Goal: Task Accomplishment & Management: Manage account settings

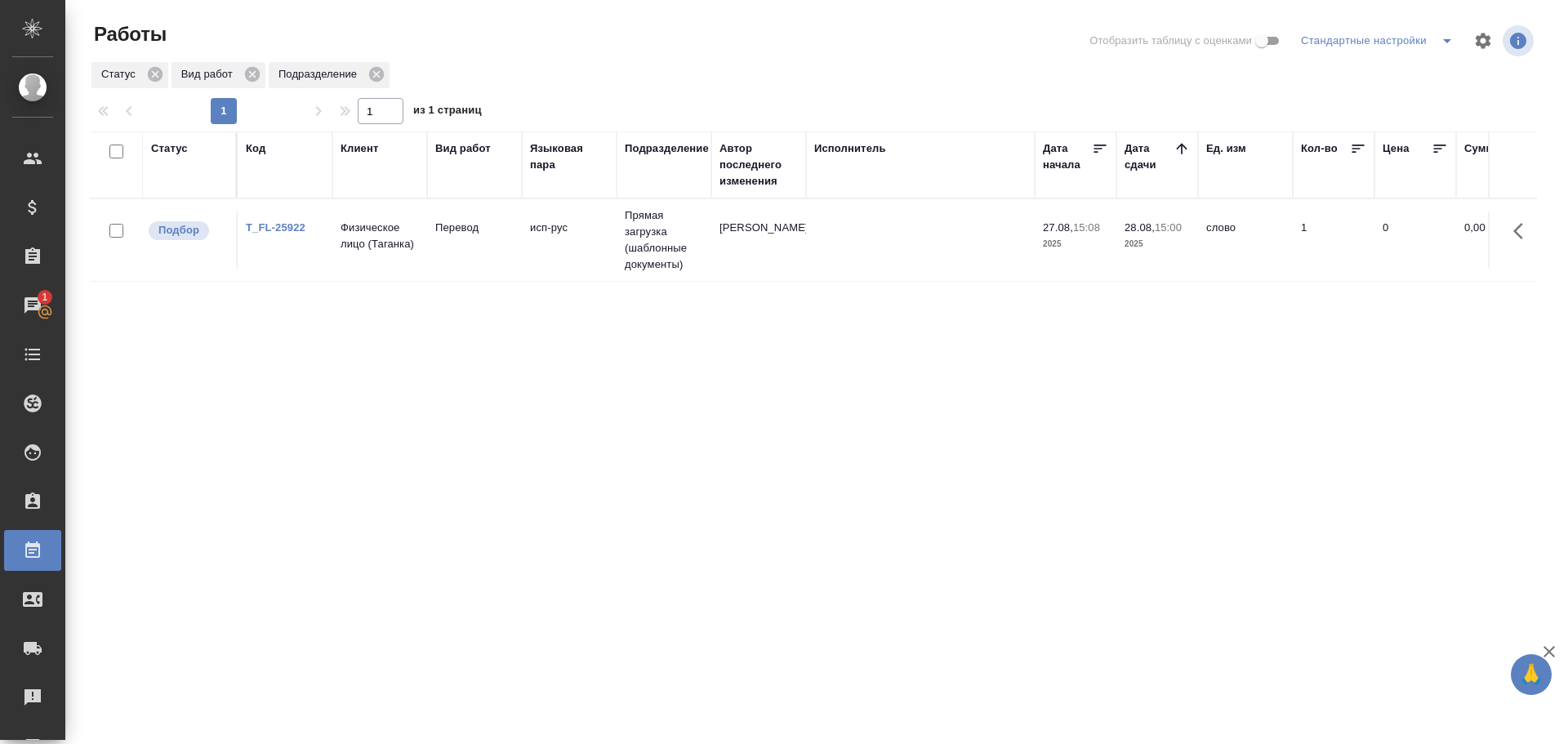
click at [422, 246] on td "Физическое лицо (Таганка)" at bounding box center [380, 240] width 94 height 57
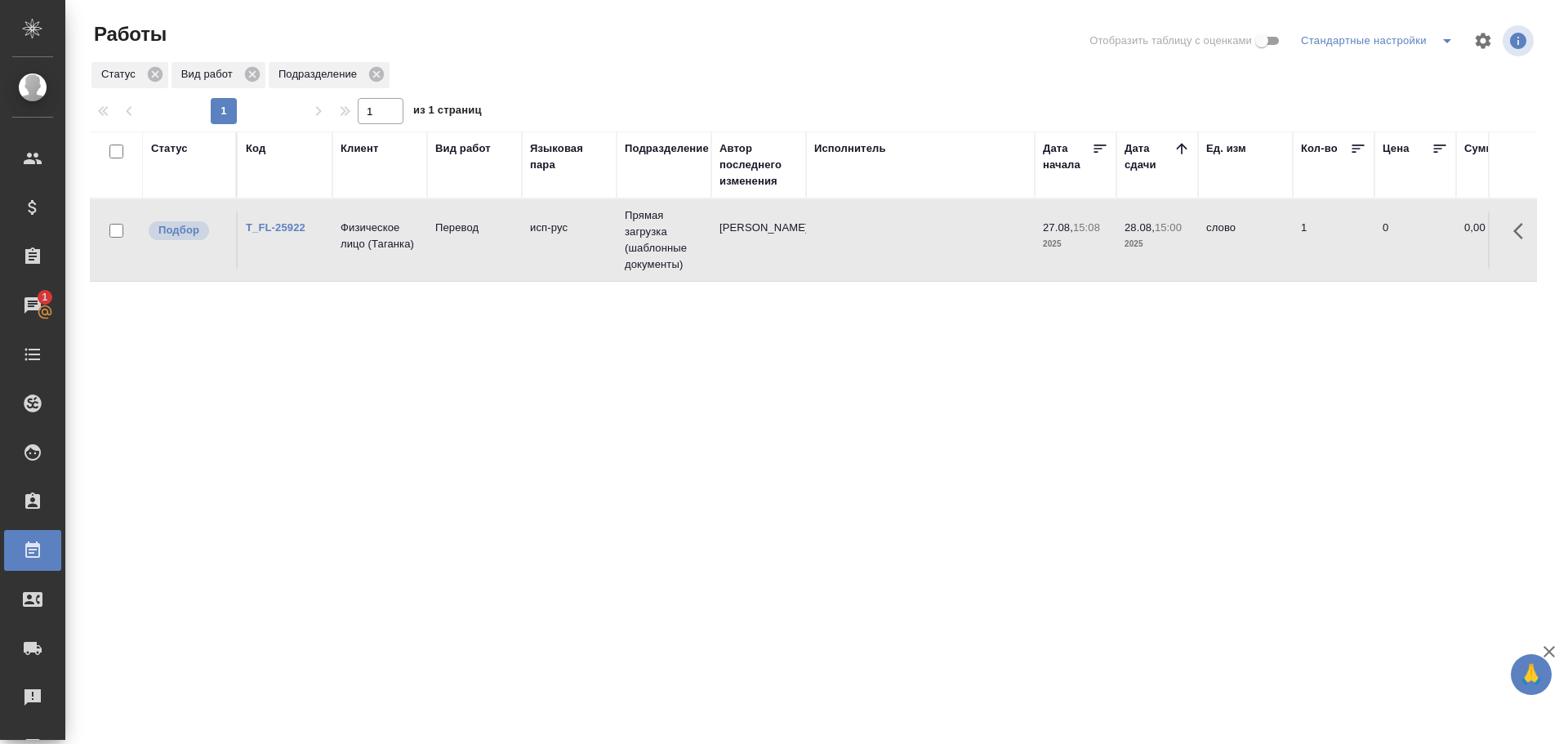
click at [422, 246] on td "Физическое лицо (Таганка)" at bounding box center [380, 240] width 94 height 57
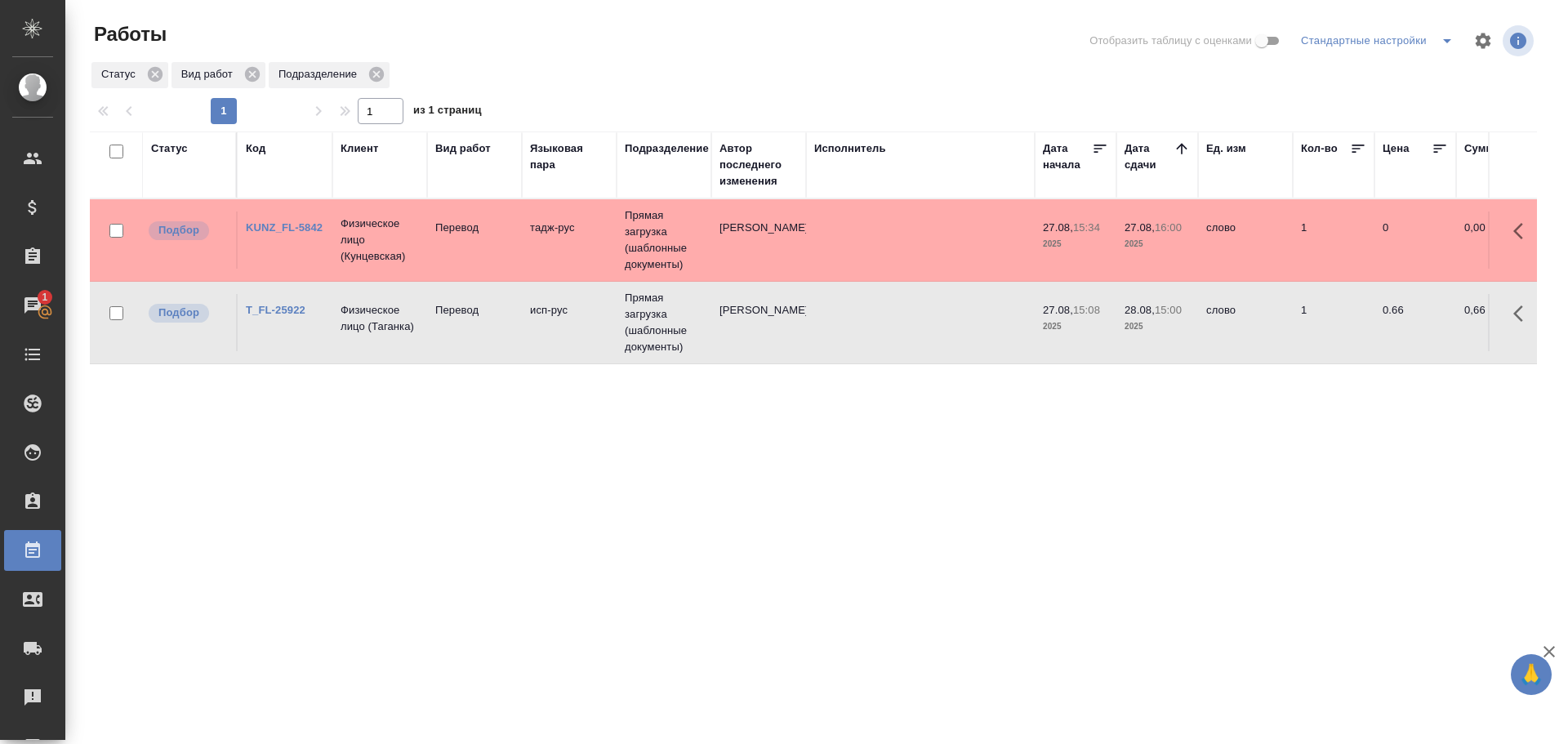
click at [721, 266] on td "[PERSON_NAME]" at bounding box center [758, 240] width 94 height 57
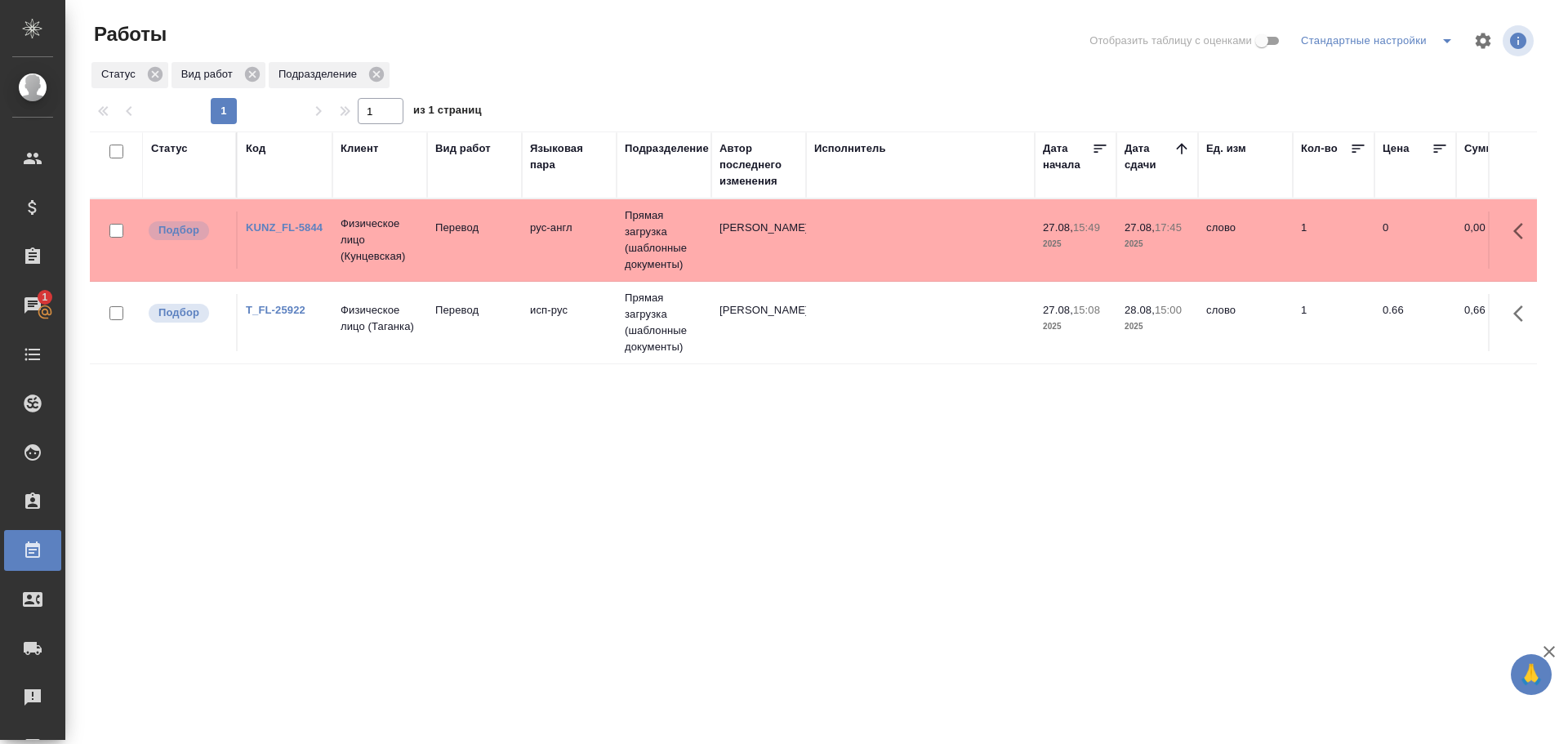
click at [536, 267] on td "рус-англ" at bounding box center [569, 240] width 94 height 57
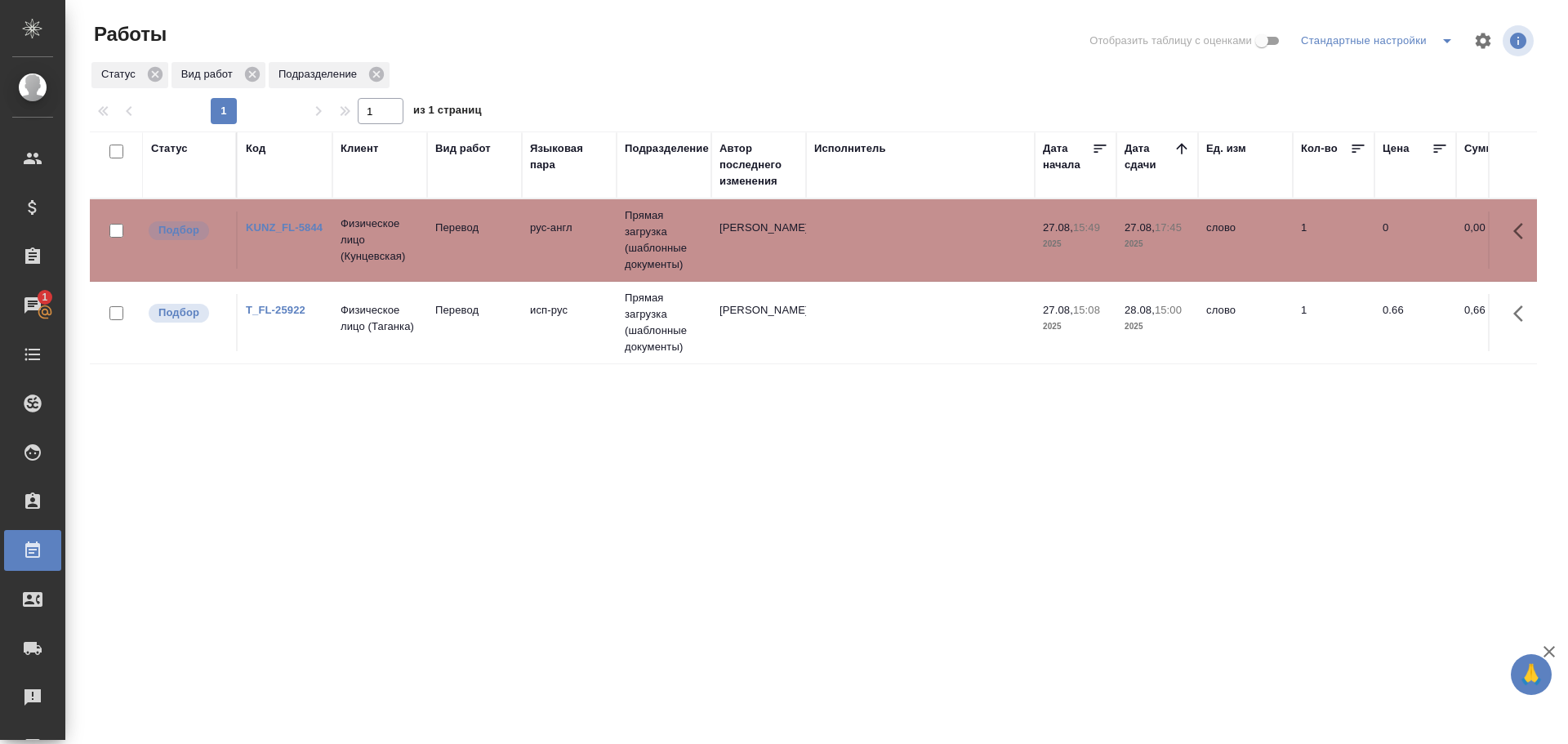
click at [536, 267] on td "рус-англ" at bounding box center [569, 240] width 94 height 57
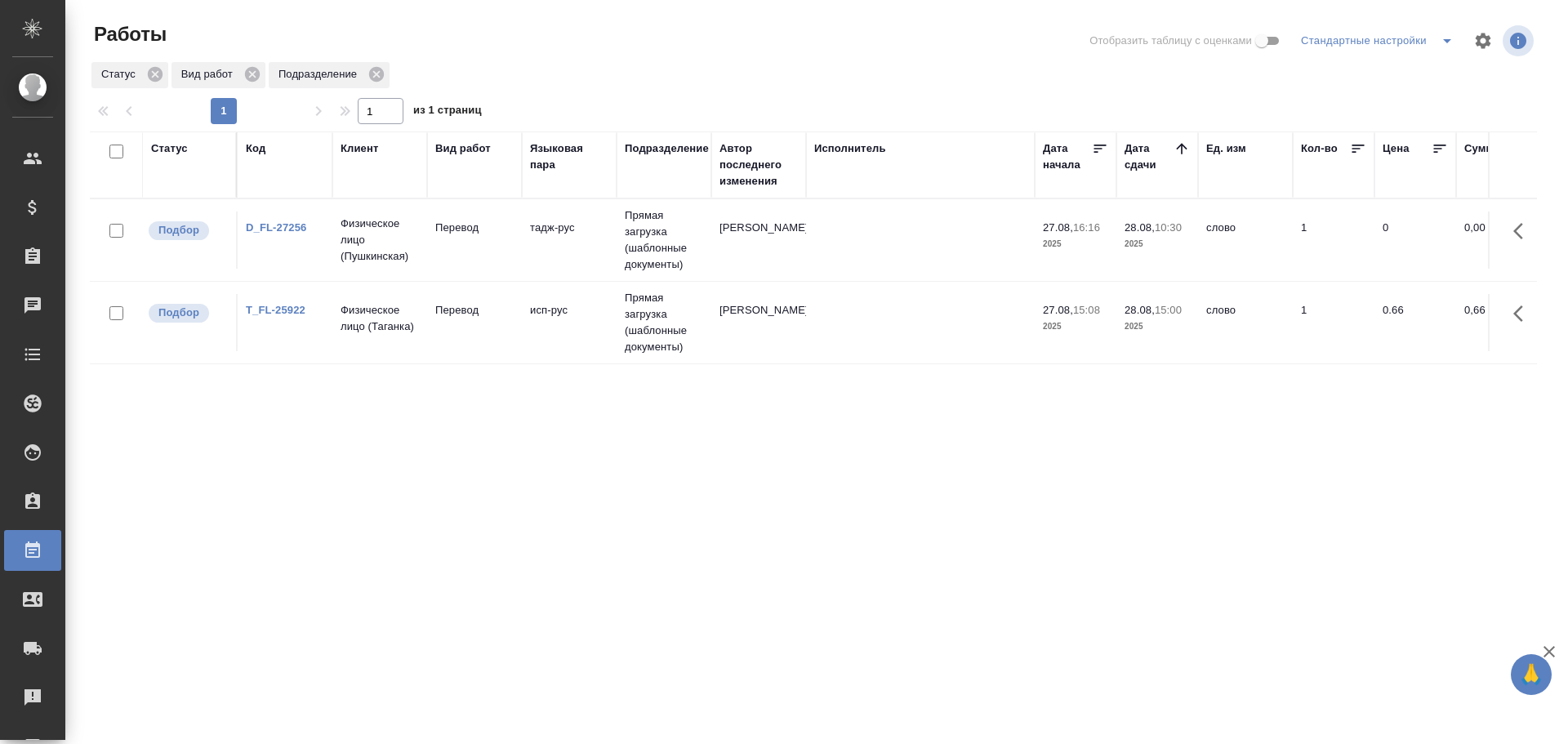
click at [485, 242] on td "Перевод" at bounding box center [474, 240] width 94 height 57
click at [438, 261] on td "Перевод" at bounding box center [474, 240] width 94 height 57
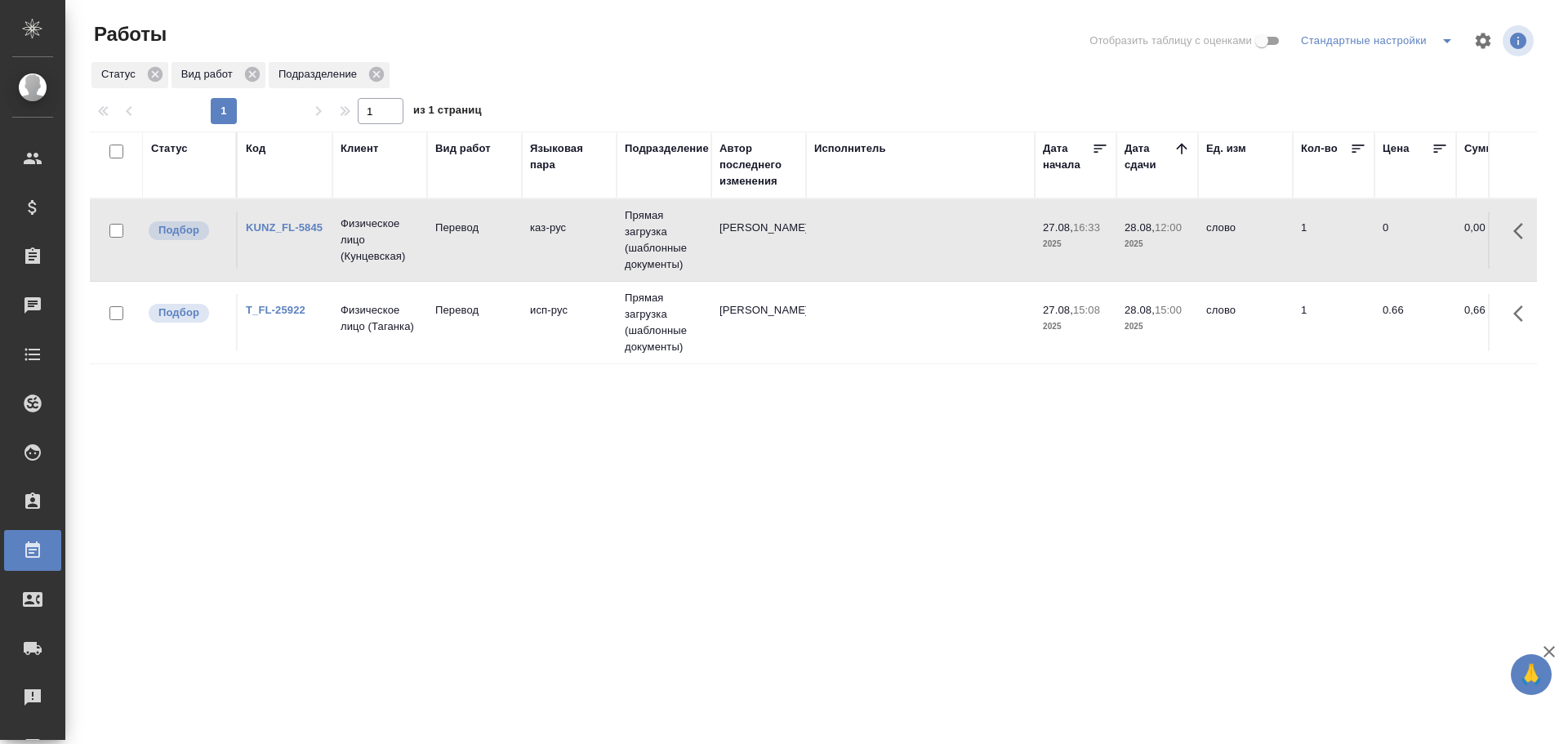
click at [438, 261] on td "Перевод" at bounding box center [474, 240] width 94 height 57
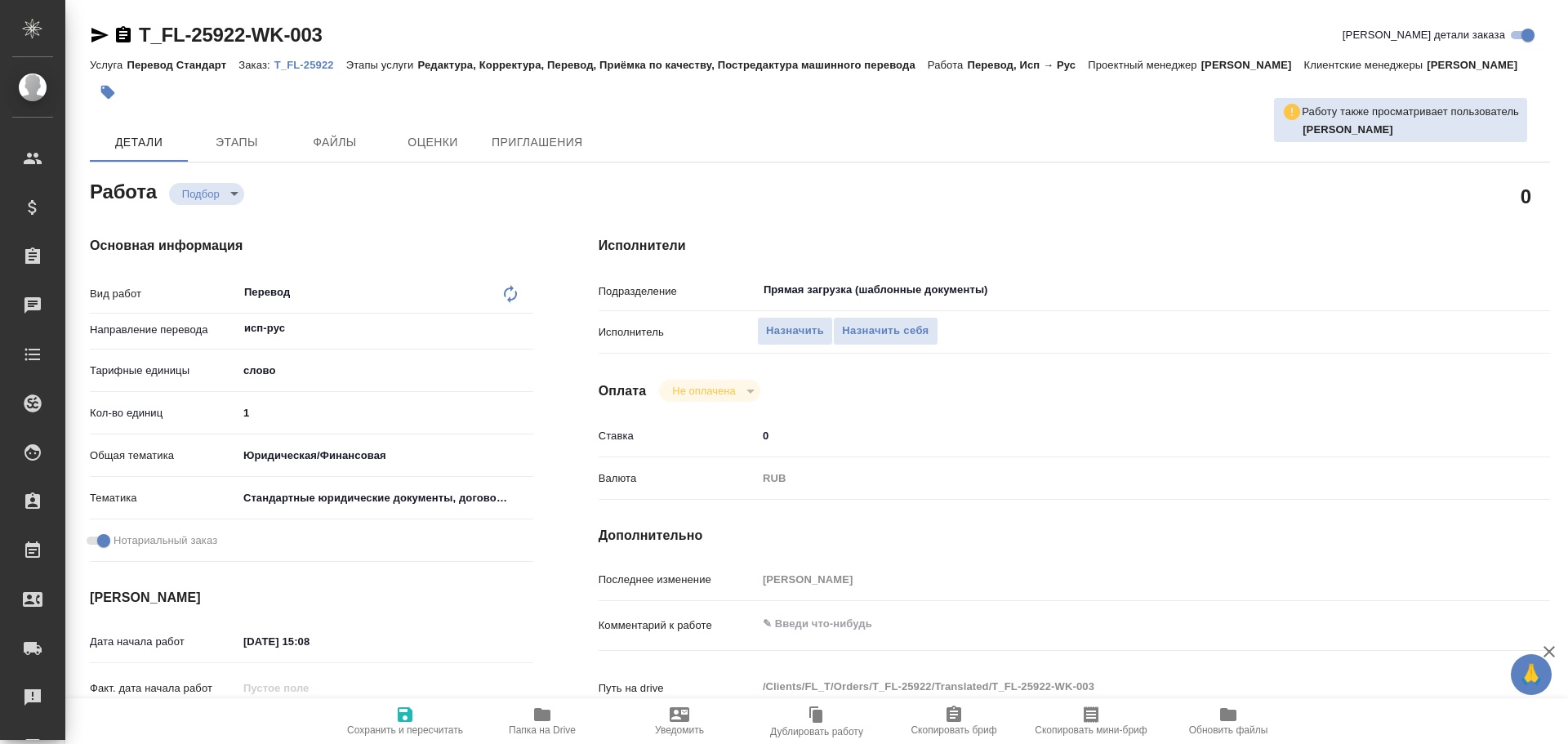
type textarea "x"
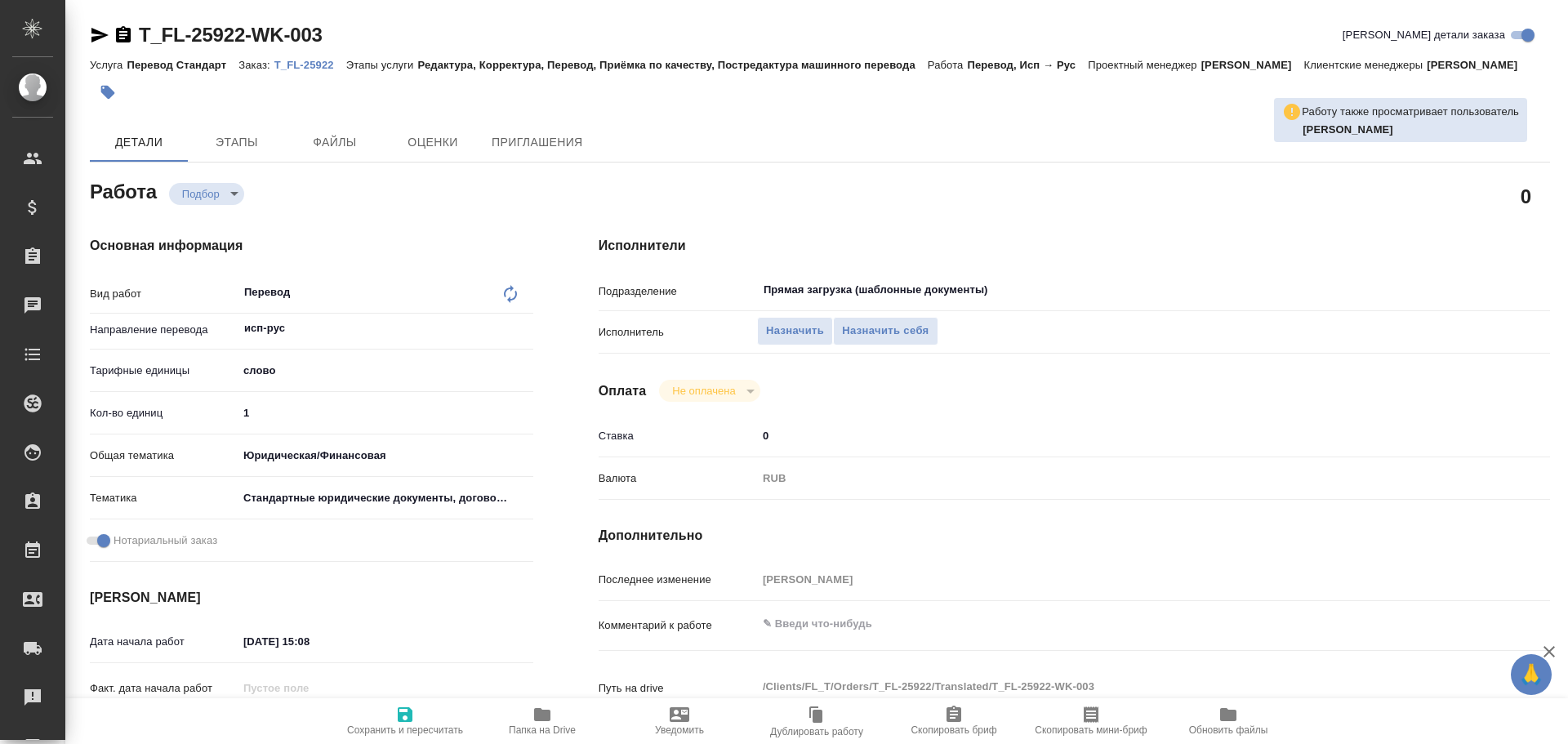
type textarea "x"
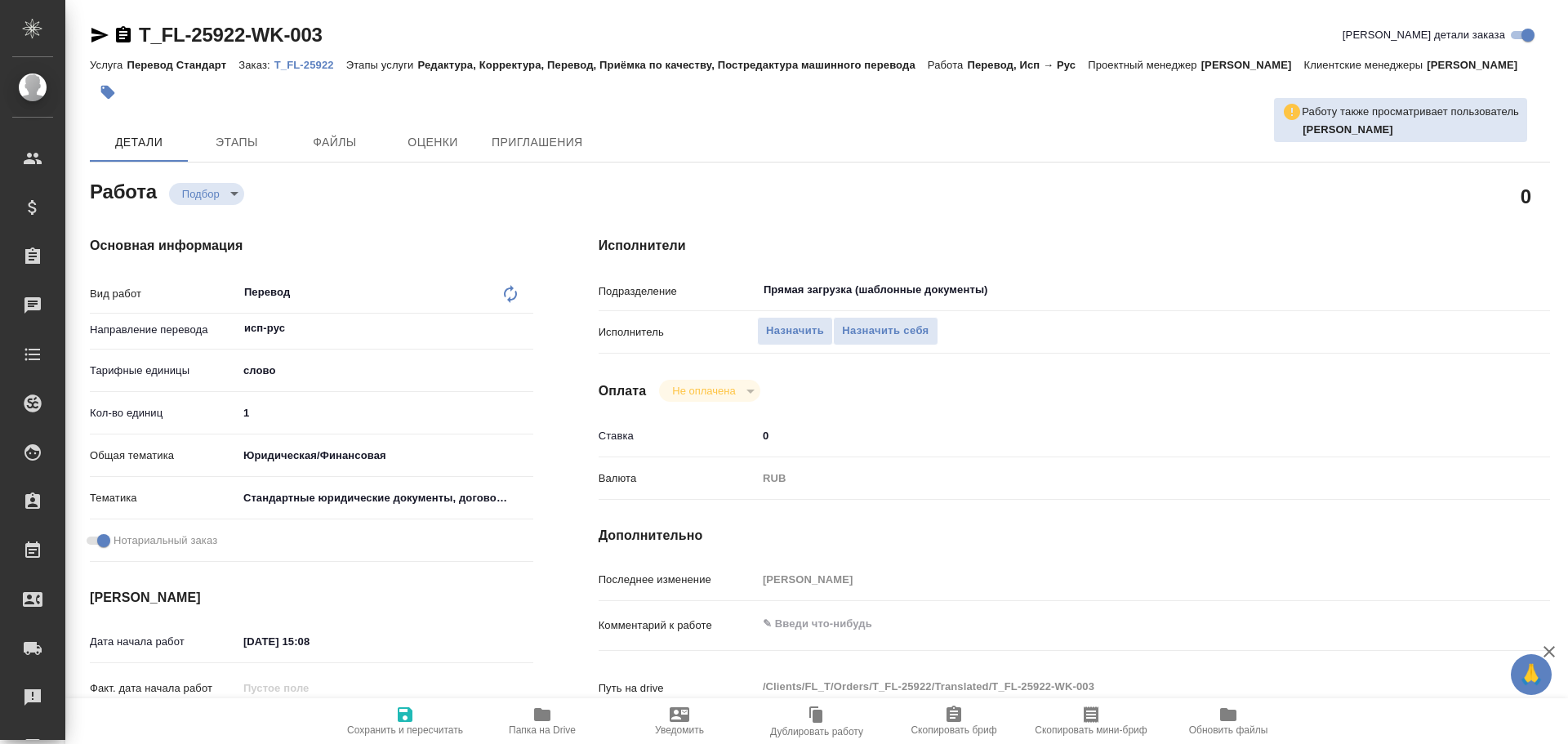
type textarea "x"
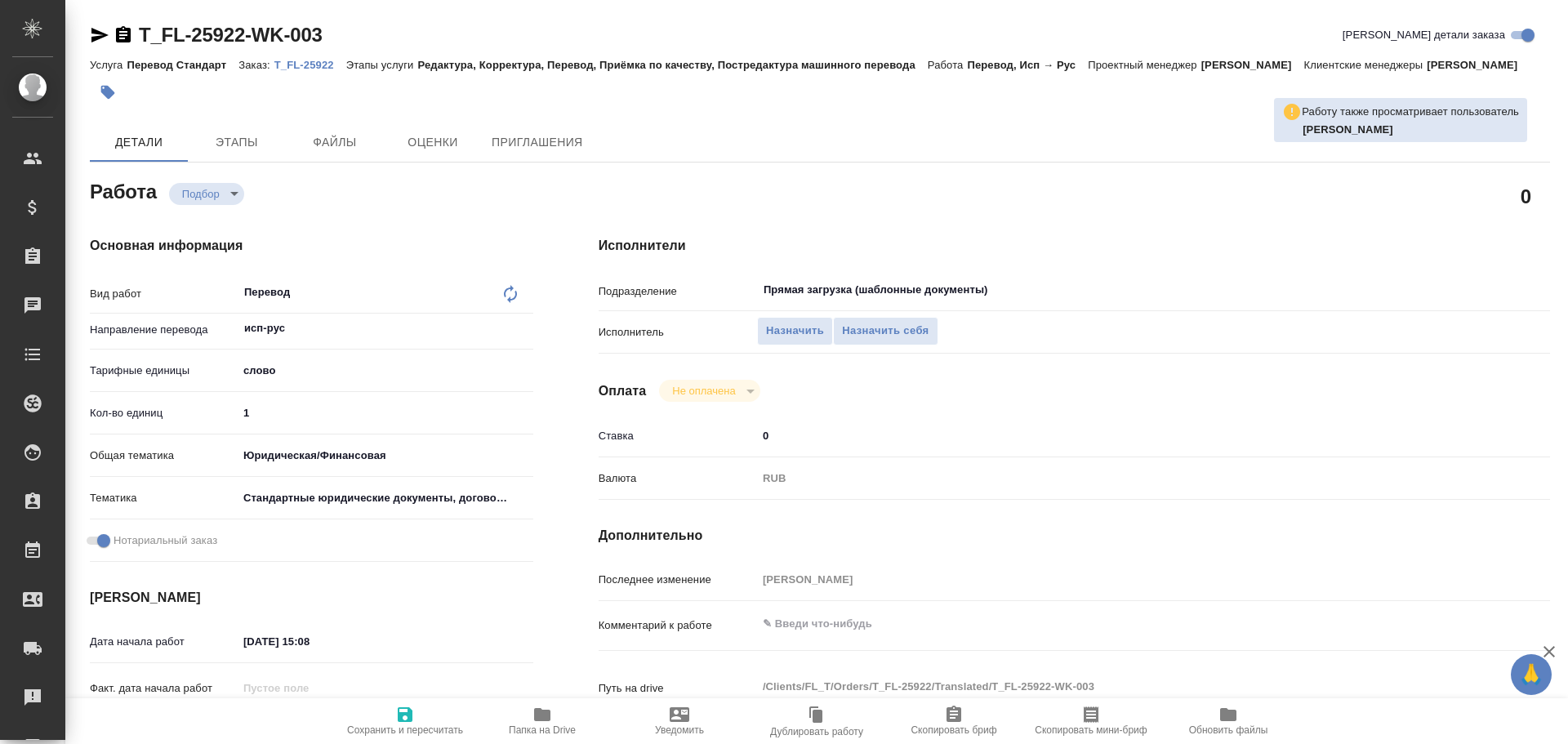
type textarea "x"
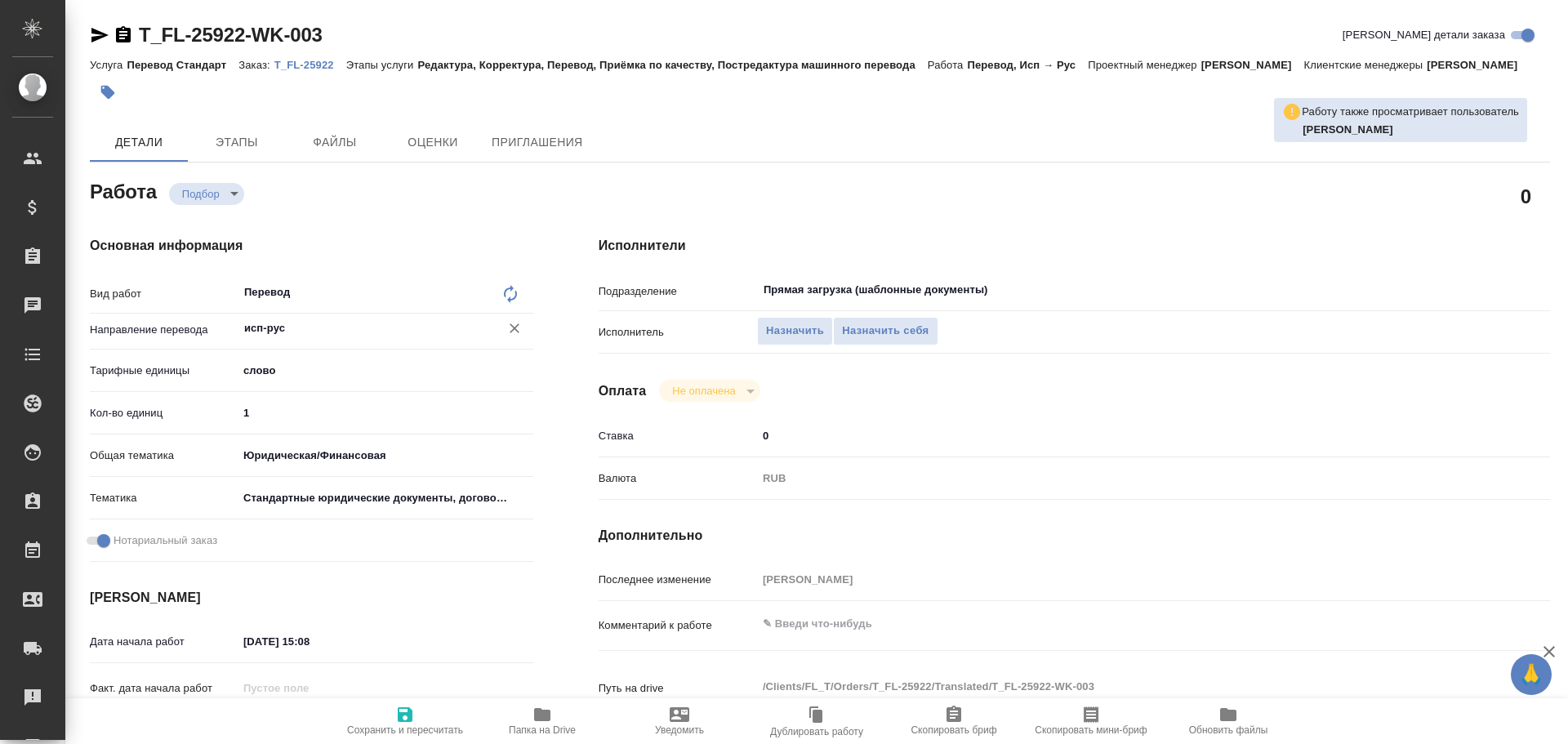
type textarea "x"
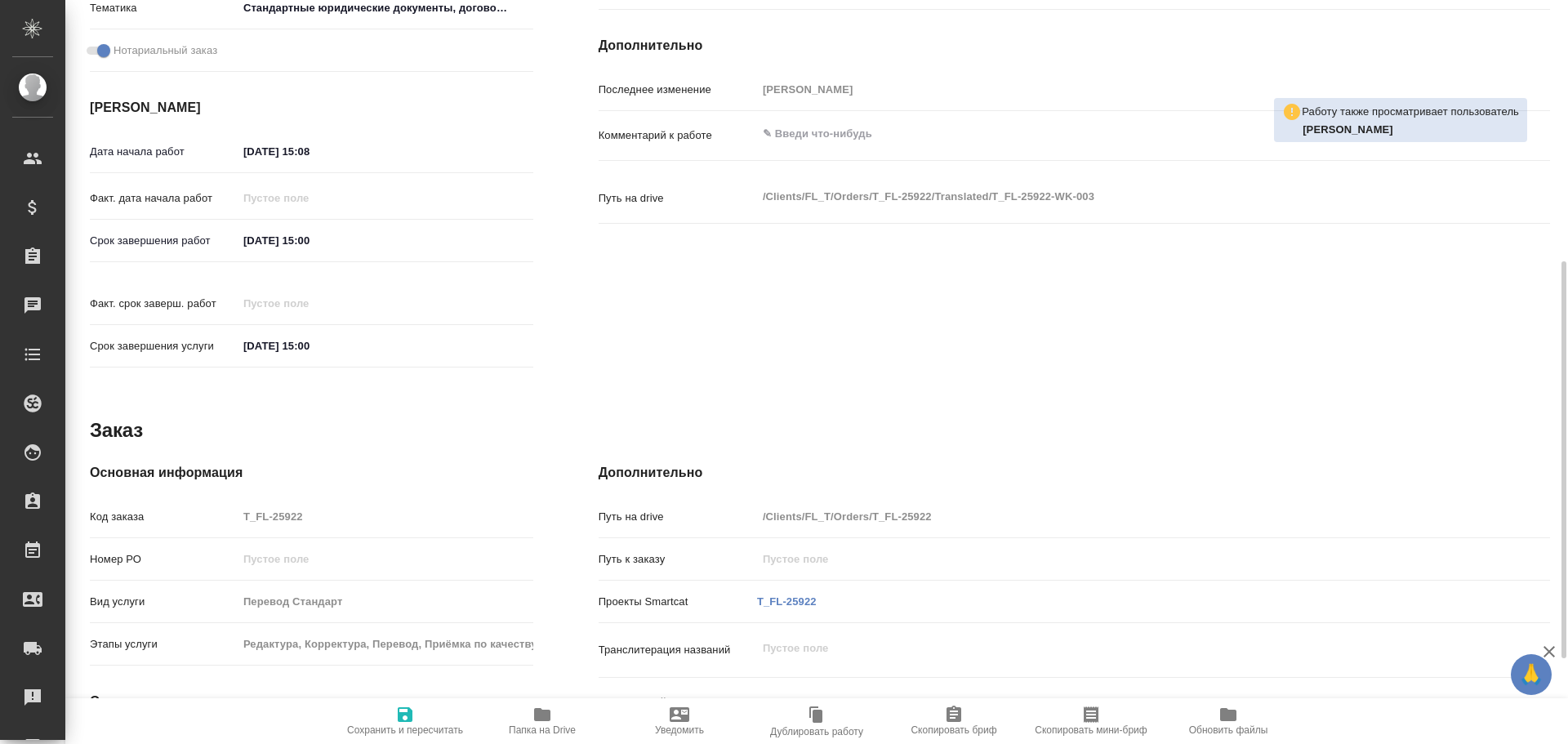
type textarea "x"
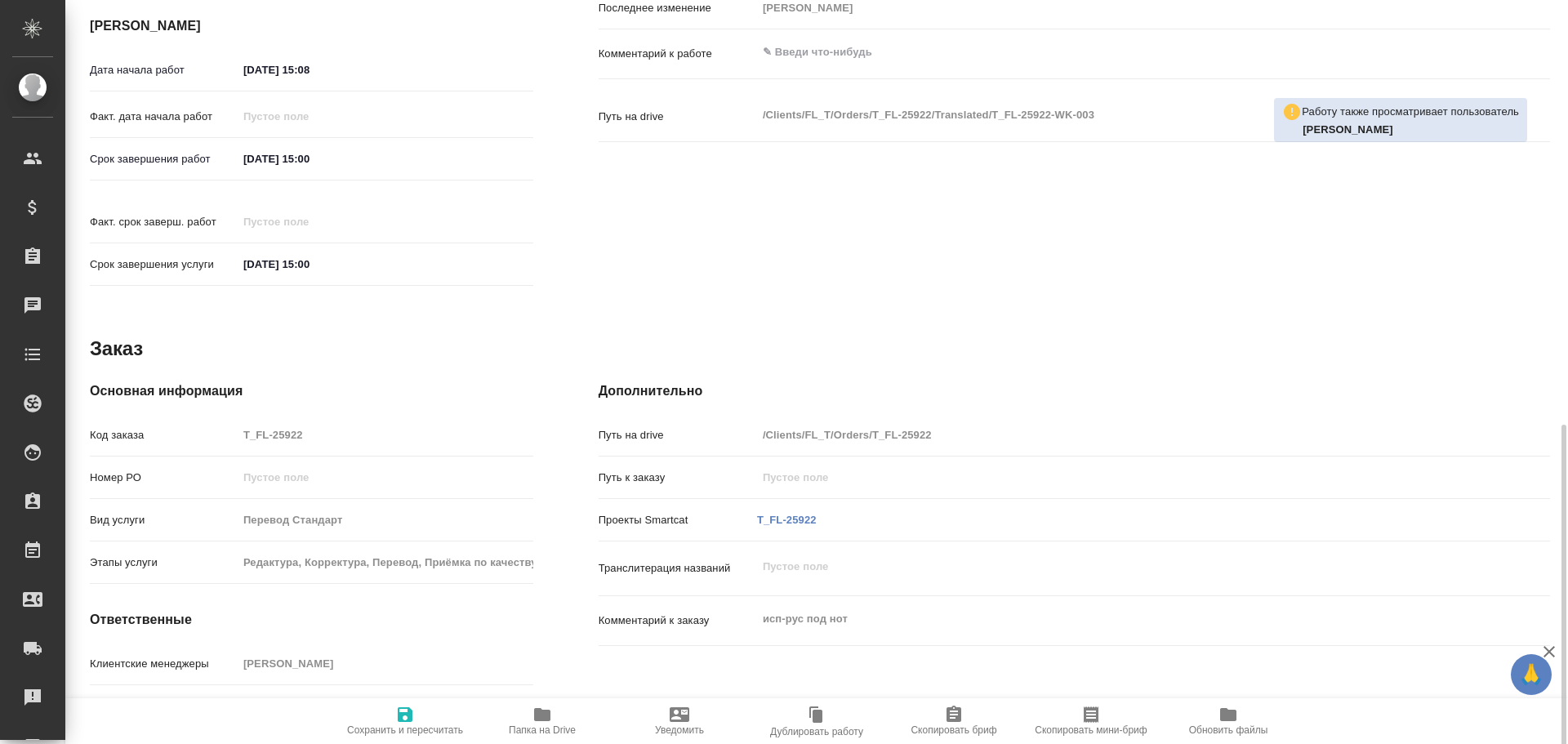
scroll to position [649, 0]
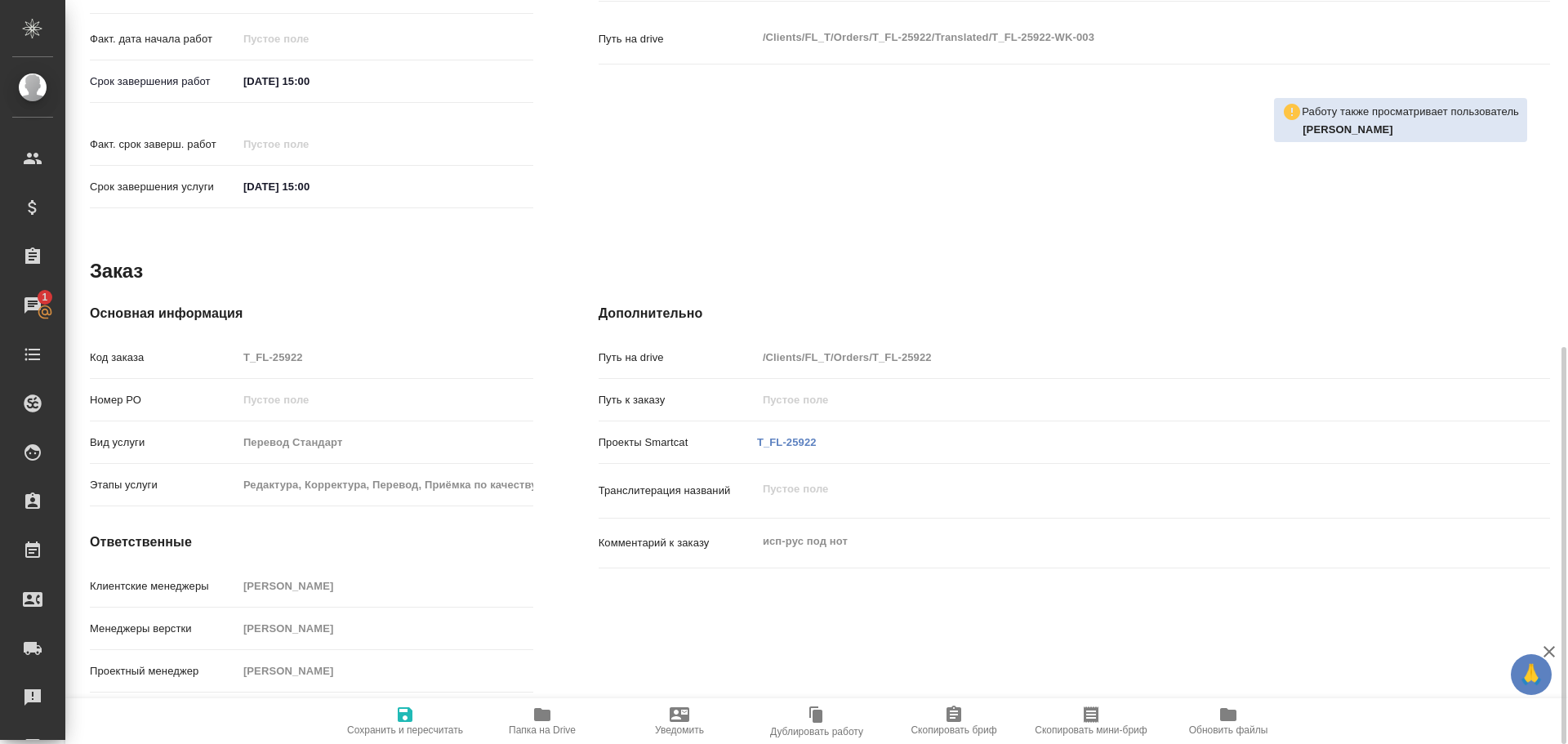
click at [531, 713] on span "Папка на Drive" at bounding box center [542, 720] width 117 height 31
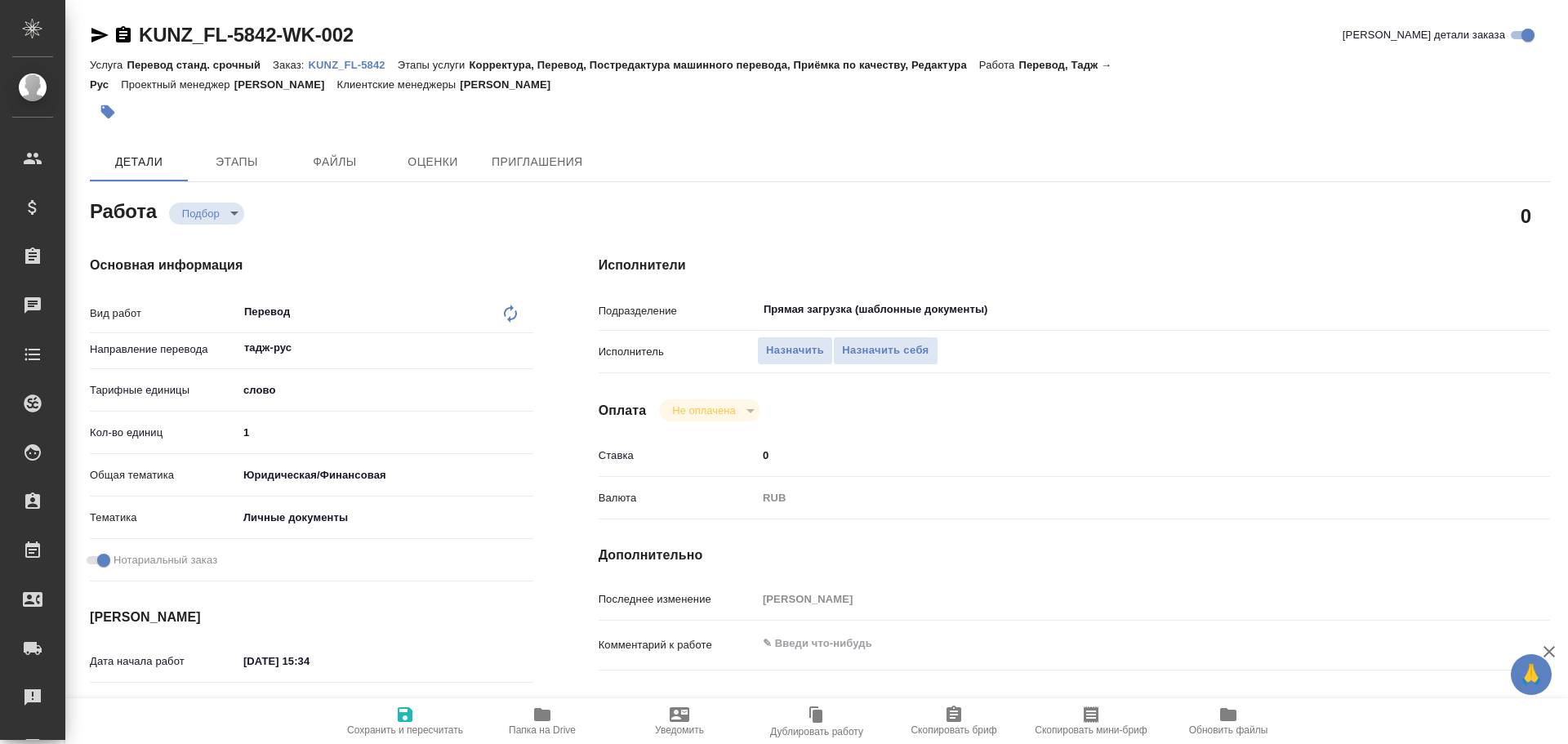
scroll to position [649, 0]
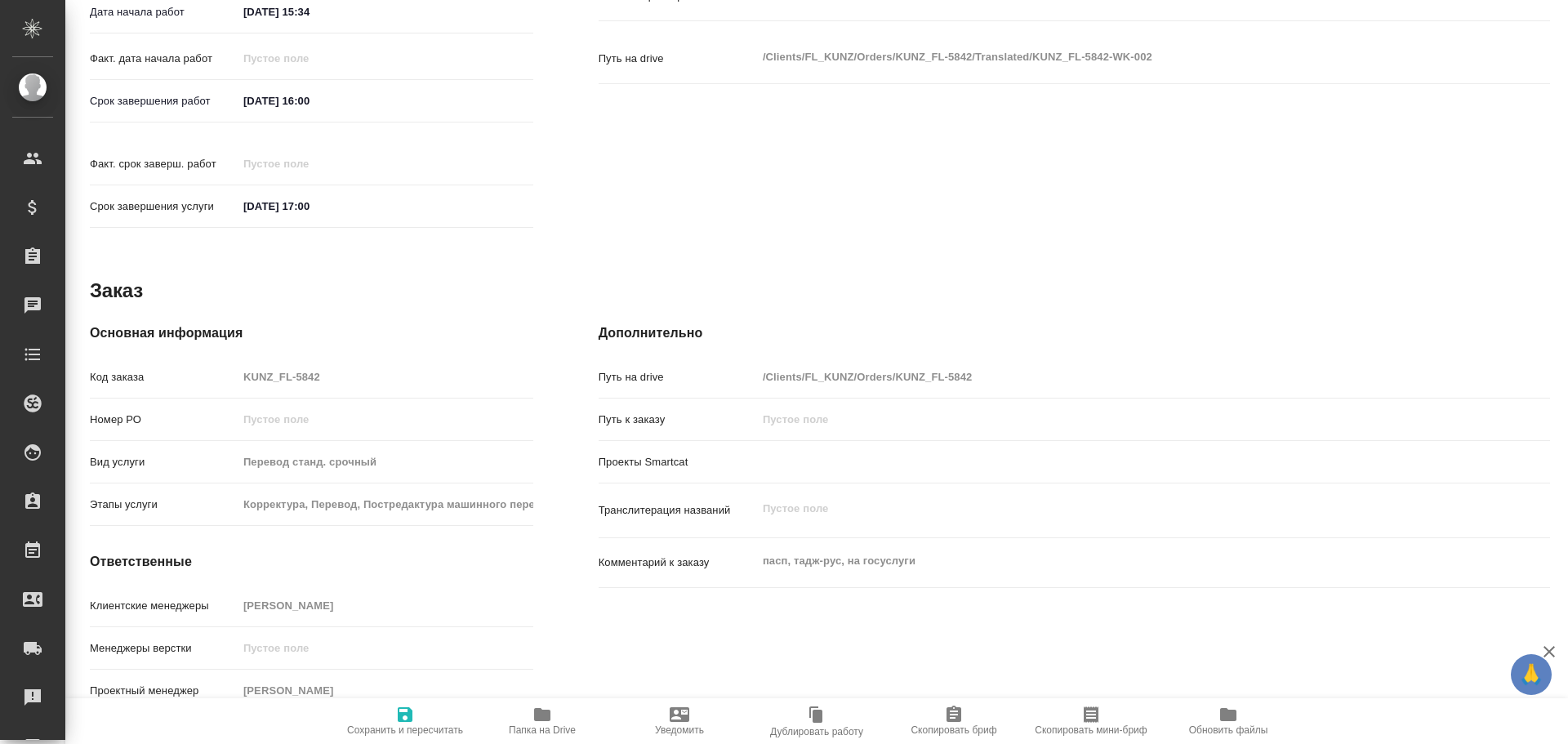
type textarea "x"
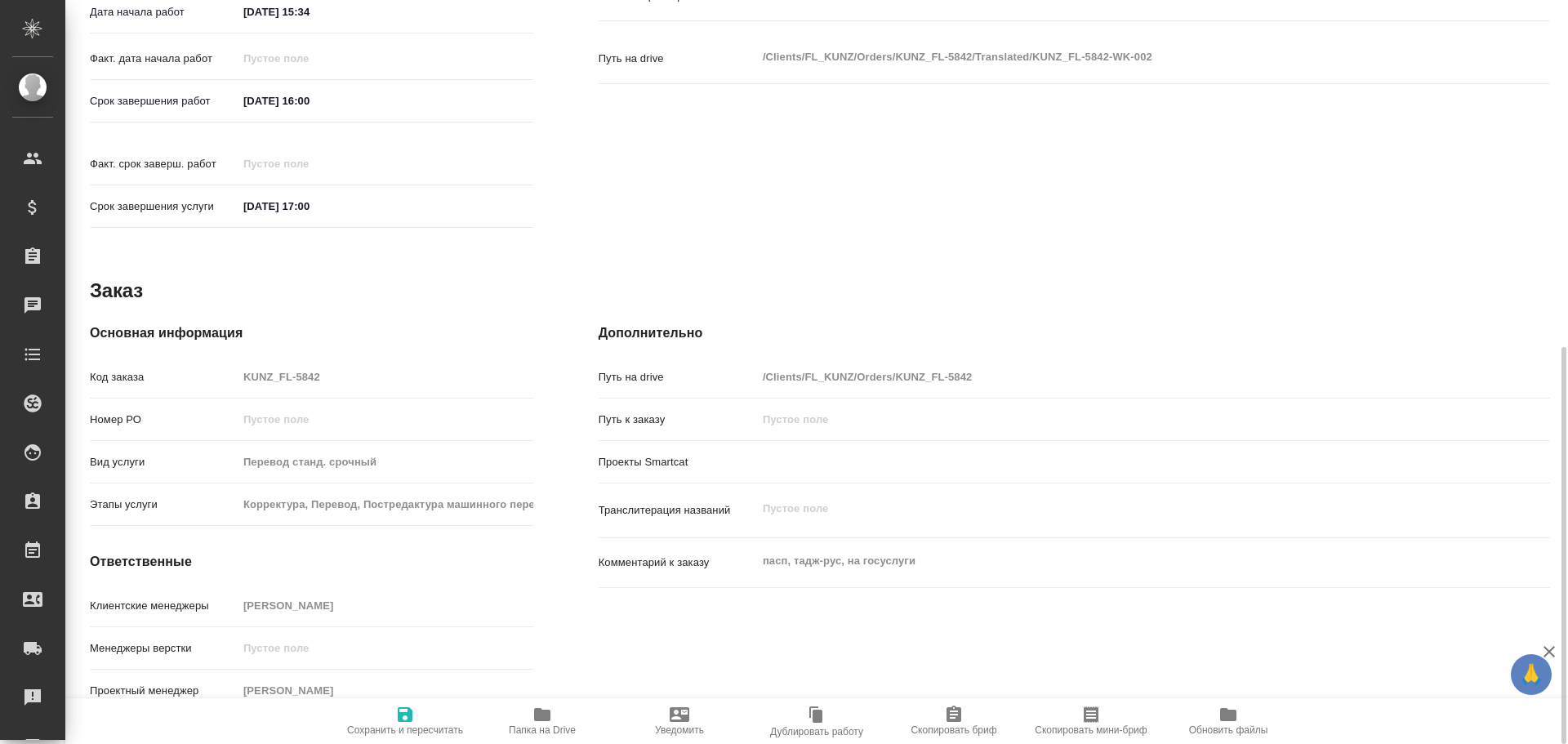
type textarea "x"
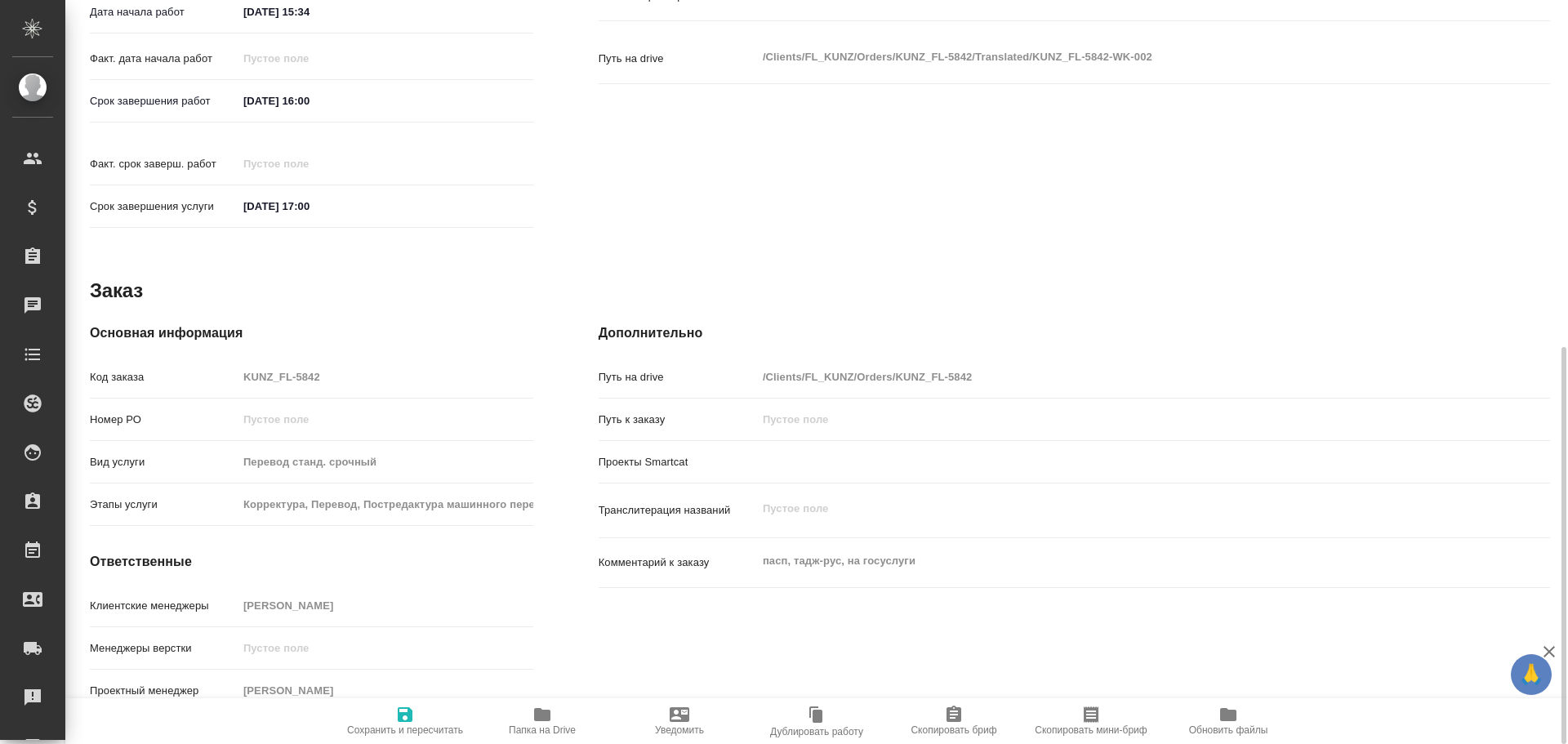
click at [532, 723] on span "Папка на Drive" at bounding box center [542, 720] width 117 height 31
type textarea "x"
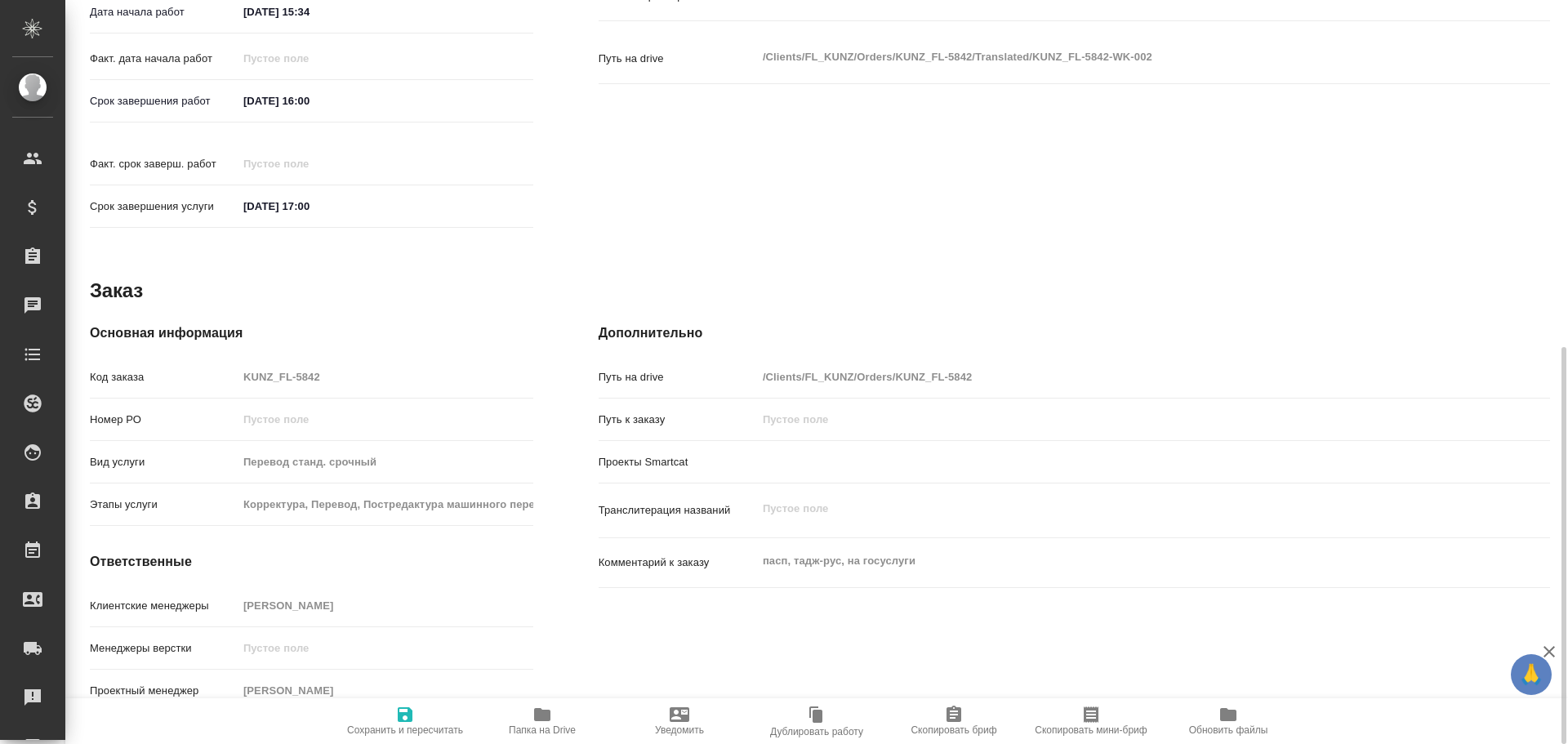
type textarea "x"
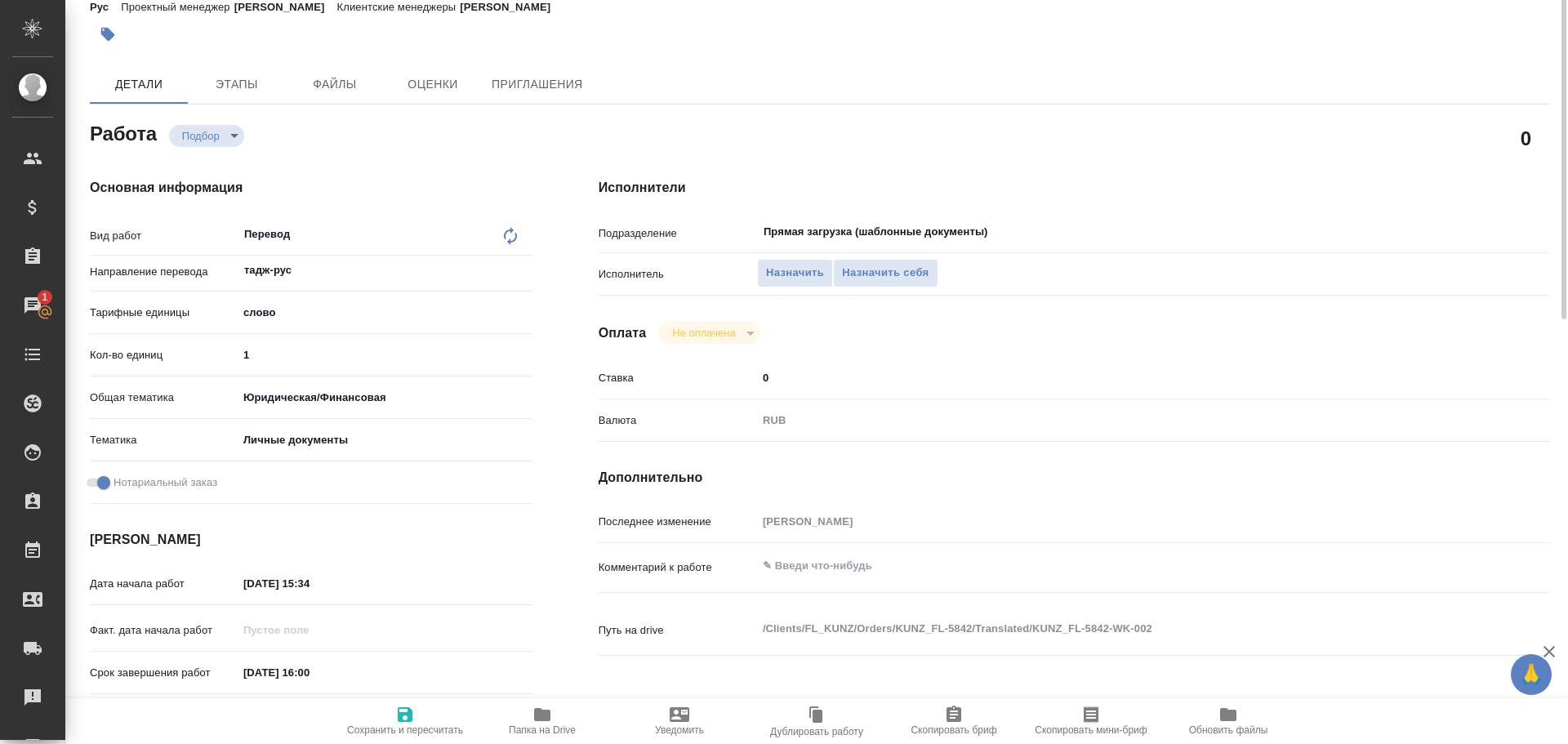
scroll to position [0, 0]
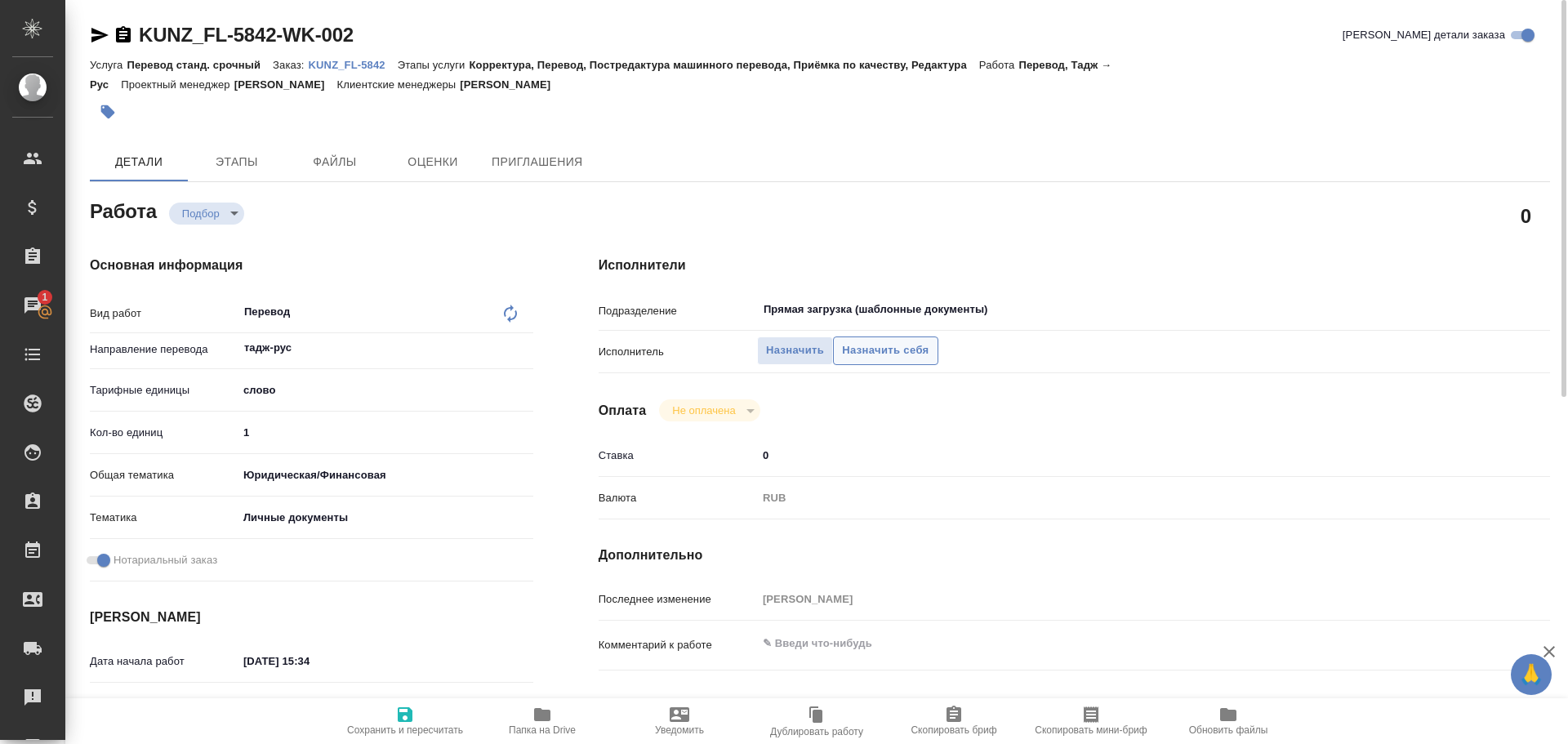
click at [868, 348] on span "Назначить себя" at bounding box center [885, 350] width 87 height 18
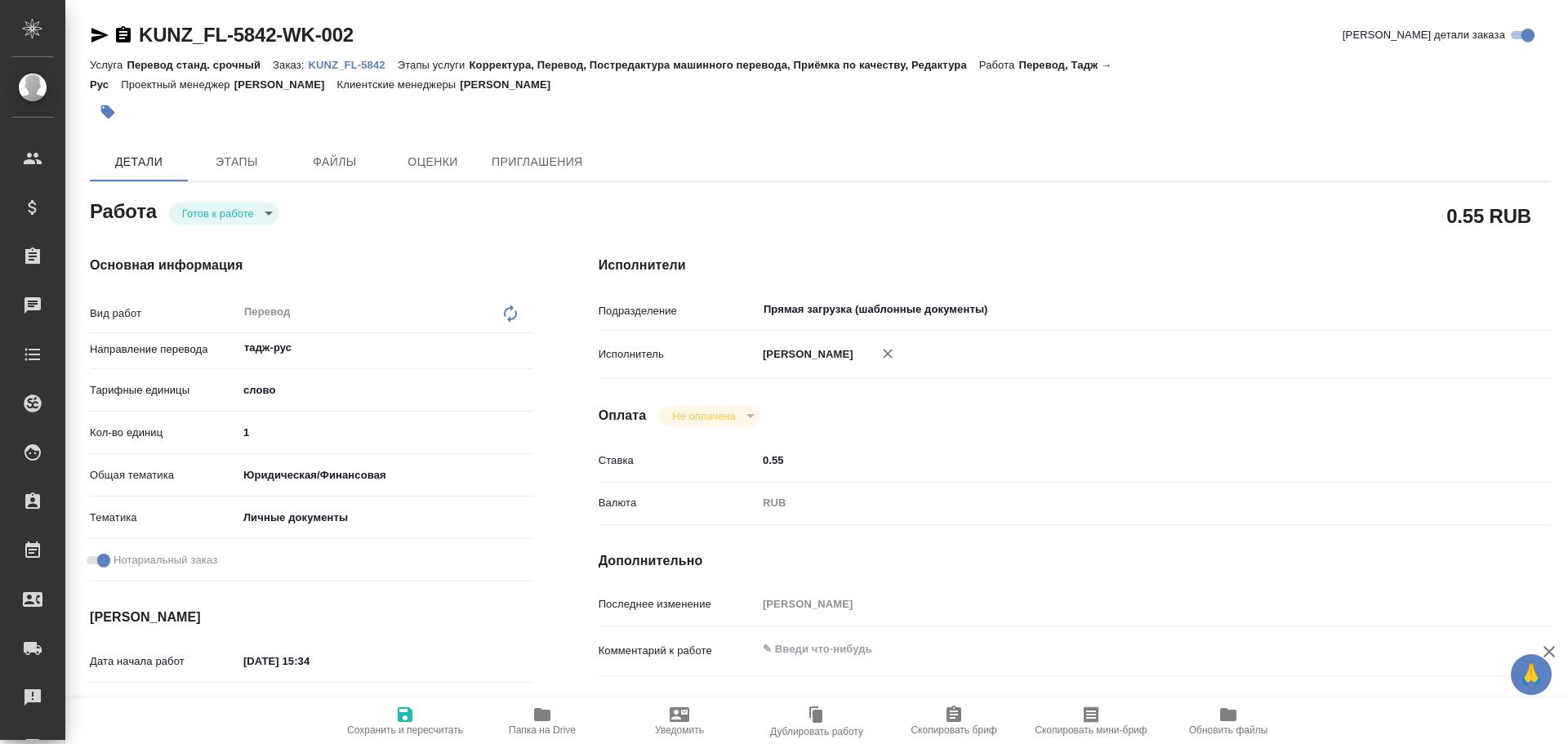
type textarea "x"
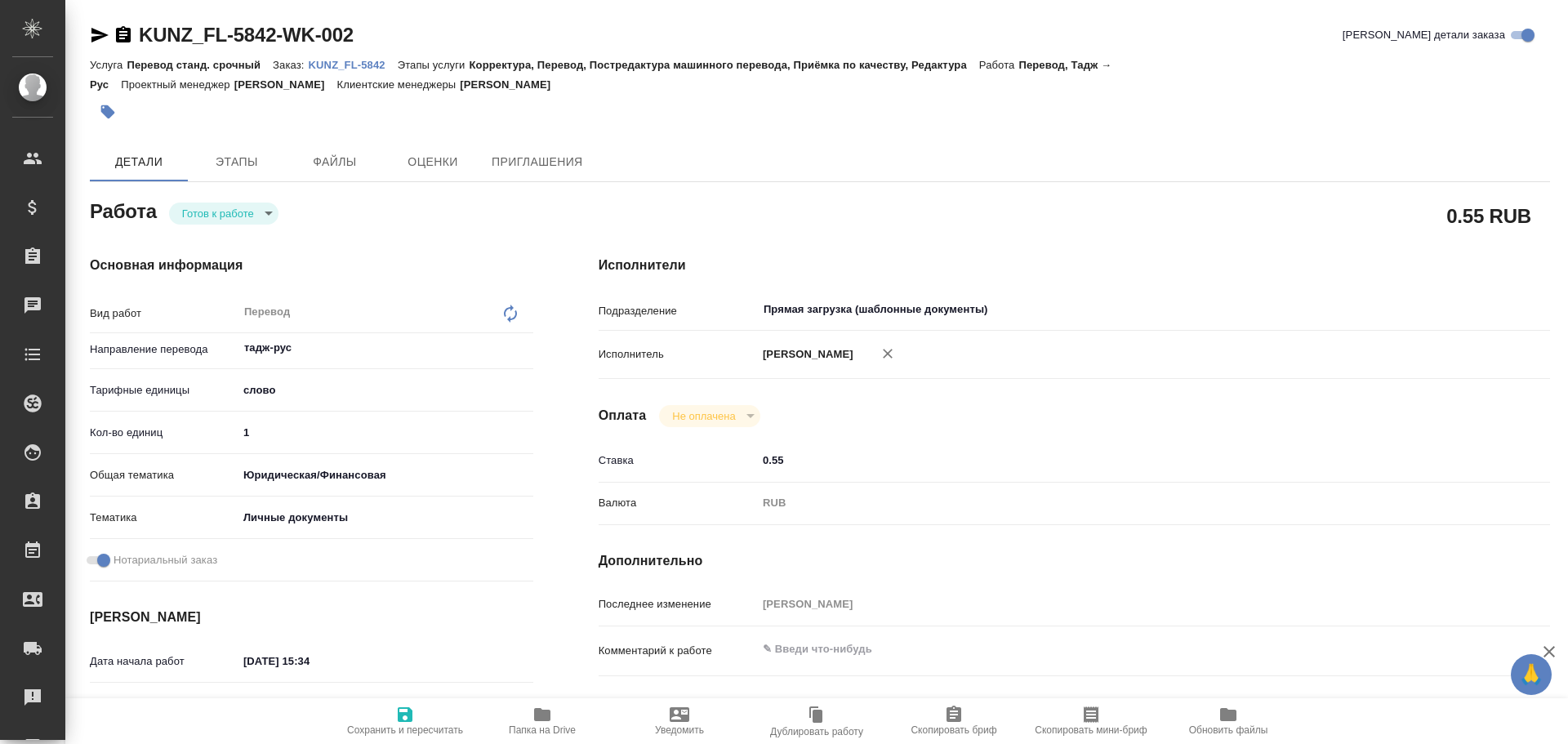
type textarea "x"
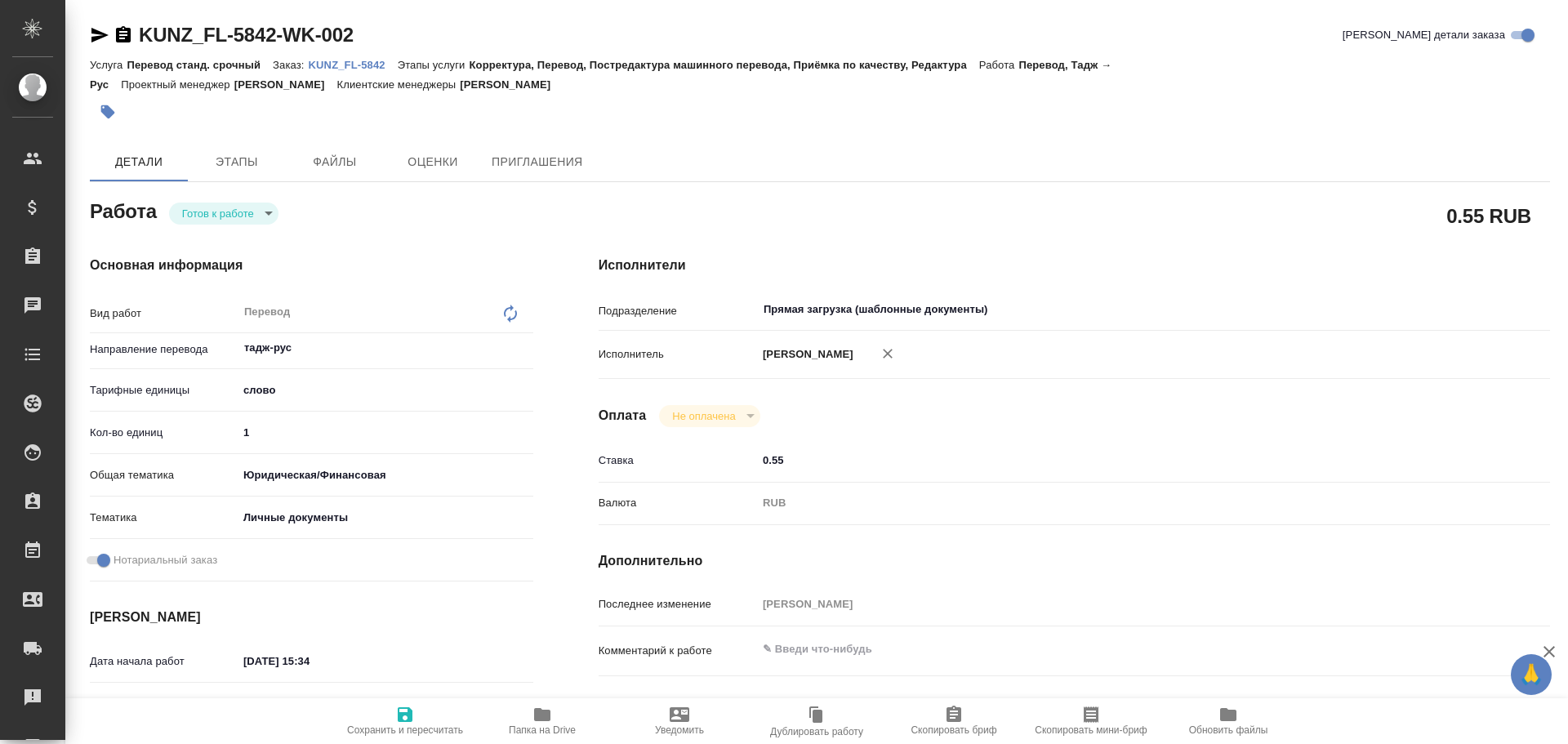
click at [257, 423] on input "1" at bounding box center [386, 432] width 296 height 24
type textarea "x"
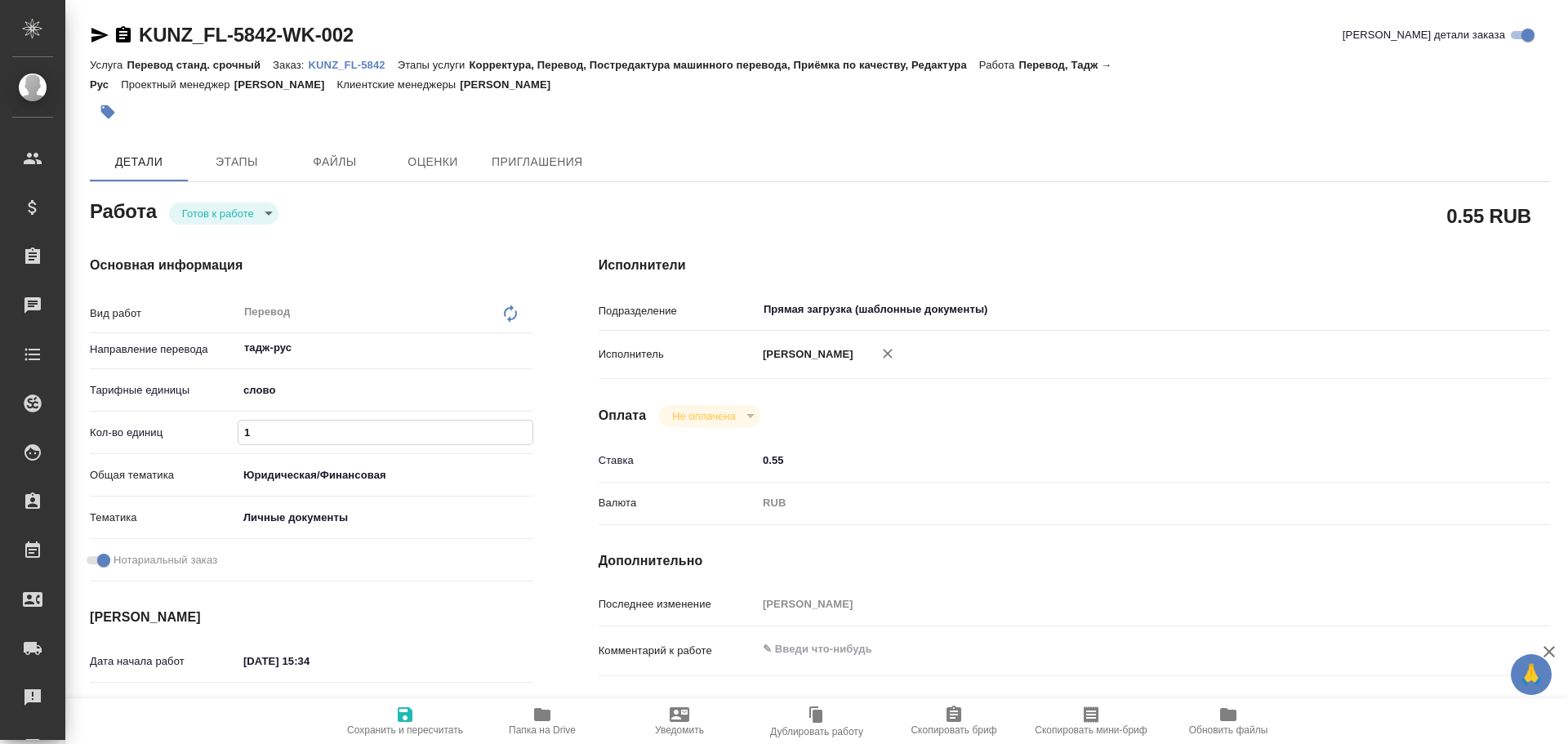
type textarea "x"
type input "10"
type textarea "x"
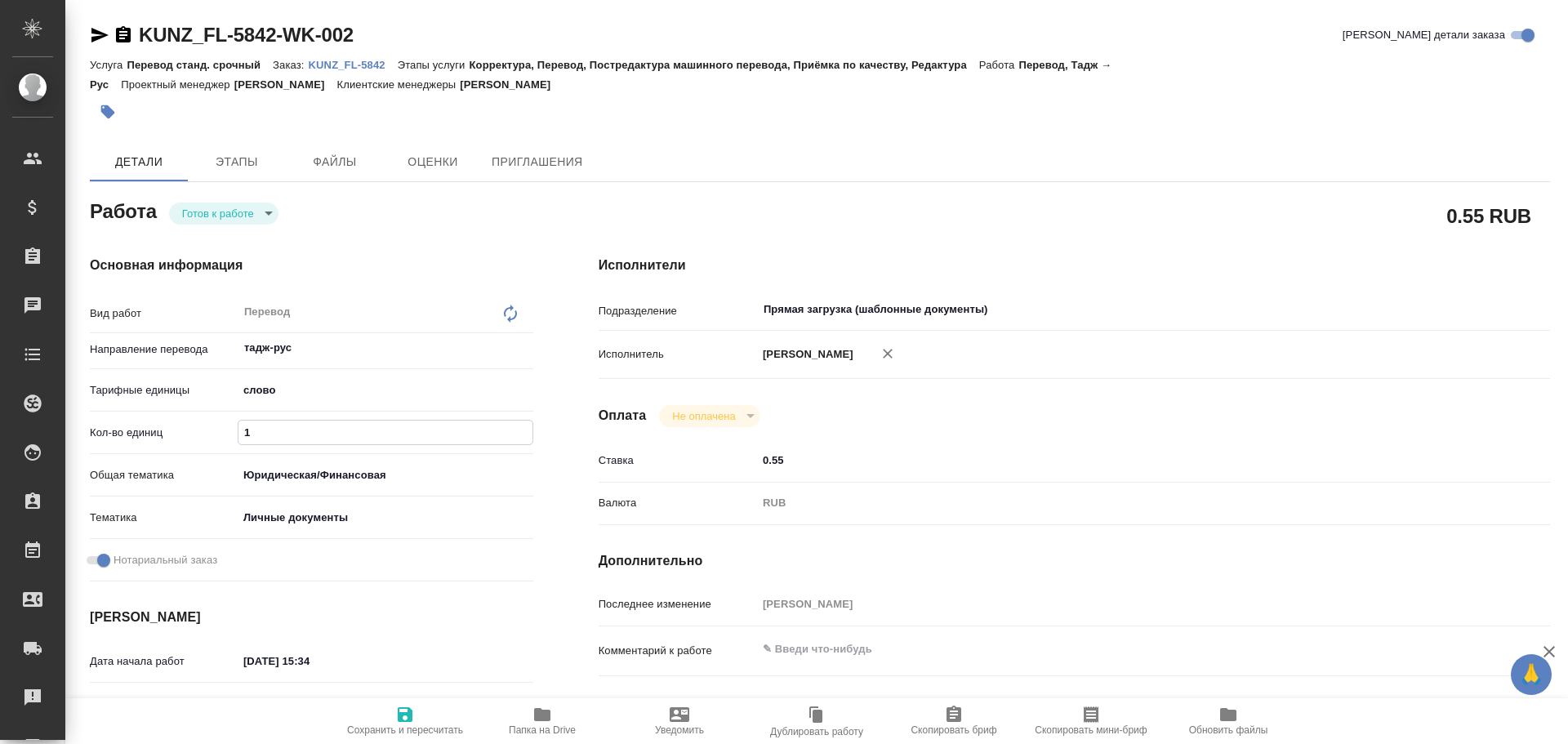
type textarea "x"
type input "100"
type textarea "x"
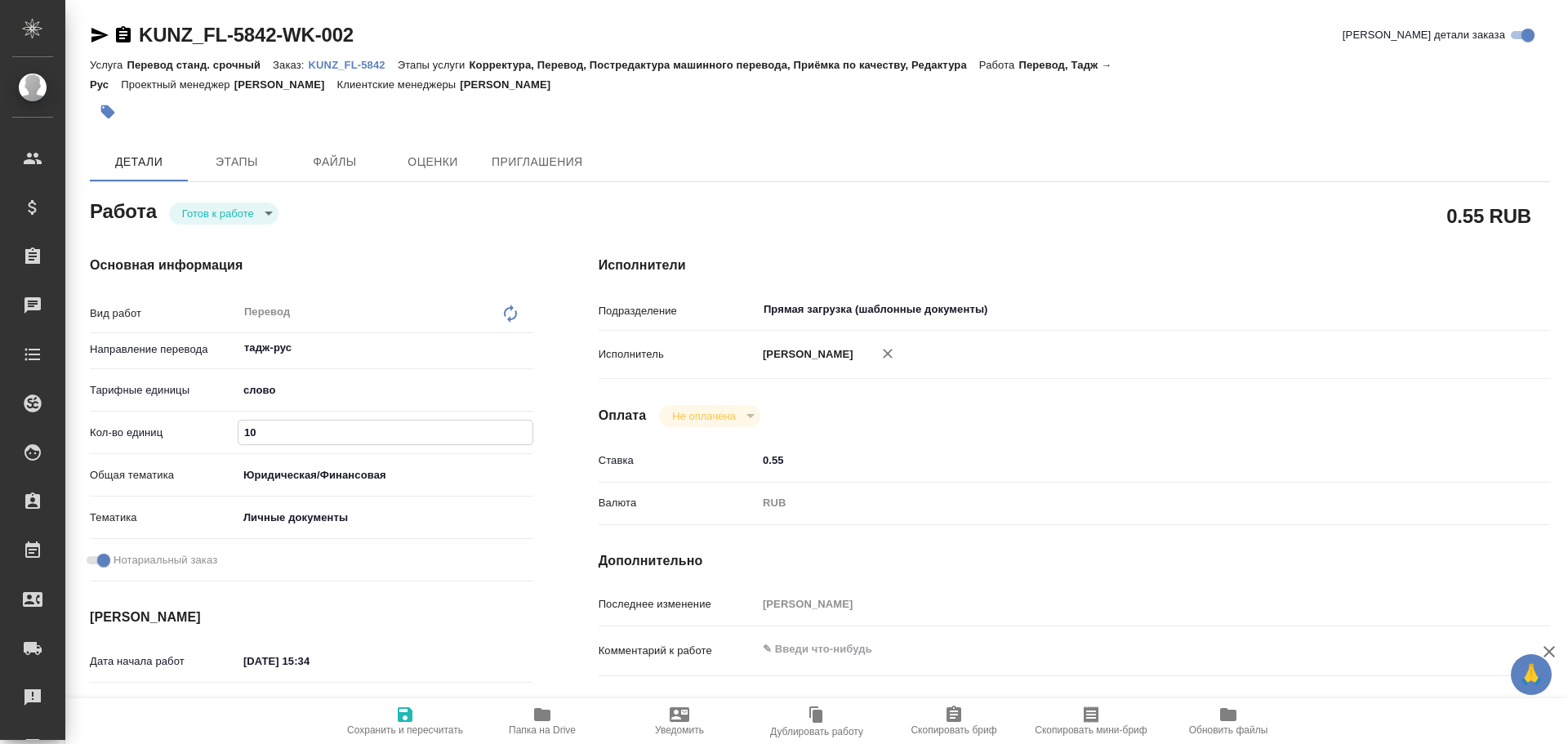
type textarea "x"
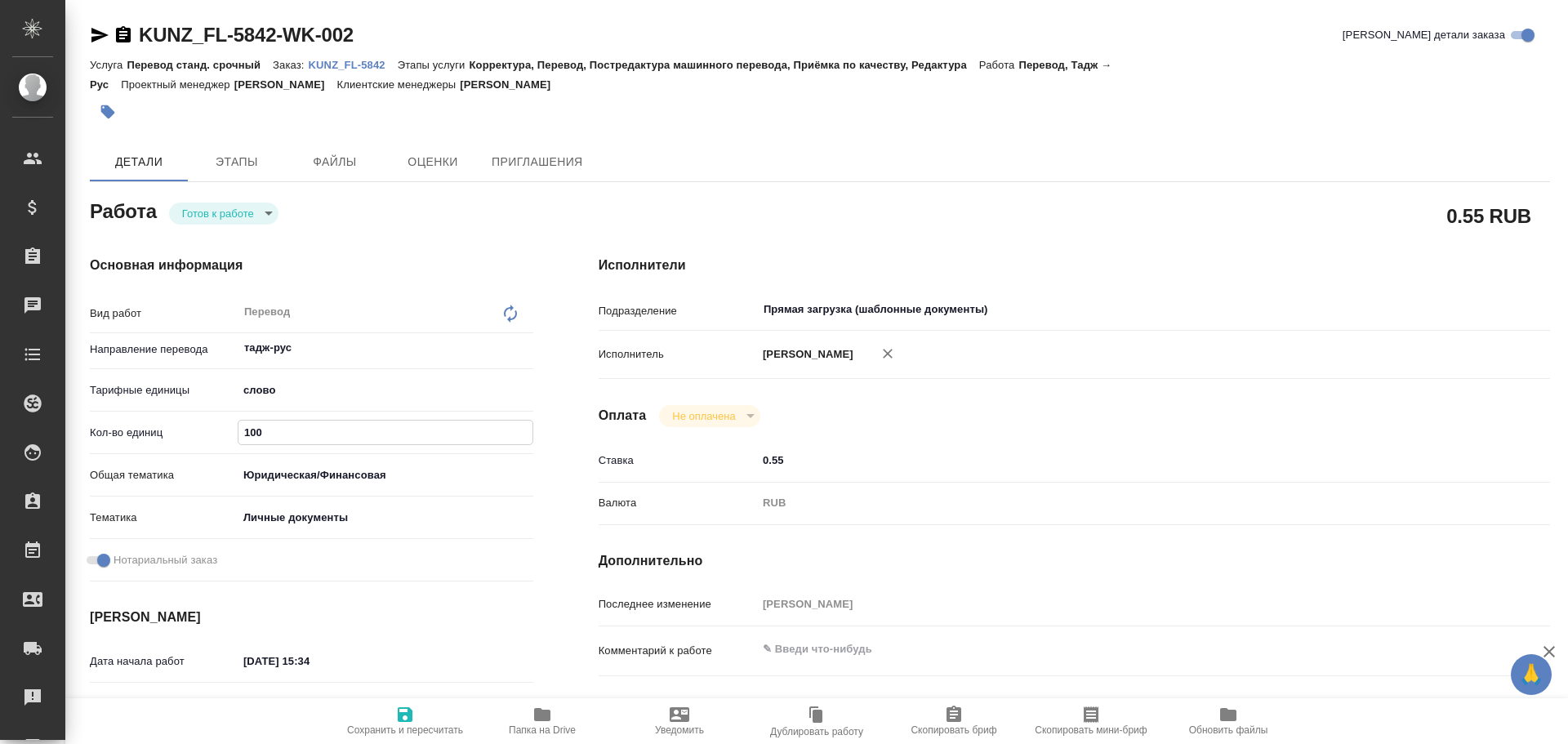
type textarea "x"
type input "100"
click at [403, 718] on icon "button" at bounding box center [405, 714] width 19 height 19
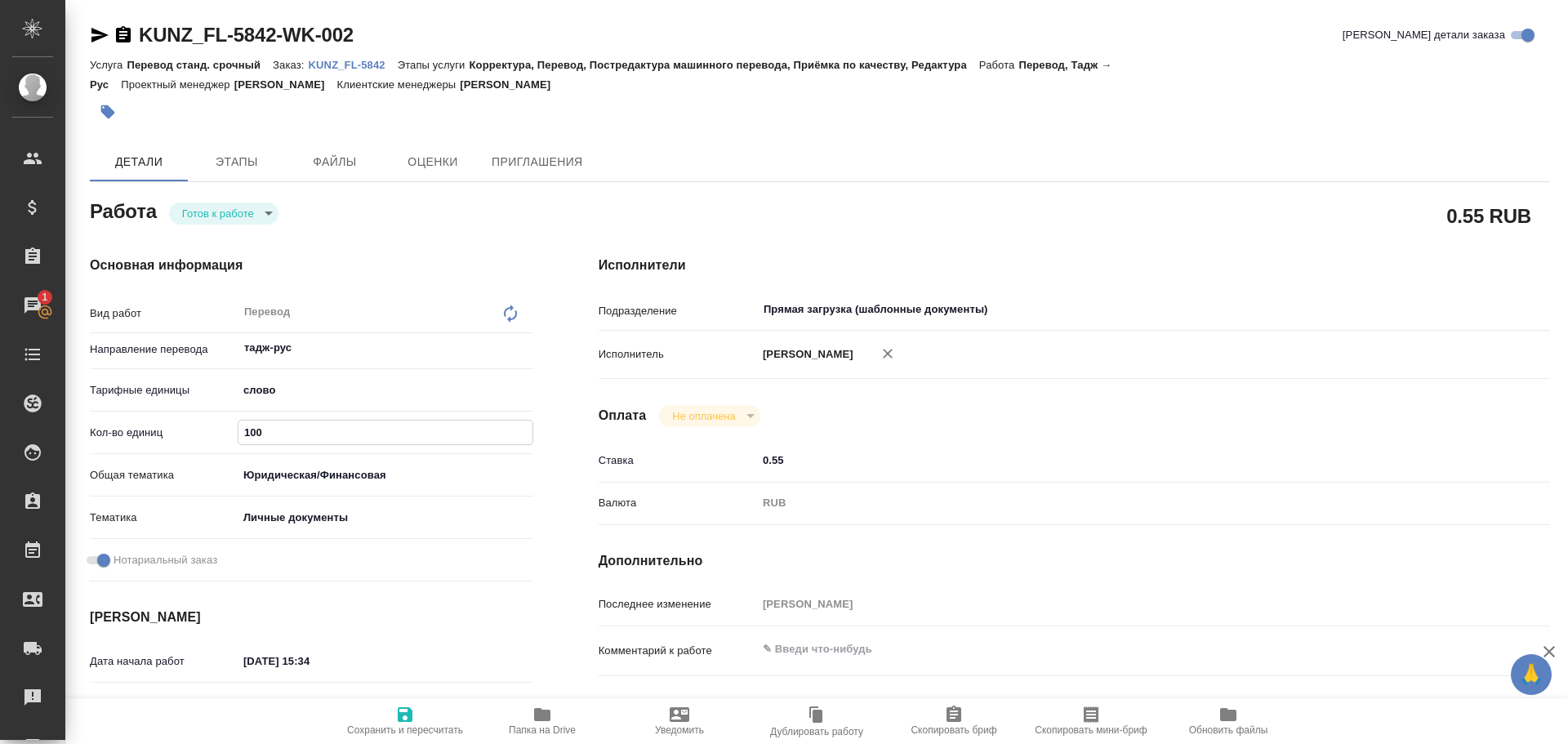
type textarea "x"
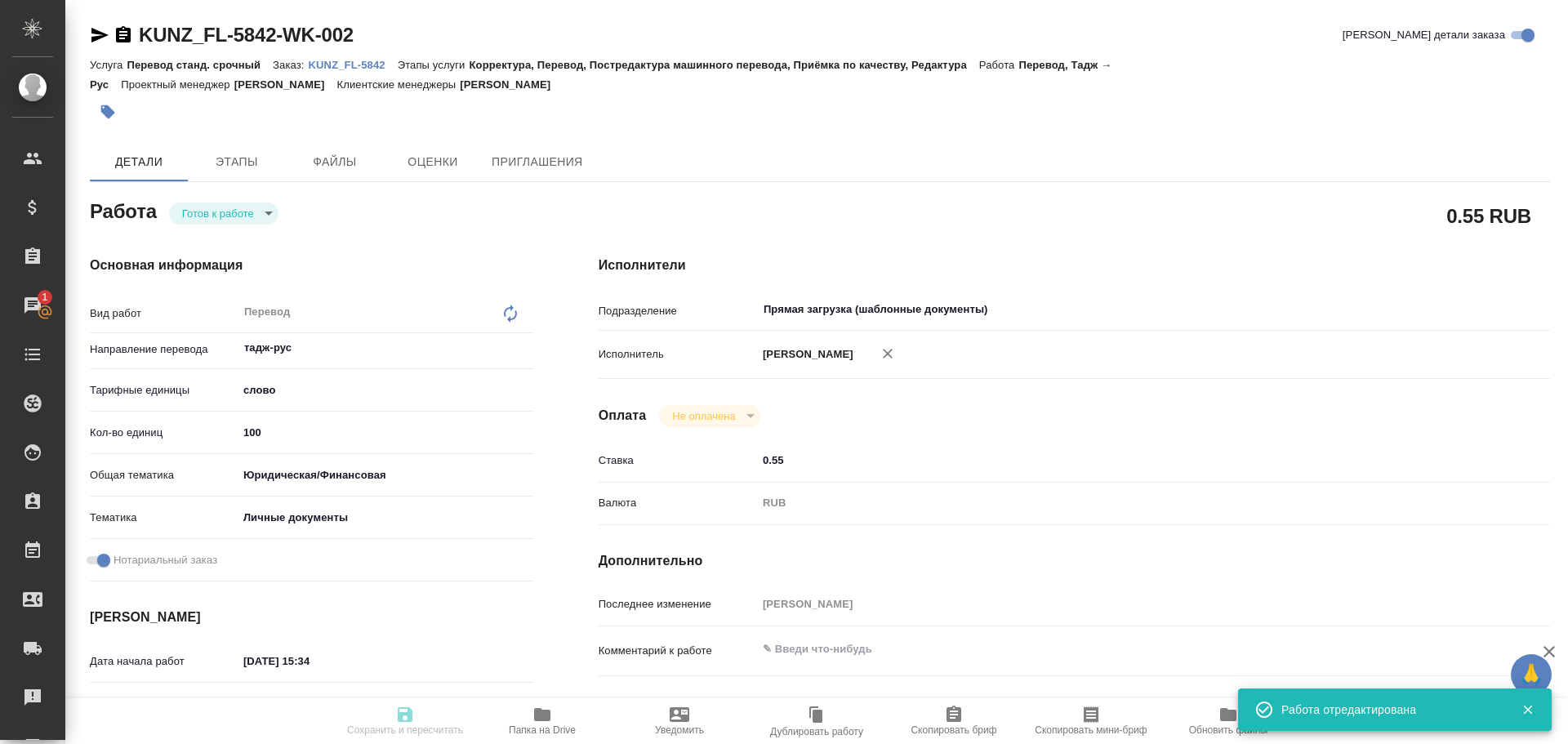
type textarea "x"
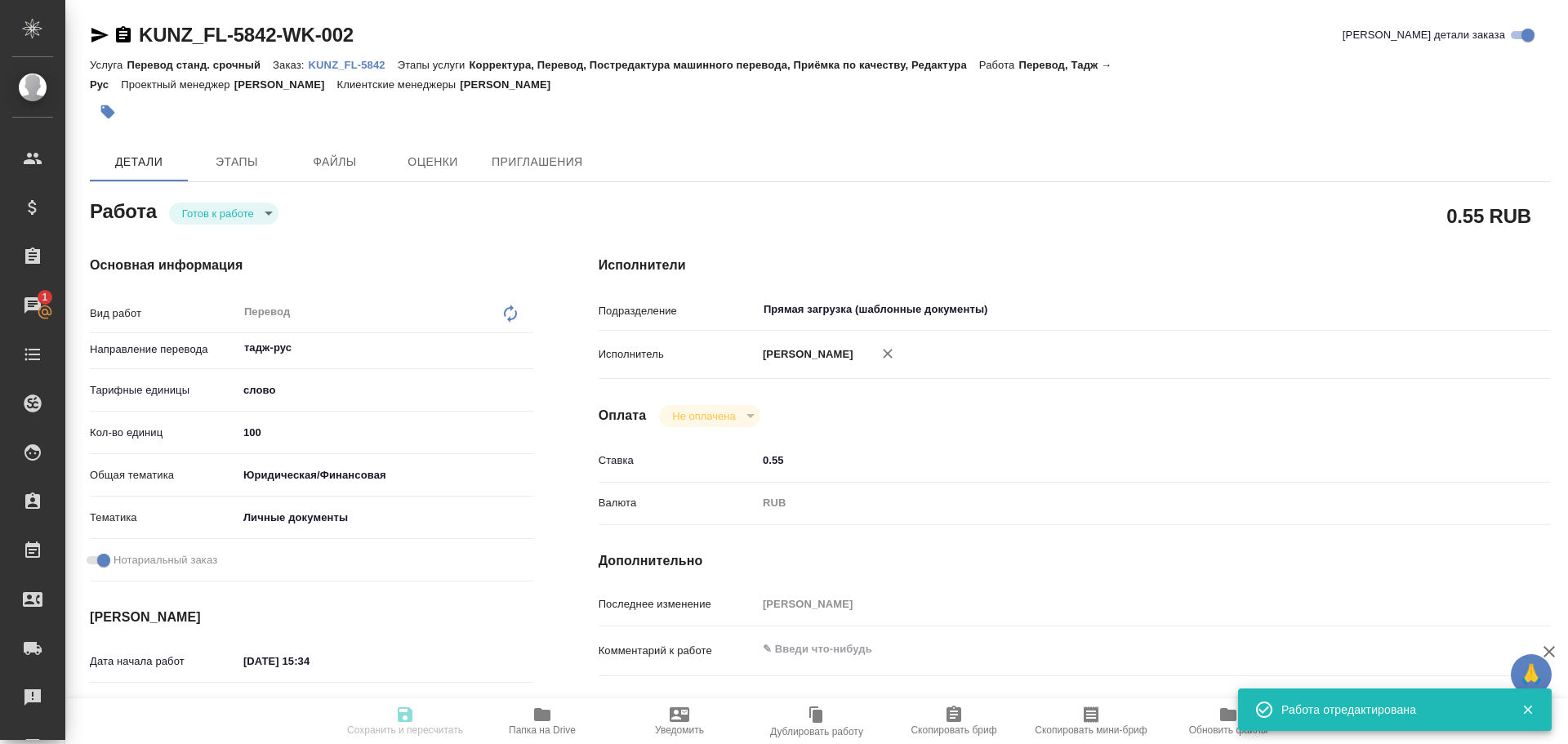
type input "readyForWork"
type textarea "Перевод"
type textarea "x"
type input "тадж-рус"
type input "5a8b1489cc6b4906c91bfd90"
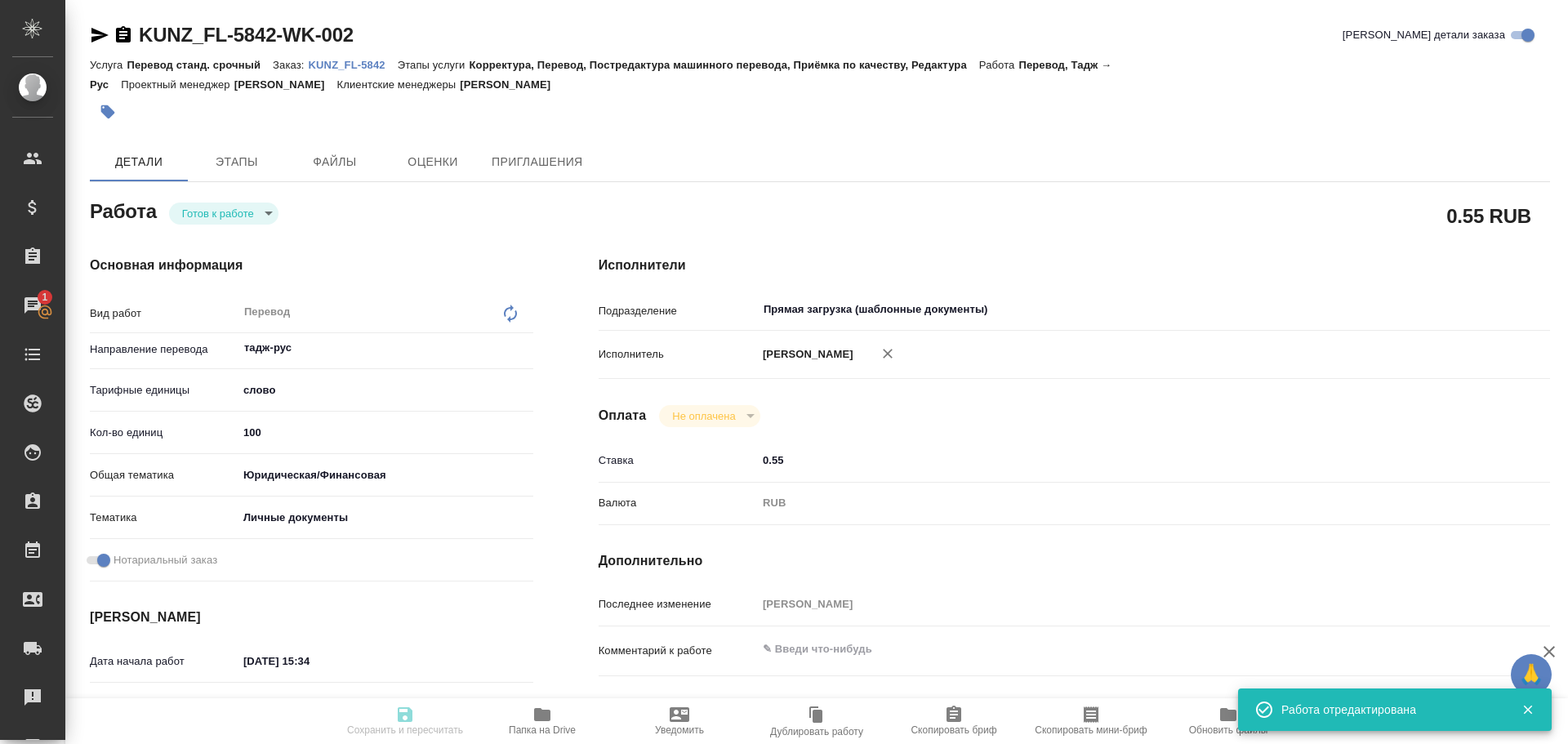
type input "100"
type input "yr-fn"
type input "5a8b8b956a9677013d343cfe"
checkbox input "true"
type input "27.08.2025 15:34"
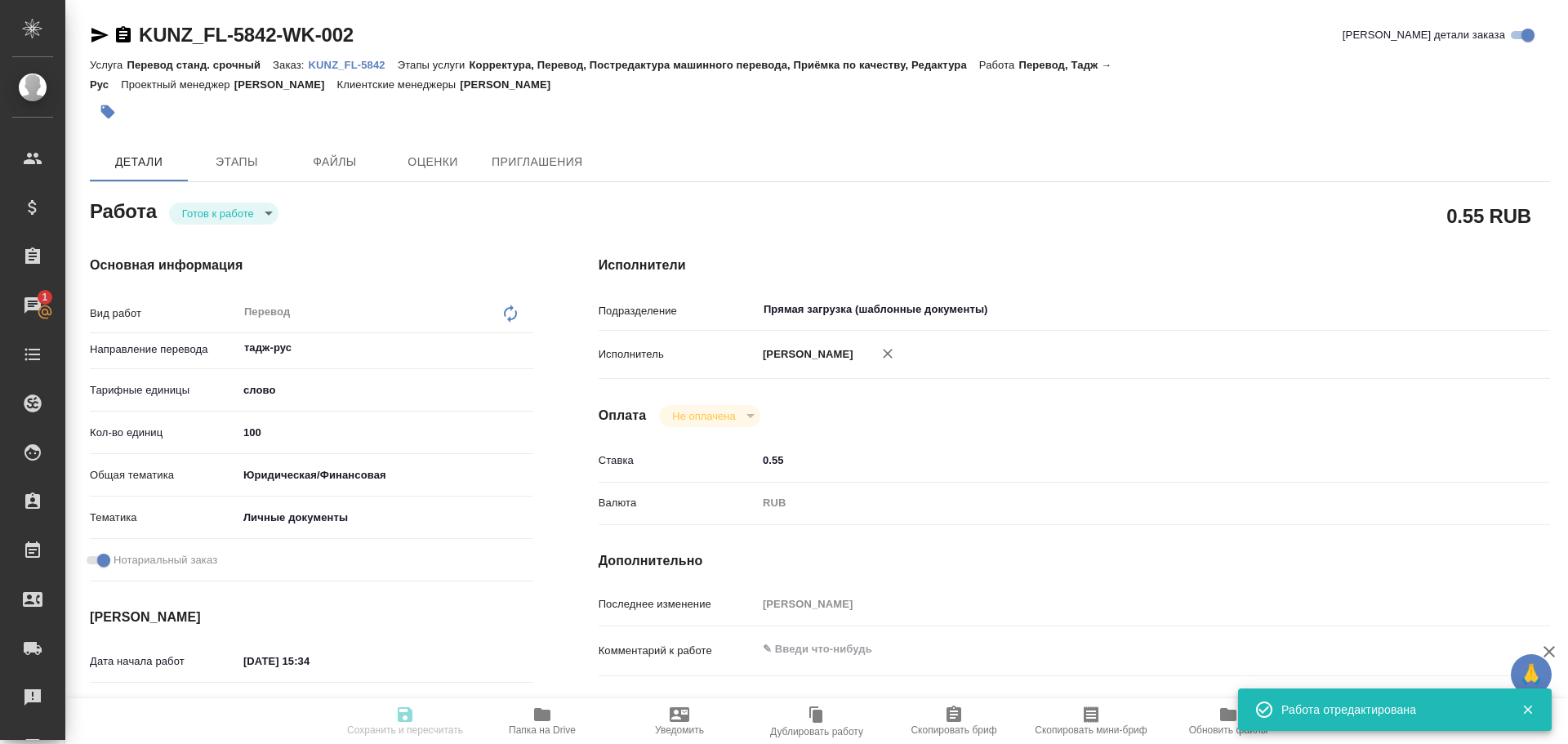
type input "27.08.2025 16:00"
type input "27.08.2025 17:00"
type input "Прямая загрузка (шаблонные документы)"
type input "notPayed"
type input "0.55"
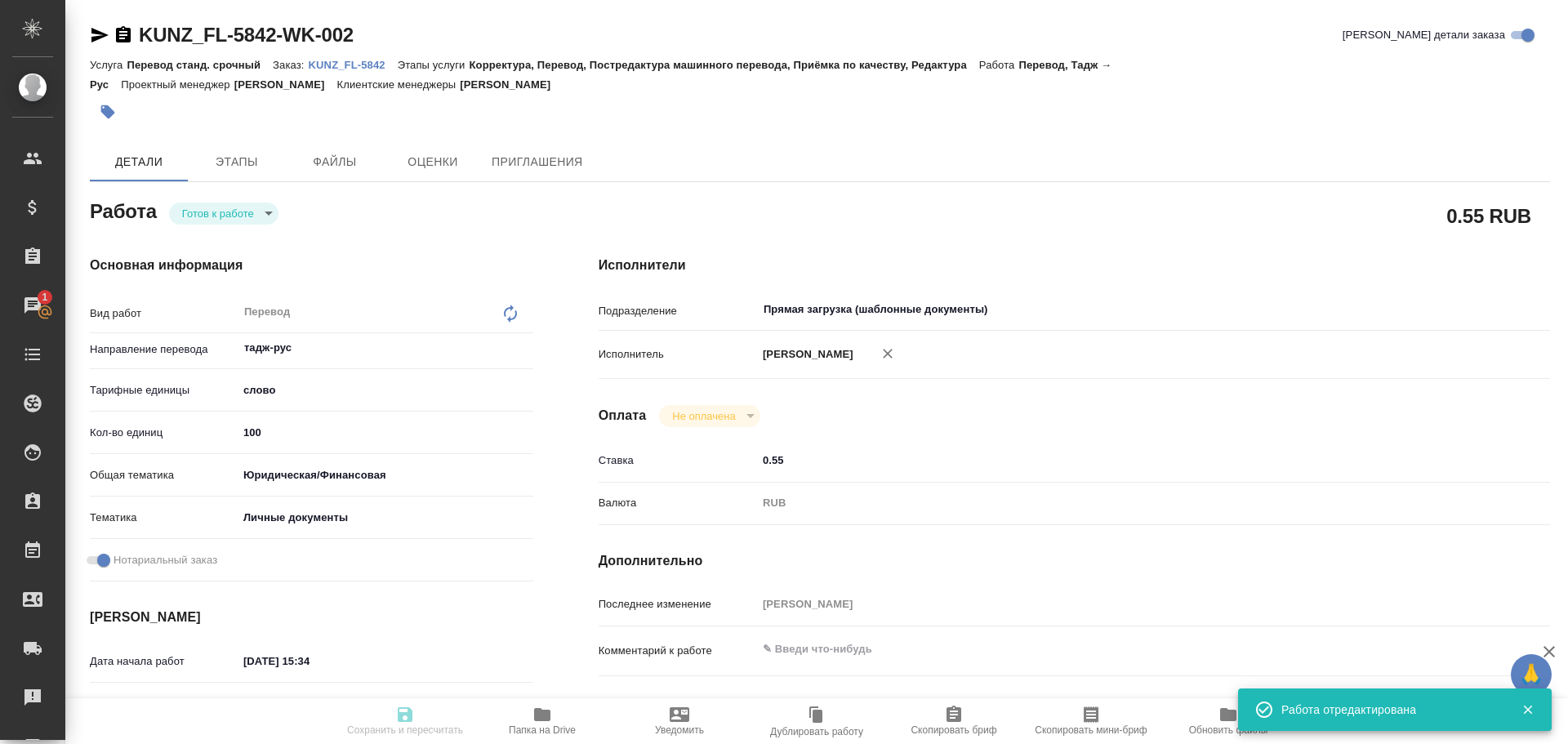
type input "RUB"
type input "[PERSON_NAME]"
type textarea "x"
type textarea "/Clients/FL_KUNZ/Orders/KUNZ_FL-5842/Translated/KUNZ_FL-5842-WK-002"
type textarea "x"
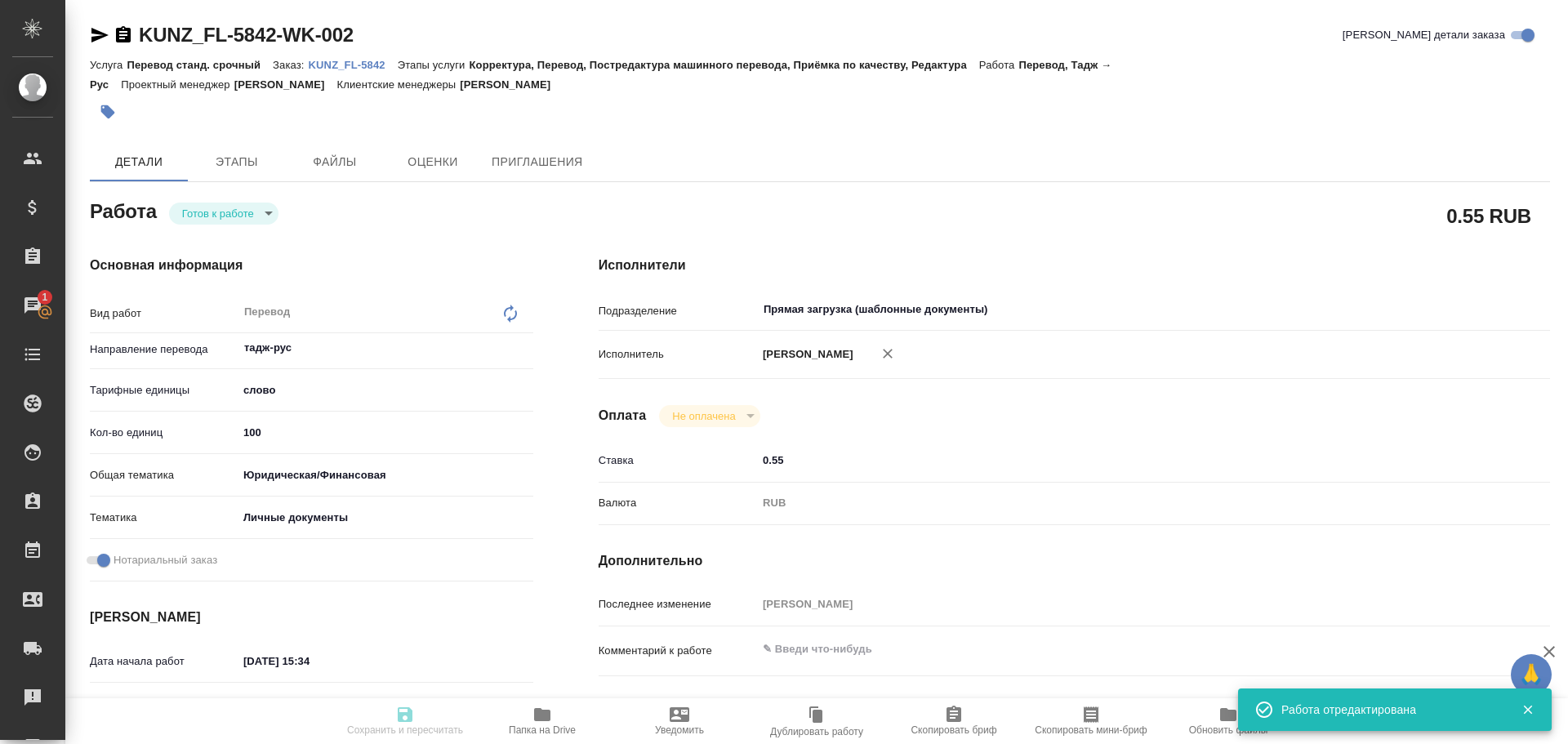
type input "KUNZ_FL-5842"
type input "Перевод станд. срочный"
type input "Корректура, Перевод, Постредактура машинного перевода, Приёмка по качеству, Ред…"
type input "Moskalets Alina"
type input "/Clients/FL_KUNZ/Orders/KUNZ_FL-5842"
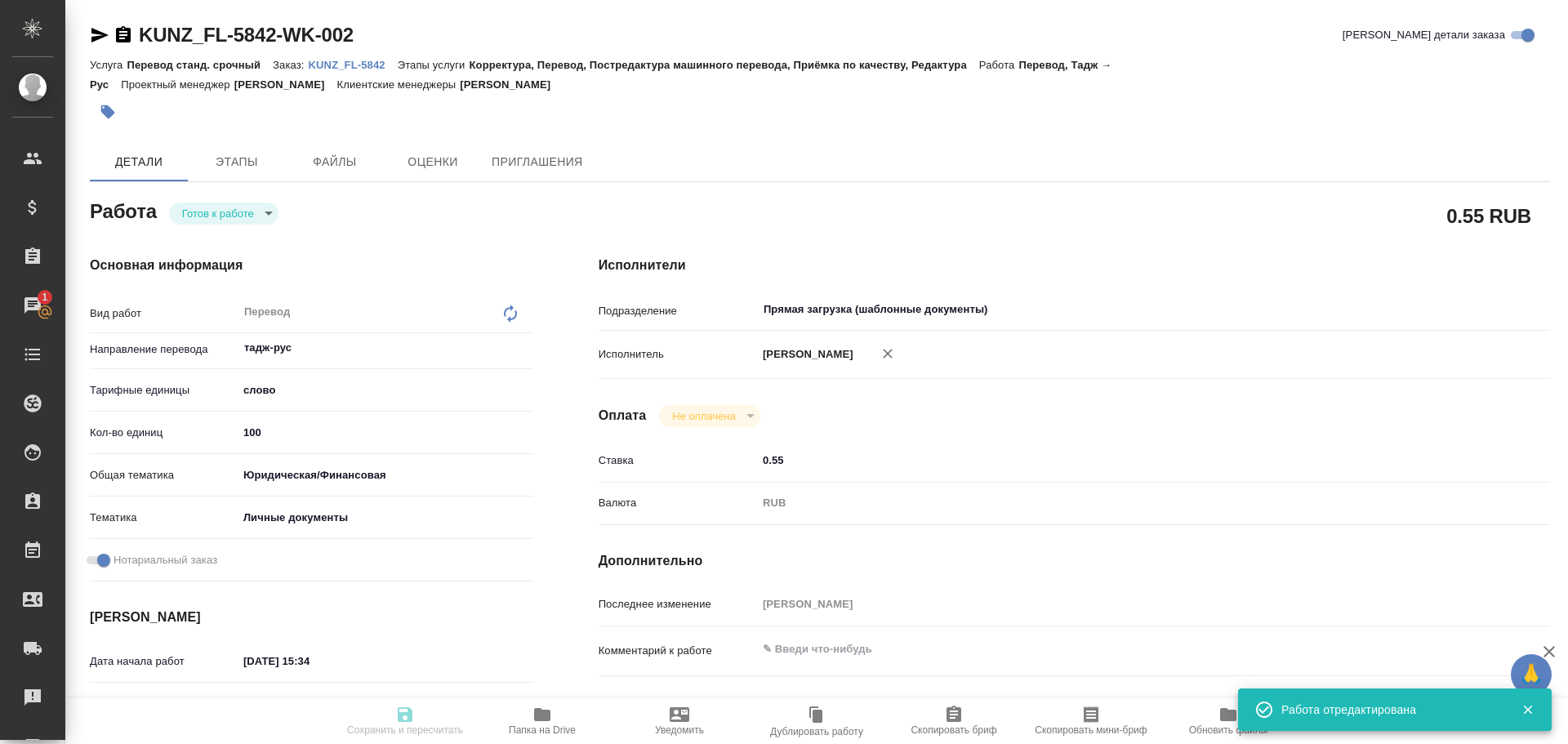
type textarea "x"
type textarea "пасп, тадж-рус, на госуслуги"
type textarea "x"
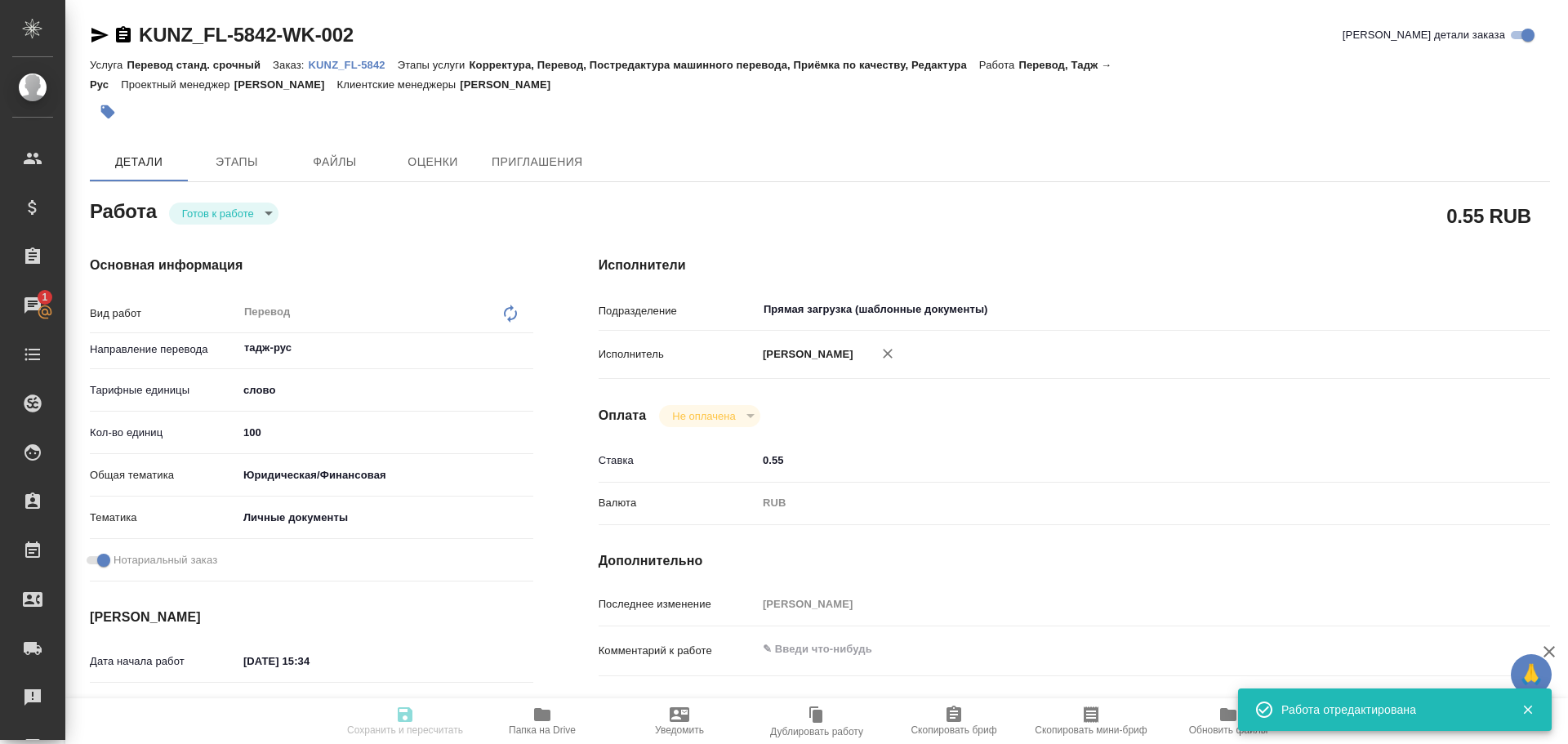
type textarea "x"
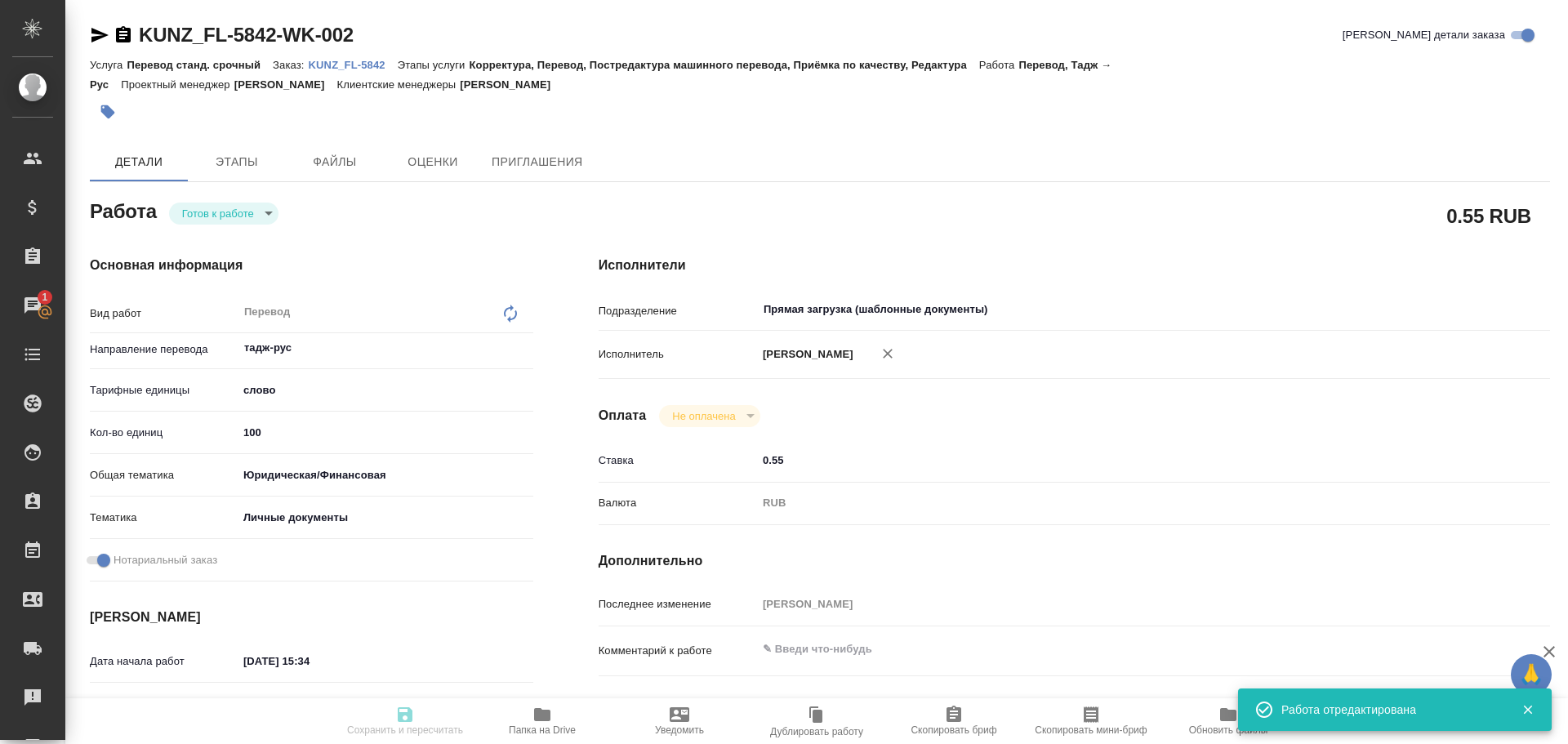
type textarea "x"
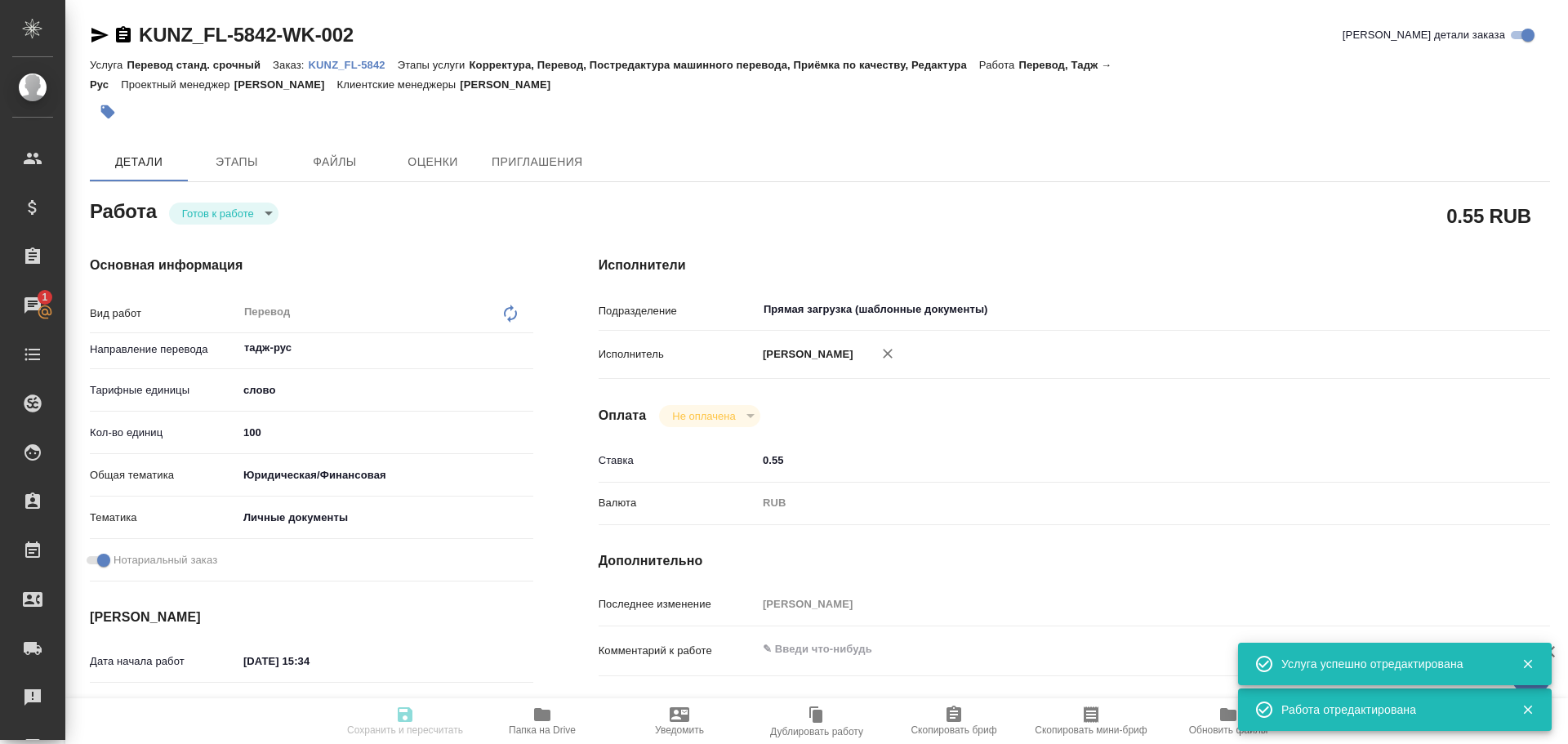
type textarea "x"
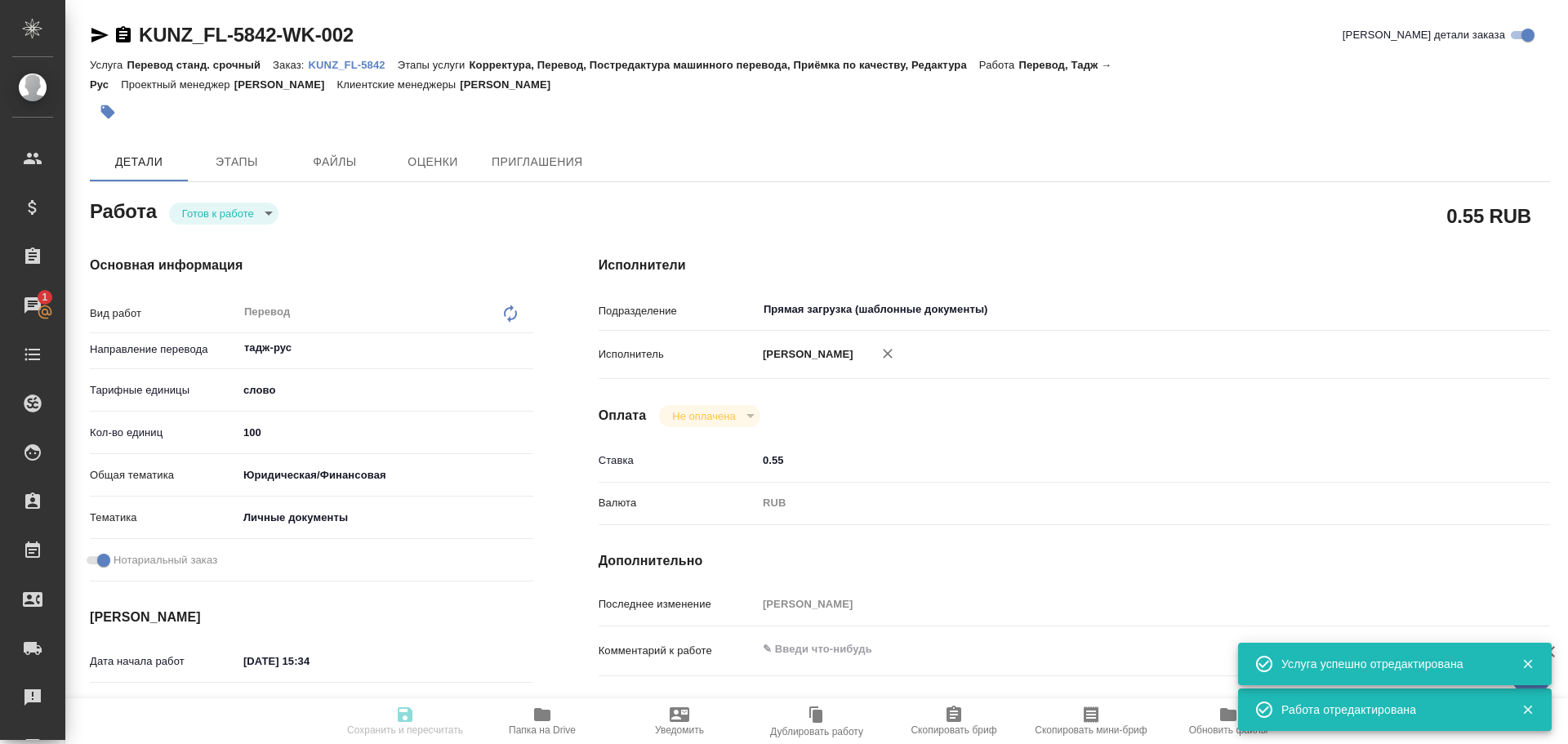
type textarea "x"
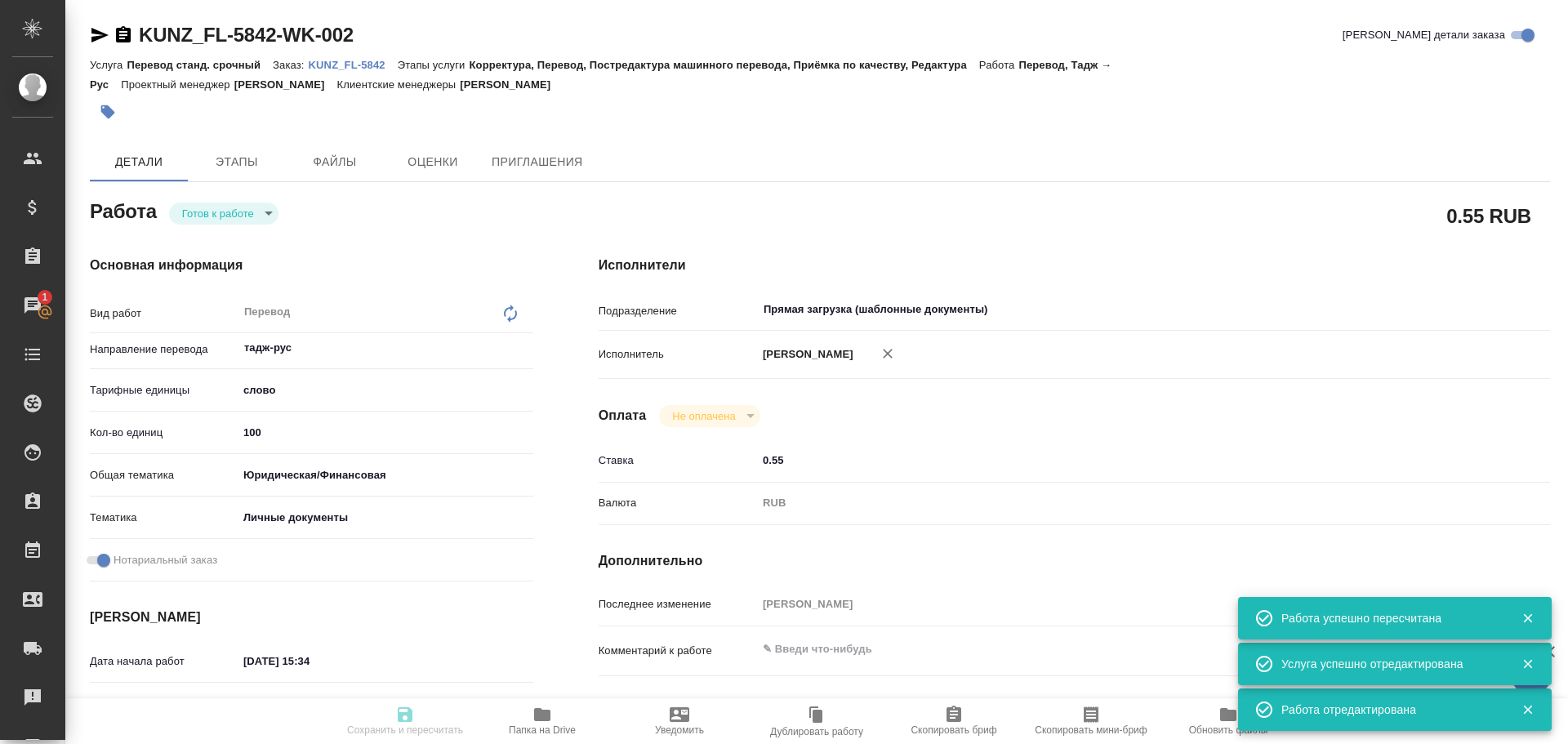
type input "readyForWork"
type textarea "Перевод"
type textarea "x"
type input "тадж-рус"
type input "5a8b1489cc6b4906c91bfd90"
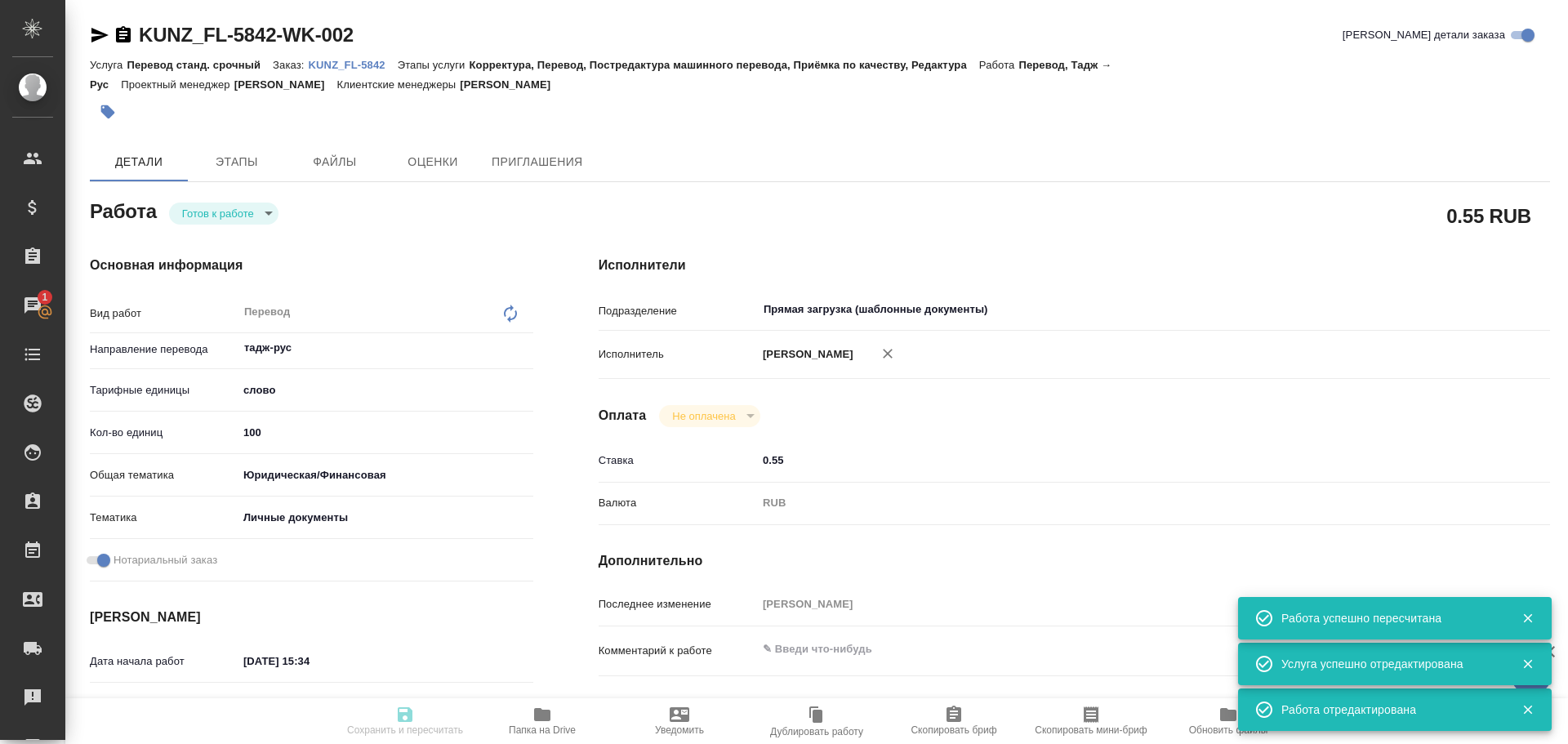
type input "100"
type input "yr-fn"
type input "5a8b8b956a9677013d343cfe"
checkbox input "true"
type input "27.08.2025 15:34"
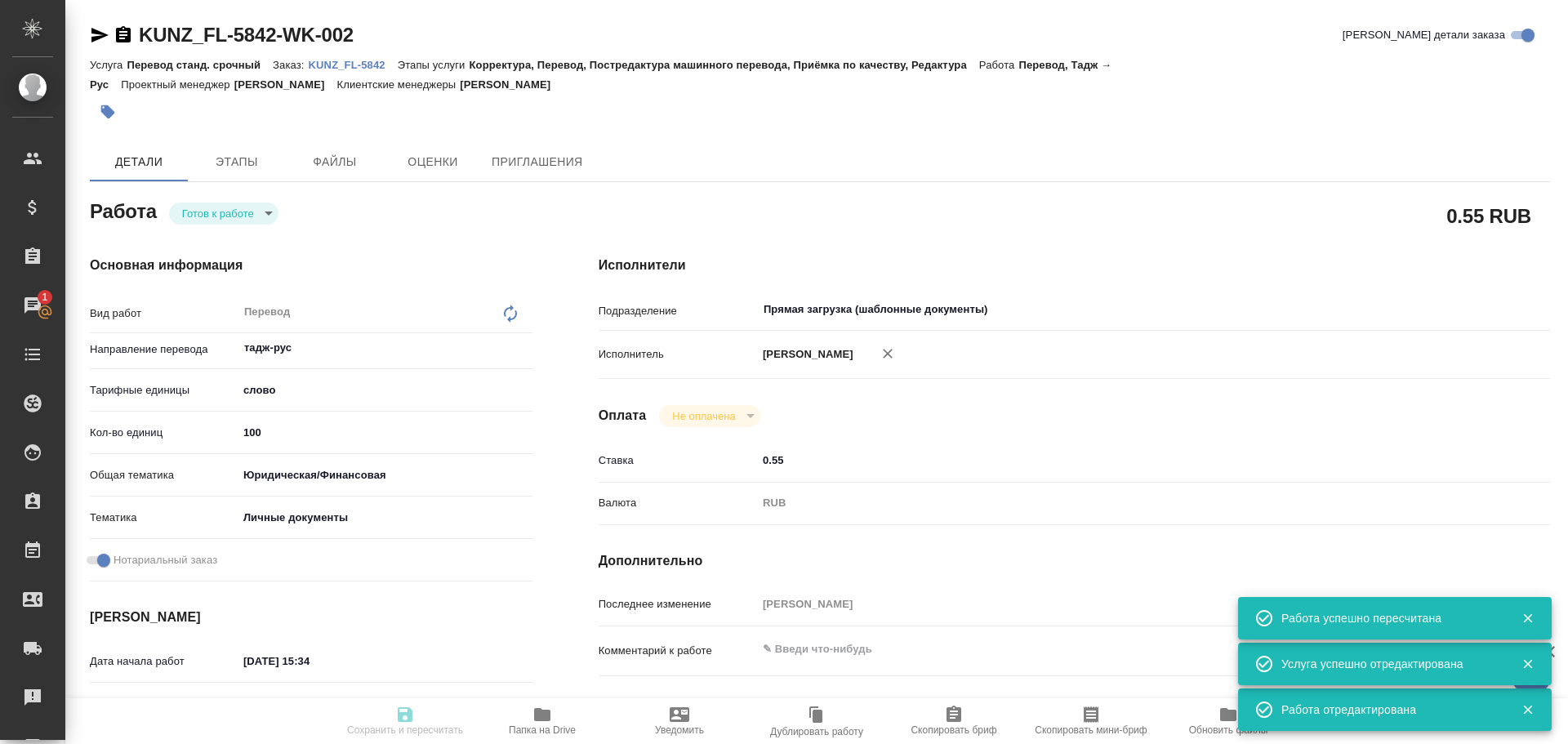
type input "27.08.2025 16:00"
type input "27.08.2025 17:00"
type input "Прямая загрузка (шаблонные документы)"
type input "notPayed"
type input "0.55"
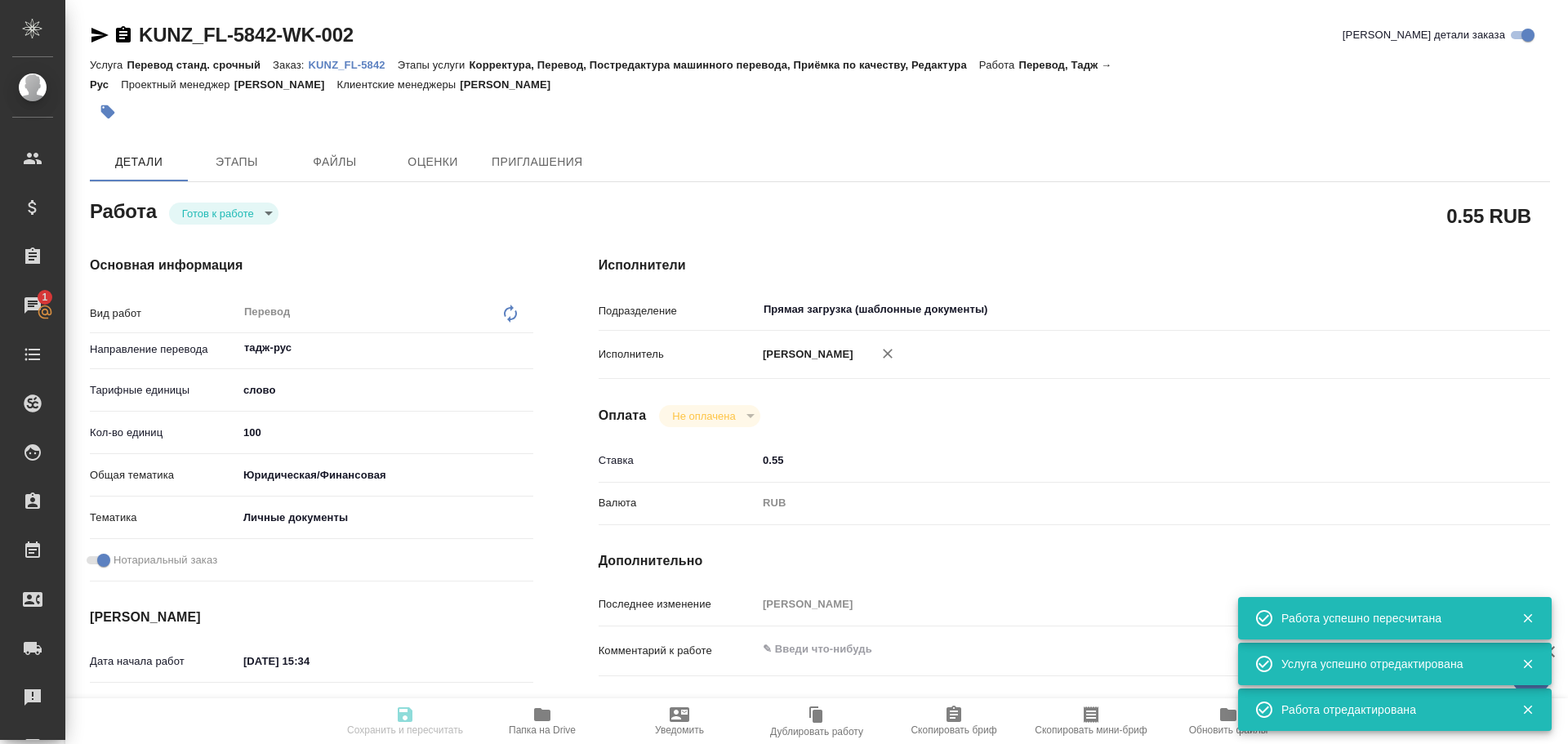
type input "RUB"
type input "[PERSON_NAME]"
type textarea "x"
type textarea "/Clients/FL_KUNZ/Orders/KUNZ_FL-5842/Translated/KUNZ_FL-5842-WK-002"
type textarea "x"
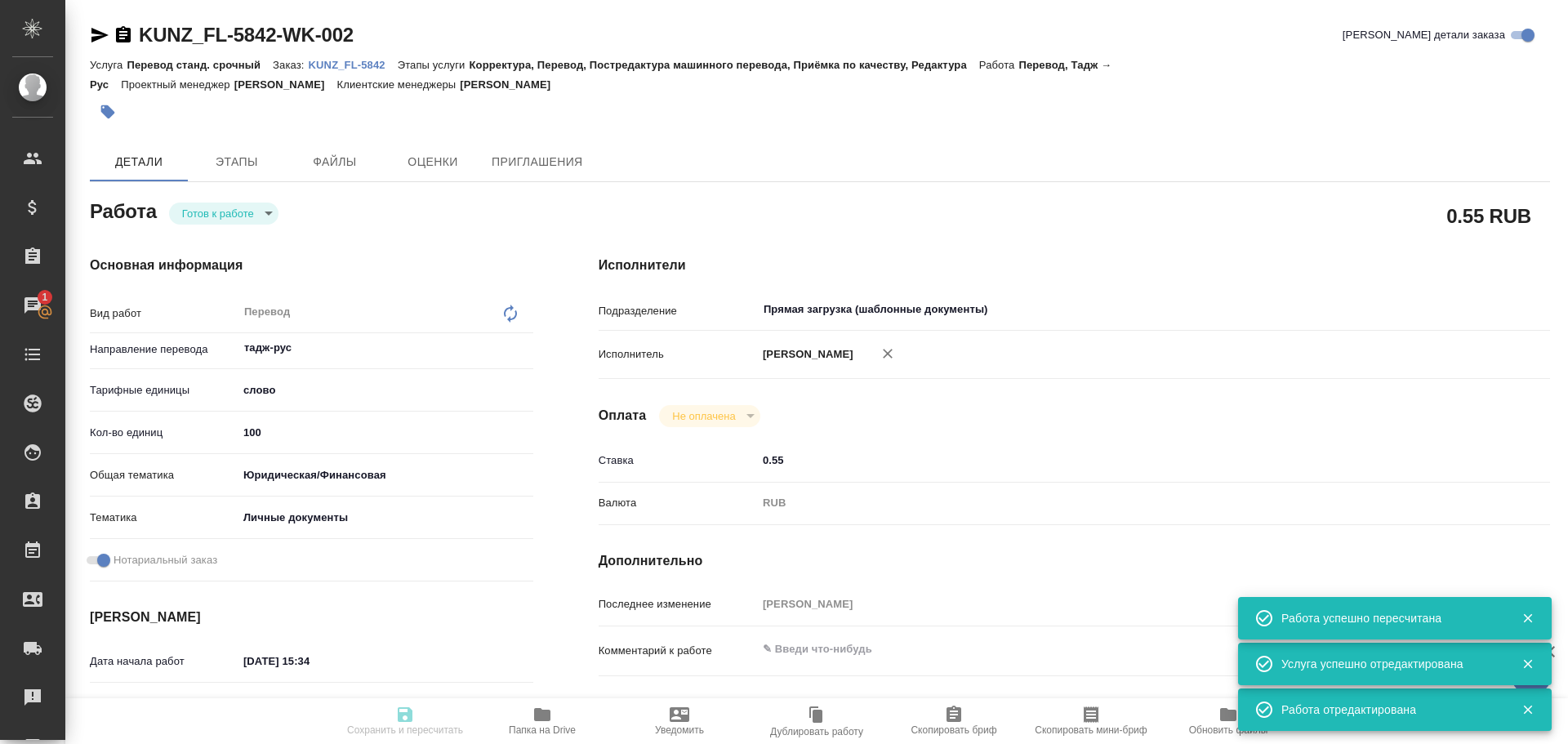
type input "KUNZ_FL-5842"
type input "Перевод станд. срочный"
type input "Корректура, Перевод, Постредактура машинного перевода, Приёмка по качеству, Ред…"
type input "Moskalets Alina"
type input "/Clients/FL_KUNZ/Orders/KUNZ_FL-5842"
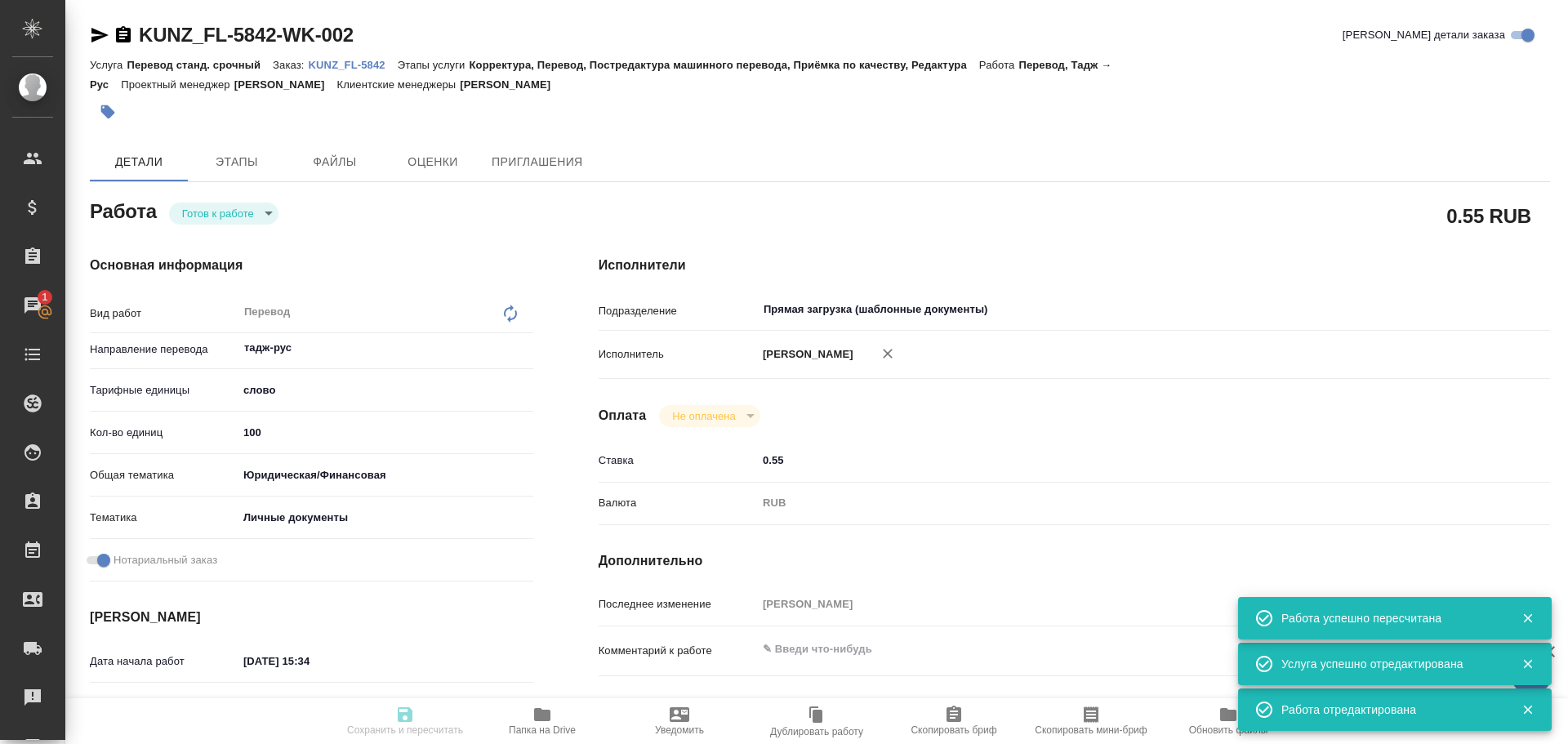
type textarea "x"
type textarea "пасп, тадж-рус, на госуслуги"
type textarea "x"
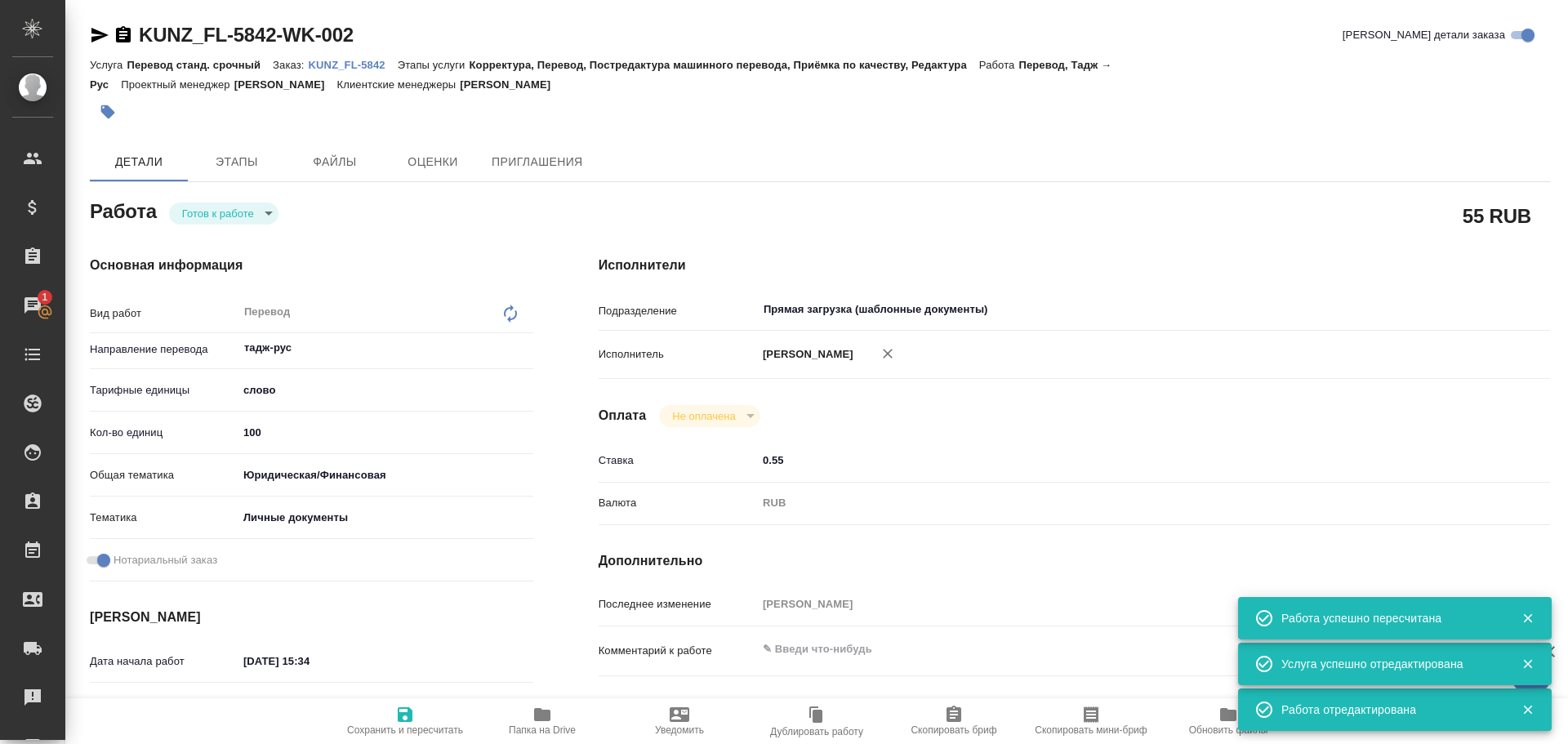
type textarea "x"
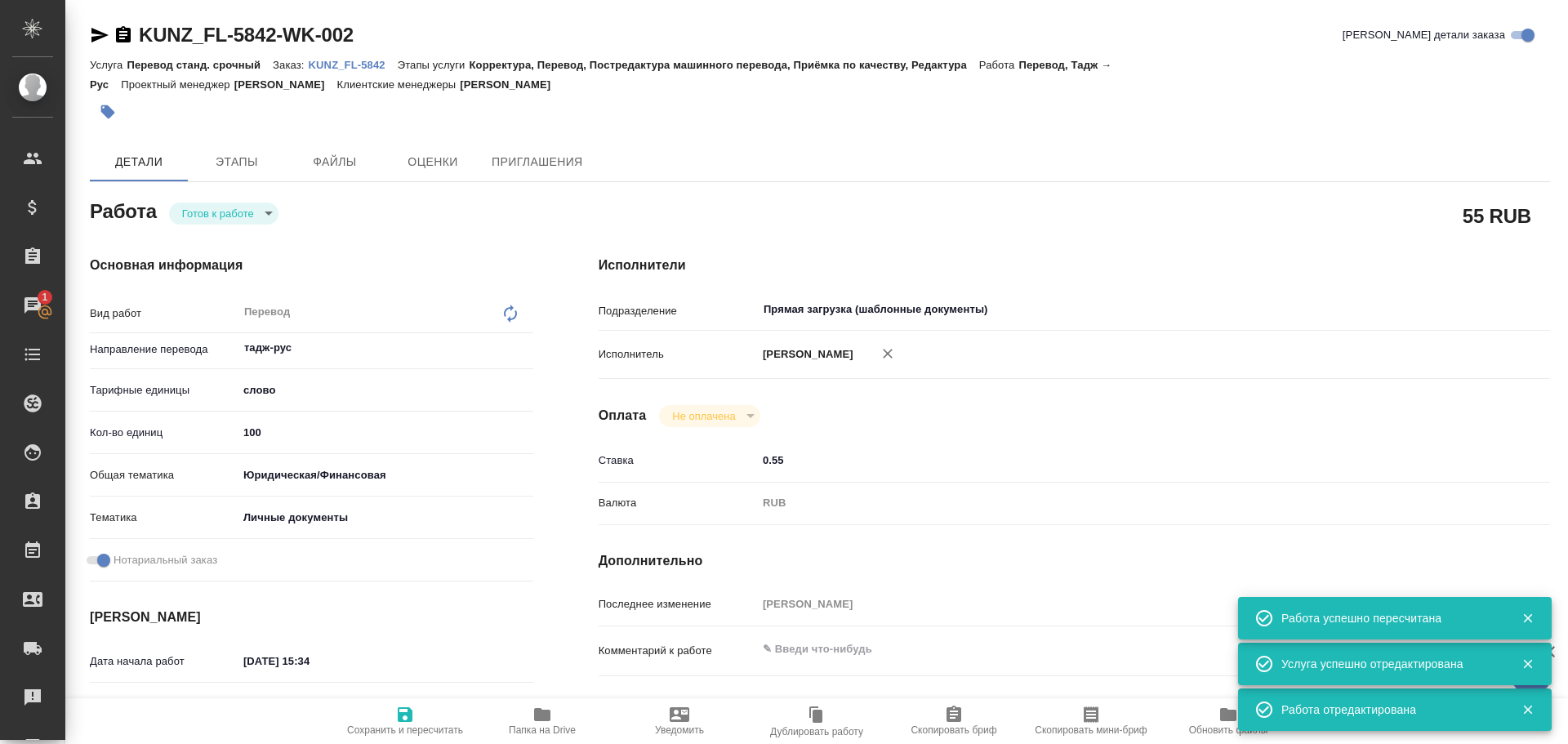
type textarea "x"
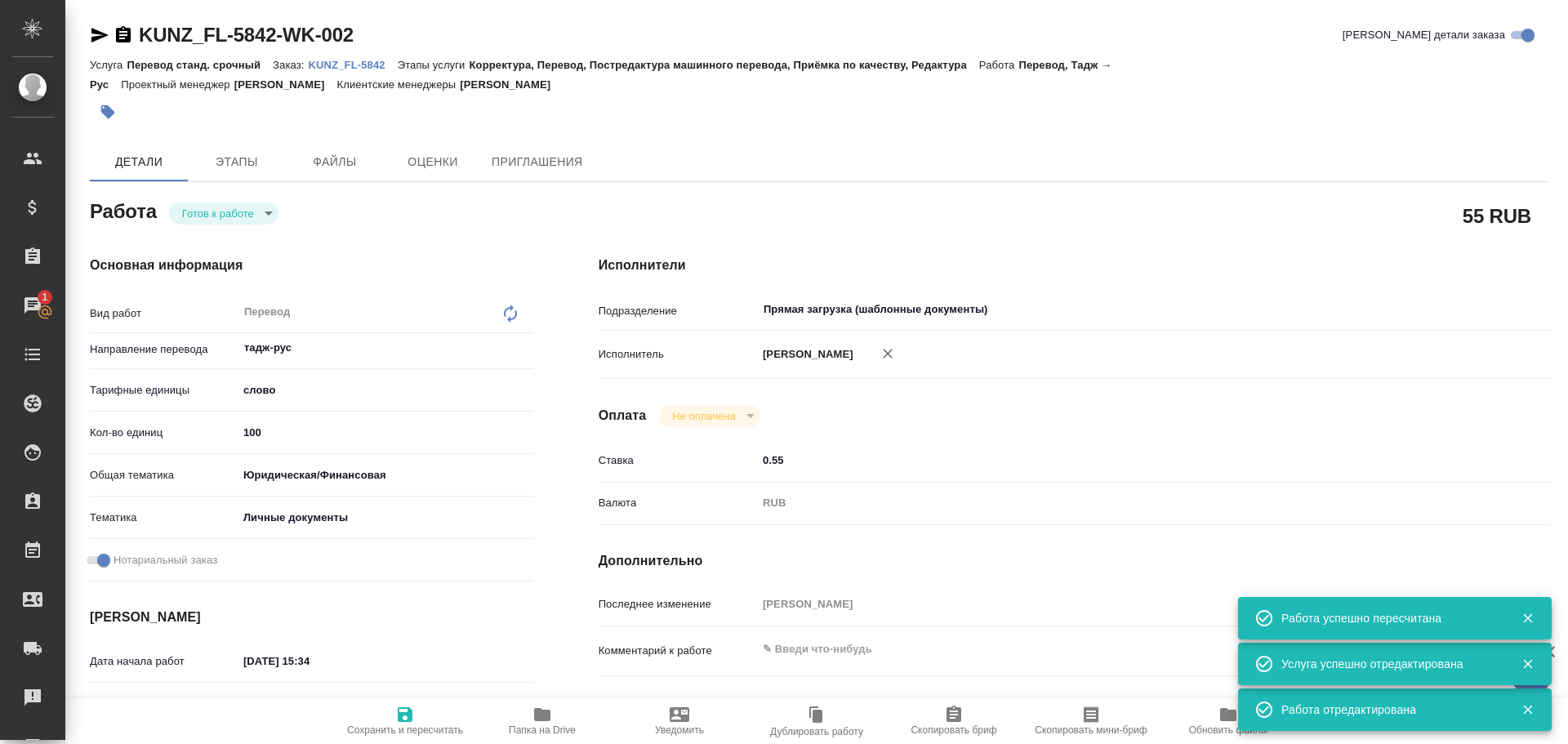
type textarea "x"
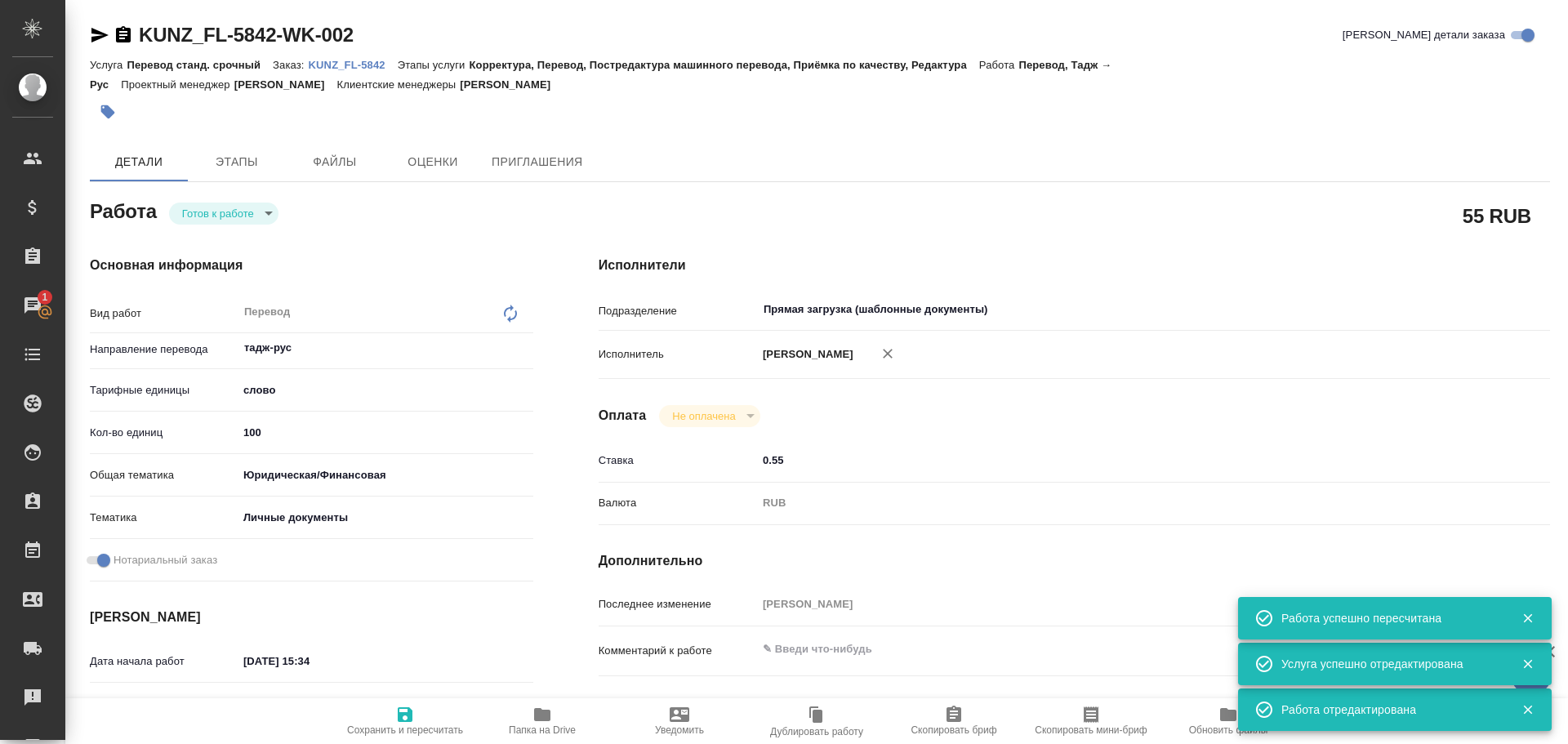
type textarea "x"
click at [203, 216] on body "🙏 .cls-1 fill:#fff; AWATERA Gusev Alexandr Клиенты Спецификации Заказы 1 Чаты T…" at bounding box center [784, 372] width 1568 height 744
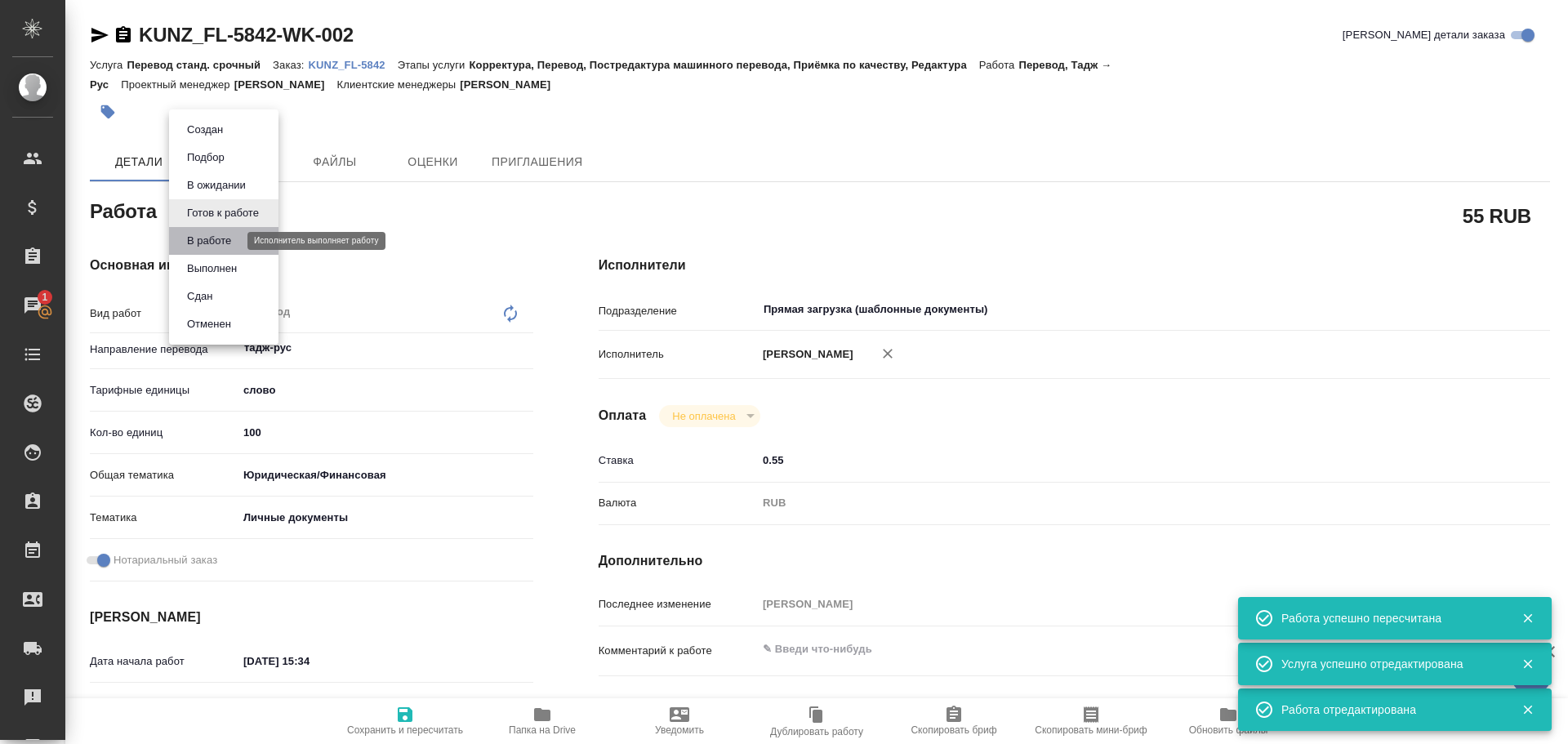
click at [208, 238] on button "В работе" at bounding box center [209, 240] width 54 height 18
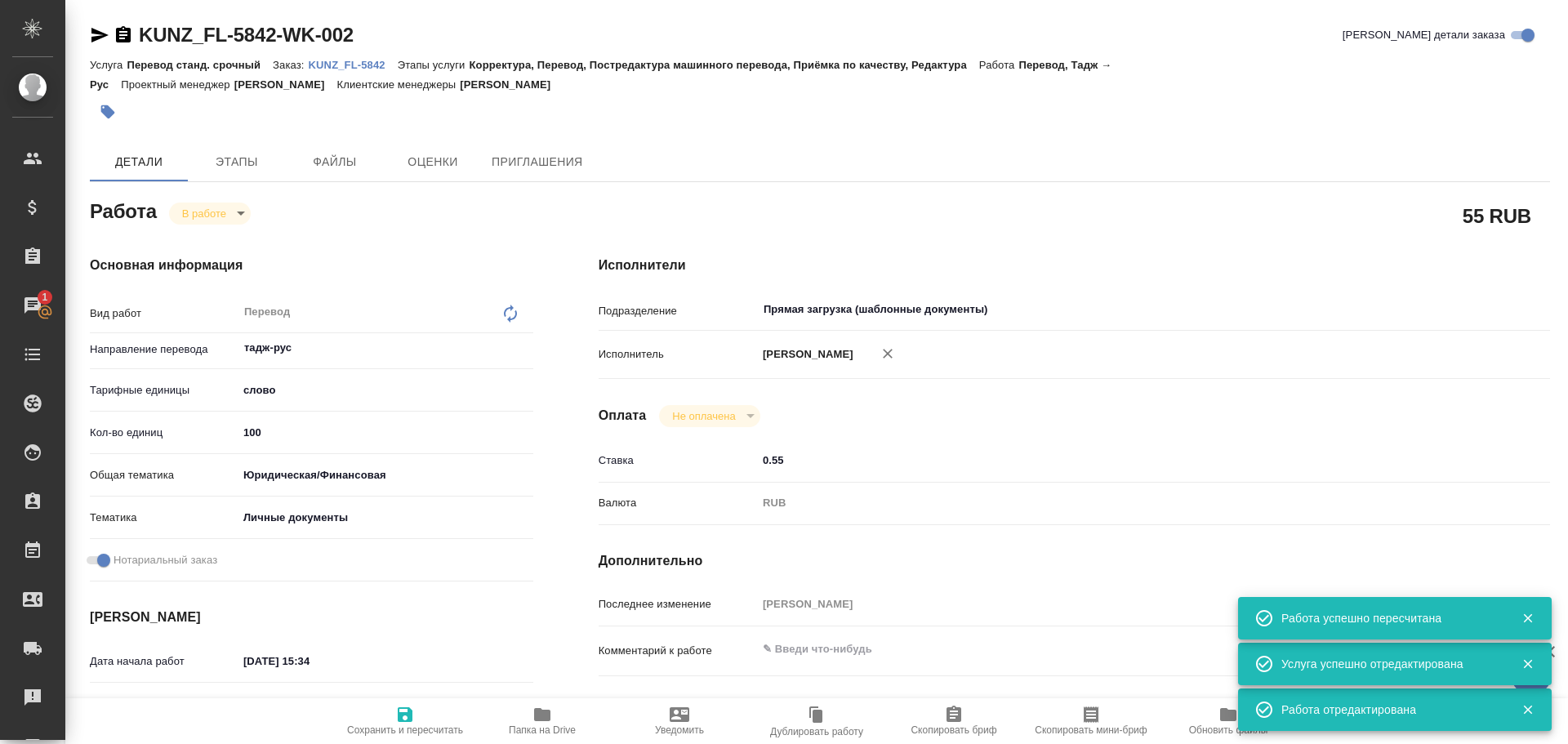
type textarea "x"
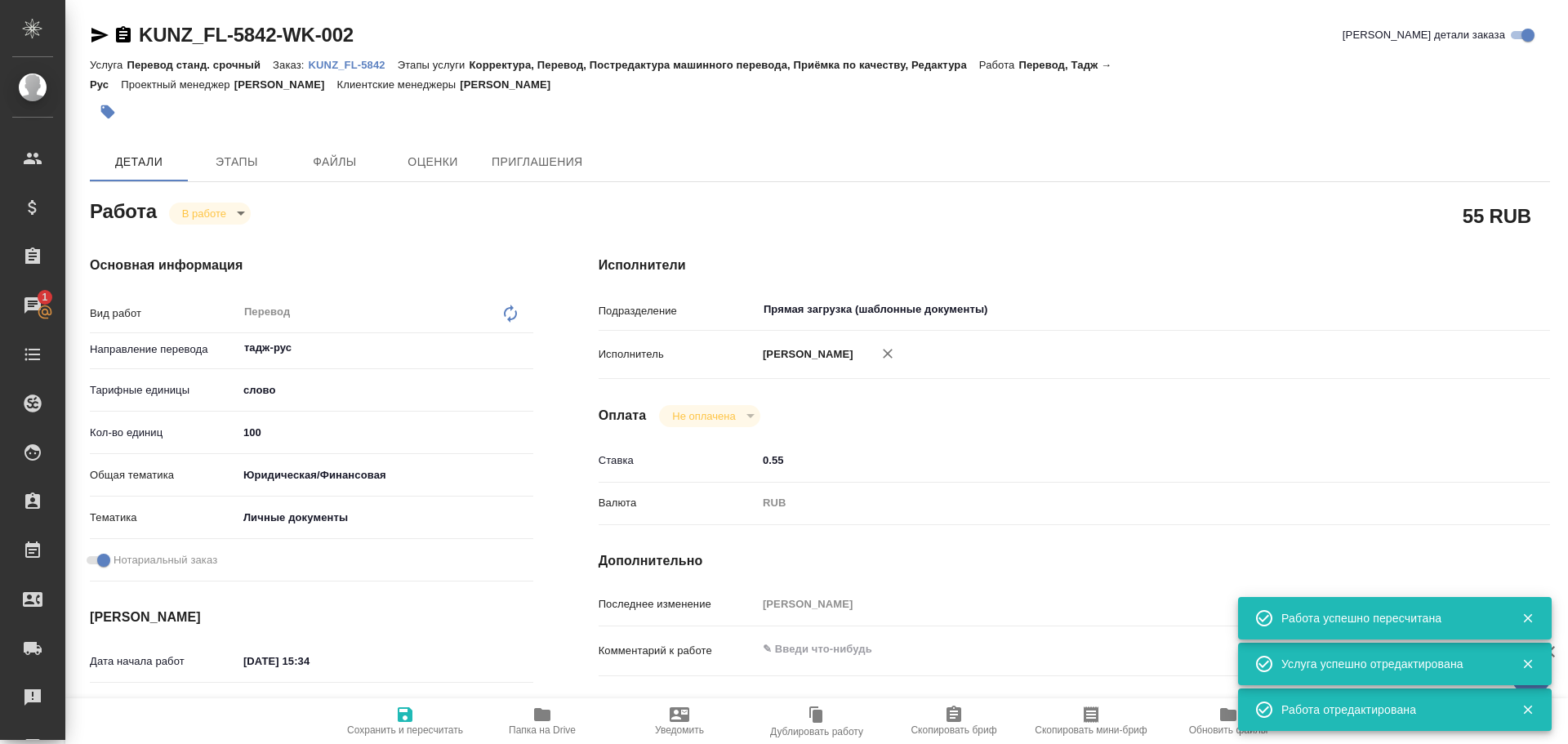
type textarea "x"
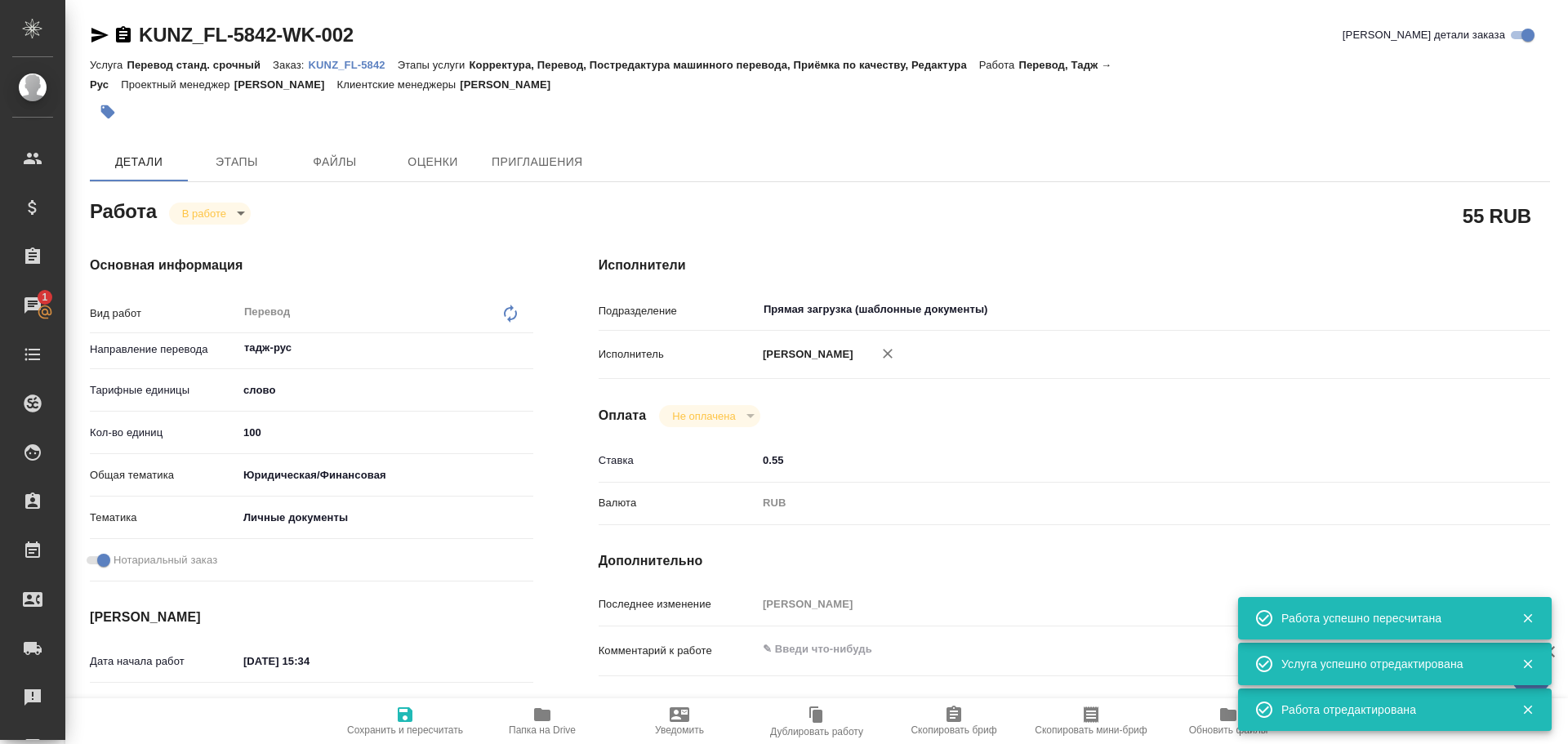
type textarea "x"
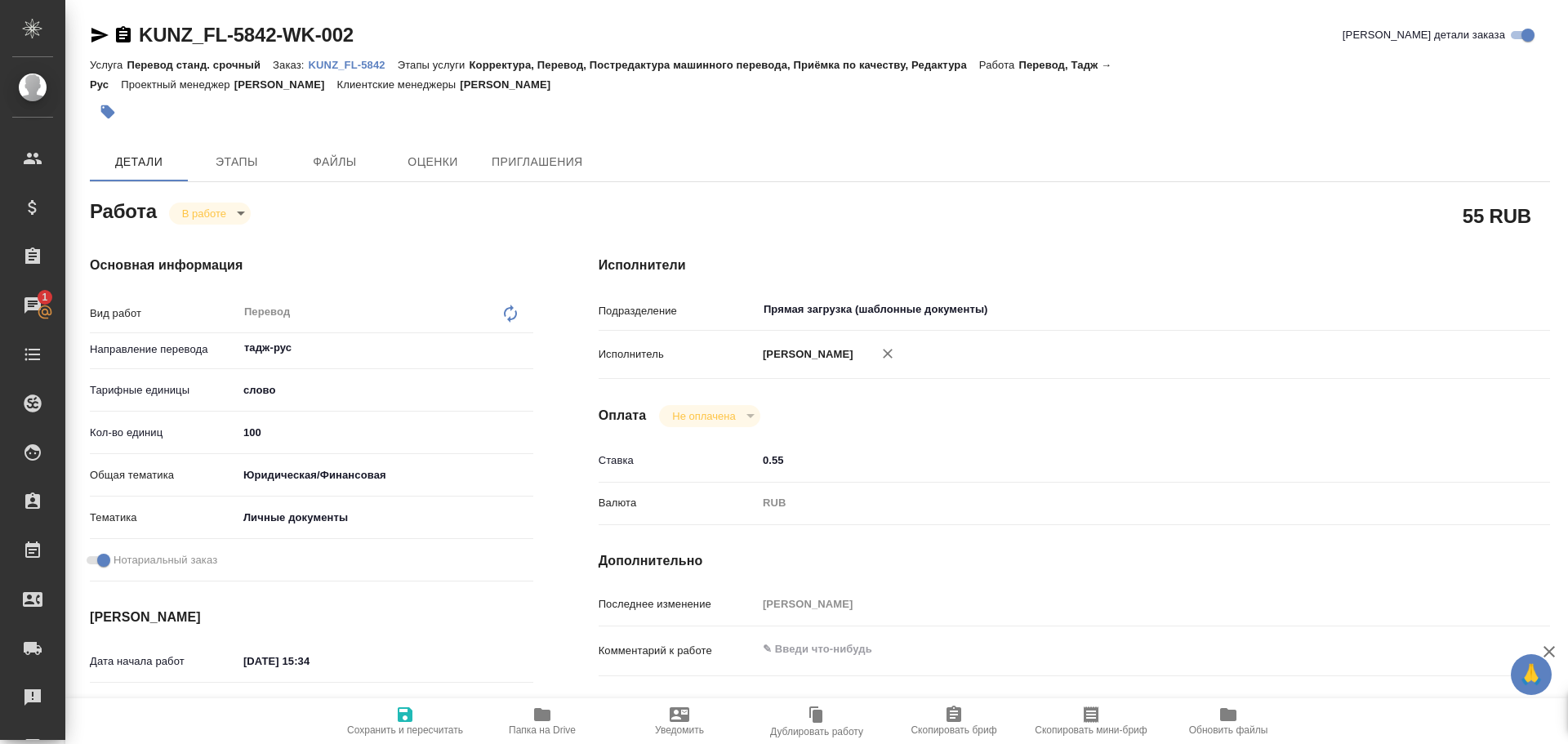
type textarea "x"
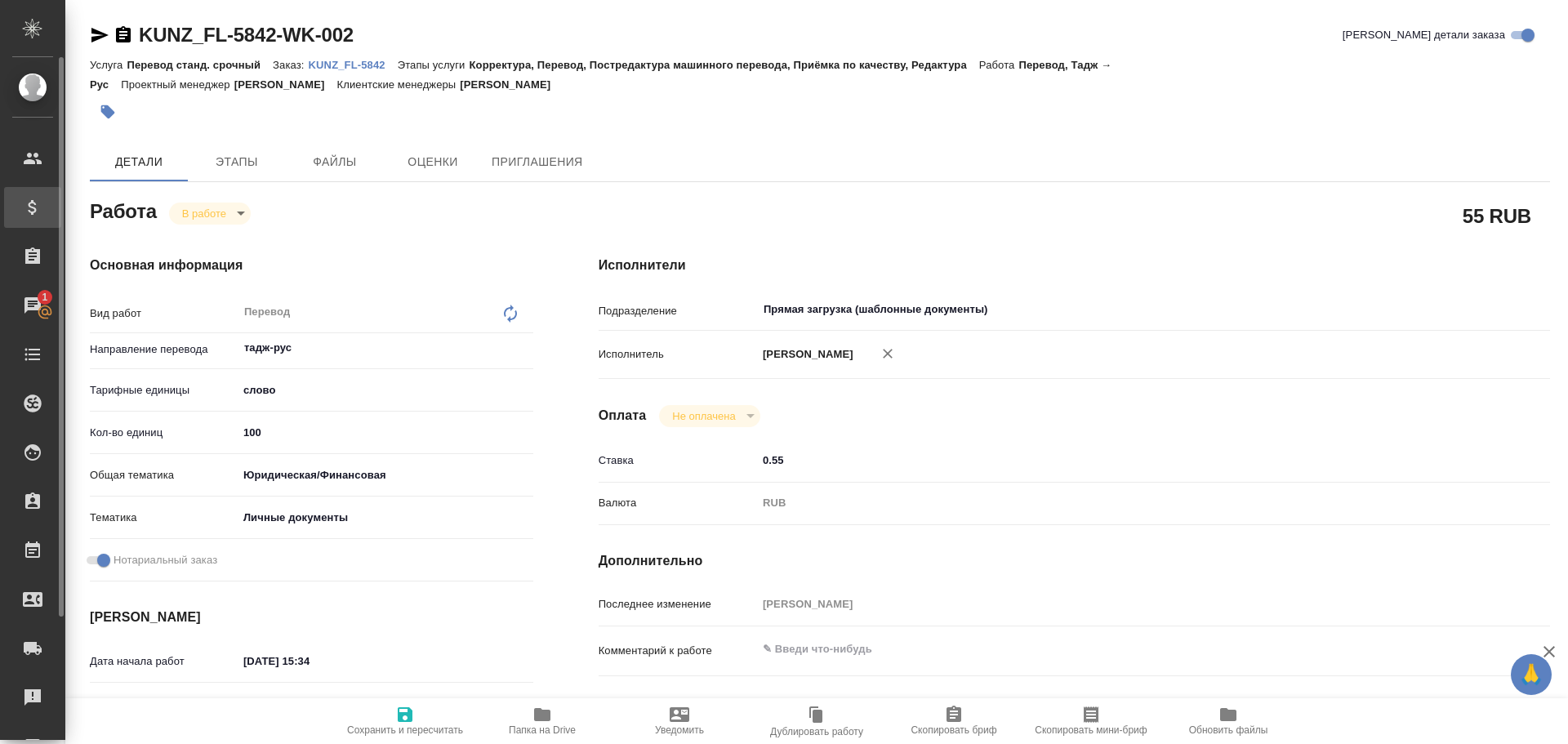
type textarea "x"
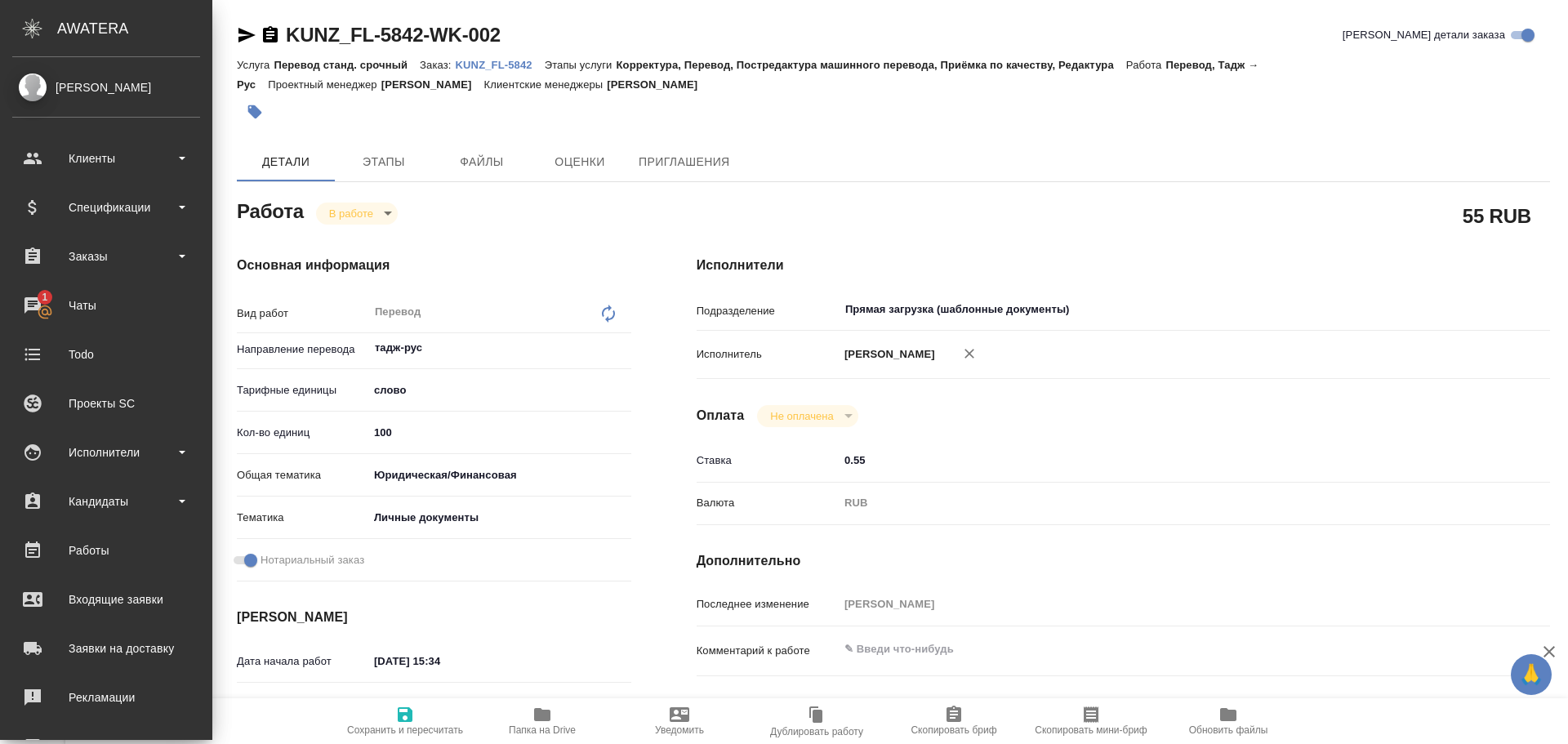
type textarea "x"
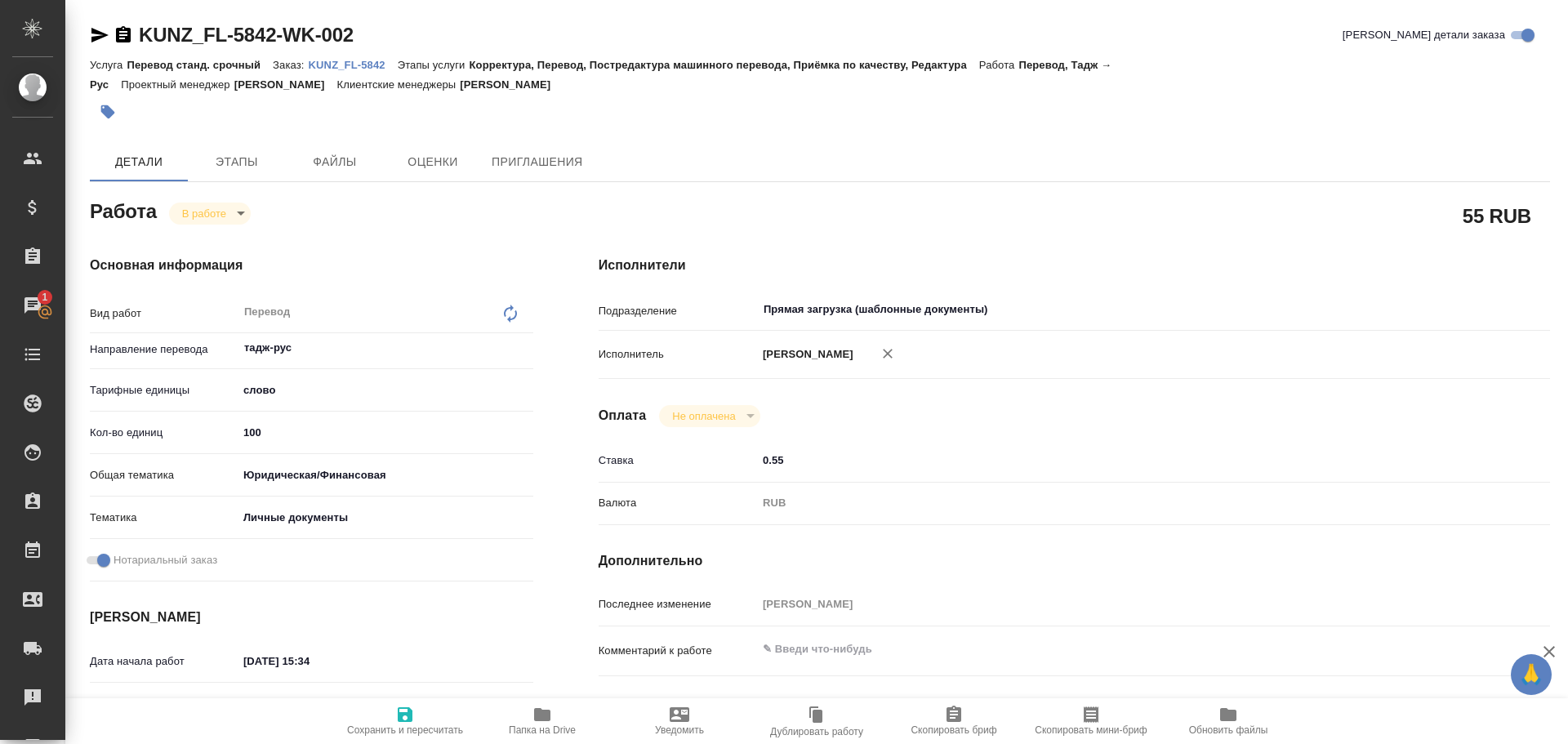
type textarea "x"
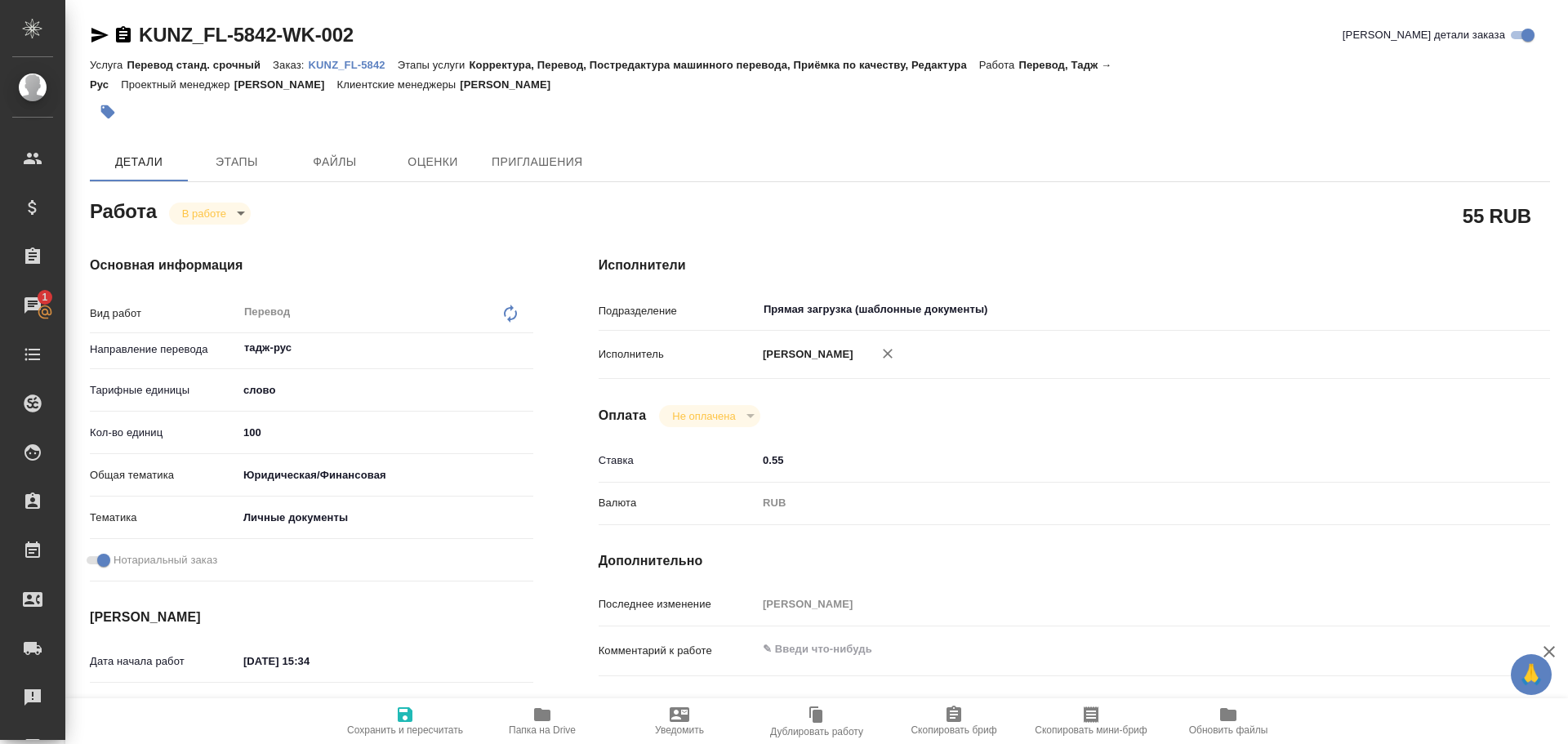
type textarea "x"
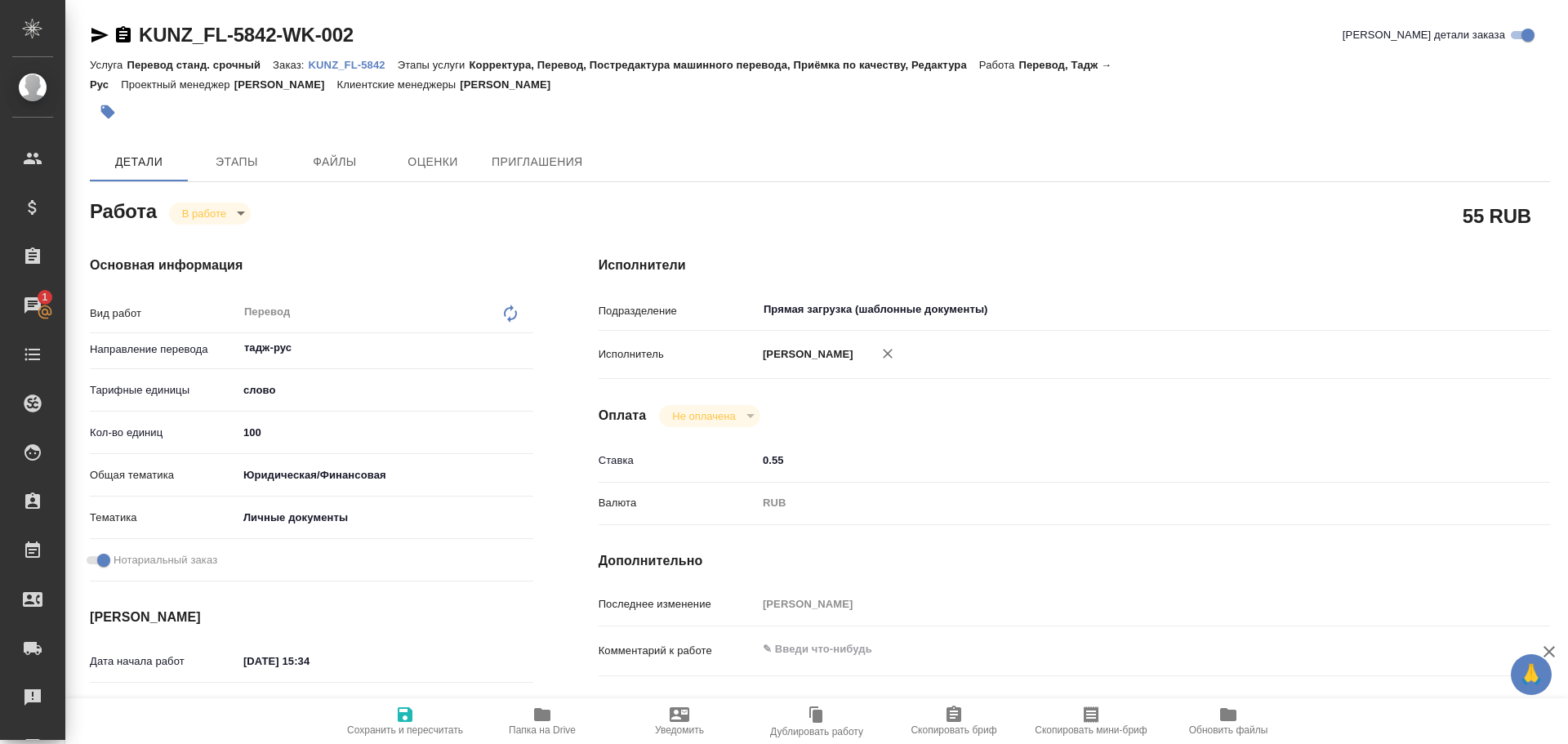
type textarea "x"
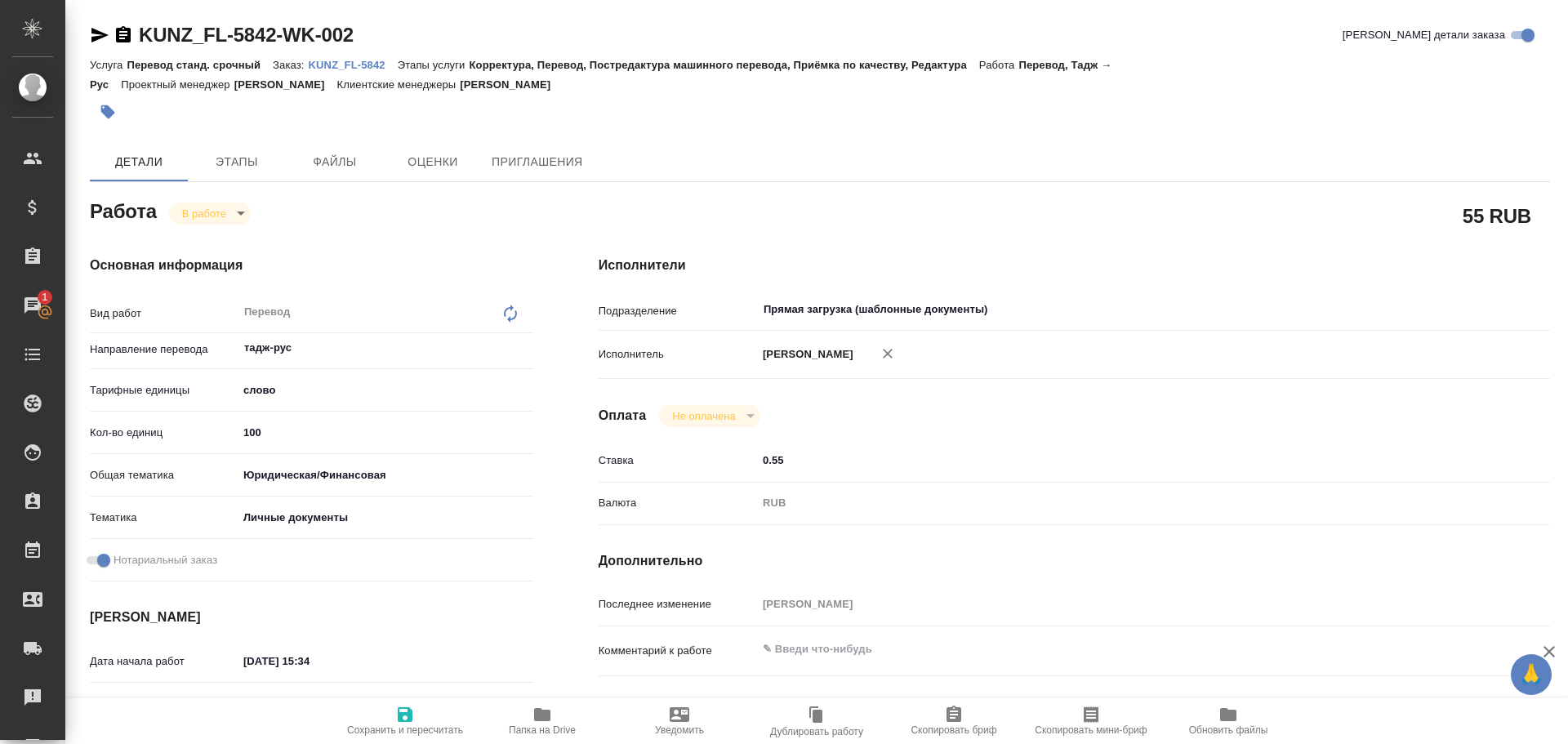
type textarea "x"
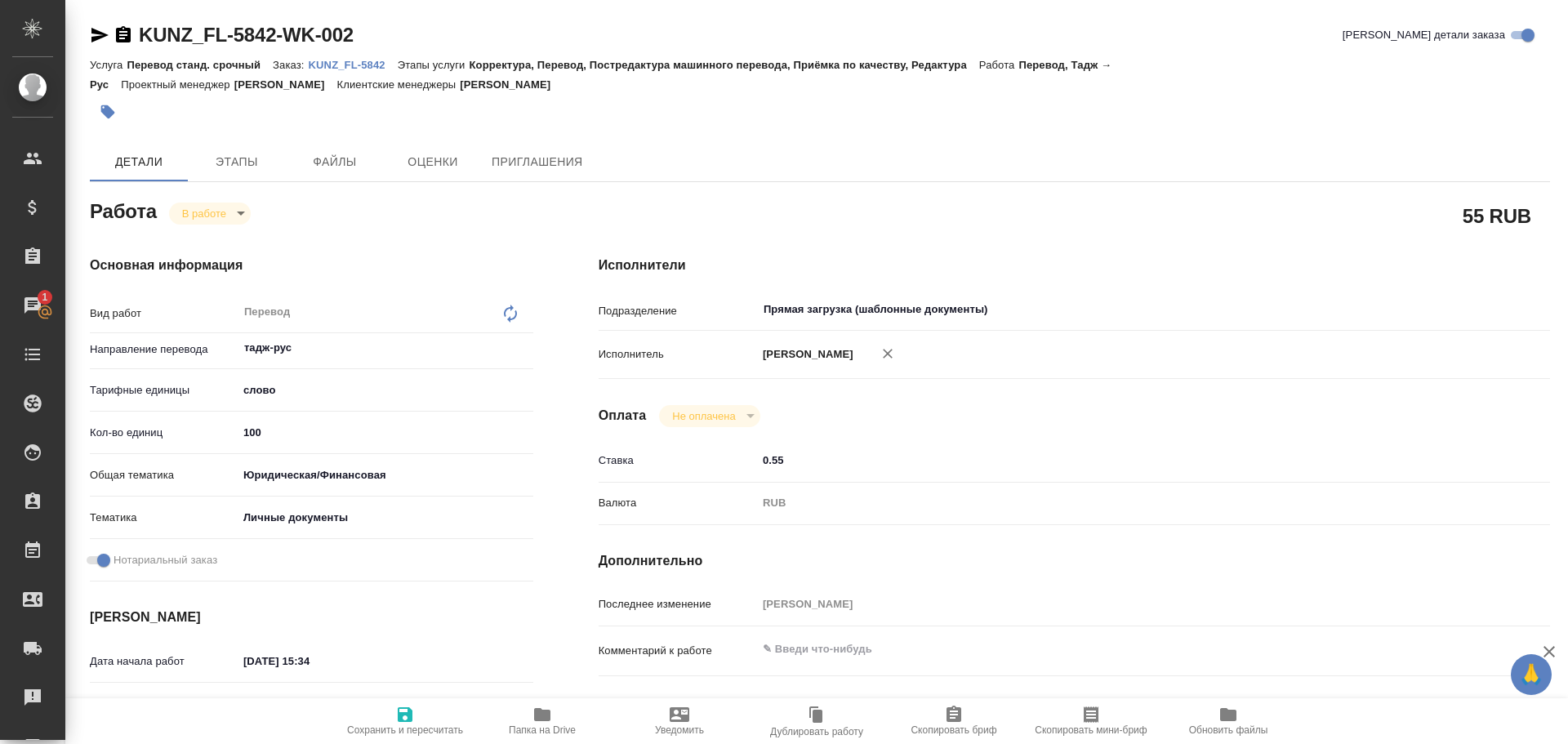
type textarea "x"
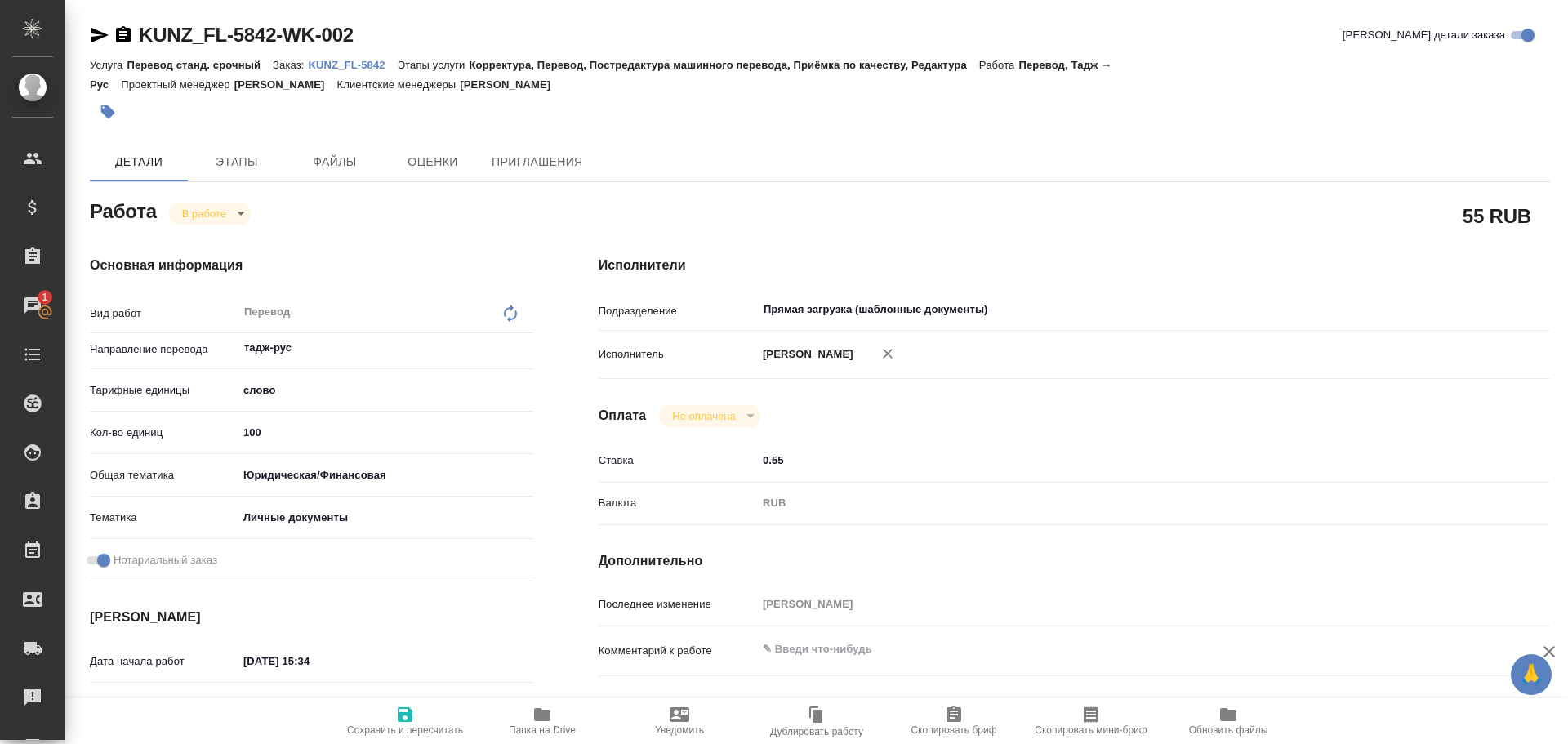
type textarea "x"
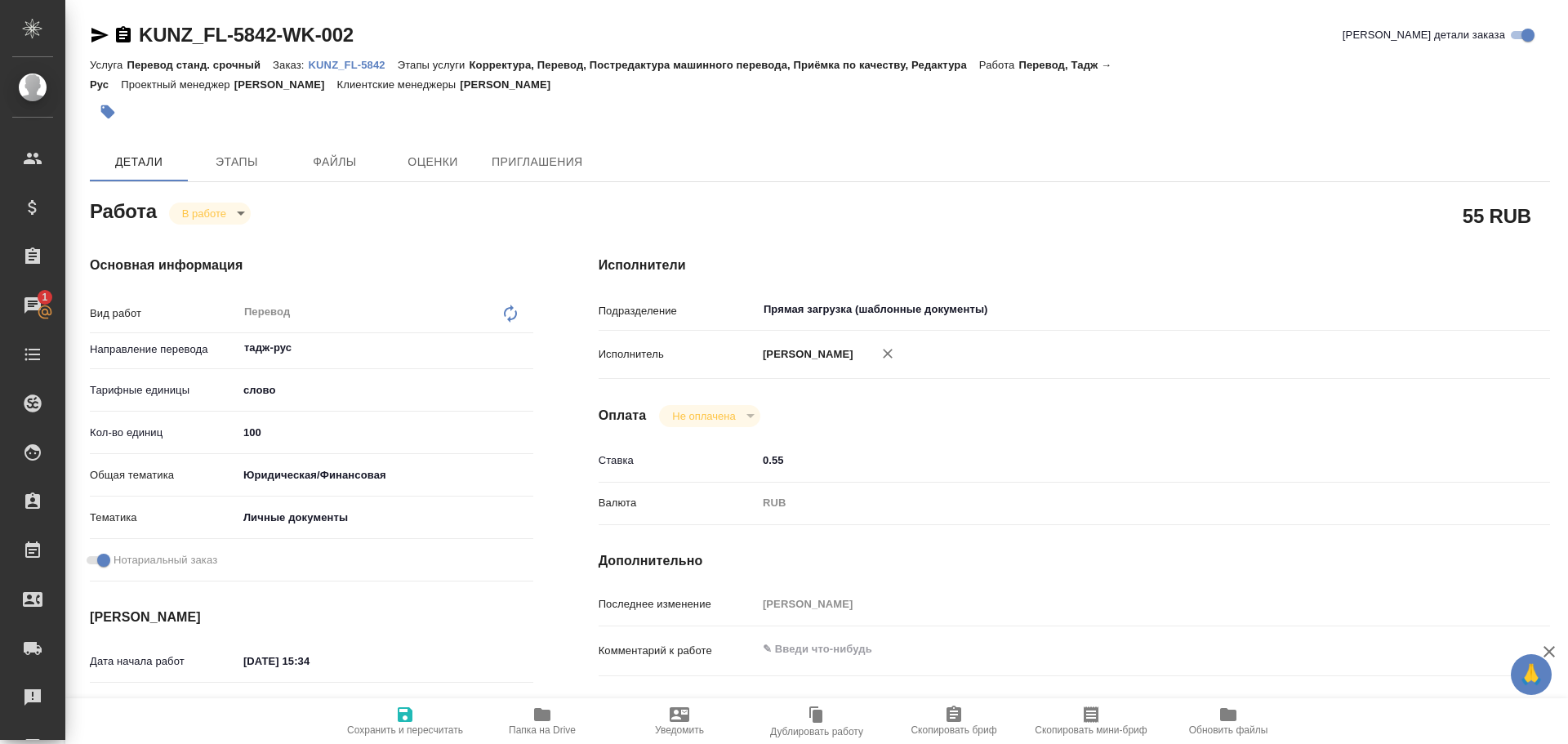
type textarea "x"
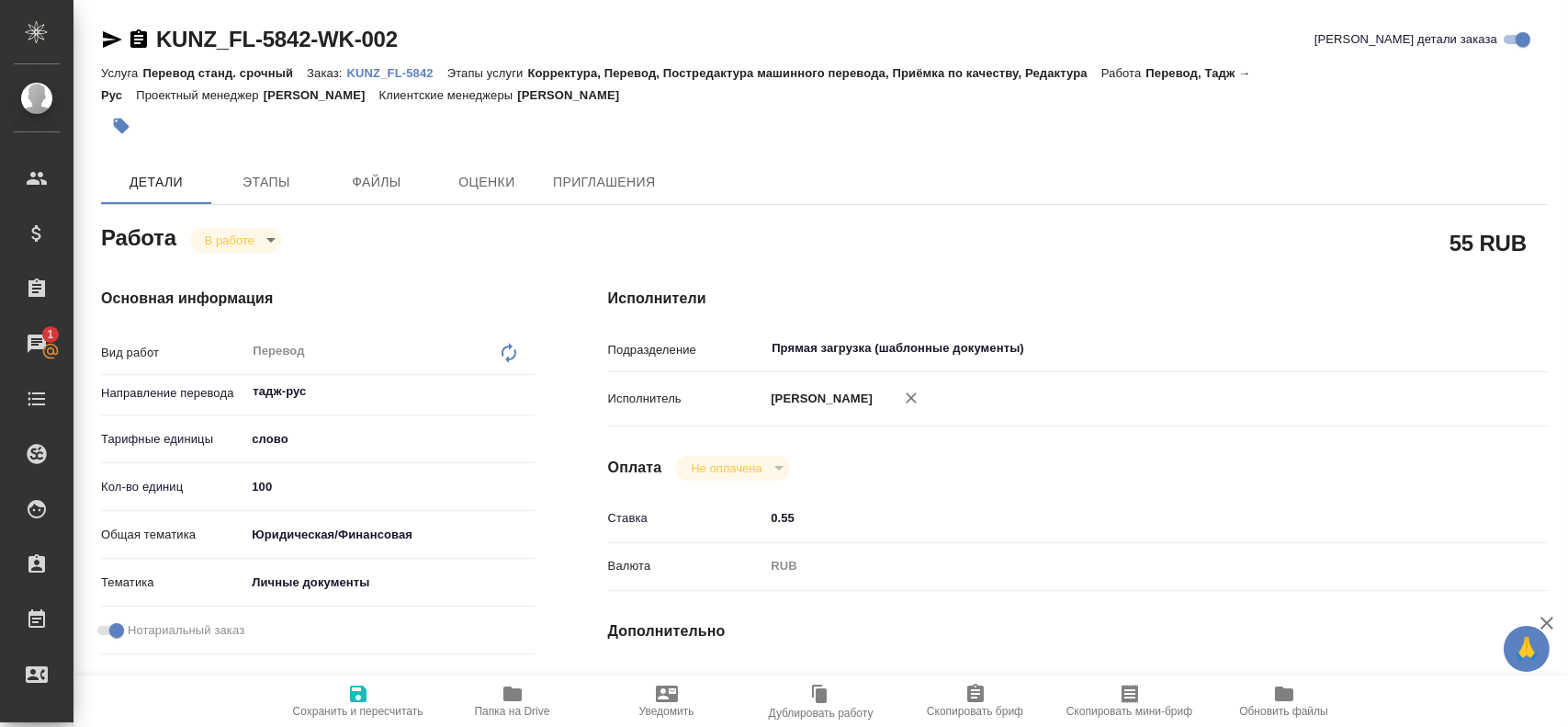
click at [503, 685] on icon "button" at bounding box center [513, 694] width 22 height 22
click at [205, 234] on body "🙏 .cls-1 fill:#fff; AWATERA Gusev Alexandr Клиенты Спецификации Заказы 1 Чаты T…" at bounding box center [784, 363] width 1568 height 727
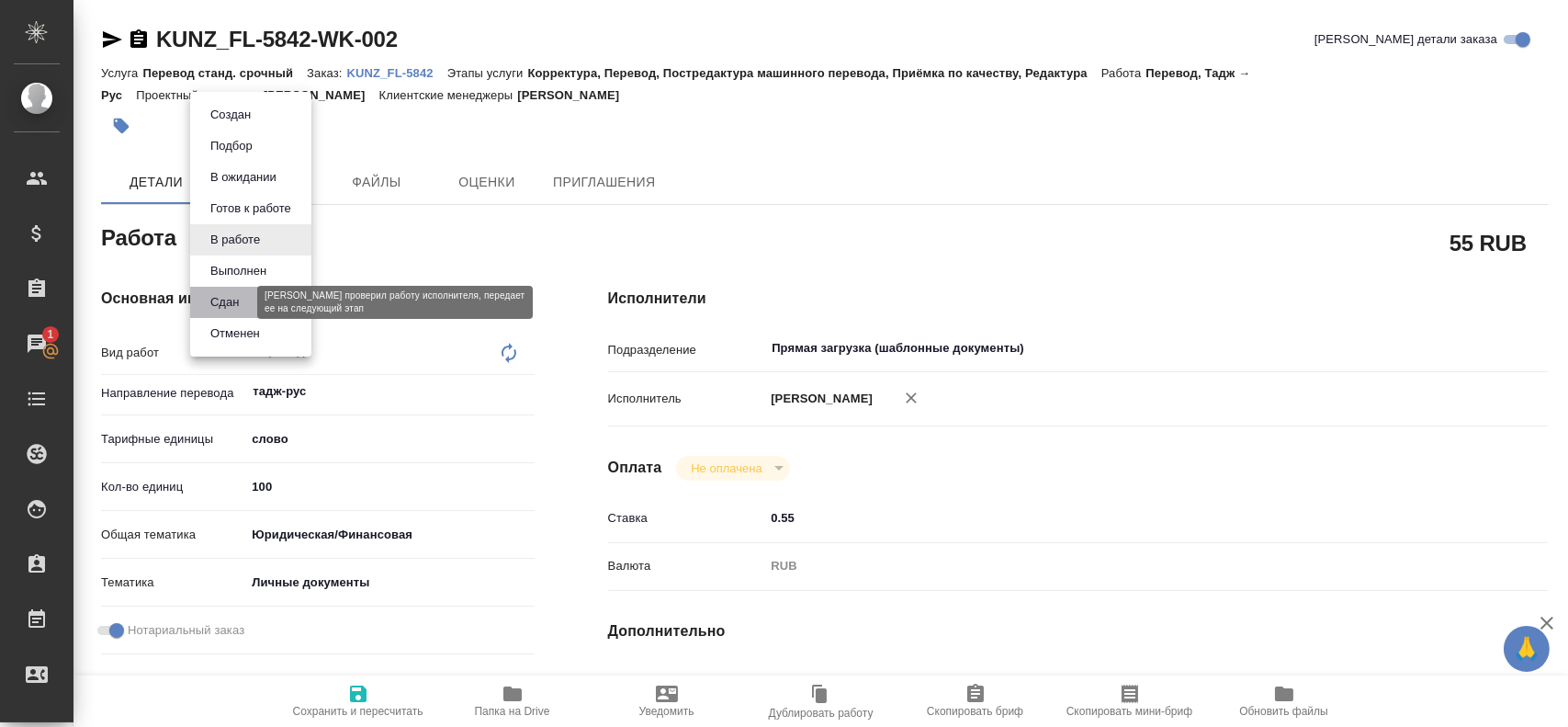
click at [240, 310] on button "Сдан" at bounding box center [224, 302] width 39 height 21
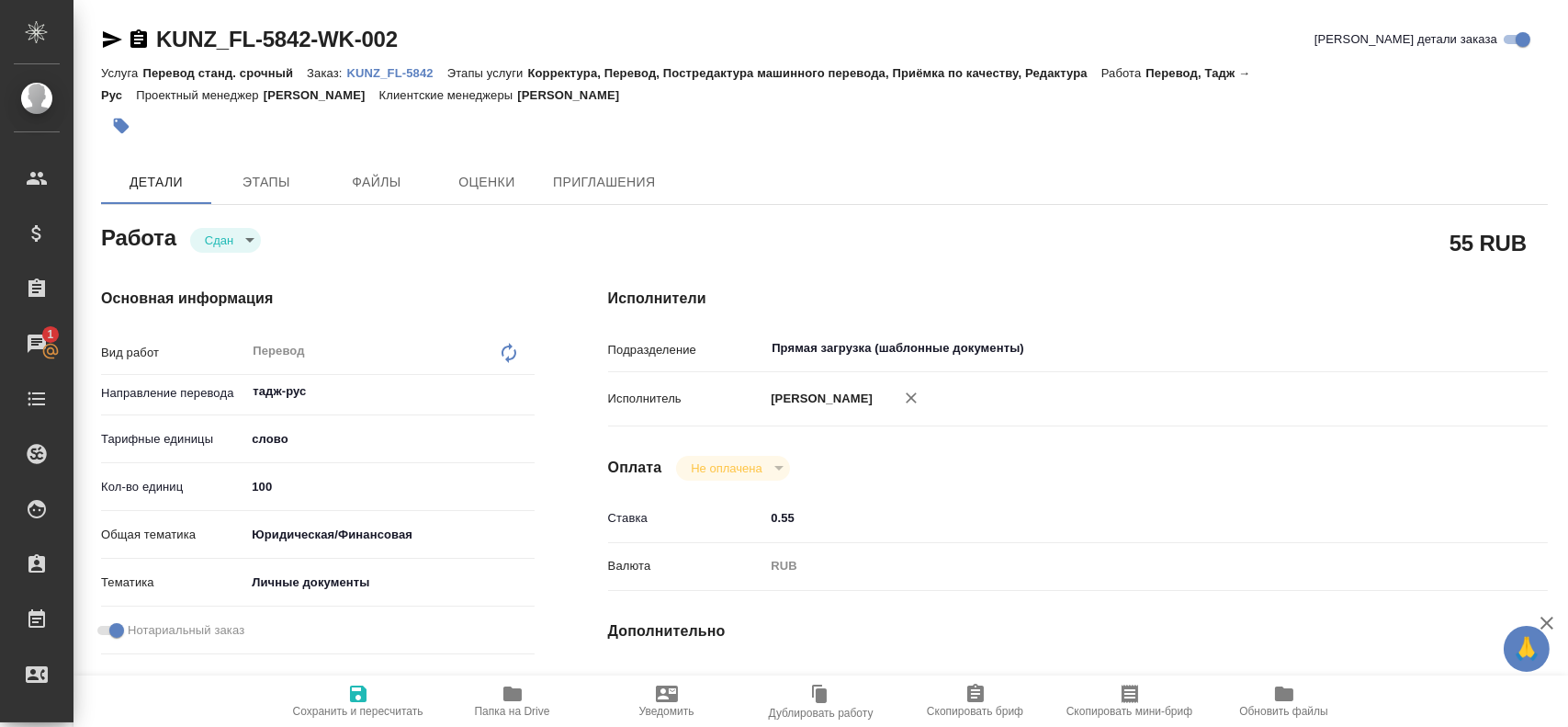
click at [354, 673] on div "Основная информация Вид работ Перевод x ​ Направление перевода тадж-рус ​ Тариф…" at bounding box center [318, 642] width 434 height 711
click at [354, 693] on icon "button" at bounding box center [358, 694] width 17 height 17
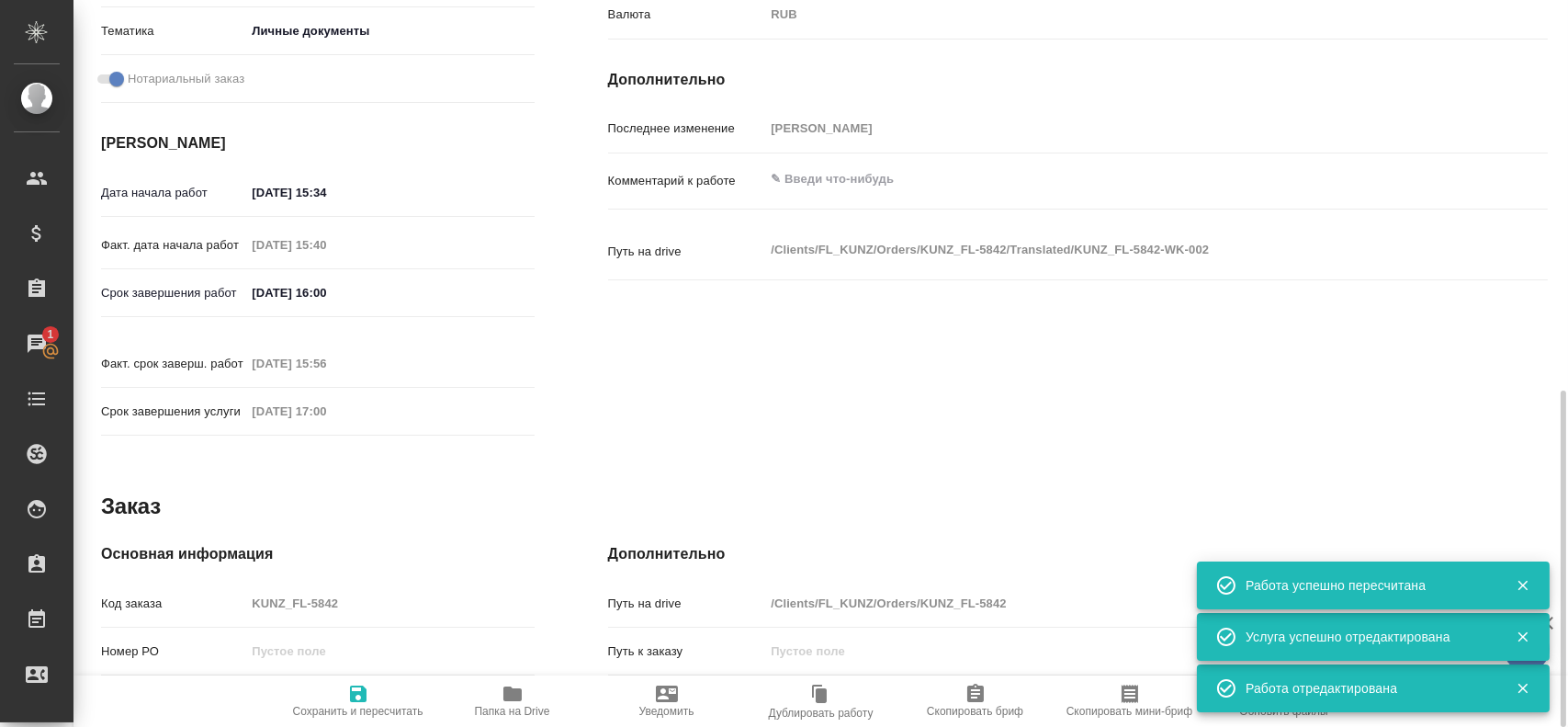
scroll to position [643, 0]
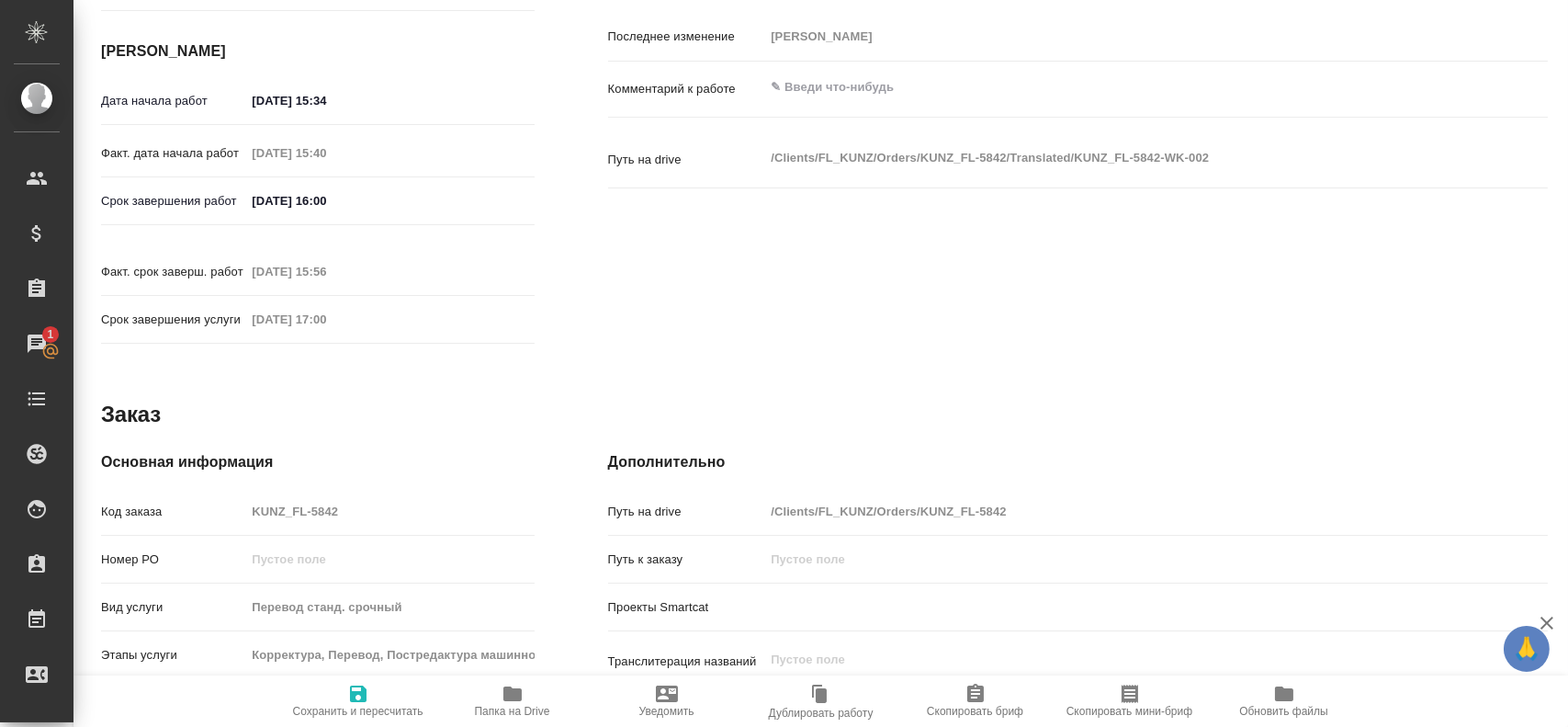
click at [151, 495] on div "Код заказа KUNZ_FL-5842" at bounding box center [318, 511] width 434 height 32
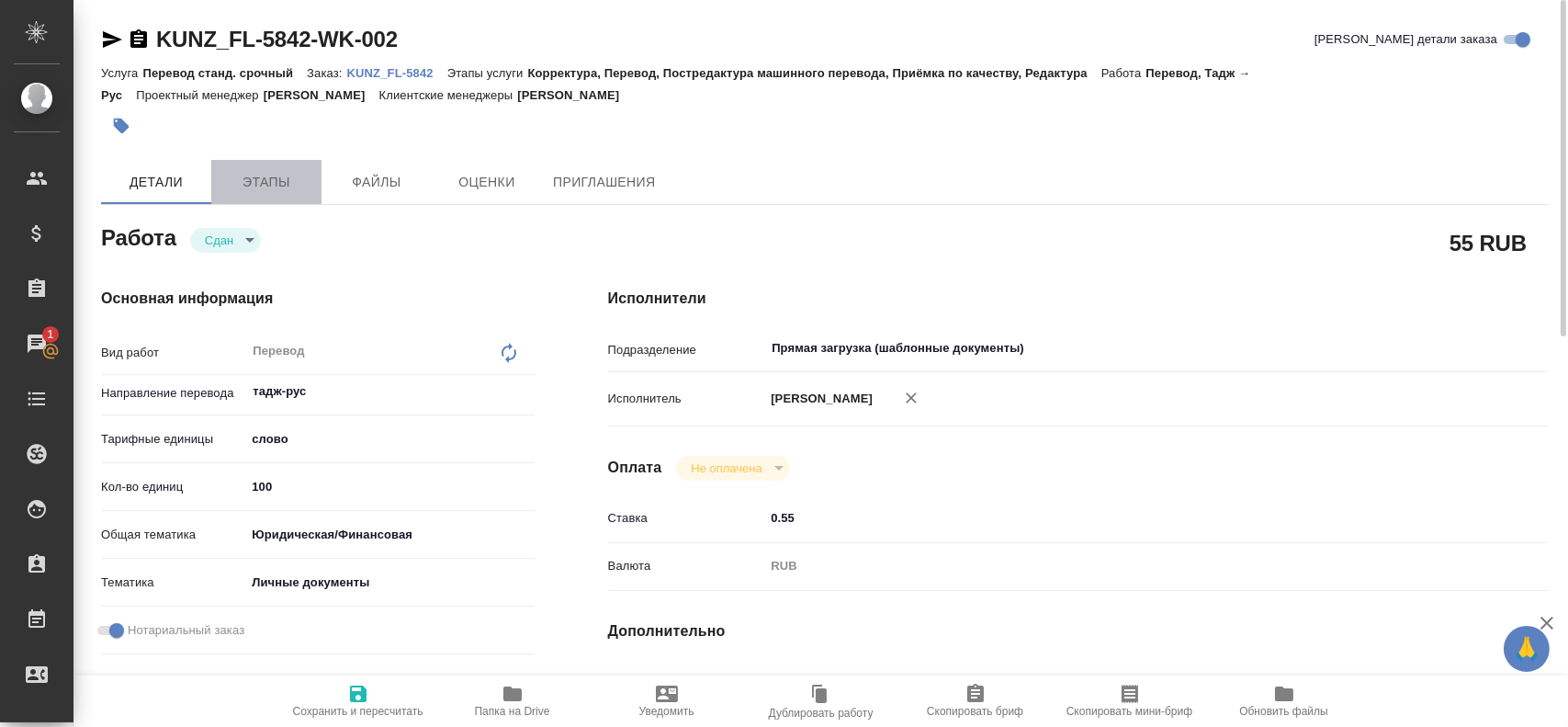
click at [281, 179] on span "Этапы" at bounding box center [267, 182] width 89 height 23
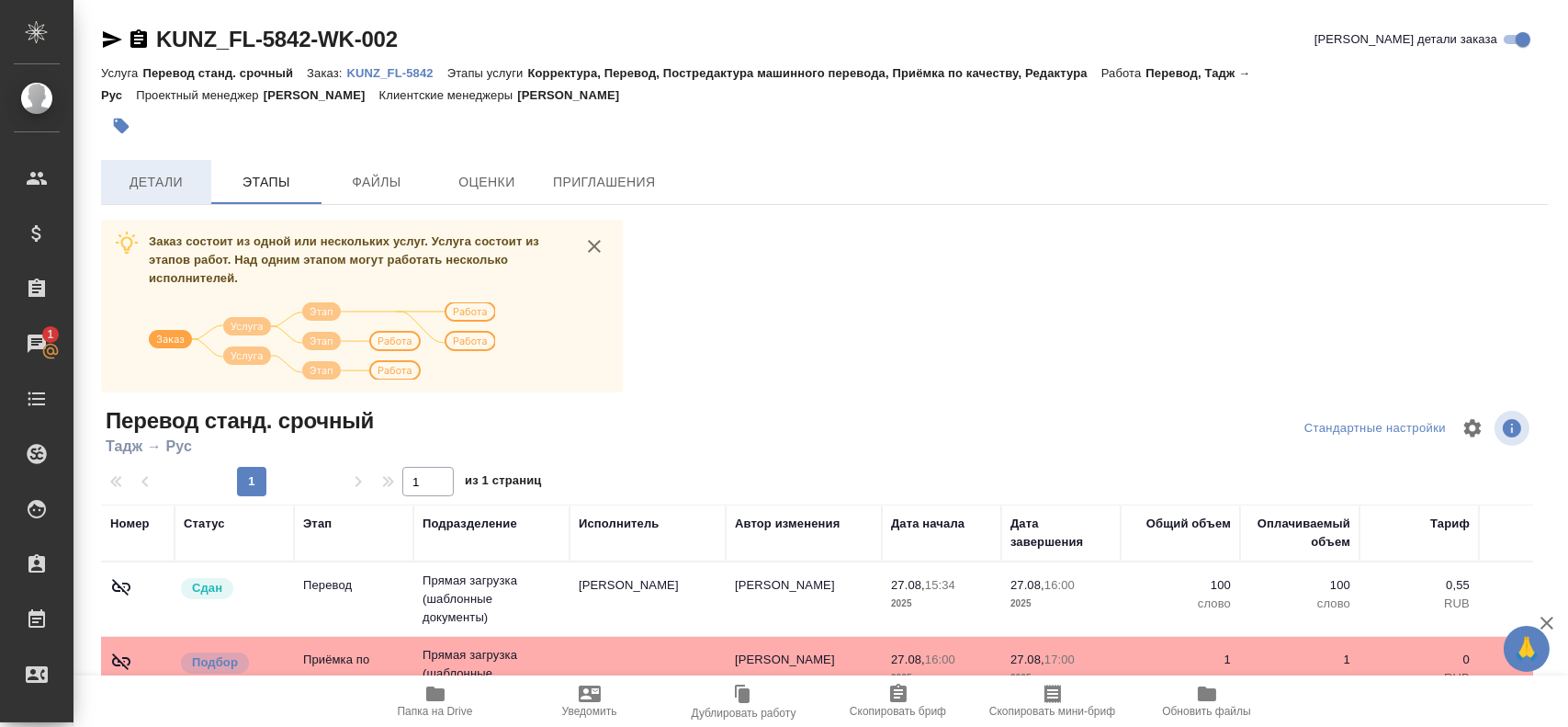
click at [171, 191] on span "Детали" at bounding box center [156, 182] width 89 height 23
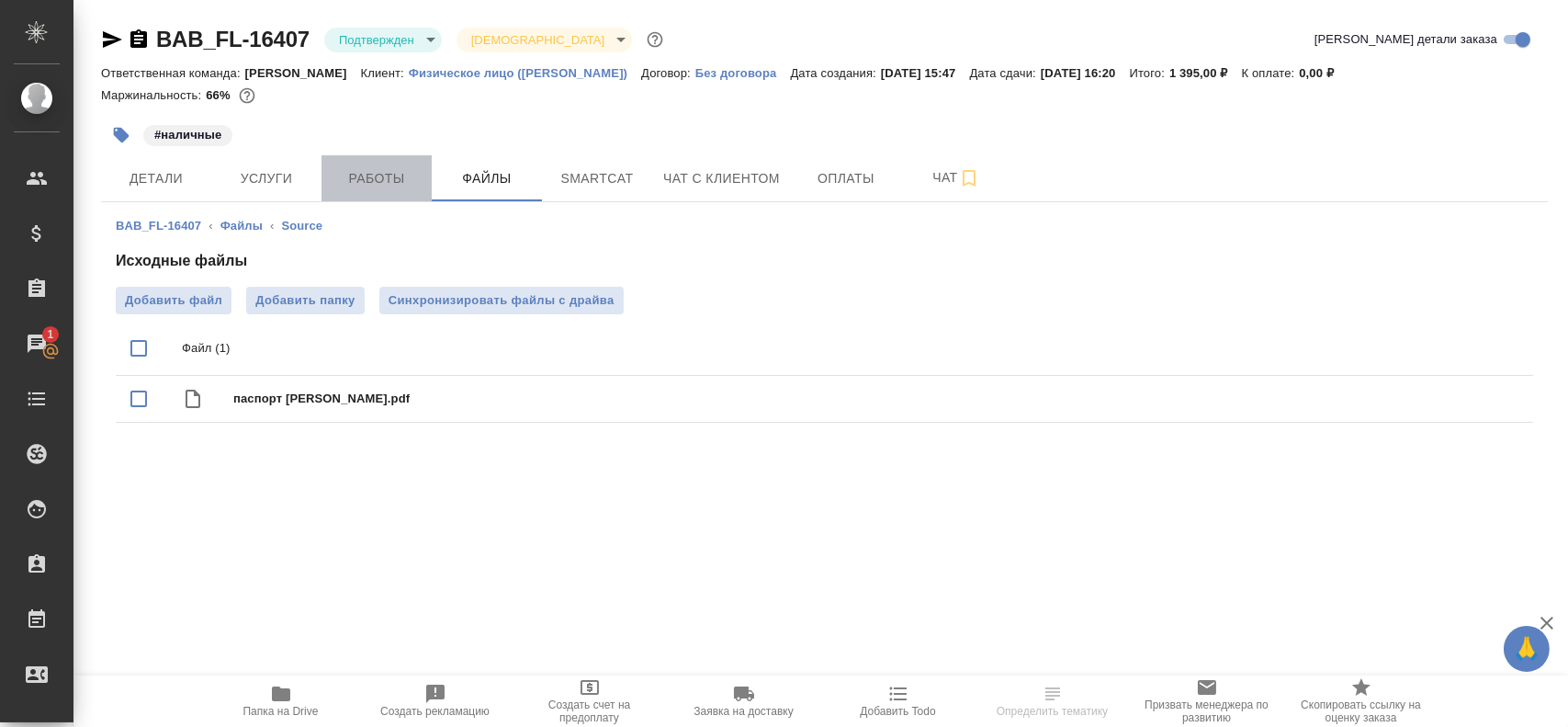
click at [353, 186] on span "Работы" at bounding box center [377, 178] width 89 height 23
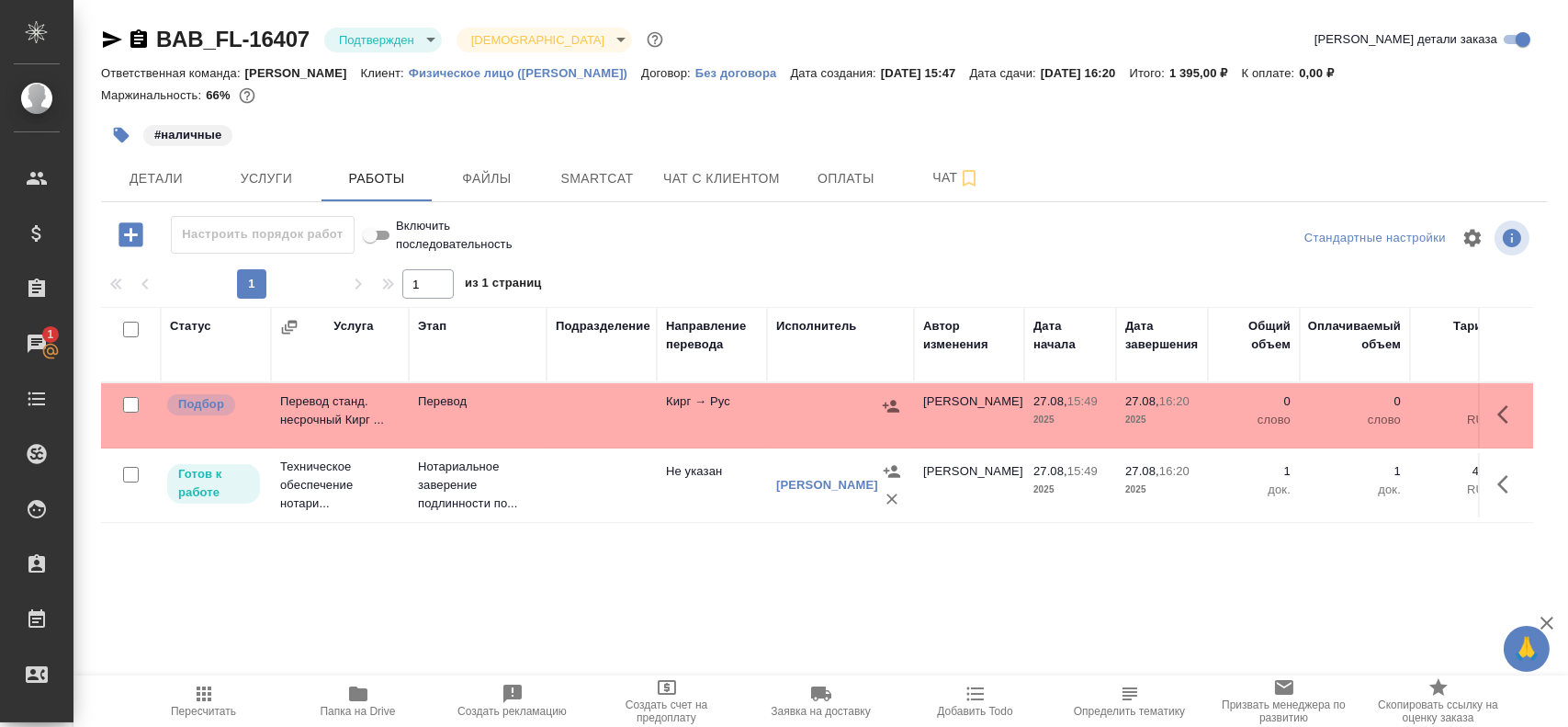
click at [440, 413] on td "Перевод" at bounding box center [478, 414] width 138 height 64
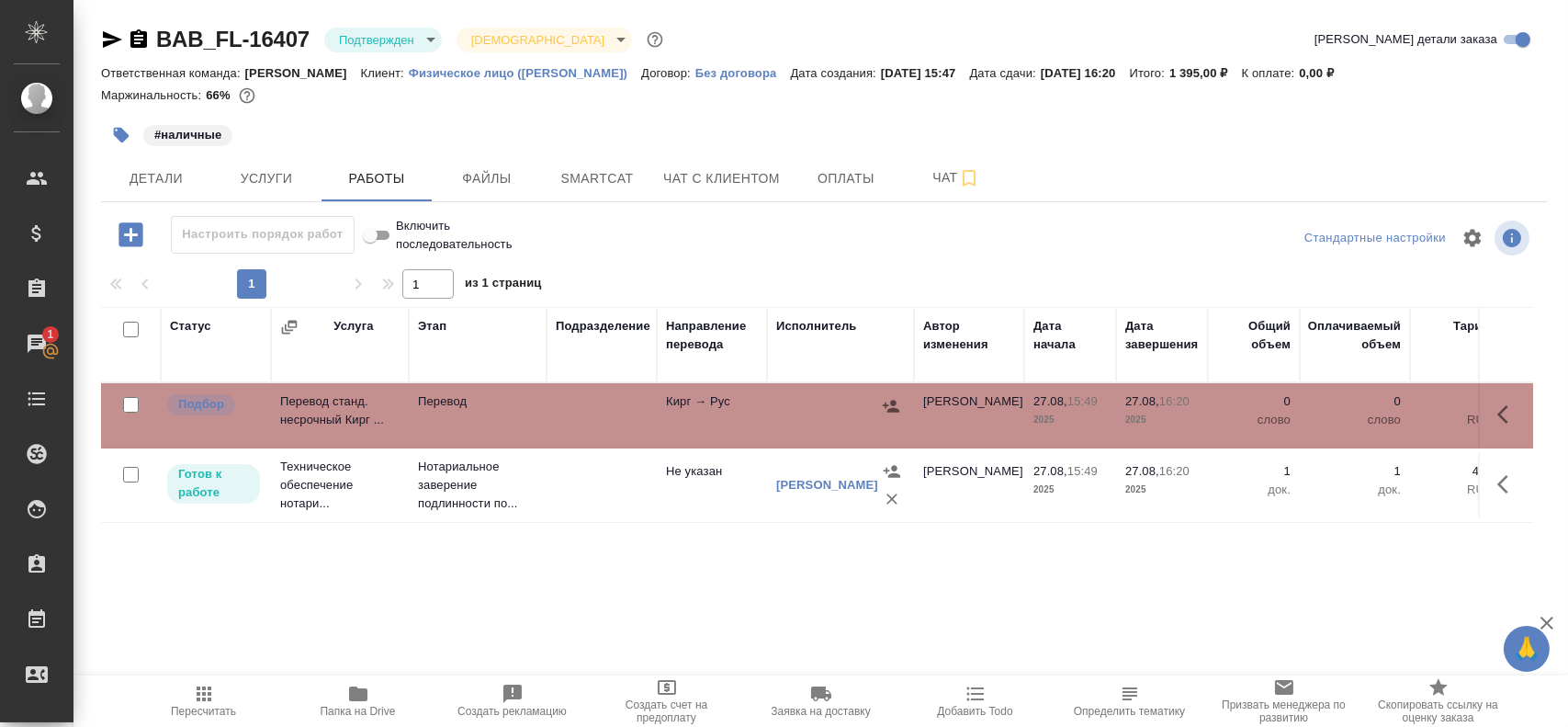
click at [440, 413] on td "Перевод" at bounding box center [478, 414] width 138 height 64
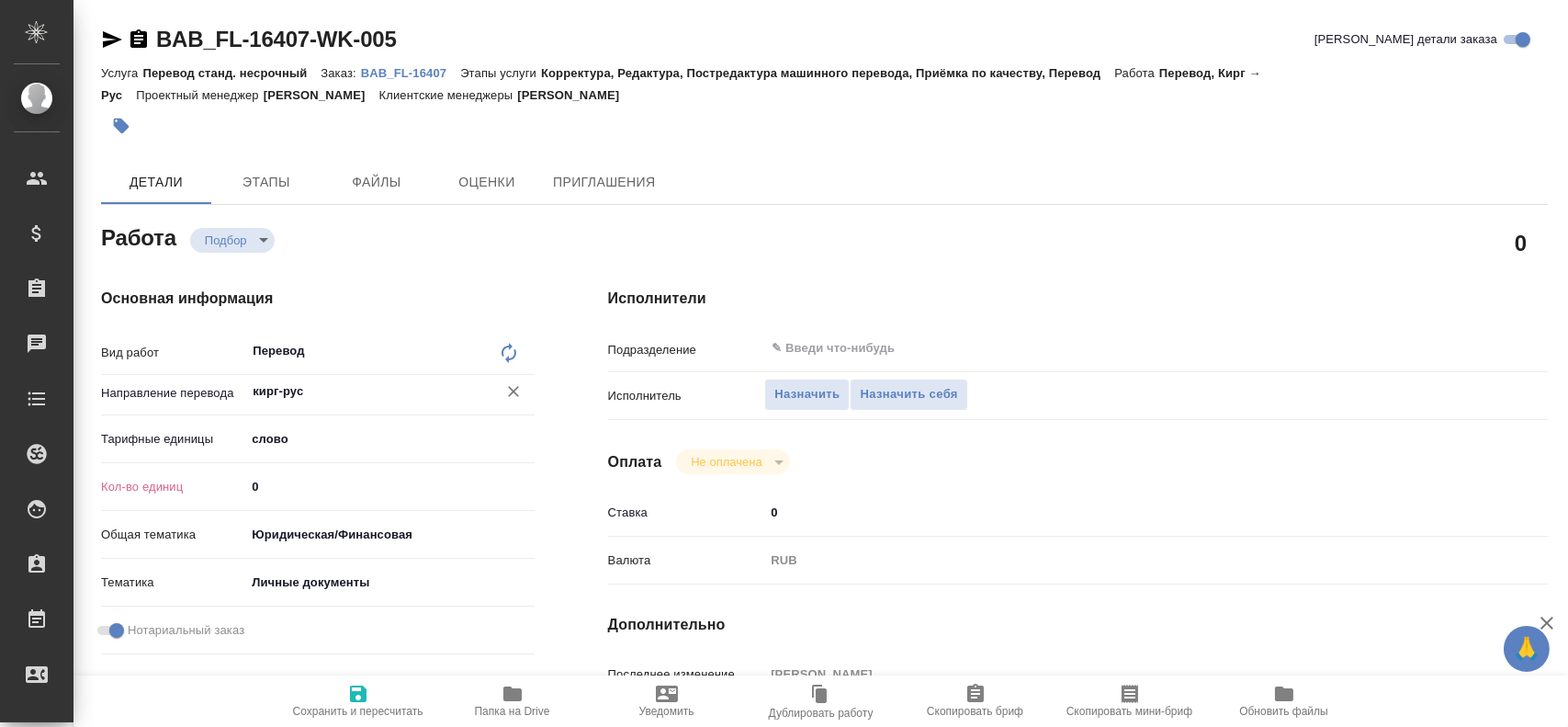
type textarea "x"
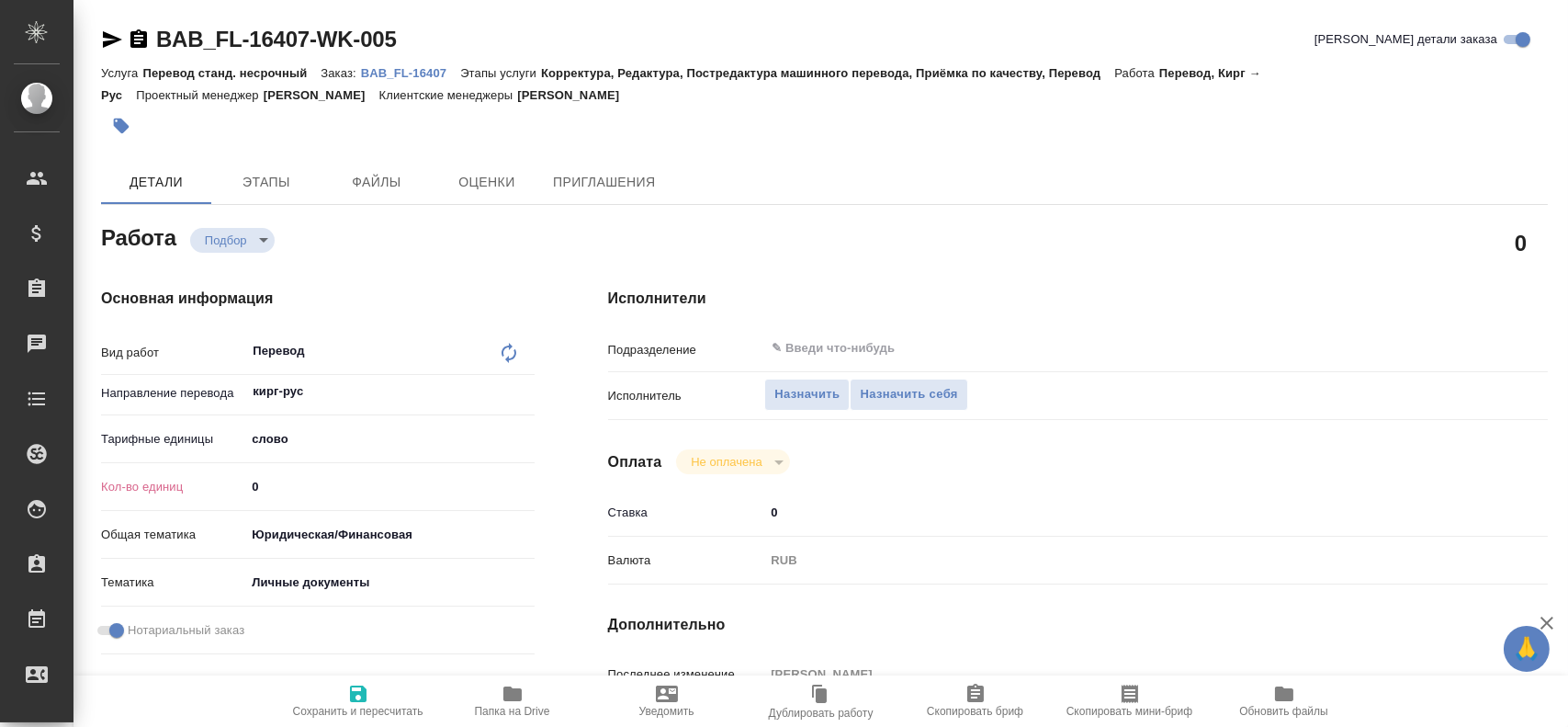
type textarea "x"
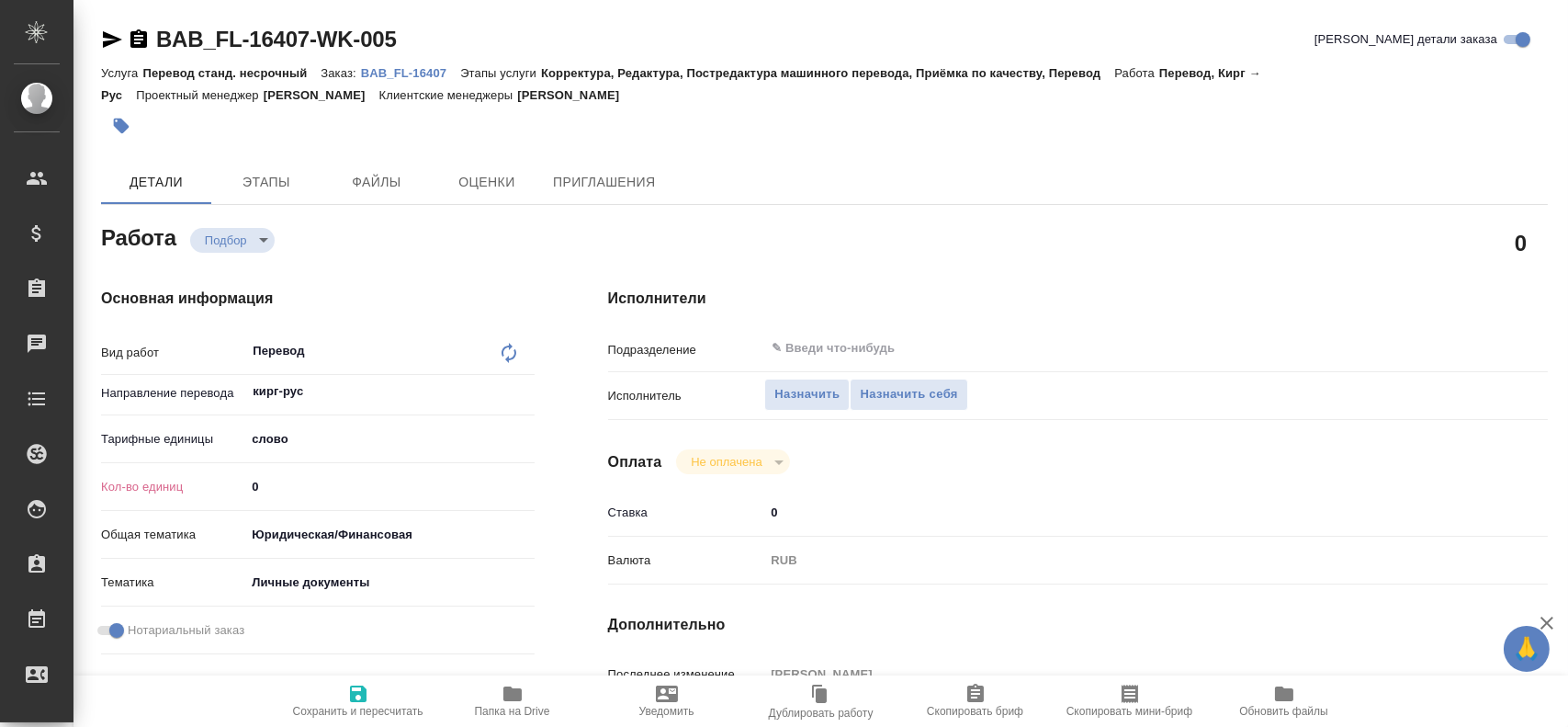
type textarea "x"
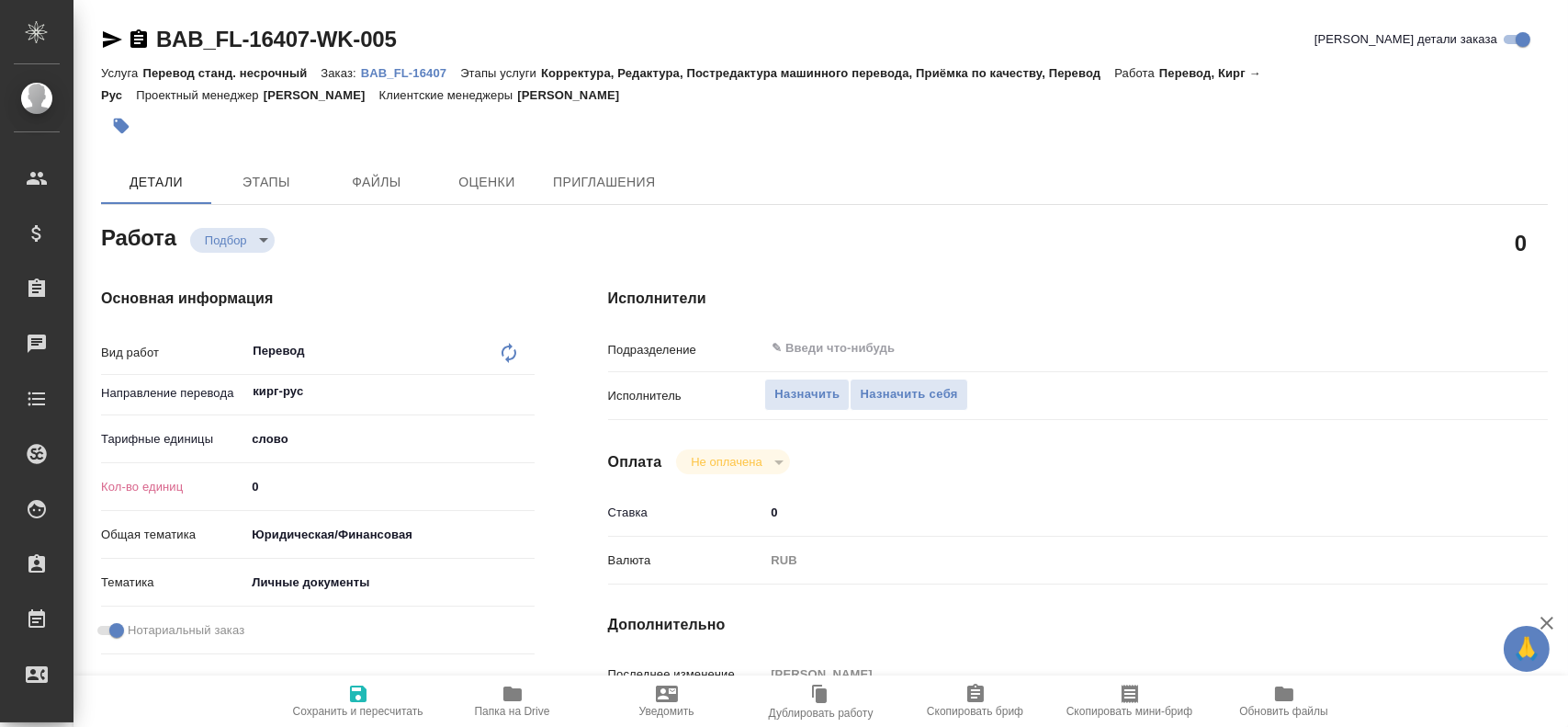
type textarea "x"
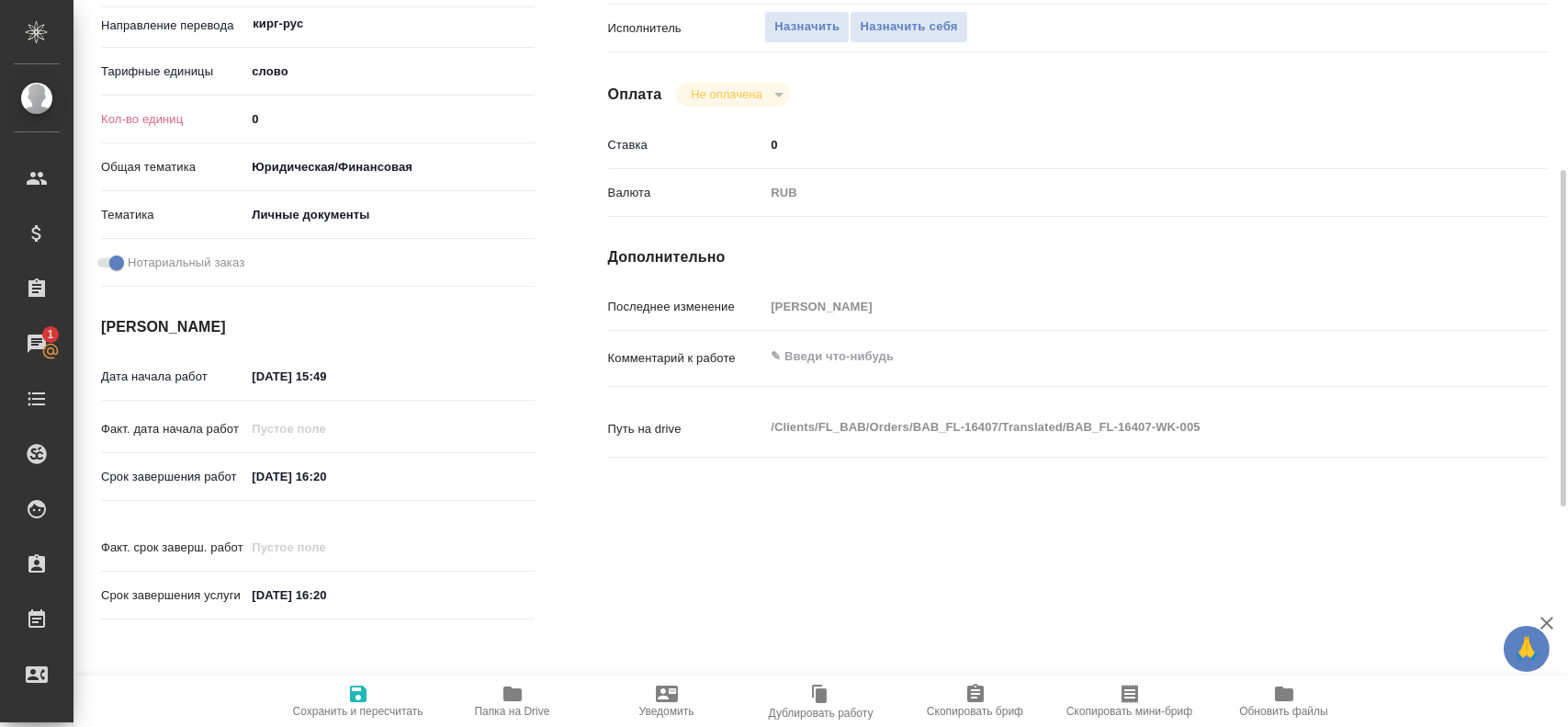
scroll to position [184, 0]
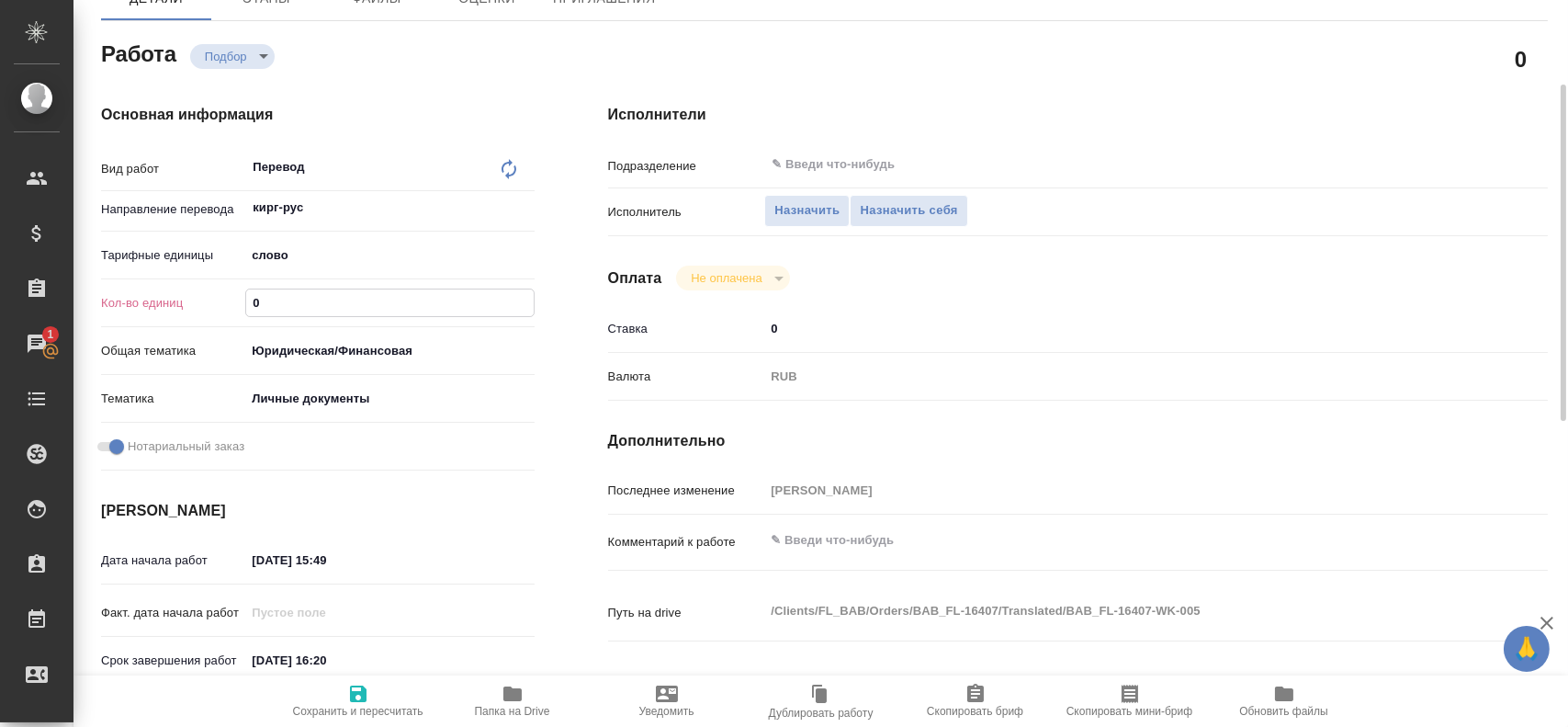
drag, startPoint x: 280, startPoint y: 306, endPoint x: 199, endPoint y: 303, distance: 81.1
click at [200, 303] on div "Кол-во единиц 0" at bounding box center [318, 302] width 434 height 32
type textarea "x"
type input "7"
type textarea "x"
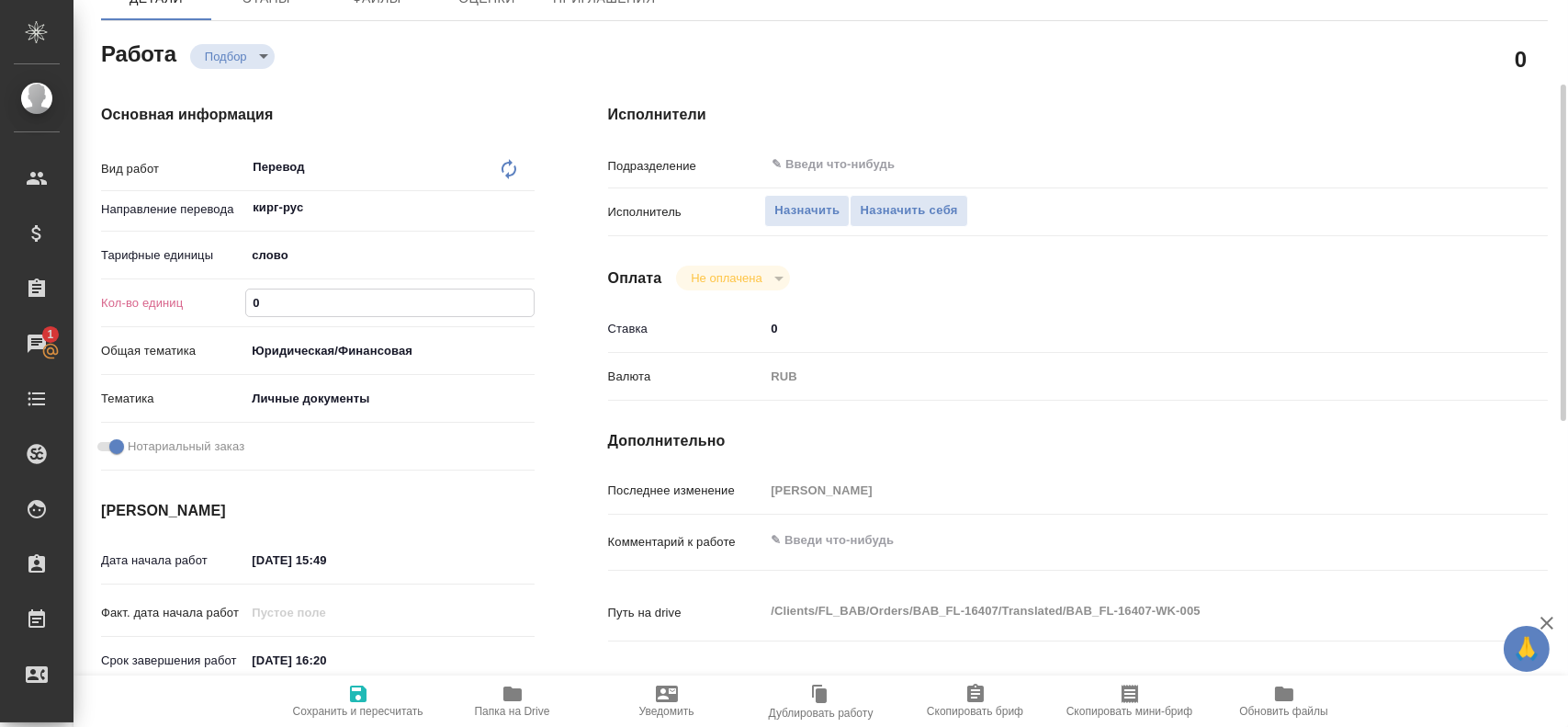
type textarea "x"
type input "75"
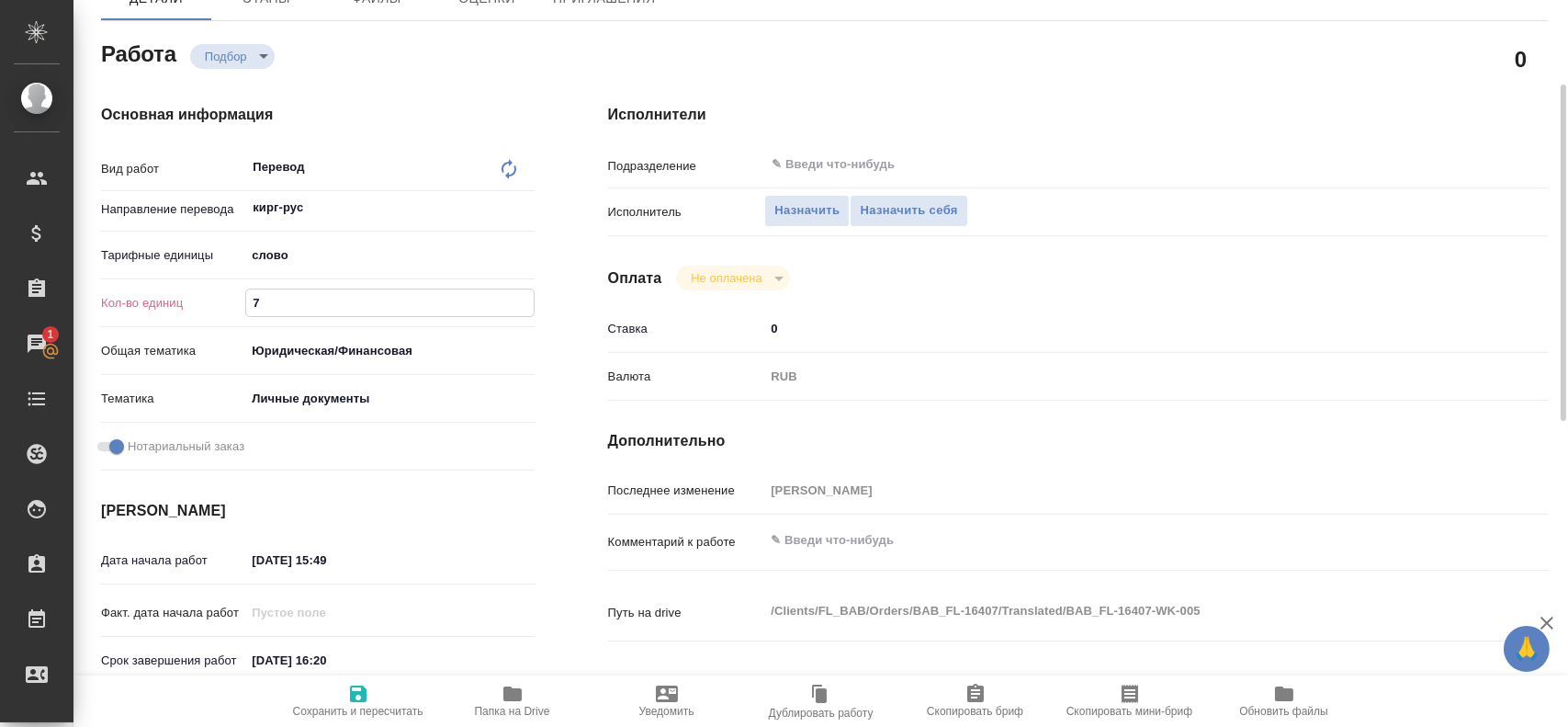
type textarea "x"
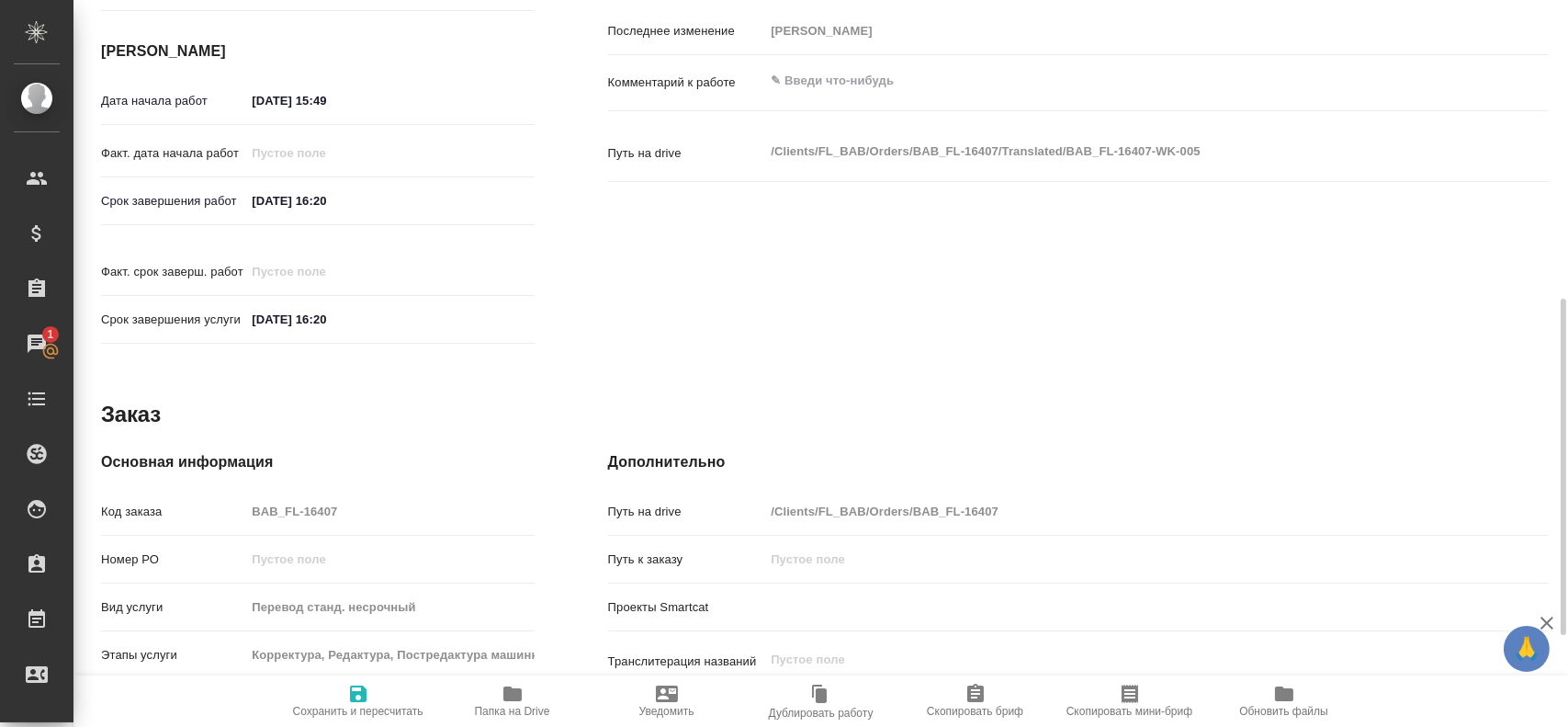
scroll to position [826, 0]
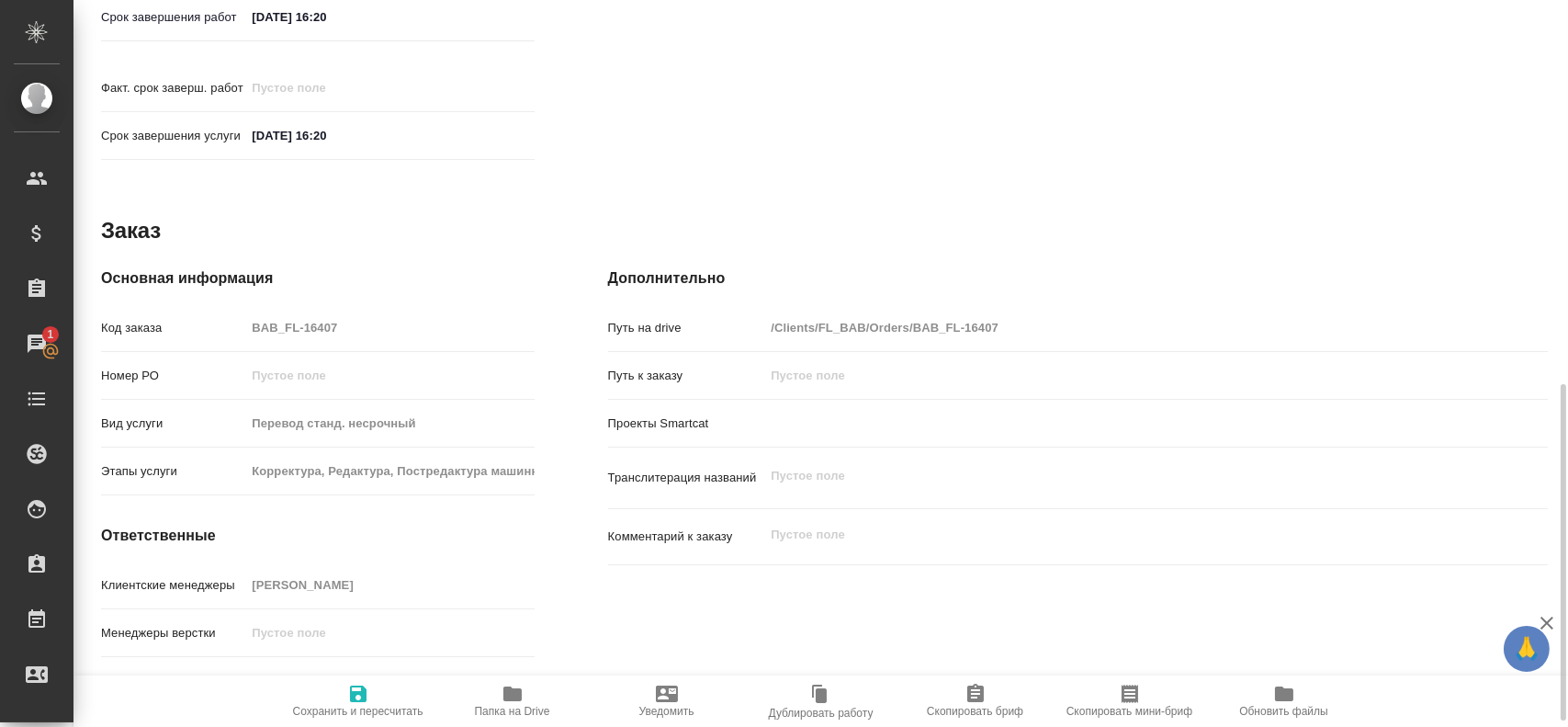
type input "75"
click at [370, 689] on span "Сохранить и пересчитать" at bounding box center [358, 699] width 132 height 34
type textarea "x"
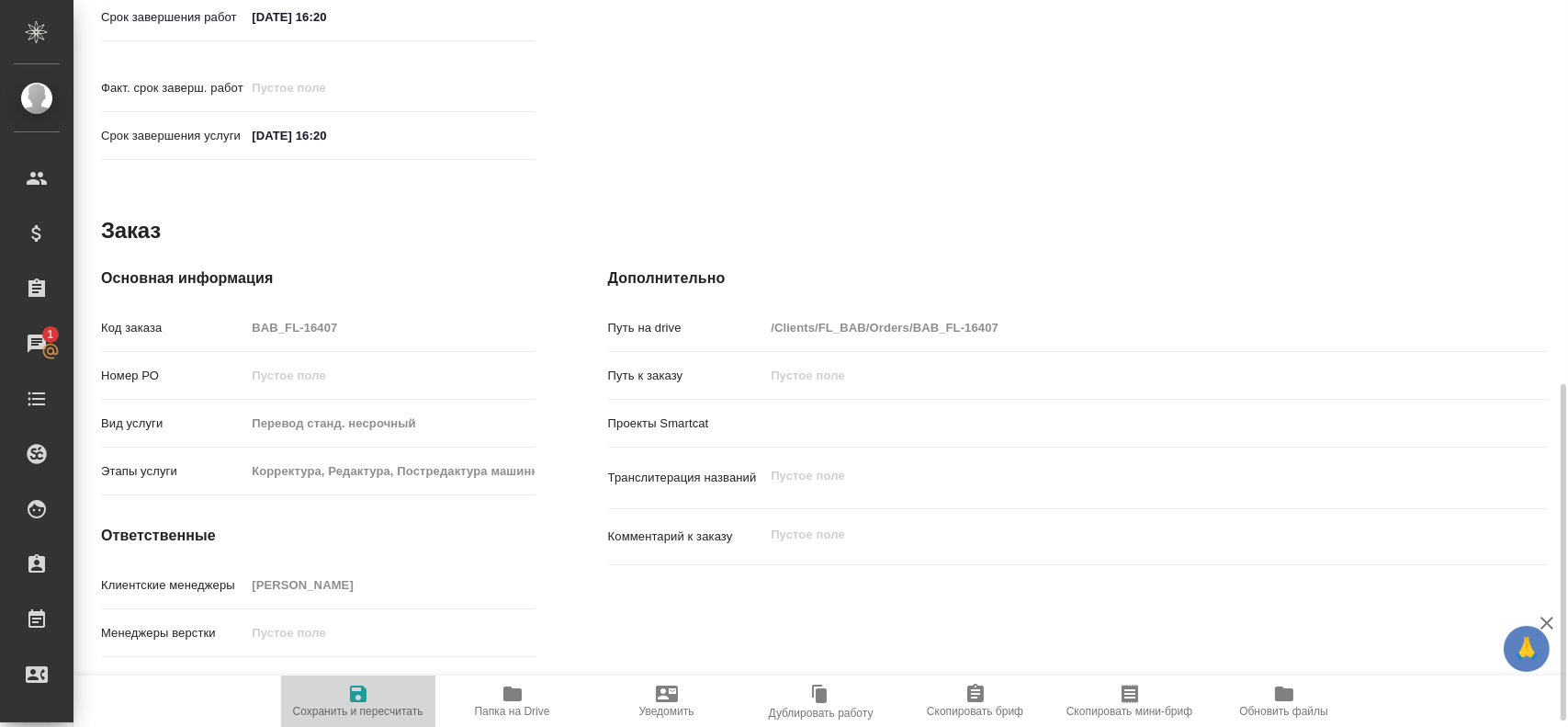
type textarea "x"
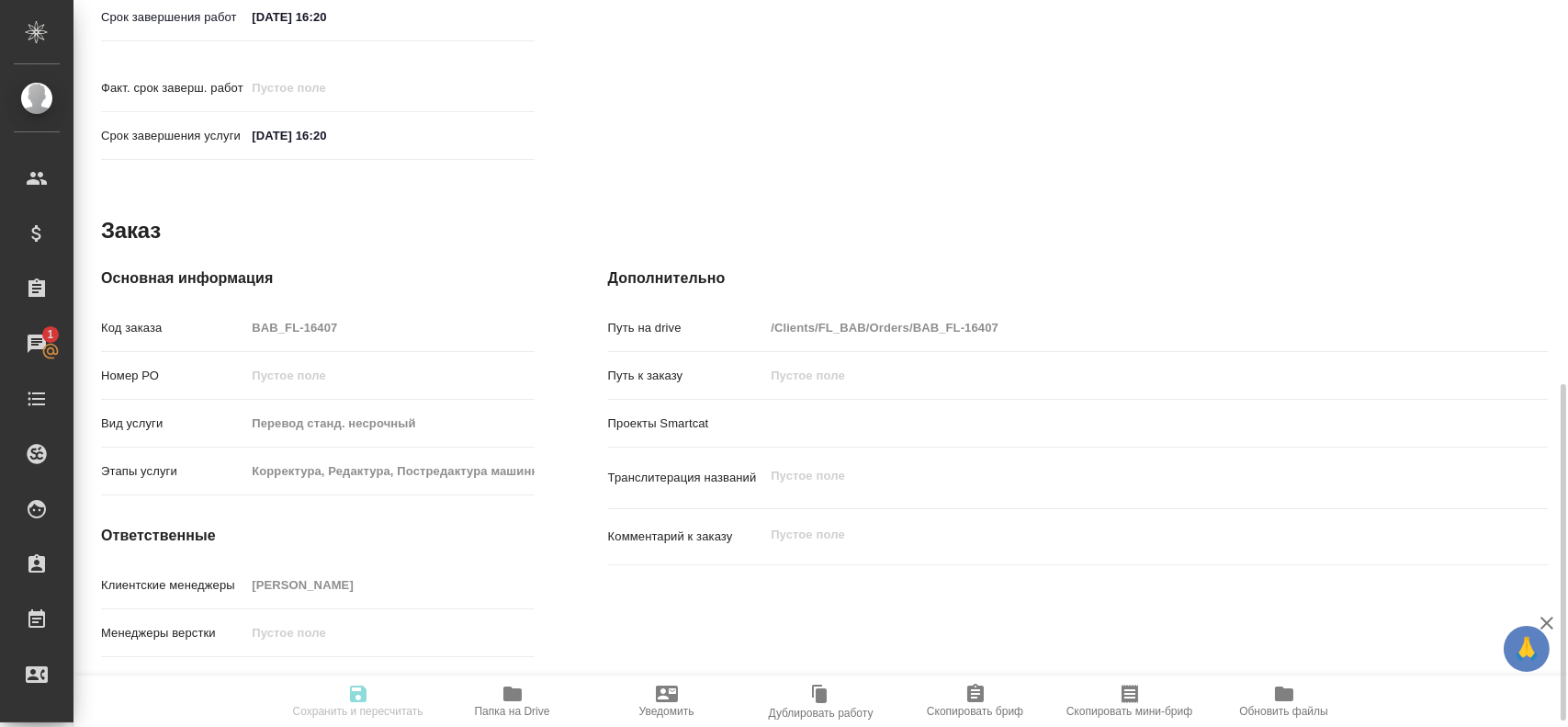
type textarea "x"
type input "recruiting"
type textarea "Перевод"
type textarea "x"
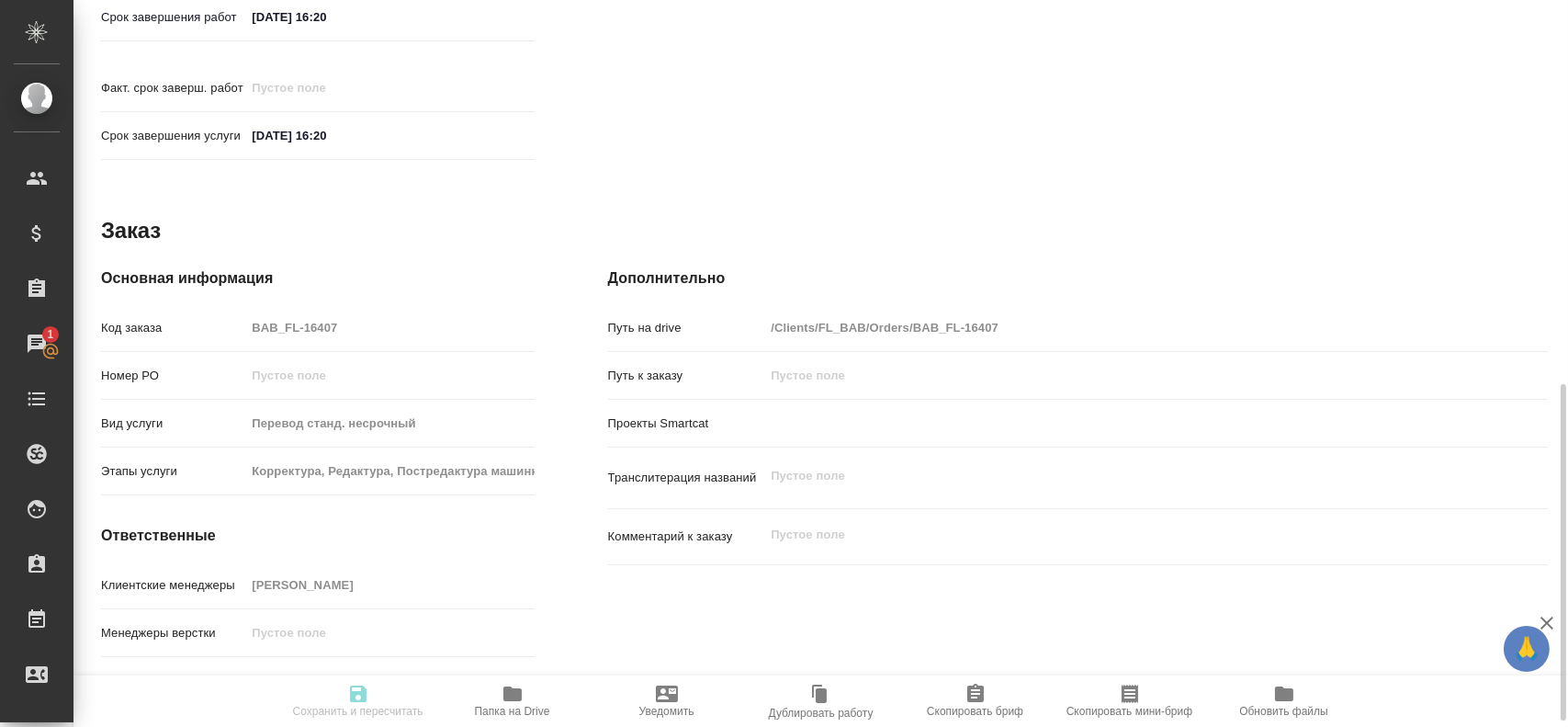
type input "кирг-рус"
type input "5a8b1489cc6b4906c91bfd90"
type input "75"
type input "yr-fn"
type input "5a8b8b956a9677013d343cfe"
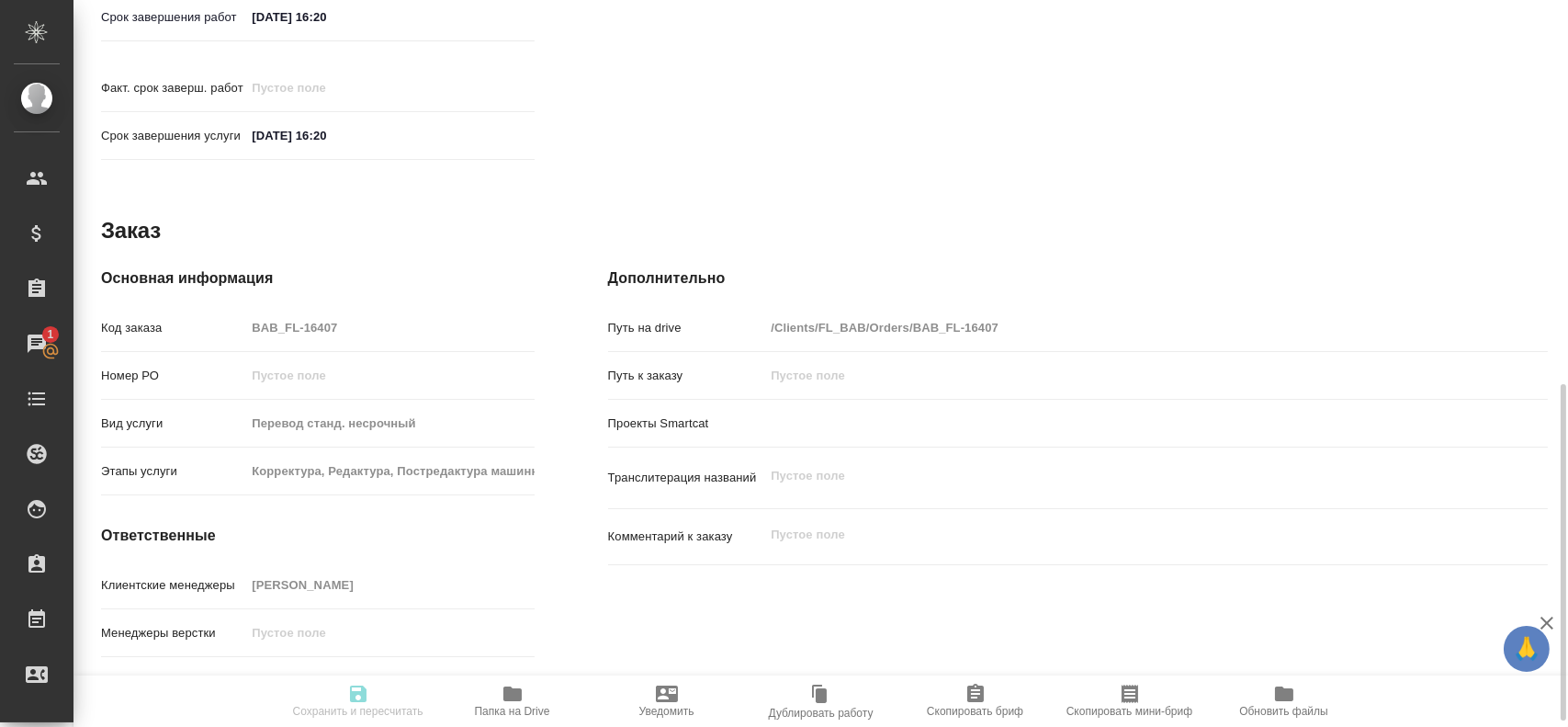
checkbox input "true"
type input "27.08.2025 15:49"
type input "27.08.2025 16:20"
type input "notPayed"
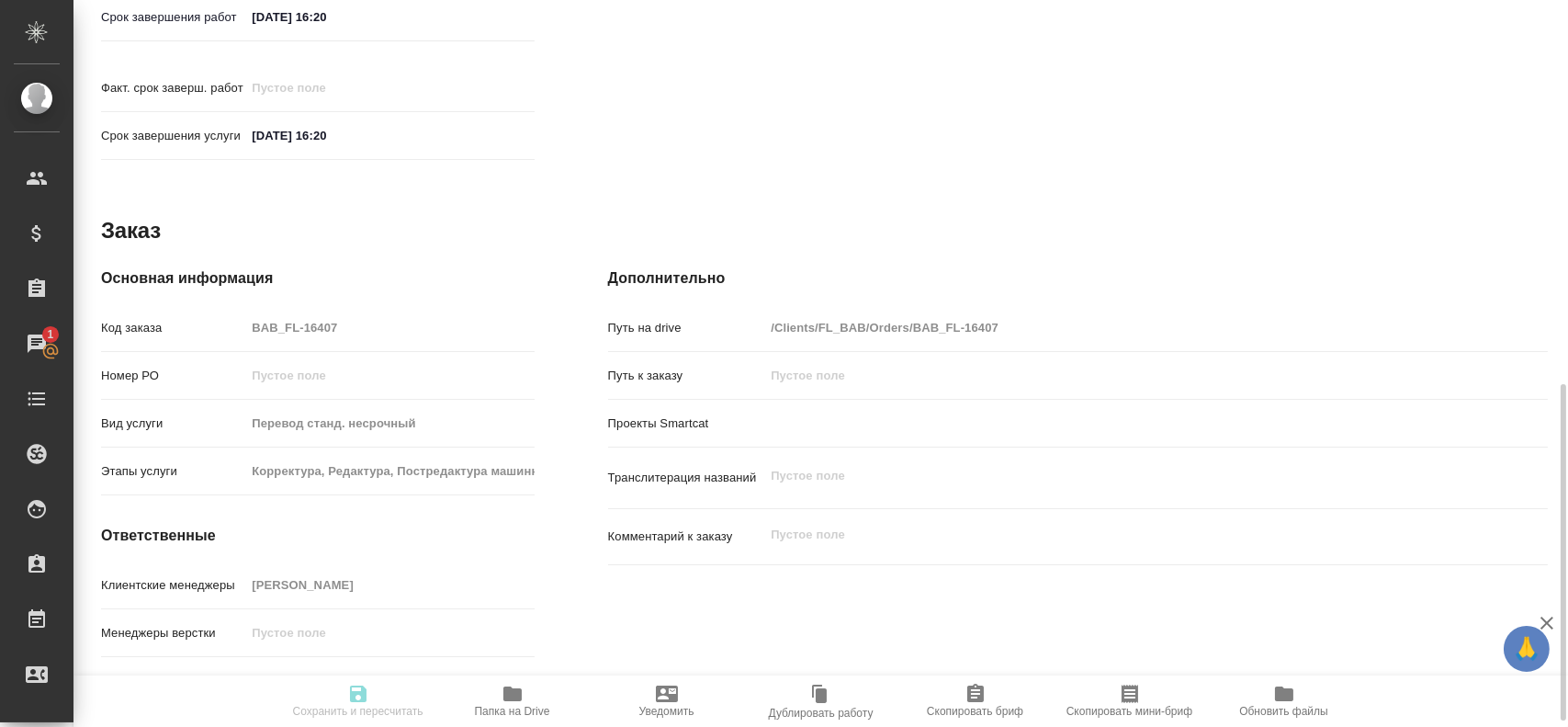
type input "0"
type input "RUB"
type input "[PERSON_NAME]"
type textarea "x"
type textarea "/Clients/FL_BAB/Orders/BAB_FL-16407/Translated/BAB_FL-16407-WK-005"
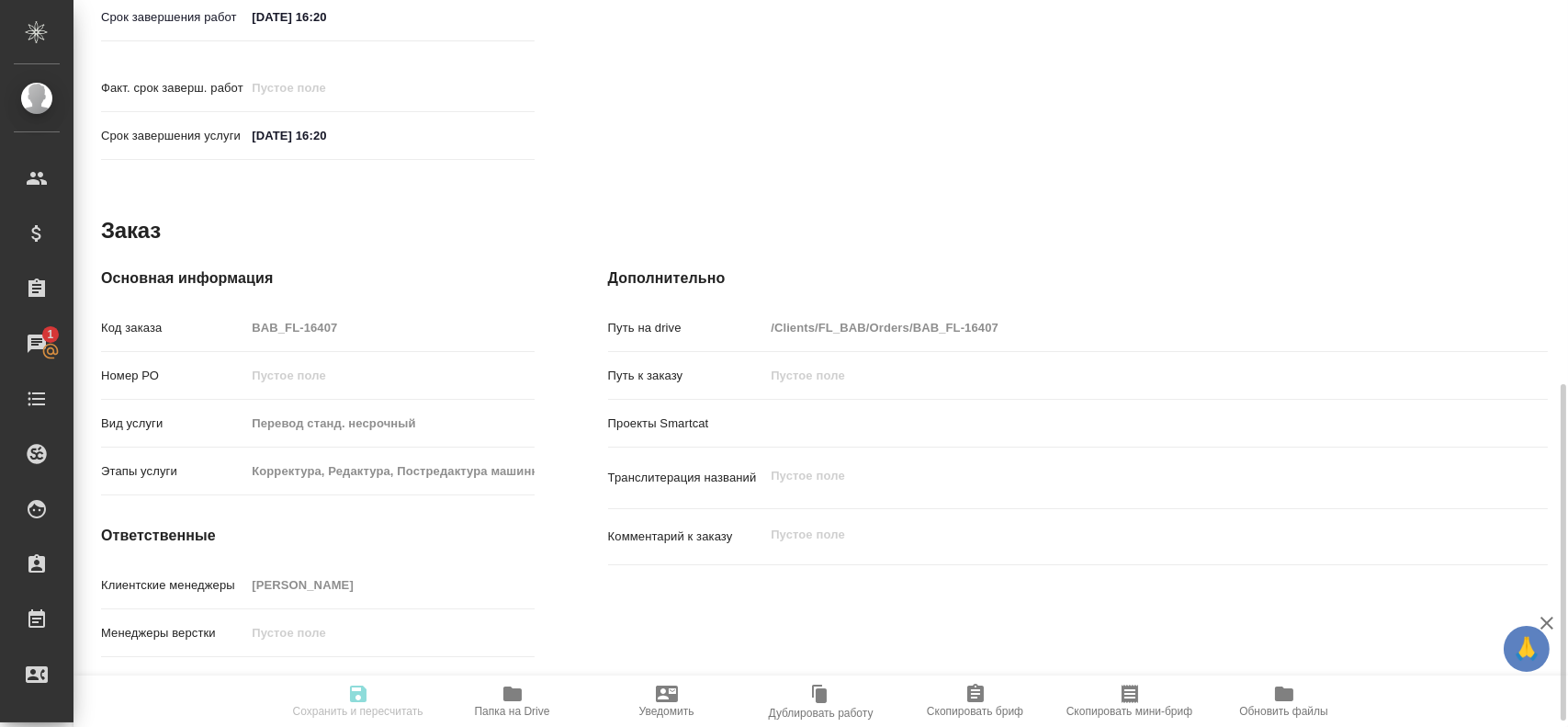
type textarea "x"
type input "BAB_FL-16407"
type input "Перевод станд. несрочный"
type input "Корректура, Редактура, Постредактура машинного перевода, Приёмка по качеству, П…"
type input "[PERSON_NAME]"
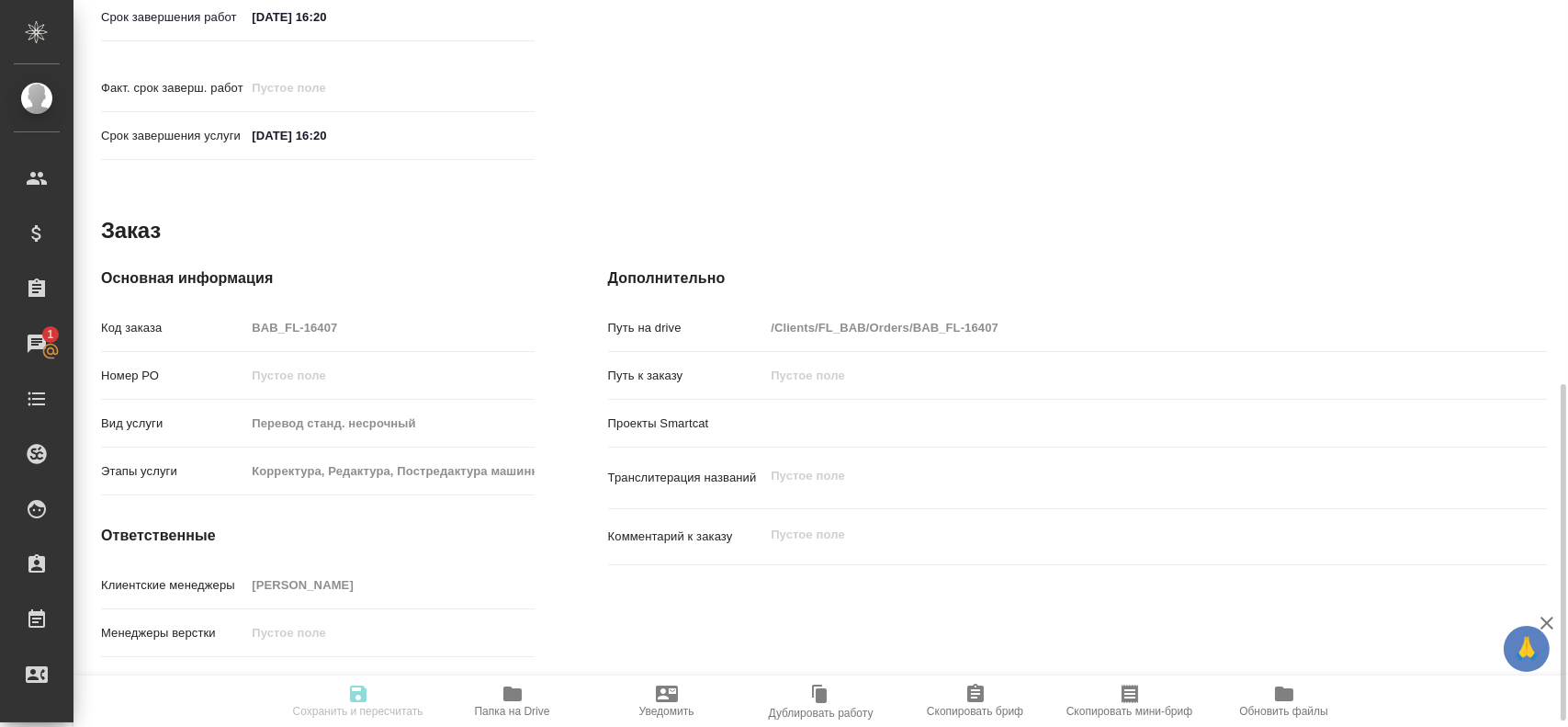
type input "/Clients/FL_BAB/Orders/BAB_FL-16407"
type textarea "x"
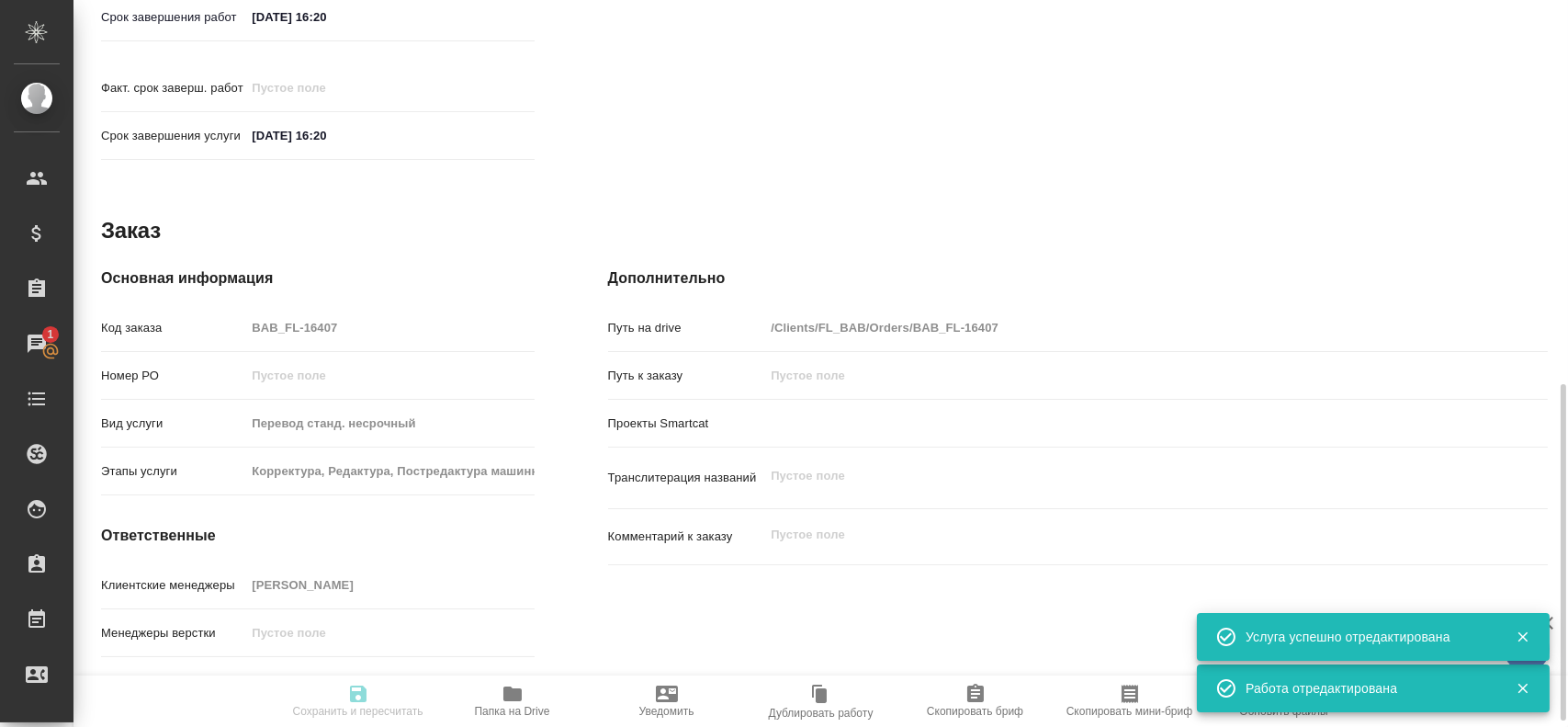
type textarea "x"
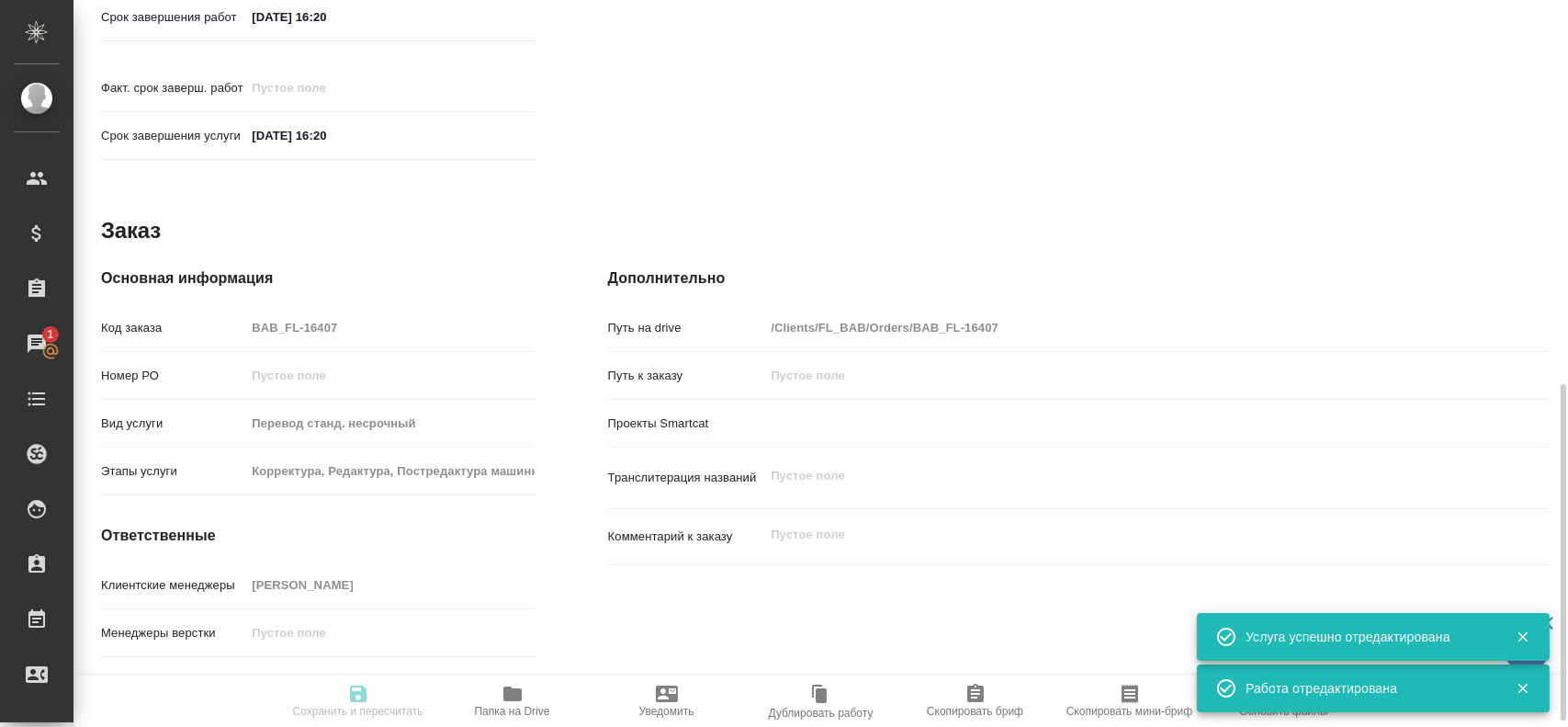
type textarea "x"
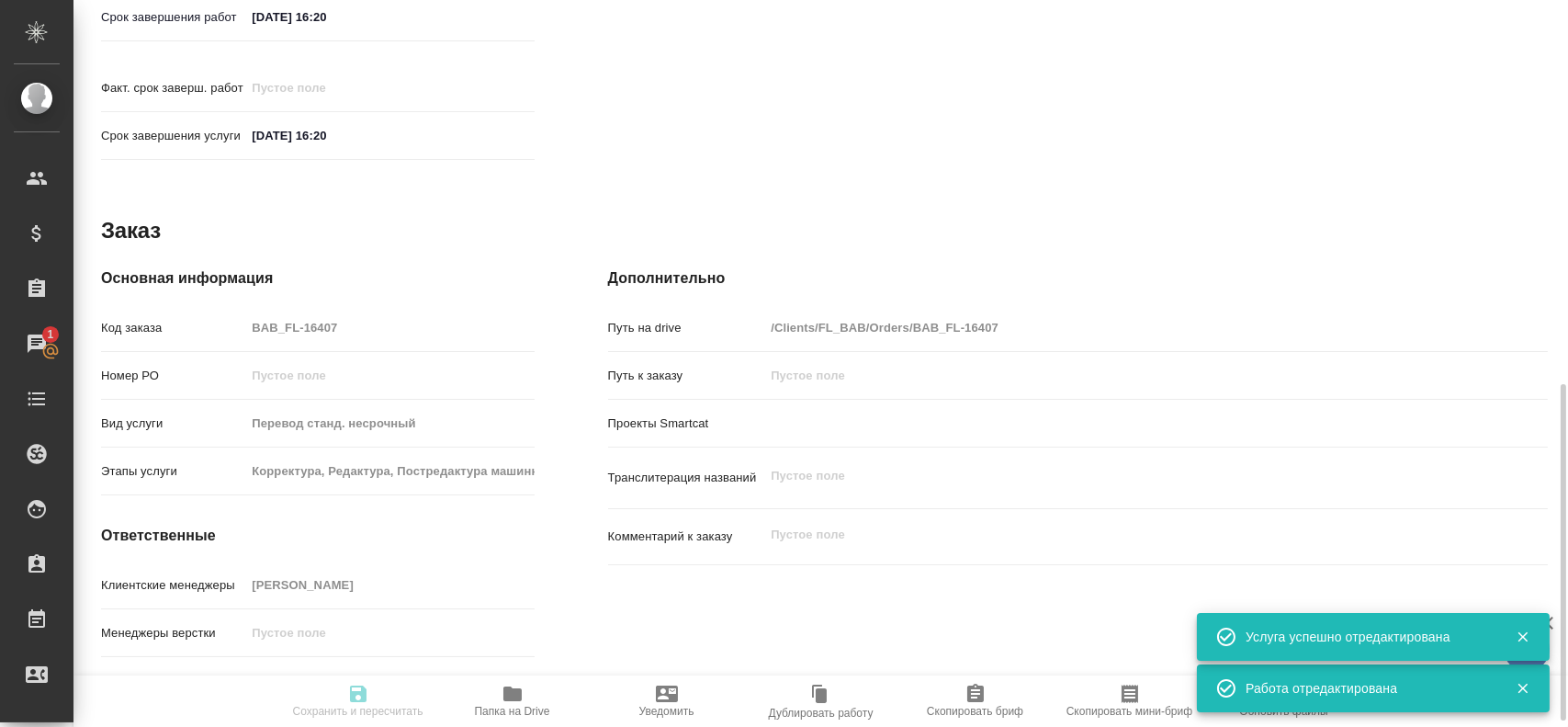
type textarea "x"
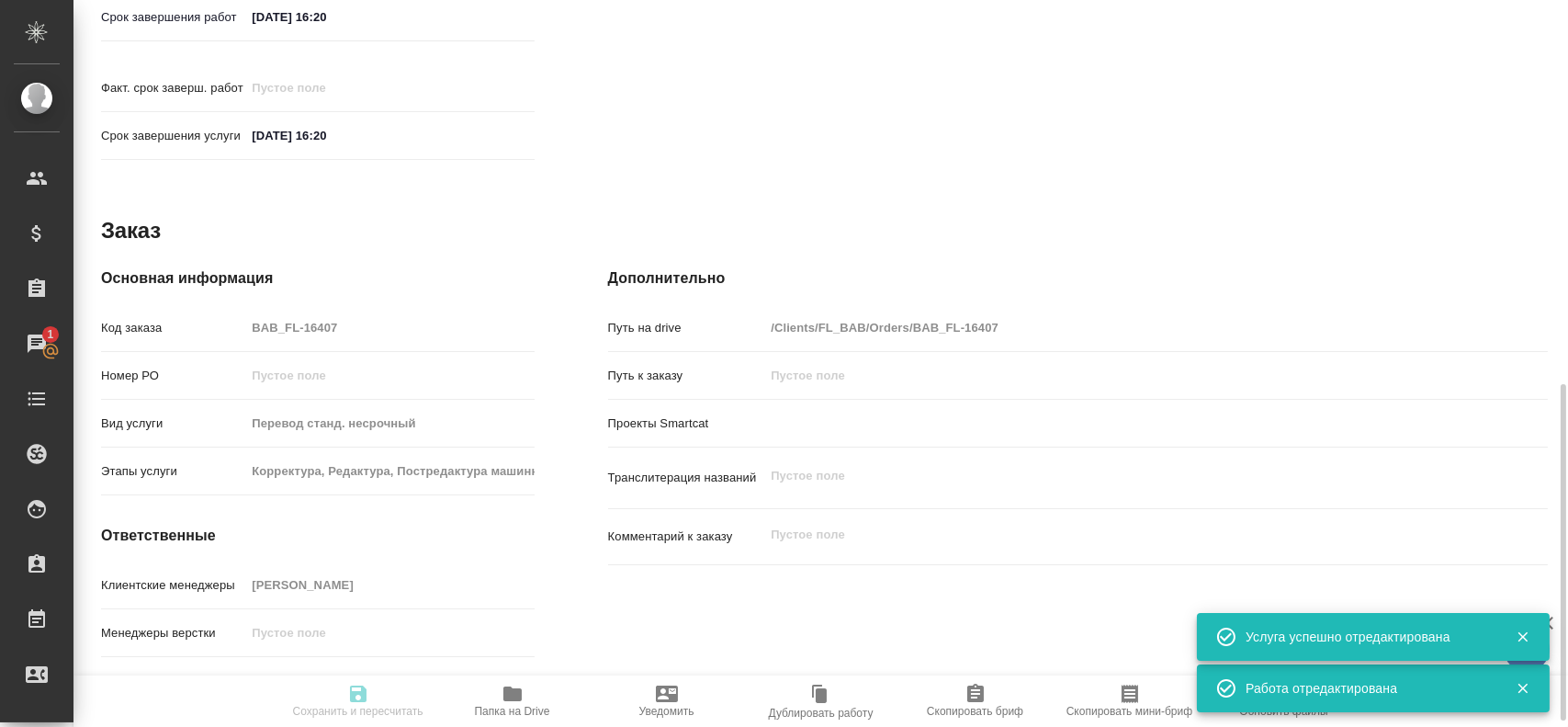
type textarea "x"
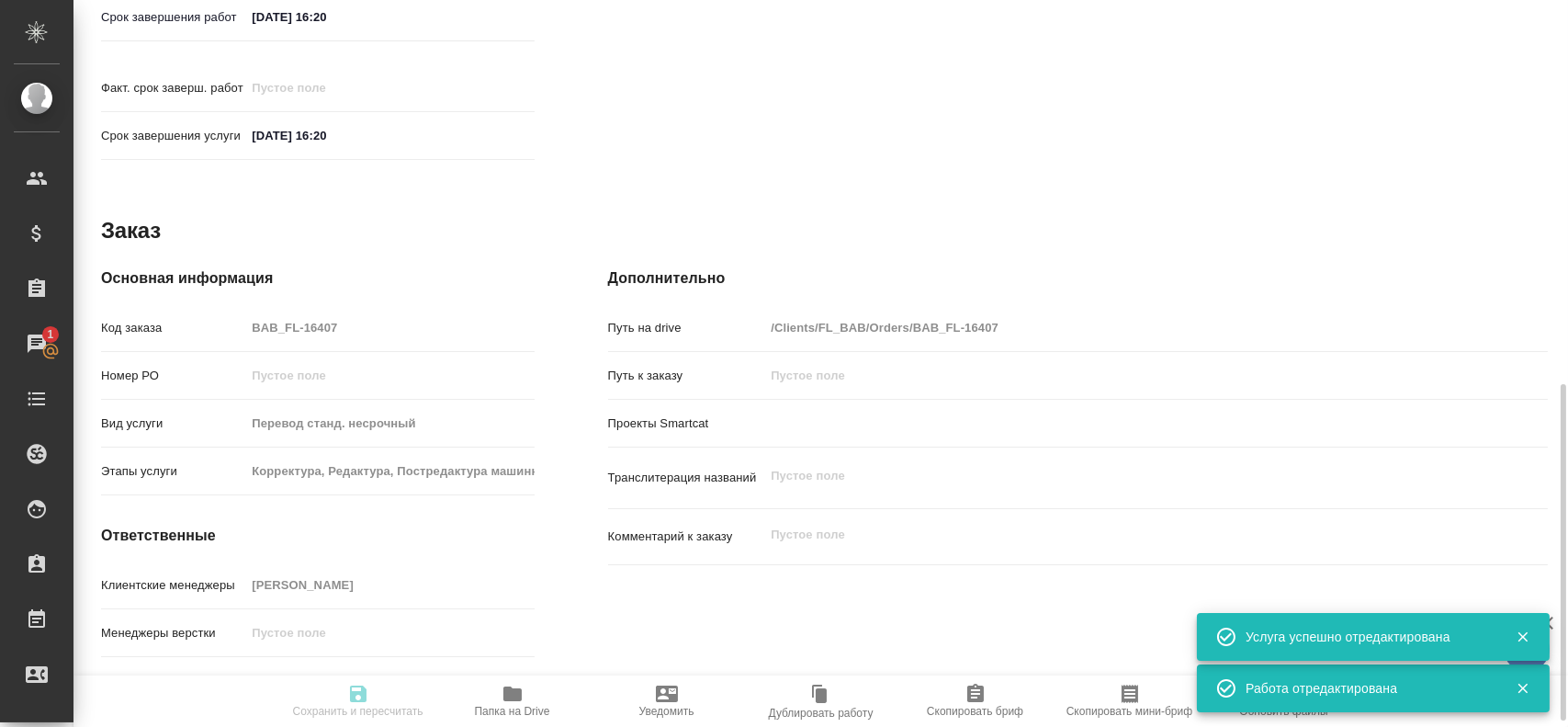
type textarea "x"
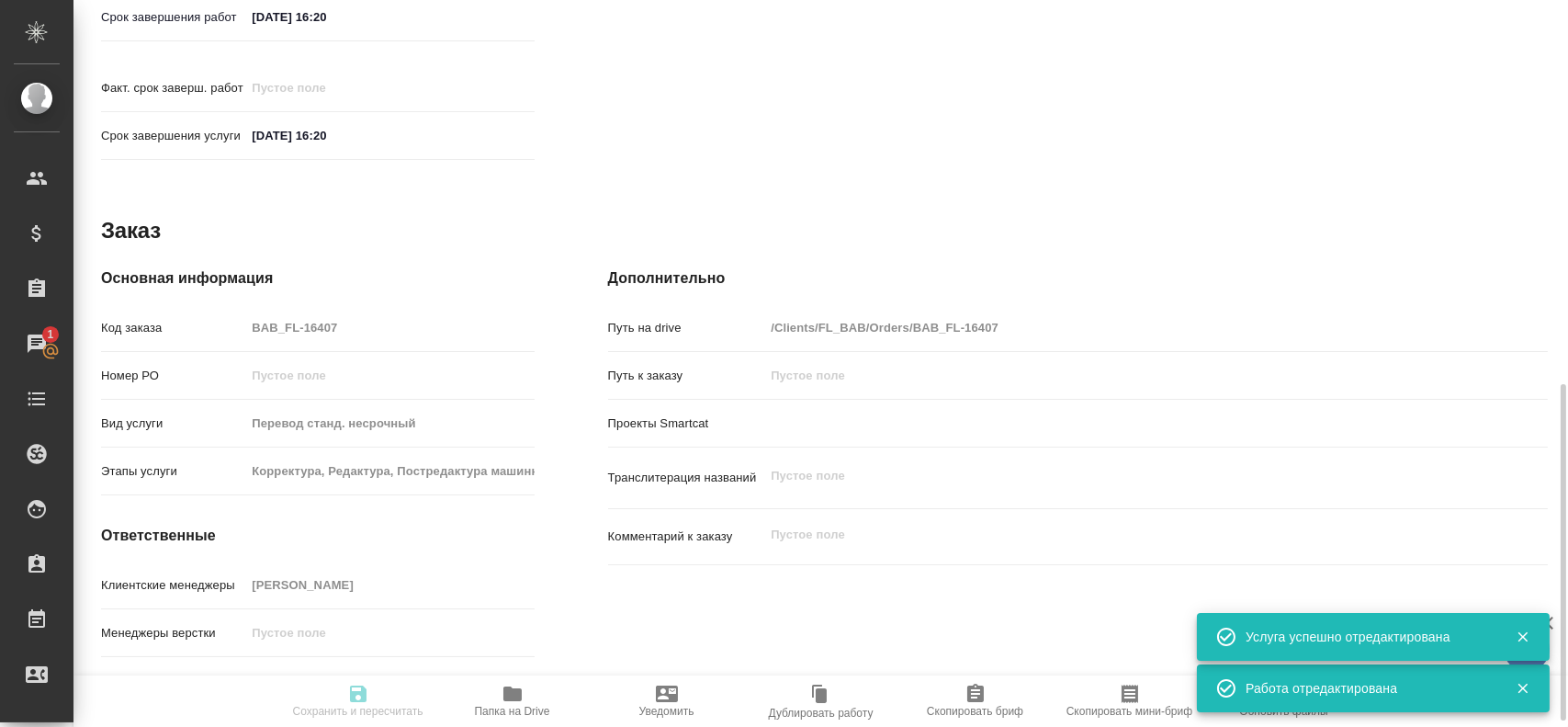
type input "recruiting"
type textarea "Перевод"
type textarea "x"
type input "кирг-рус"
type input "5a8b1489cc6b4906c91bfd90"
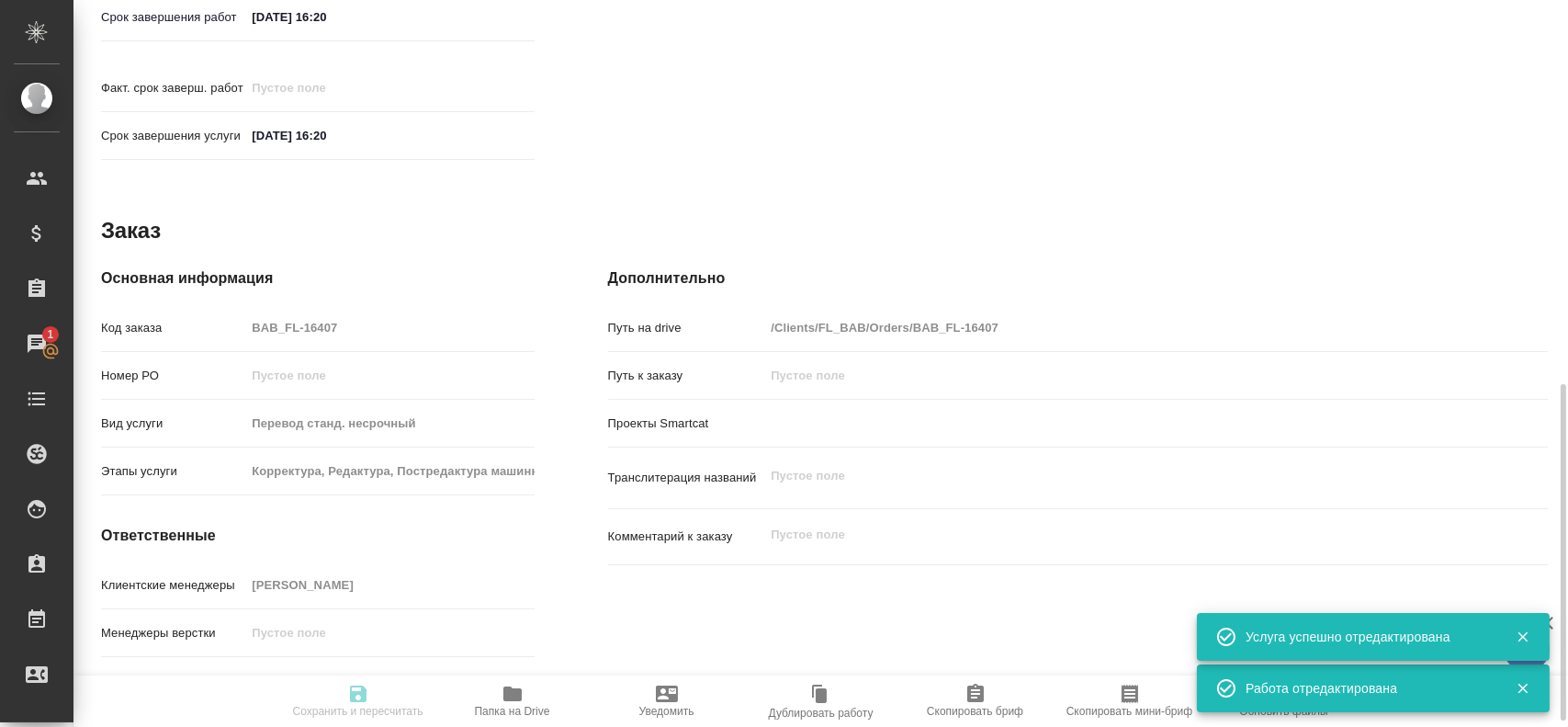
type input "75"
type input "yr-fn"
type input "5a8b8b956a9677013d343cfe"
checkbox input "true"
type input "27.08.2025 15:49"
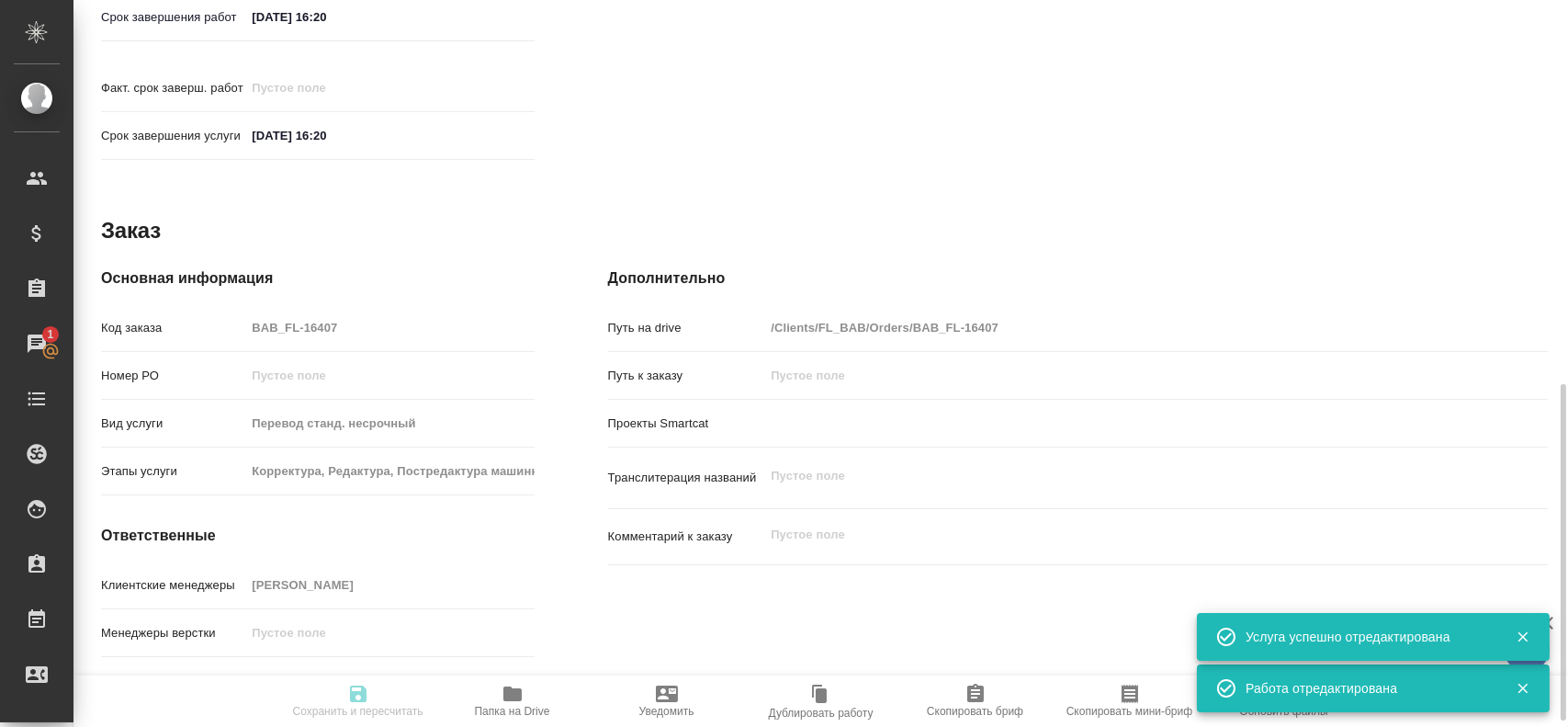
type input "27.08.2025 16:20"
type input "notPayed"
type input "0"
type input "RUB"
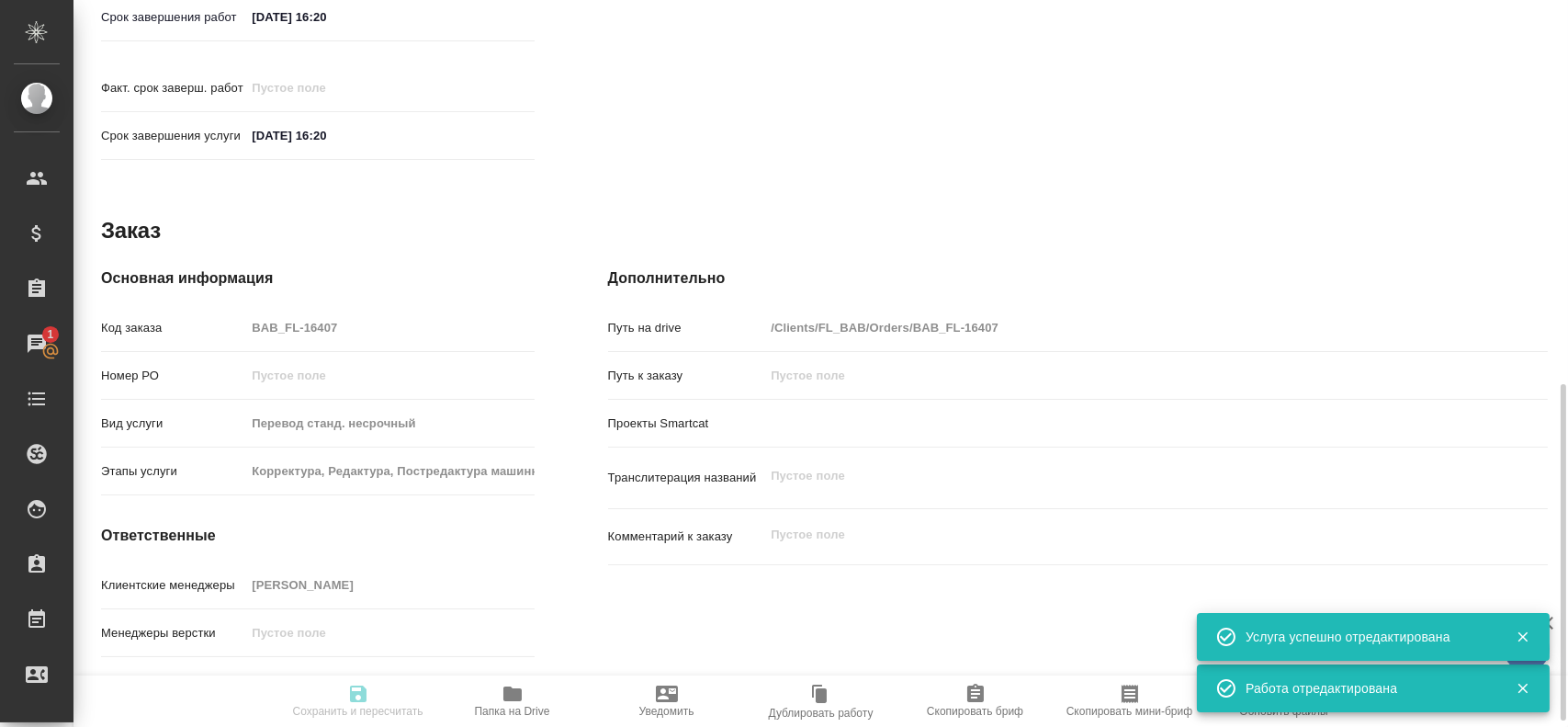
type input "[PERSON_NAME]"
type textarea "x"
type textarea "/Clients/FL_BAB/Orders/BAB_FL-16407/Translated/BAB_FL-16407-WK-005"
type textarea "x"
type input "BAB_FL-16407"
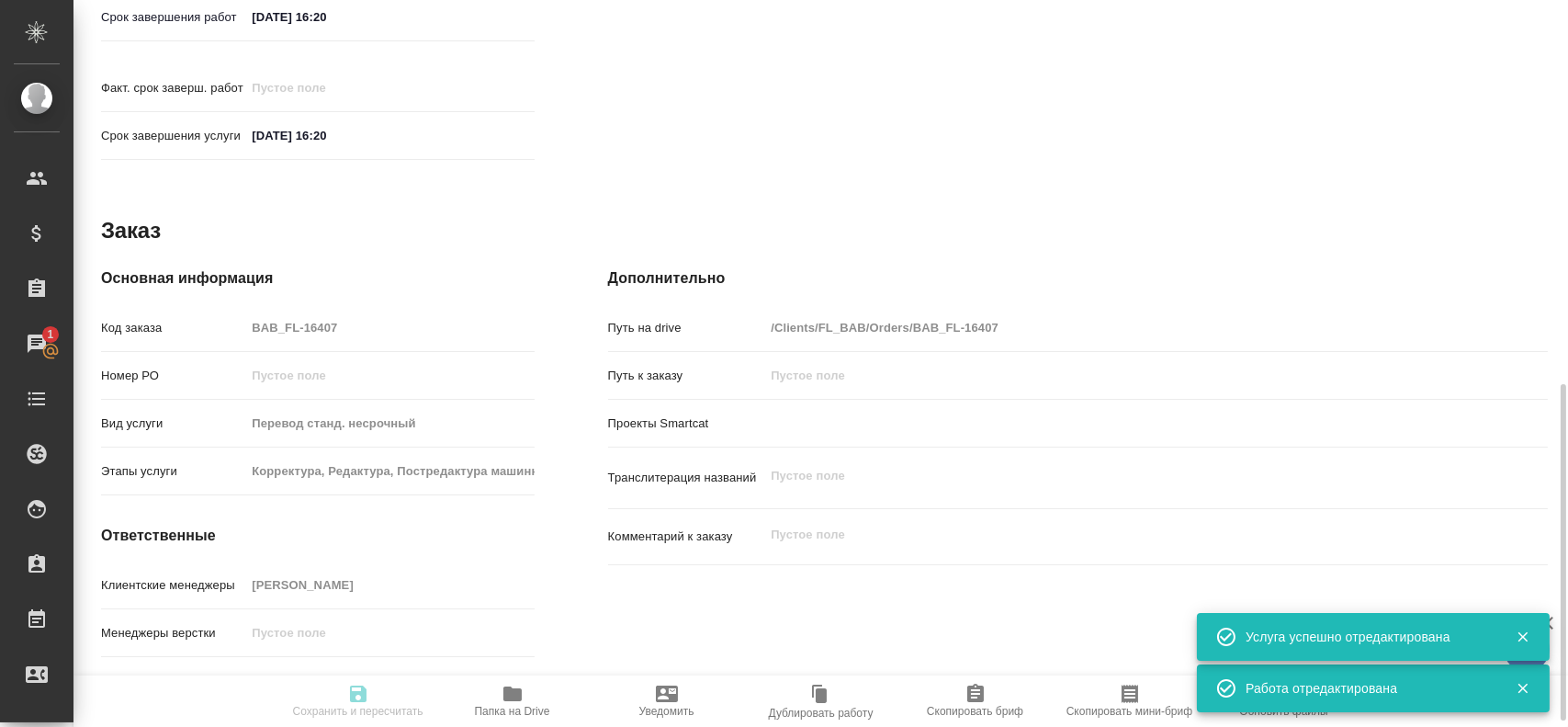
type input "Перевод станд. несрочный"
type input "Корректура, Редактура, Постредактура машинного перевода, Приёмка по качеству, П…"
type input "[PERSON_NAME]"
type input "/Clients/FL_BAB/Orders/BAB_FL-16407"
type textarea "x"
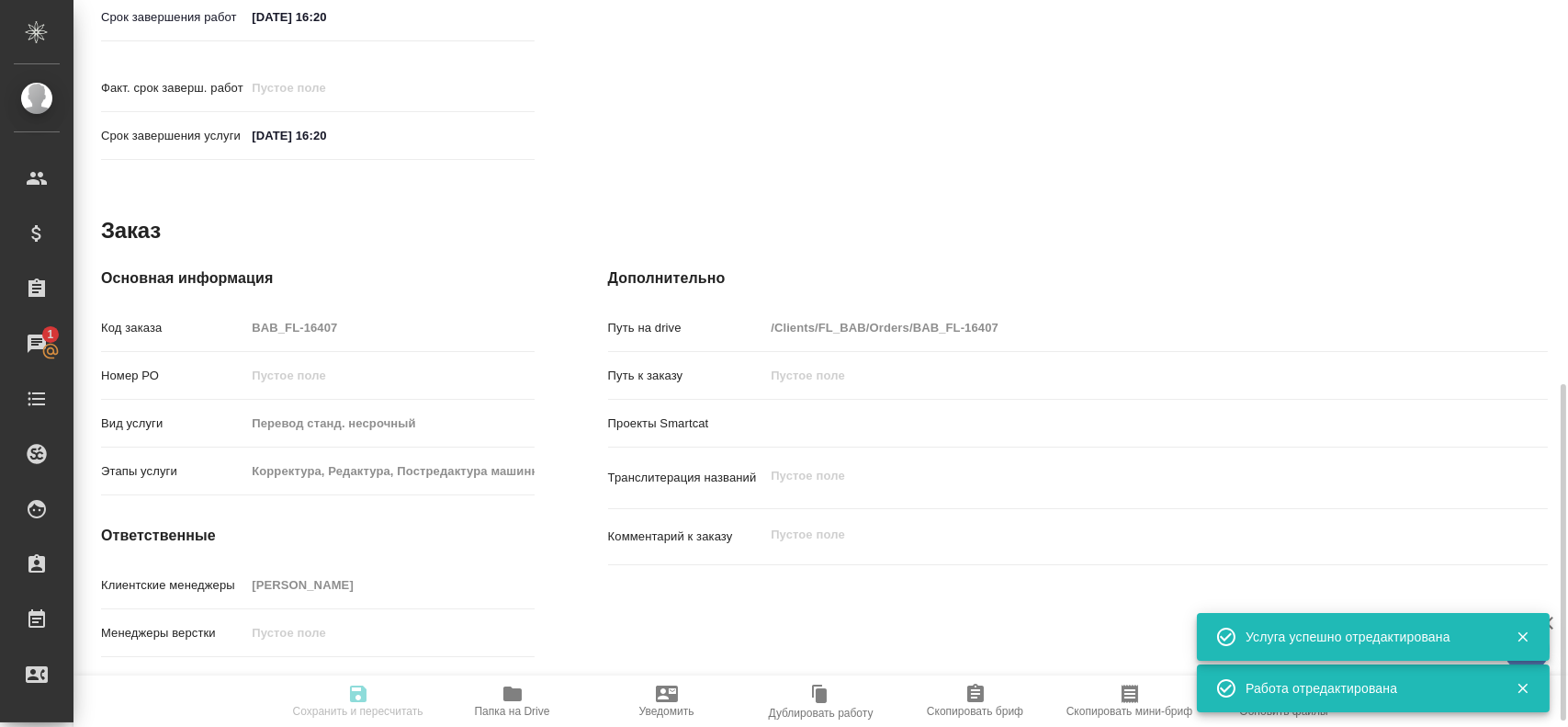
type textarea "x"
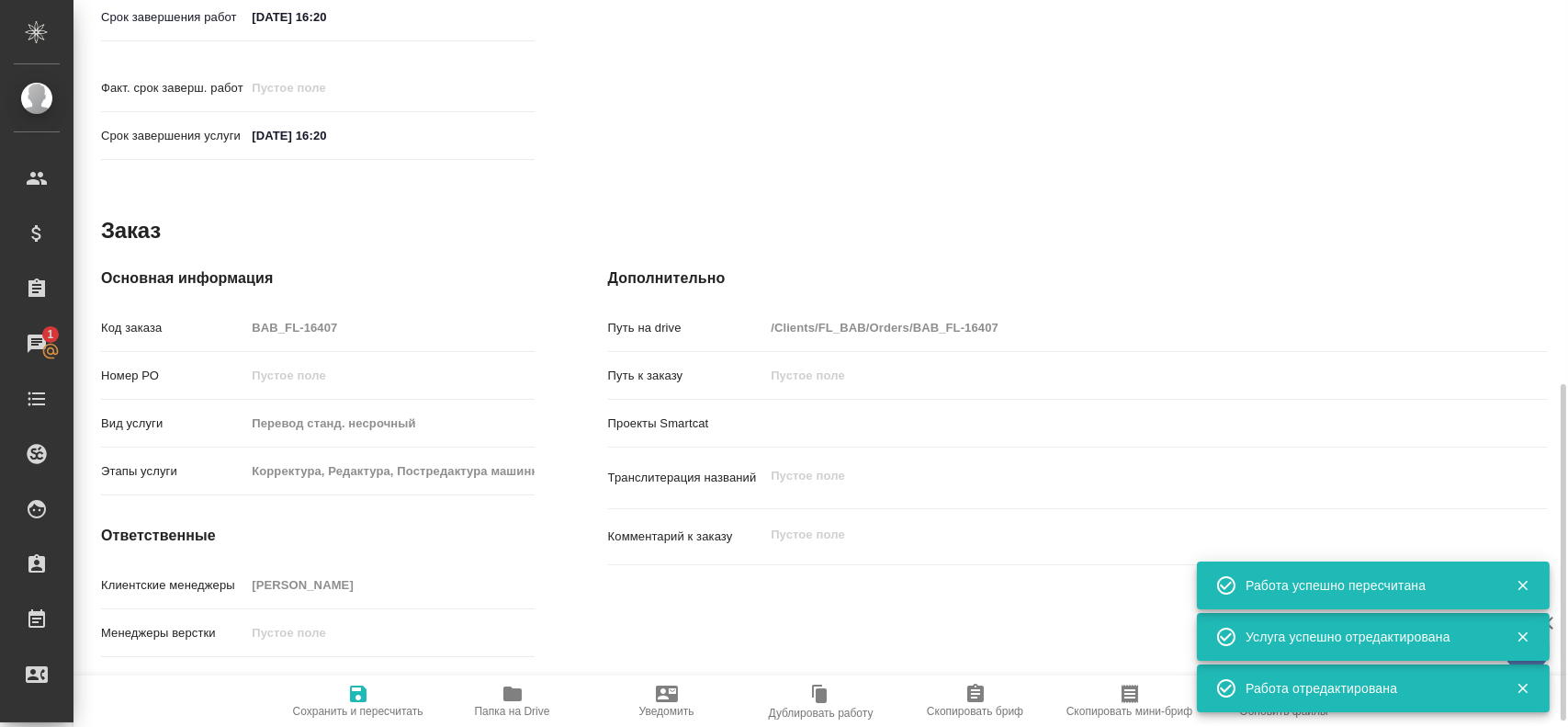
type textarea "x"
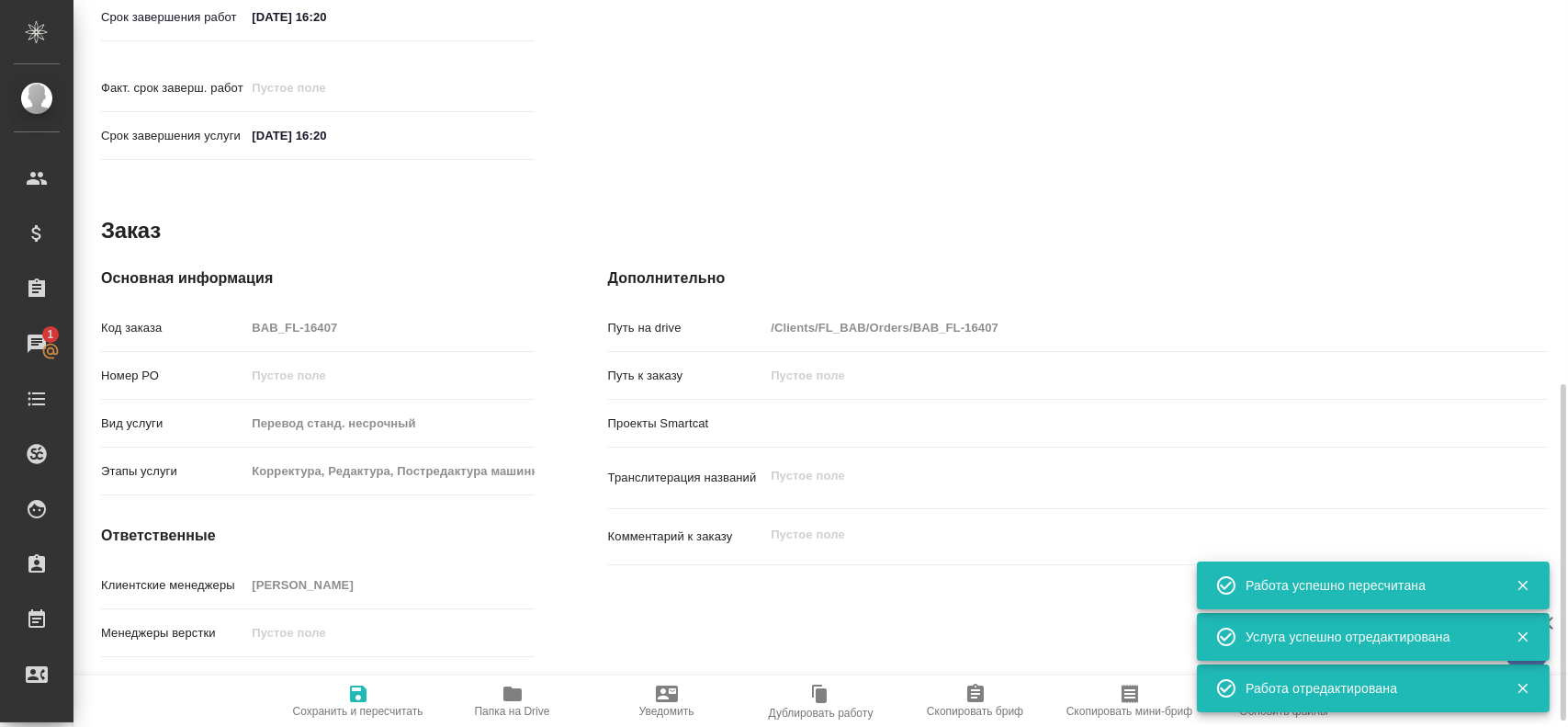
type textarea "x"
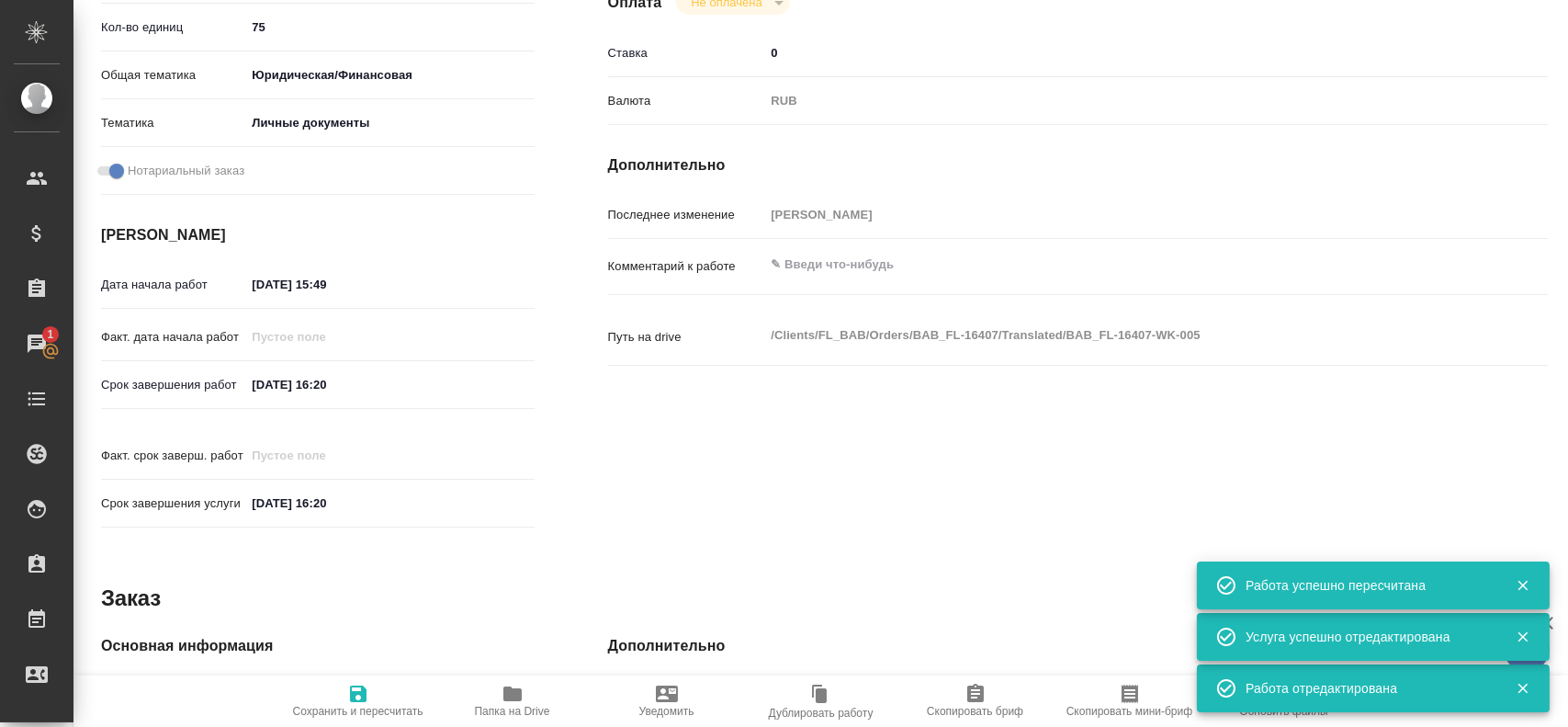
type textarea "x"
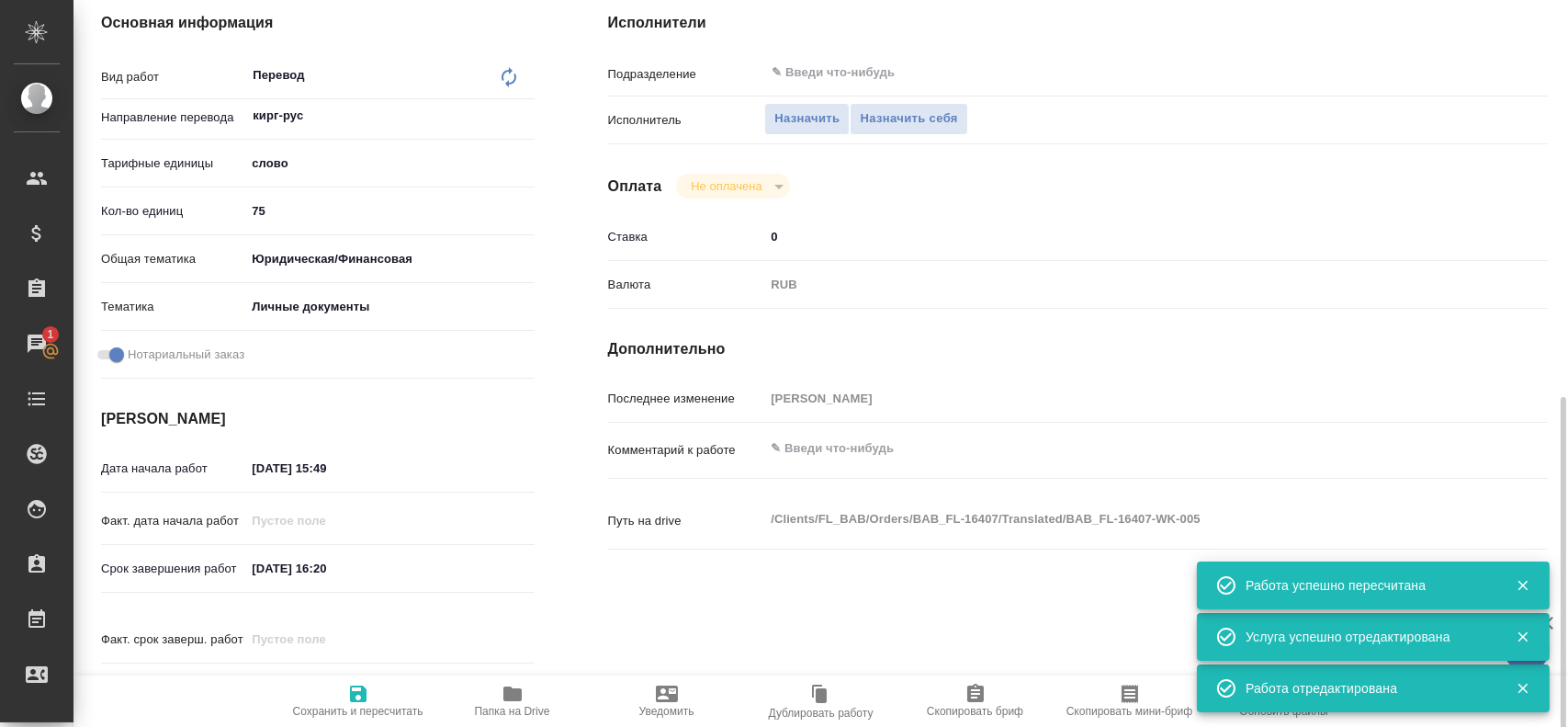
scroll to position [91, 0]
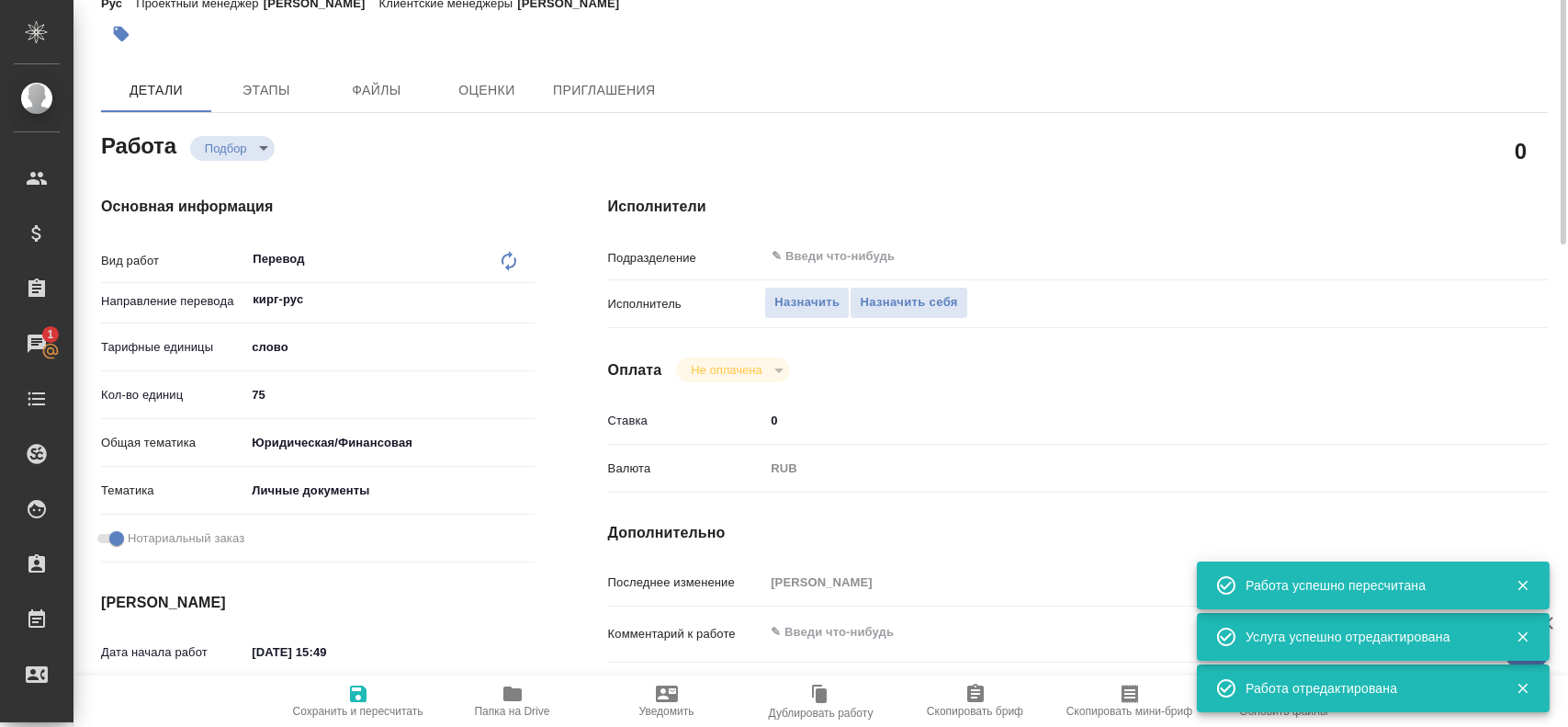
type textarea "x"
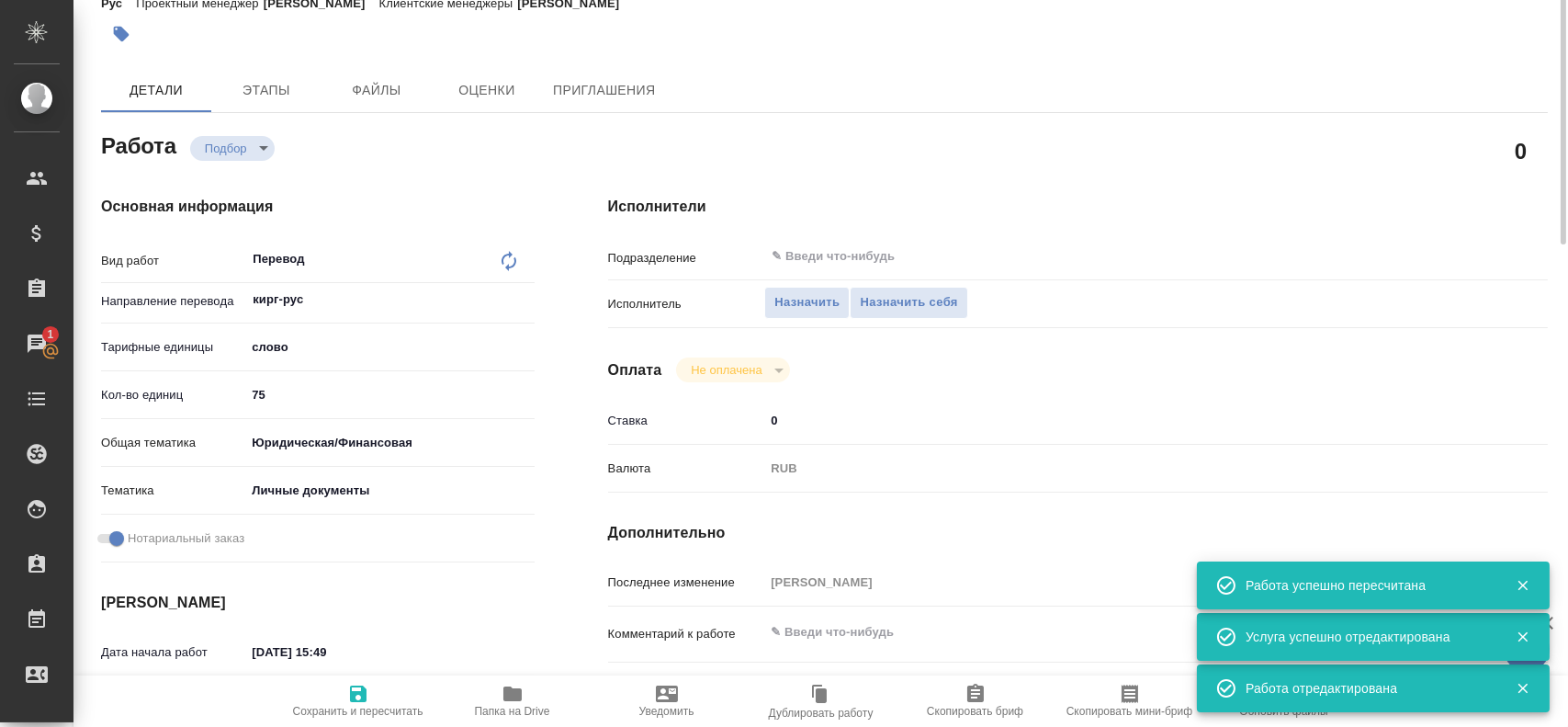
scroll to position [0, 0]
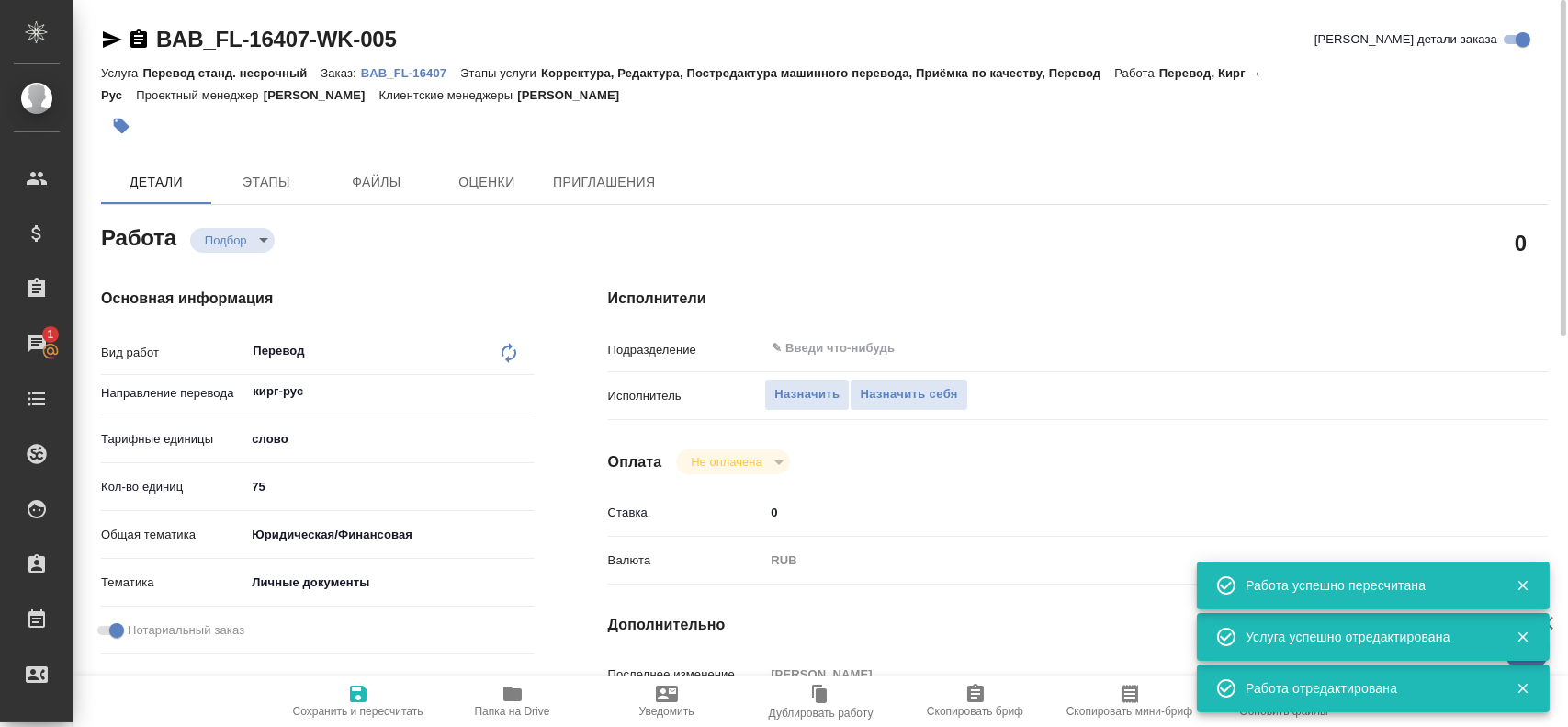
type textarea "x"
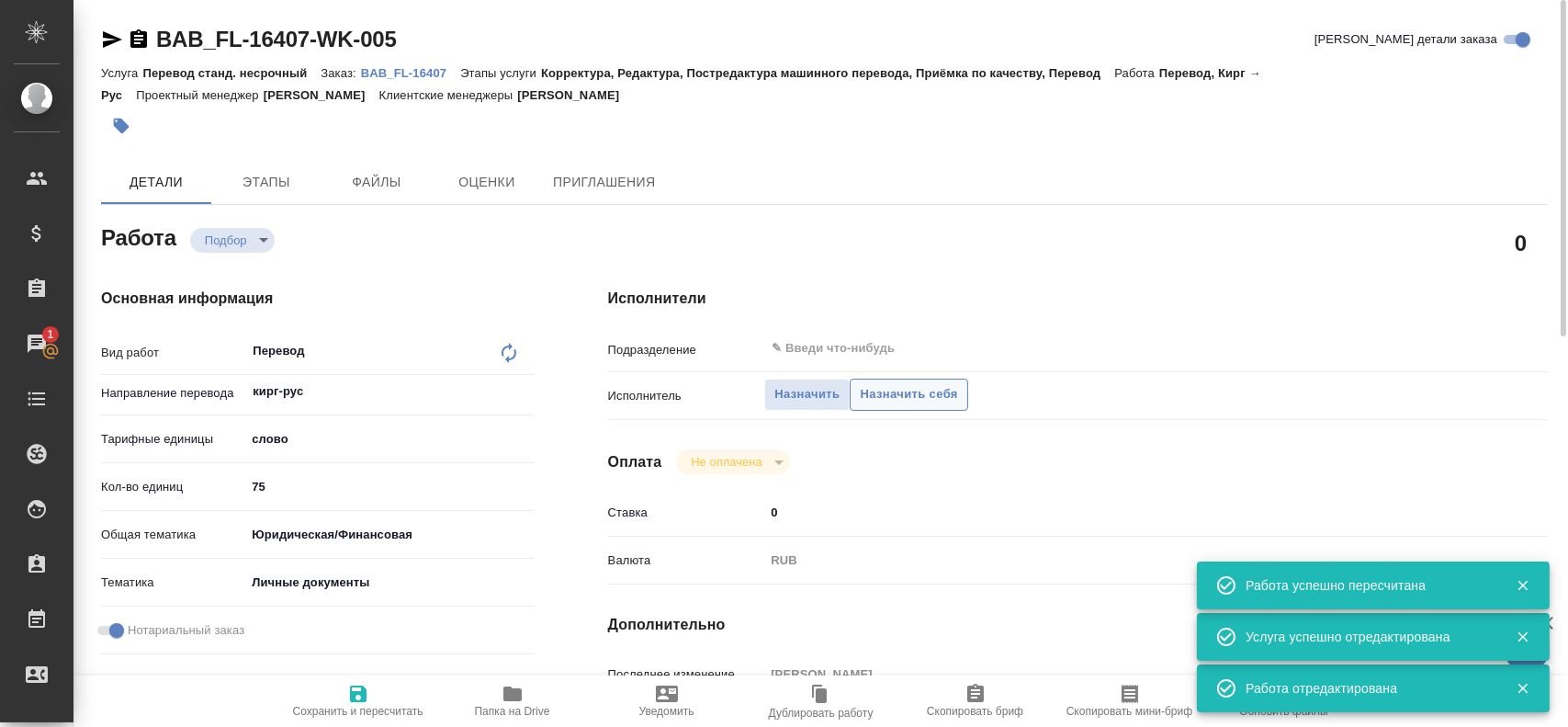
click at [901, 403] on span "Назначить себя" at bounding box center [908, 394] width 97 height 21
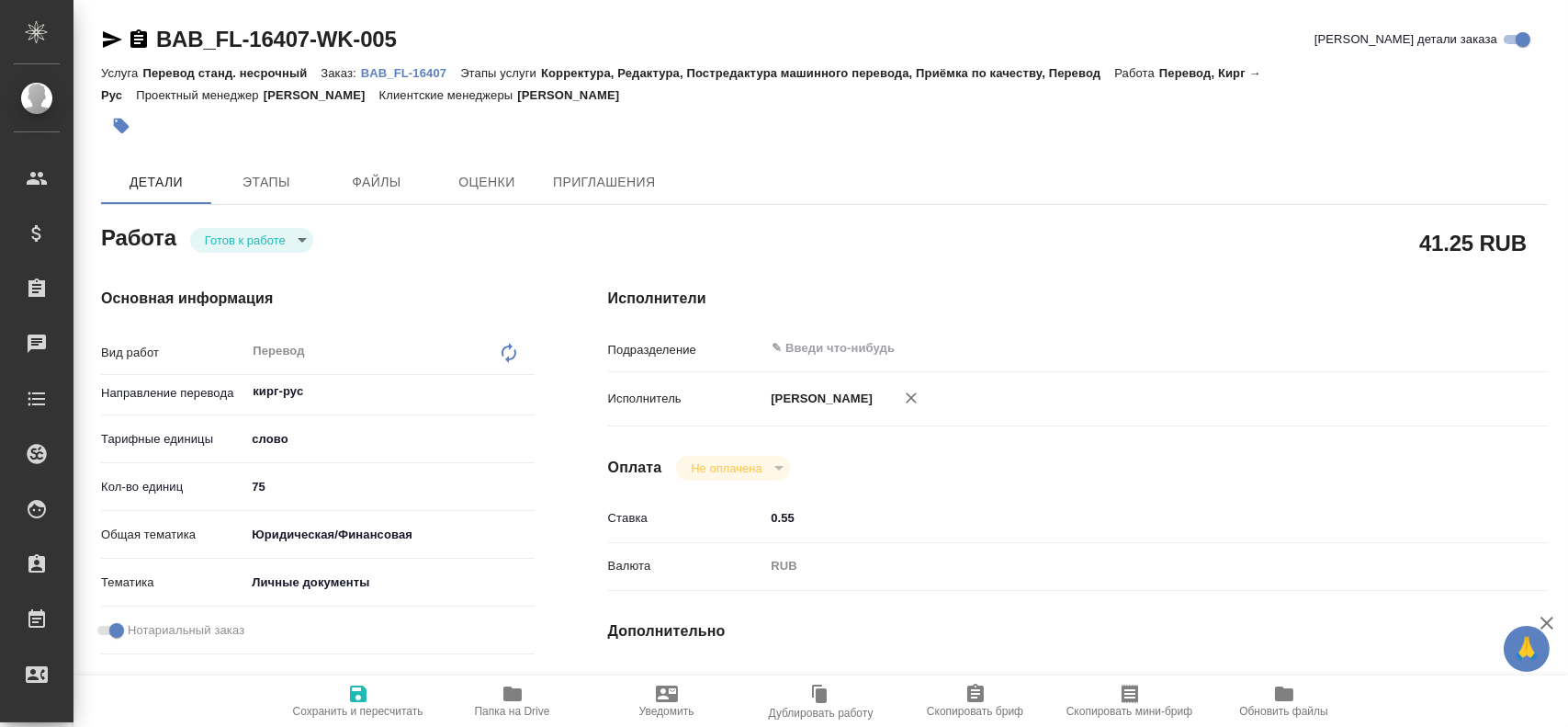
type textarea "x"
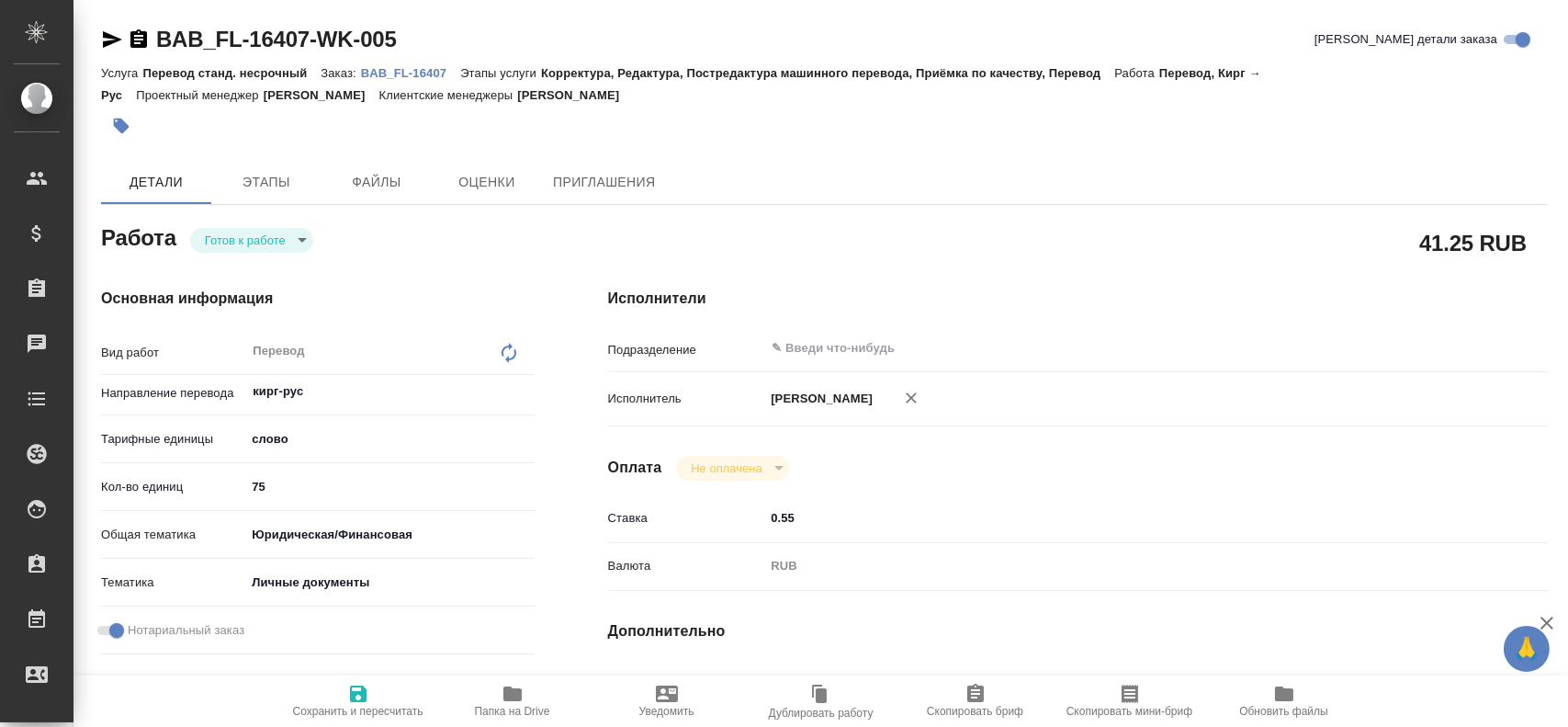
type textarea "x"
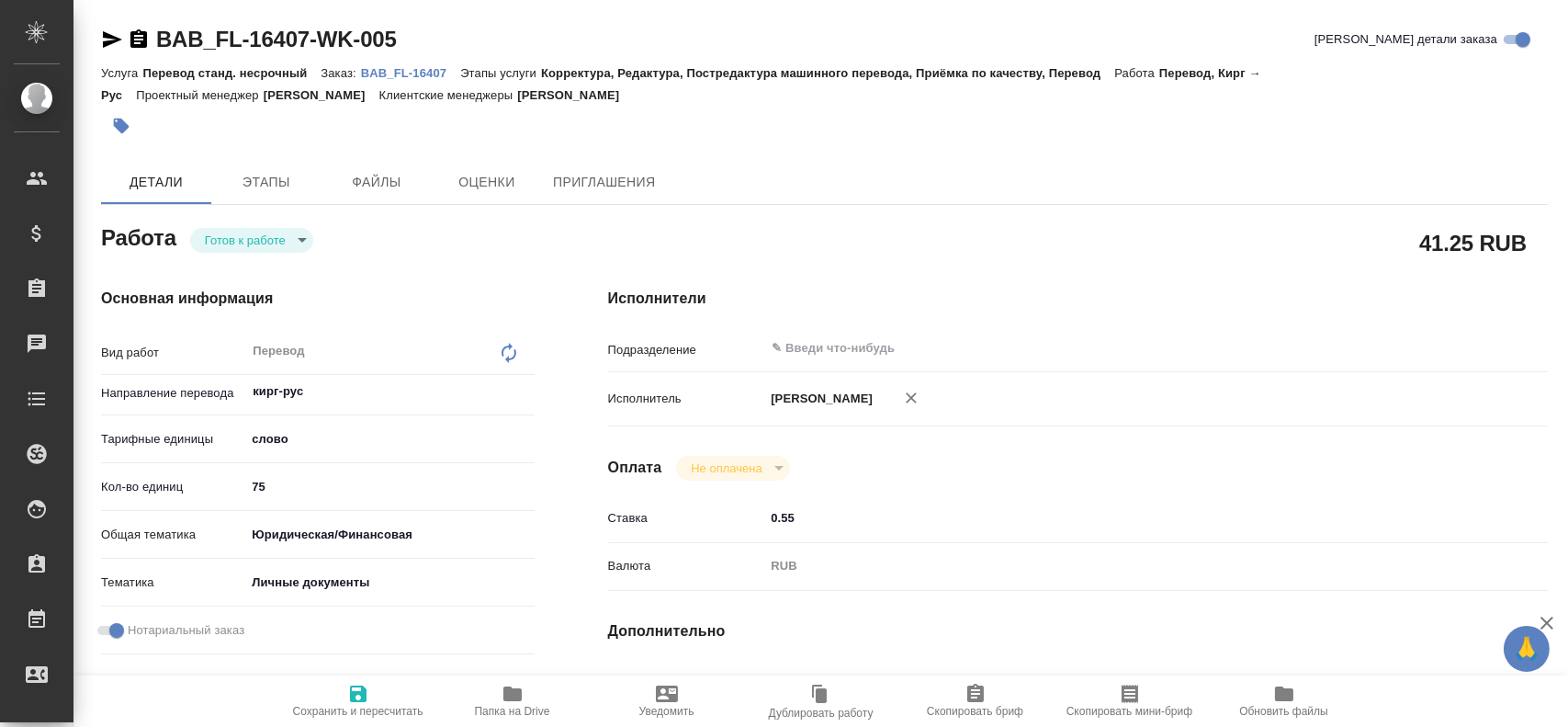
type textarea "x"
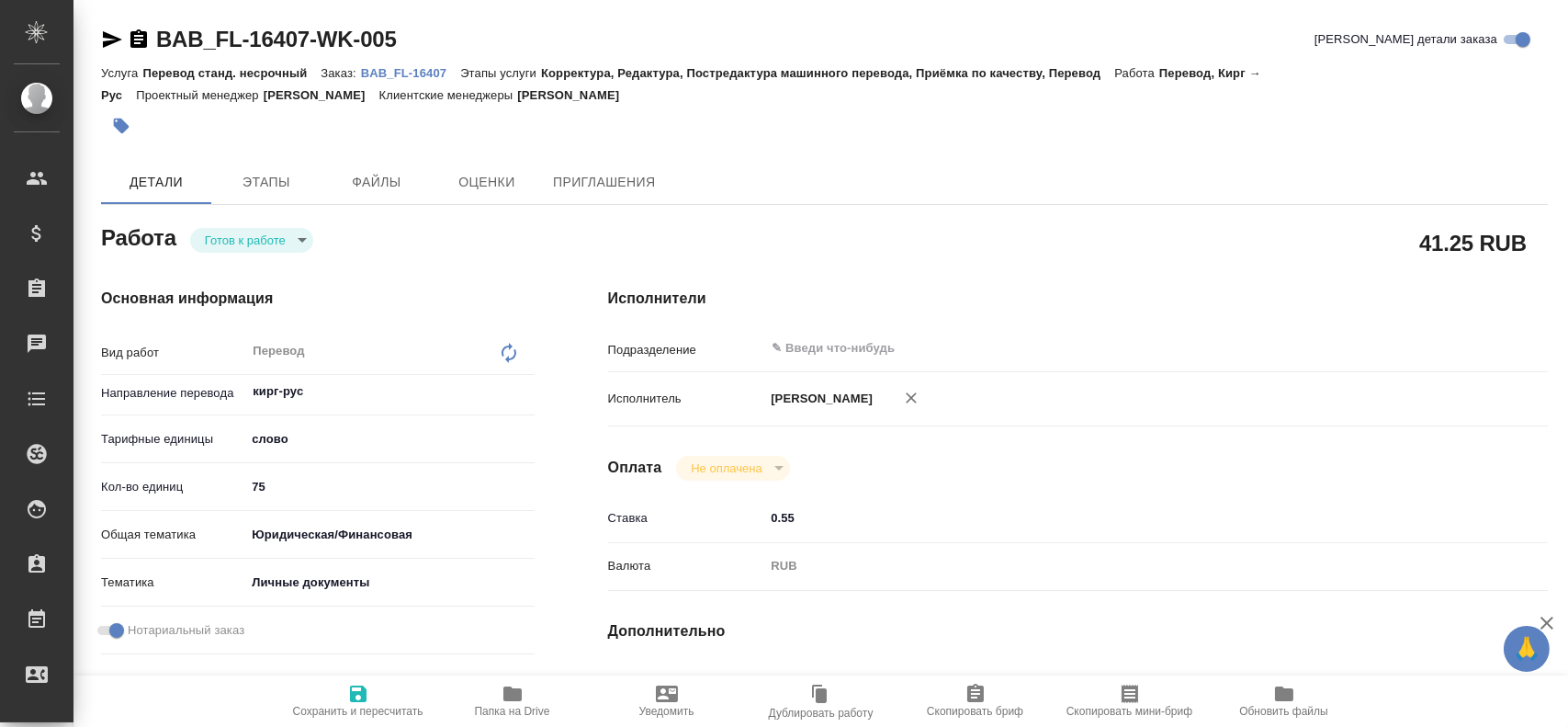
type textarea "x"
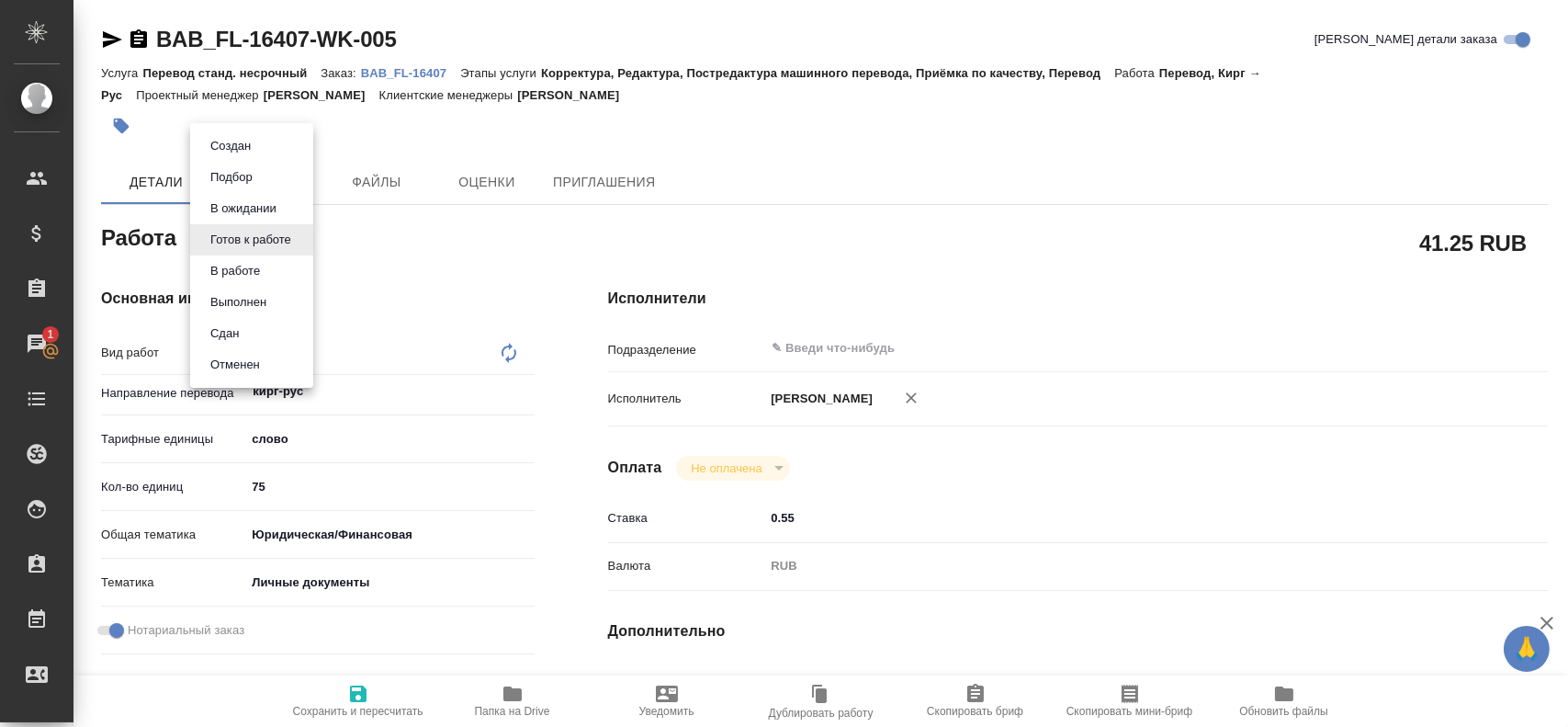
click at [271, 249] on body "🙏 .cls-1 fill:#fff; AWATERA Gusev Alexandr Клиенты Спецификации Заказы 1 Чаты T…" at bounding box center [784, 363] width 1568 height 727
click at [248, 272] on button "В работе" at bounding box center [235, 271] width 61 height 21
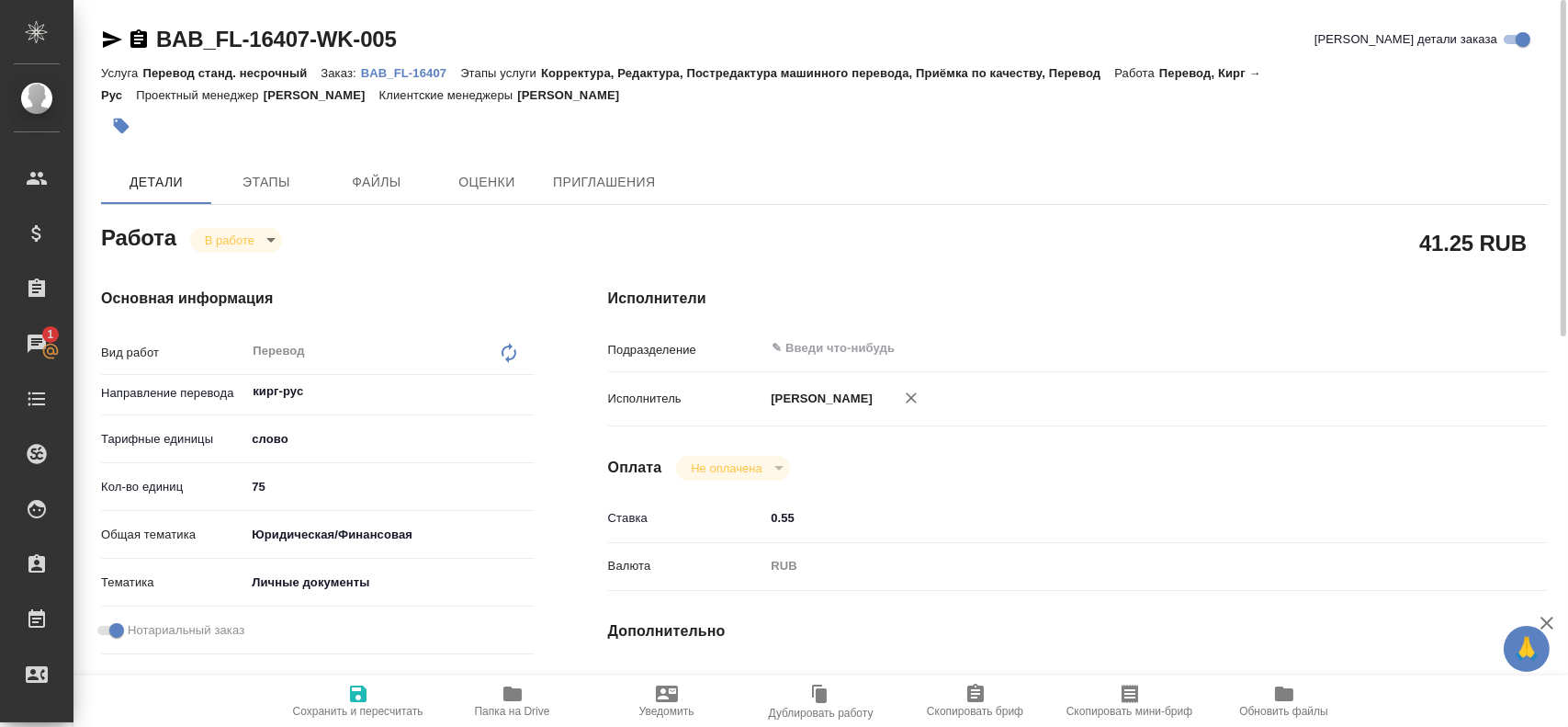
type textarea "x"
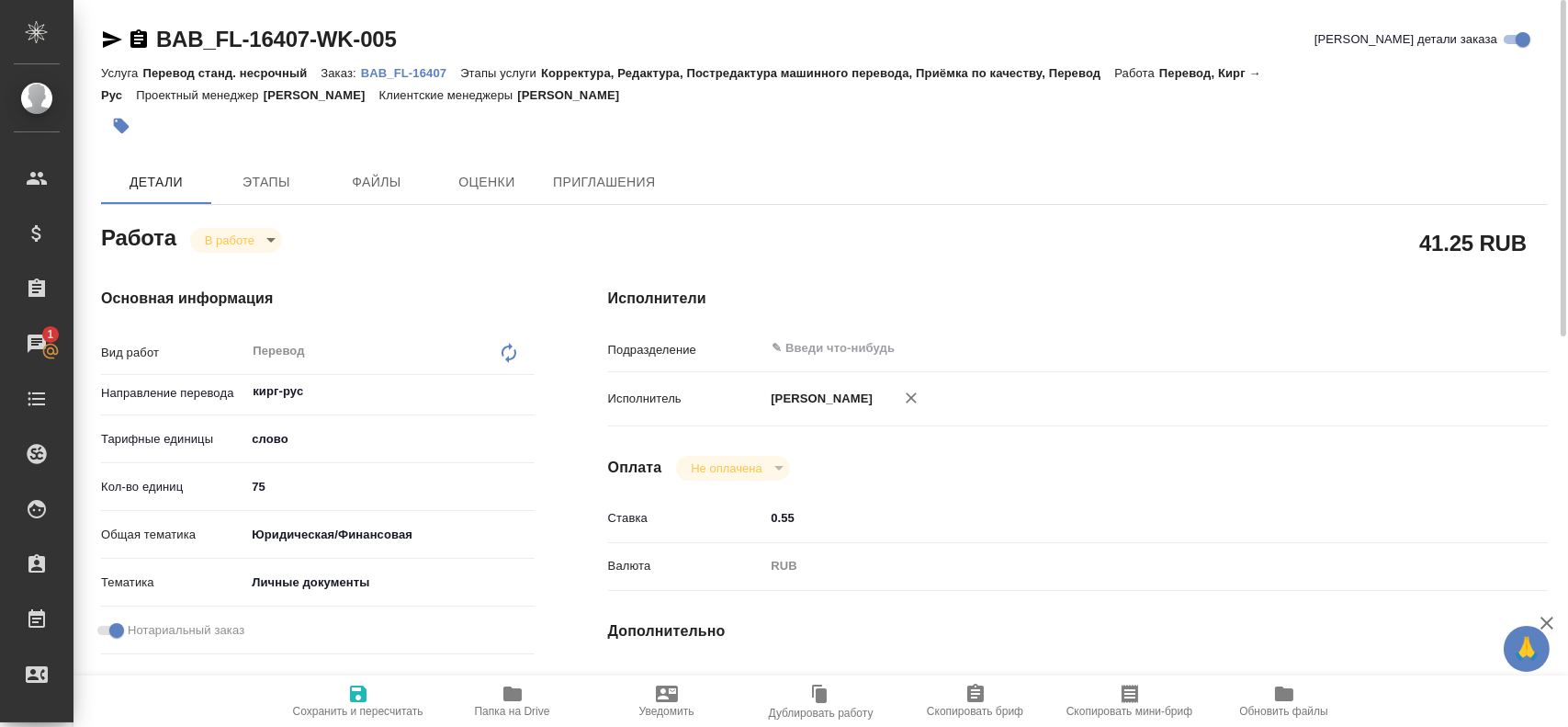
type textarea "x"
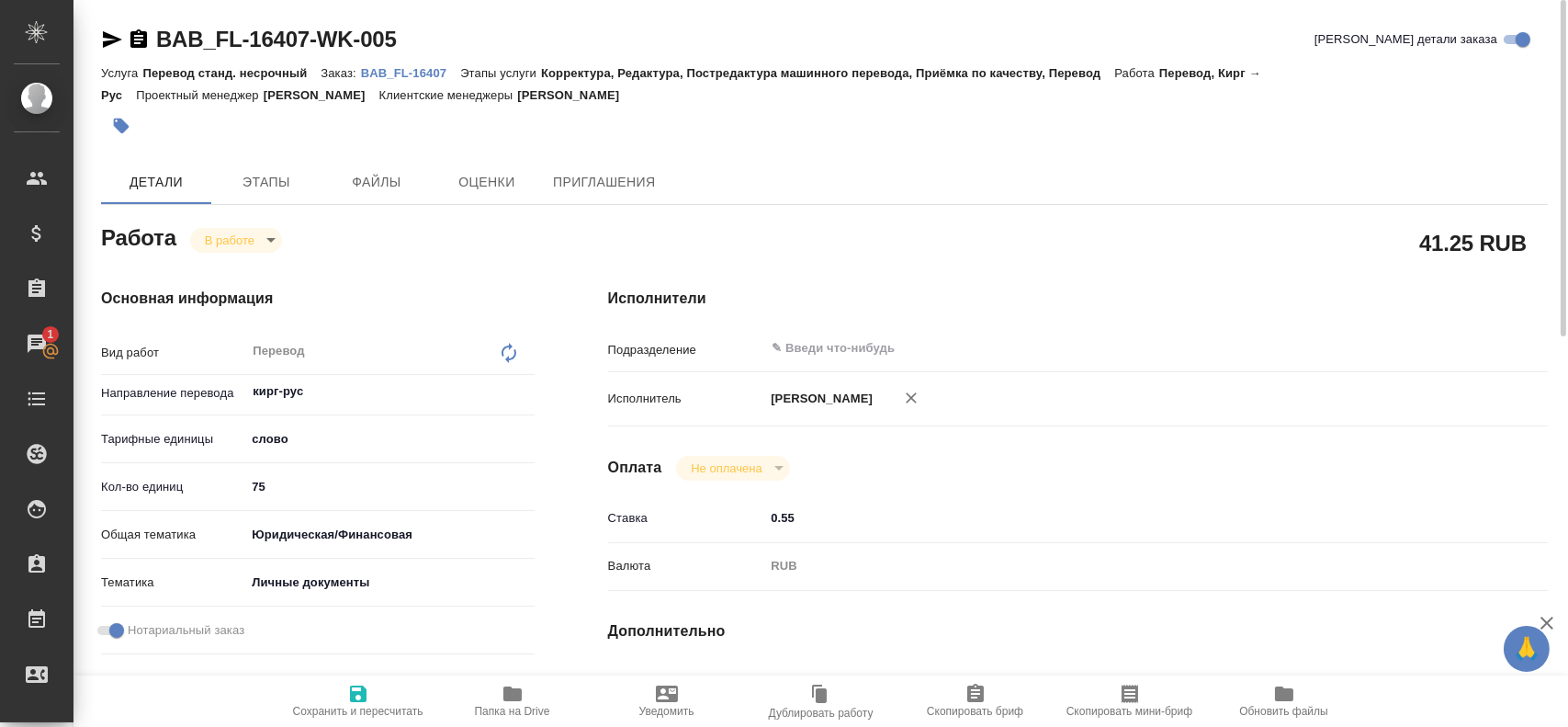
type textarea "x"
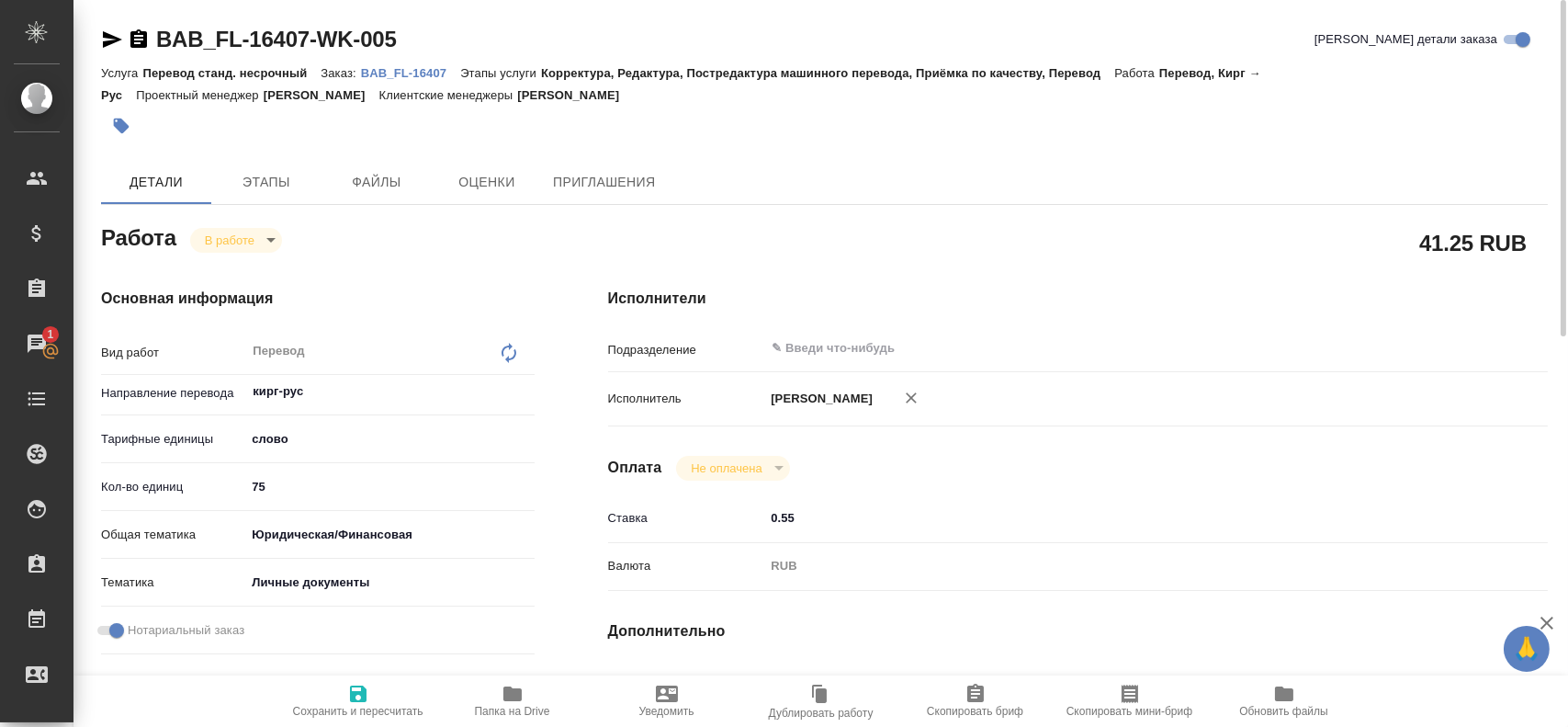
type textarea "x"
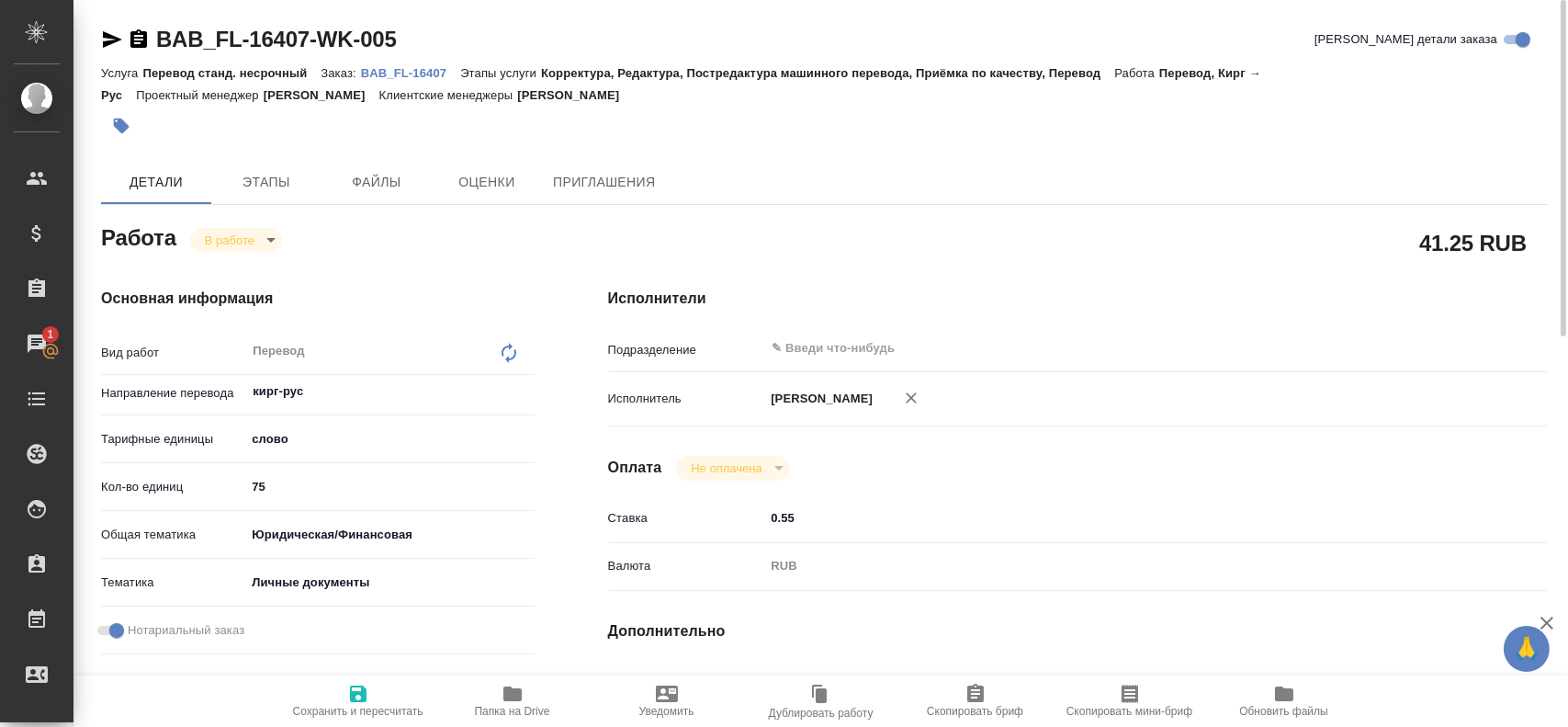
click at [536, 706] on span "Папка на Drive" at bounding box center [513, 710] width 76 height 13
click at [499, 701] on span "Папка на Drive" at bounding box center [513, 699] width 132 height 34
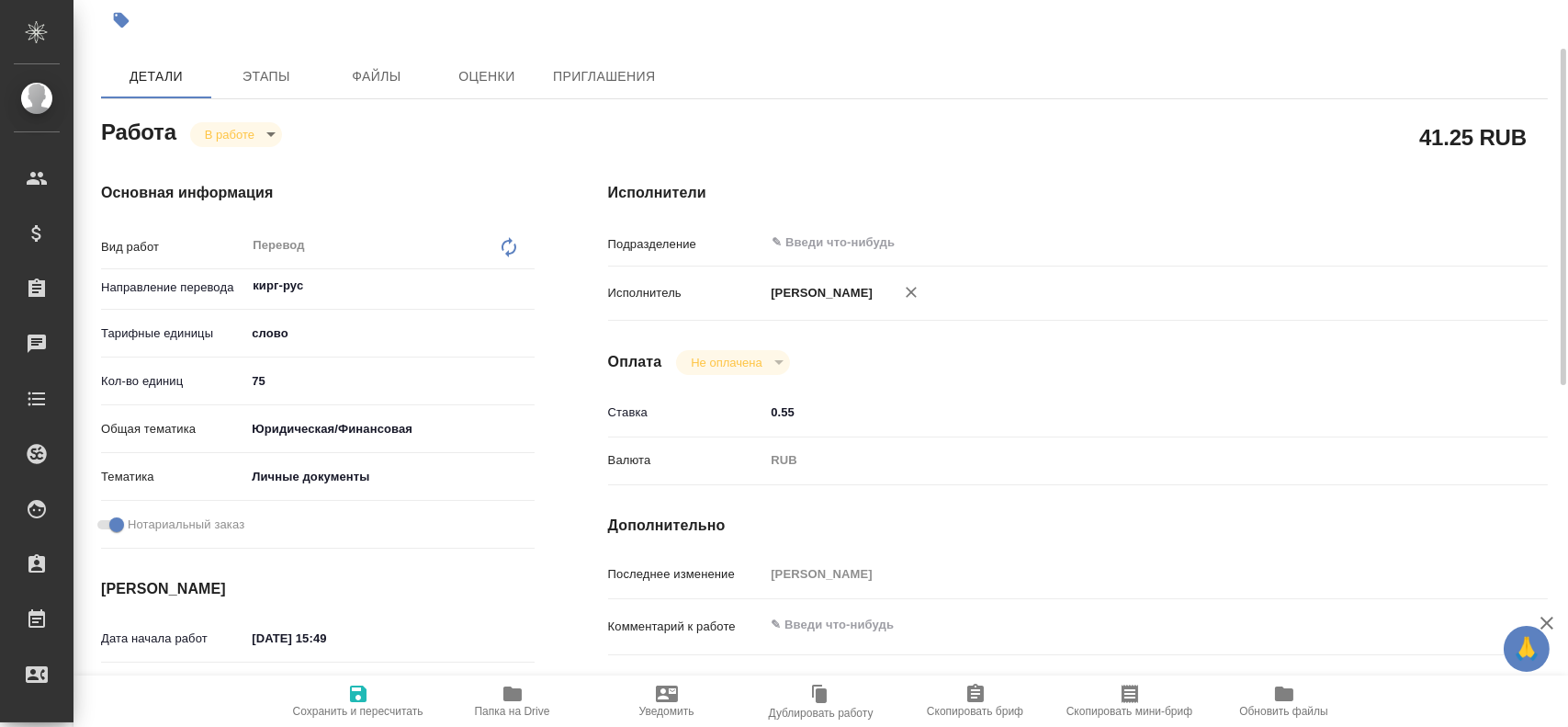
scroll to position [14, 0]
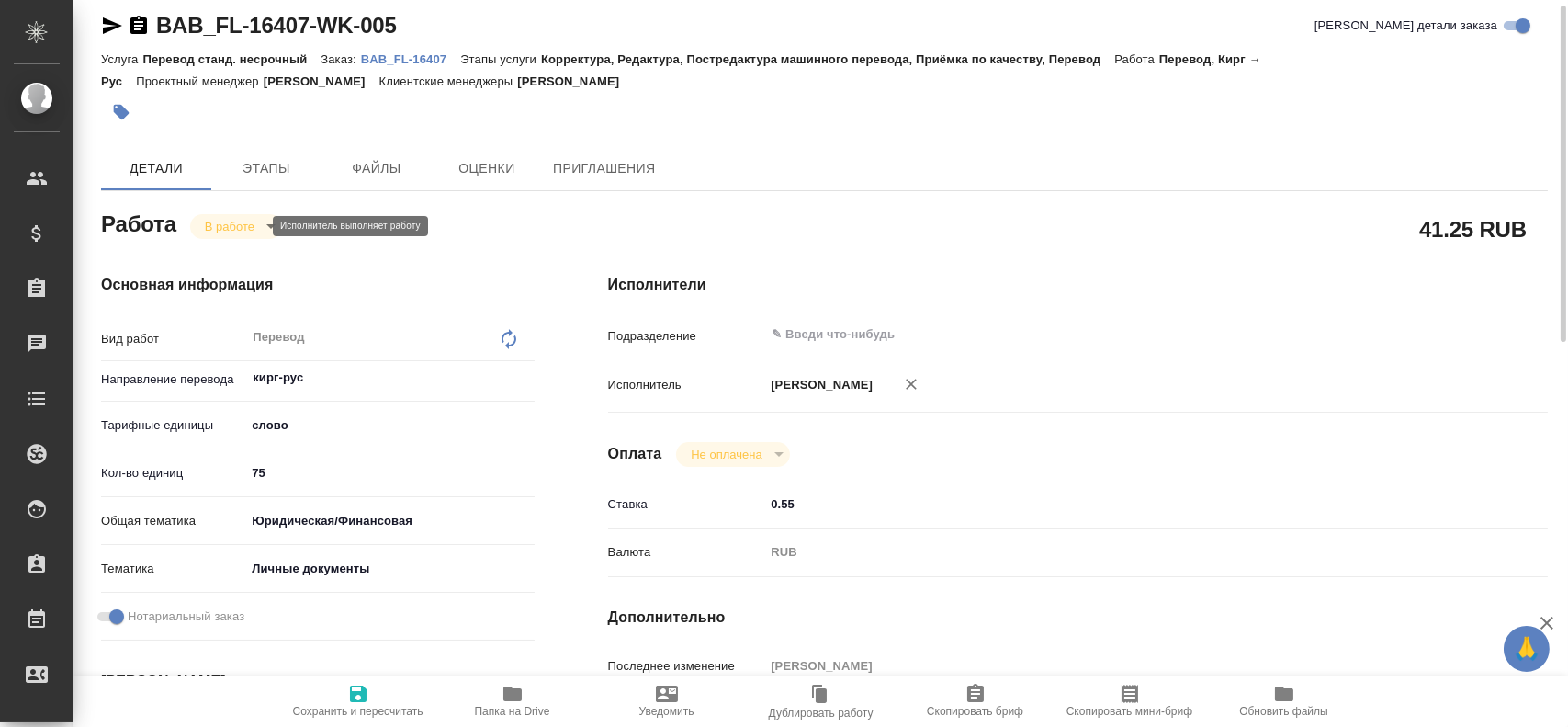
click at [255, 228] on body "🙏 .cls-1 fill:#fff; AWATERA Gusev Alexandr Клиенты Спецификации Заказы 0 Чаты T…" at bounding box center [784, 363] width 1568 height 727
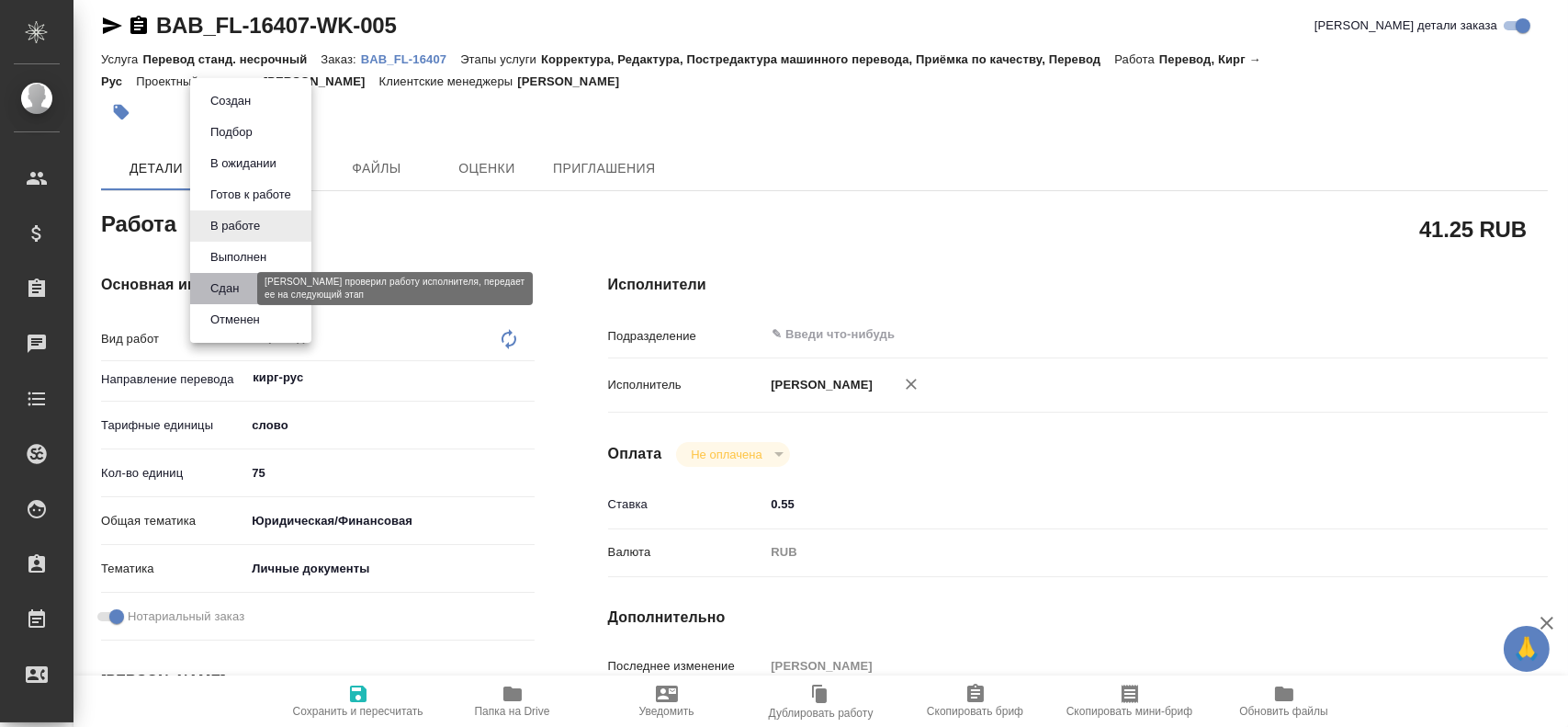
click at [238, 287] on button "Сдан" at bounding box center [224, 288] width 39 height 21
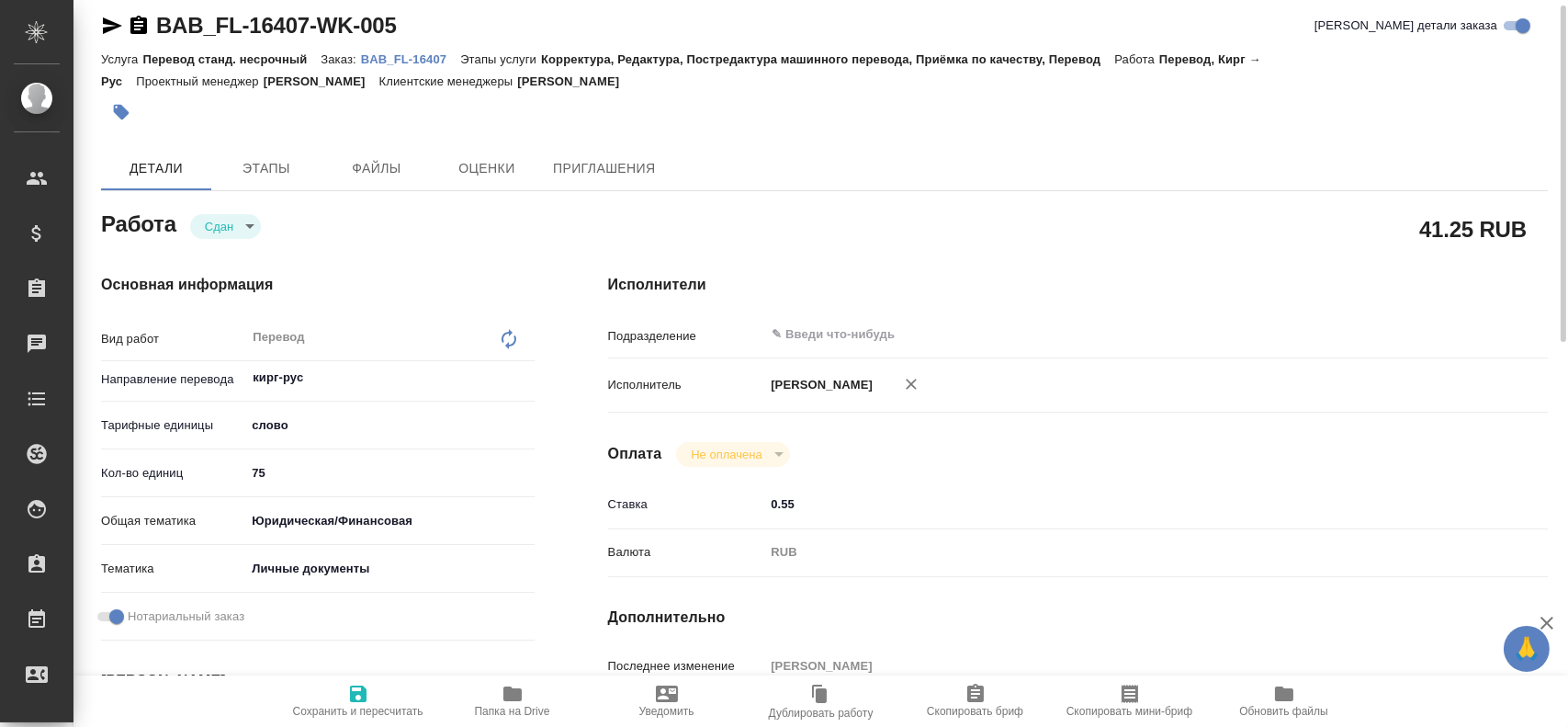
type textarea "x"
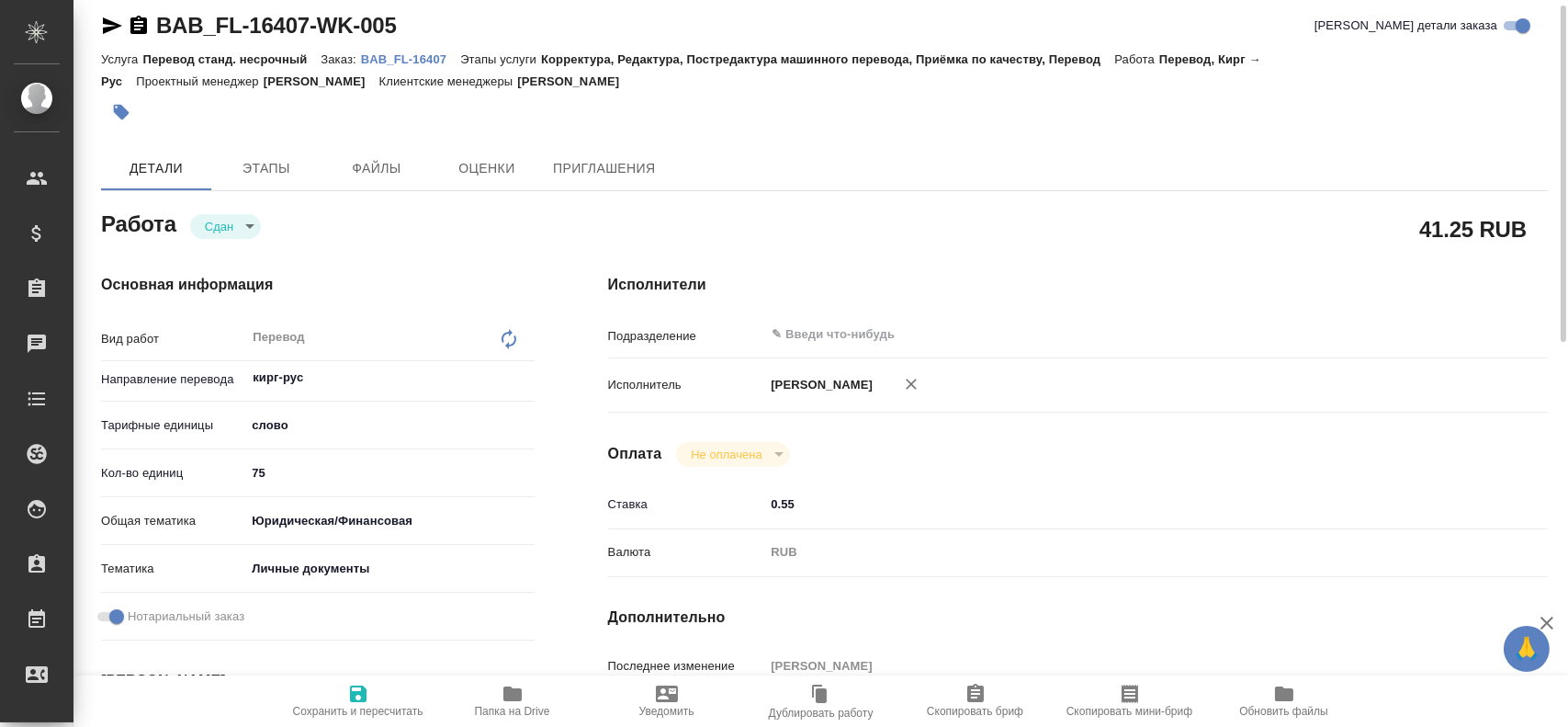
type textarea "x"
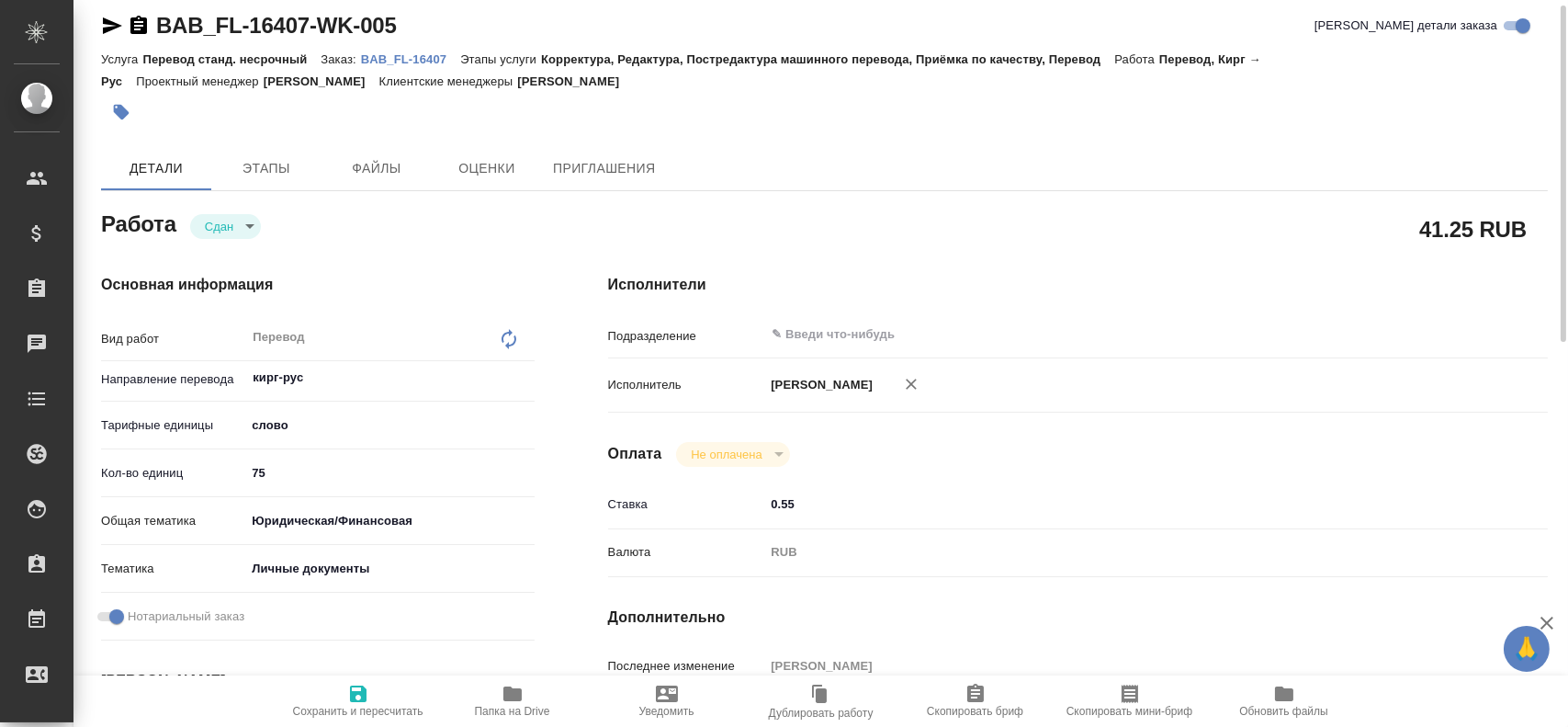
type textarea "x"
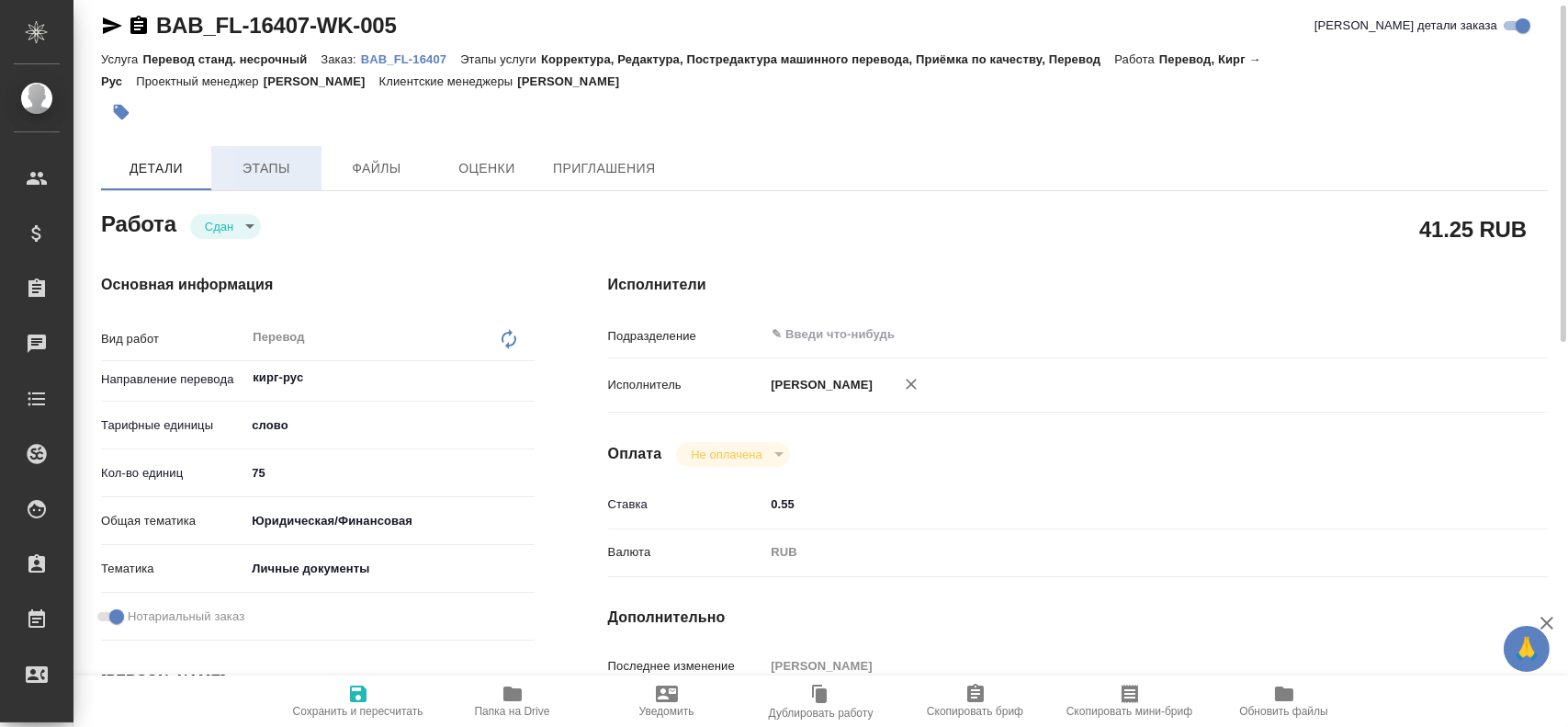
type textarea "x"
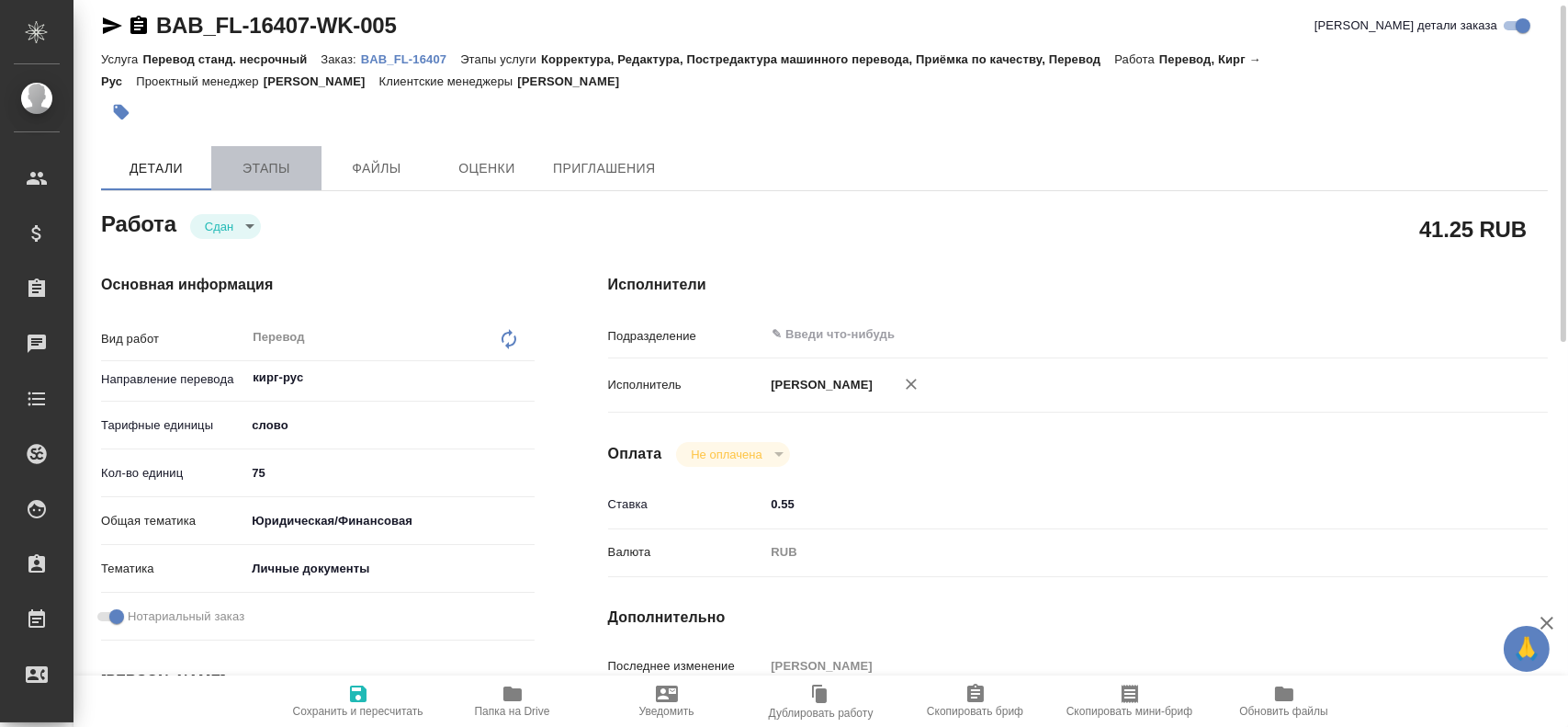
click at [270, 179] on button "Этапы" at bounding box center [267, 167] width 110 height 44
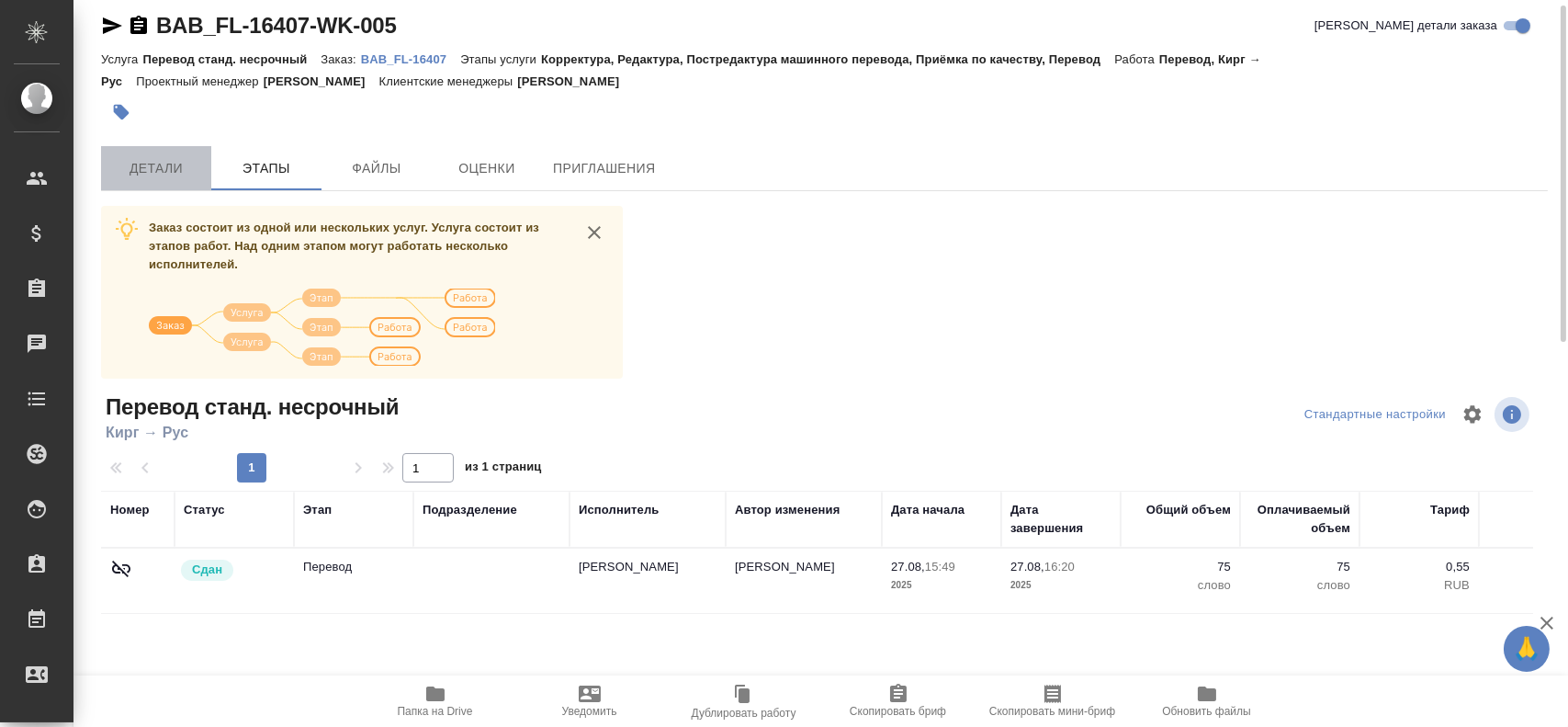
click at [180, 188] on button "Детали" at bounding box center [156, 167] width 110 height 44
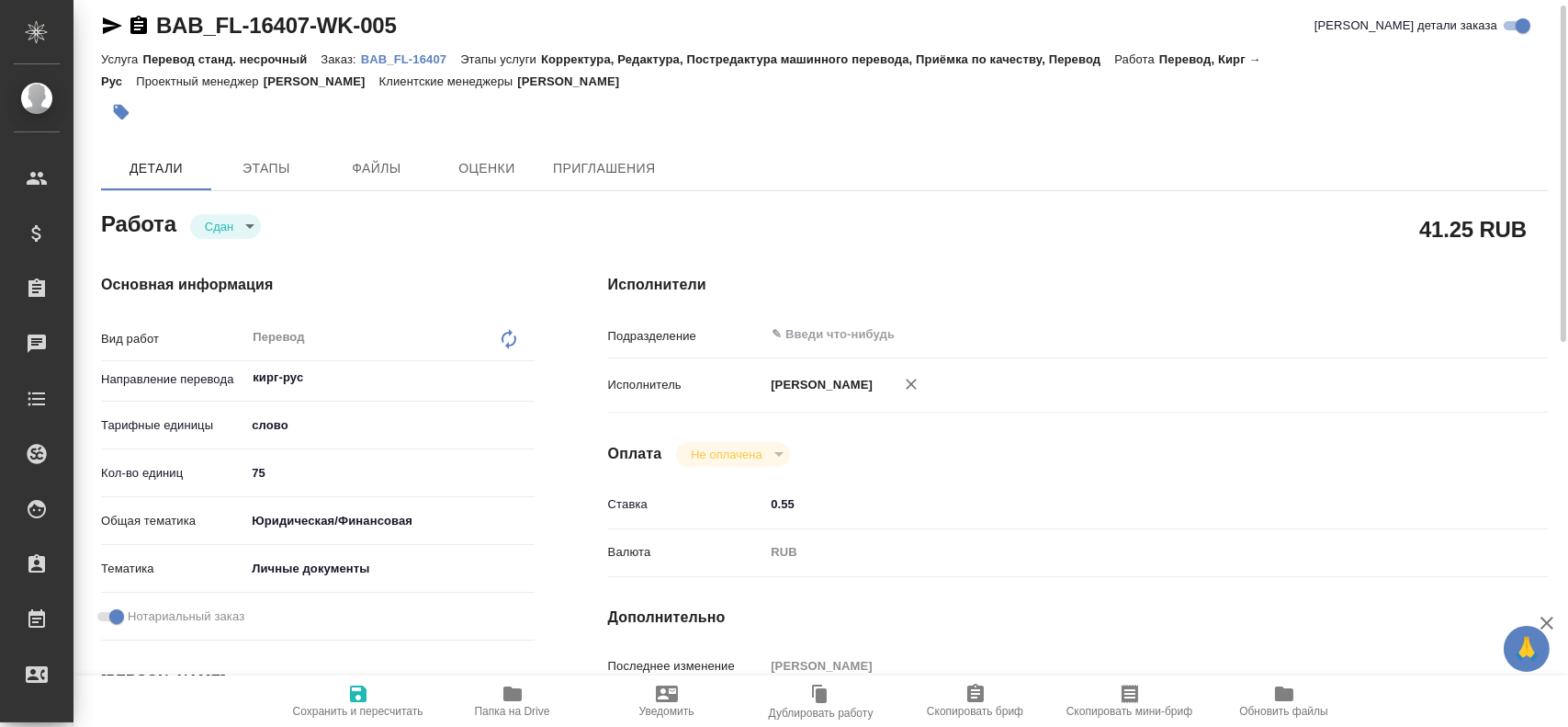
type textarea "x"
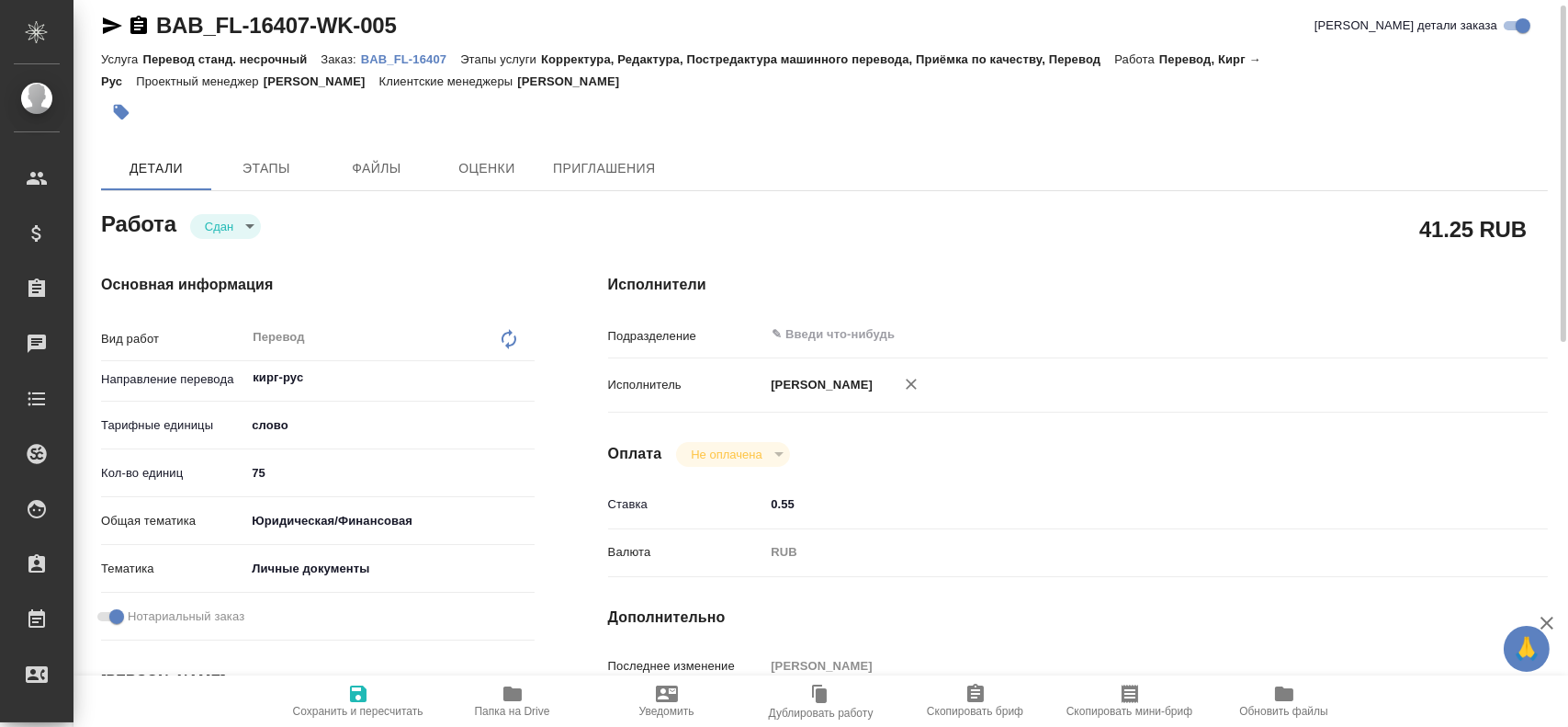
type textarea "x"
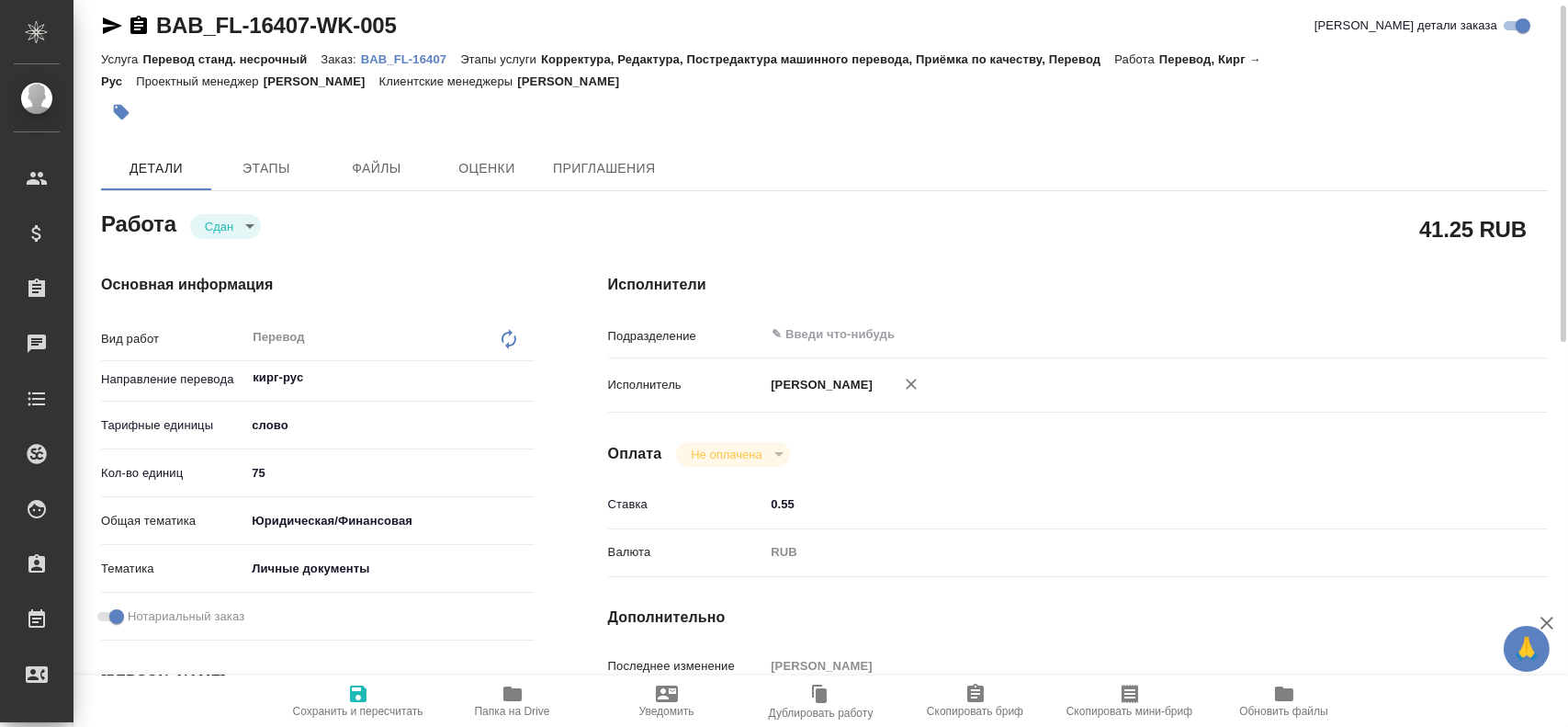
type textarea "x"
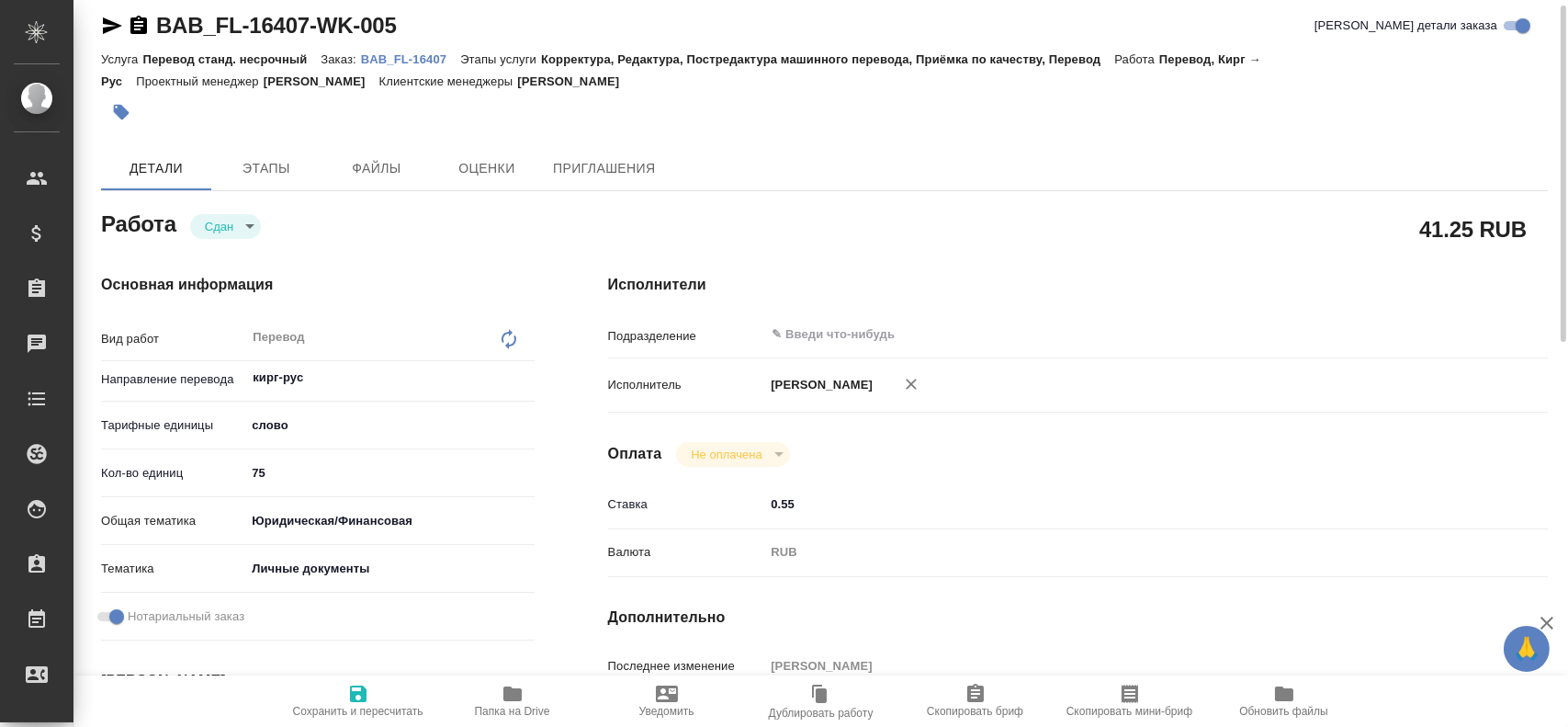
type textarea "x"
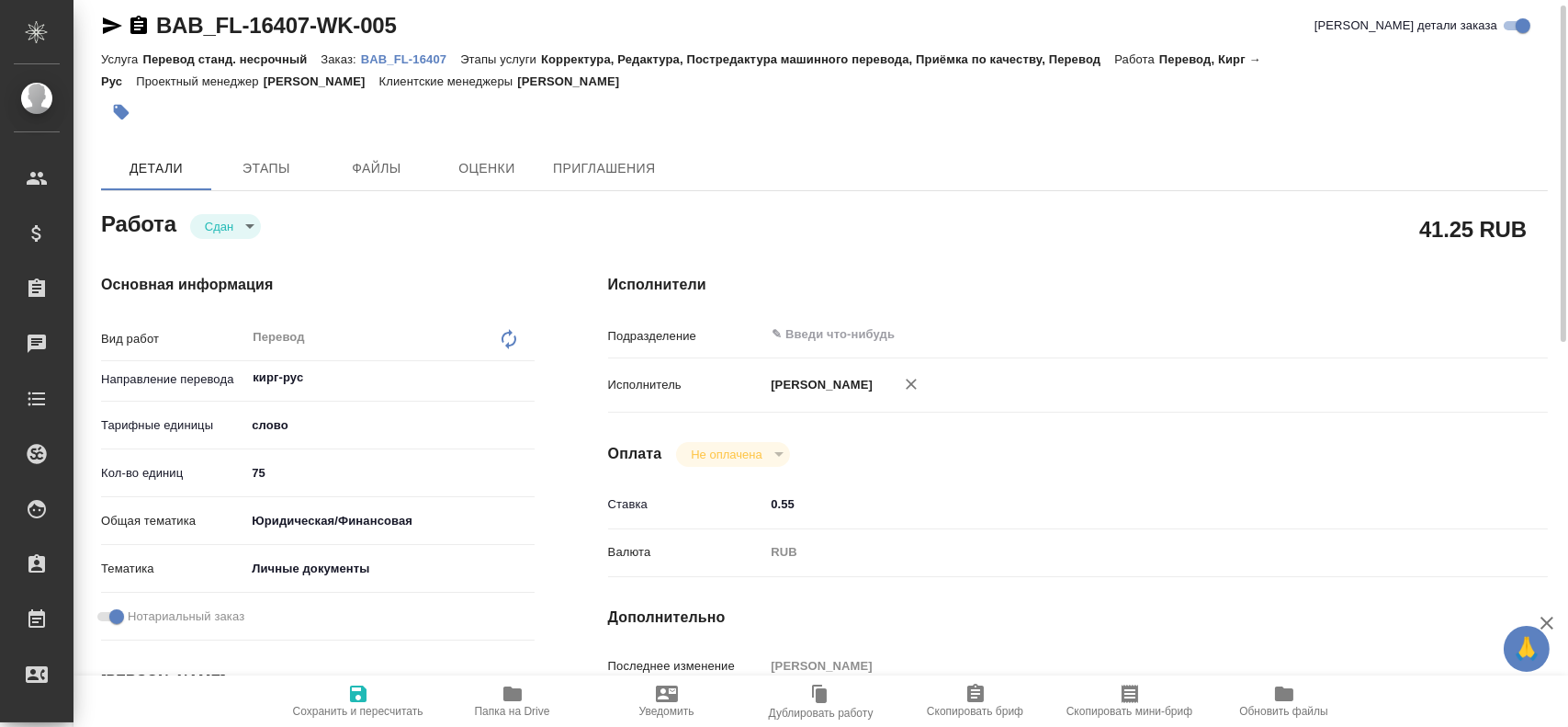
type textarea "x"
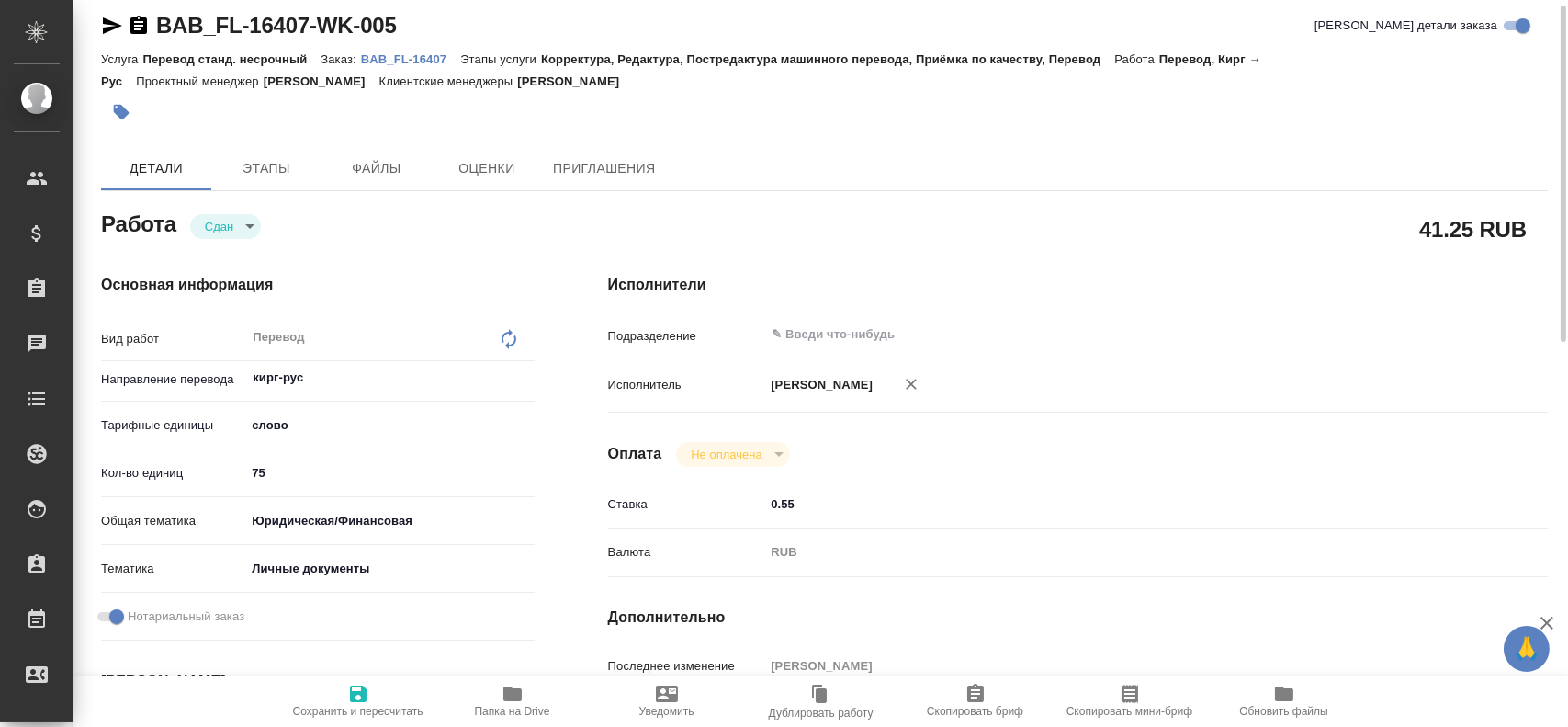
type textarea "x"
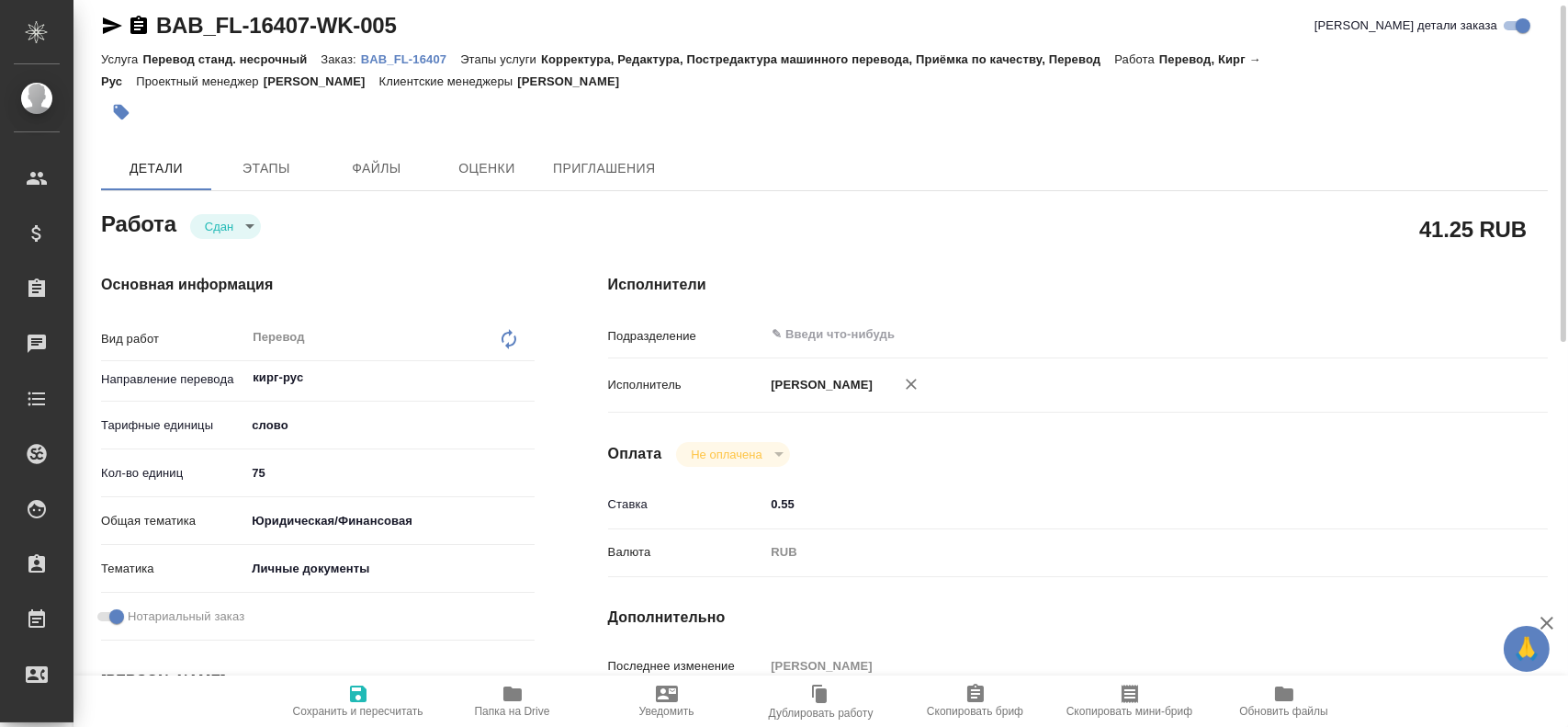
type textarea "x"
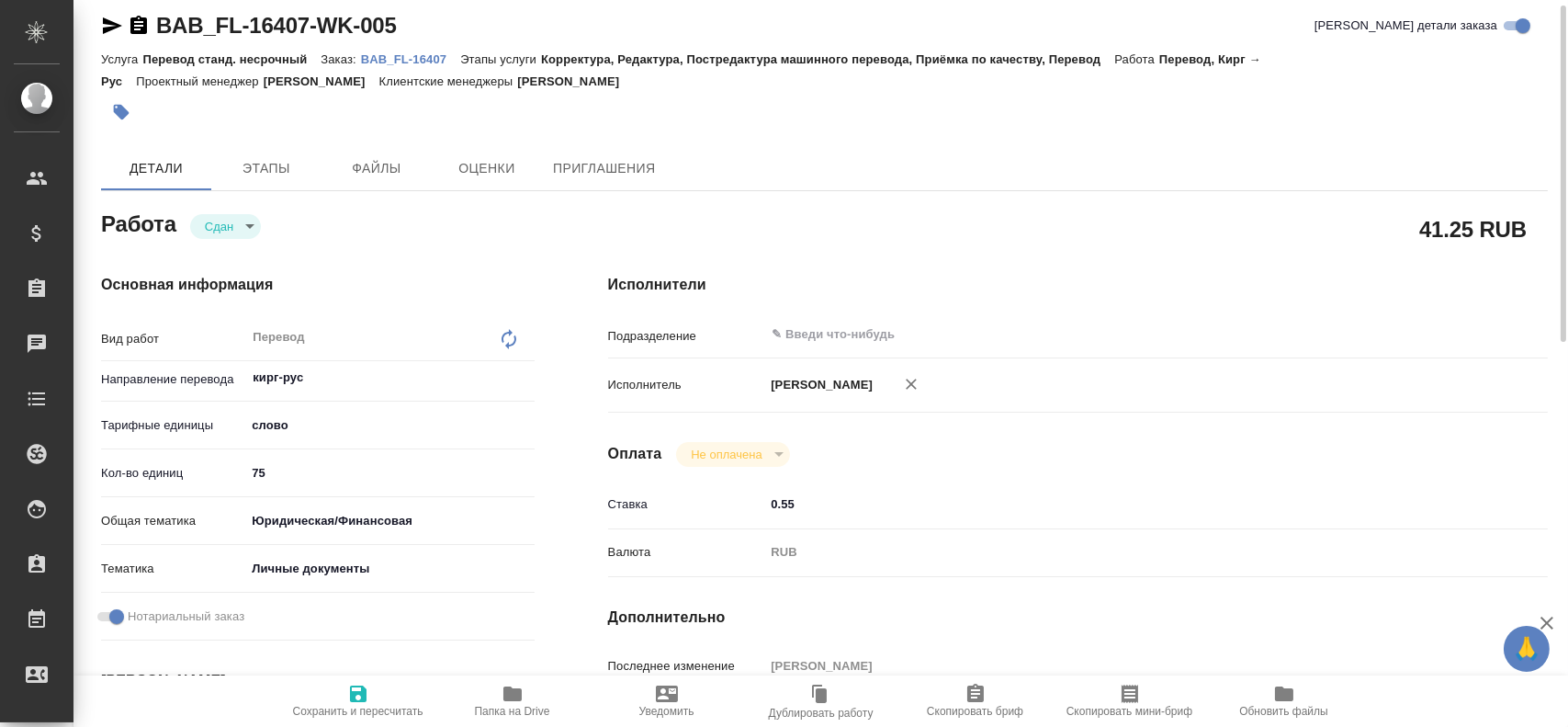
type textarea "x"
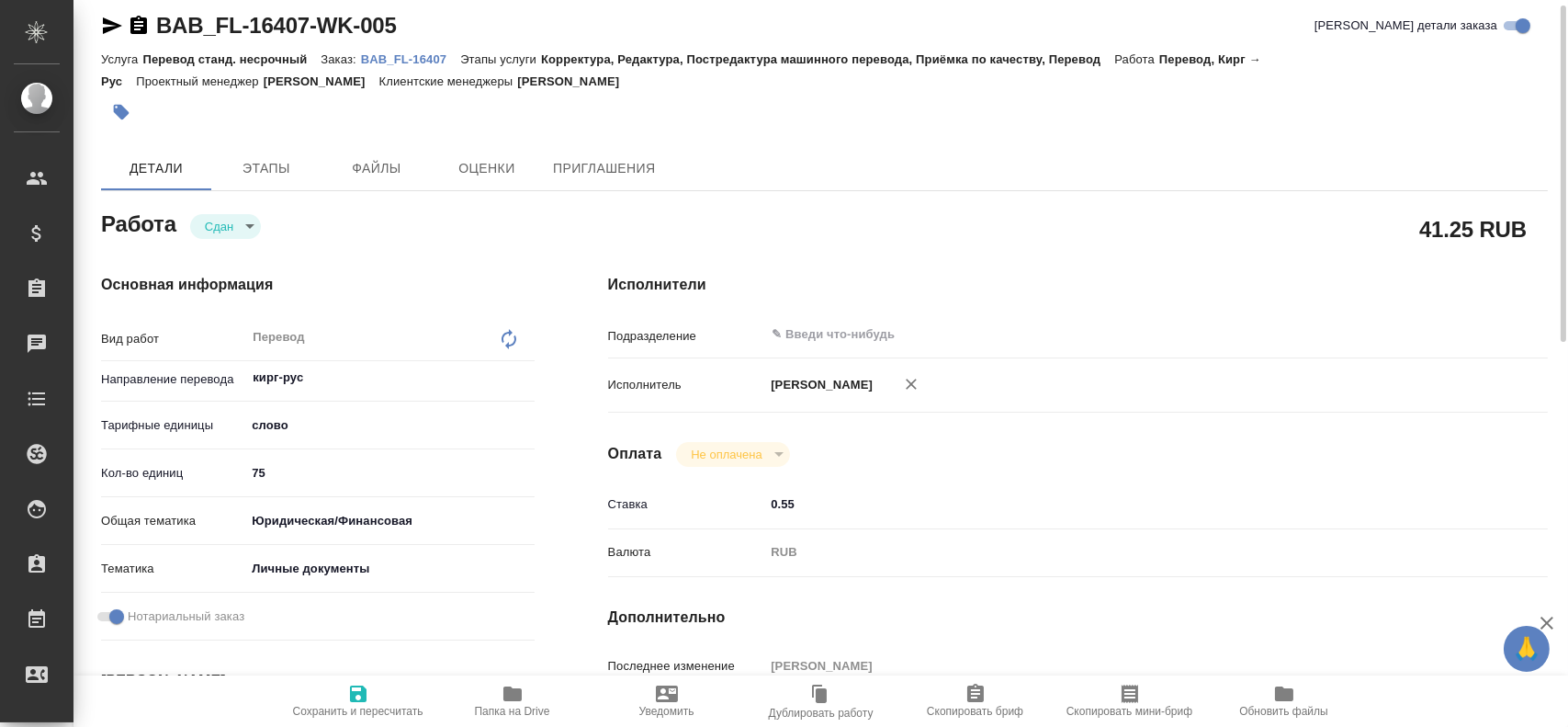
type textarea "x"
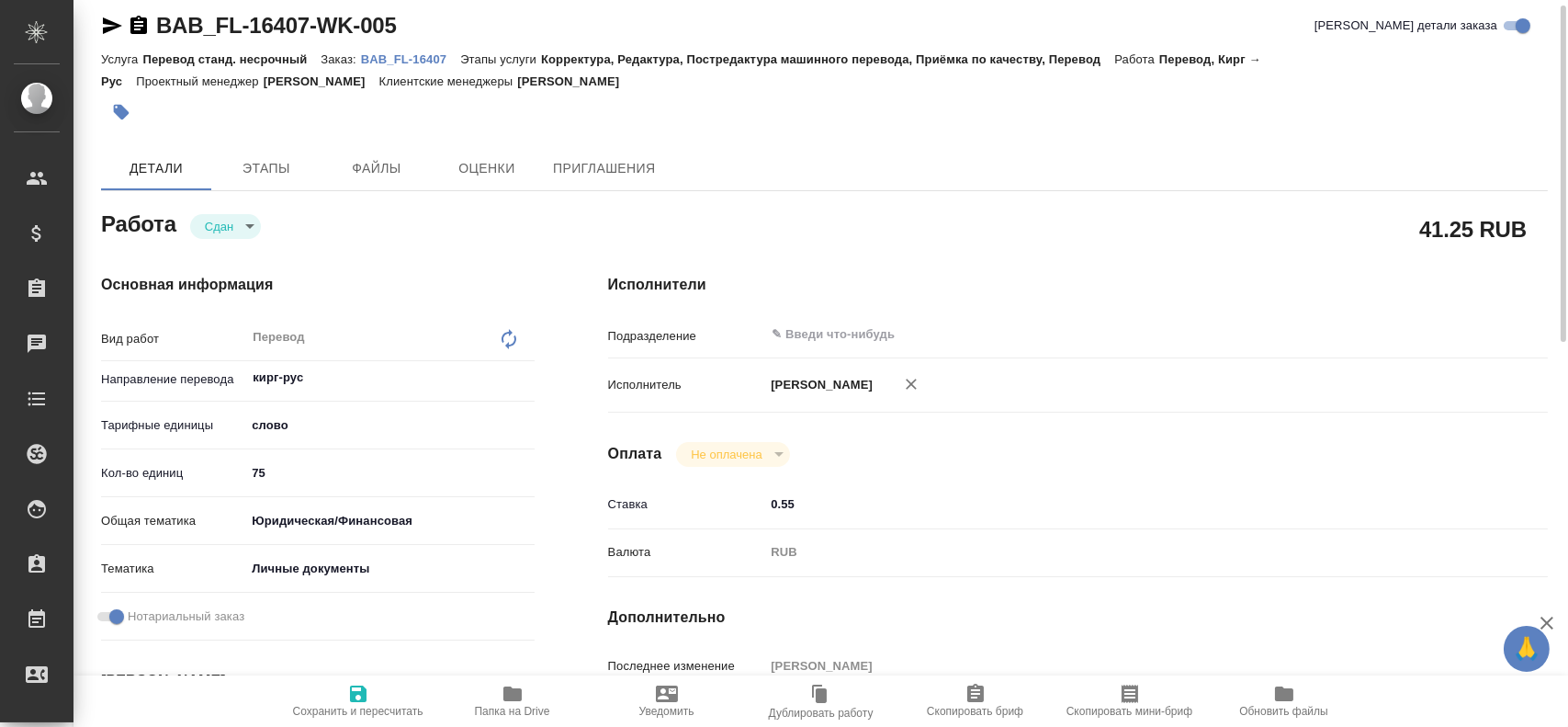
type textarea "x"
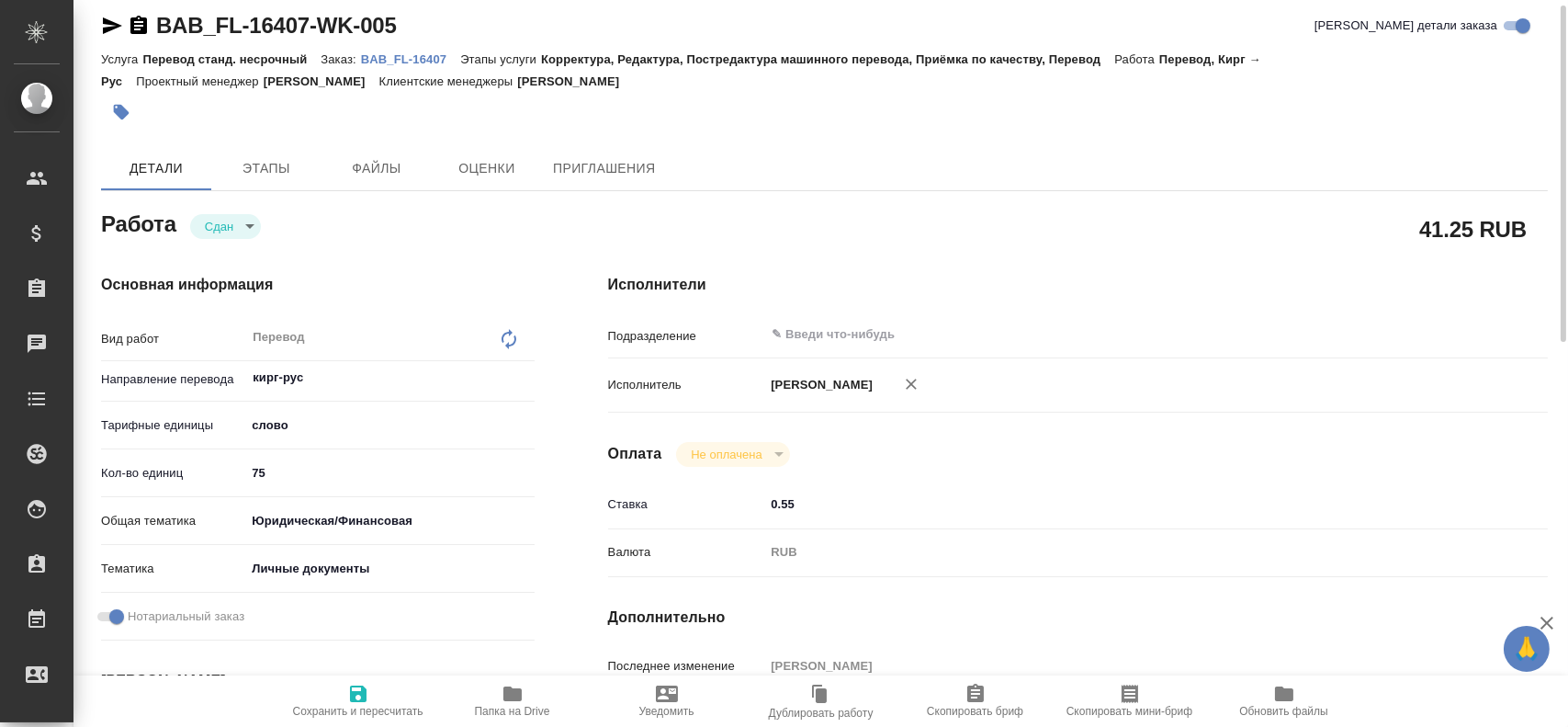
type textarea "x"
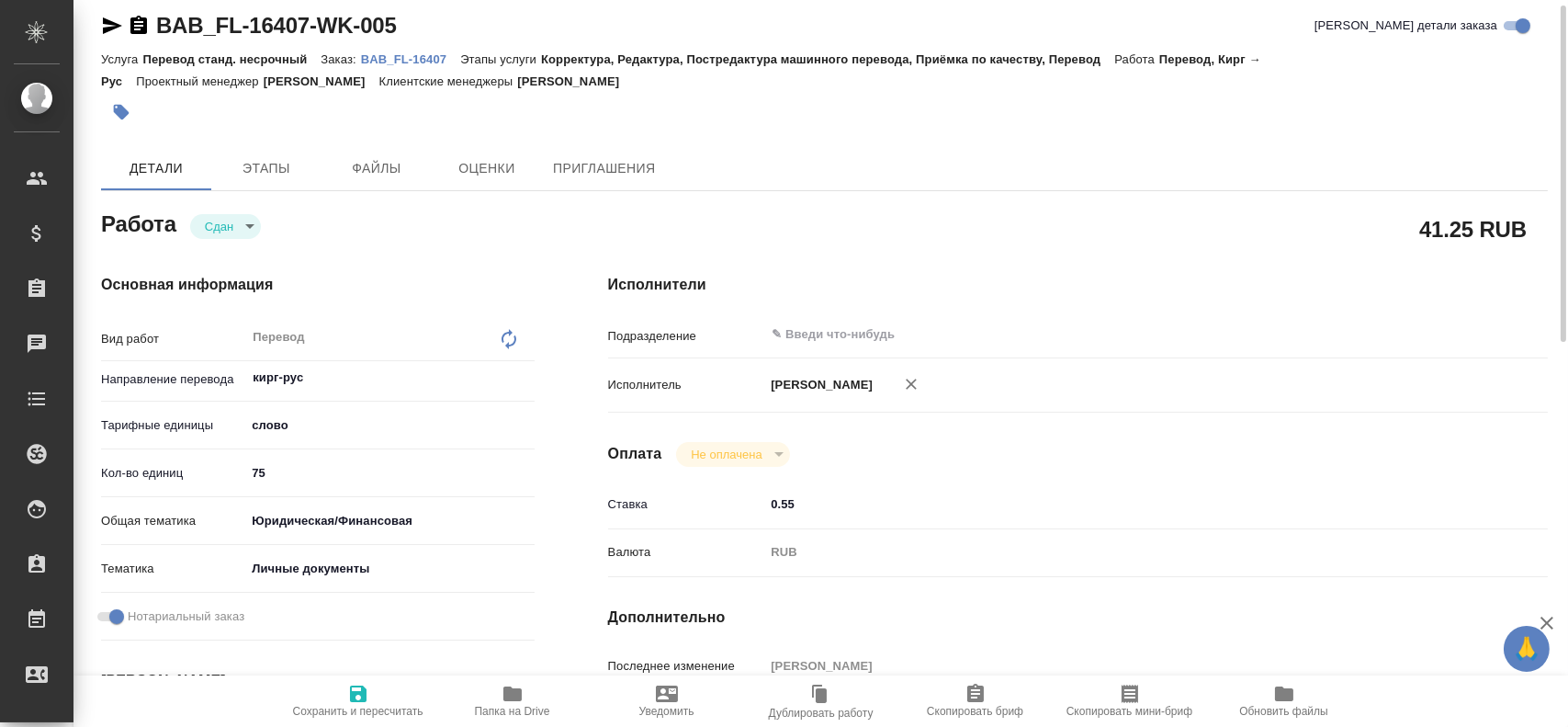
click at [389, 50] on link "BAB_FL-16407" at bounding box center [410, 58] width 99 height 16
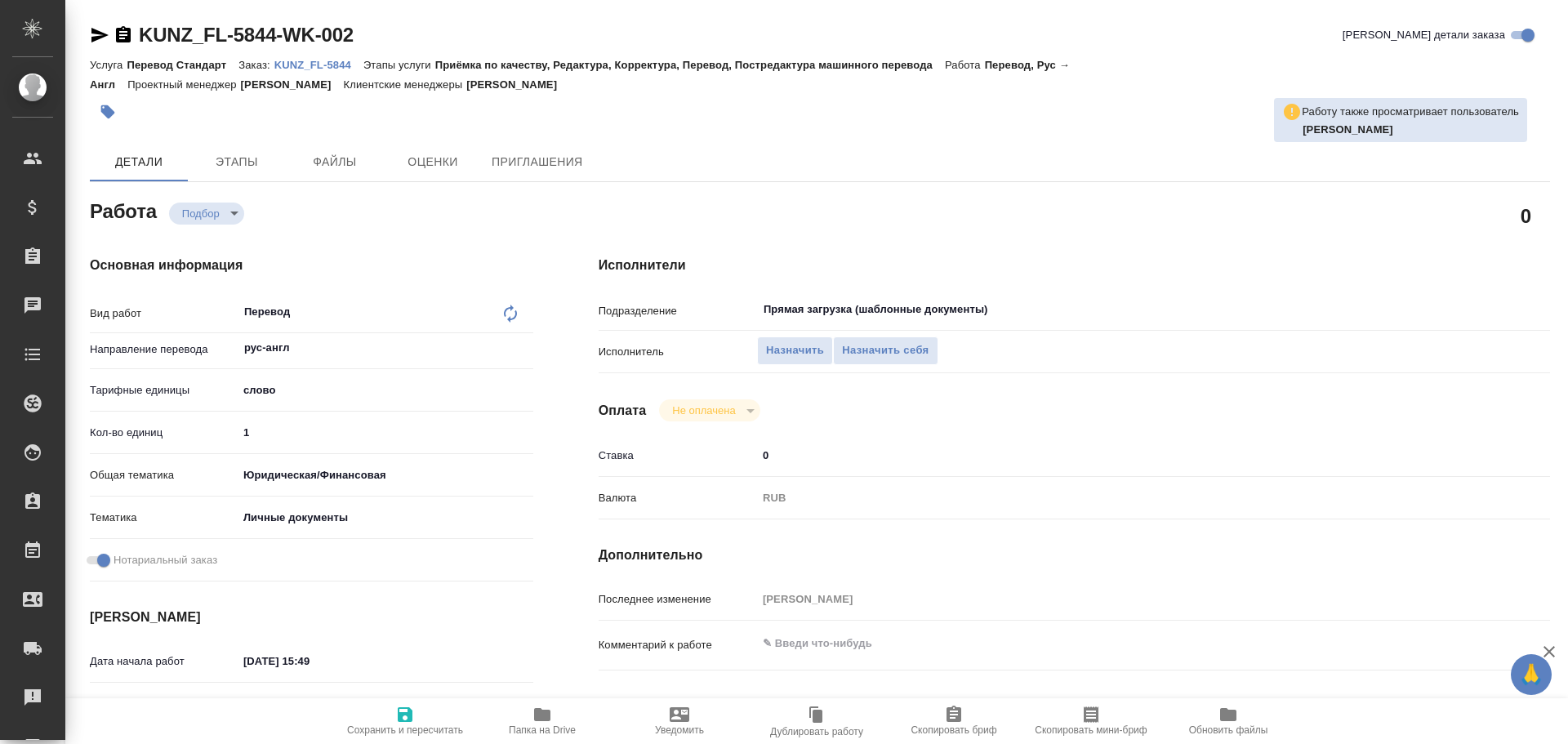
type textarea "x"
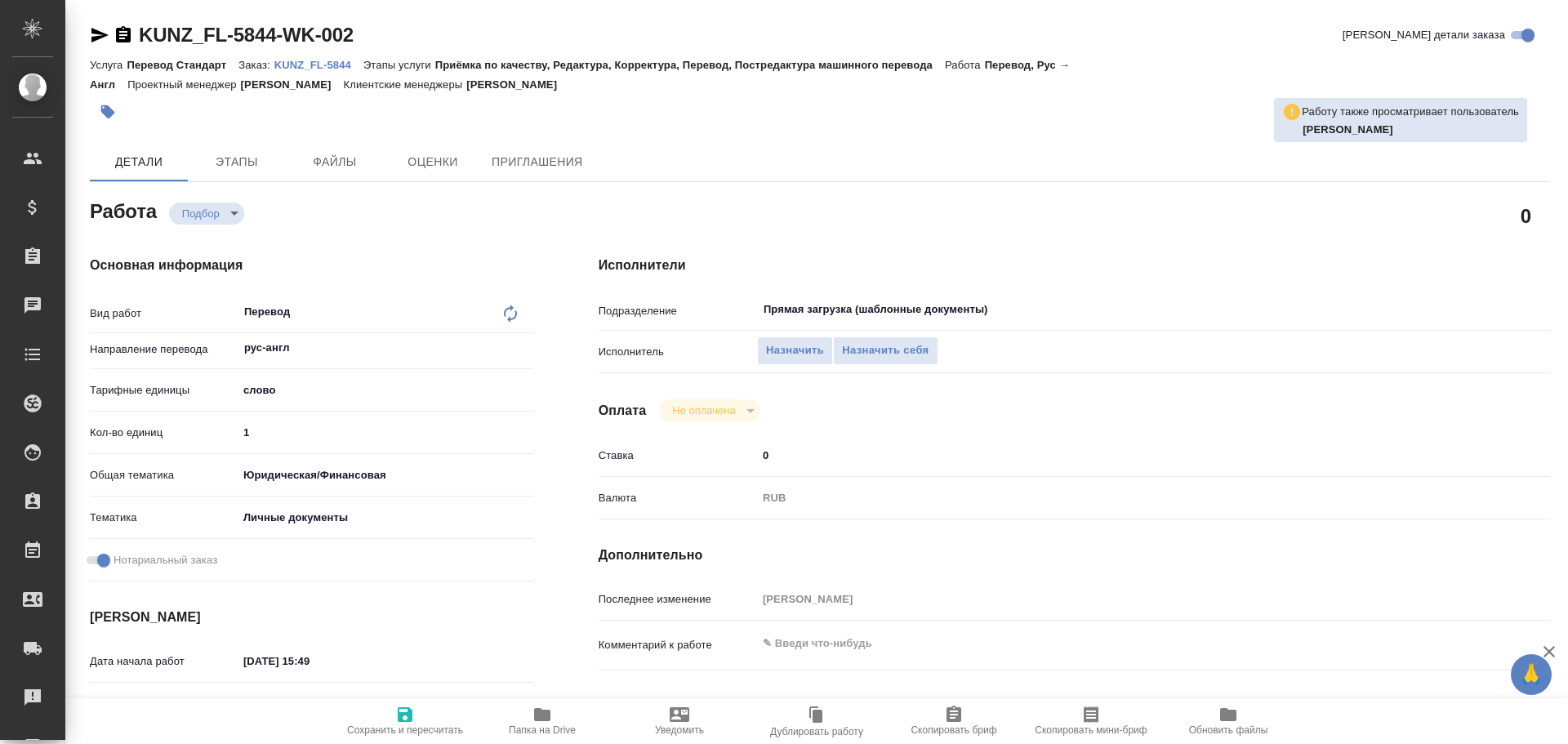
scroll to position [649, 0]
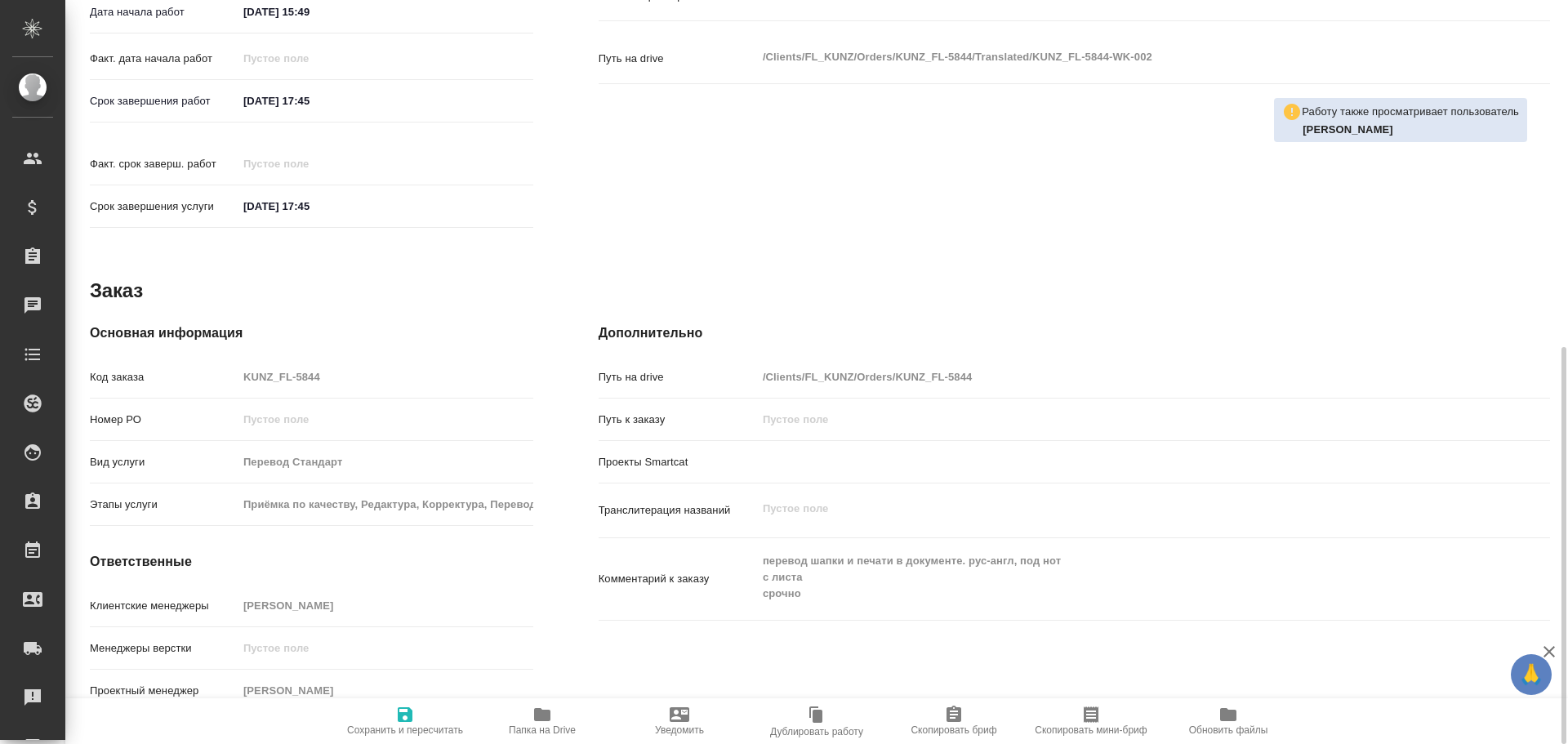
type textarea "x"
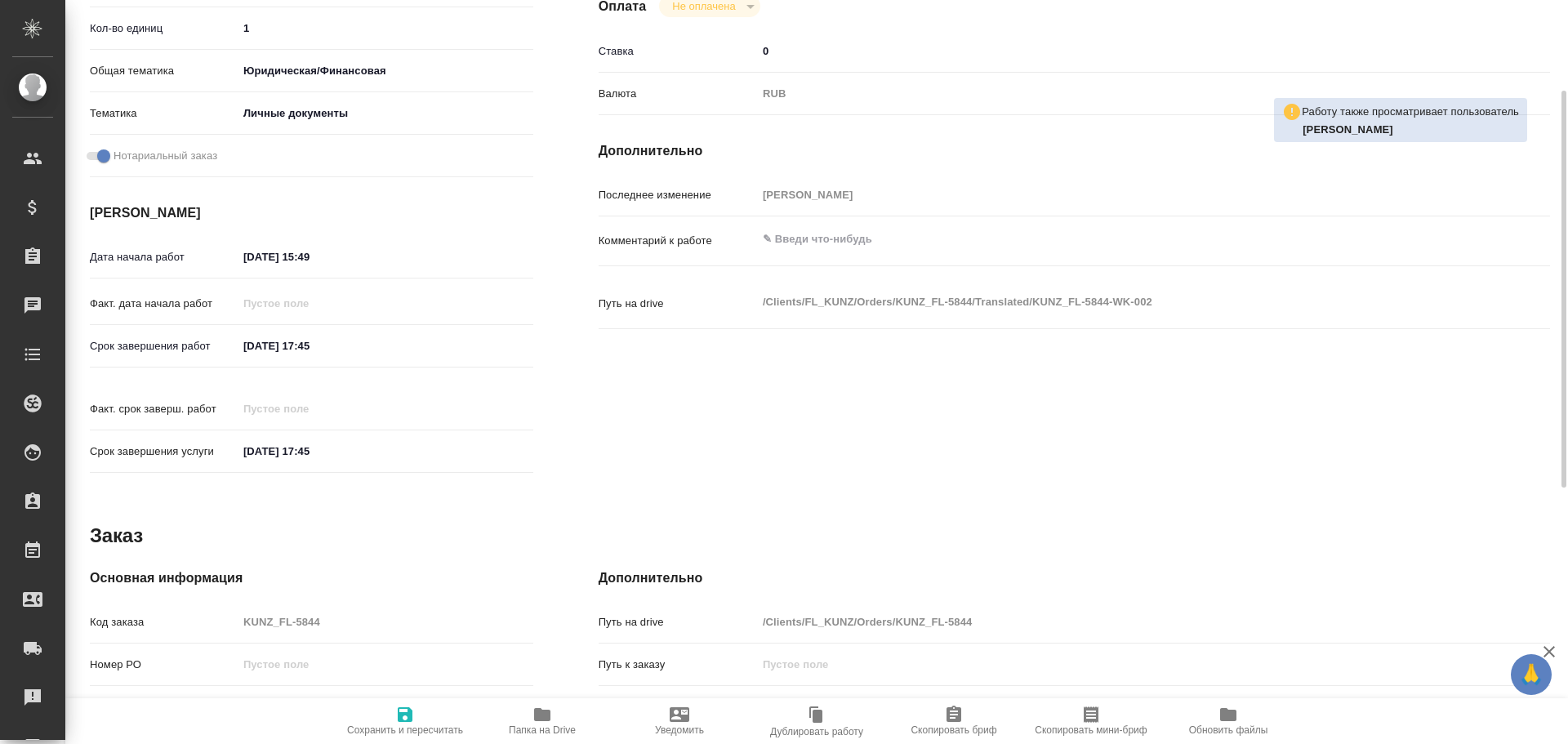
type textarea "x"
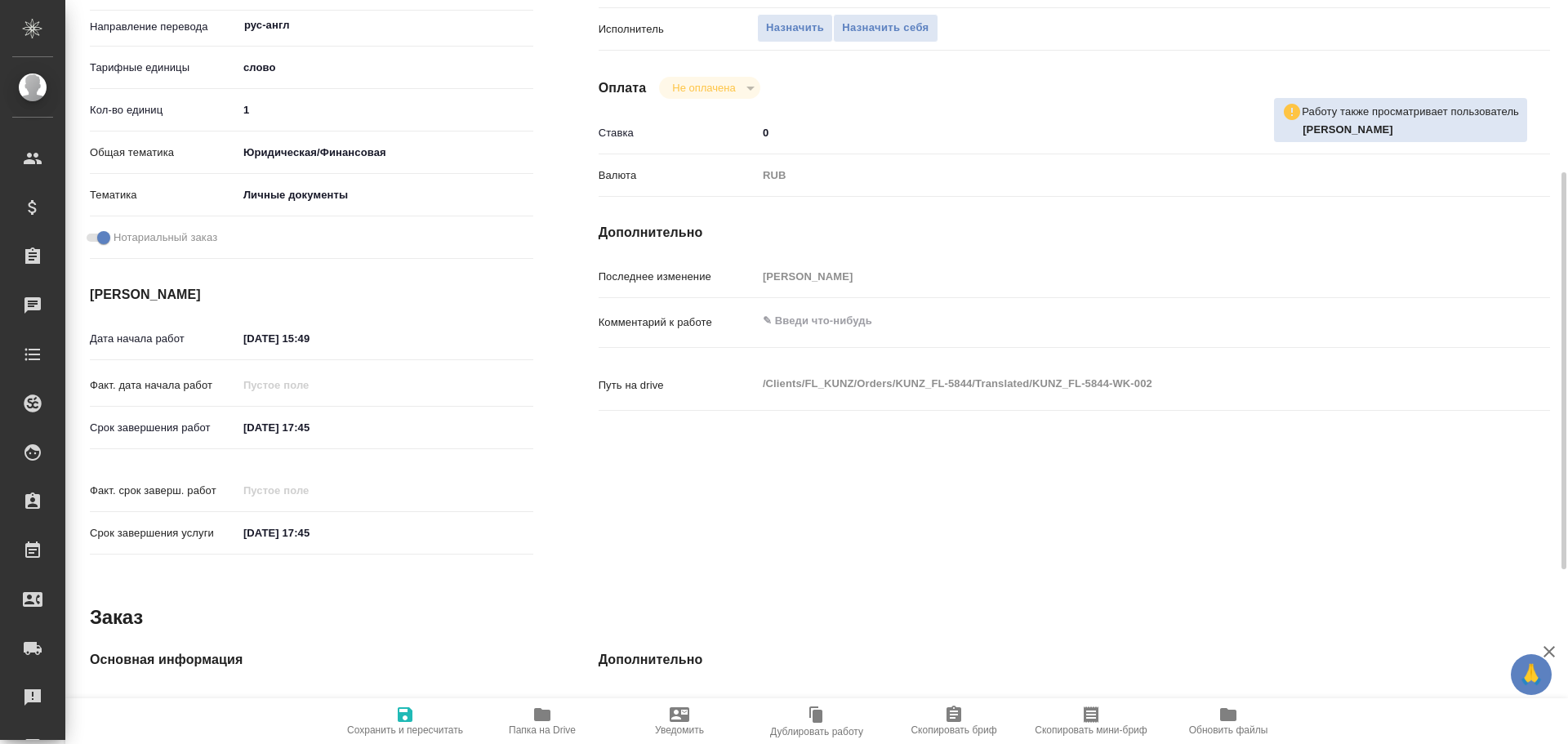
scroll to position [0, 0]
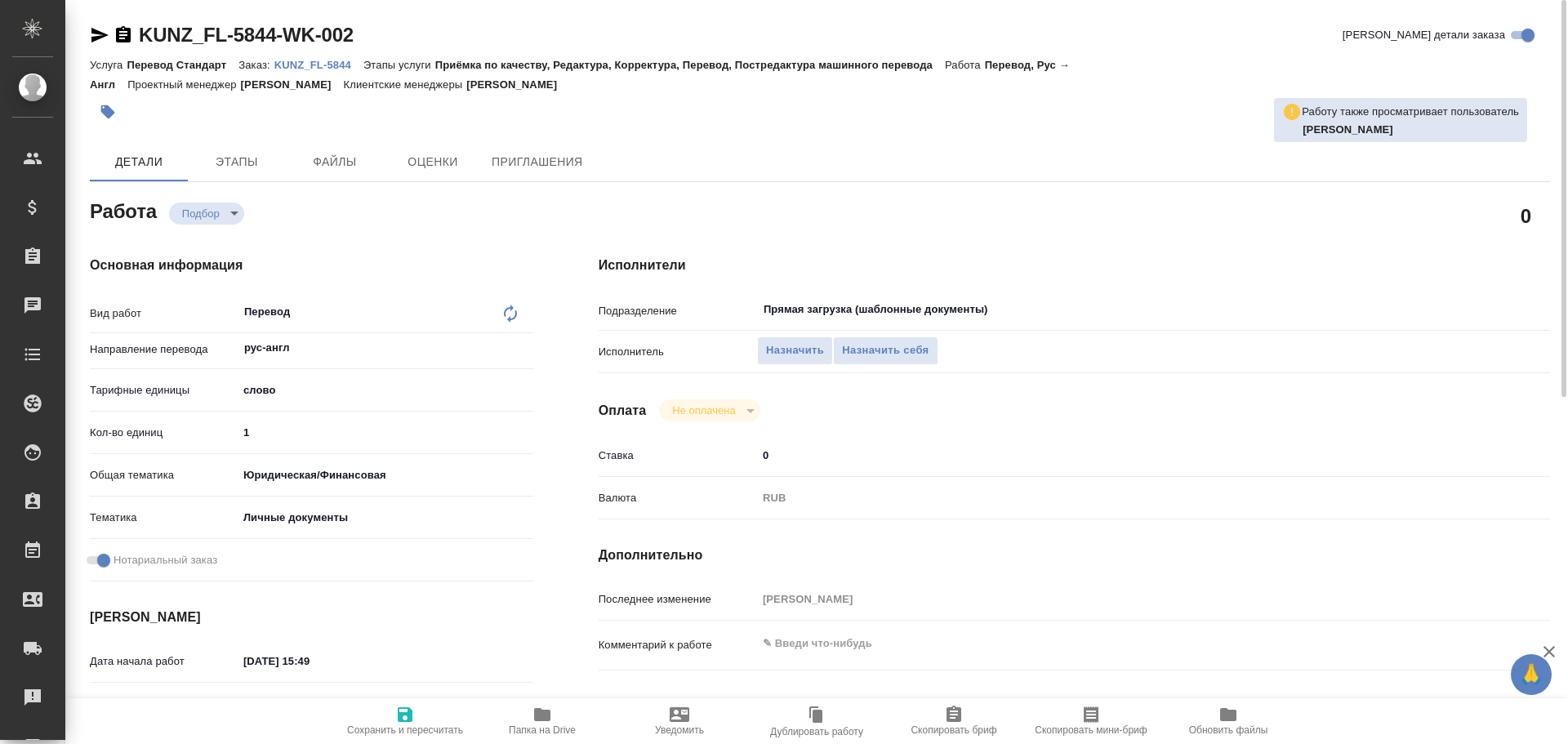
type textarea "x"
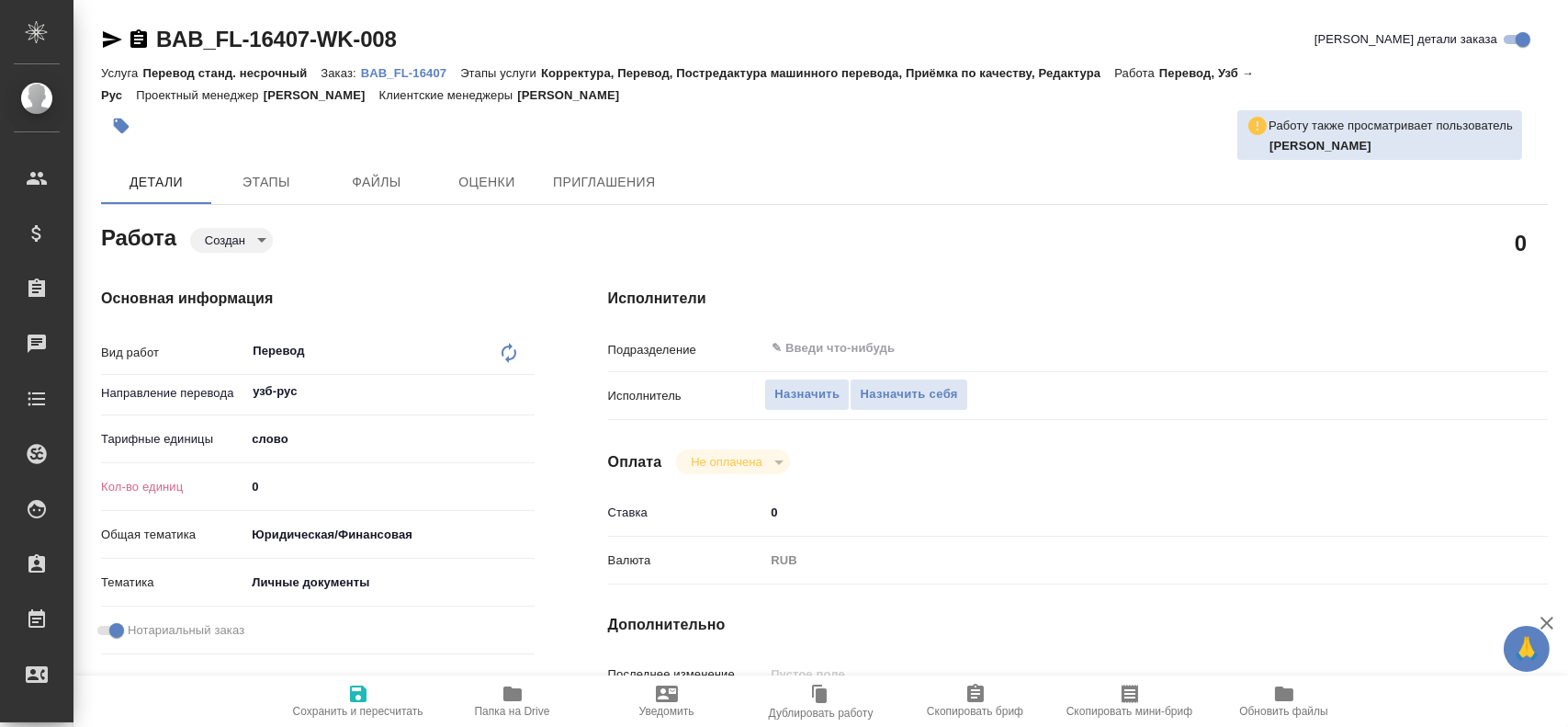
type textarea "x"
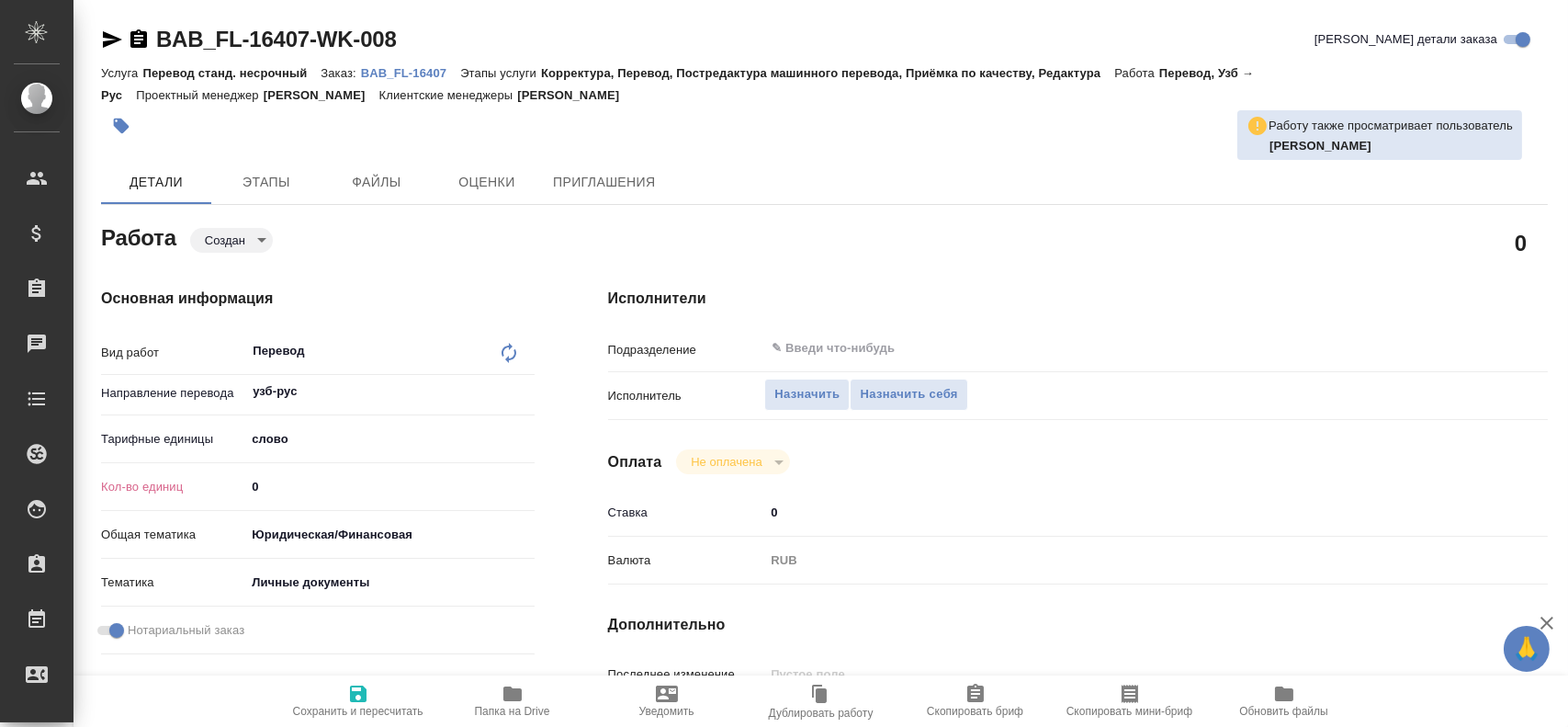
type textarea "x"
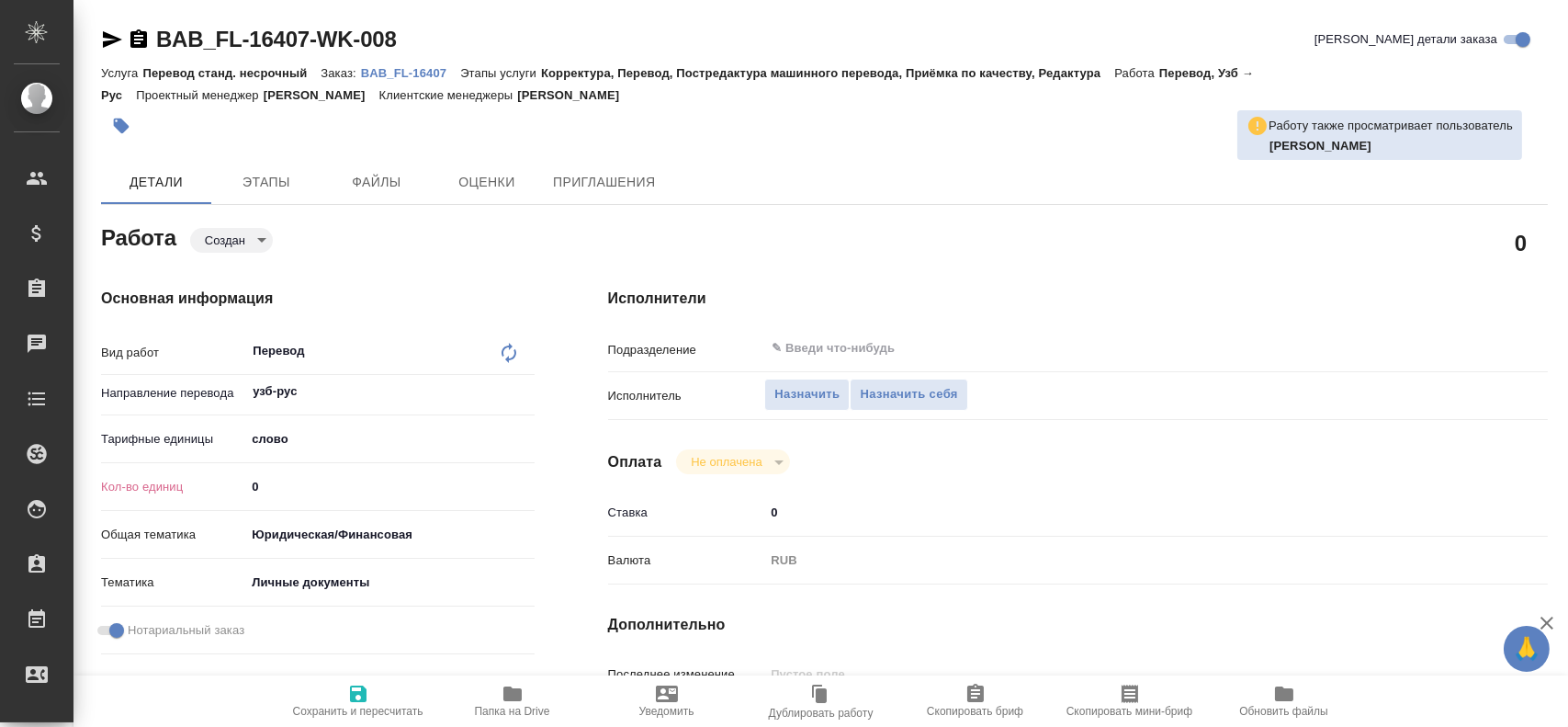
type textarea "x"
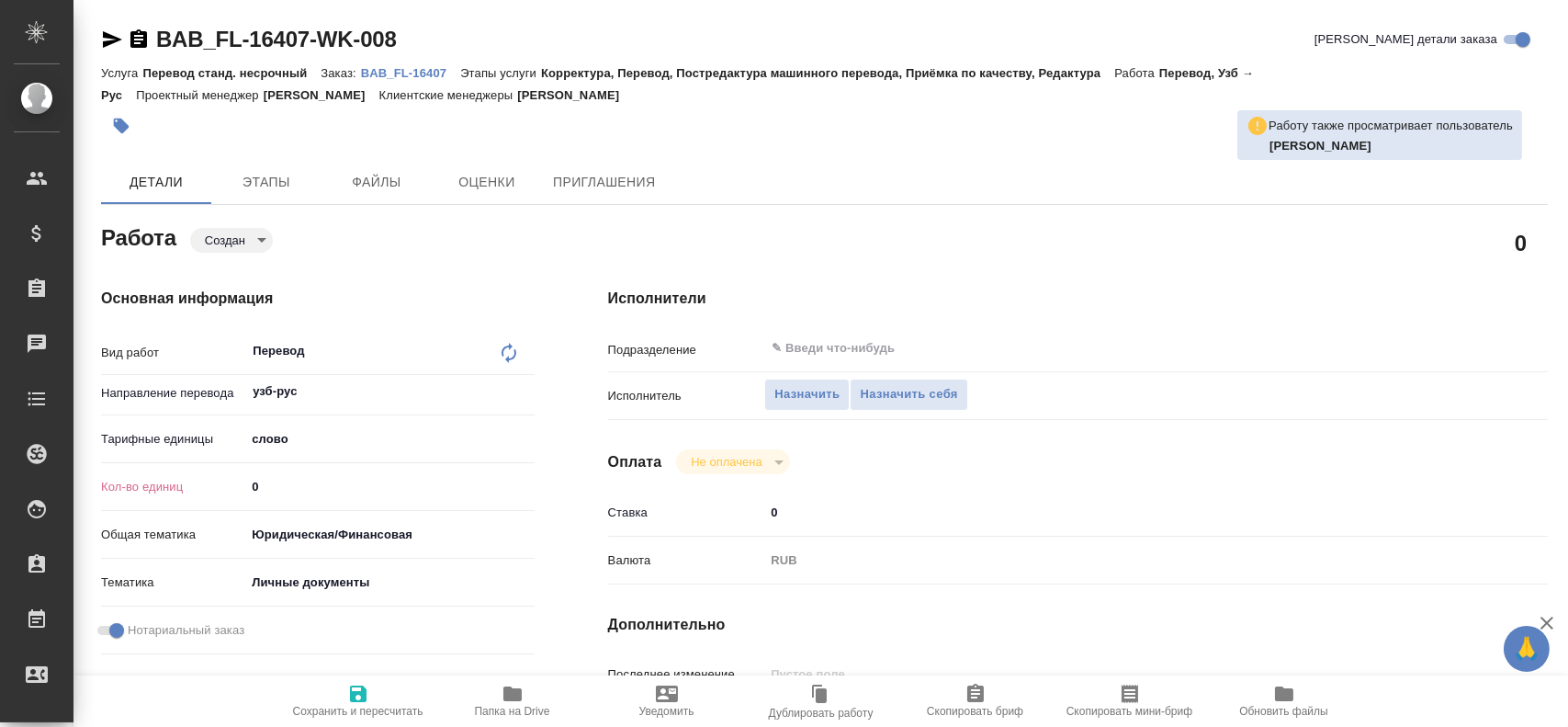
type textarea "x"
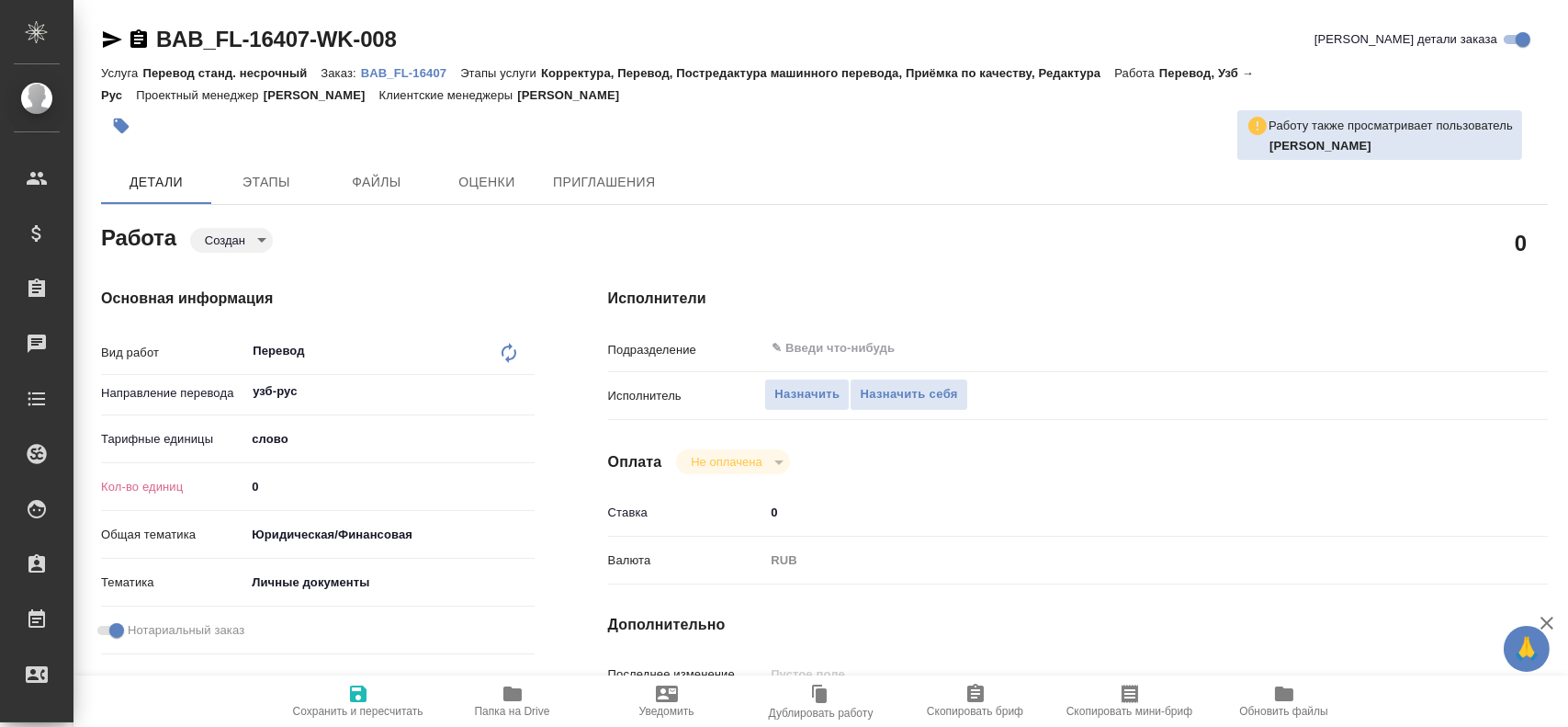
type textarea "x"
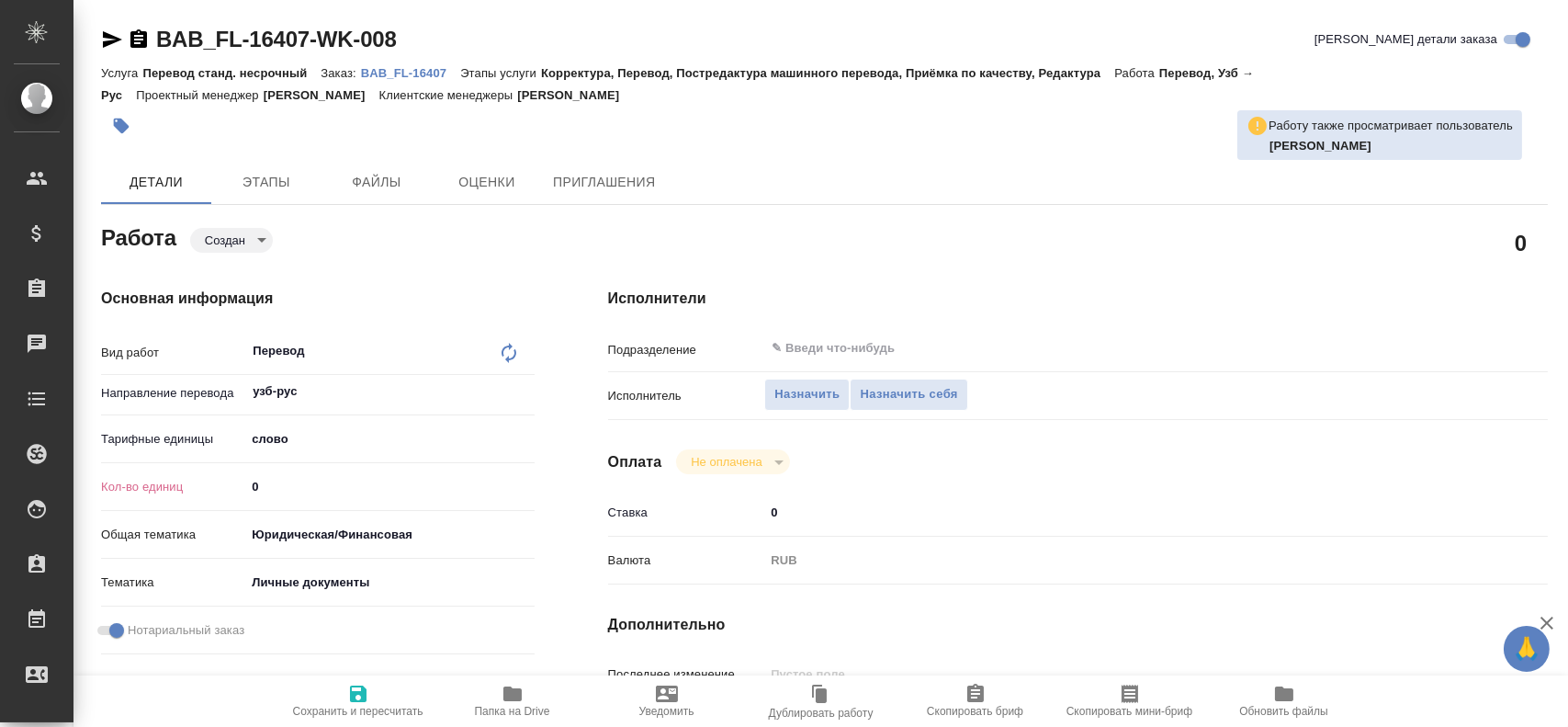
type textarea "x"
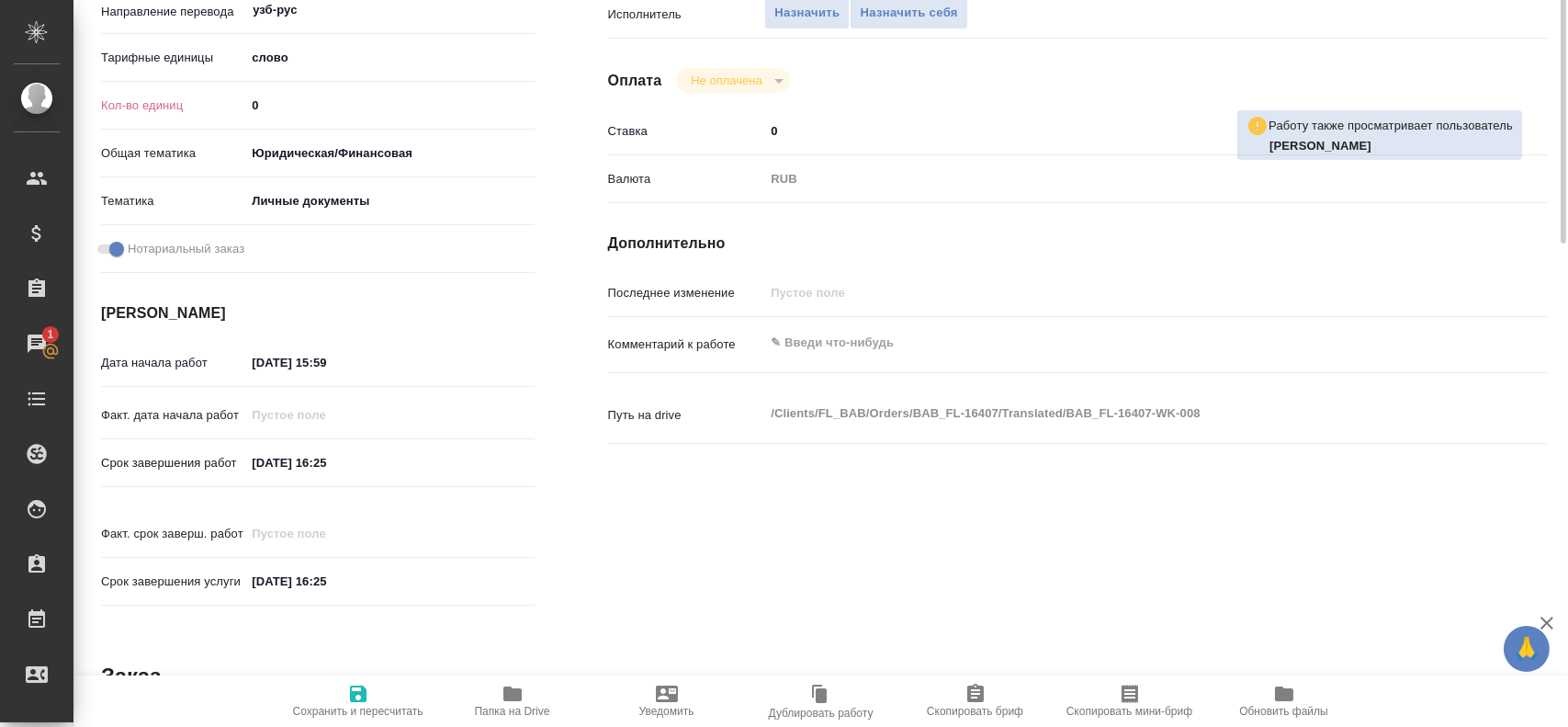
scroll to position [14, 0]
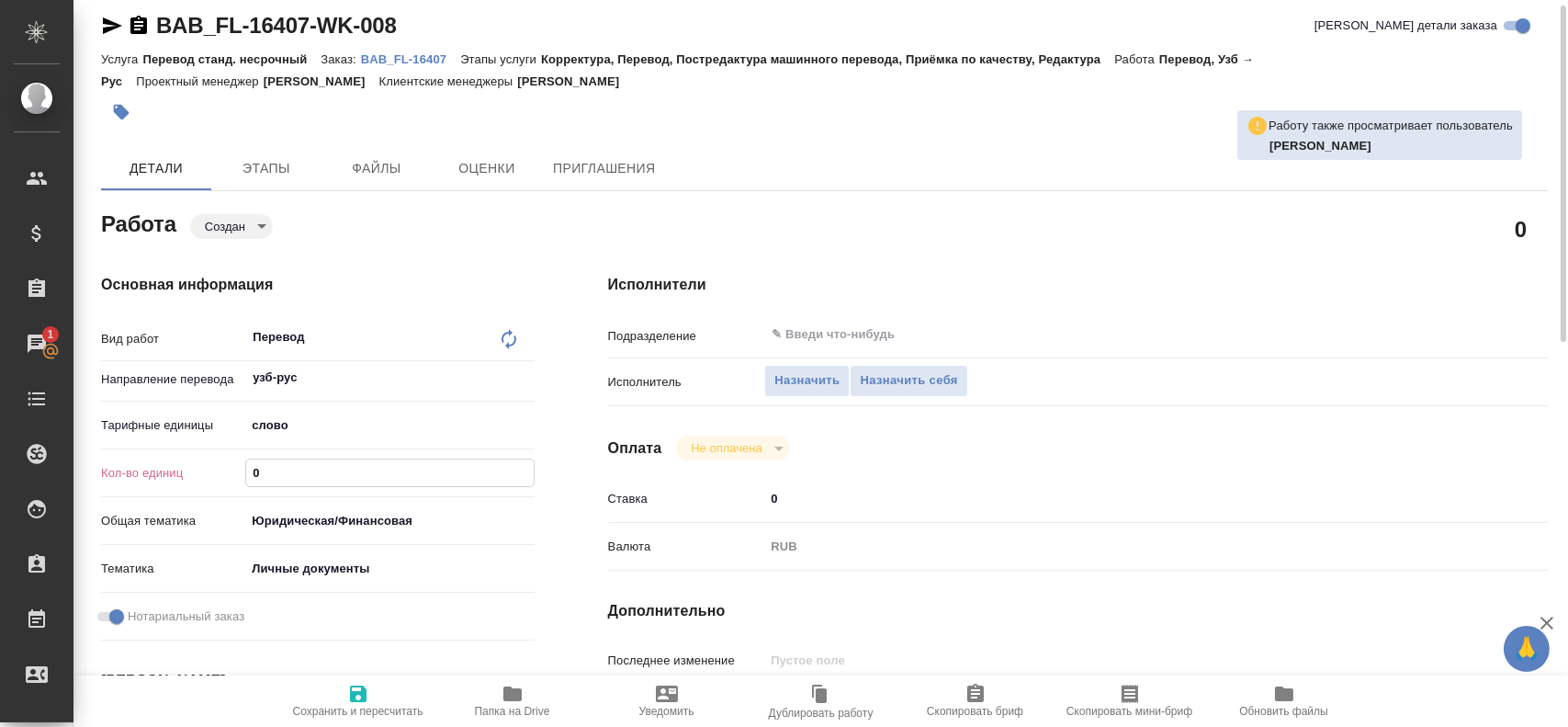
drag, startPoint x: 276, startPoint y: 474, endPoint x: 161, endPoint y: 452, distance: 117.1
click at [161, 452] on div "Вид работ Перевод x ​ Направление перевода узб-рус ​ Тарифные единицы слово 5a8…" at bounding box center [318, 482] width 434 height 330
type textarea "x"
type input "7"
type textarea "x"
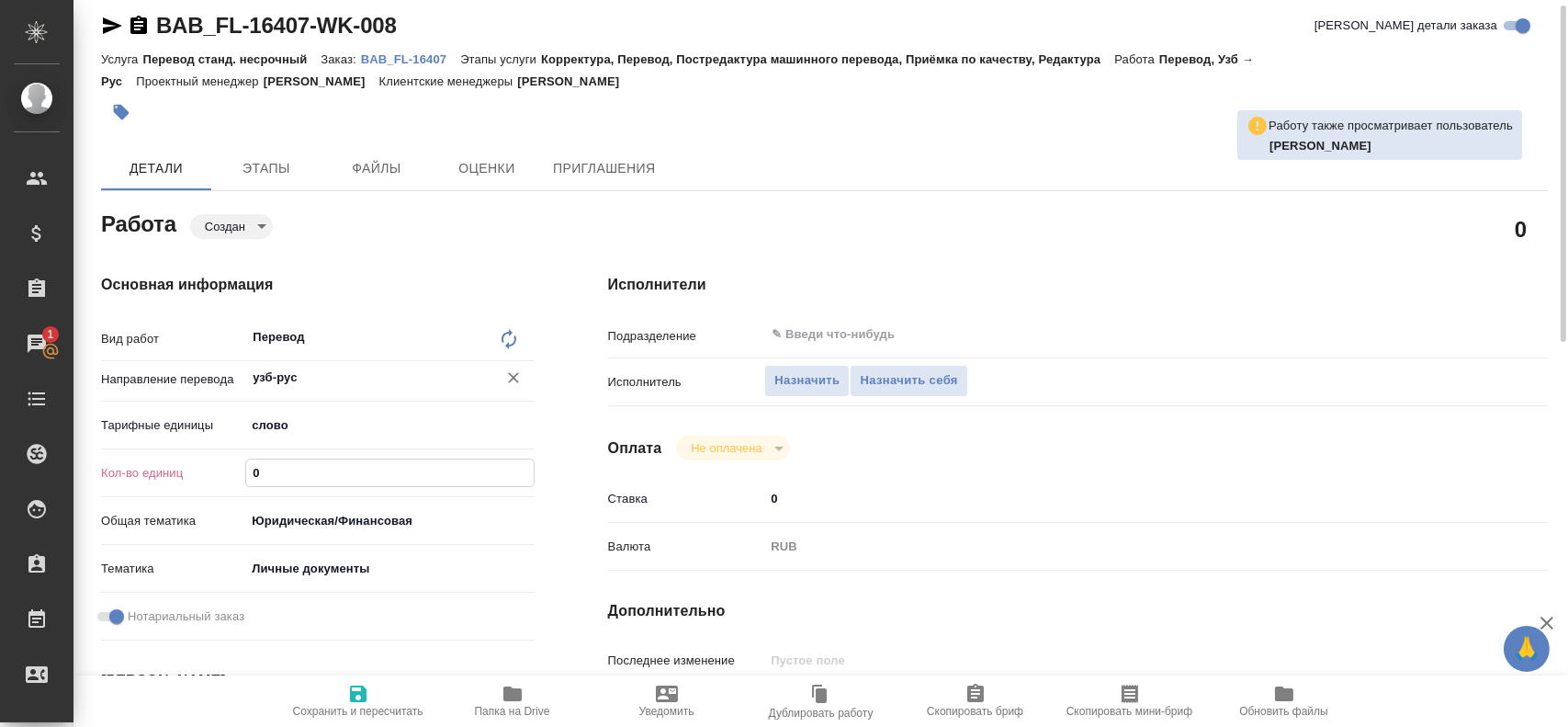
type textarea "x"
type input "75"
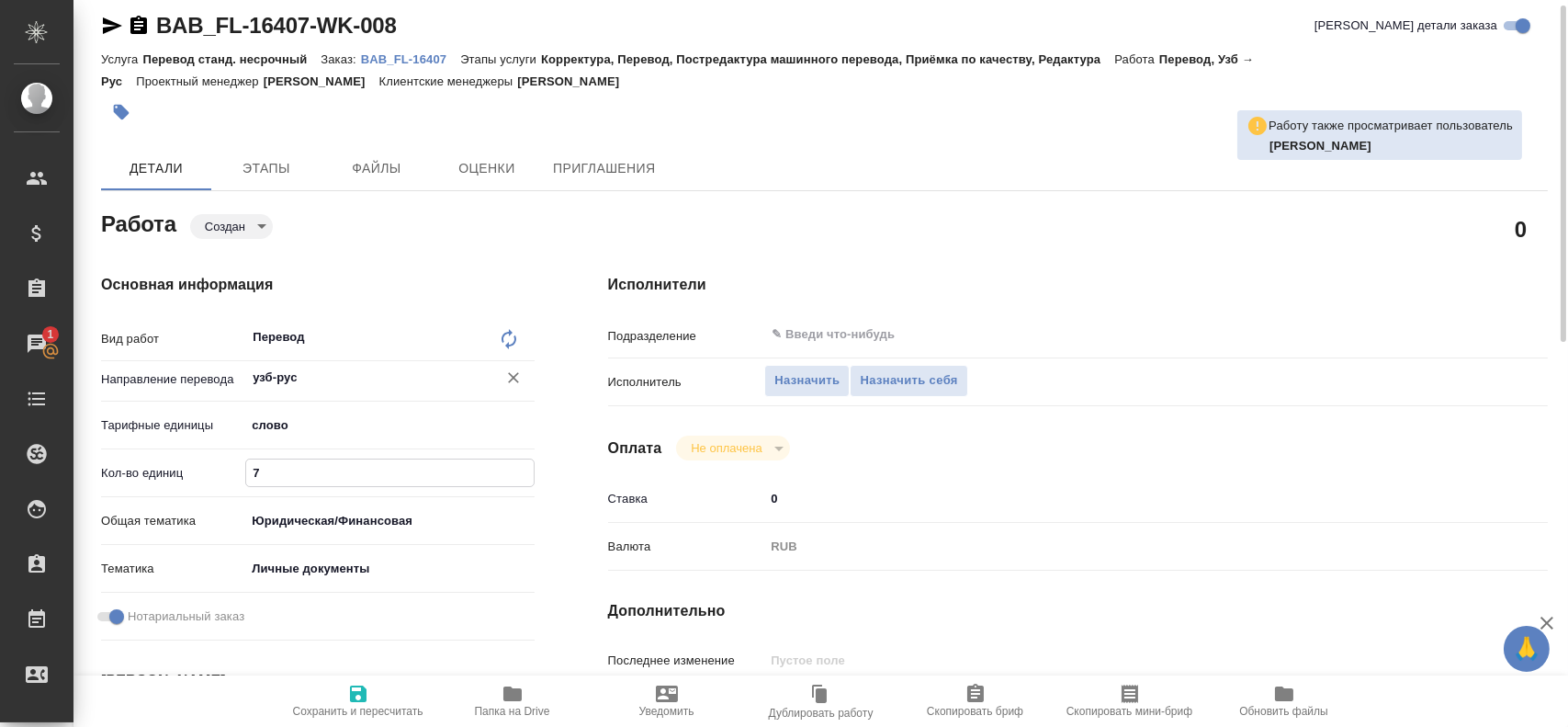
type textarea "x"
type input "75"
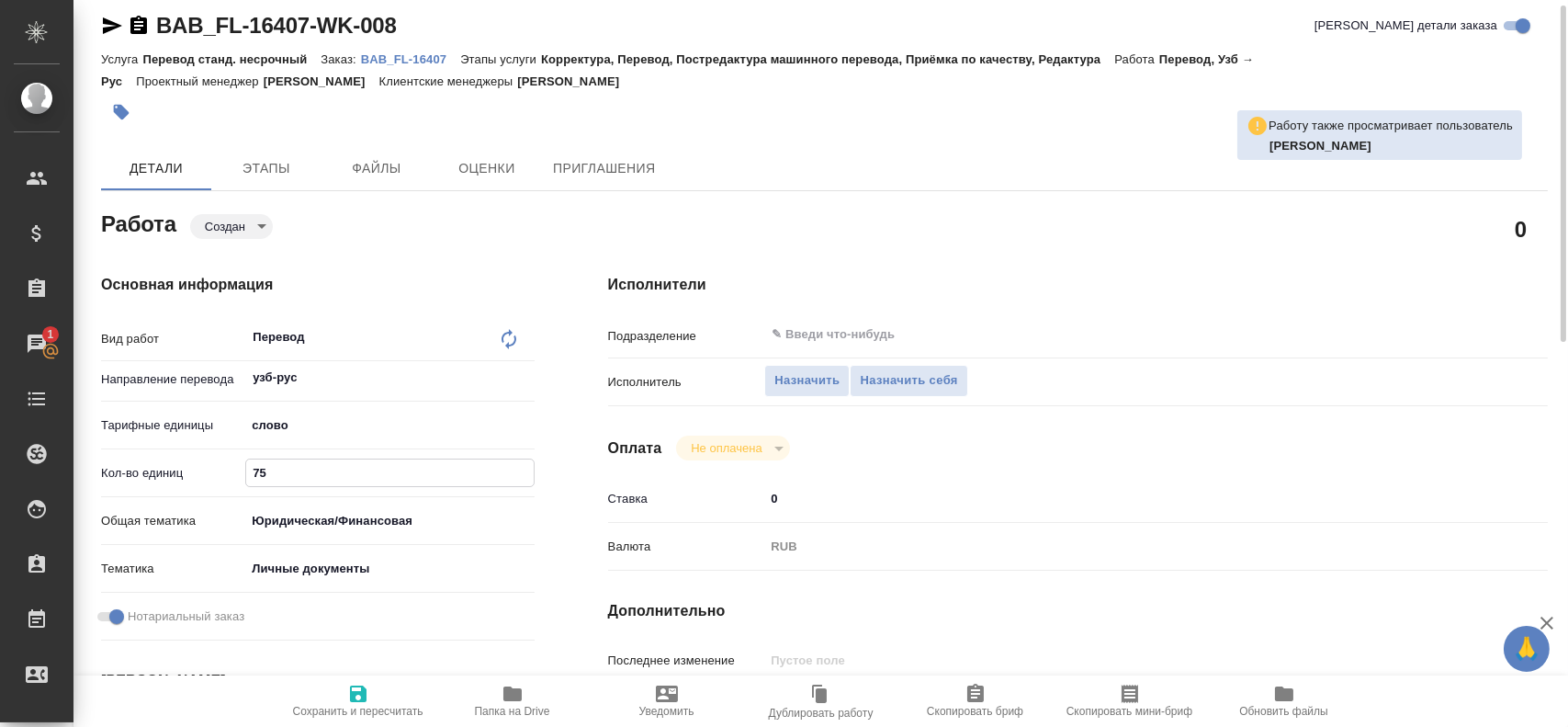
click at [352, 698] on icon "button" at bounding box center [358, 694] width 17 height 17
type textarea "x"
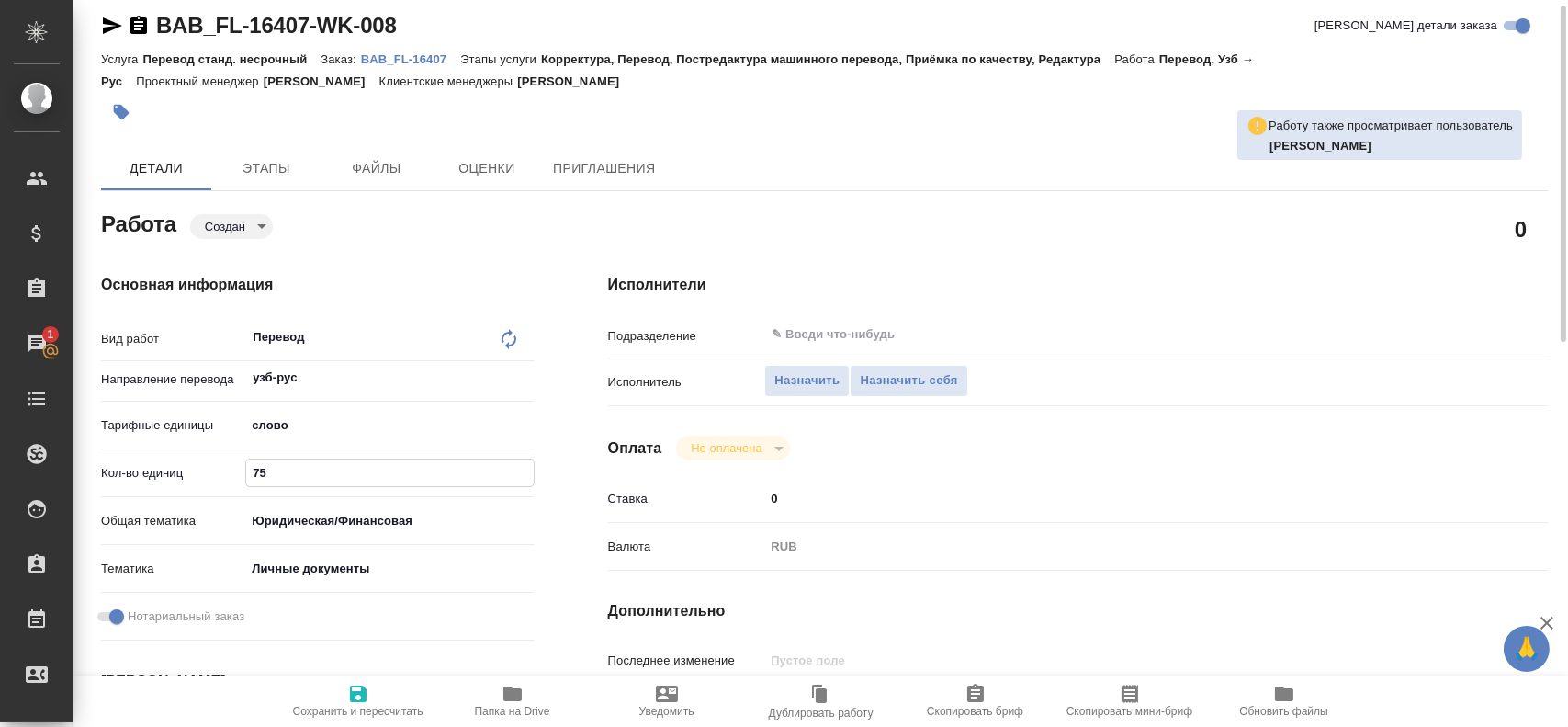
type textarea "x"
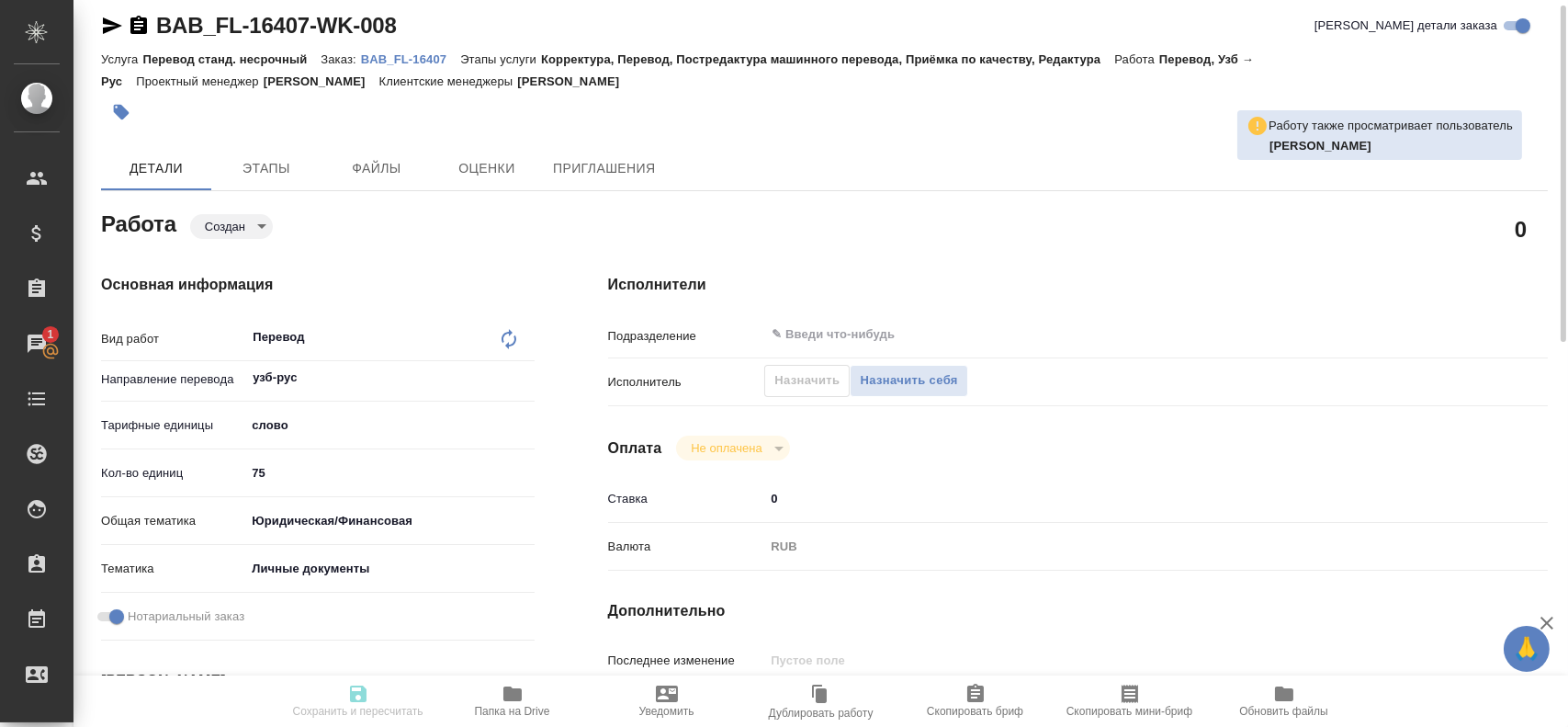
type textarea "x"
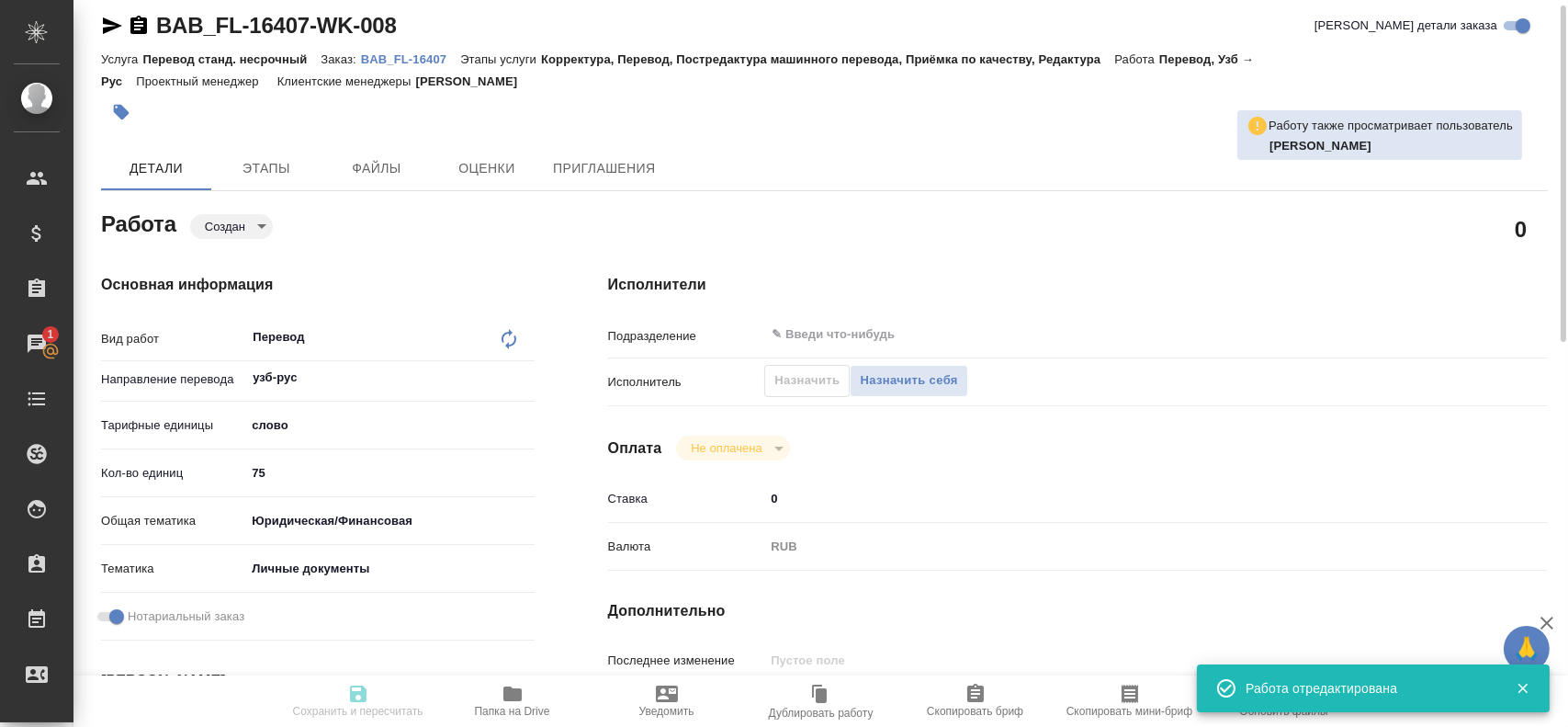
type input "created"
type textarea "Перевод"
type textarea "x"
type input "узб-рус"
type input "5a8b1489cc6b4906c91bfd90"
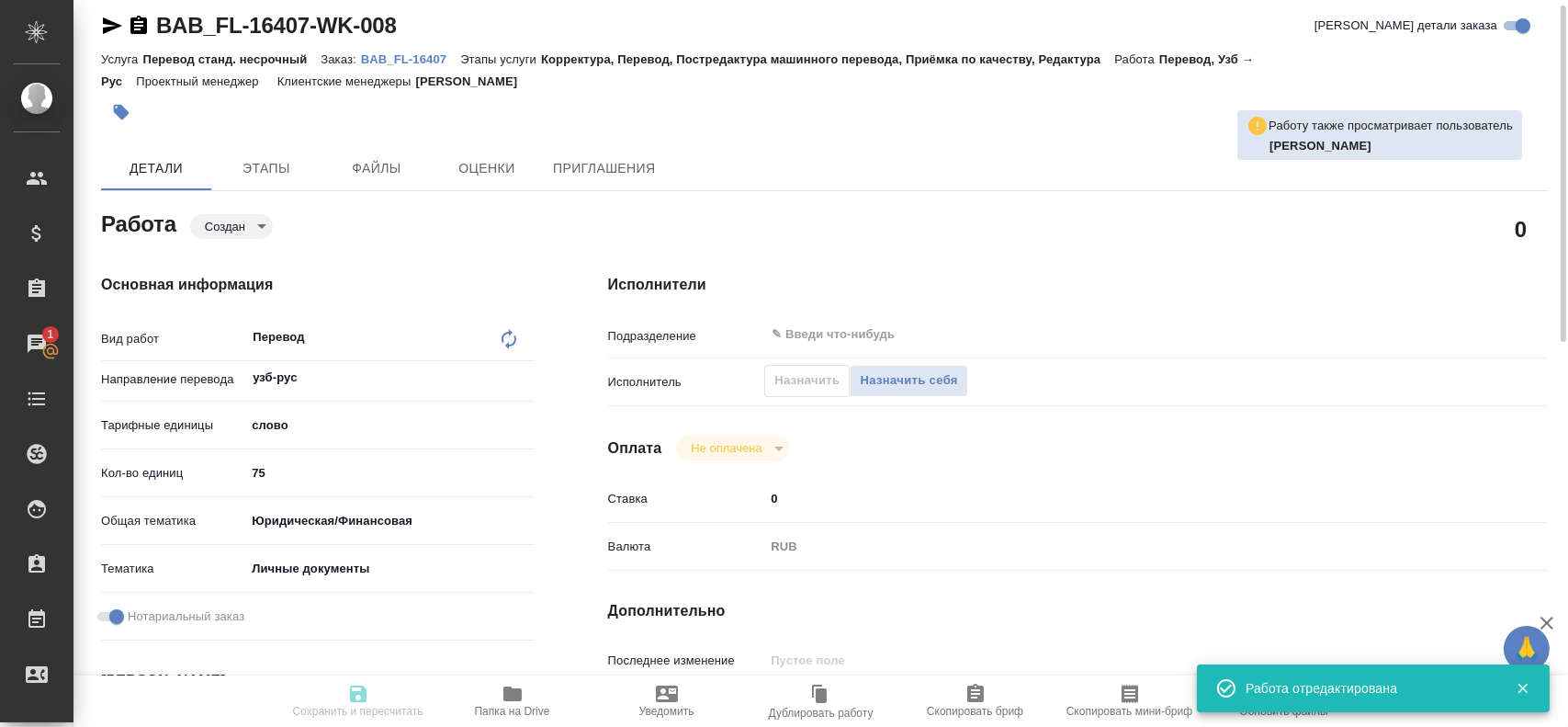
type input "75"
type input "yr-fn"
type input "5a8b8b956a9677013d343cfe"
checkbox input "true"
type input "[DATE] 15:59"
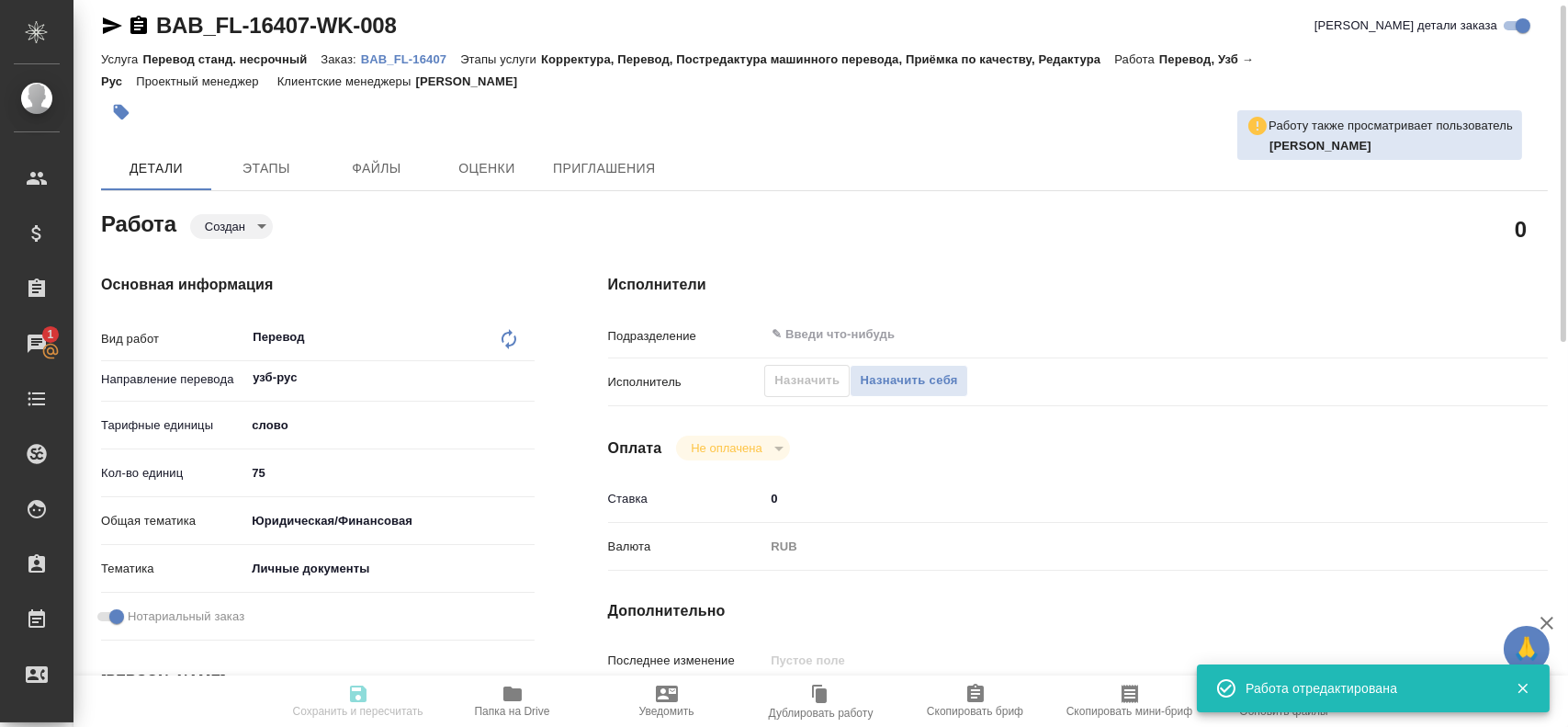
type input "[DATE] 16:25"
type input "notPayed"
type input "0"
type input "RUB"
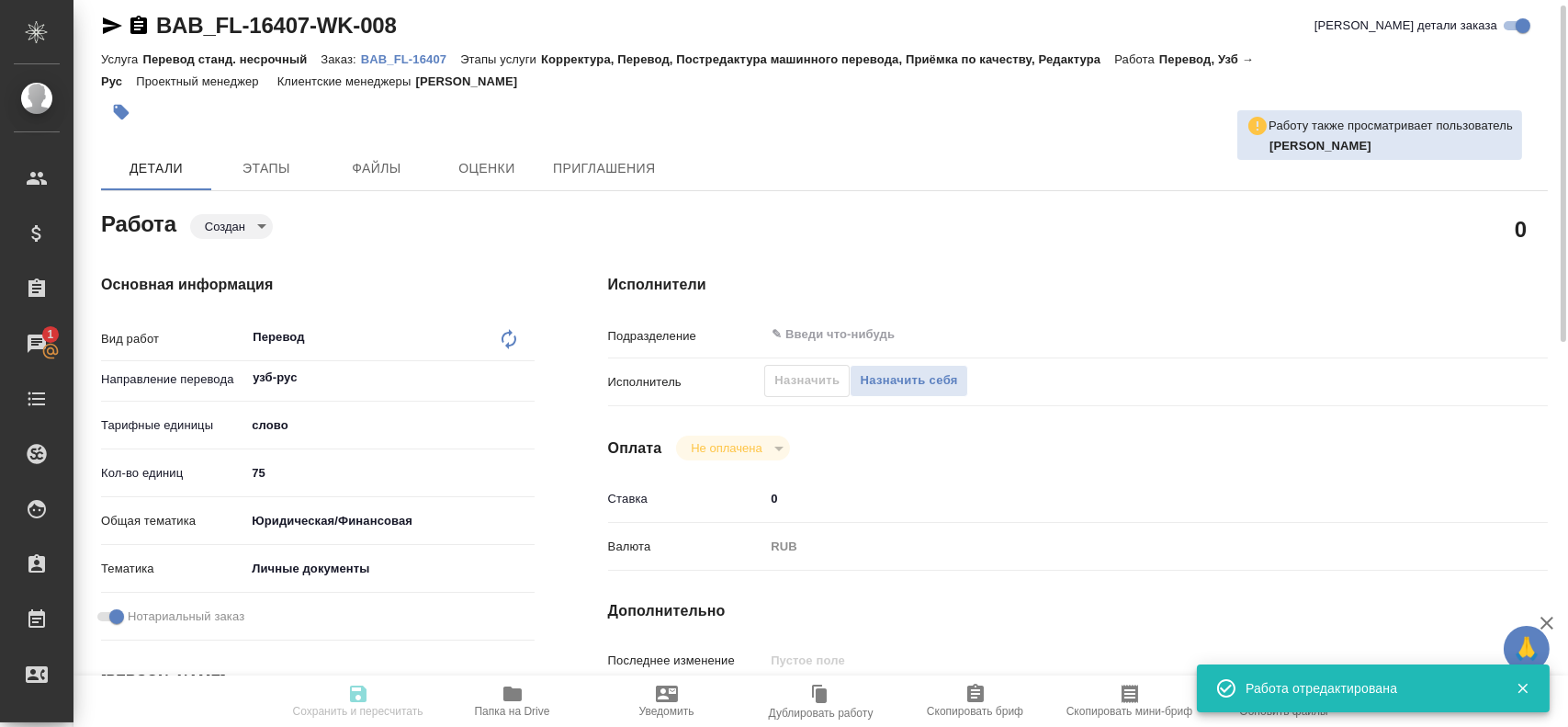
type input "[PERSON_NAME]"
type textarea "x"
type textarea "/Clients/FL_BAB/Orders/BAB_FL-16407/Translated/BAB_FL-16407-WK-008"
type textarea "x"
type input "BAB_FL-16407"
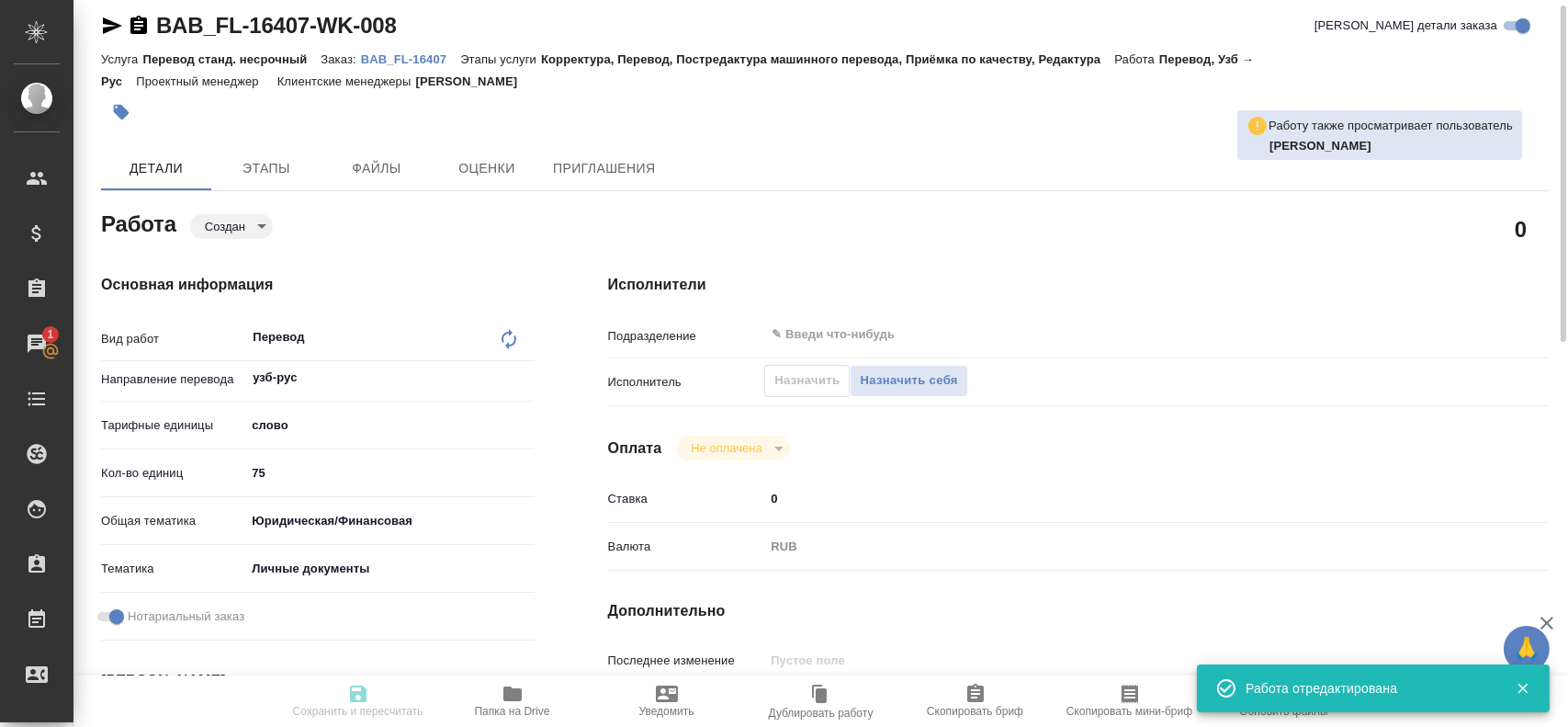
type input "Перевод станд. несрочный"
type input "Корректура, Перевод, Постредактура машинного перевода, Приёмка по качеству, Ред…"
type input "[PERSON_NAME]"
type input "/Clients/FL_BAB/Orders/BAB_FL-16407"
type textarea "x"
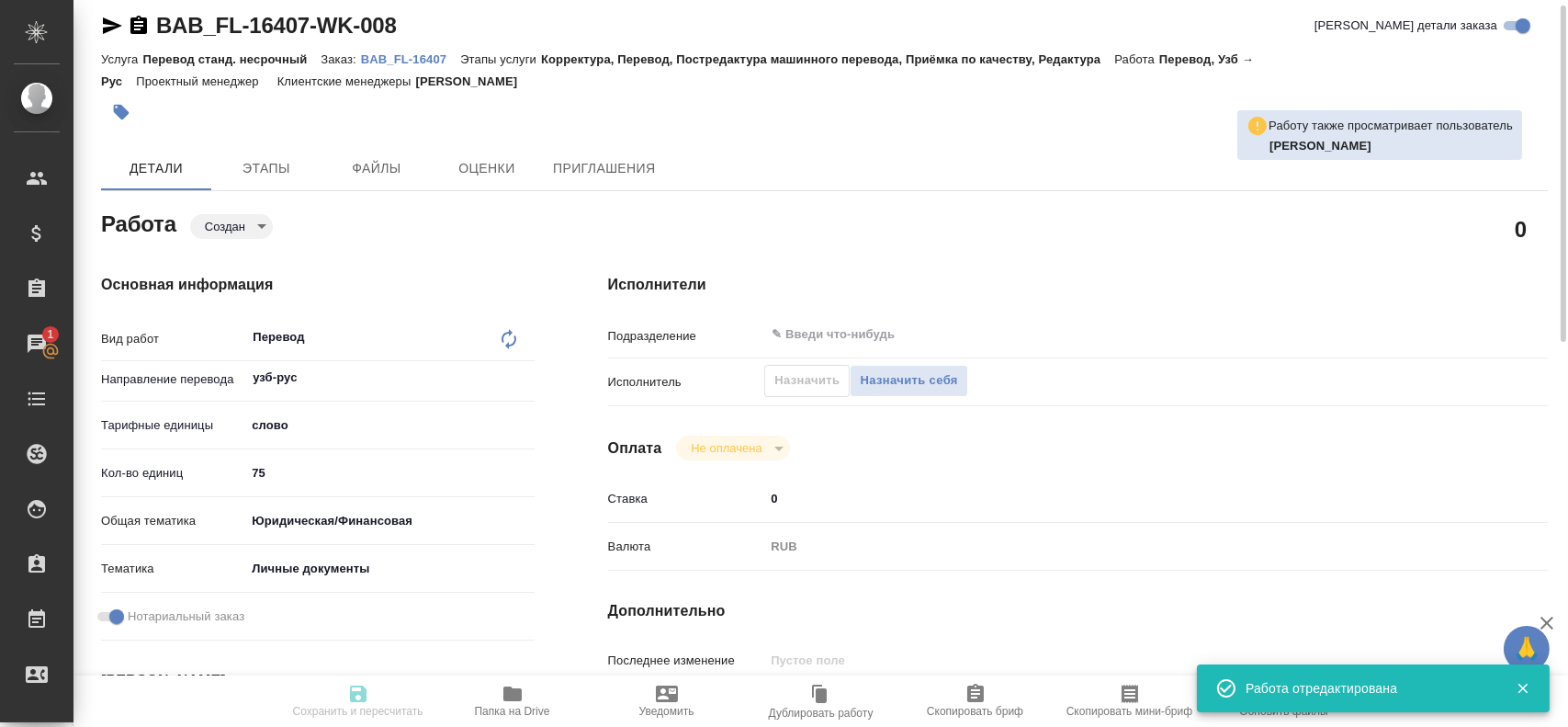
type textarea "[PERSON_NAME]"
type textarea "x"
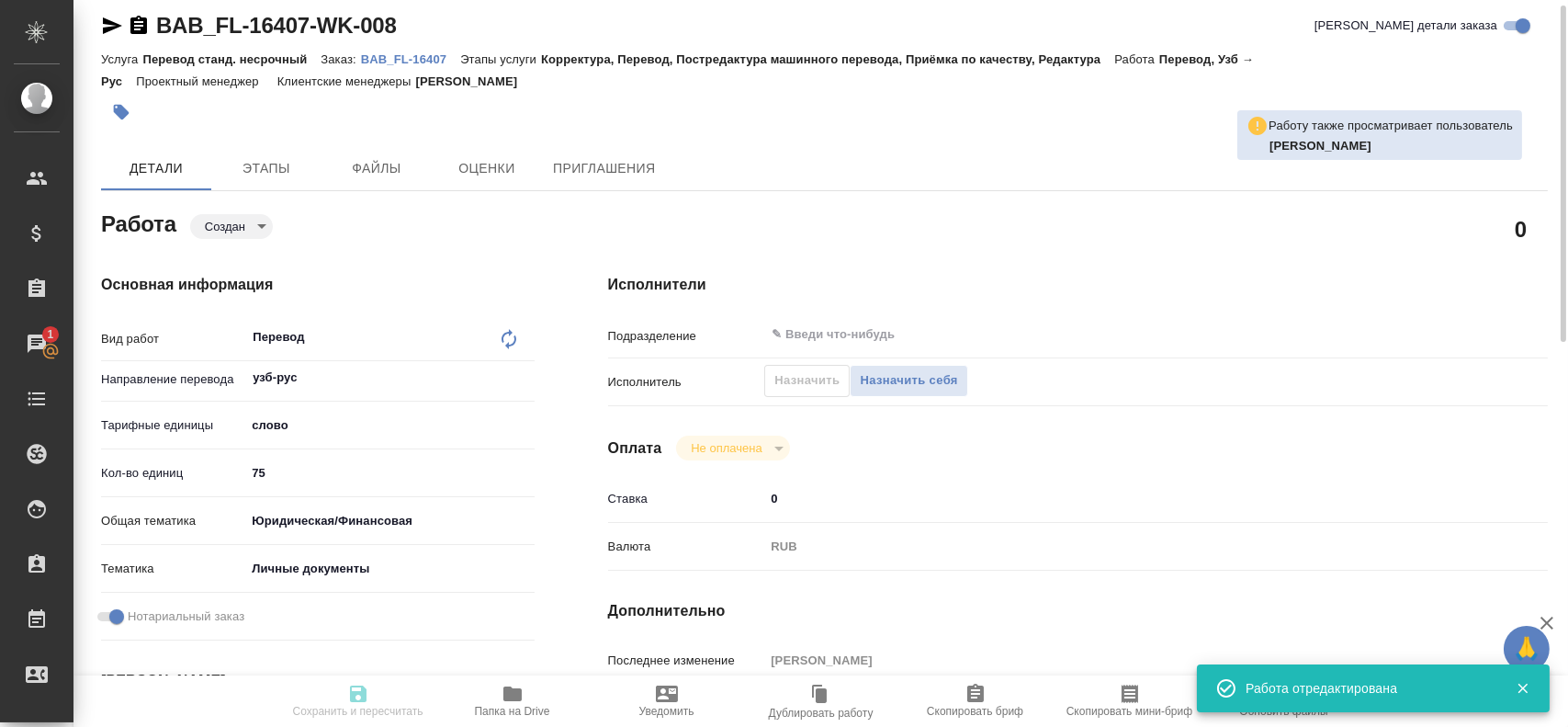
type textarea "x"
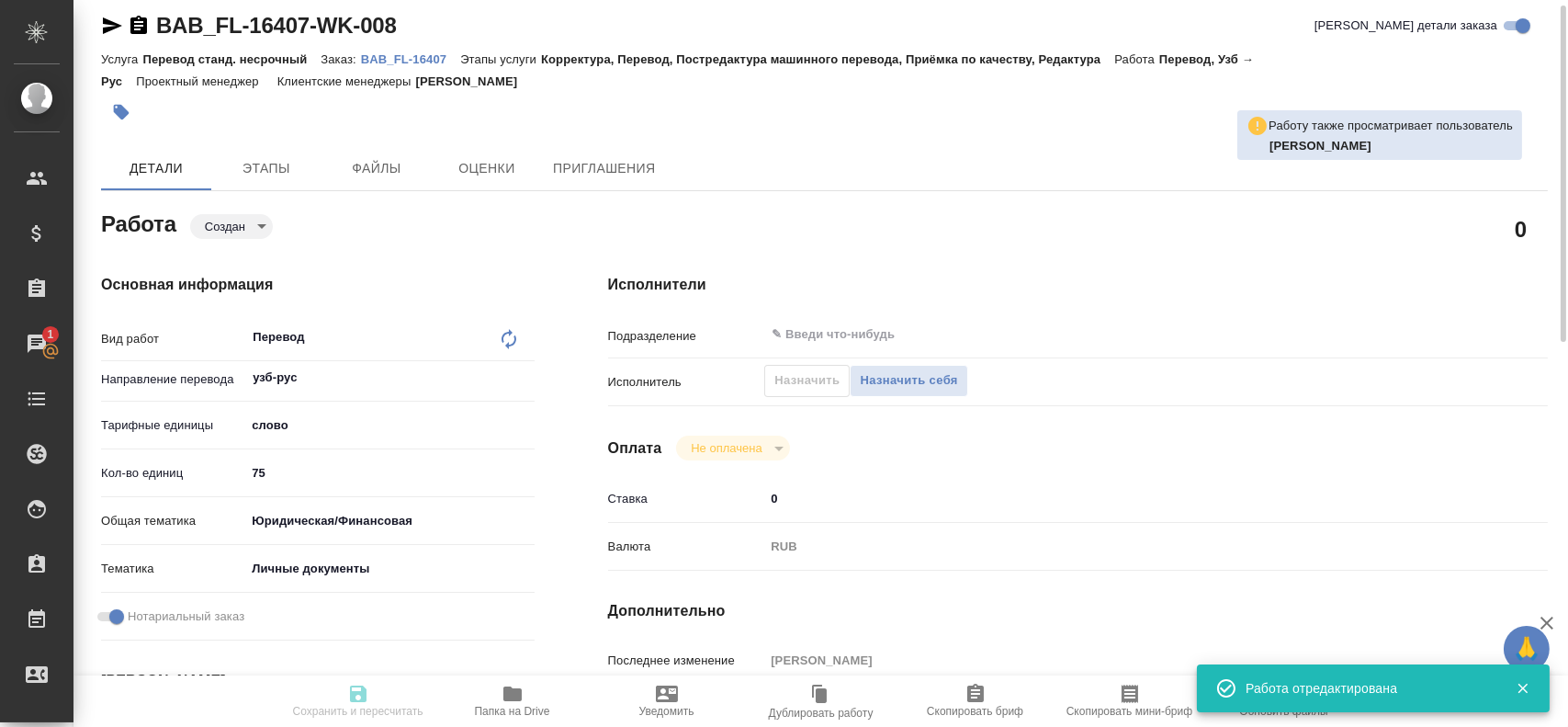
type textarea "x"
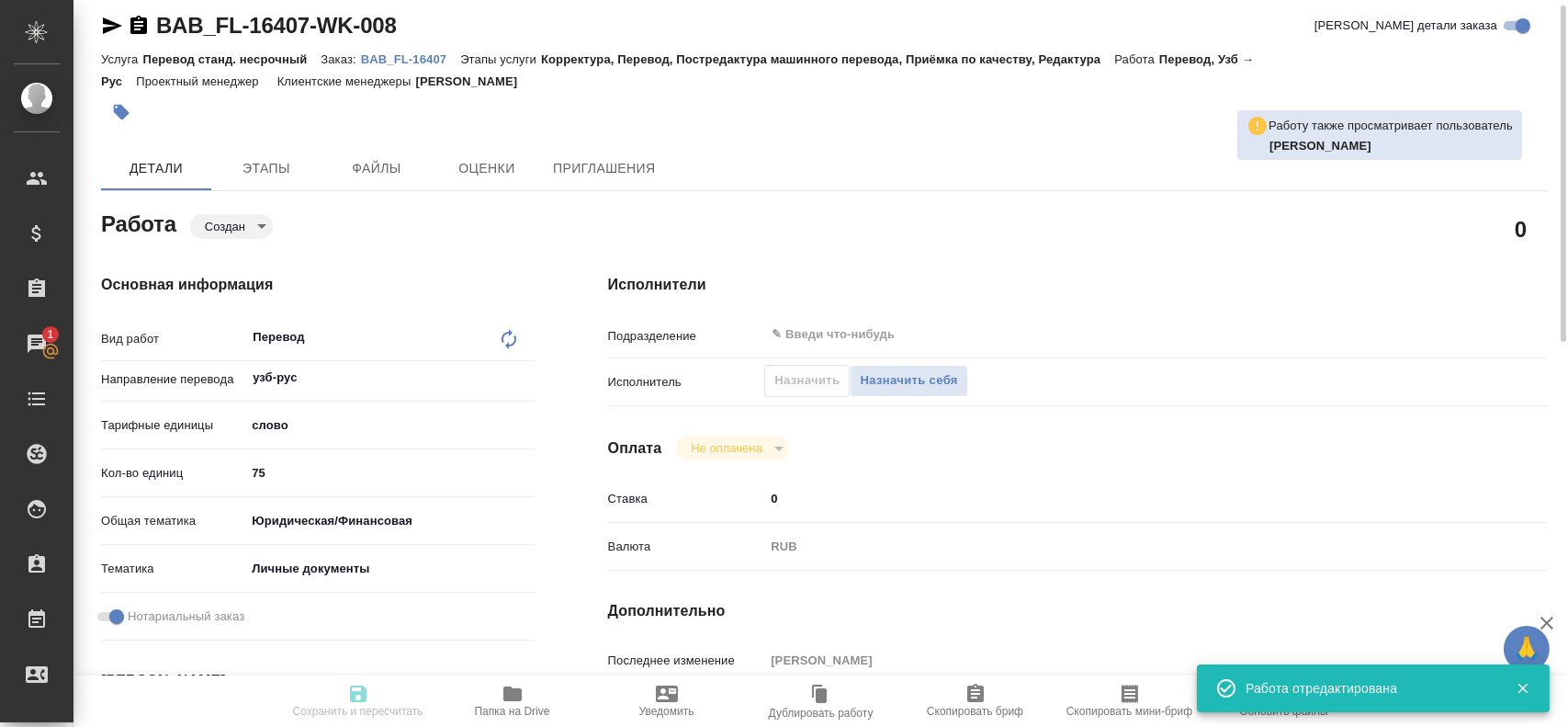
type textarea "x"
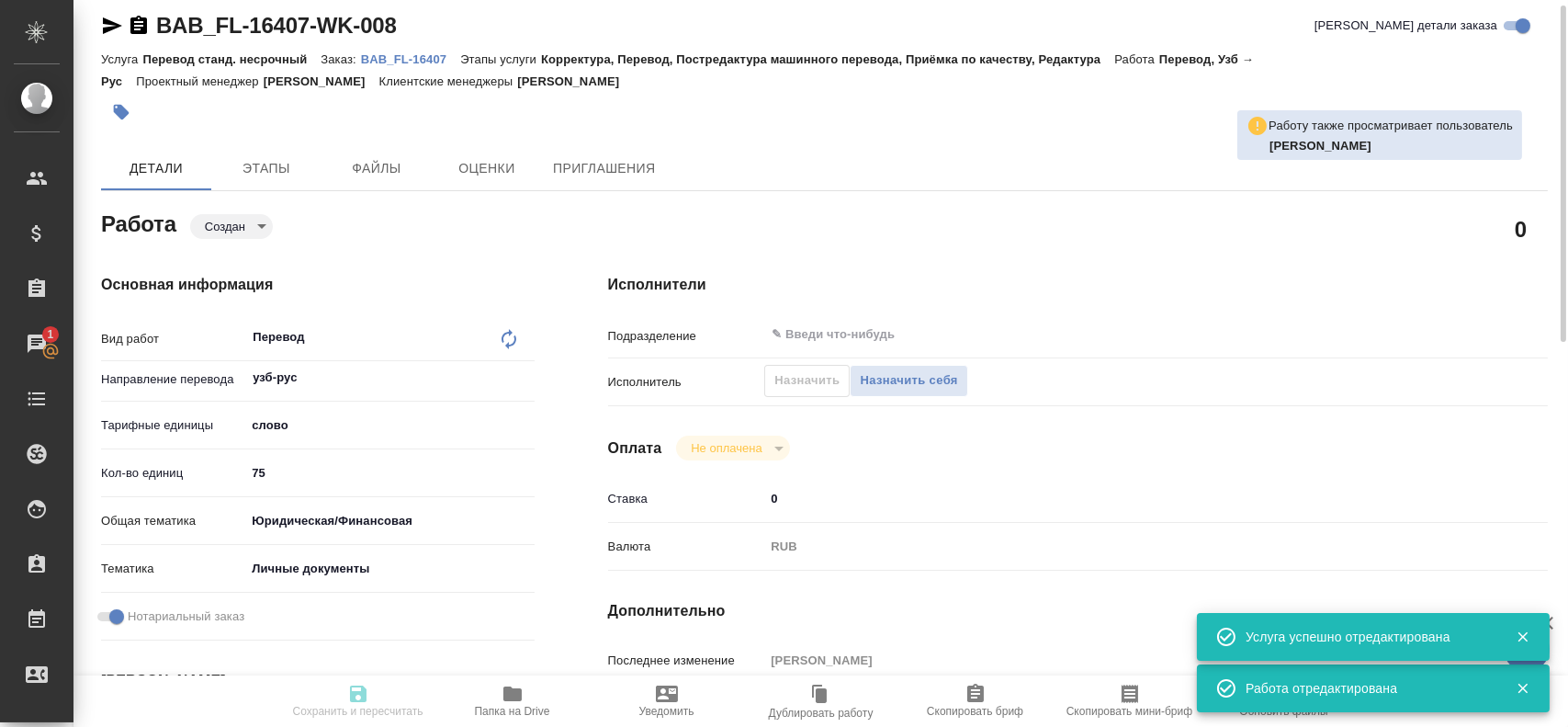
type textarea "x"
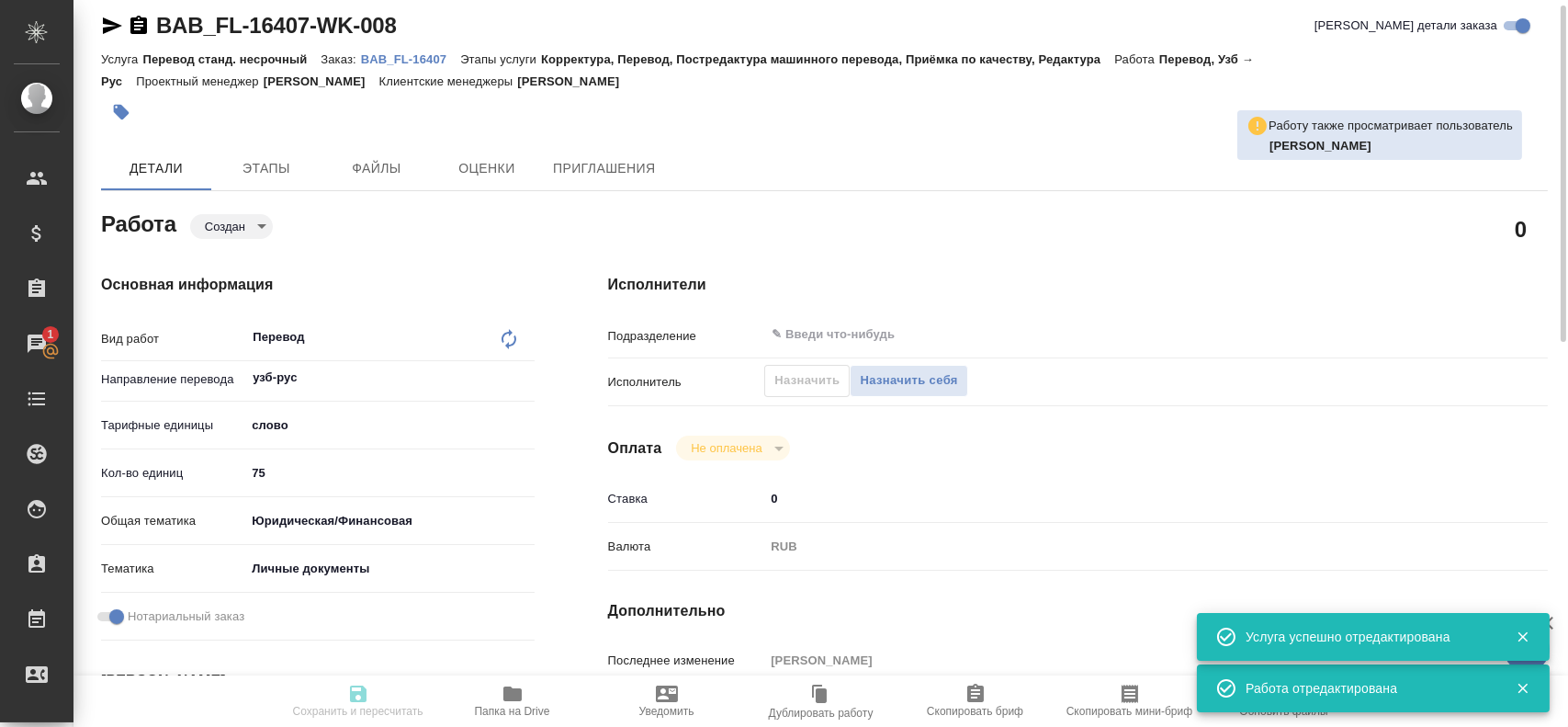
type textarea "x"
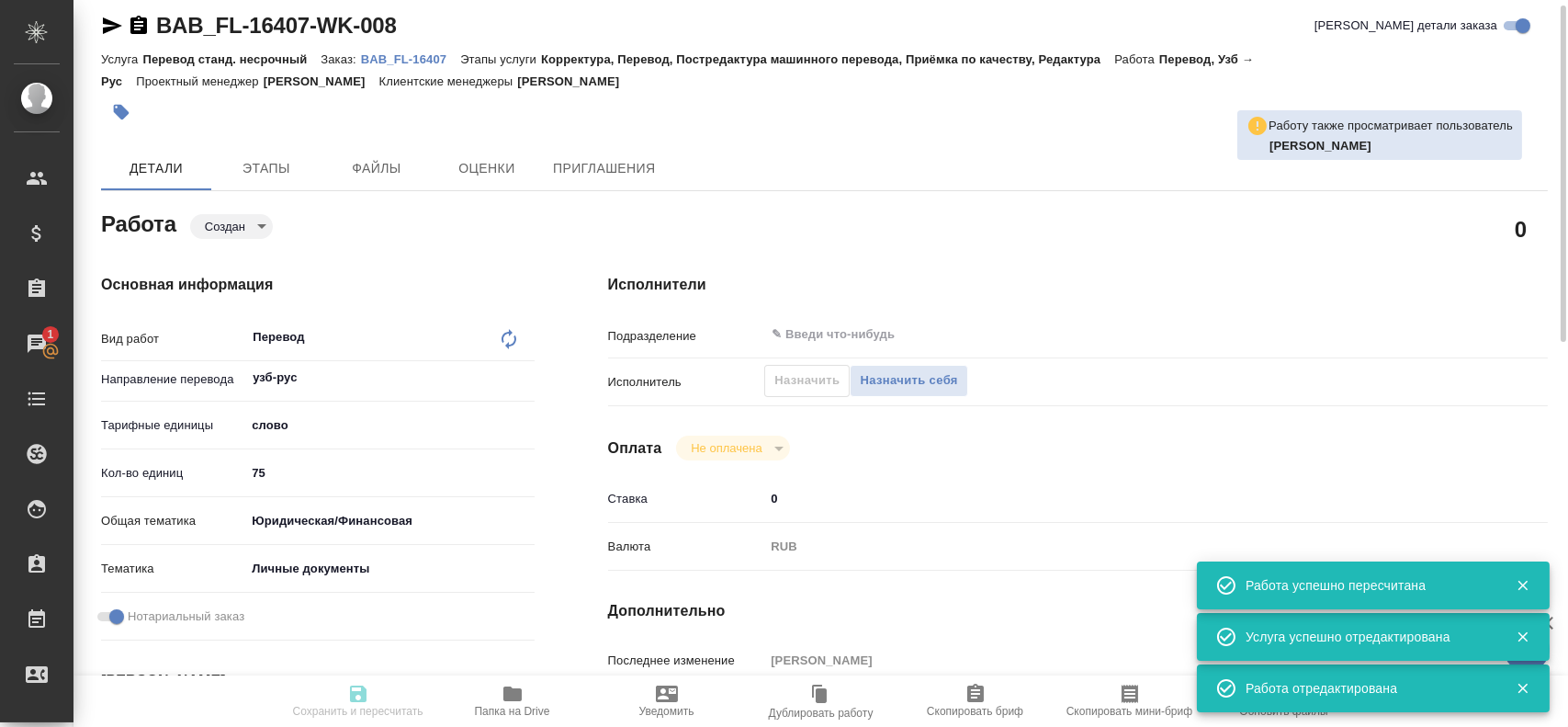
type input "created"
type textarea "Перевод"
type textarea "x"
type input "узб-рус"
type input "5a8b1489cc6b4906c91bfd90"
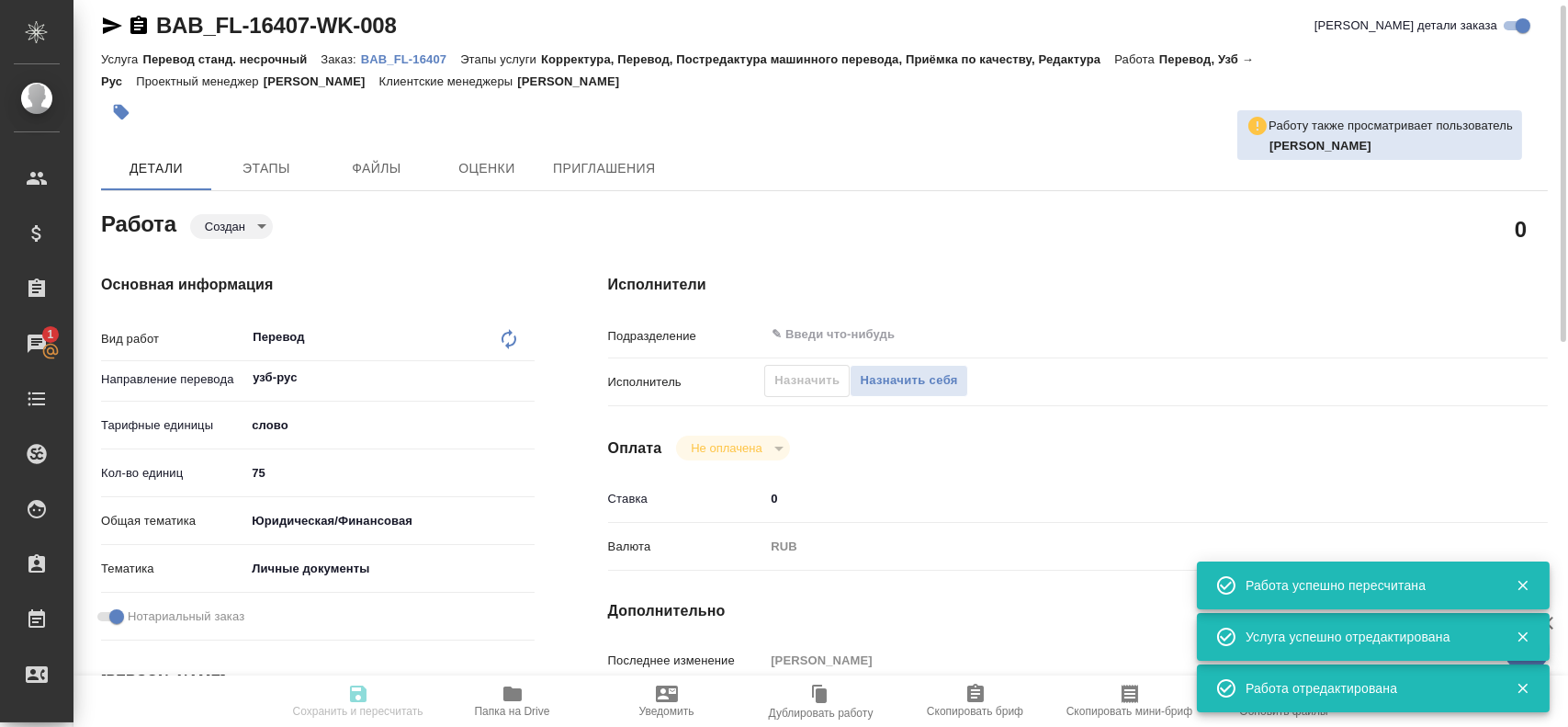
type input "75"
type input "yr-fn"
type input "5a8b8b956a9677013d343cfe"
checkbox input "true"
type input "27.08.2025 15:59"
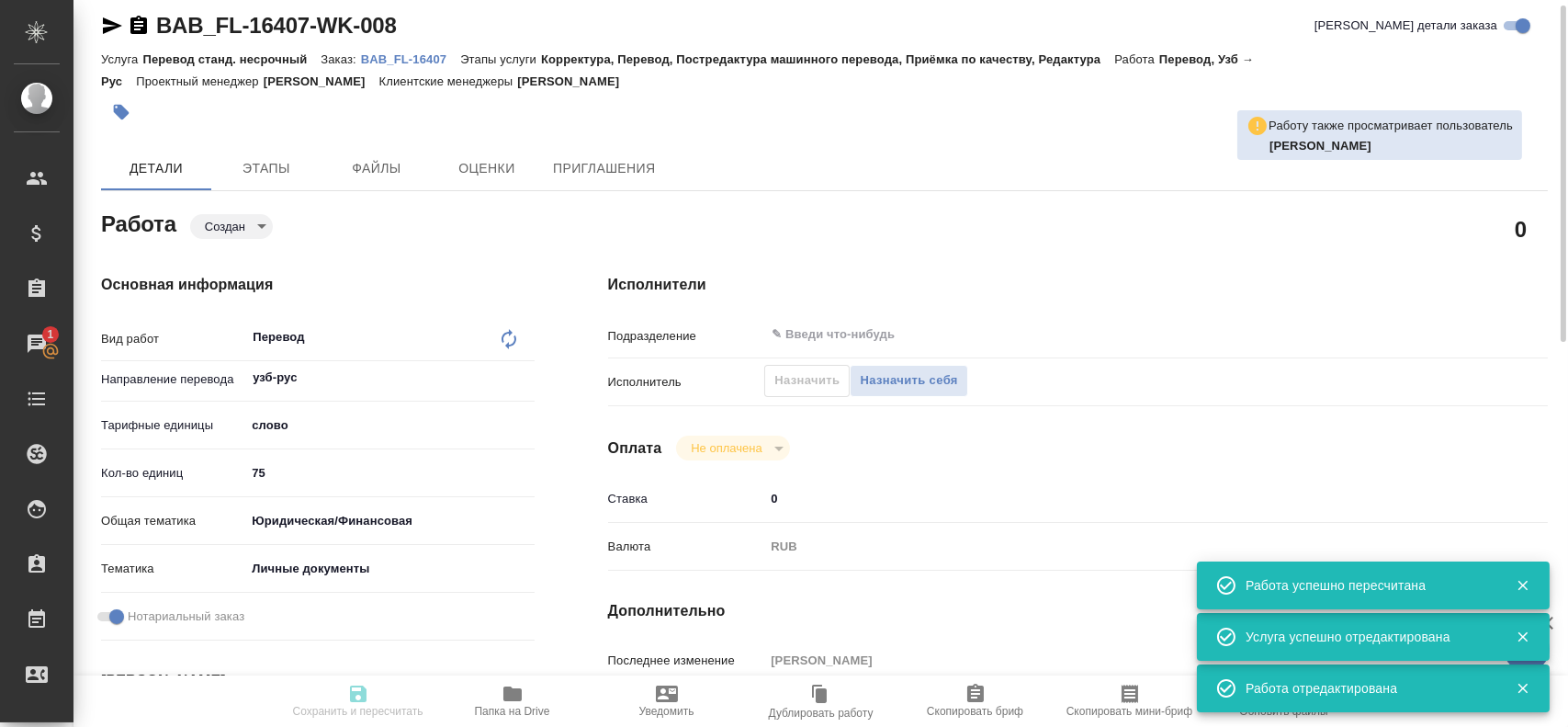
type input "27.08.2025 16:25"
type input "notPayed"
type input "0"
type input "RUB"
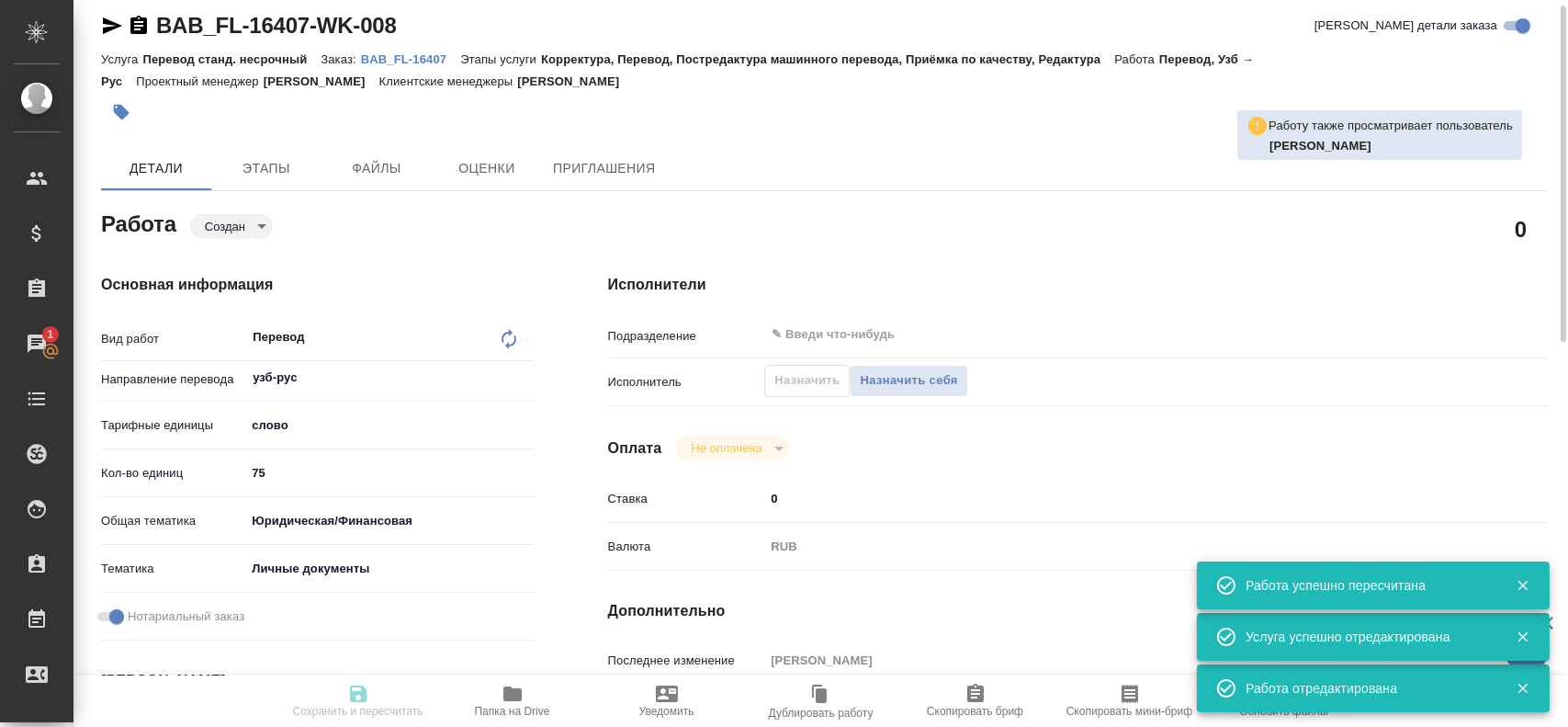
type input "[PERSON_NAME]"
type textarea "x"
type textarea "/Clients/FL_BAB/Orders/BAB_FL-16407/Translated/BAB_FL-16407-WK-008"
type textarea "x"
type input "BAB_FL-16407"
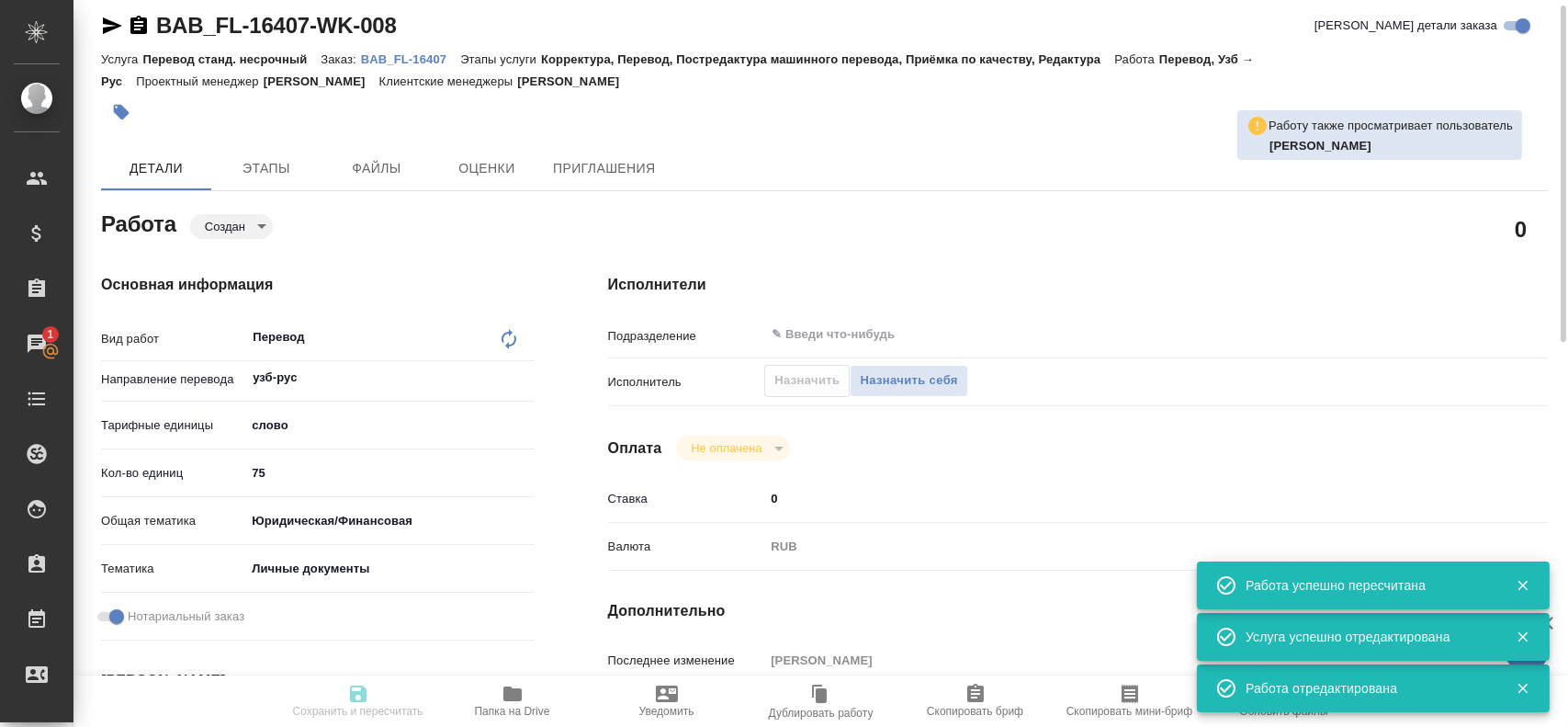
type input "Перевод станд. несрочный"
type input "Корректура, Перевод, Постредактура машинного перевода, Приёмка по качеству, Ред…"
type input "Голубев Дмитрий"
type input "/Clients/FL_BAB/Orders/BAB_FL-16407"
type textarea "x"
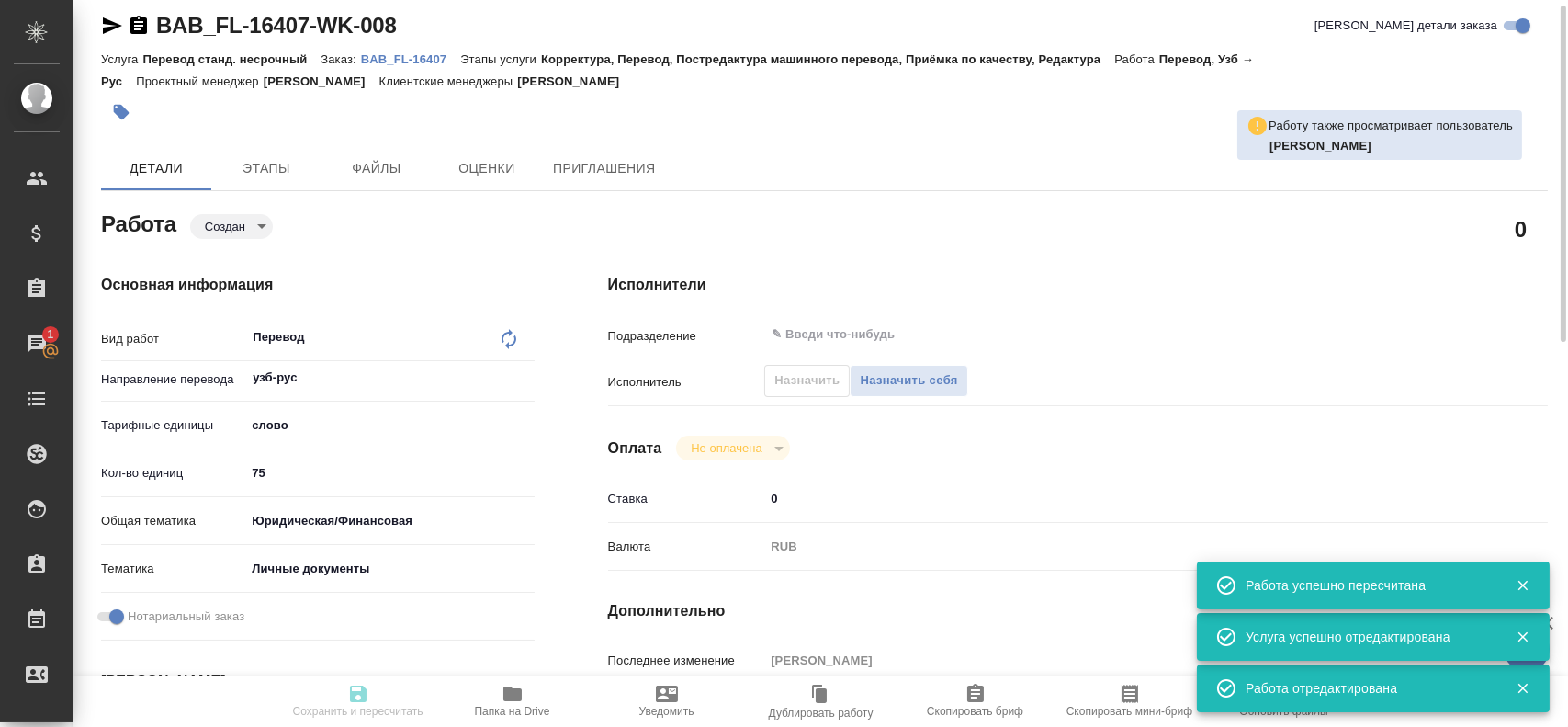
type textarea "Рузмонов Жахонгир Шоймурот Угли"
type textarea "x"
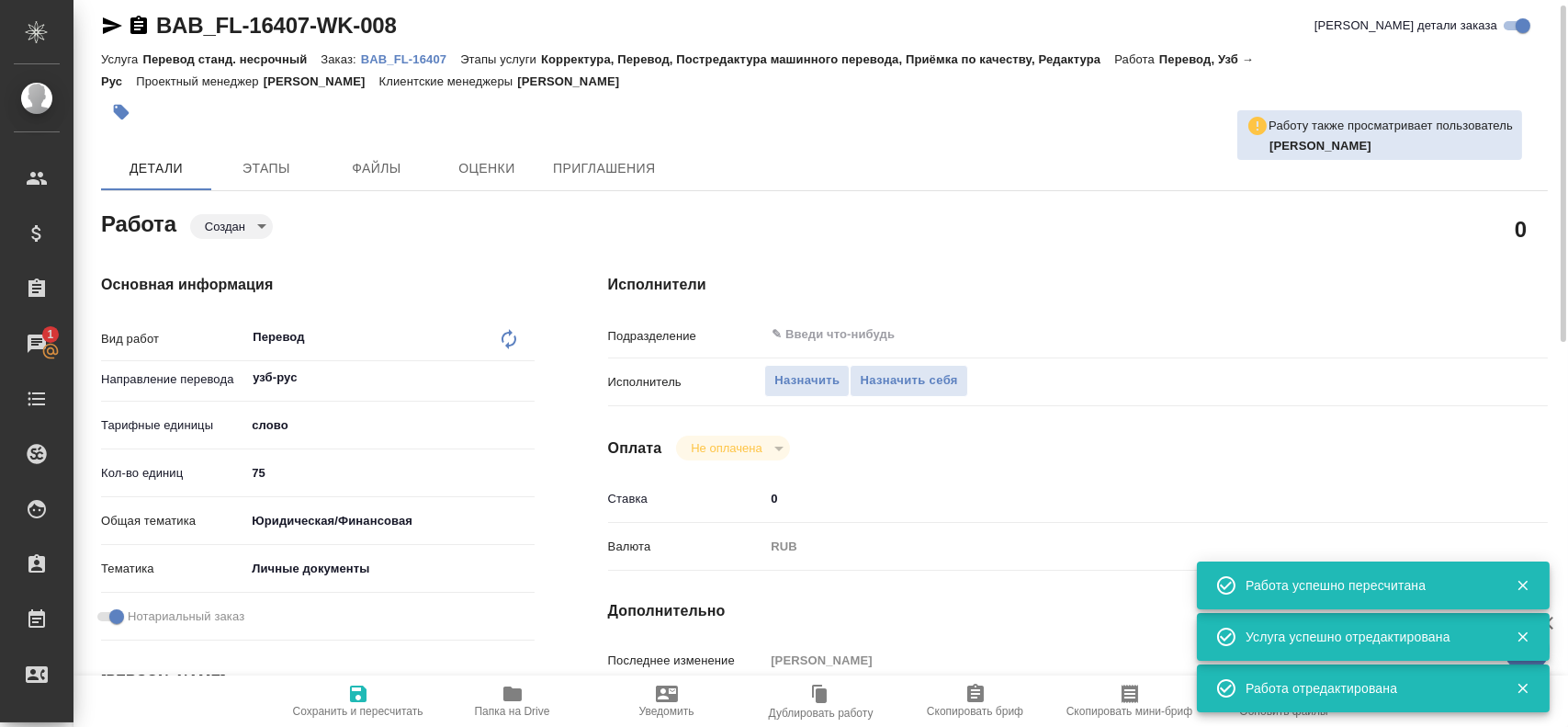
type textarea "x"
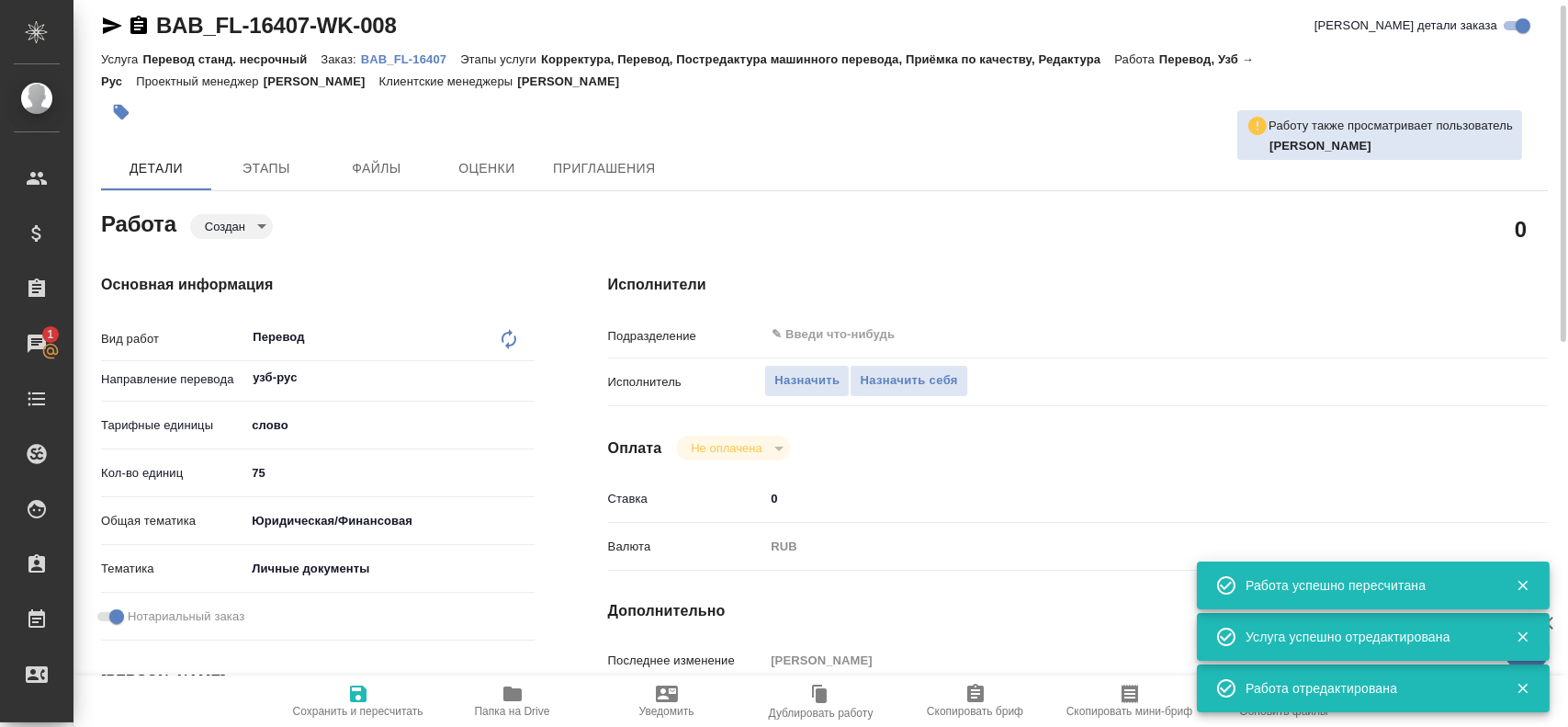
type textarea "x"
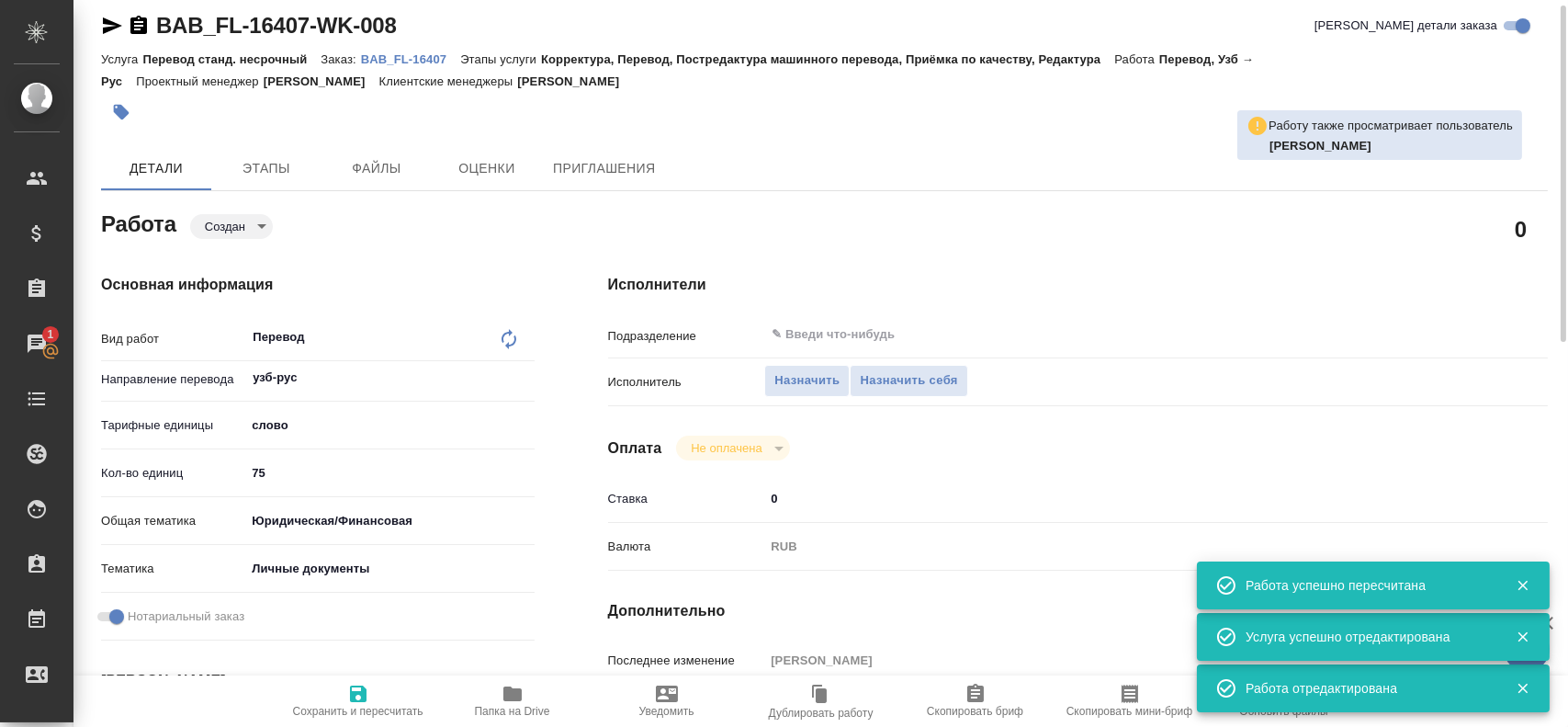
type textarea "x"
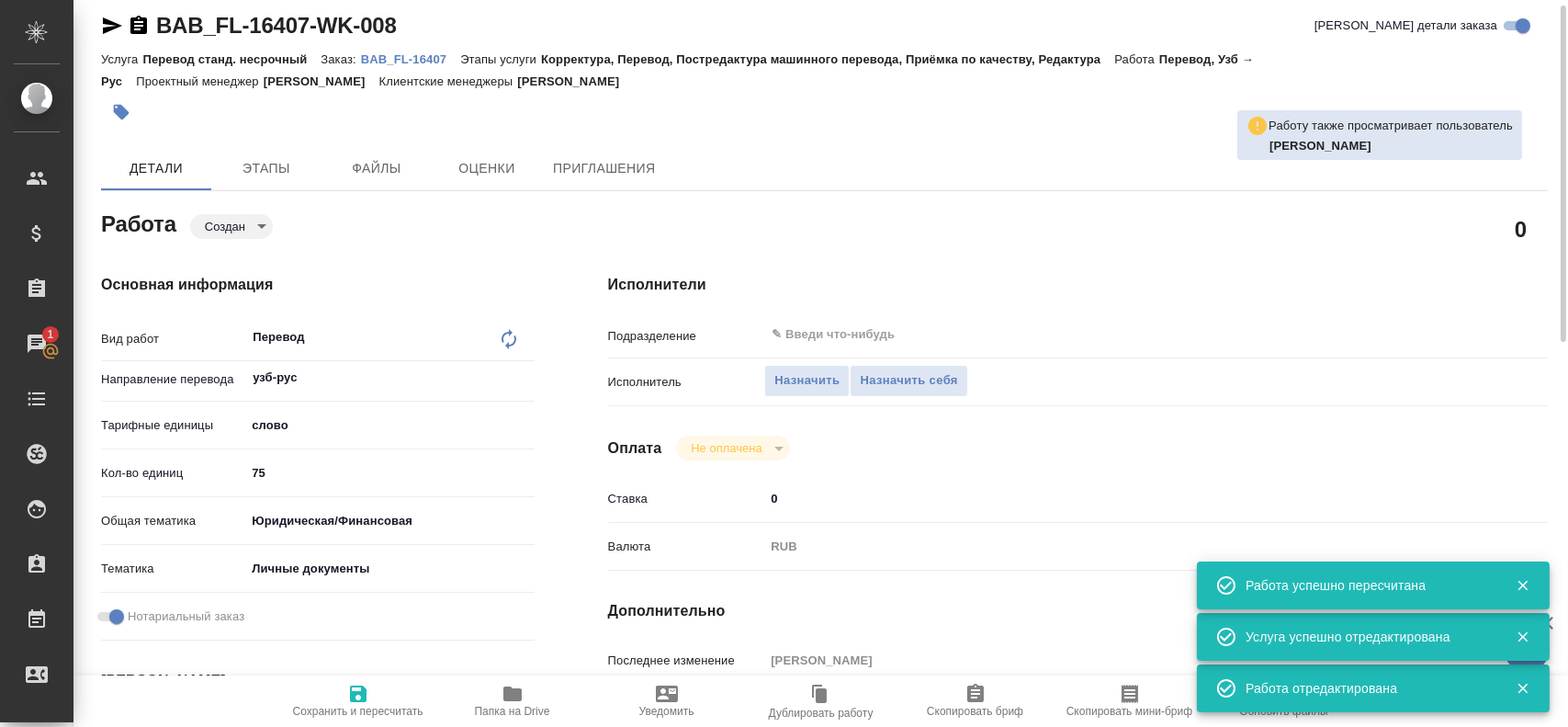
type textarea "x"
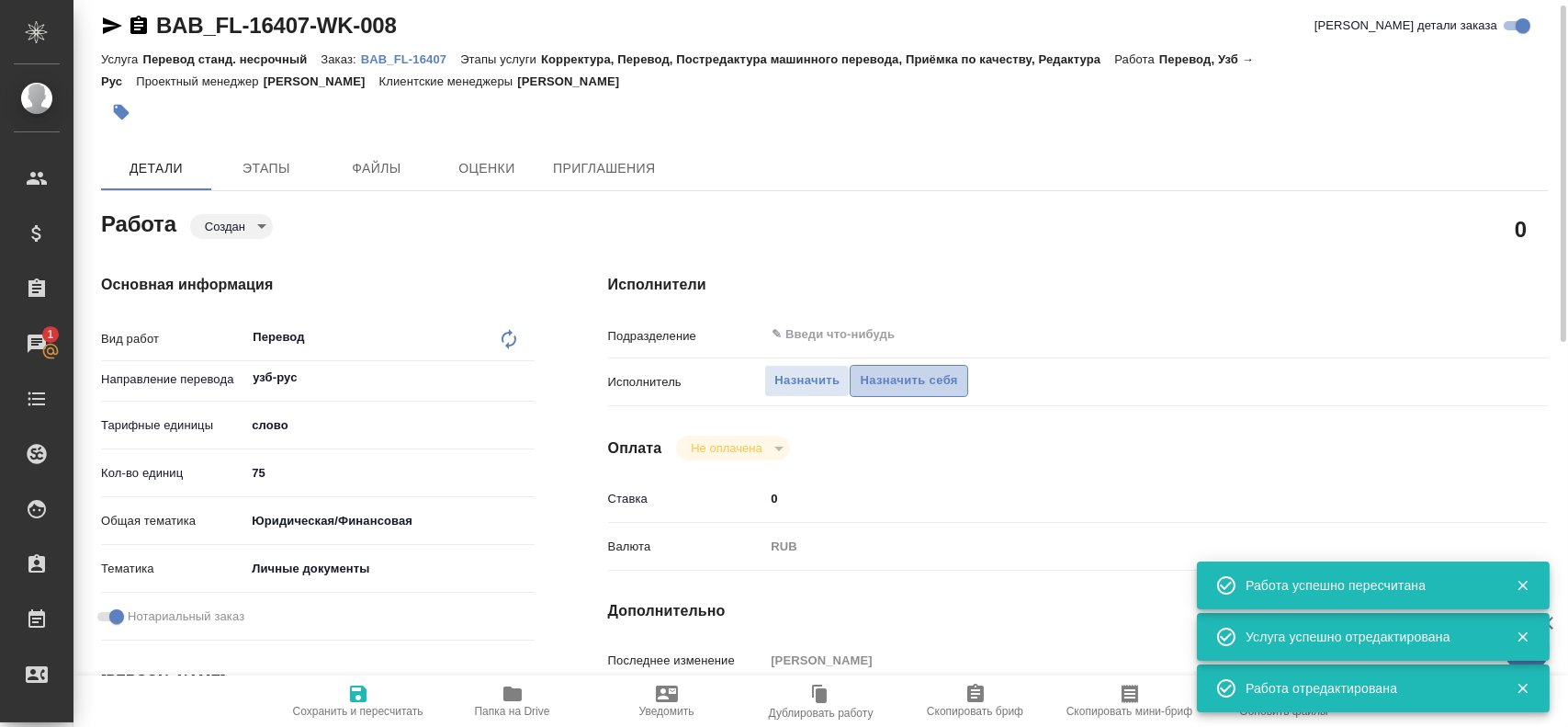
click at [906, 384] on span "Назначить себя" at bounding box center [908, 380] width 97 height 21
type textarea "x"
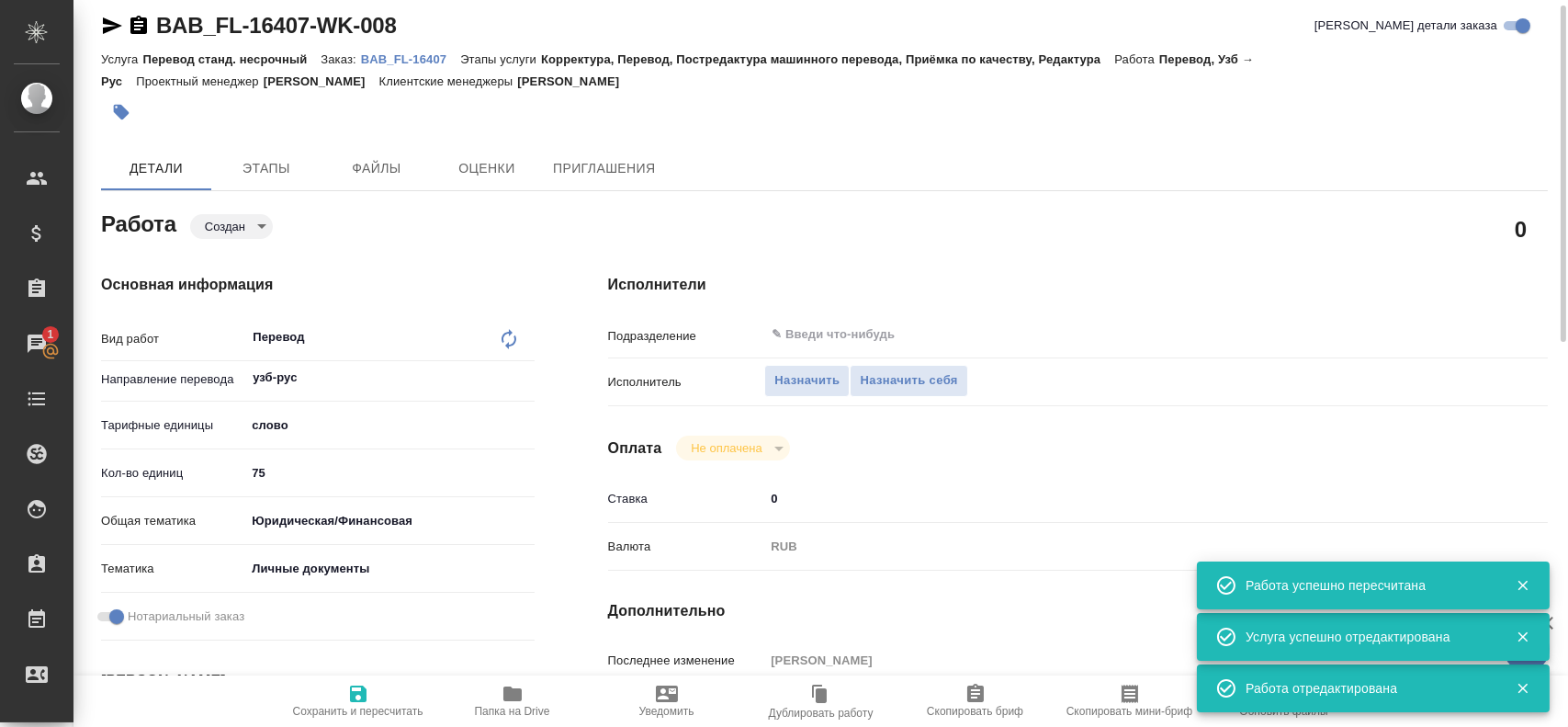
type textarea "x"
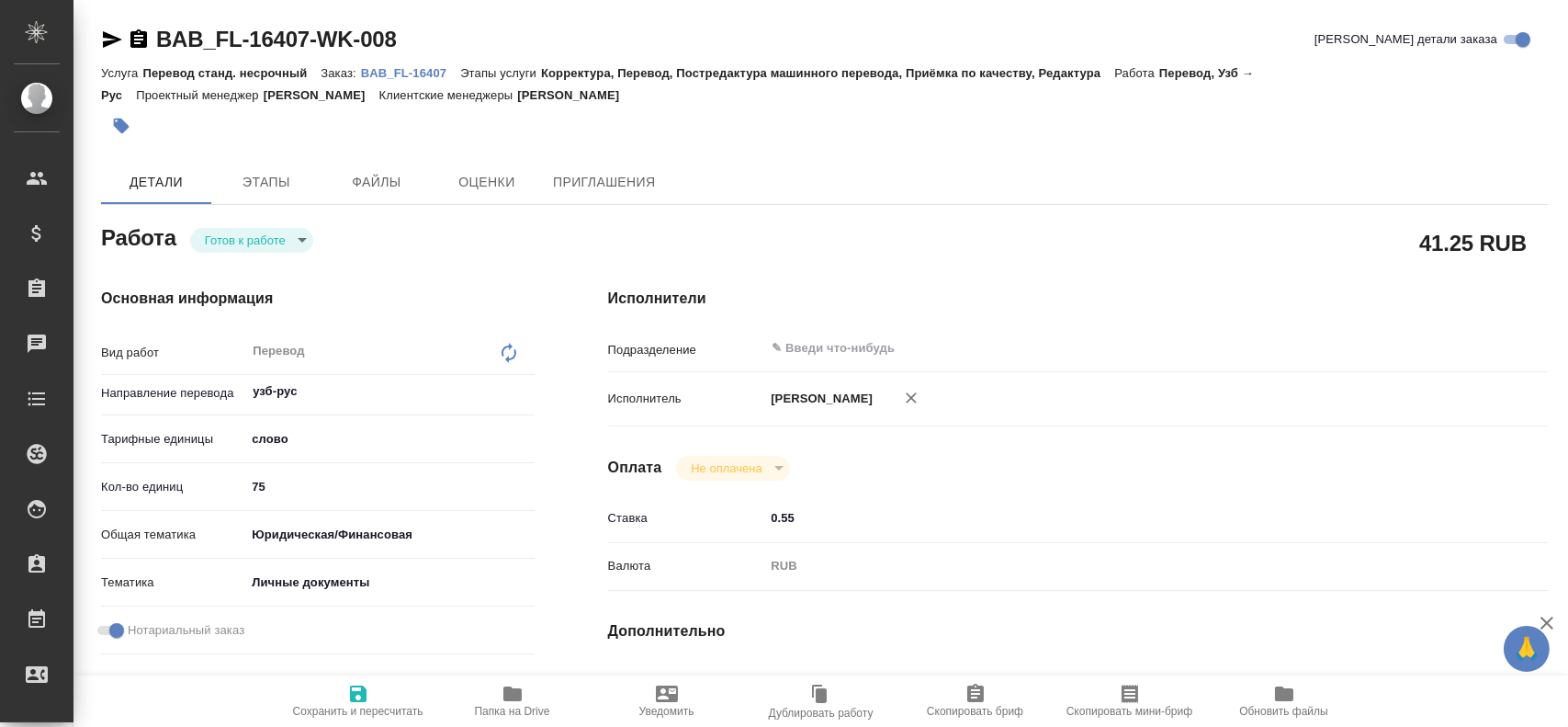
type textarea "x"
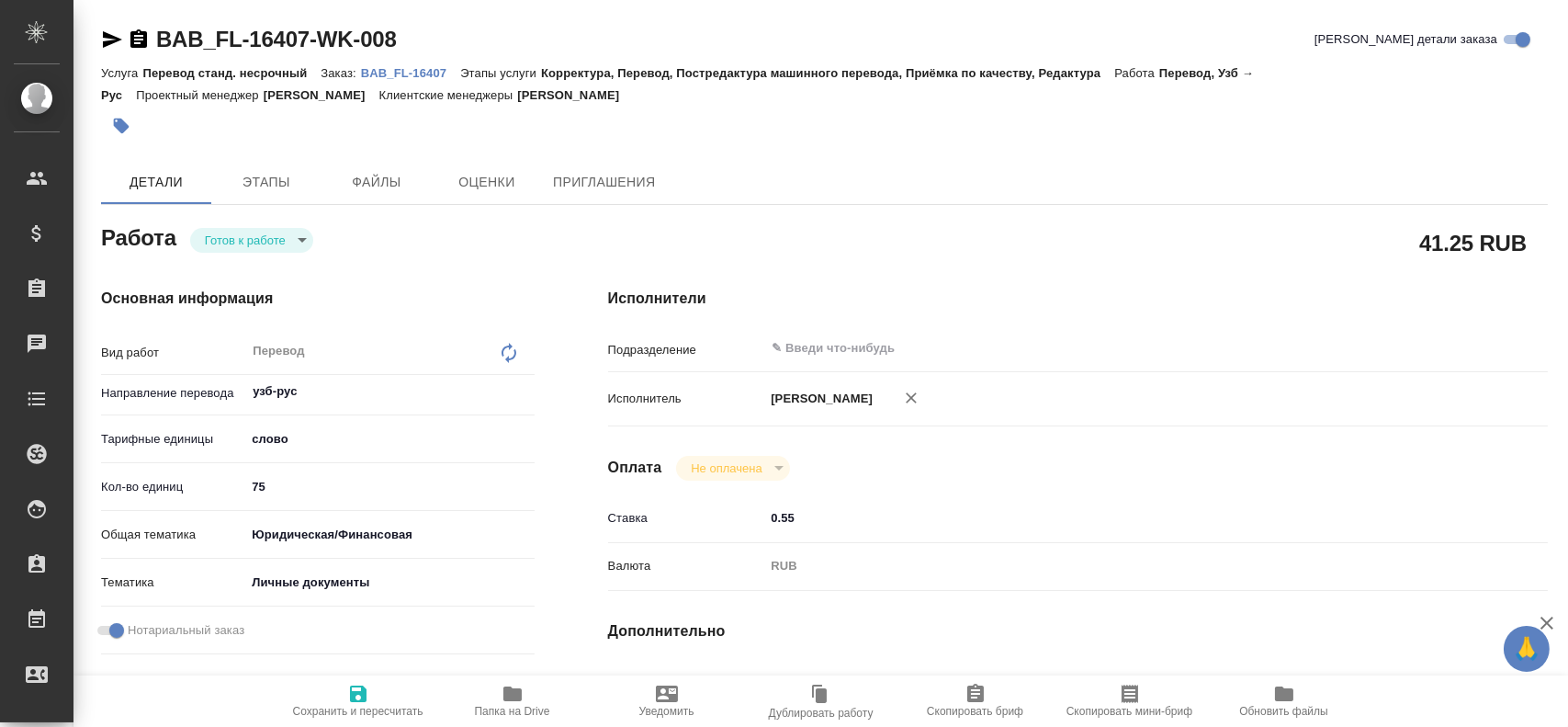
type textarea "x"
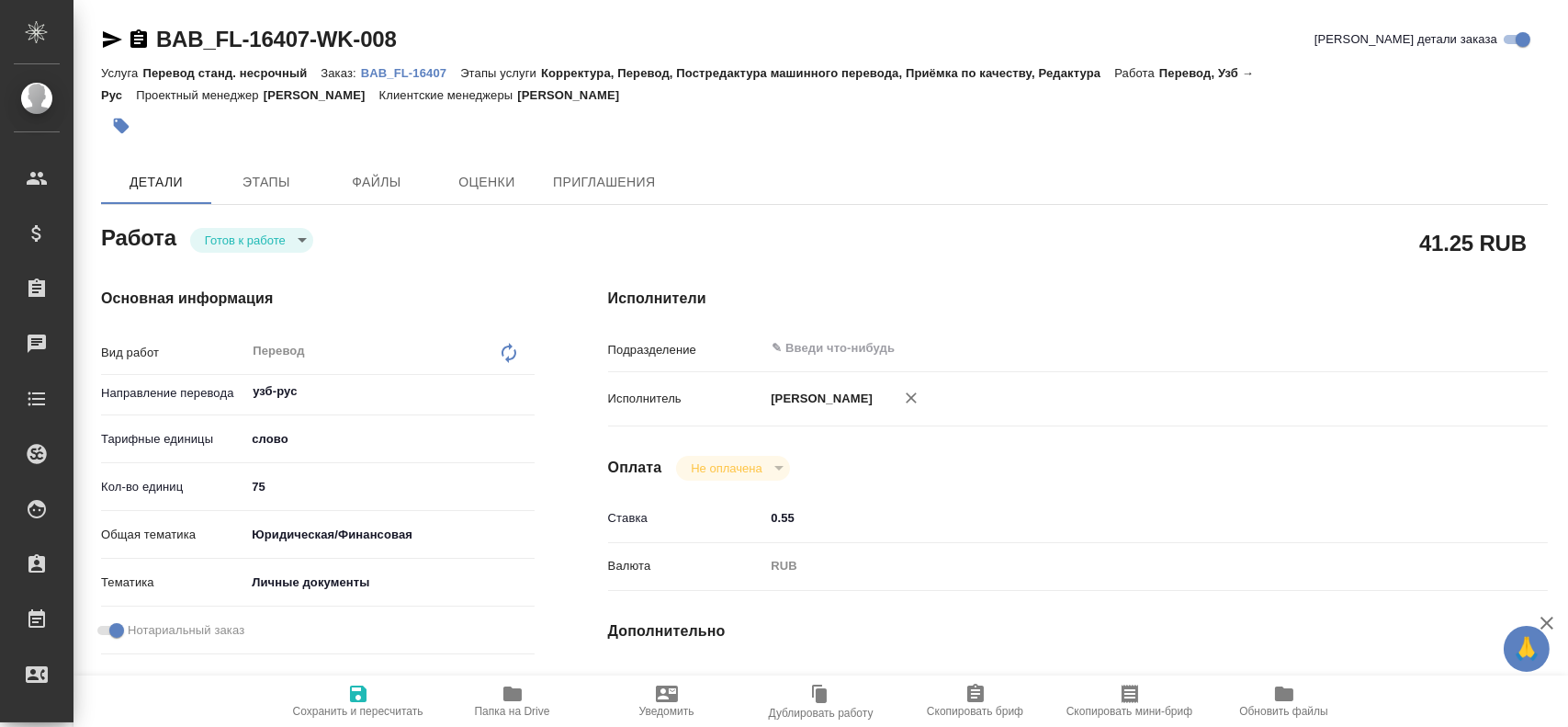
type textarea "x"
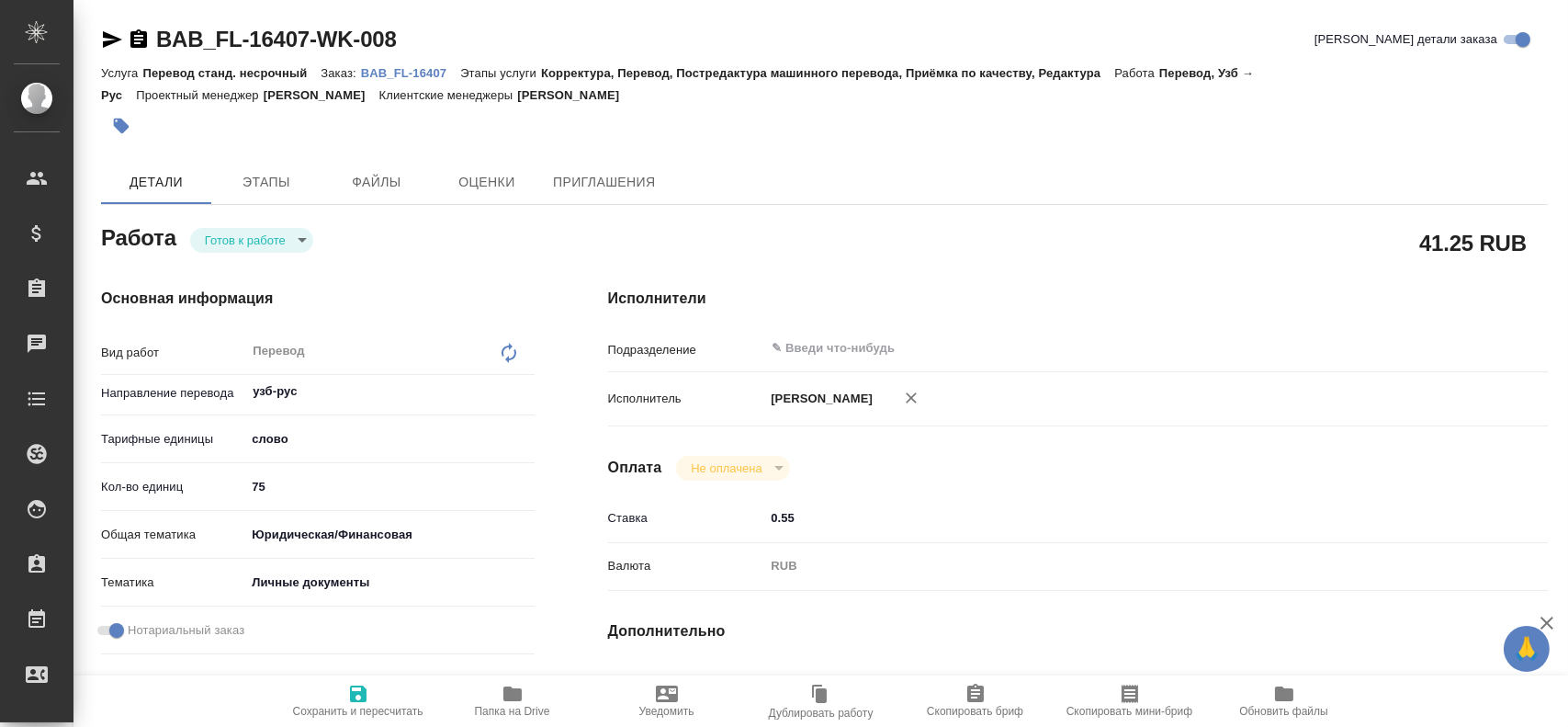
type textarea "x"
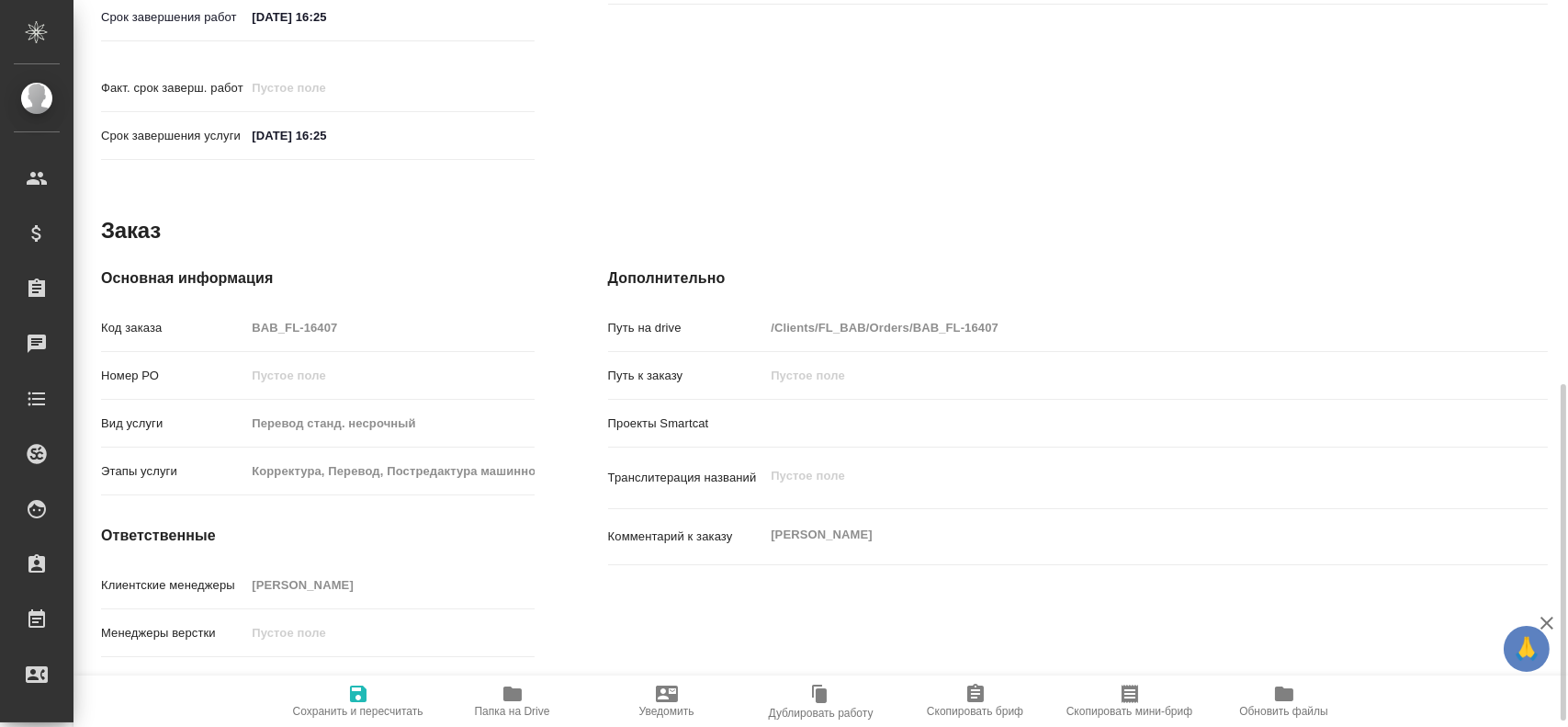
scroll to position [840, 0]
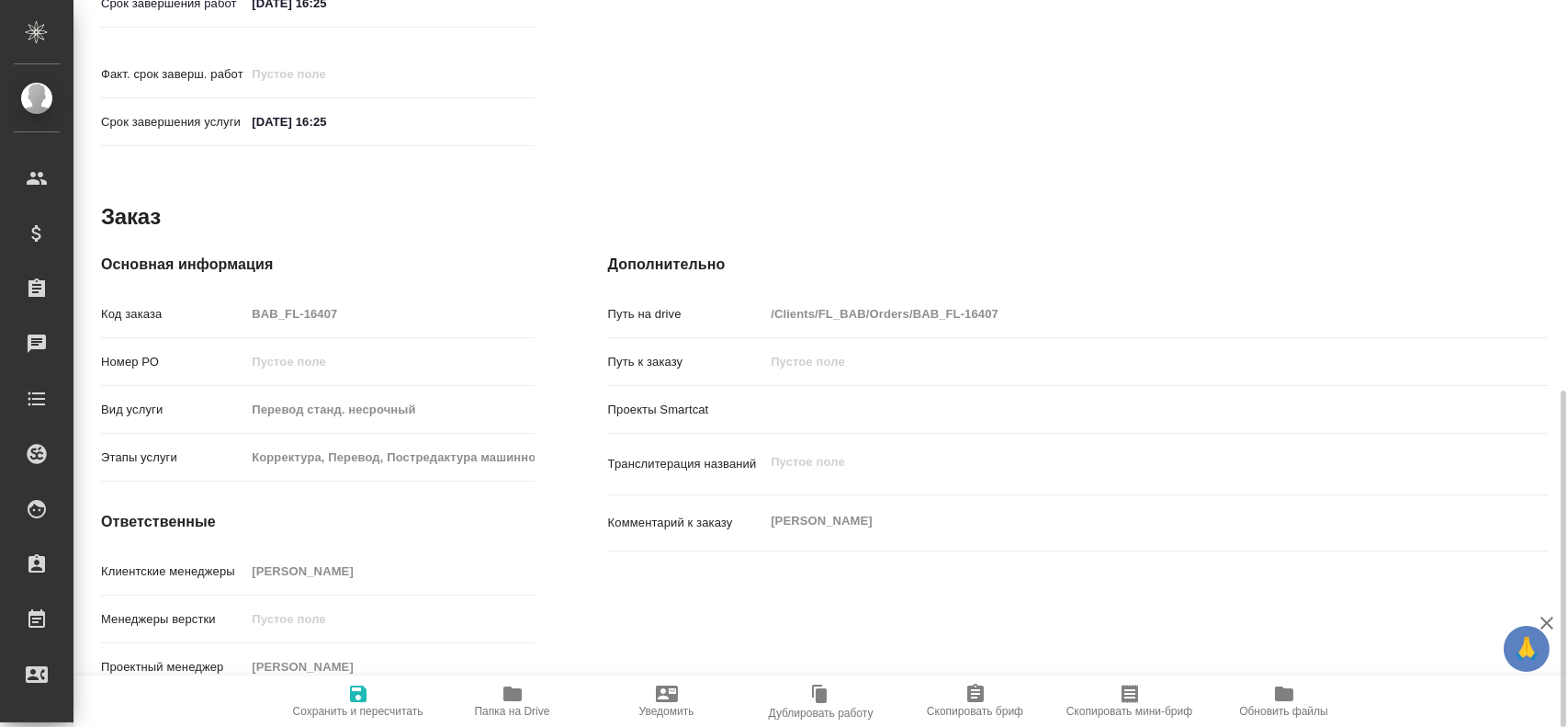
type textarea "x"
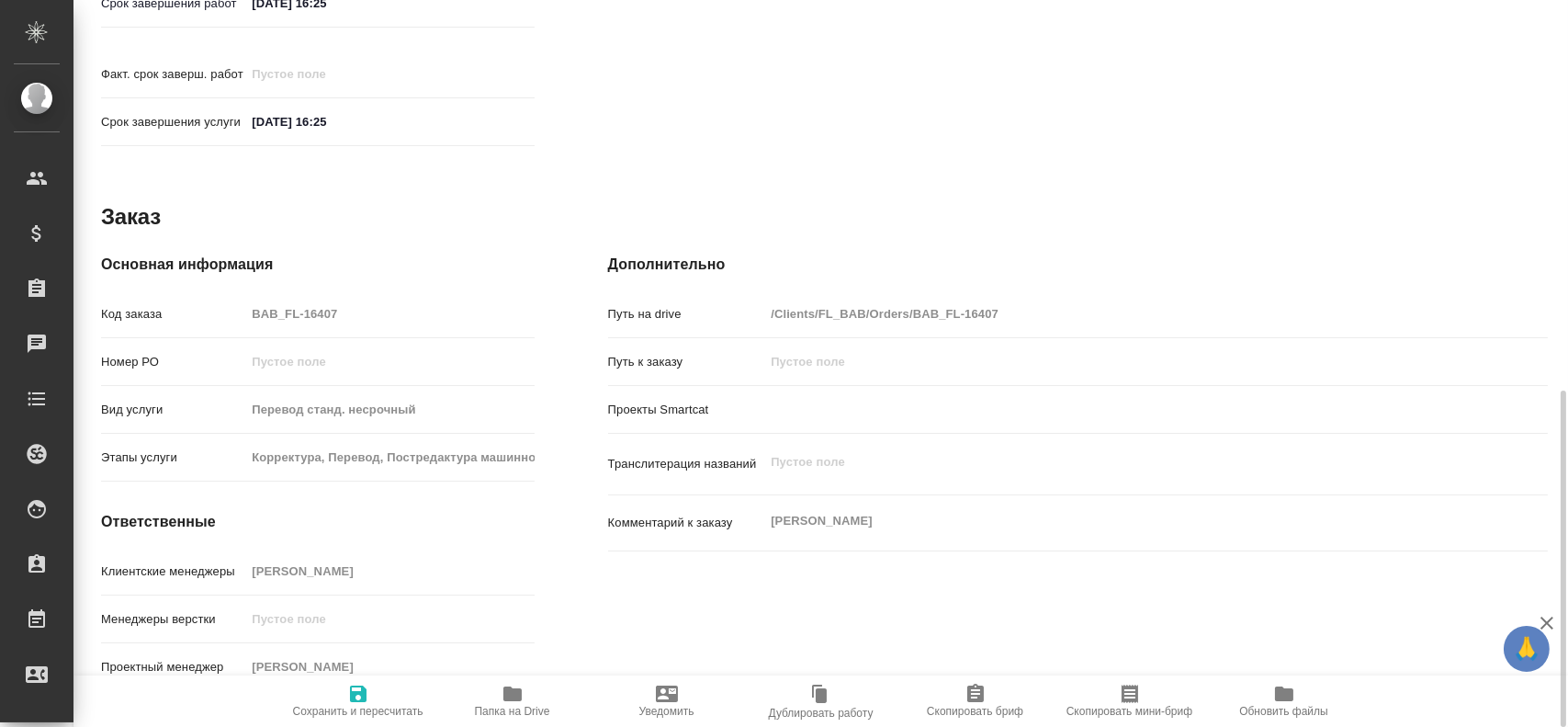
type textarea "x"
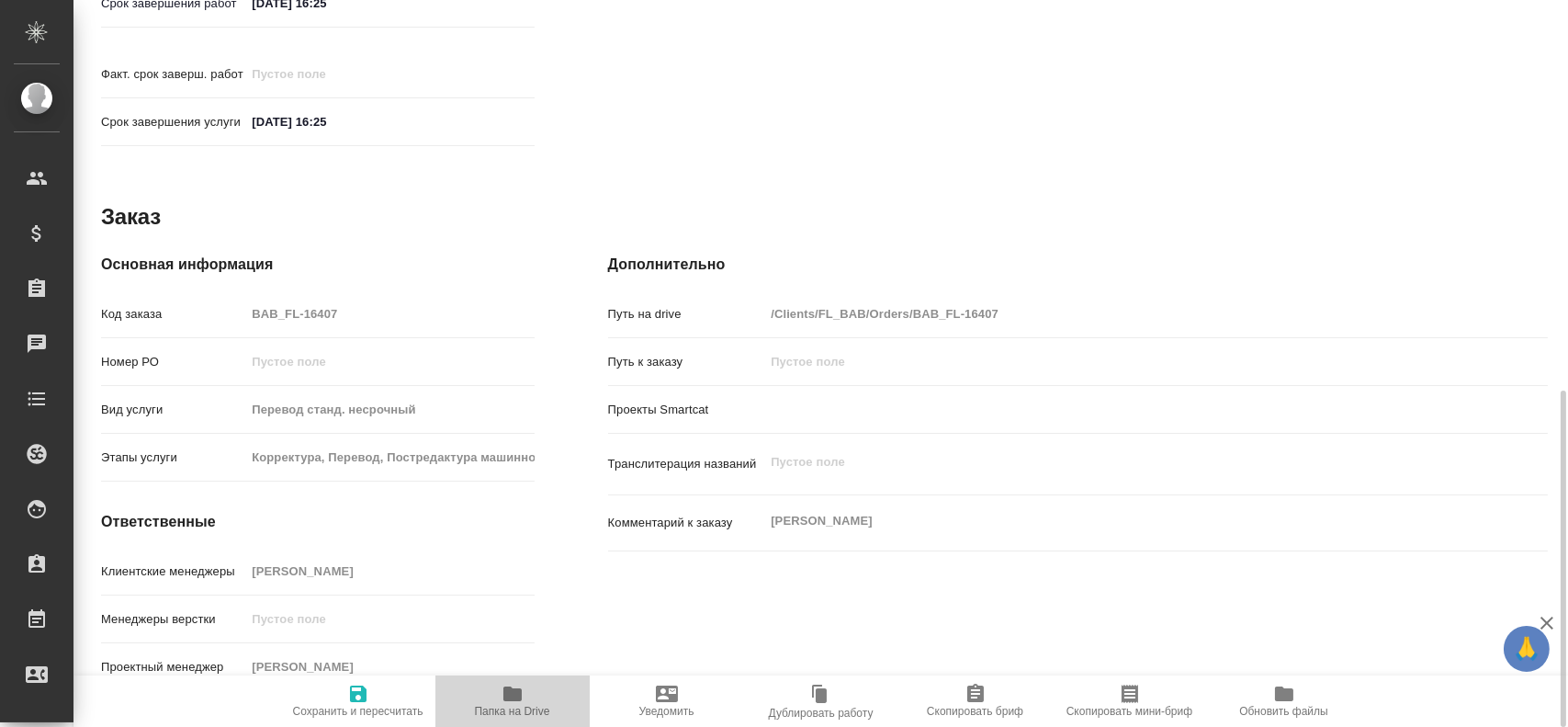
click at [508, 702] on icon "button" at bounding box center [513, 694] width 22 height 22
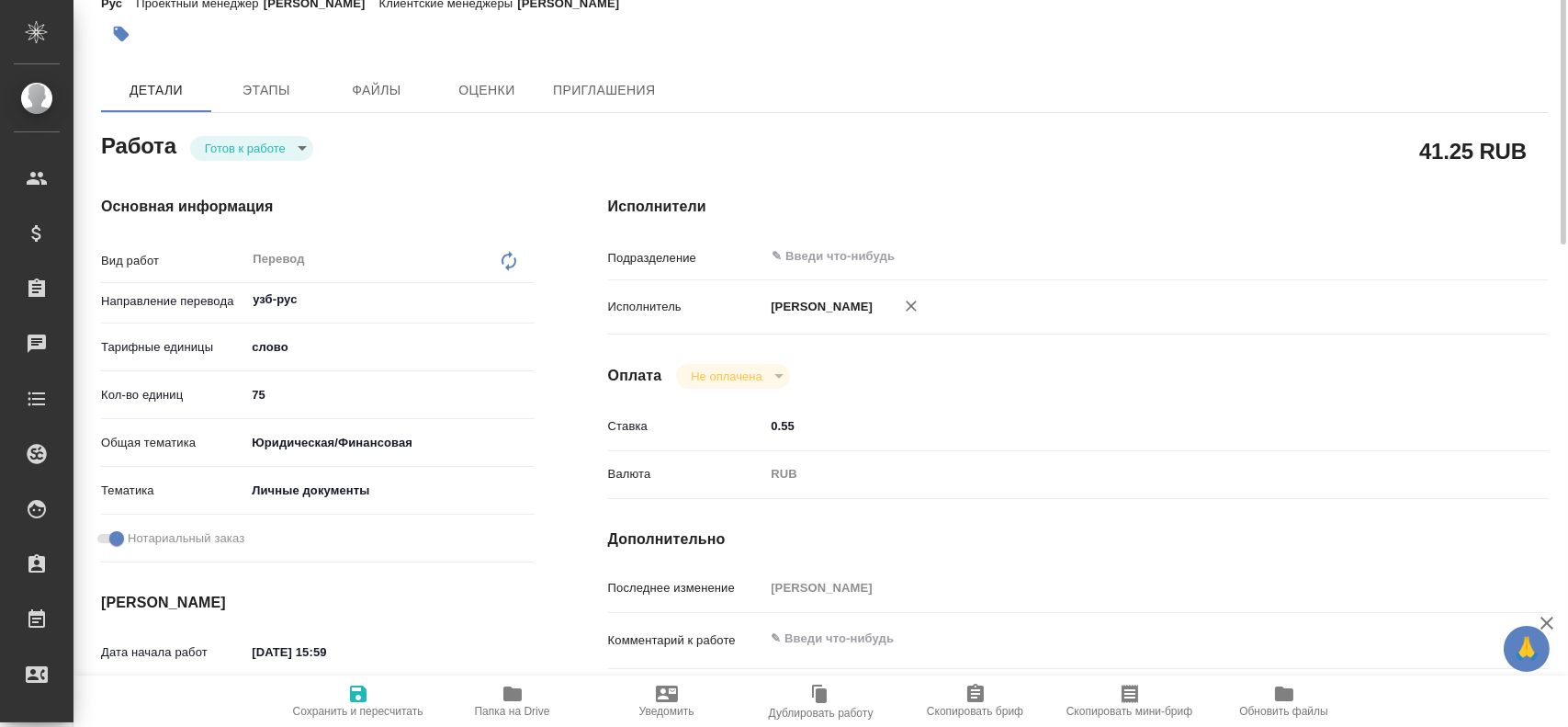
scroll to position [0, 0]
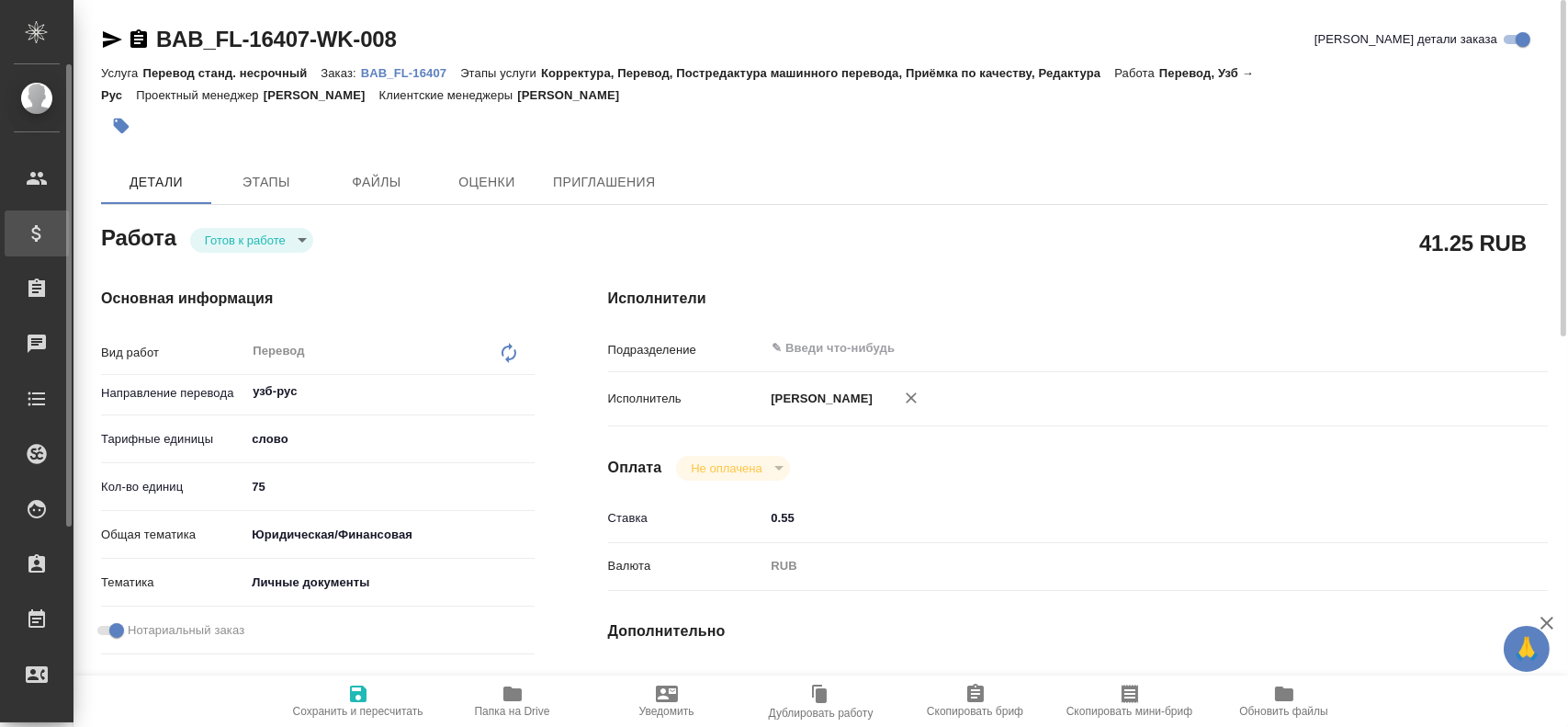
type textarea "x"
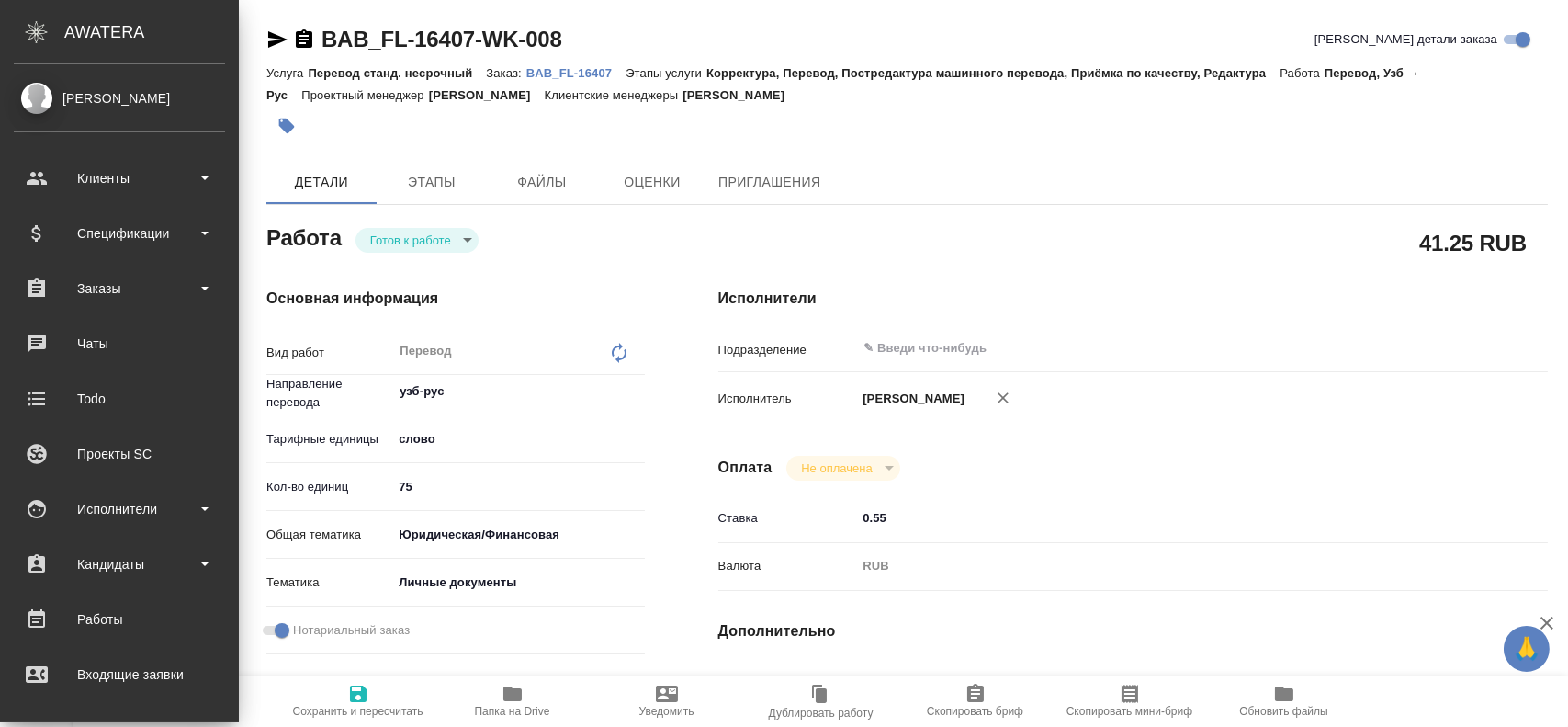
type textarea "x"
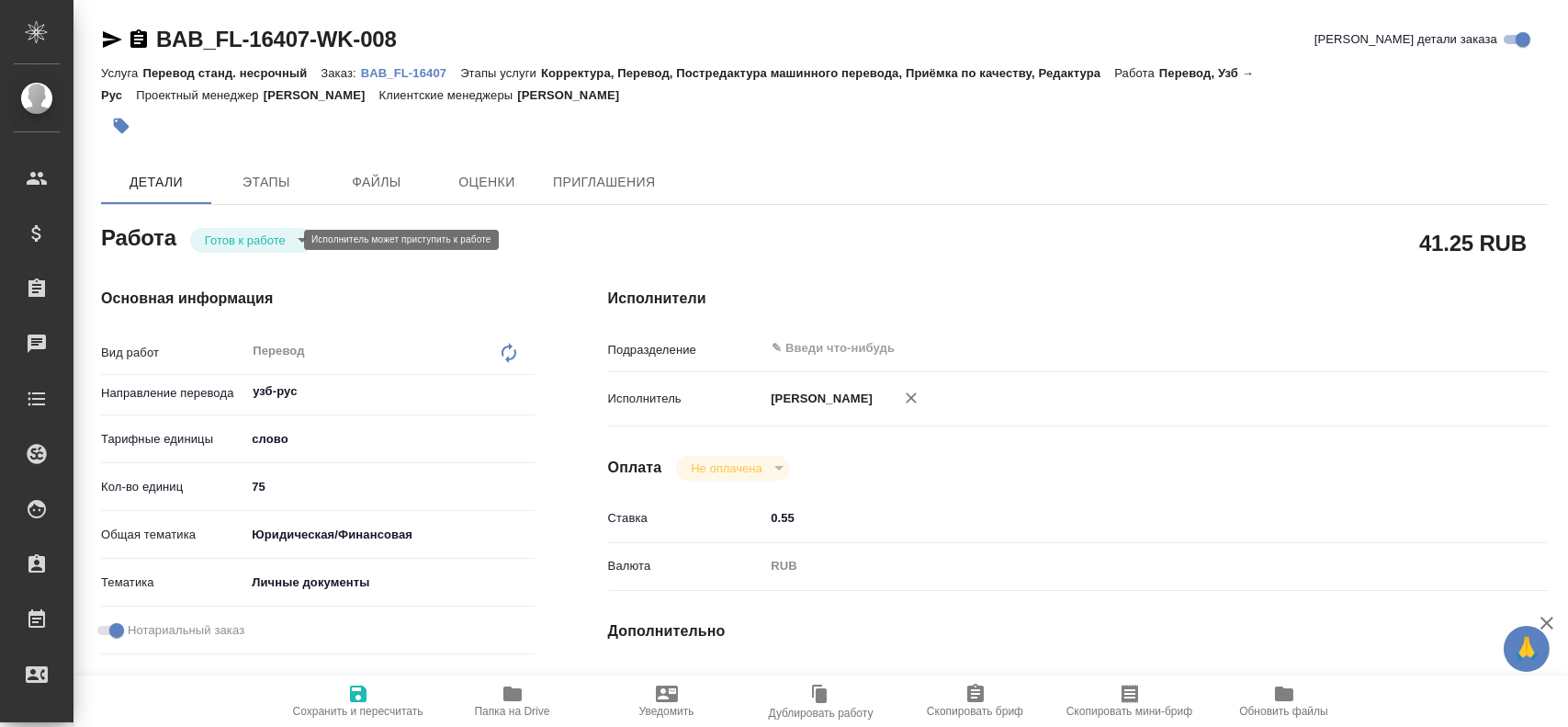
click at [282, 235] on body "🙏 .cls-1 fill:#fff; AWATERA Gusev Alexandr Клиенты Спецификации Заказы 0 Чаты T…" at bounding box center [784, 363] width 1568 height 727
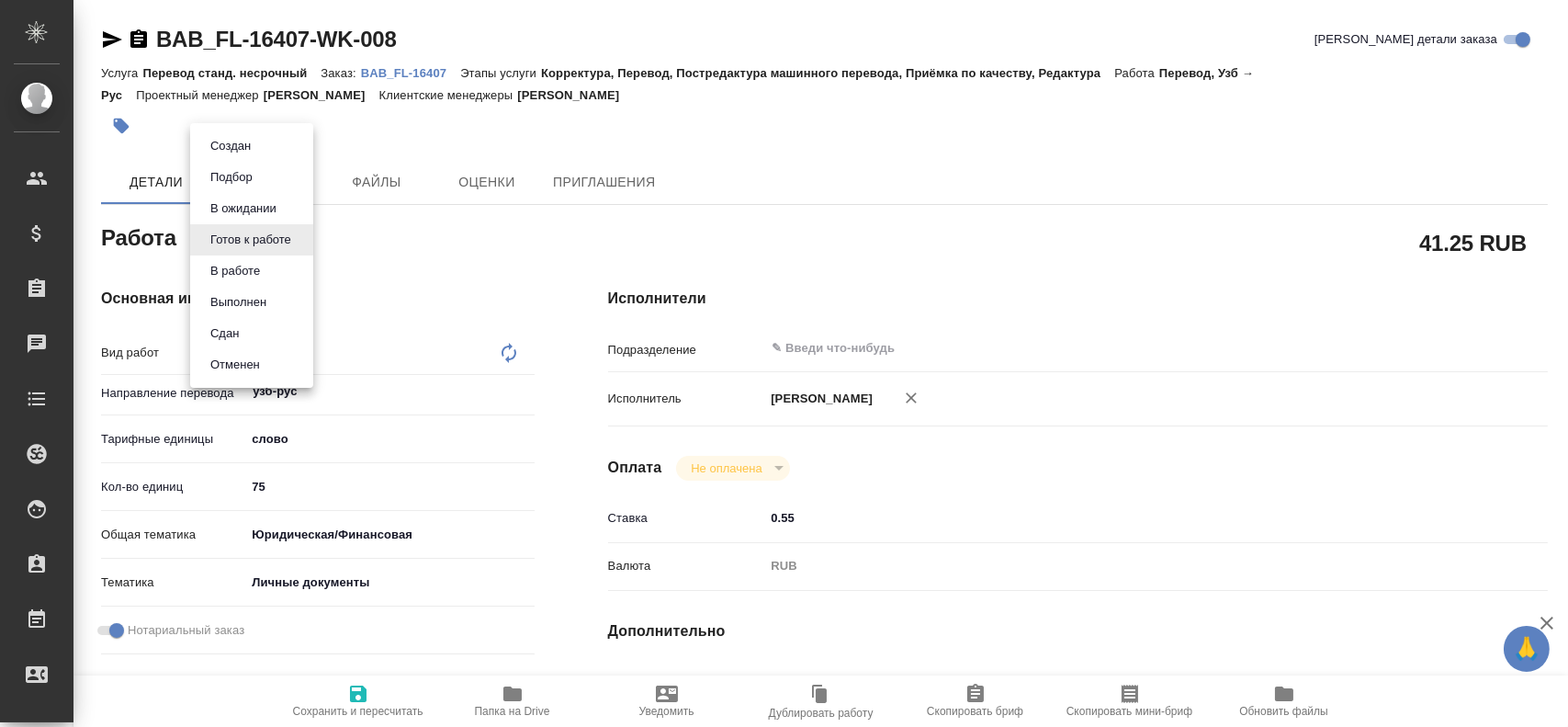
click at [273, 268] on li "В работе" at bounding box center [251, 272] width 123 height 31
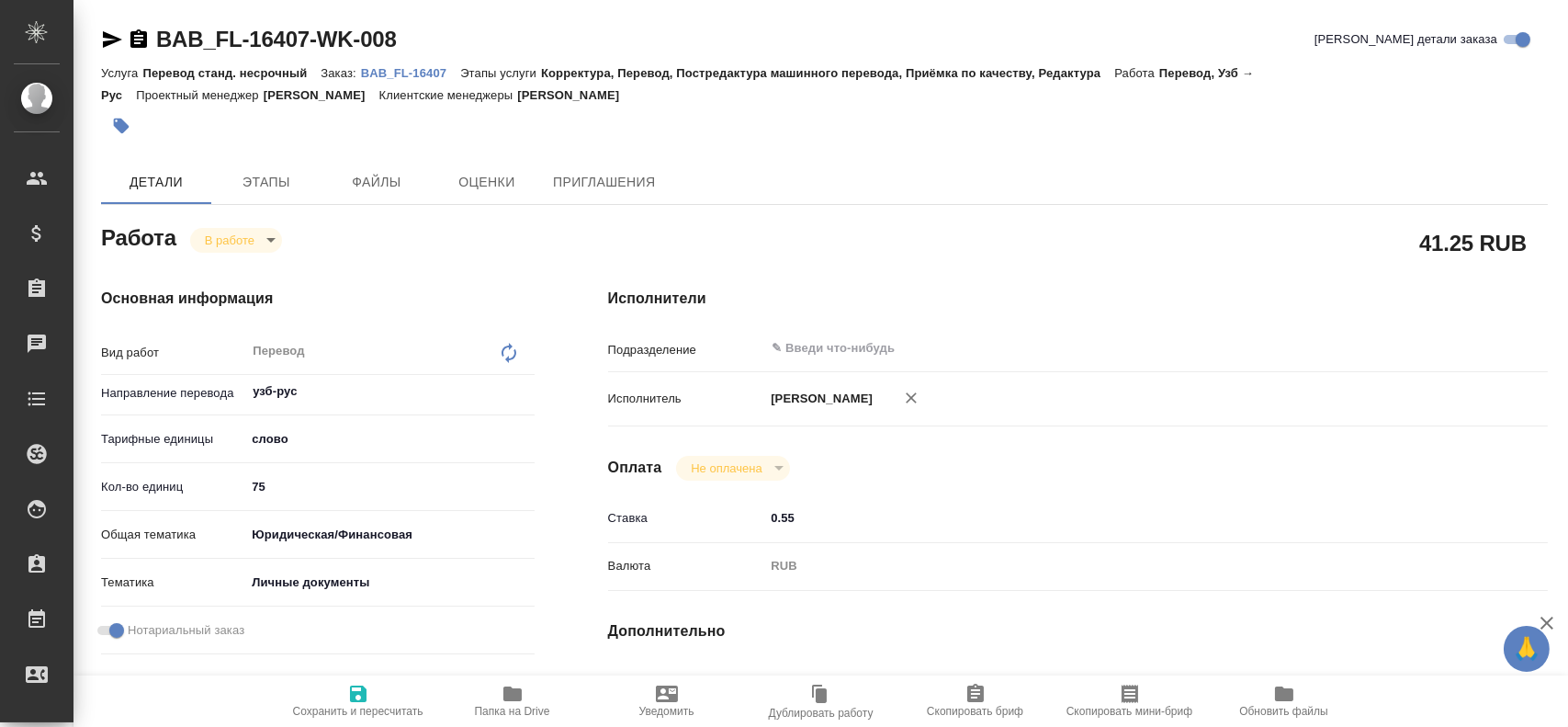
type textarea "x"
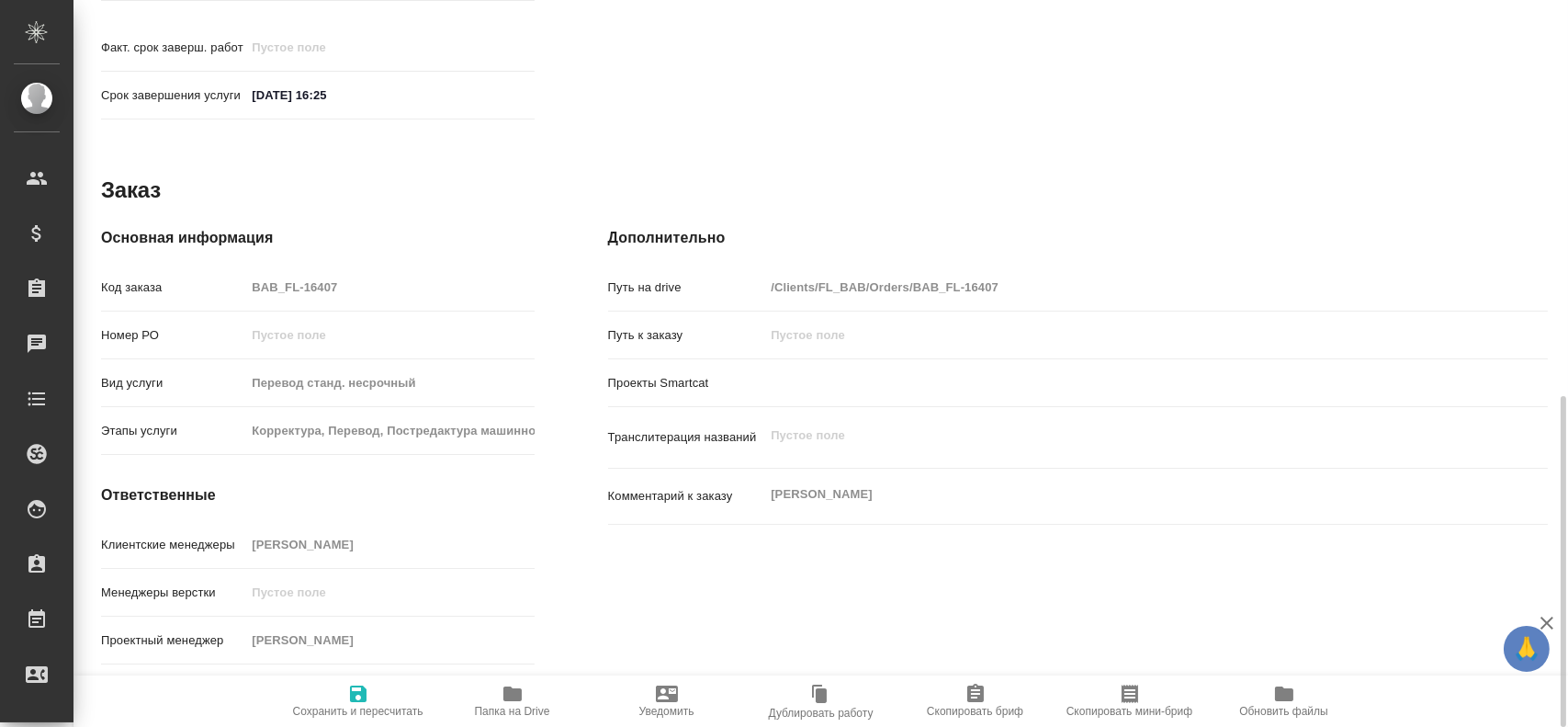
scroll to position [868, 0]
type textarea "x"
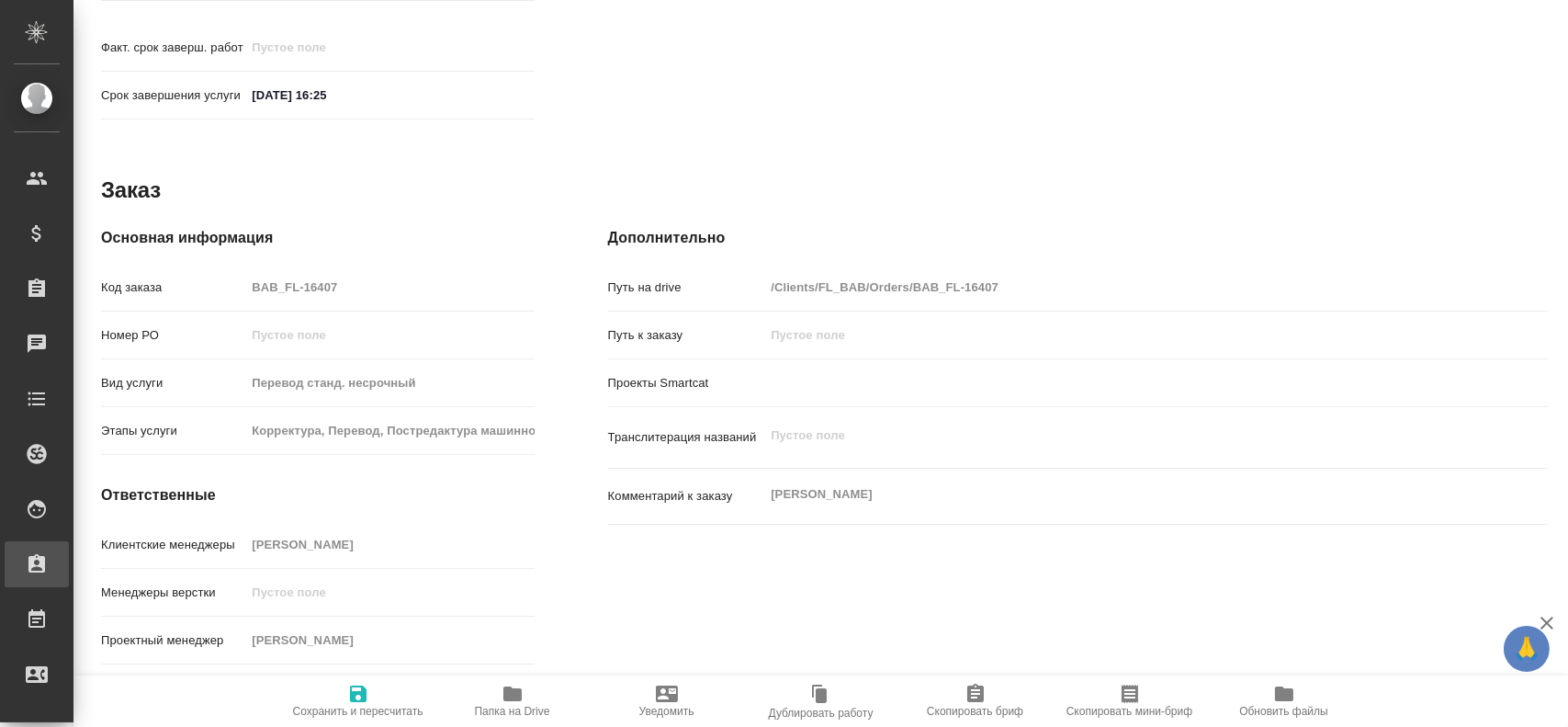
type textarea "x"
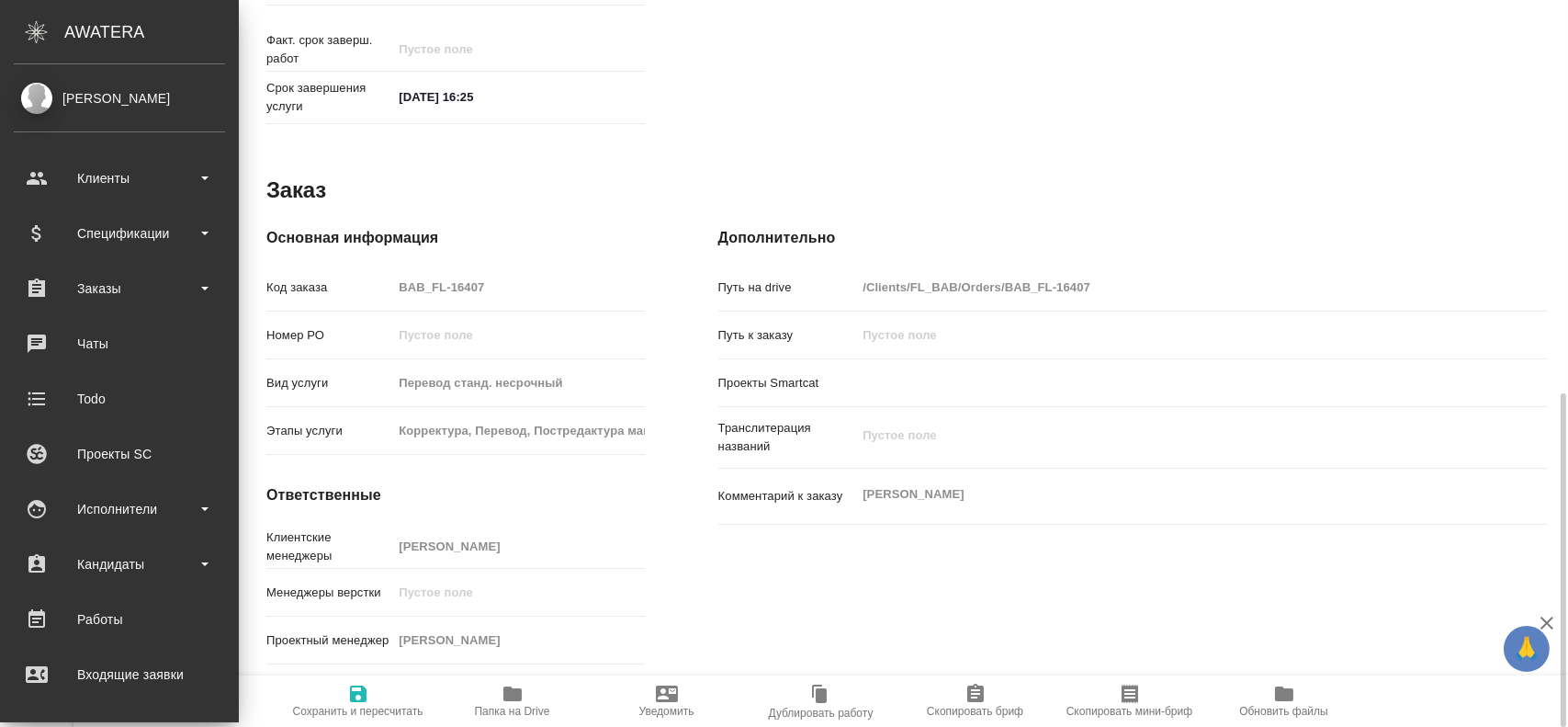
type textarea "x"
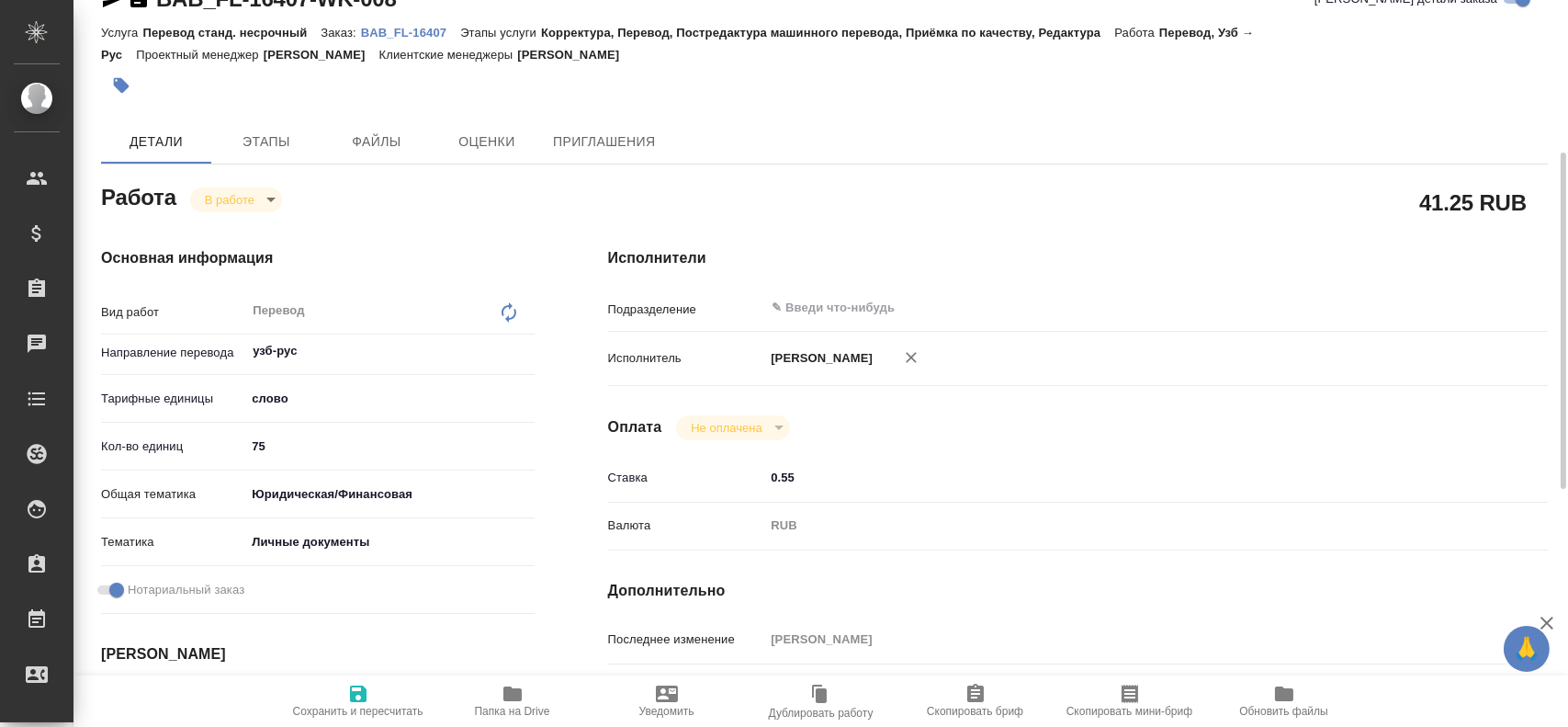
scroll to position [0, 0]
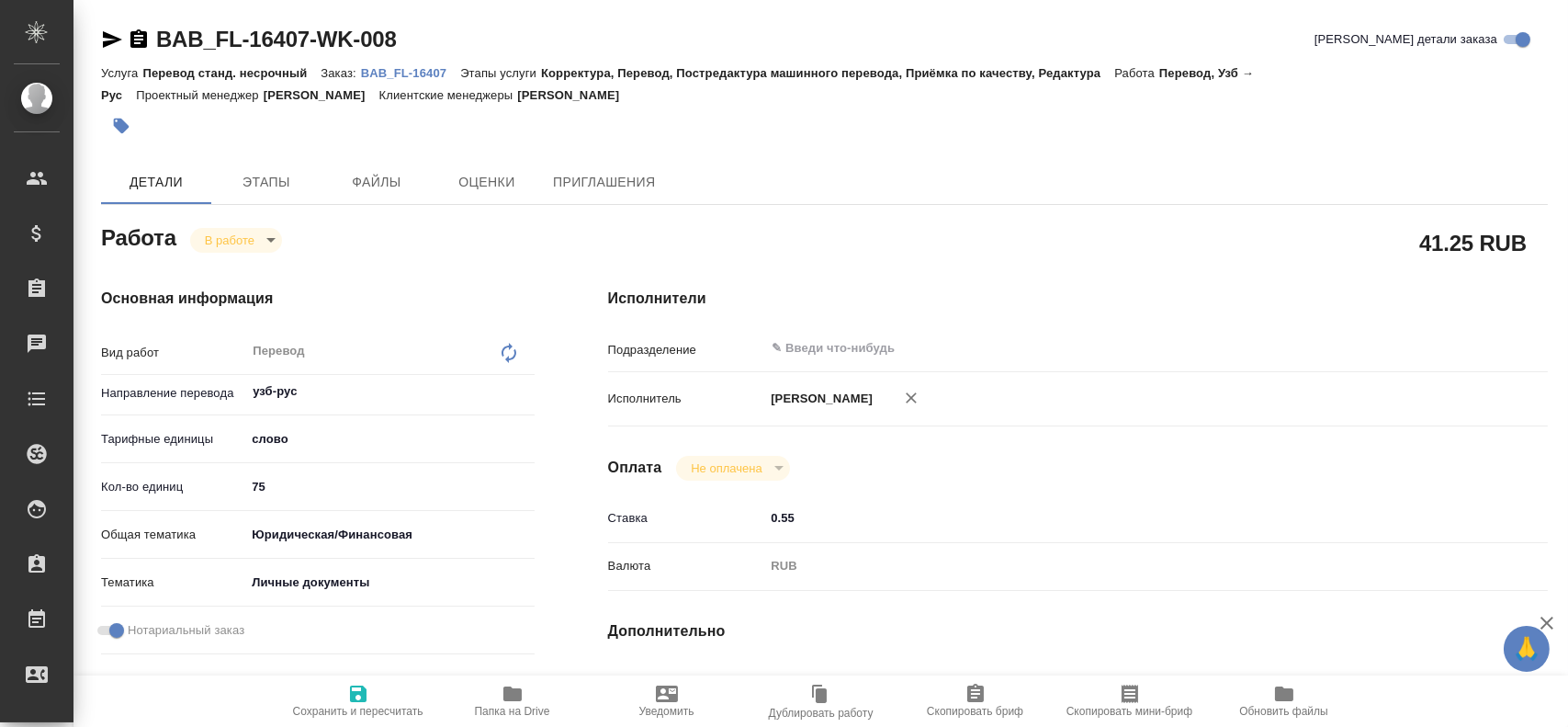
click at [243, 250] on body "🙏 .cls-1 fill:#fff; AWATERA Gusev Alexandr Клиенты Спецификации Заказы 0 Чаты T…" at bounding box center [784, 363] width 1568 height 727
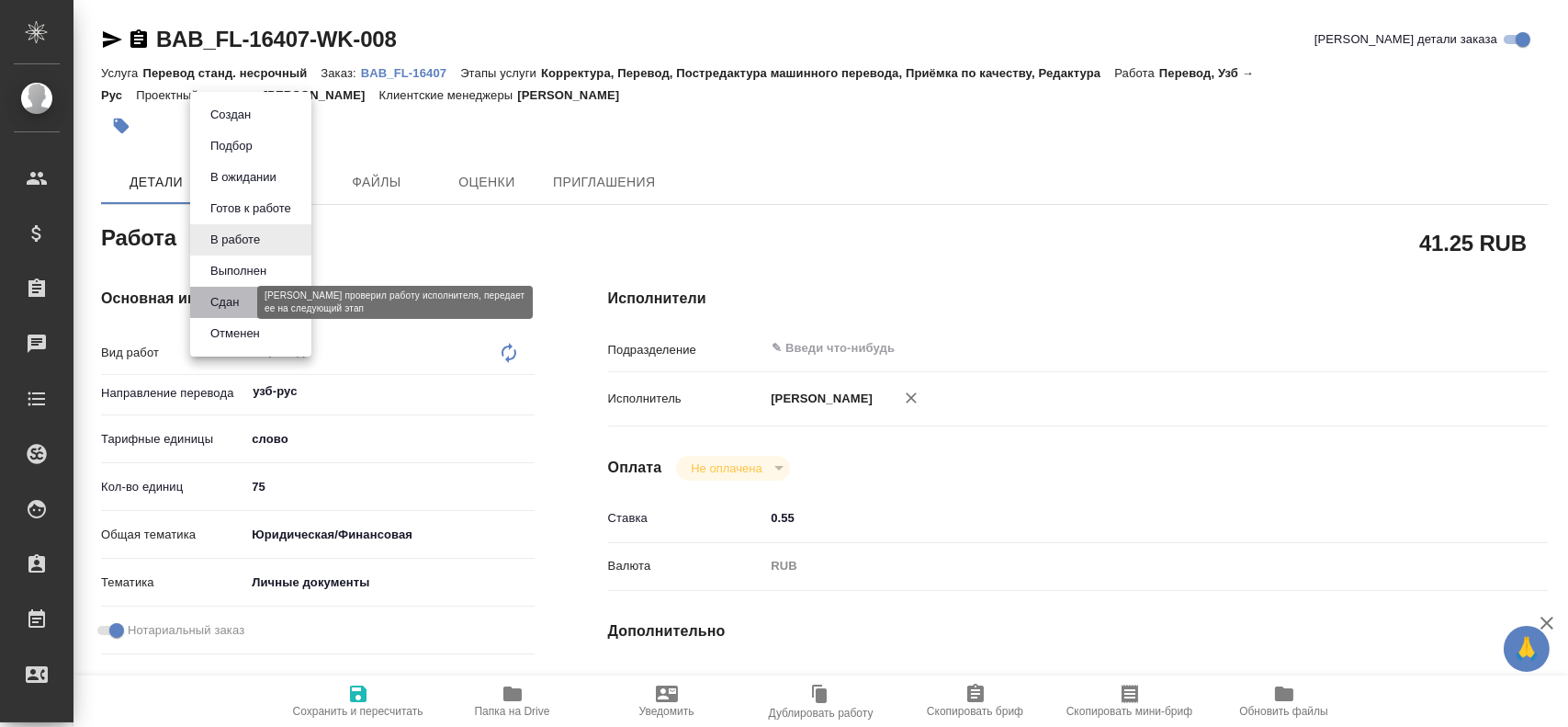
click at [242, 312] on button "Сдан" at bounding box center [224, 302] width 39 height 21
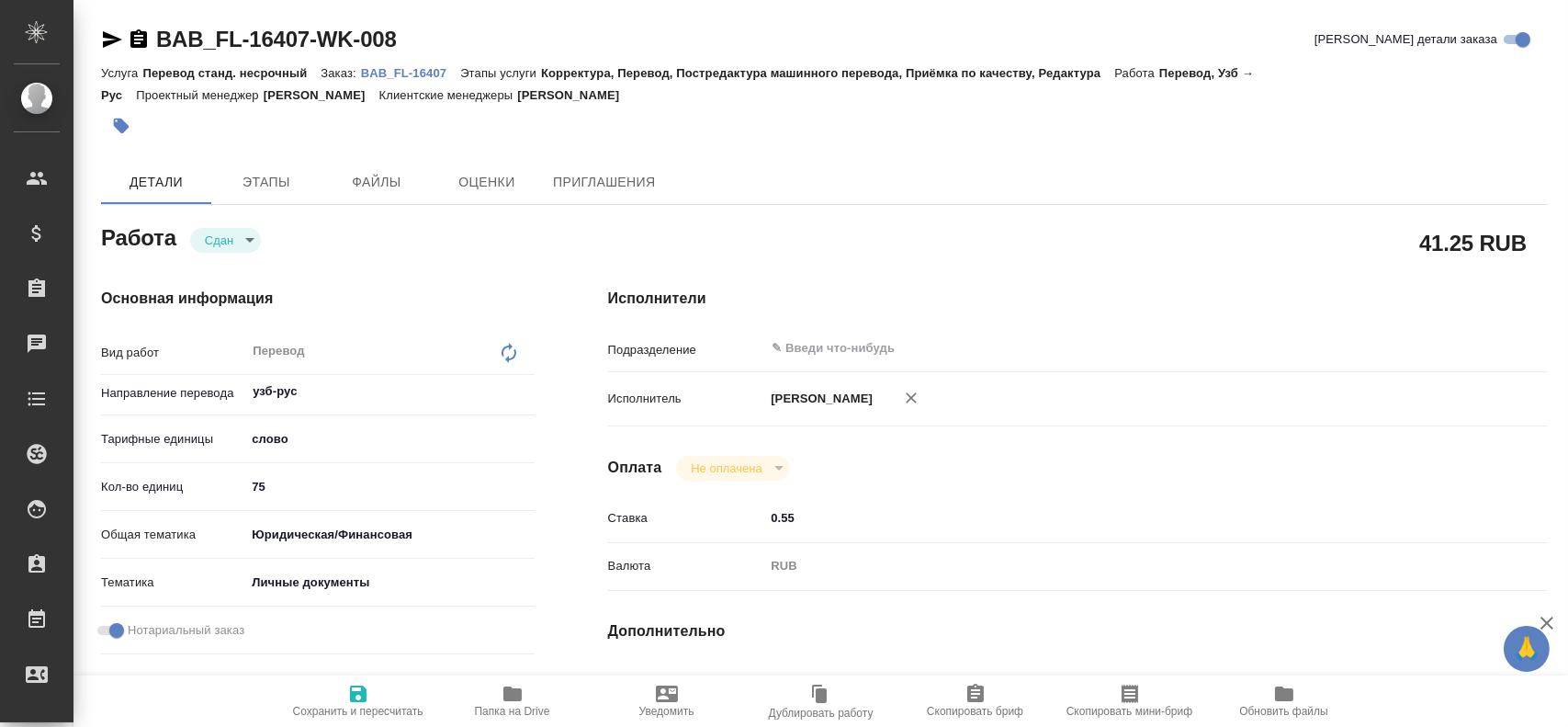
type textarea "x"
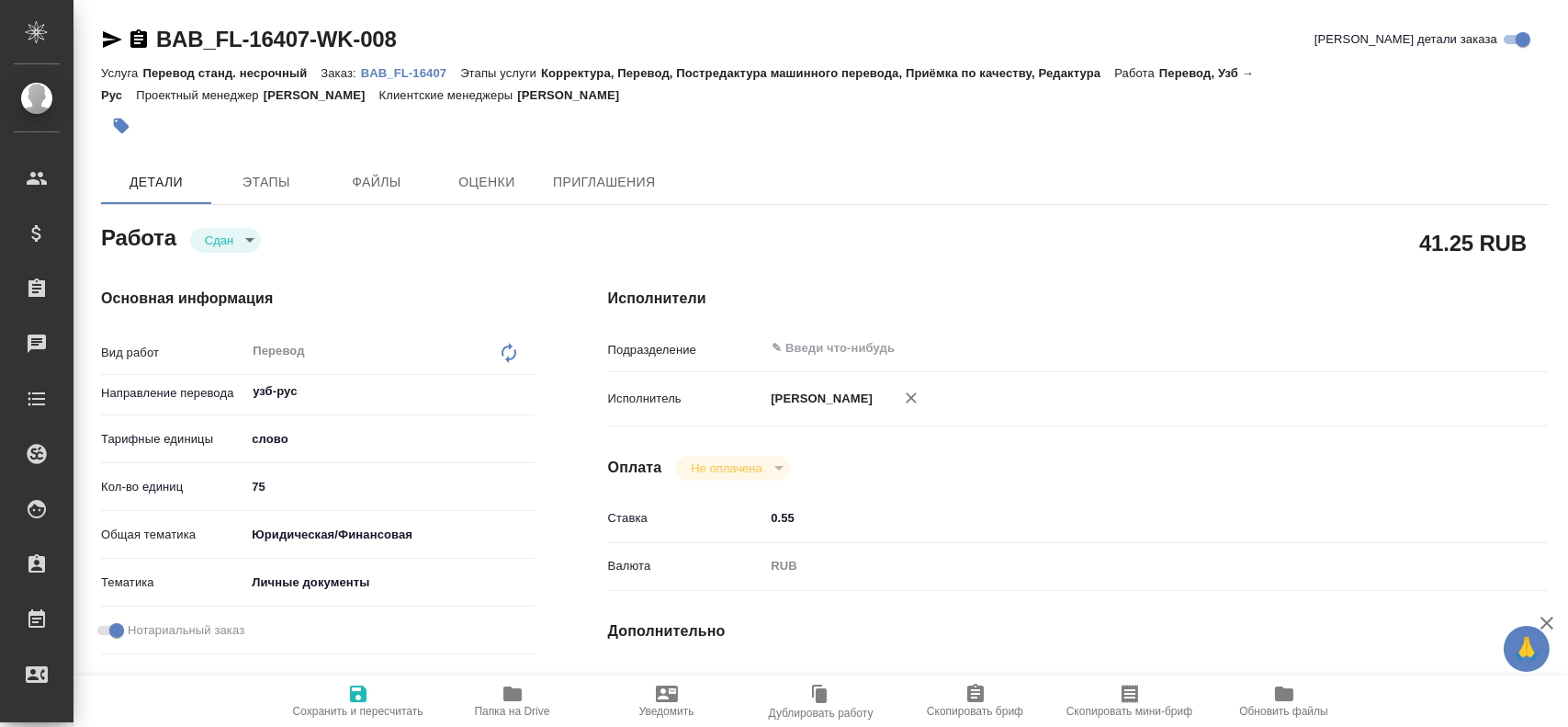
type textarea "x"
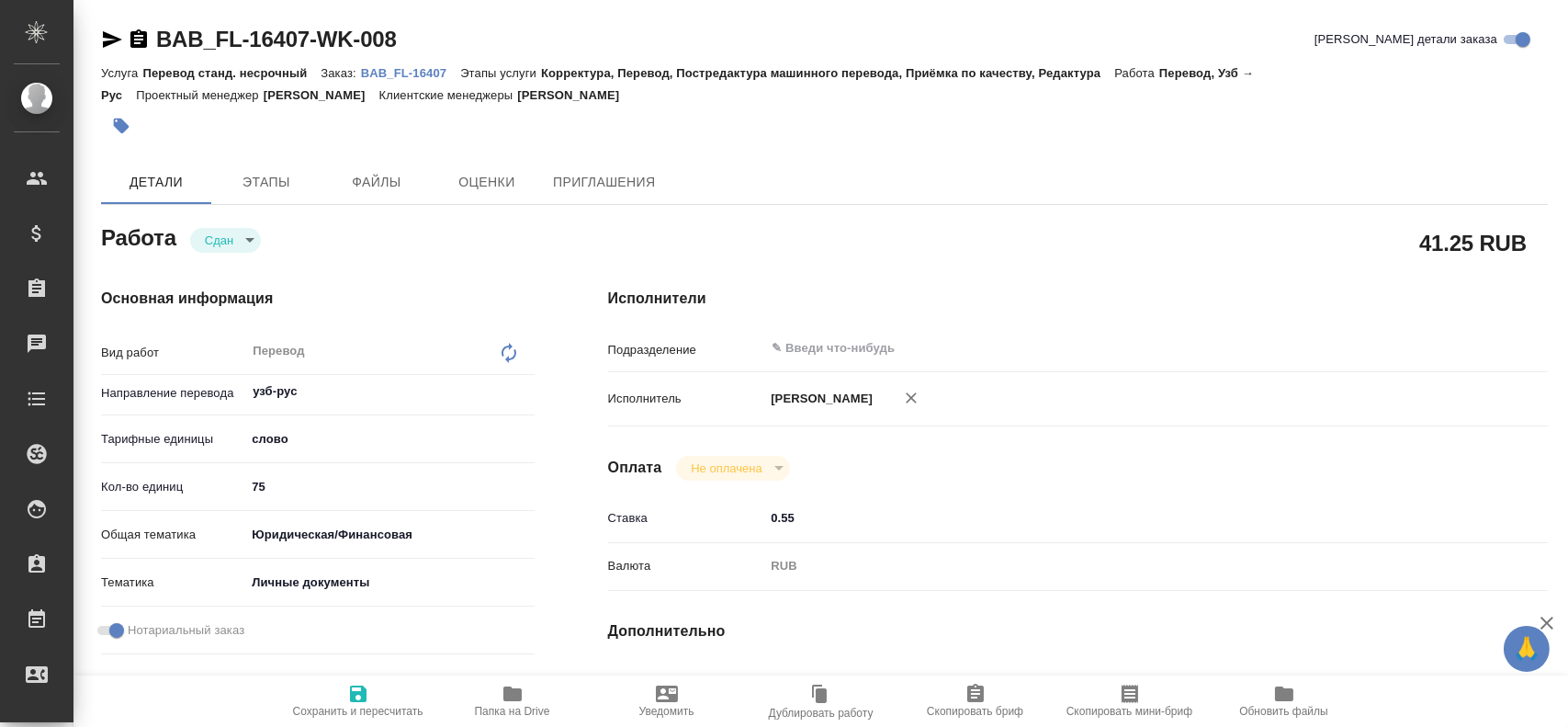
scroll to position [643, 0]
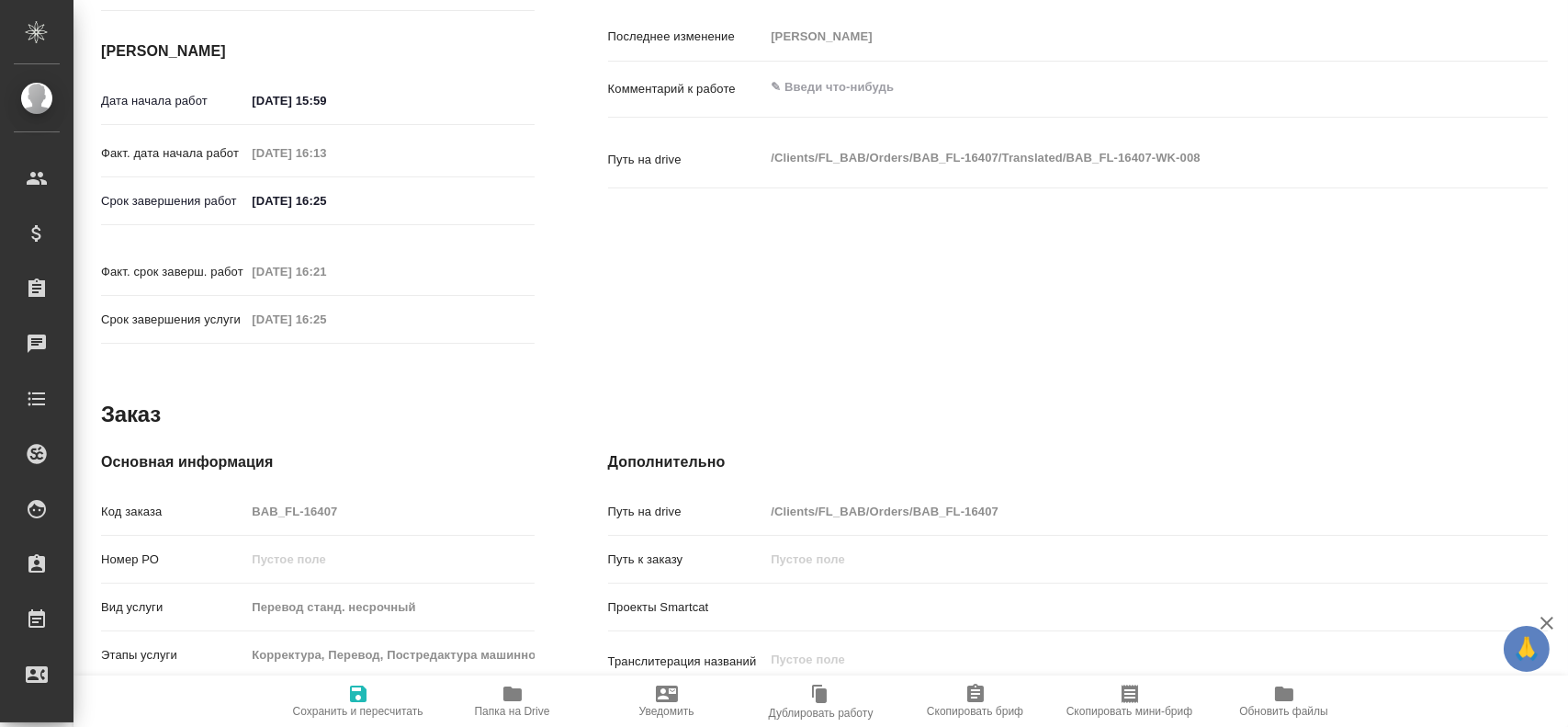
click at [147, 471] on div "Основная информация Код заказа BAB_FL-16407 Номер РО Вид услуги Перевод станд. …" at bounding box center [318, 674] width 434 height 445
type textarea "x"
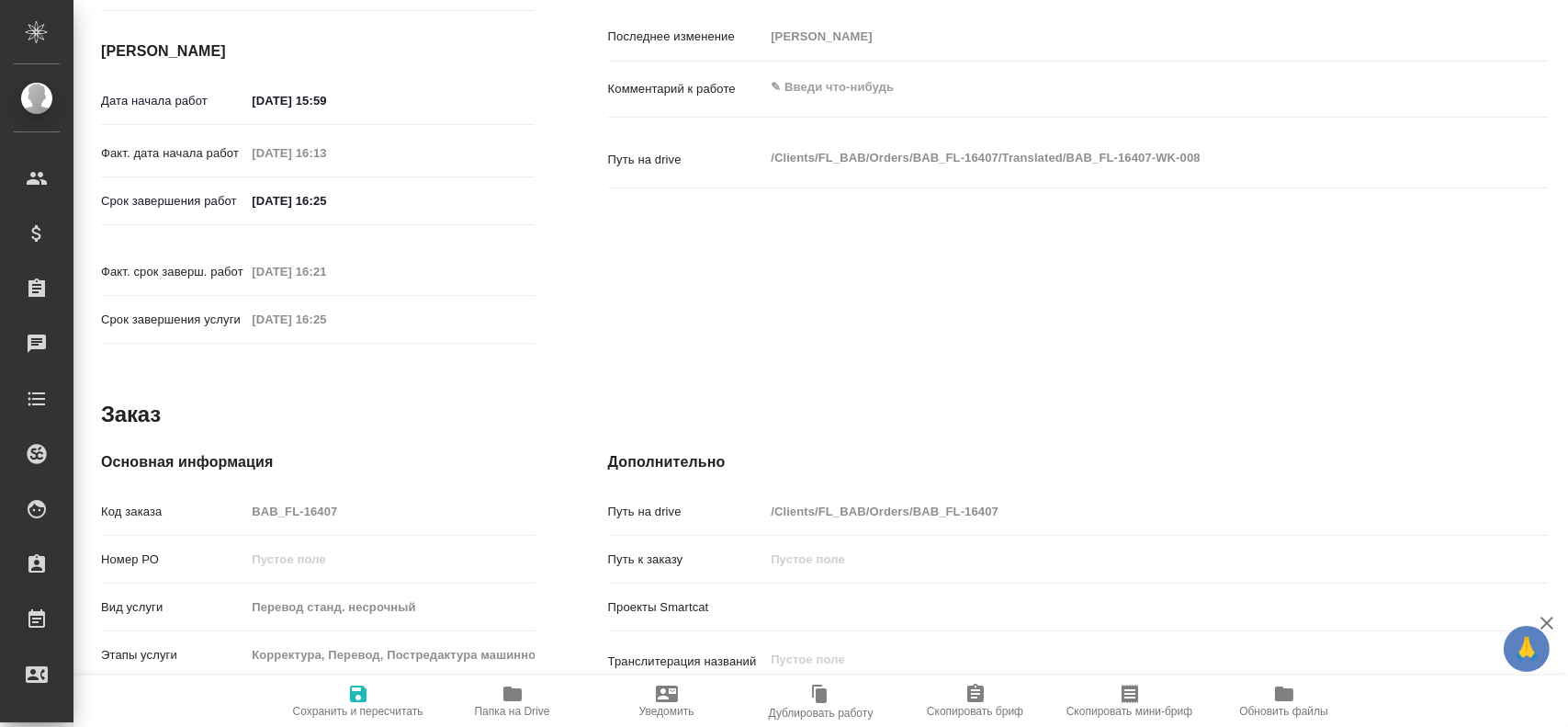
type textarea "x"
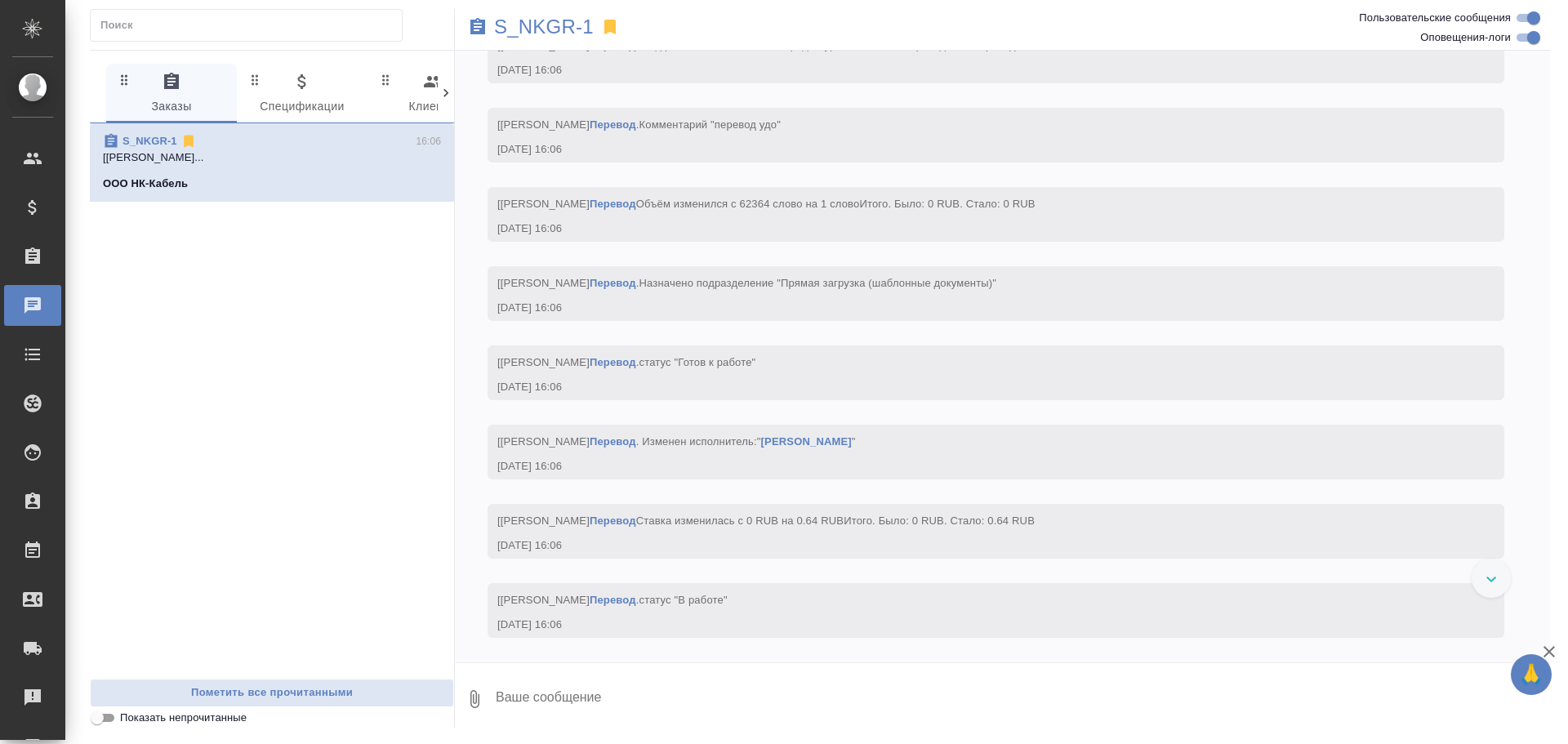
scroll to position [24332, 0]
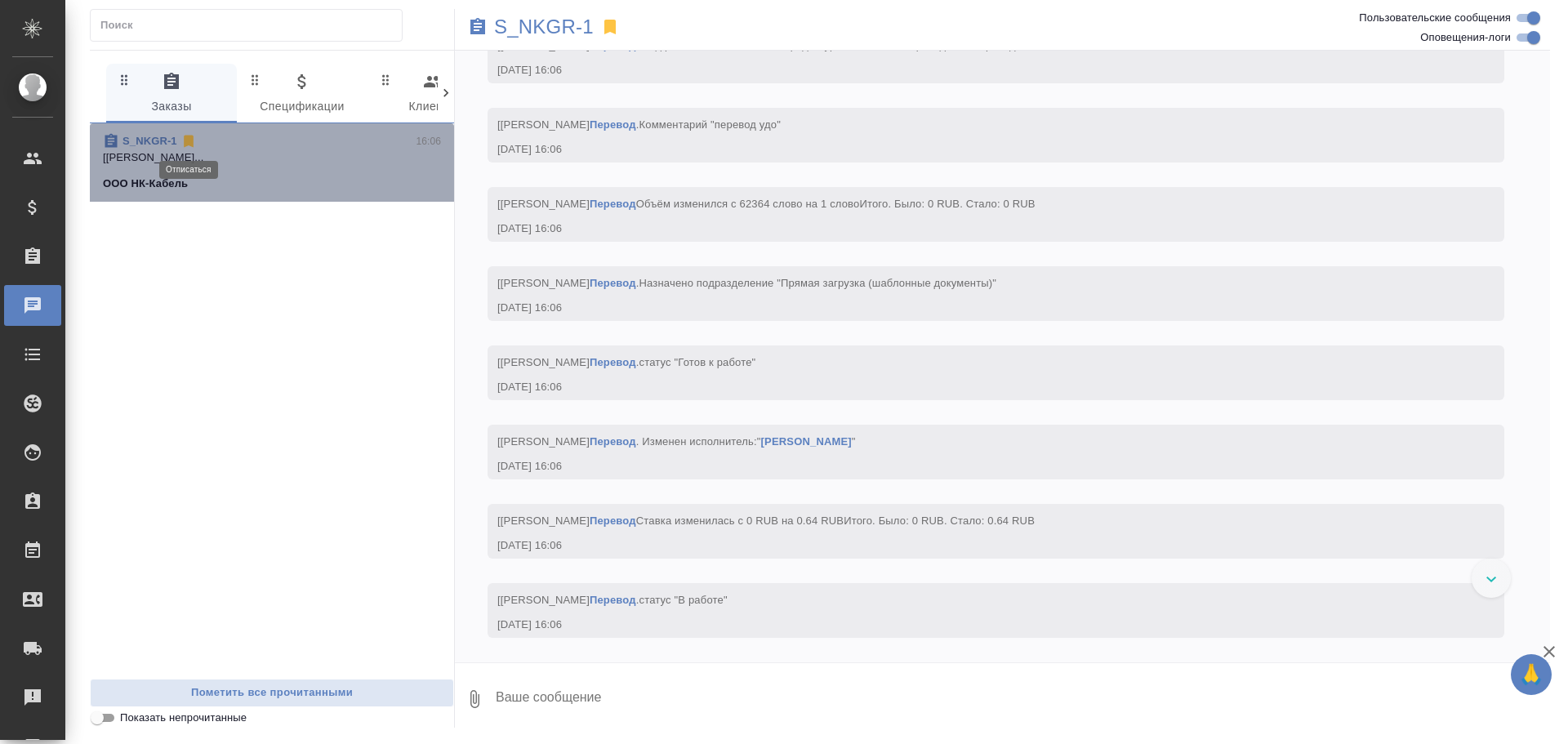
click at [182, 142] on icon at bounding box center [188, 141] width 17 height 17
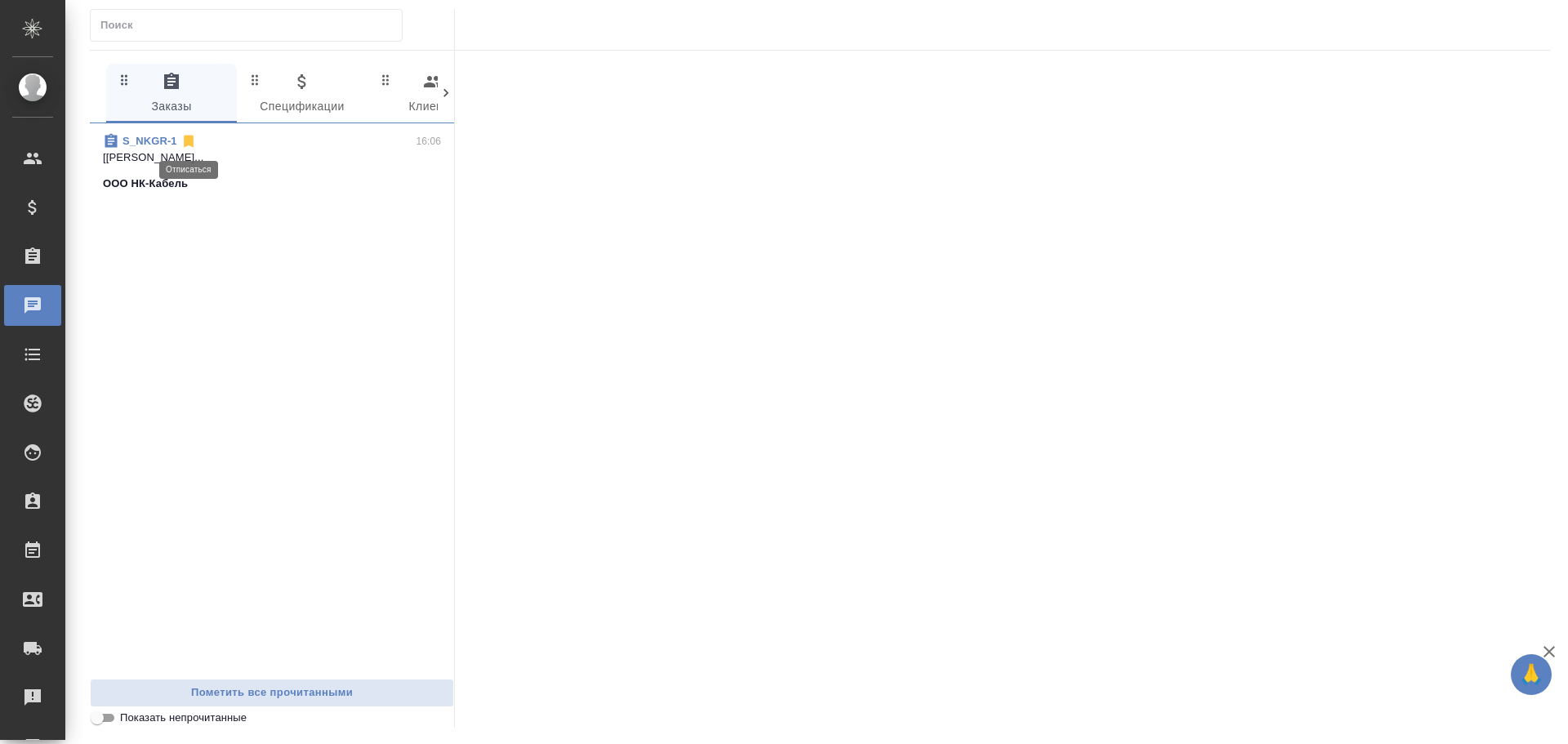
click at [191, 144] on icon at bounding box center [188, 142] width 10 height 12
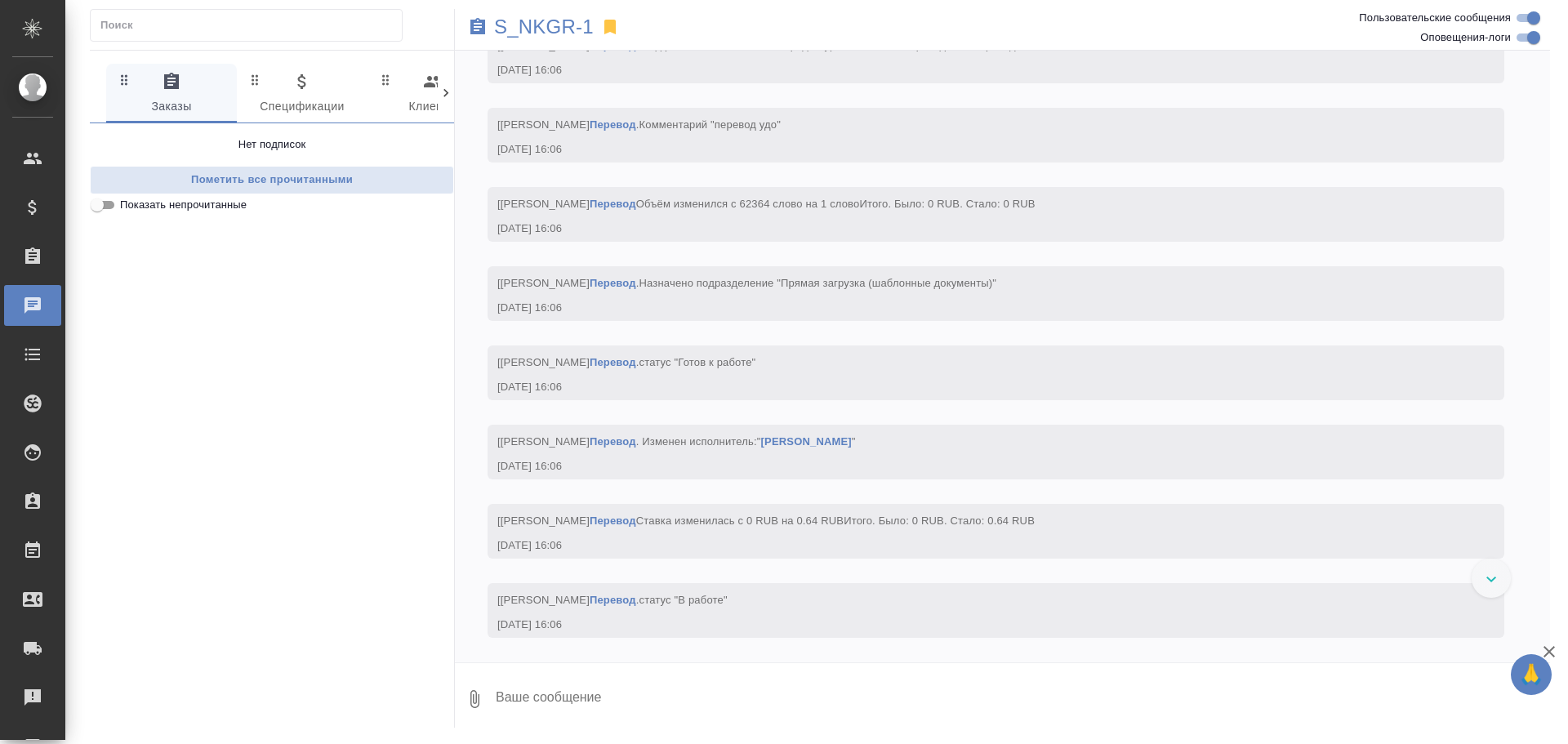
click at [187, 146] on div "Нет подписок" at bounding box center [272, 144] width 365 height 17
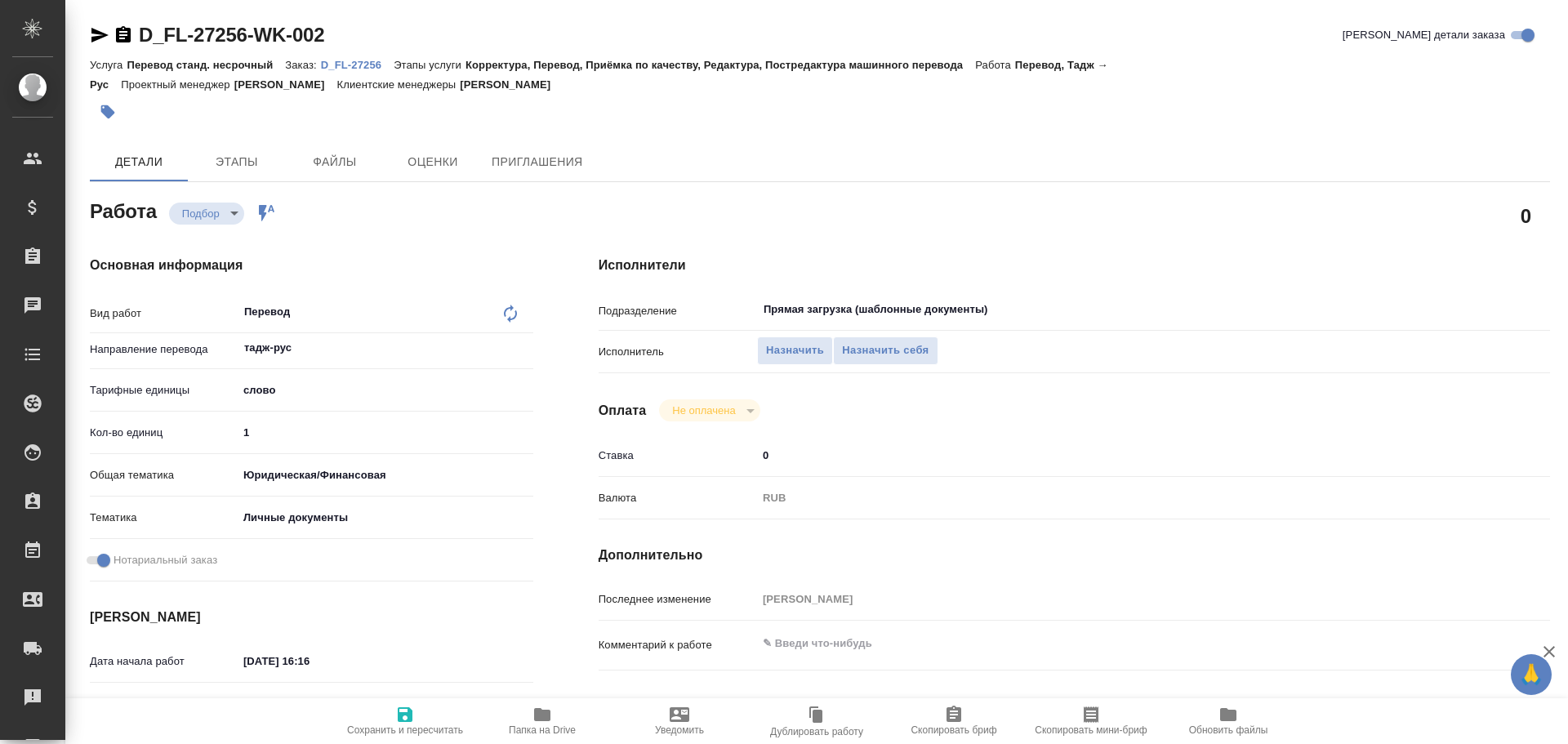
scroll to position [649, 0]
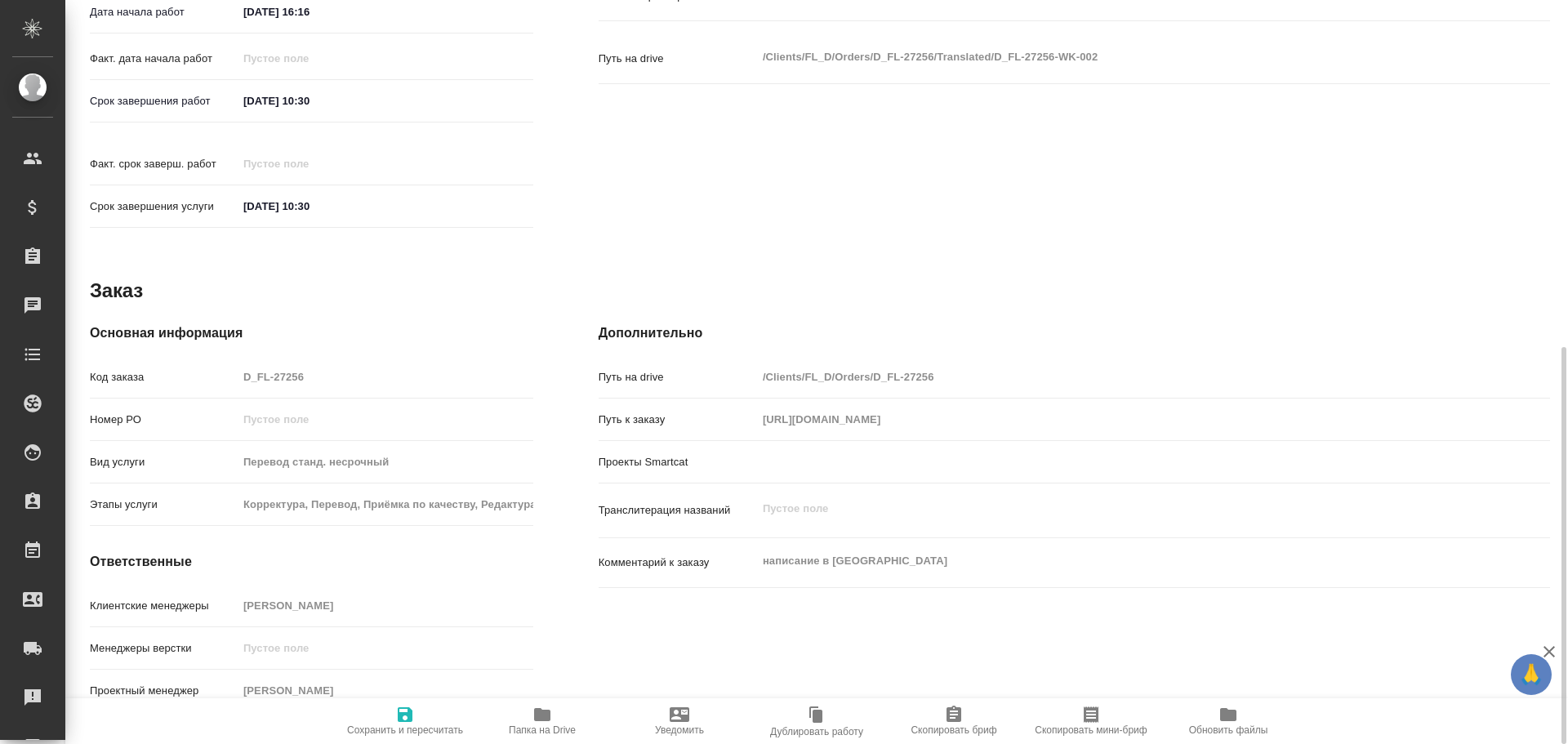
type textarea "x"
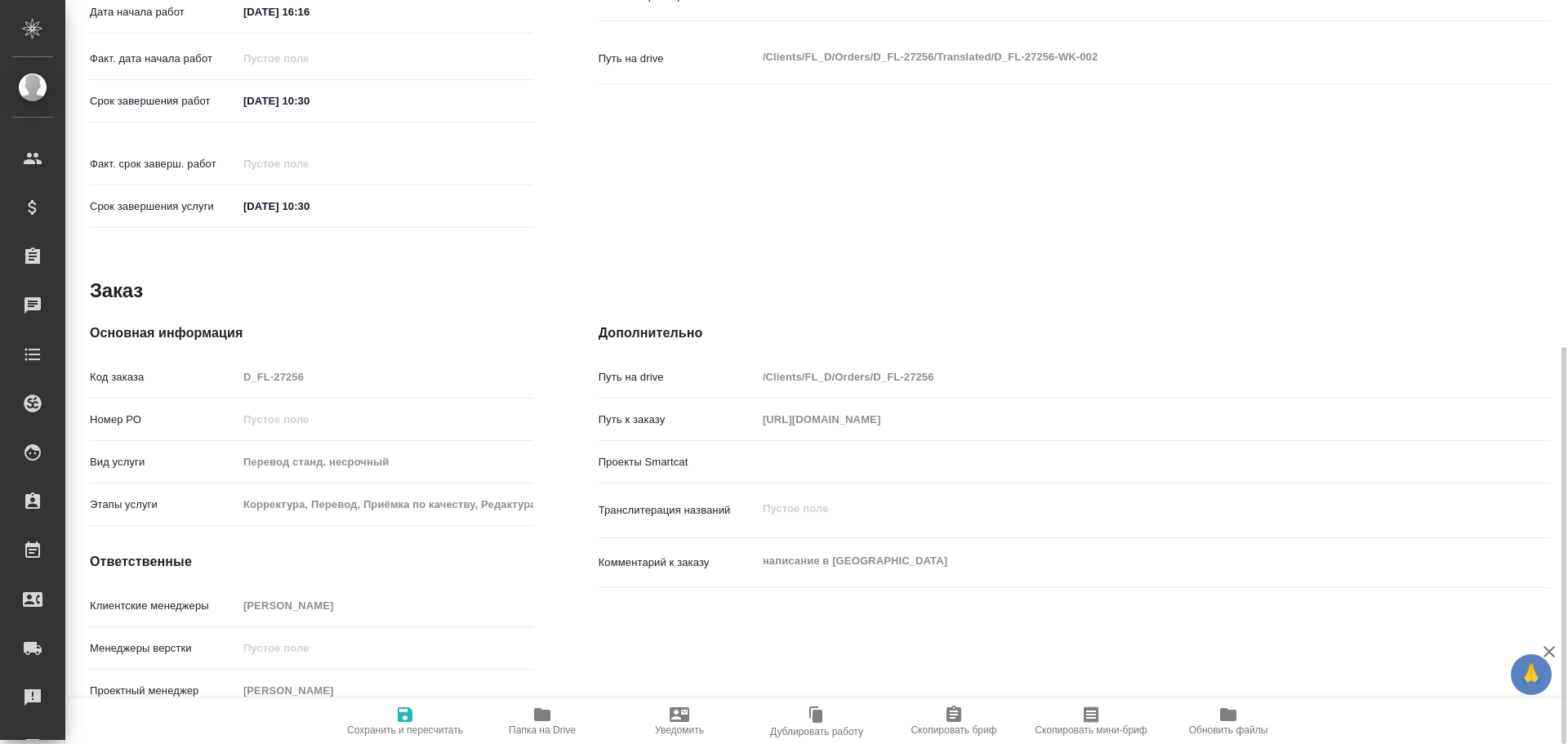
type textarea "x"
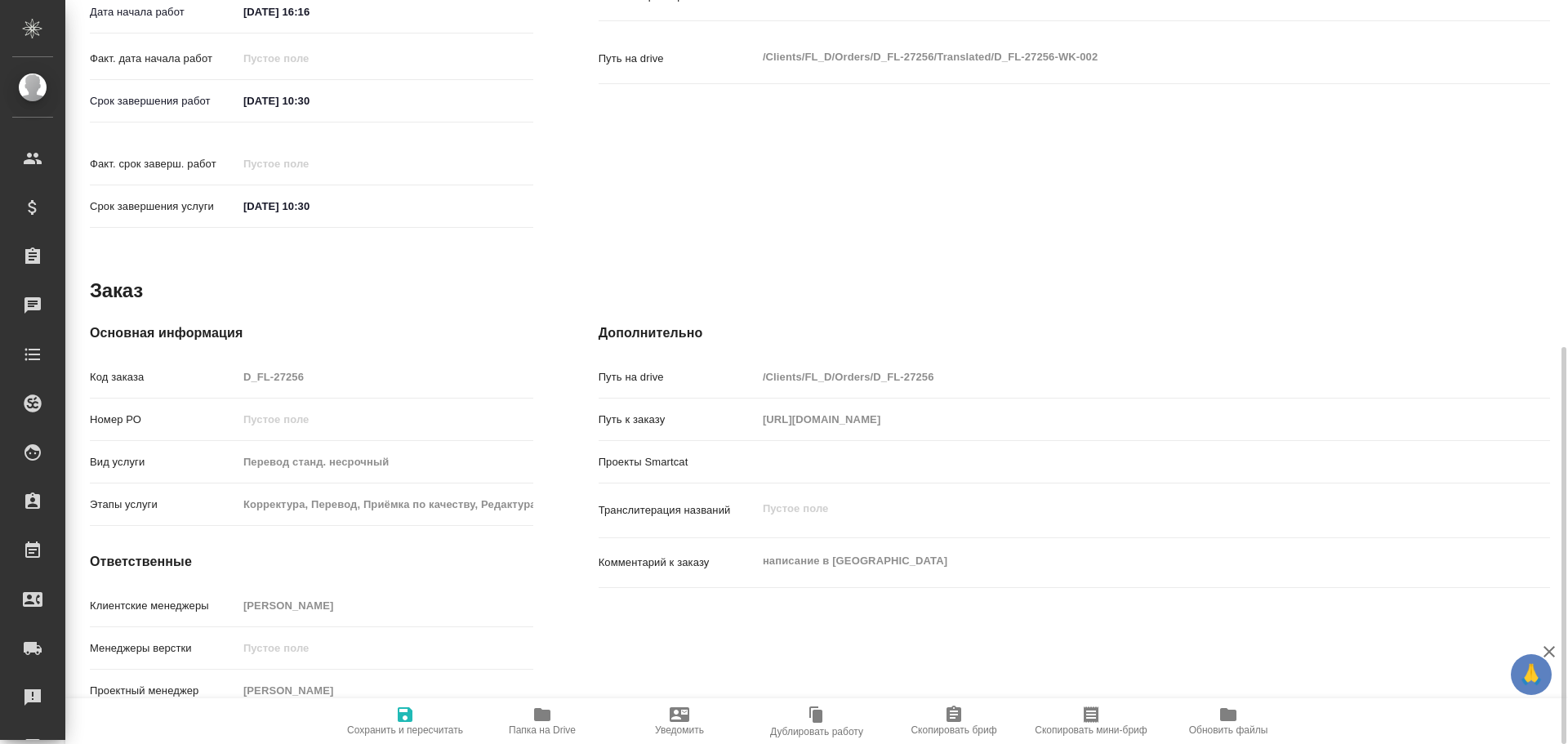
click at [553, 701] on button "Папка на Drive" at bounding box center [542, 720] width 137 height 45
type textarea "x"
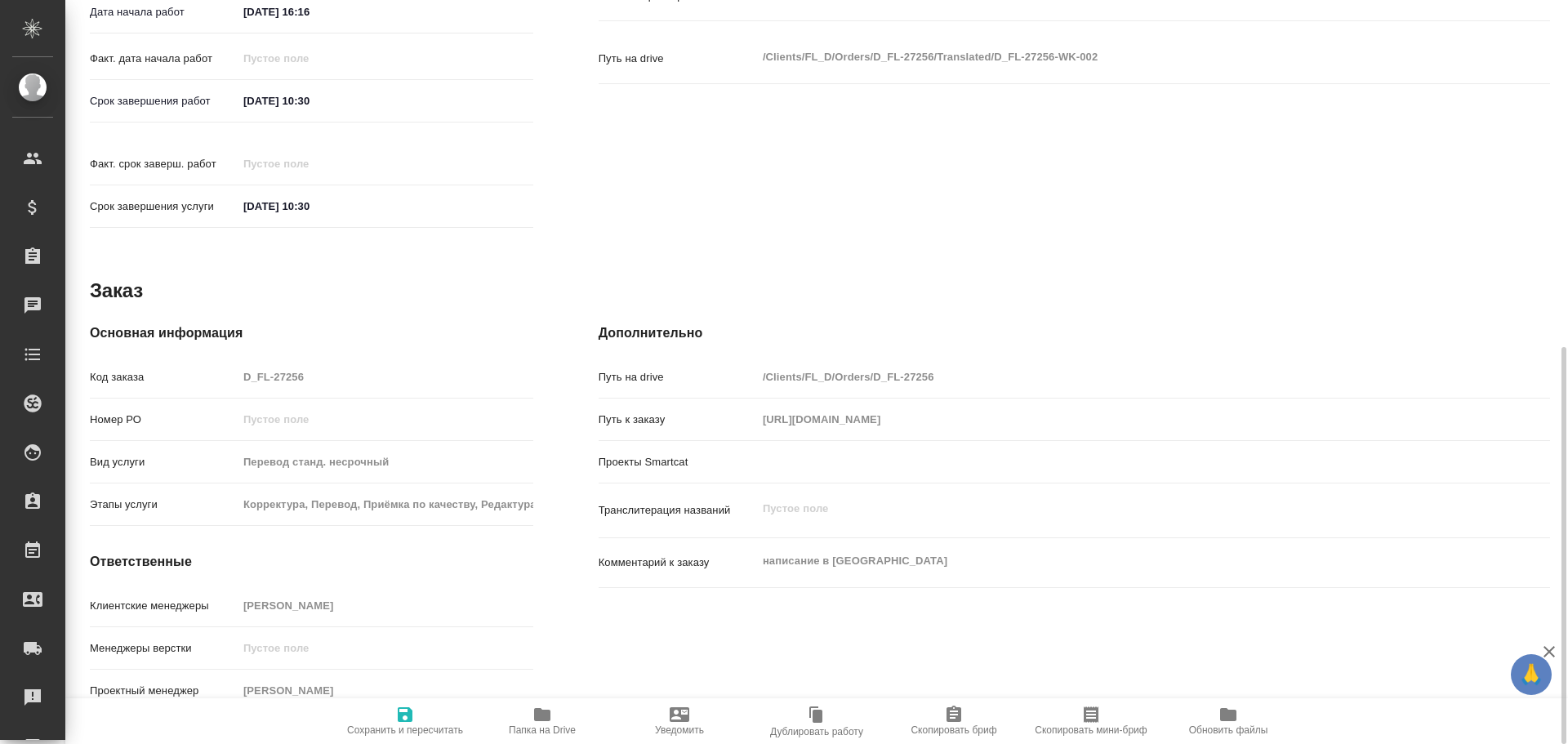
type textarea "x"
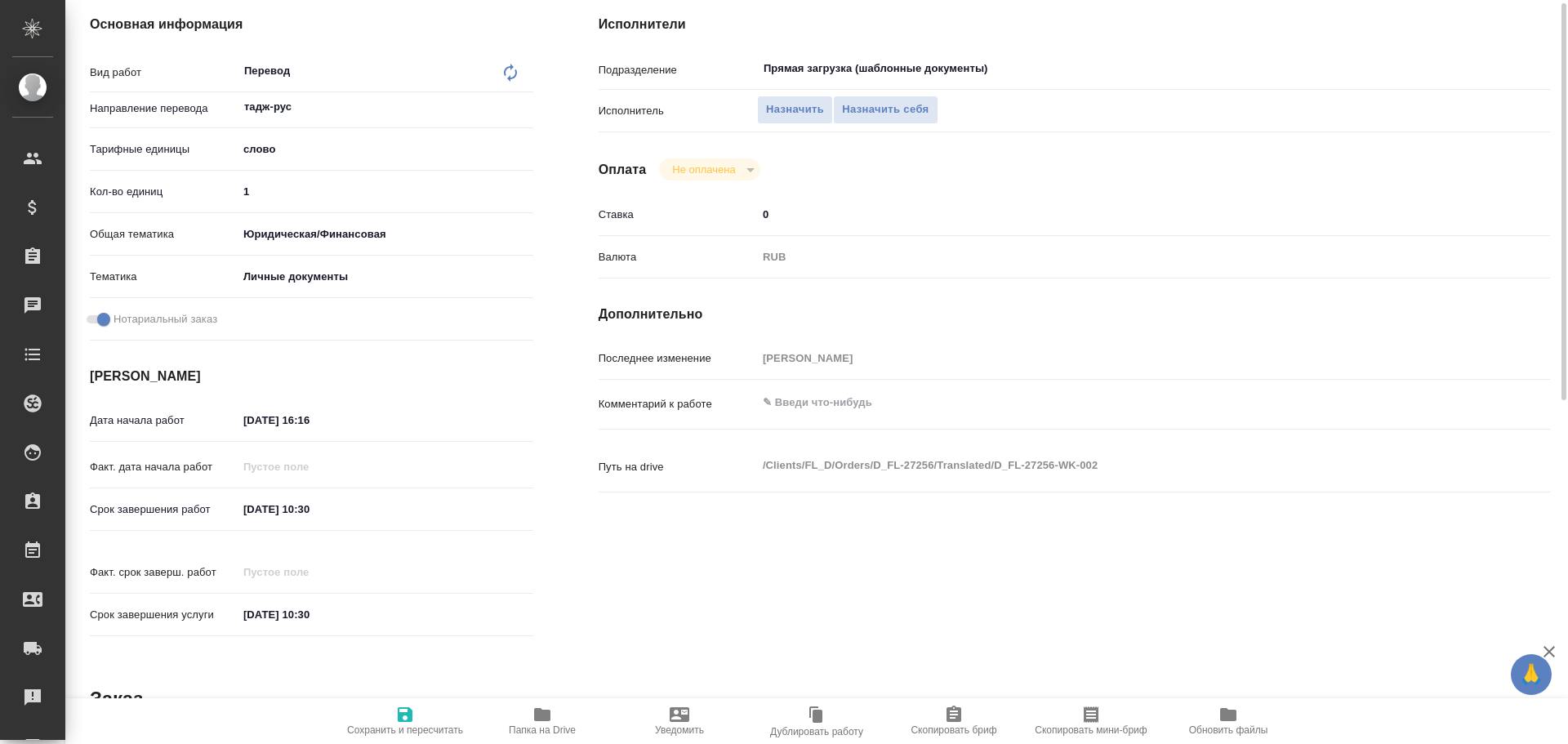
scroll to position [159, 0]
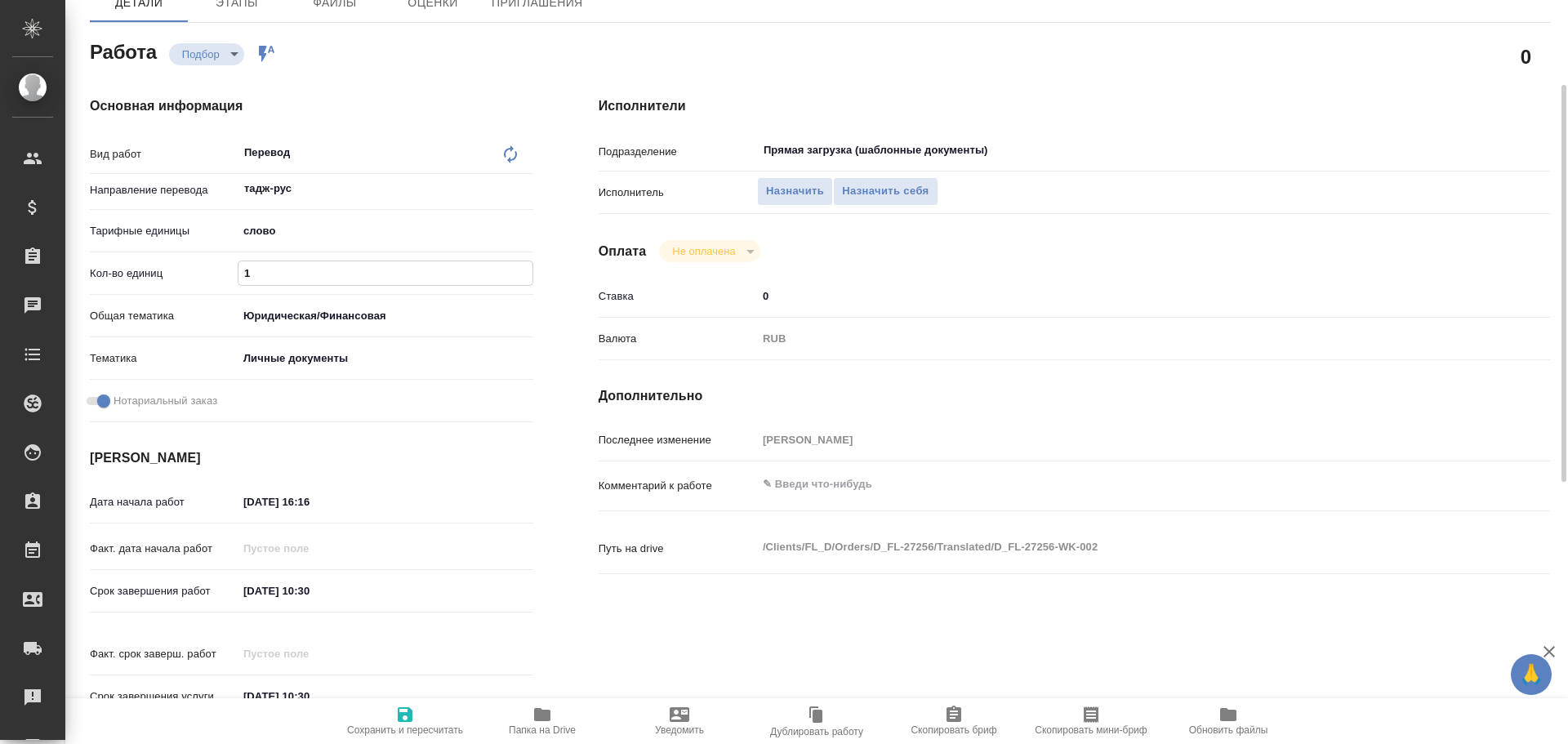
drag, startPoint x: 299, startPoint y: 280, endPoint x: 165, endPoint y: 285, distance: 134.1
click at [173, 274] on div "Кол-во единиц 1" at bounding box center [311, 273] width 443 height 29
type input "7"
type textarea "x"
type input "75"
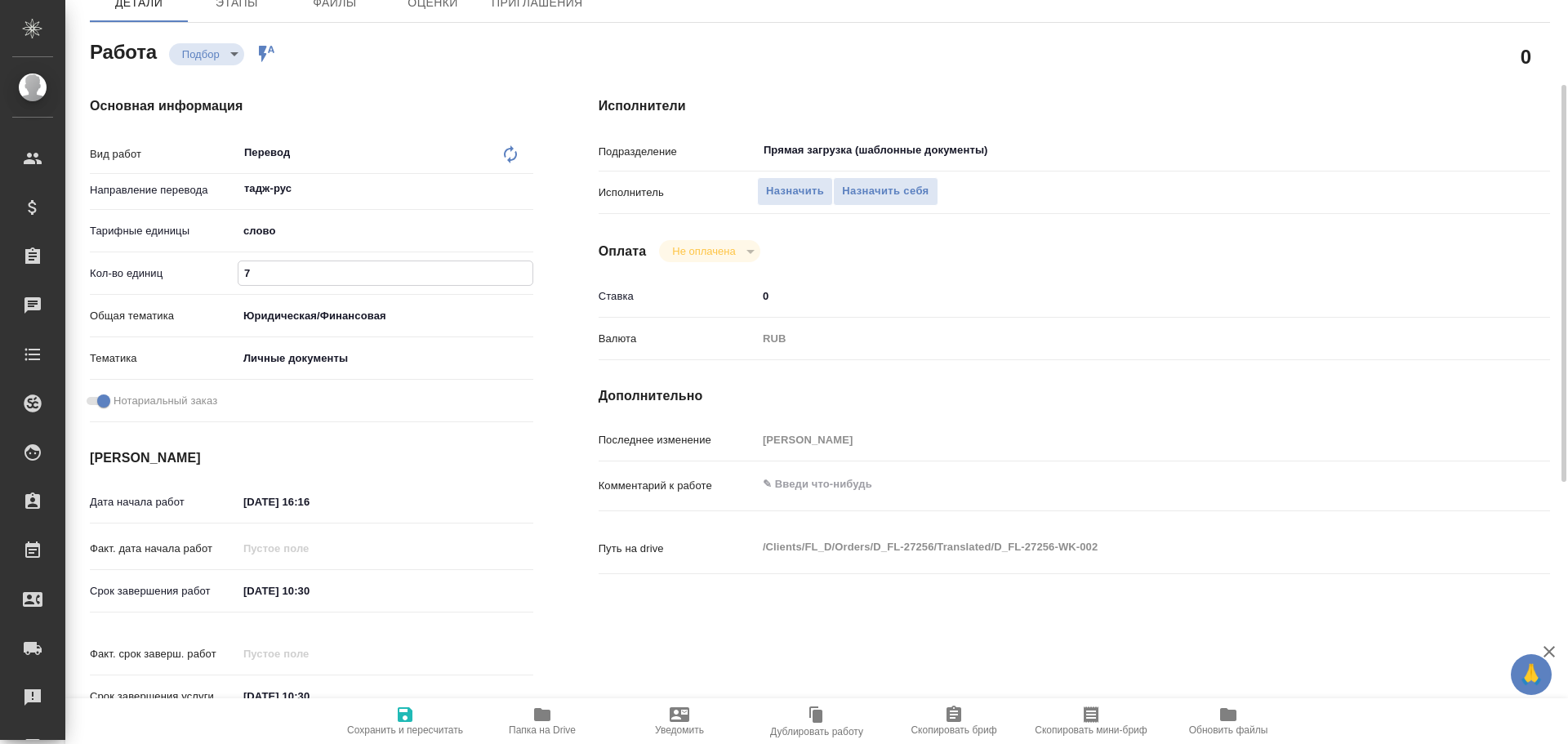
type textarea "x"
type input "75"
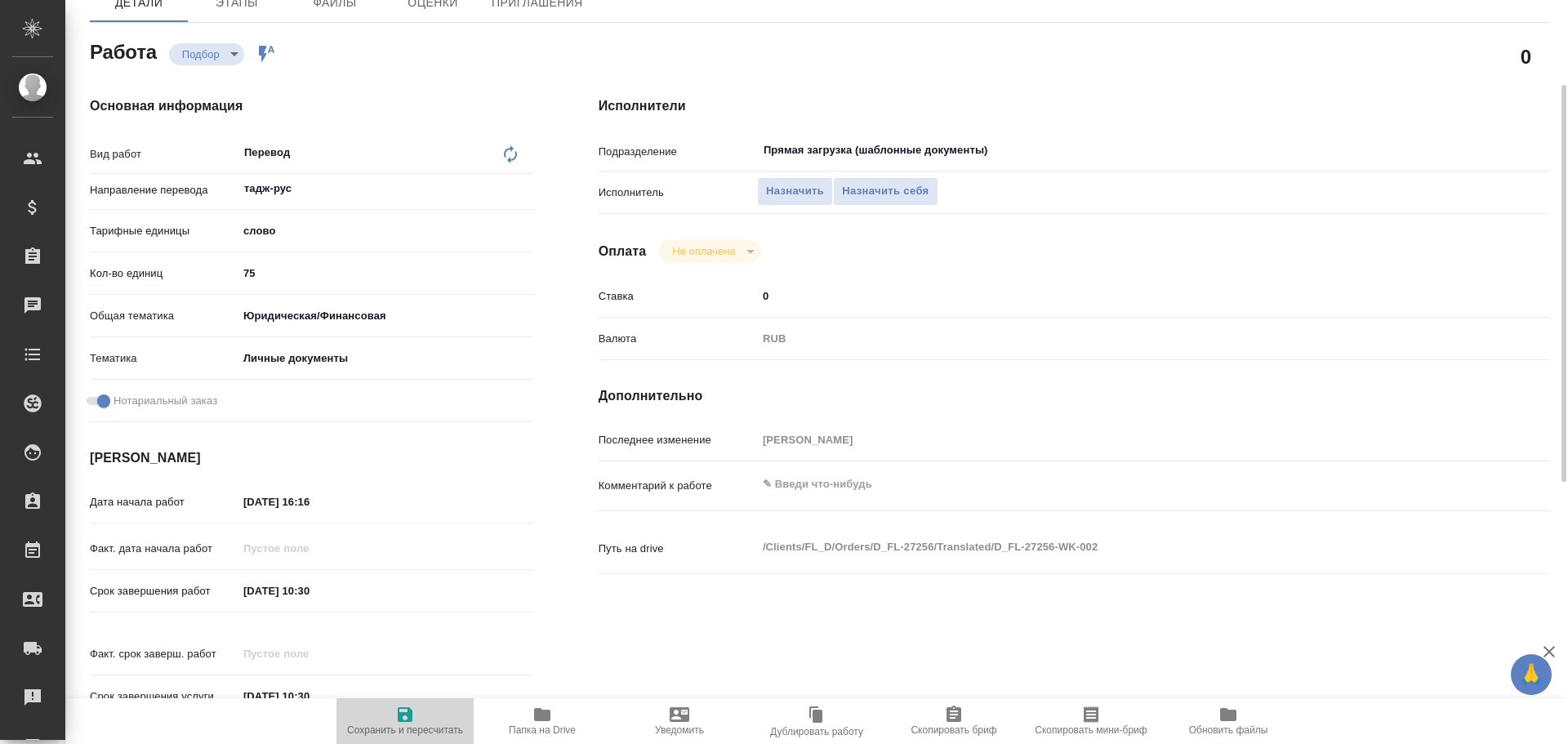
click at [402, 712] on icon "button" at bounding box center [405, 714] width 15 height 15
type textarea "x"
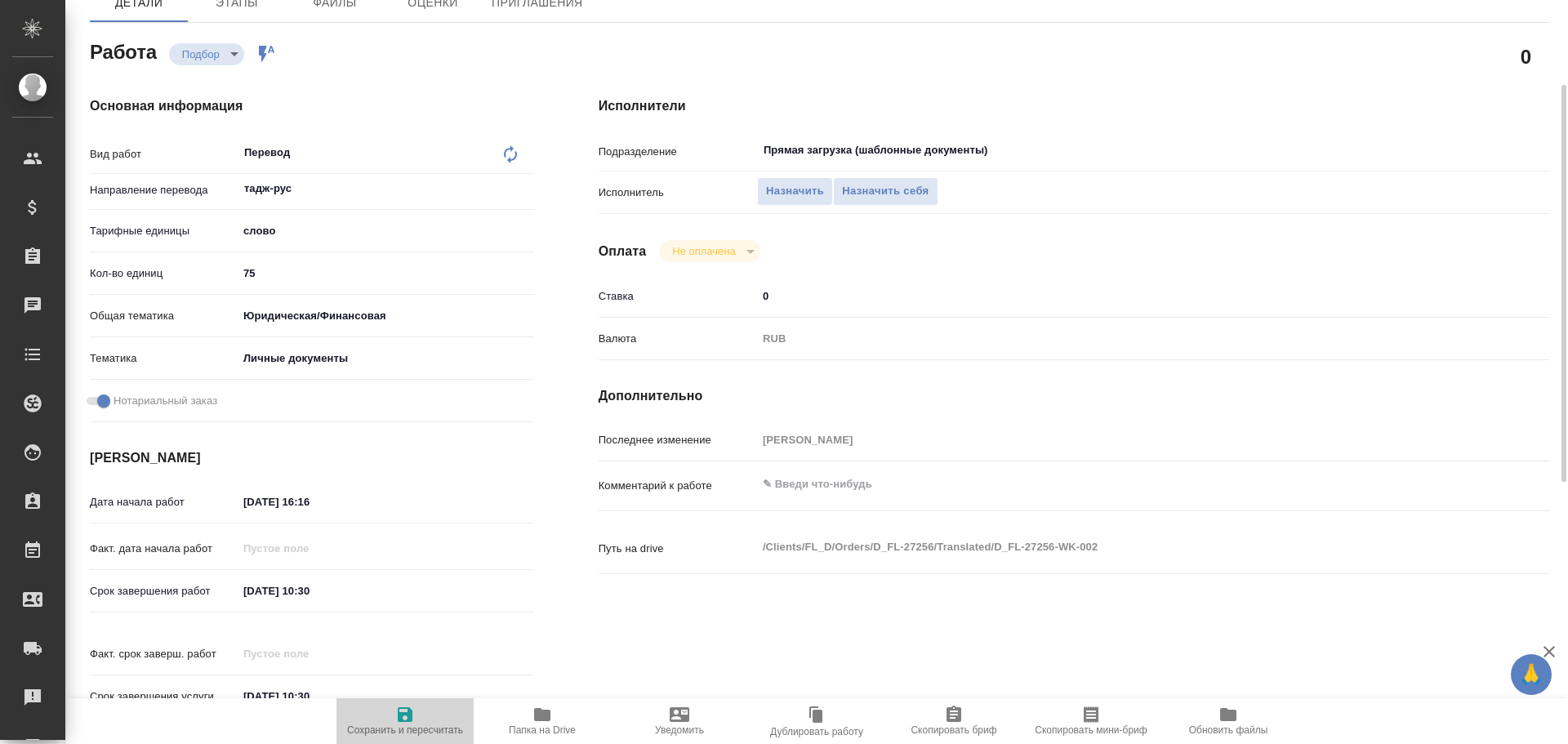
type textarea "x"
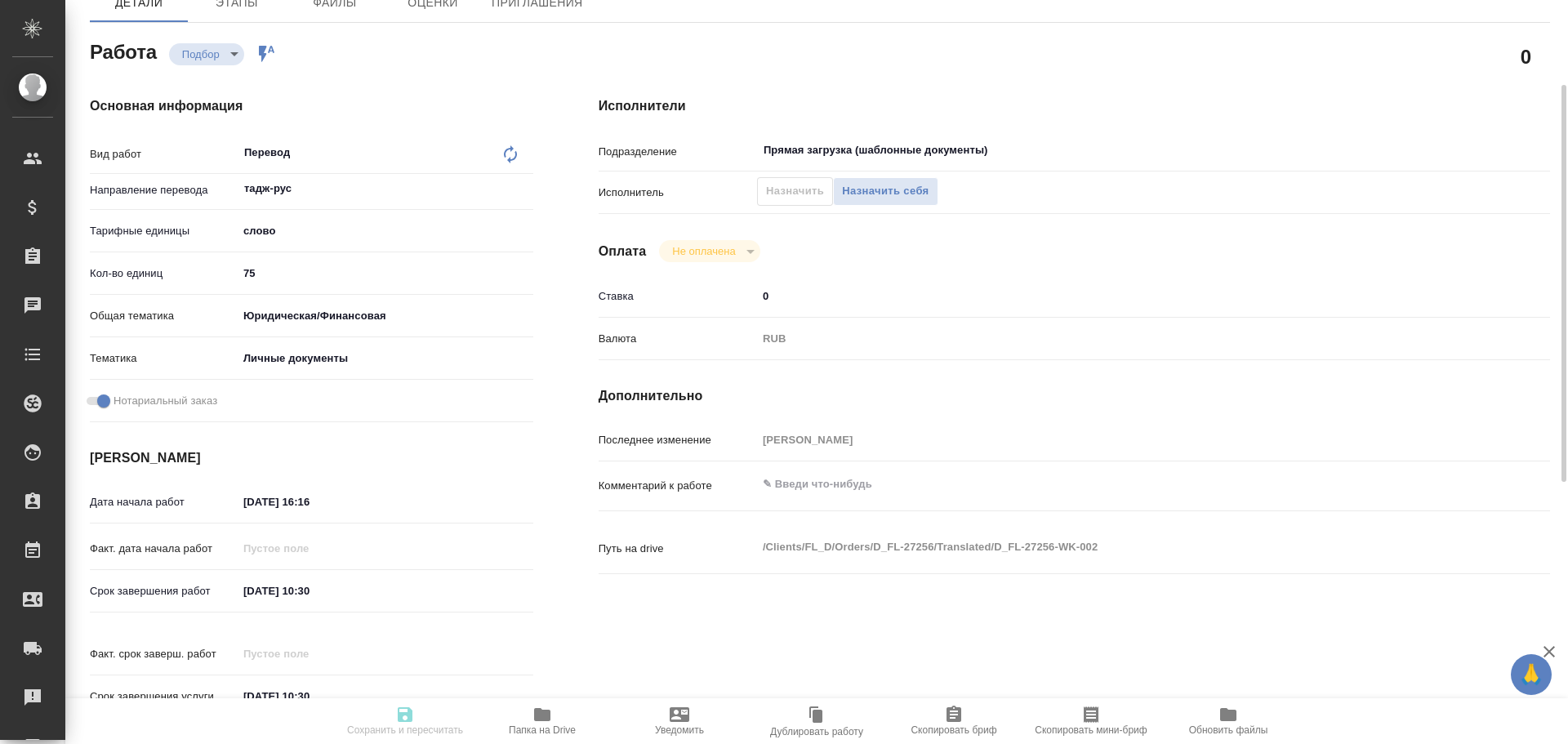
type textarea "x"
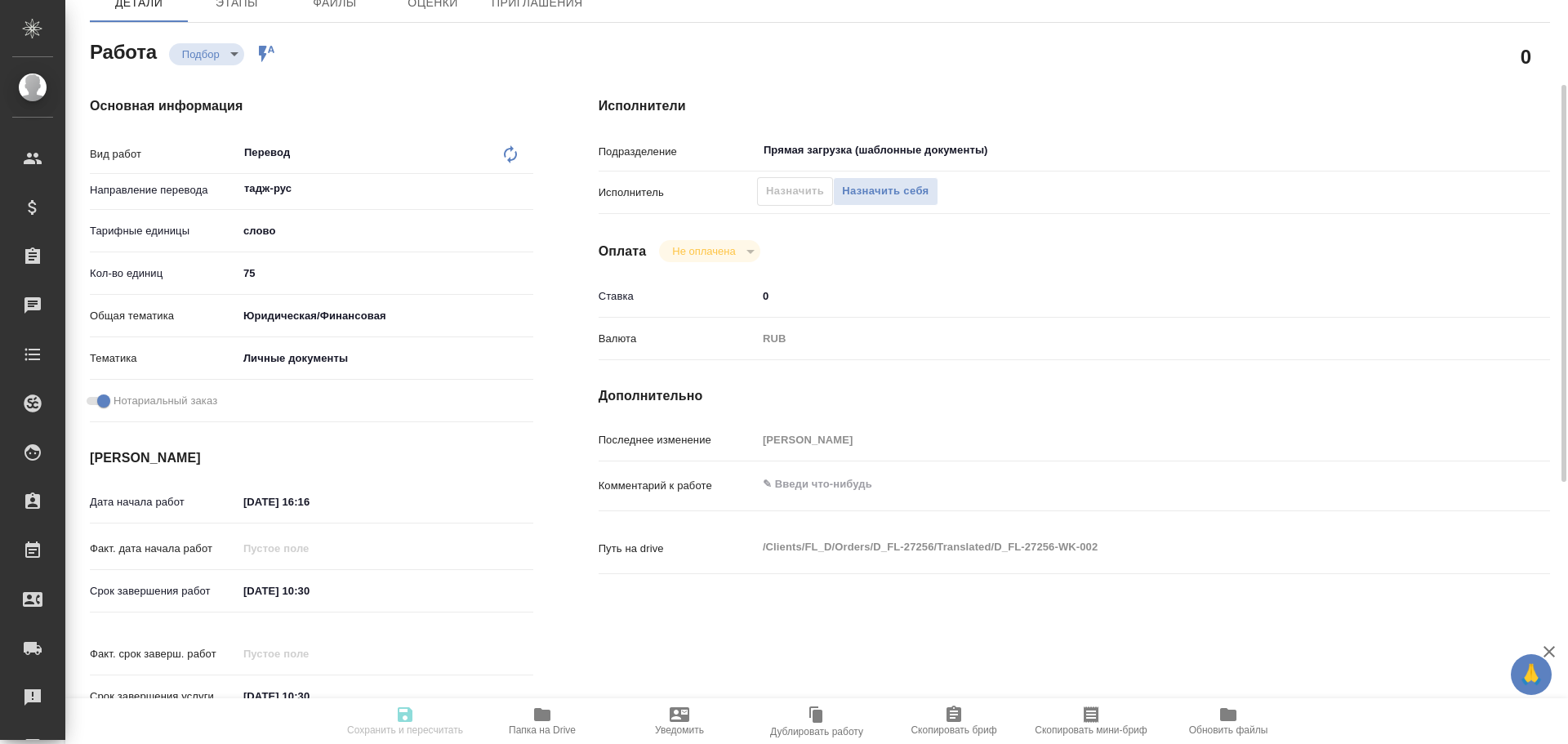
type textarea "x"
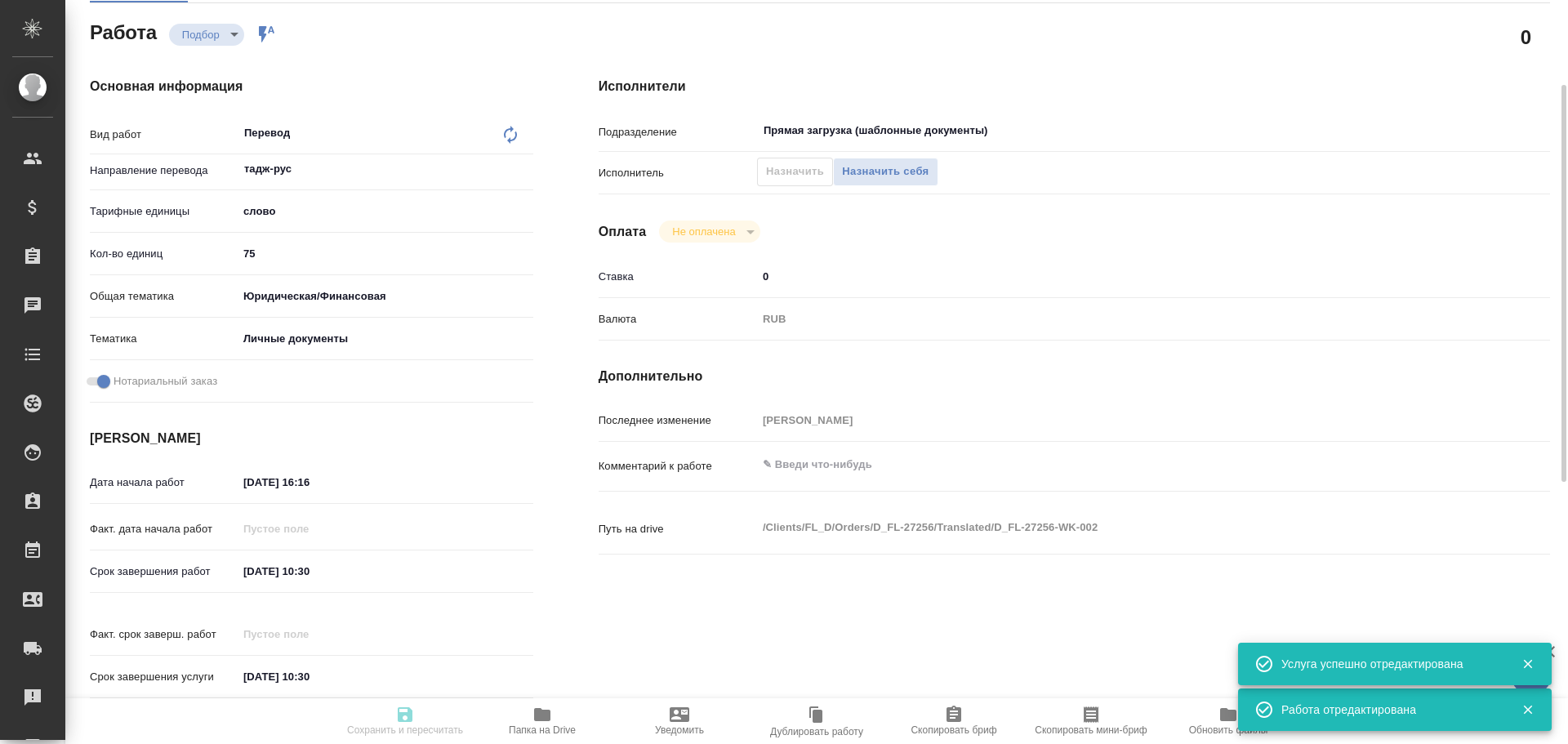
type input "recruiting"
type textarea "Перевод"
type textarea "x"
type input "тадж-рус"
type input "5a8b1489cc6b4906c91bfd90"
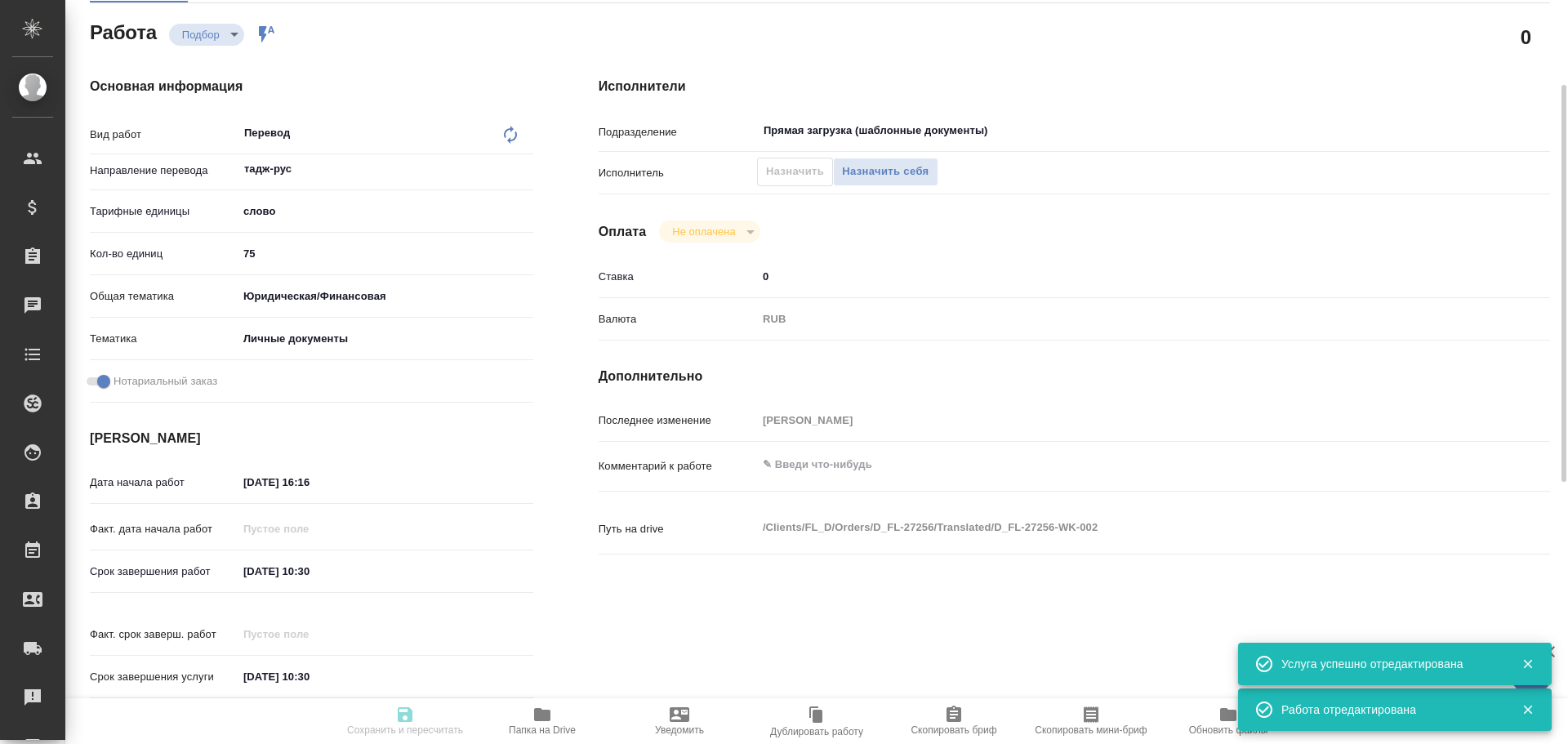
type input "75"
type input "yr-fn"
type input "5a8b8b956a9677013d343cfe"
checkbox input "true"
type input "[DATE] 16:16"
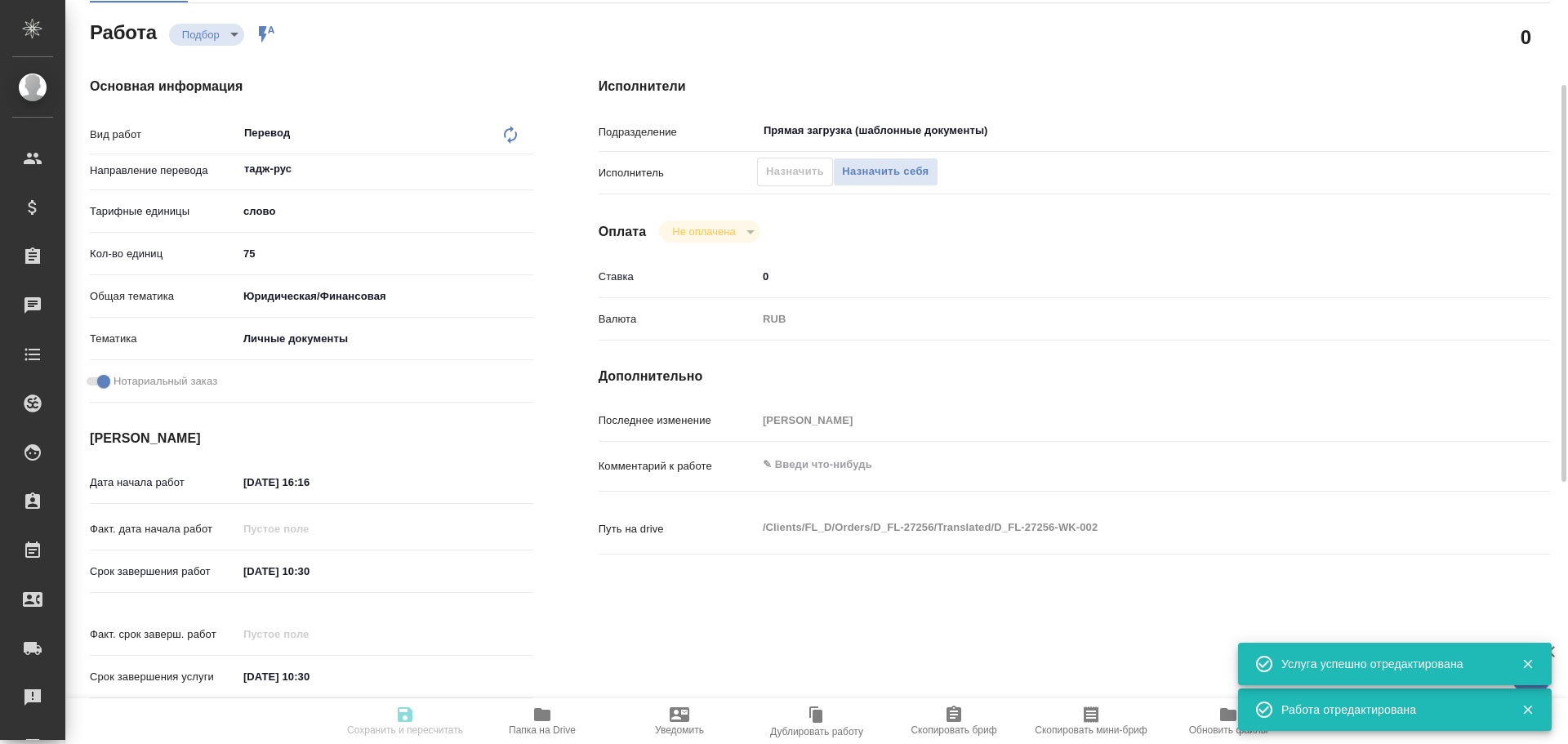
type input "[DATE] 10:30"
type input "Прямая загрузка (шаблонные документы)"
type input "notPayed"
type input "0"
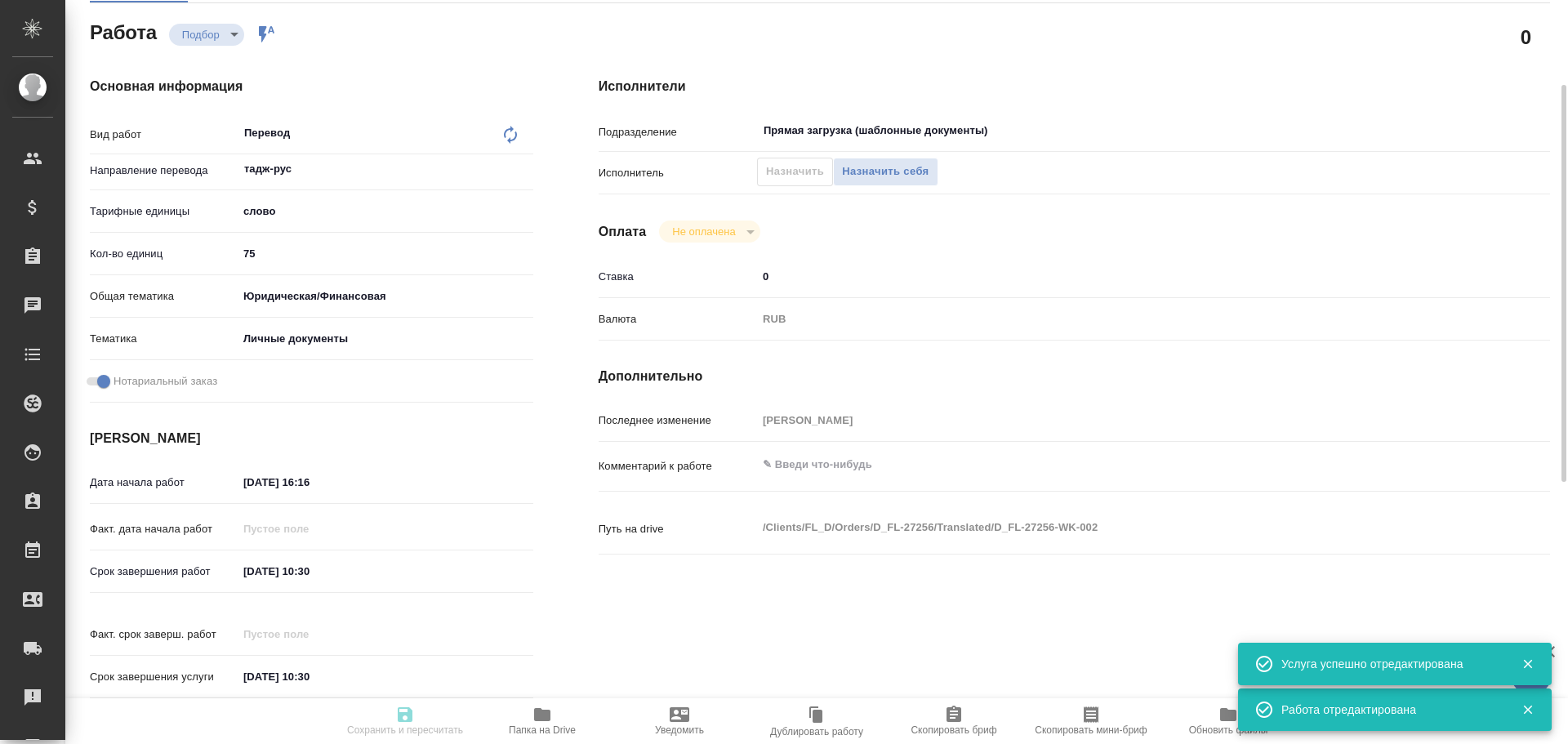
type input "RUB"
type input "[PERSON_NAME]"
type textarea "x"
type textarea "/Clients/FL_D/Orders/D_FL-27256/Translated/D_FL-27256-WK-002"
type textarea "x"
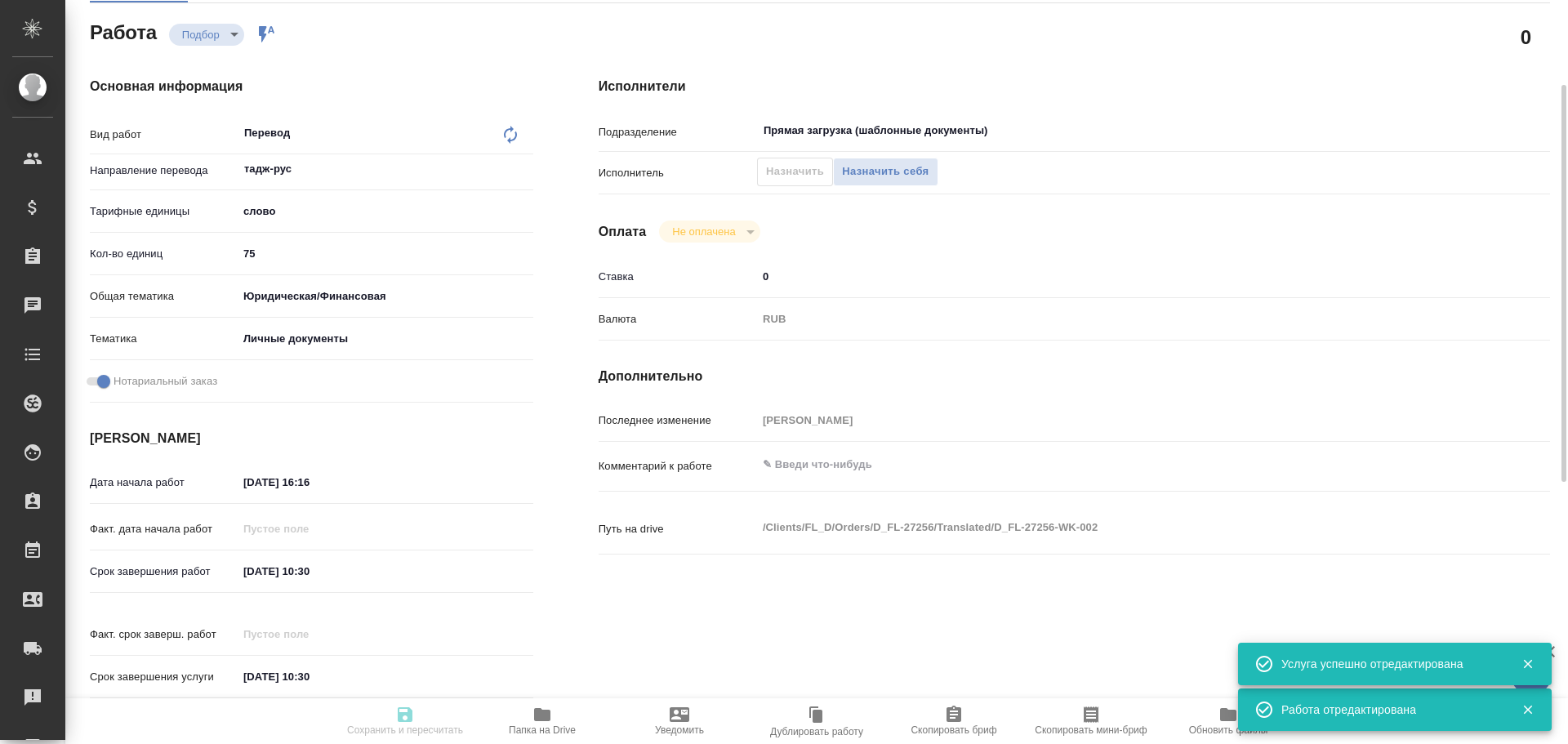
type input "D_FL-27256"
type input "Перевод станд. несрочный"
type input "Корректура, Перевод, Приёмка по качеству, Редактура, Постредактура машинного пе…"
type input "[PERSON_NAME]"
type input "/Clients/FL_D/Orders/D_FL-27256"
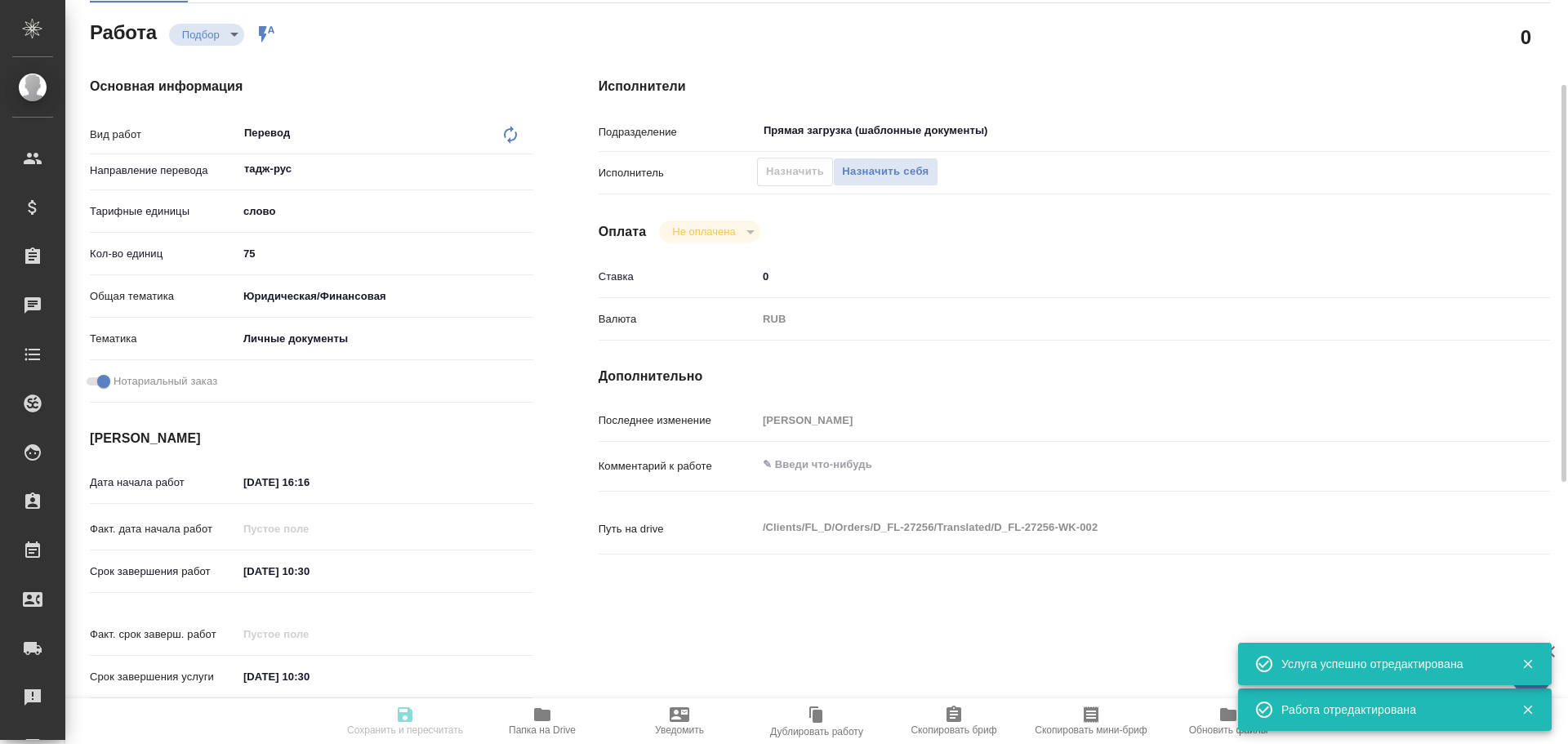
type input "[URL][DOMAIN_NAME]"
type textarea "x"
type textarea "написание в [GEOGRAPHIC_DATA]"
type textarea "x"
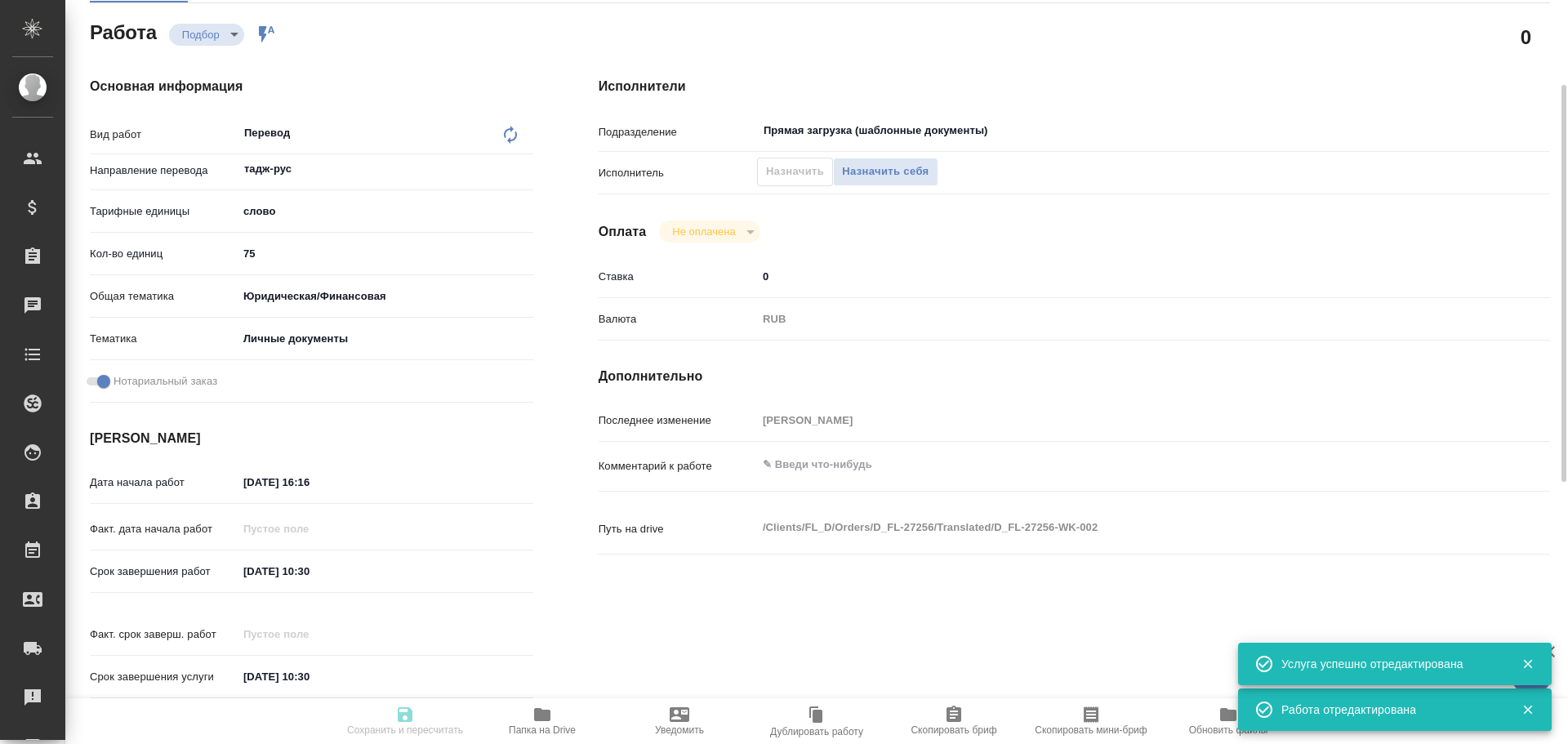
type textarea "x"
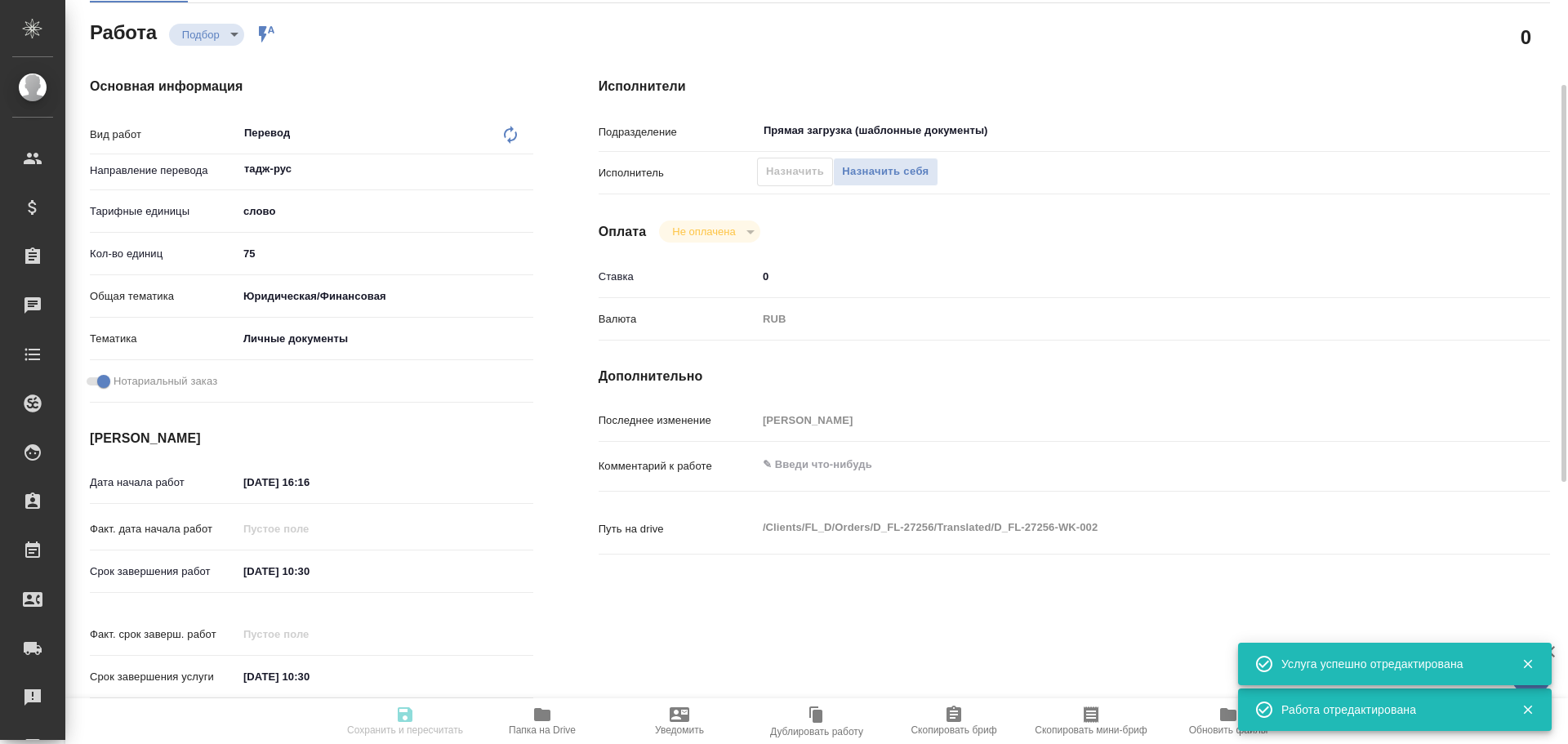
type textarea "x"
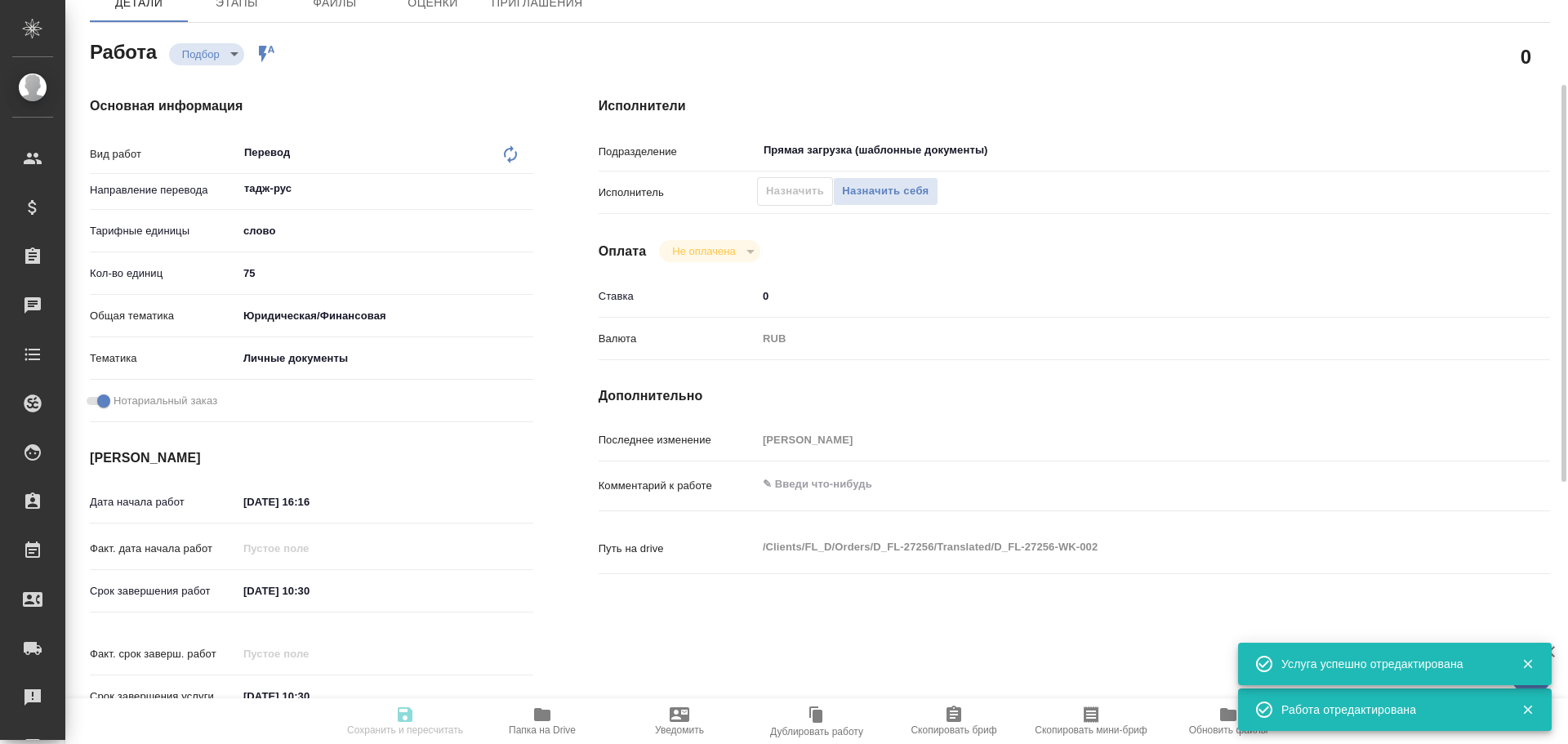
type textarea "x"
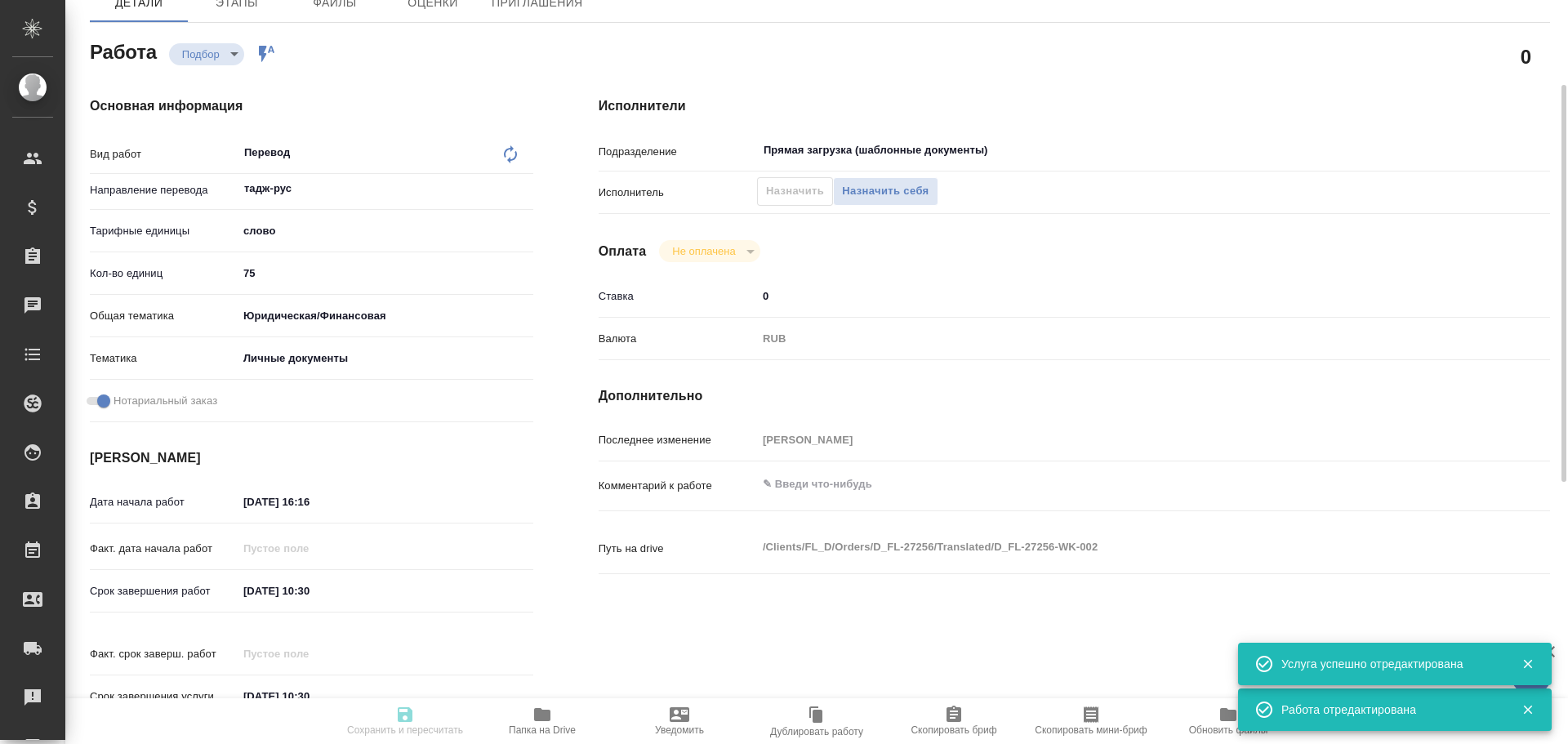
type textarea "x"
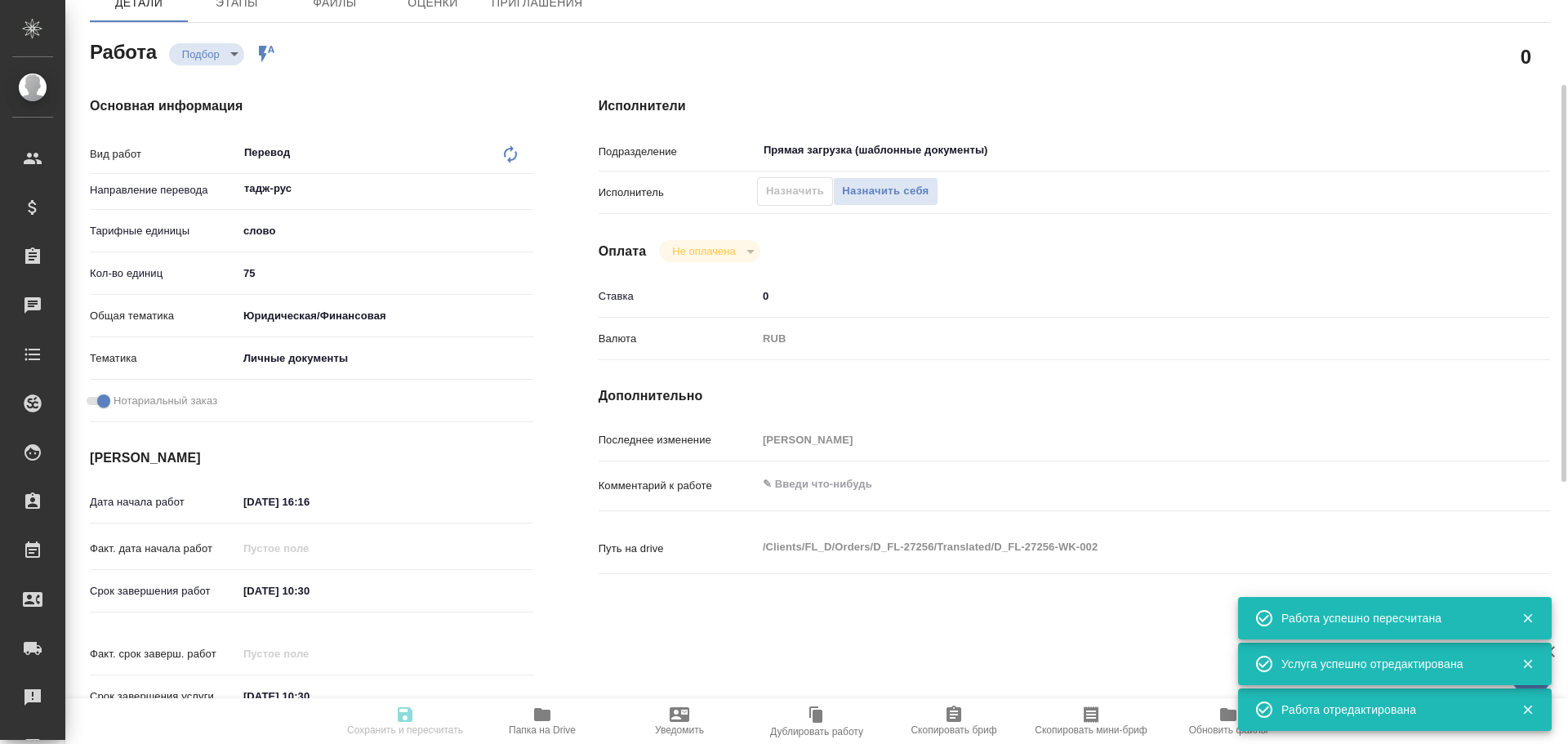
type input "recruiting"
type textarea "Перевод"
type textarea "x"
type input "тадж-рус"
type input "5a8b1489cc6b4906c91bfd90"
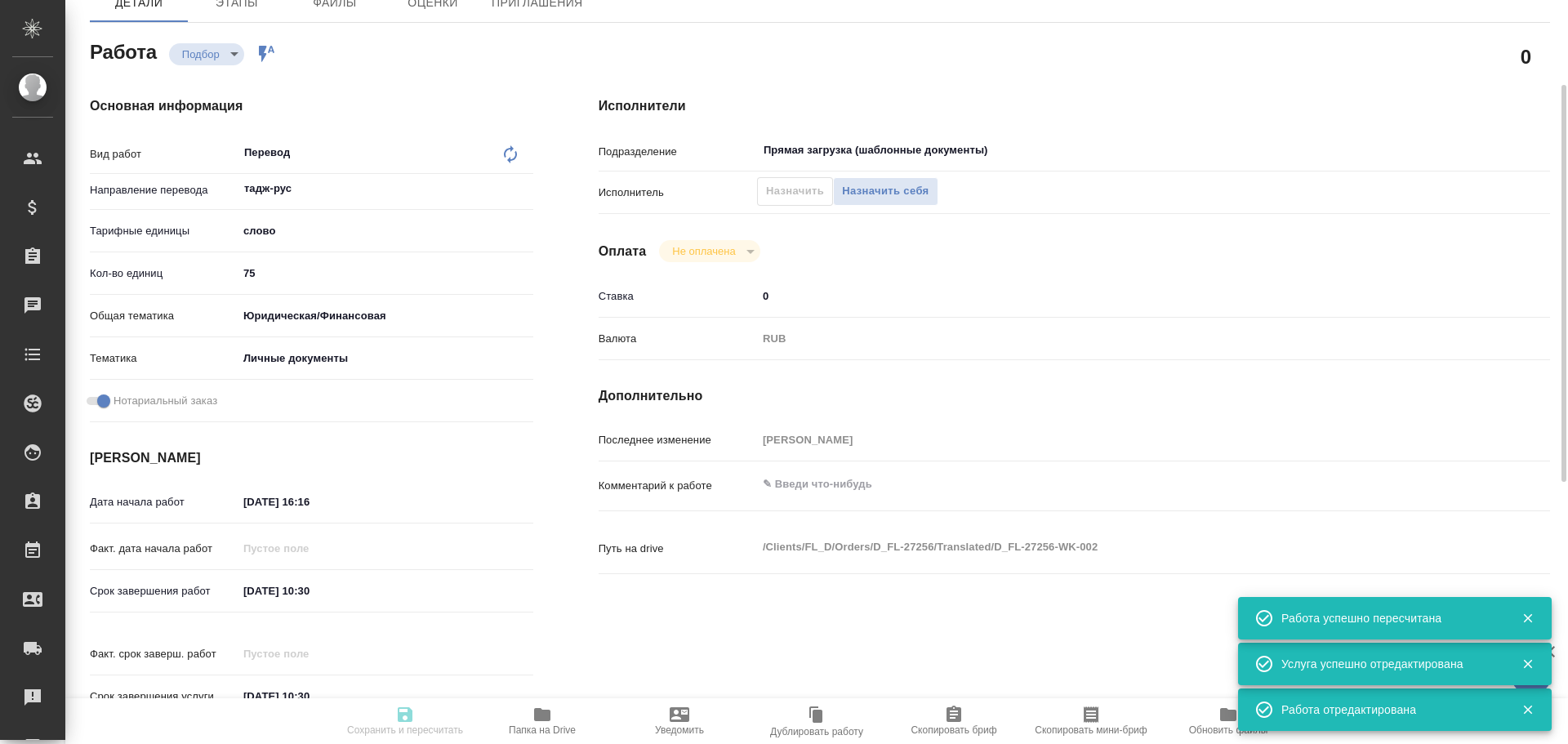
type input "75"
type input "yr-fn"
type input "5a8b8b956a9677013d343cfe"
checkbox input "true"
type input "[DATE] 16:16"
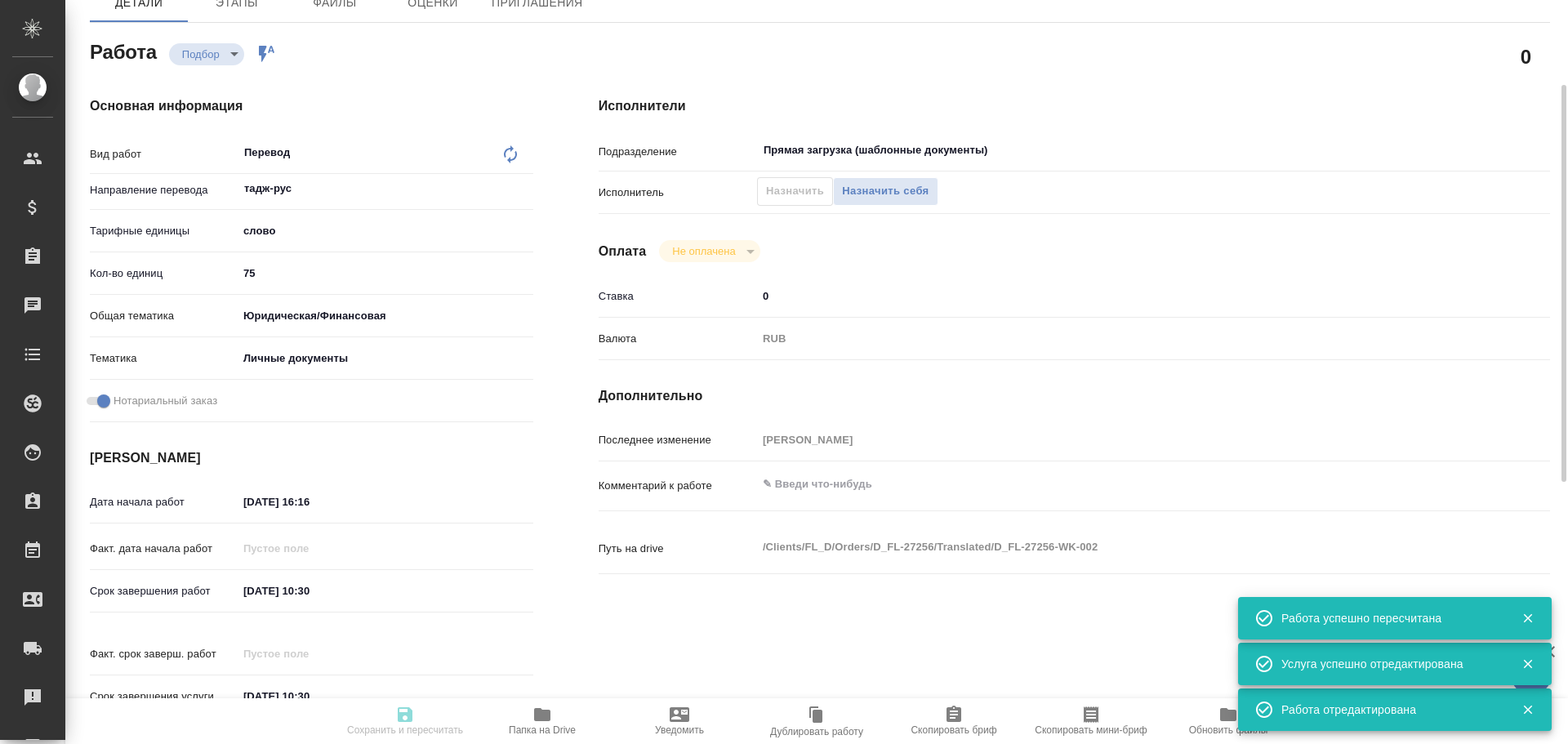
type input "[DATE] 10:30"
type input "Прямая загрузка (шаблонные документы)"
type input "notPayed"
type input "0"
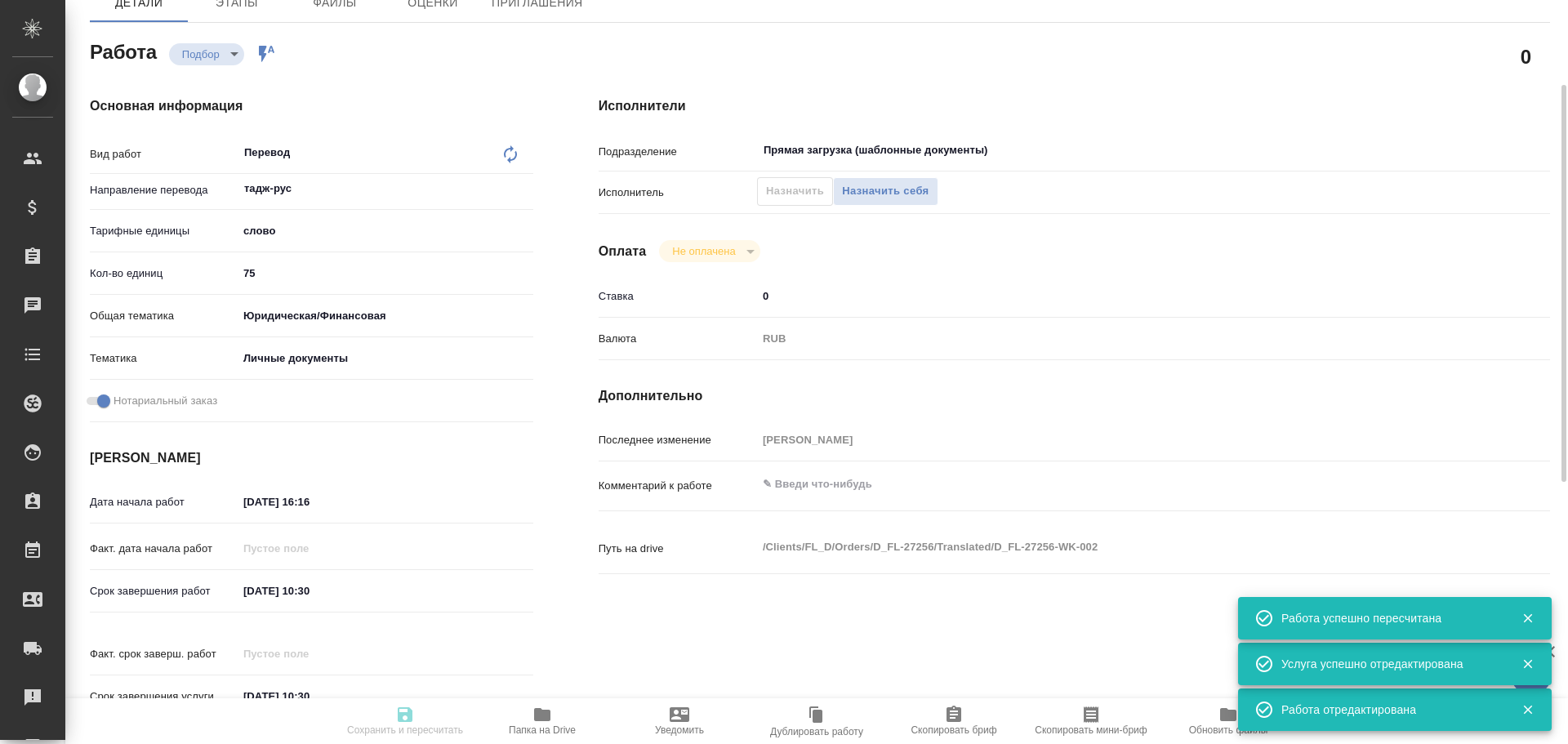
type input "RUB"
type input "[PERSON_NAME]"
type textarea "x"
type textarea "/Clients/FL_D/Orders/D_FL-27256/Translated/D_FL-27256-WK-002"
type textarea "x"
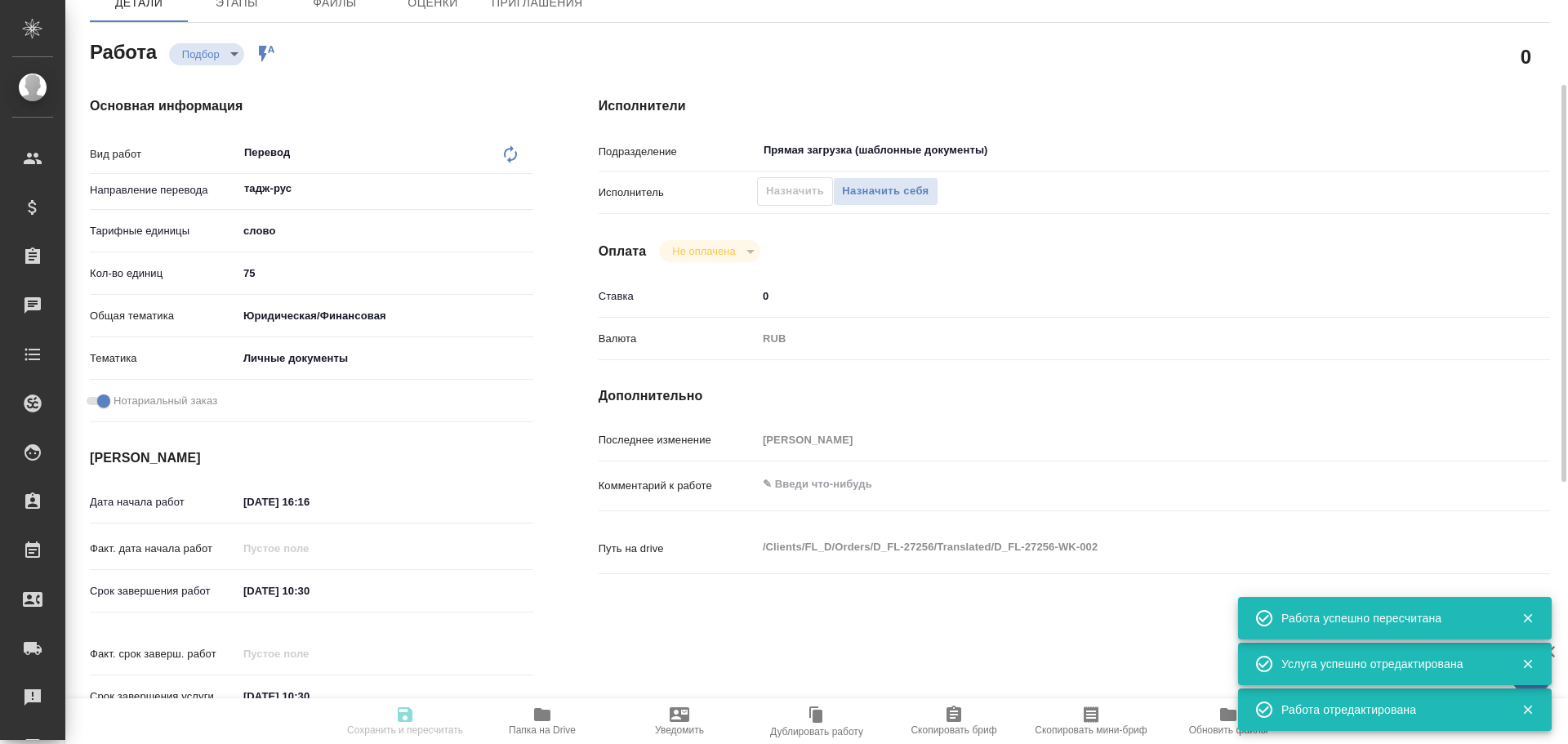
type input "D_FL-27256"
type input "Перевод станд. несрочный"
type input "Корректура, Перевод, Приёмка по качеству, Редактура, Постредактура машинного пе…"
type input "[PERSON_NAME]"
type input "/Clients/FL_D/Orders/D_FL-27256"
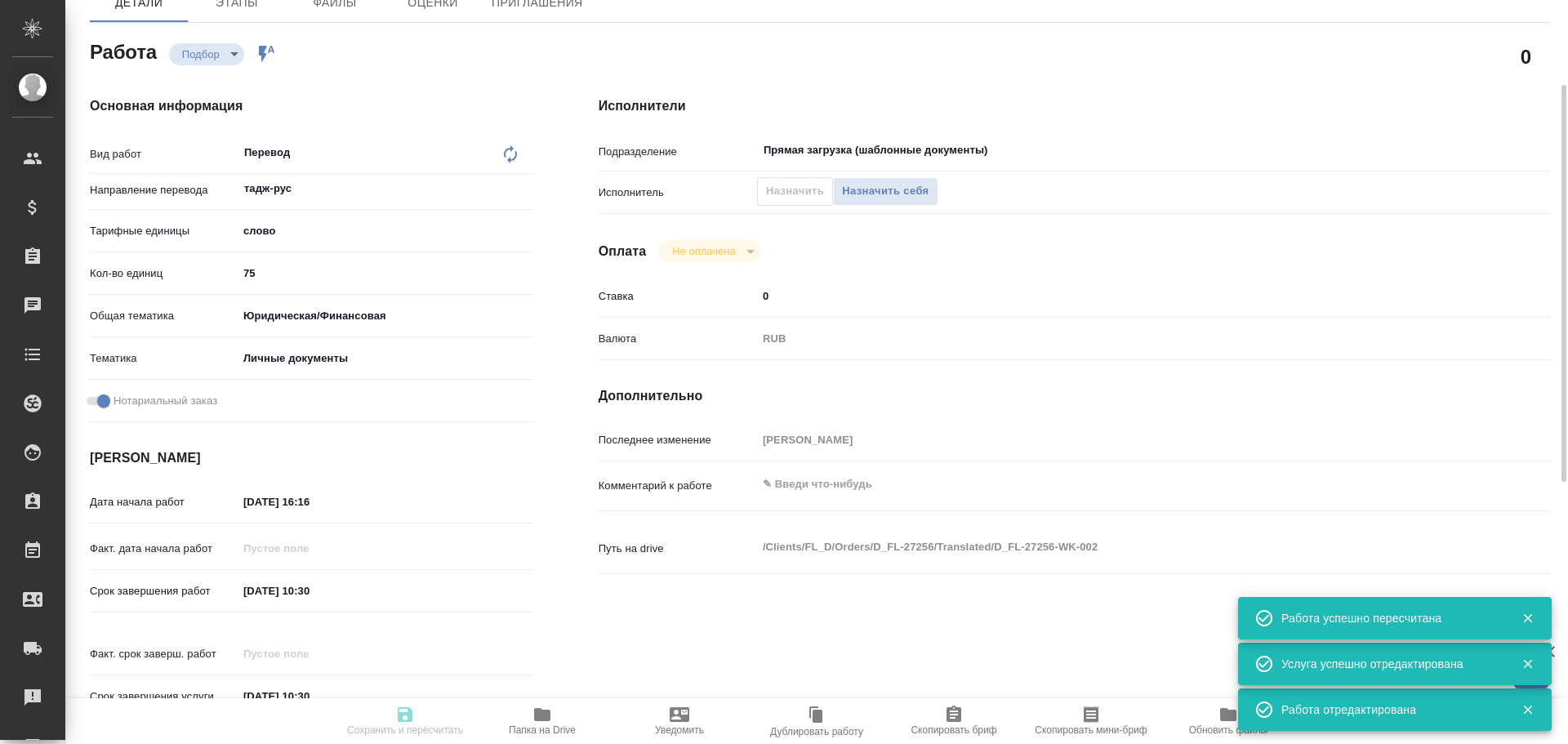
type input "[URL][DOMAIN_NAME]"
type textarea "x"
type textarea "написание в [GEOGRAPHIC_DATA]"
type textarea "x"
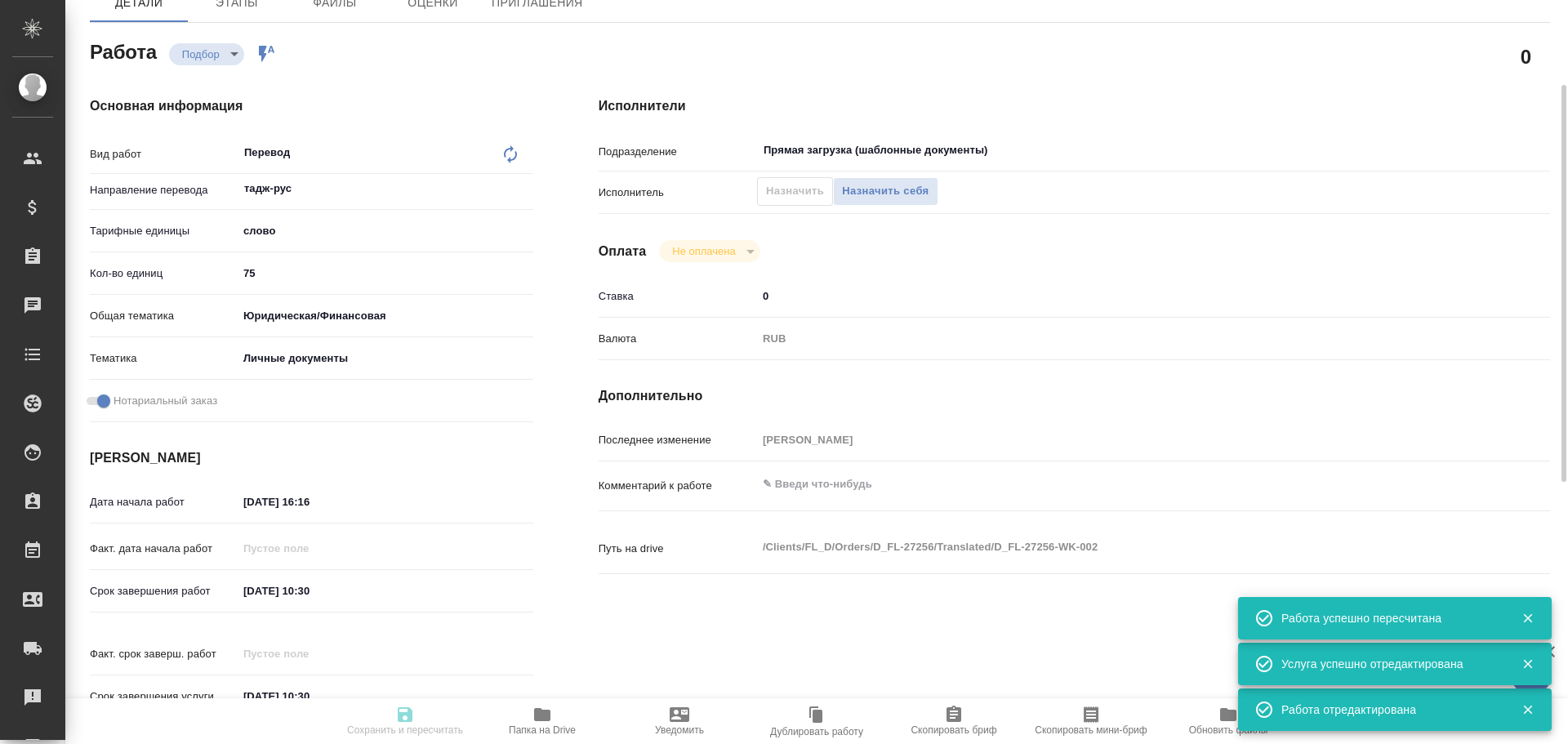
type textarea "x"
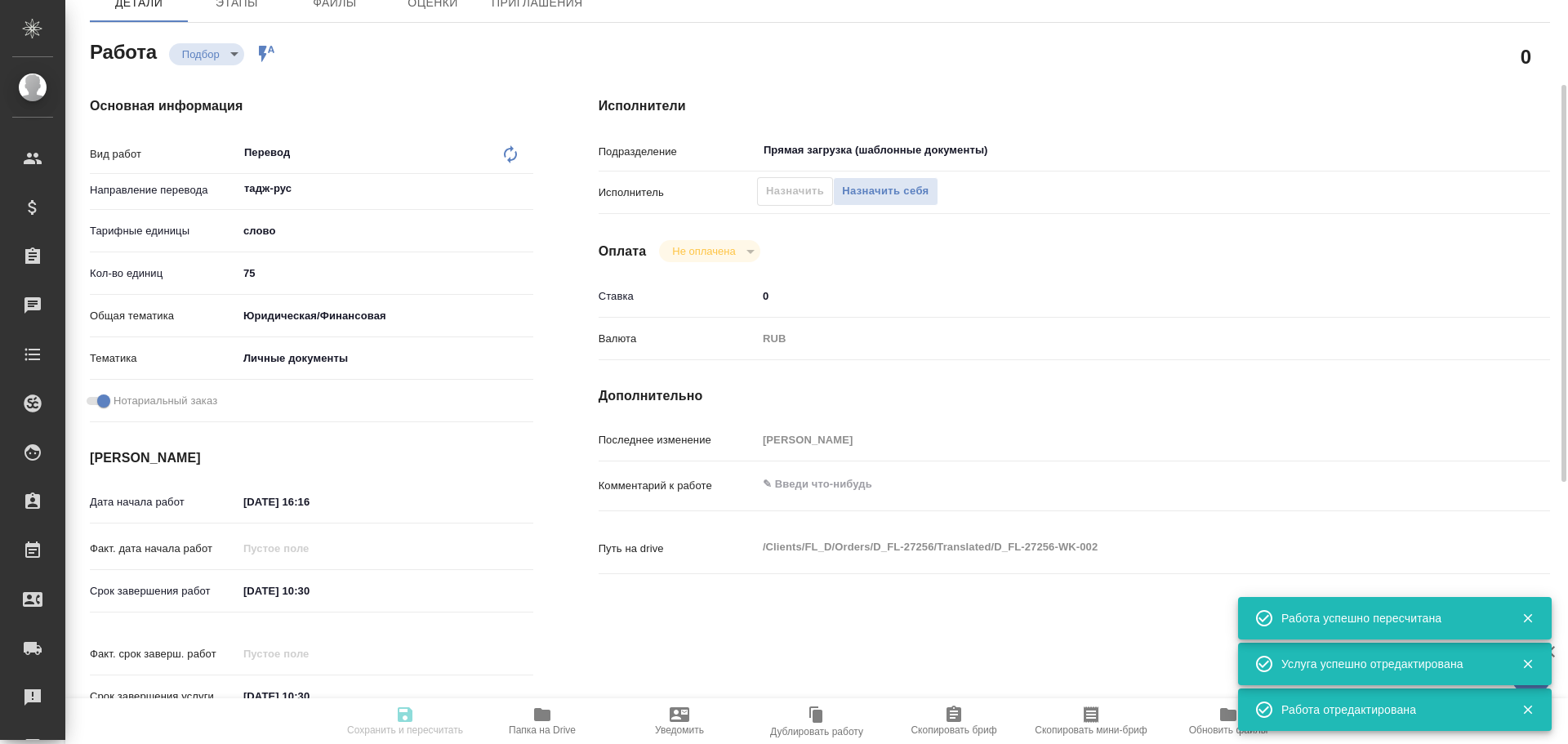
type textarea "x"
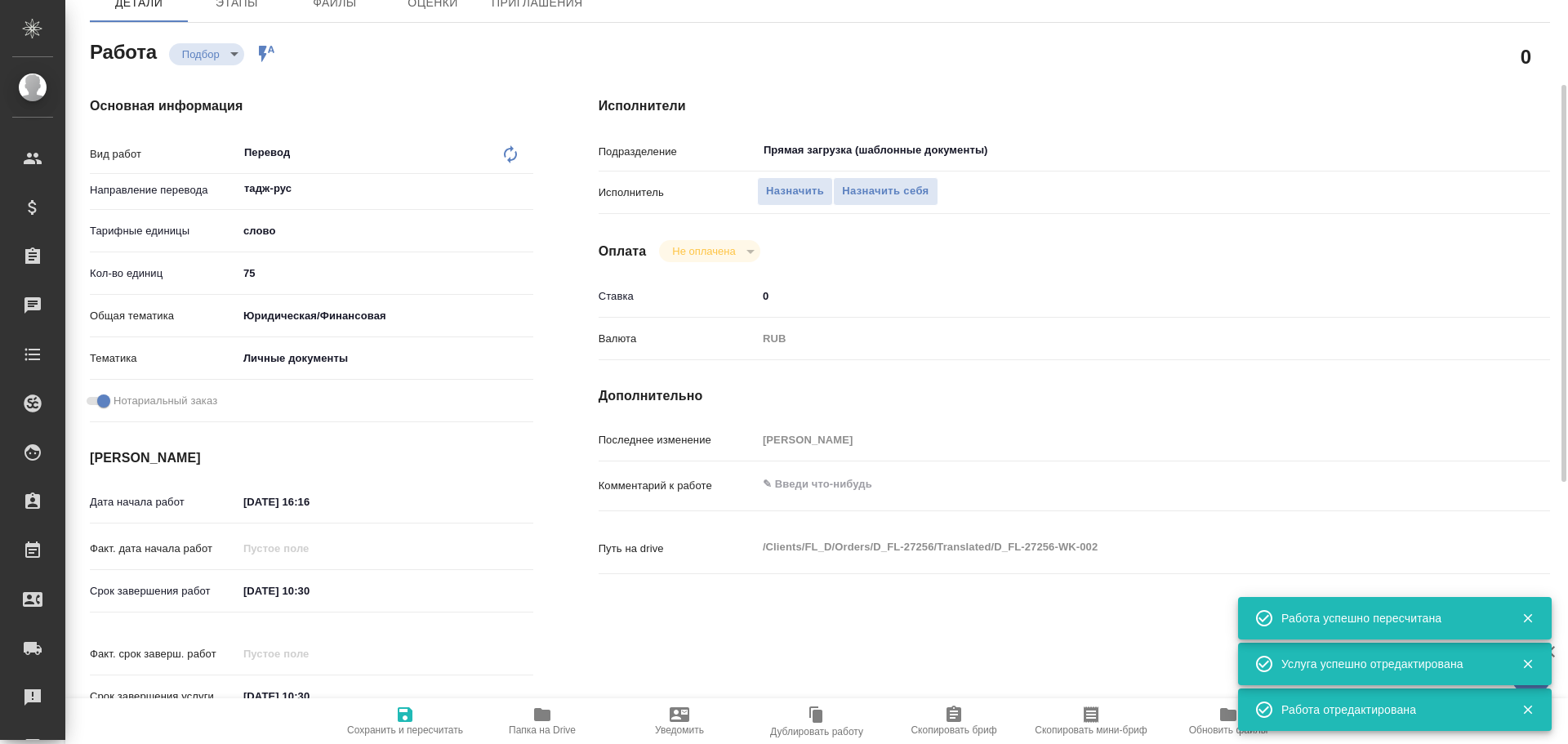
type textarea "x"
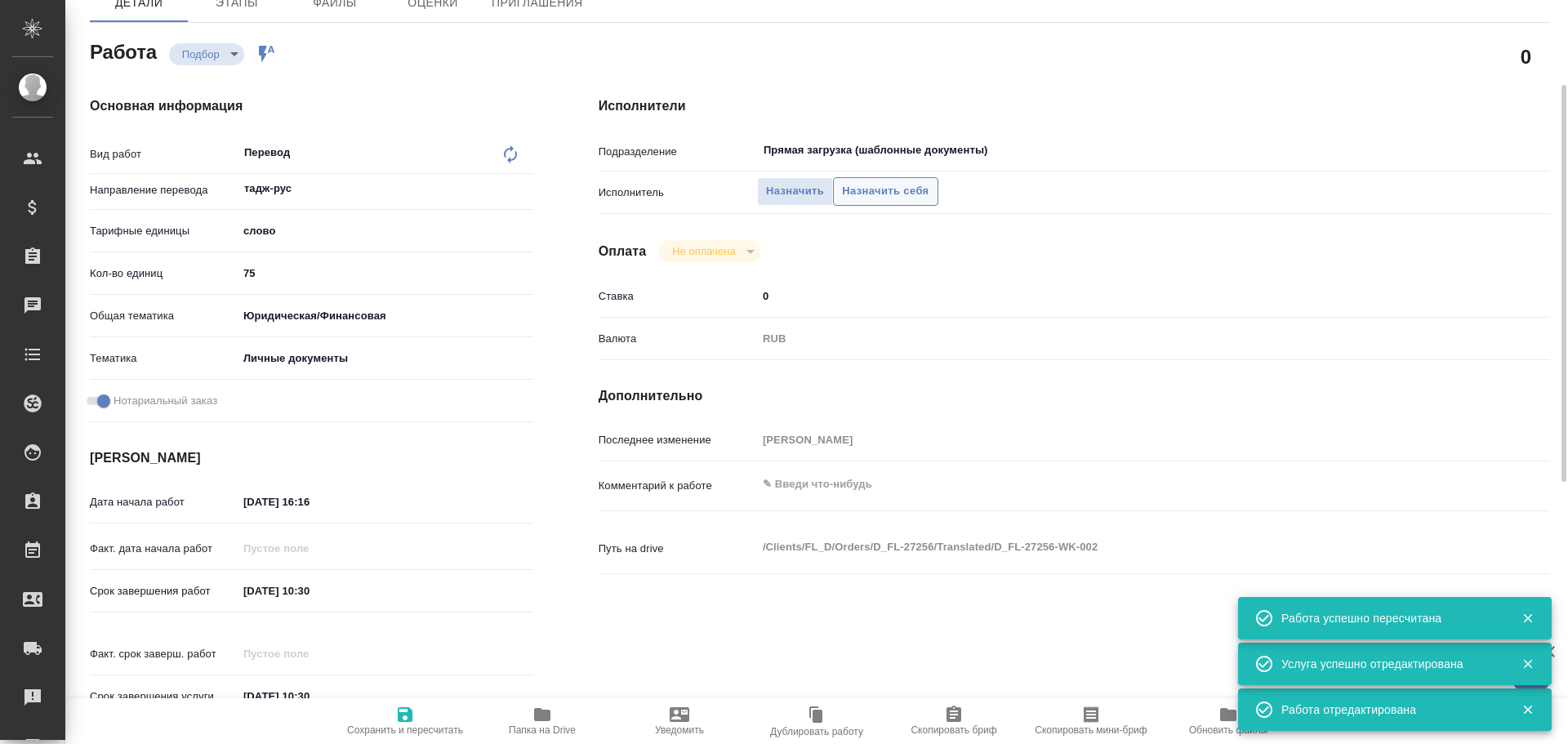
type textarea "x"
click at [885, 191] on span "Назначить себя" at bounding box center [885, 191] width 87 height 18
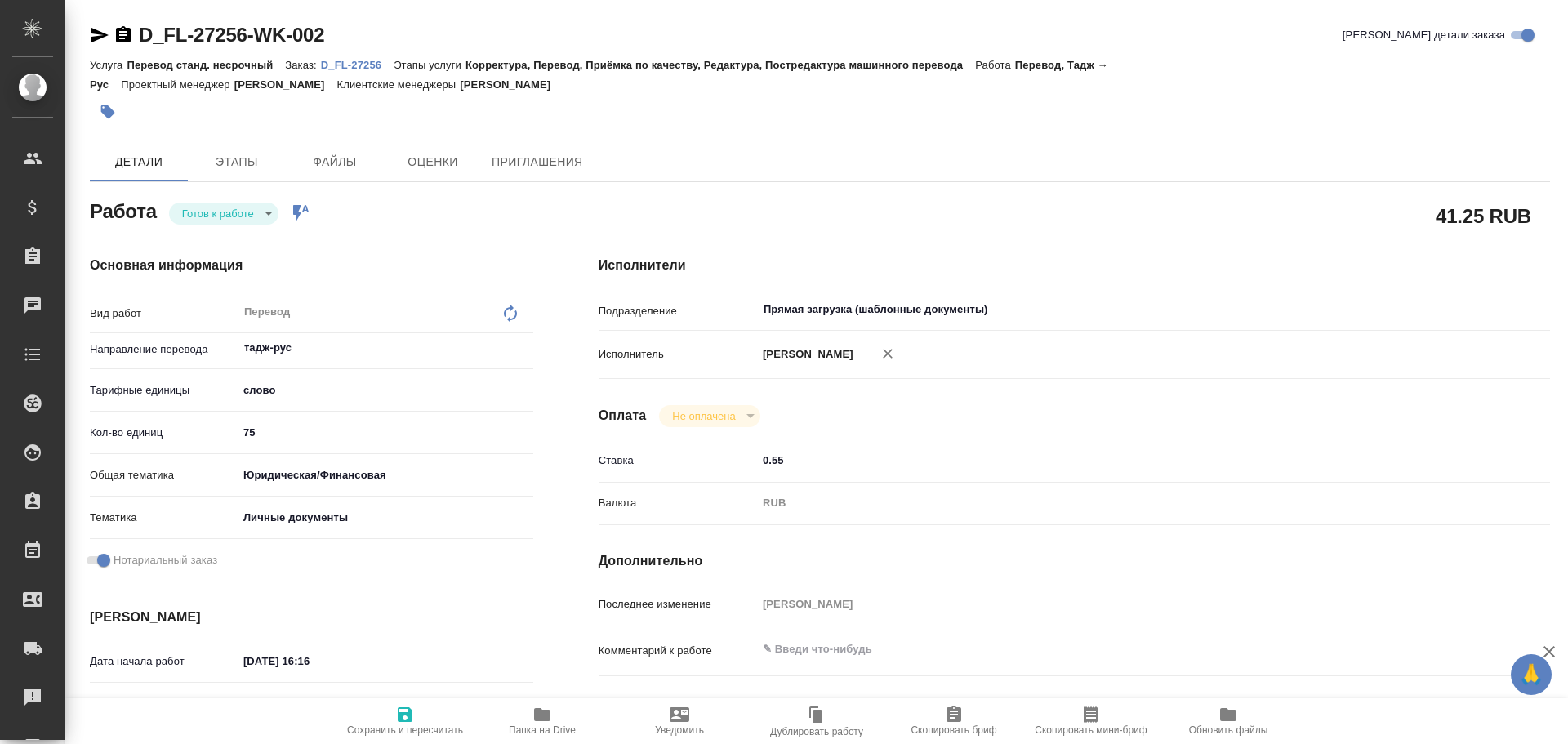
type textarea "x"
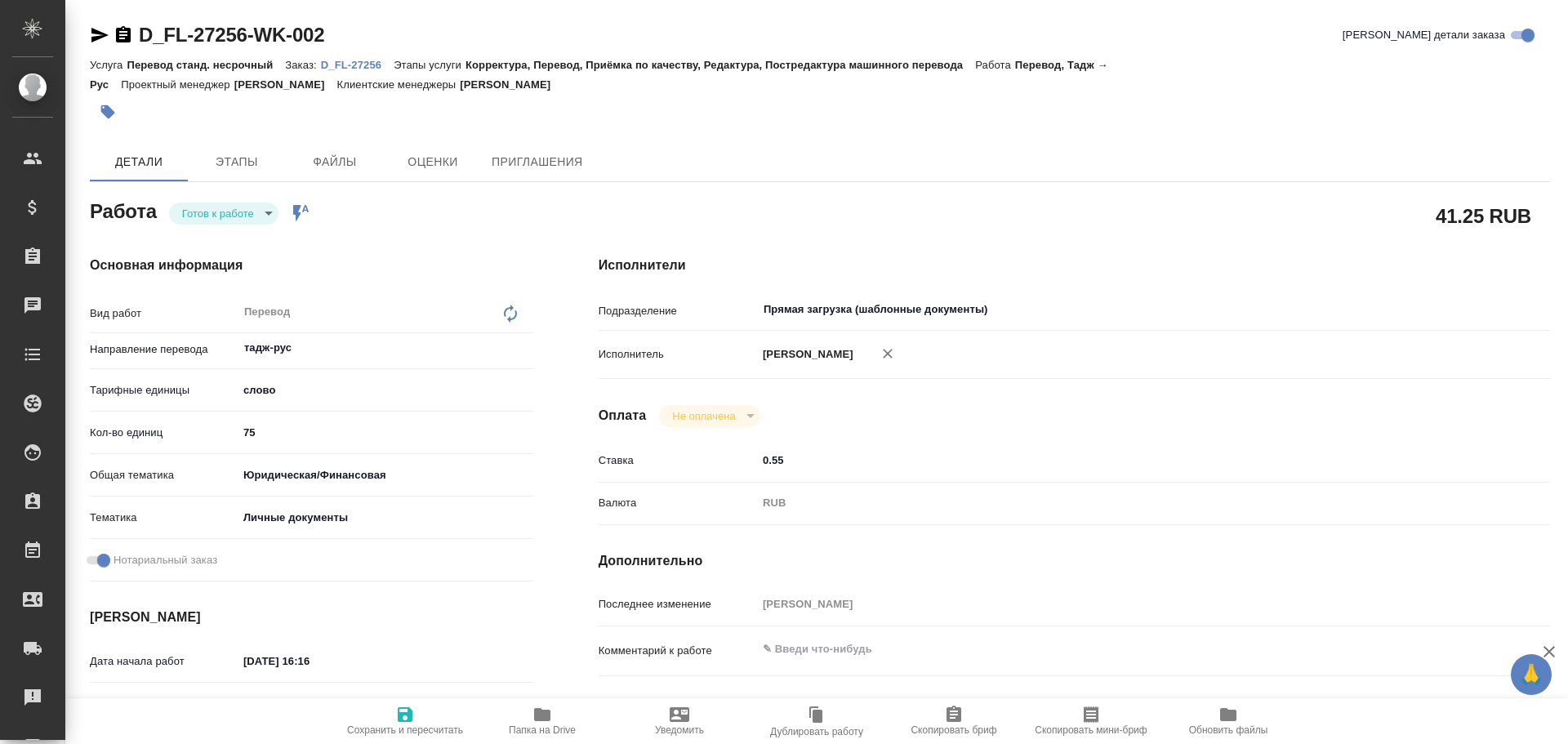
type textarea "x"
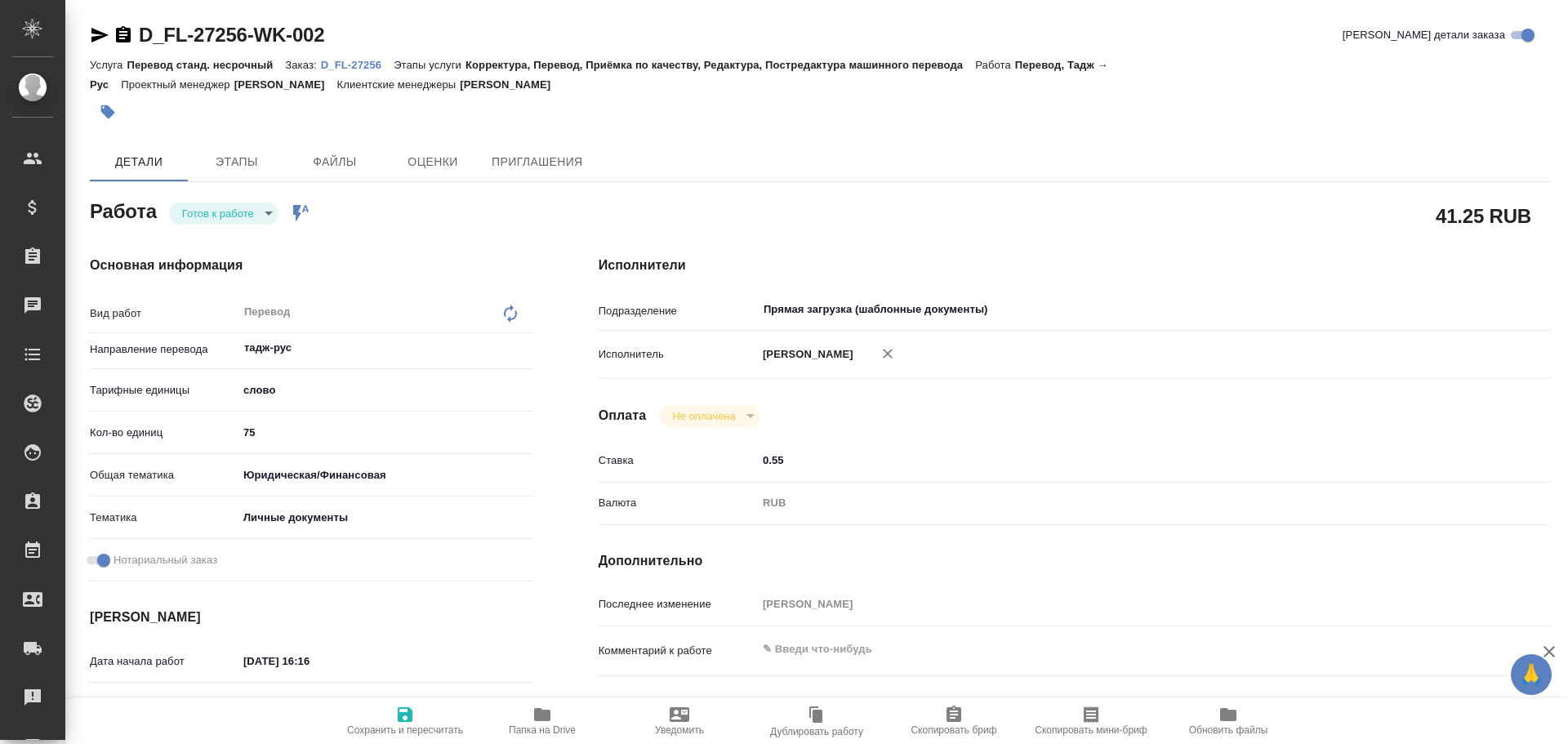
type textarea "x"
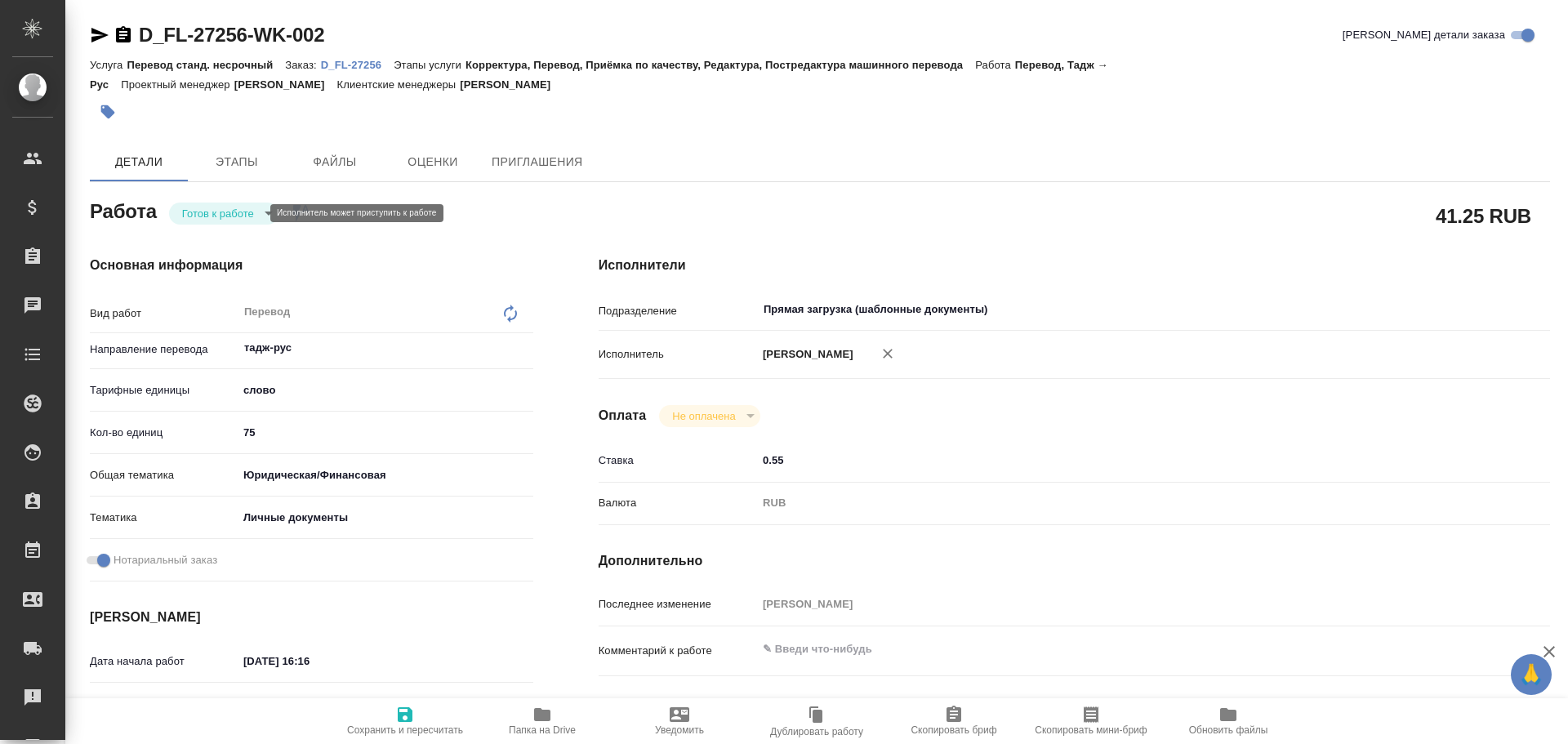
type textarea "x"
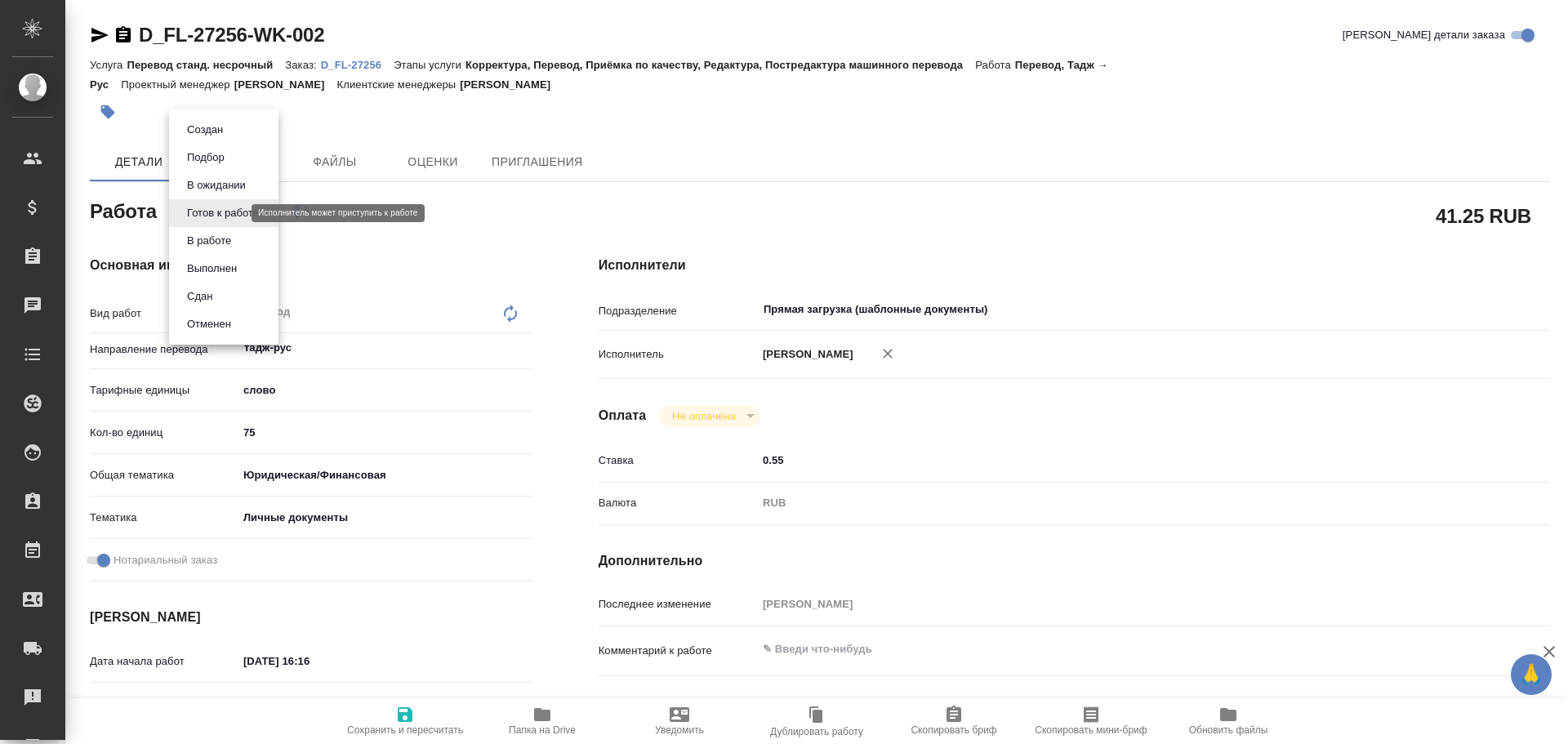
click at [226, 214] on body "🙏 .cls-1 fill:#fff; AWATERA Gusev Alexandr Клиенты Спецификации Заказы Чаты Tod…" at bounding box center [784, 372] width 1568 height 744
click at [218, 247] on button "В работе" at bounding box center [209, 240] width 54 height 18
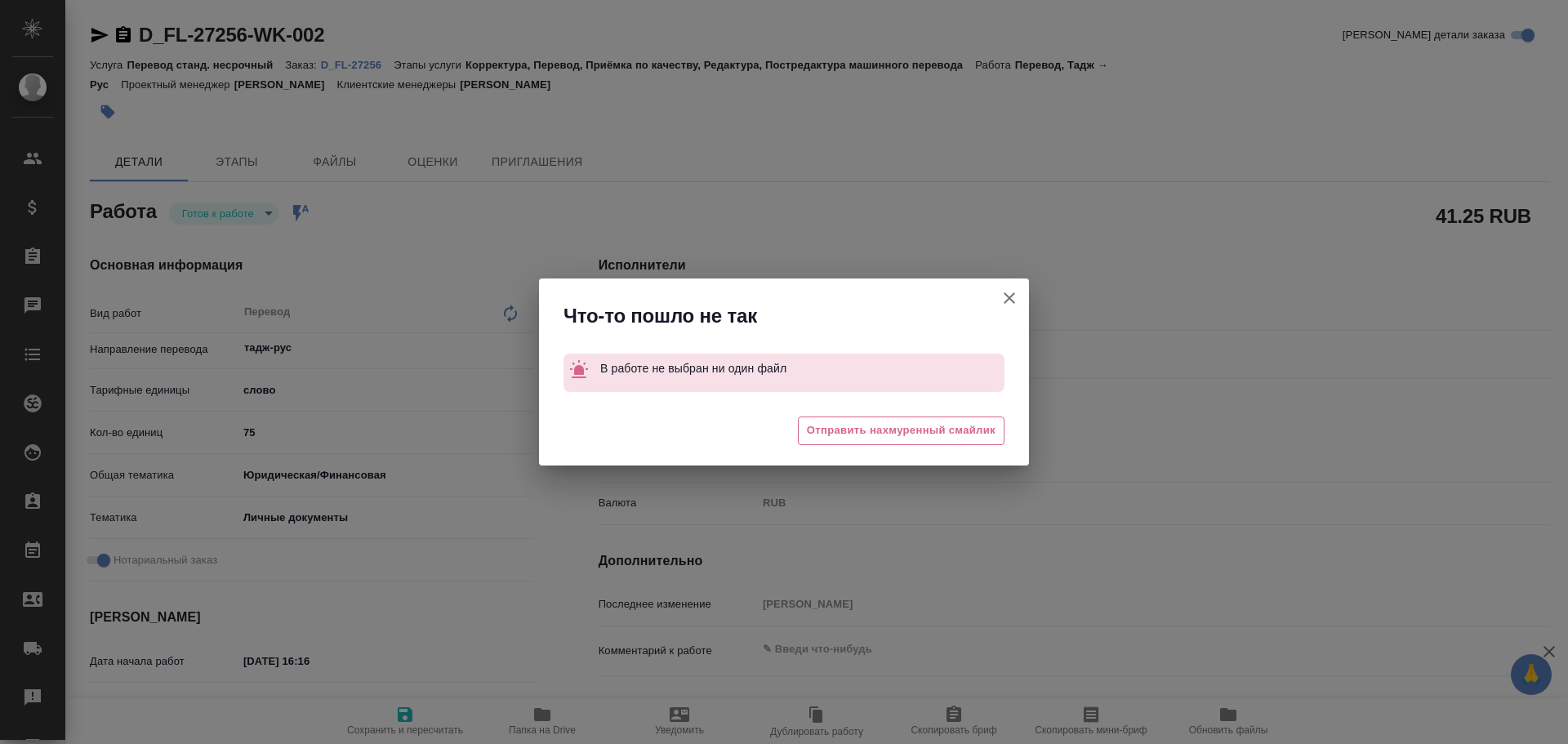
type textarea "x"
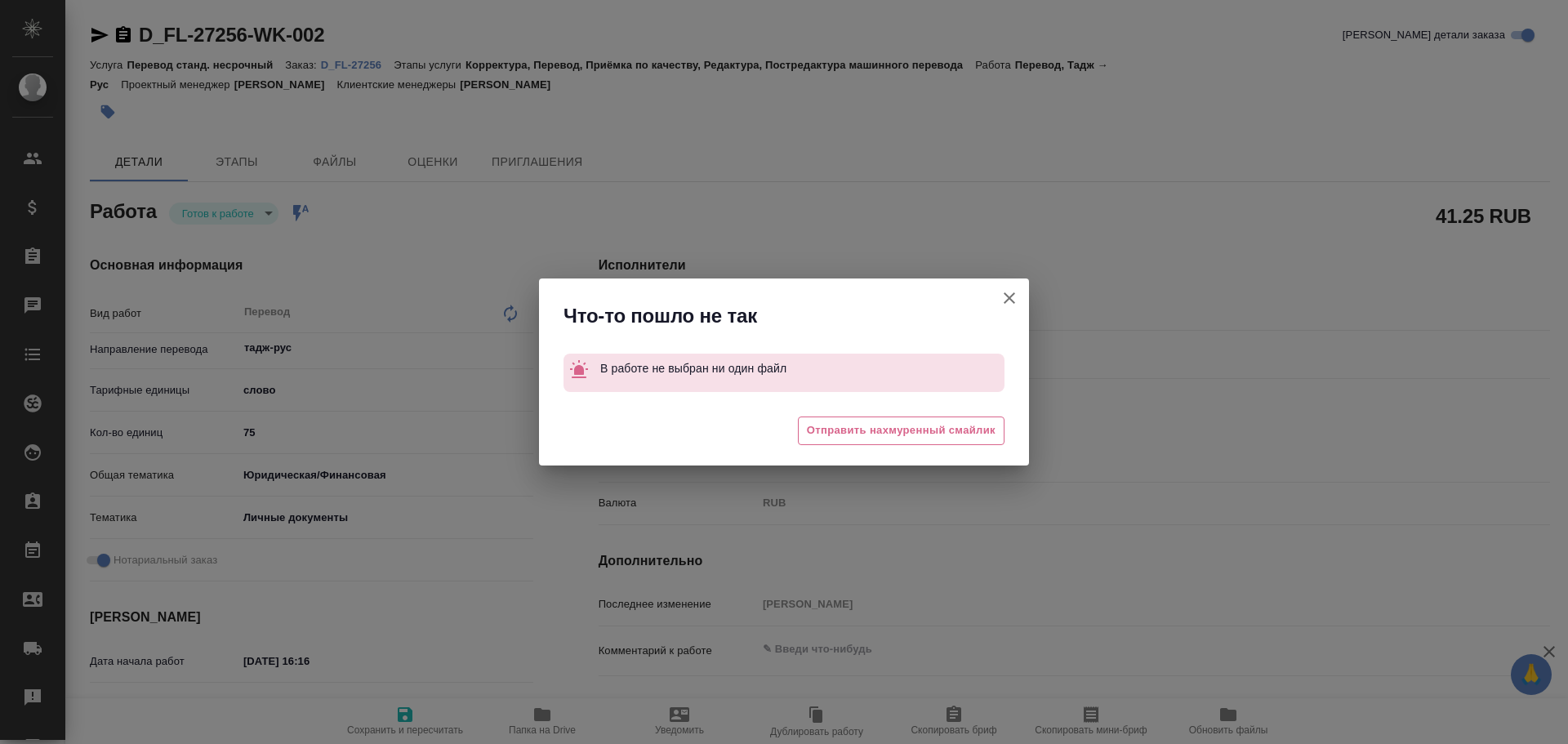
type textarea "x"
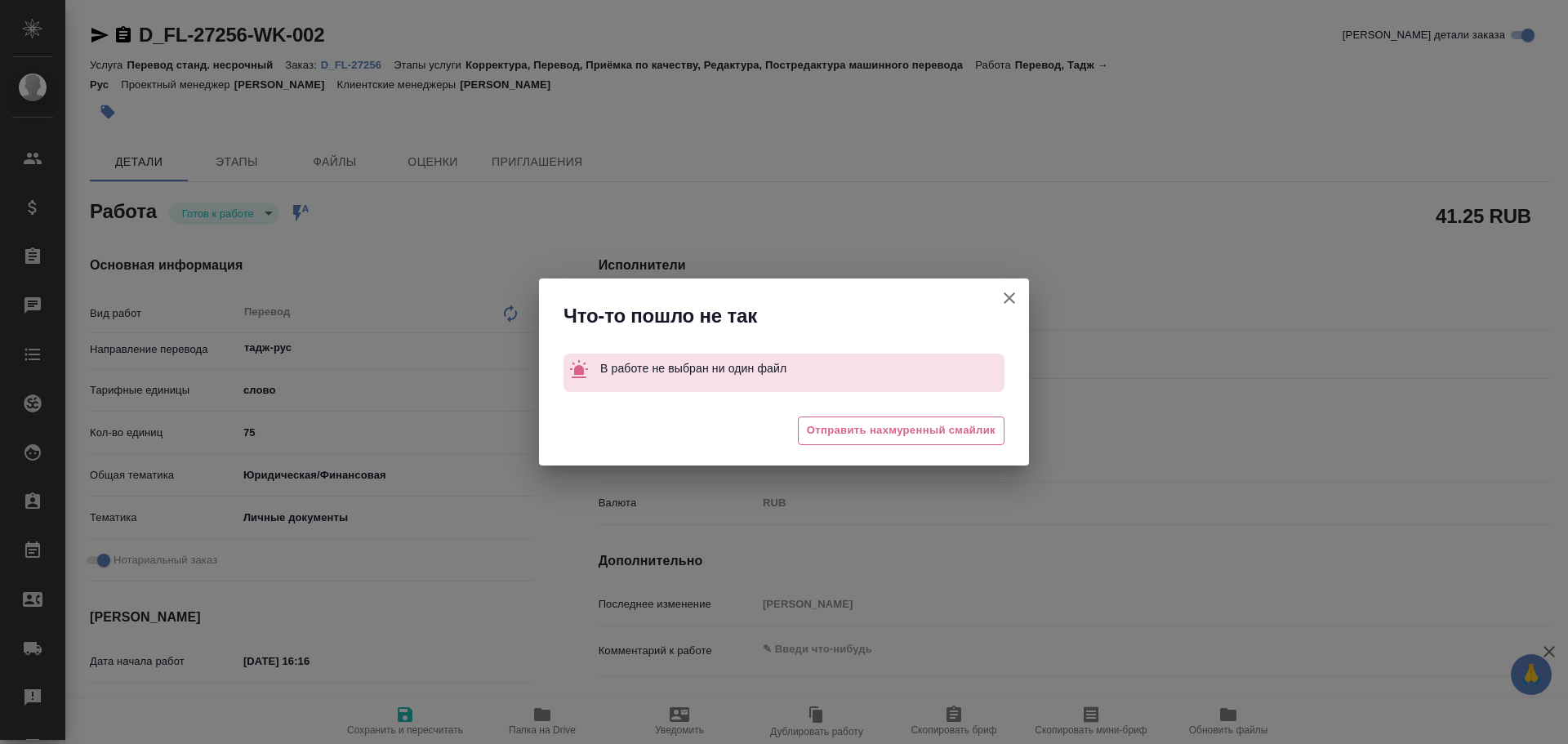
type textarea "x"
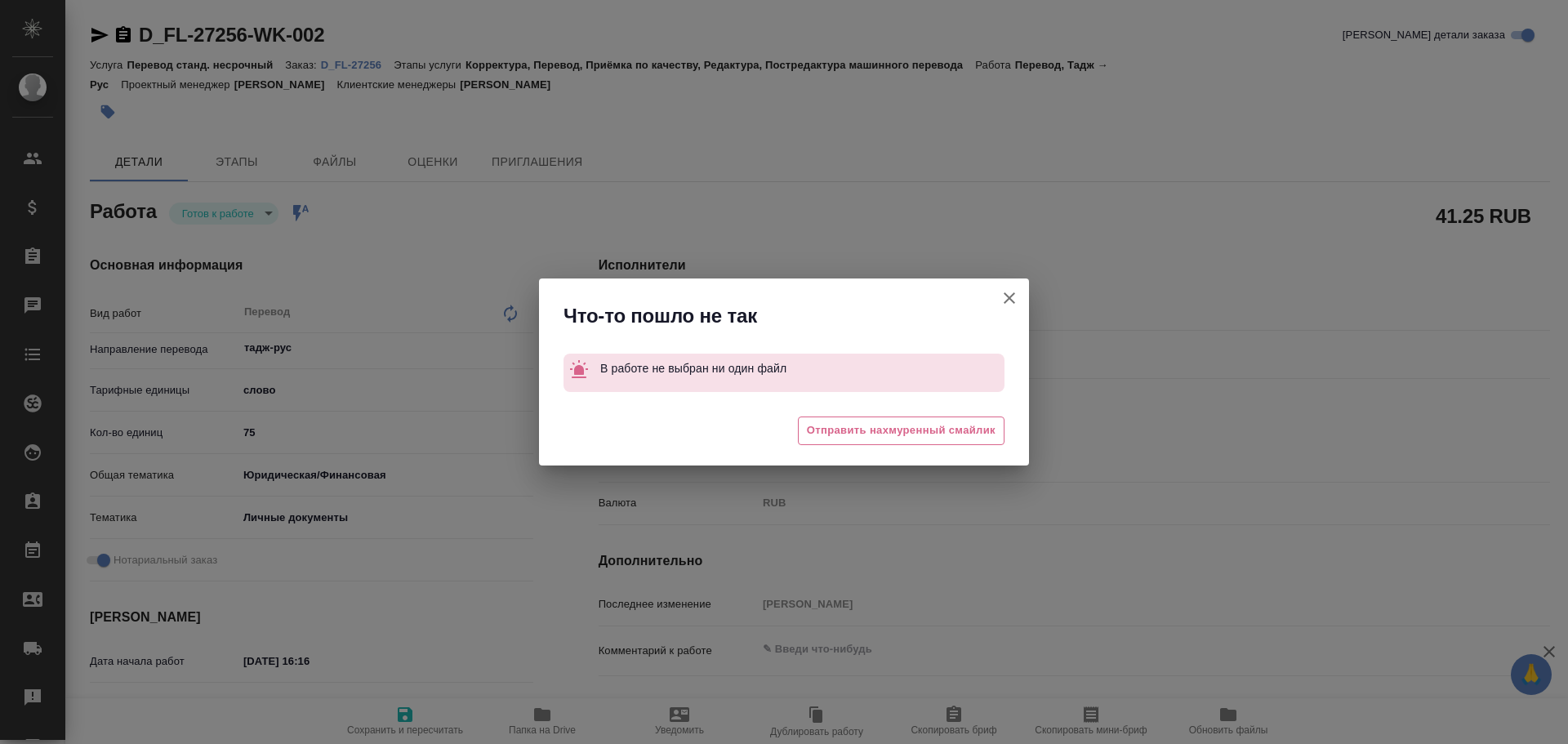
type textarea "x"
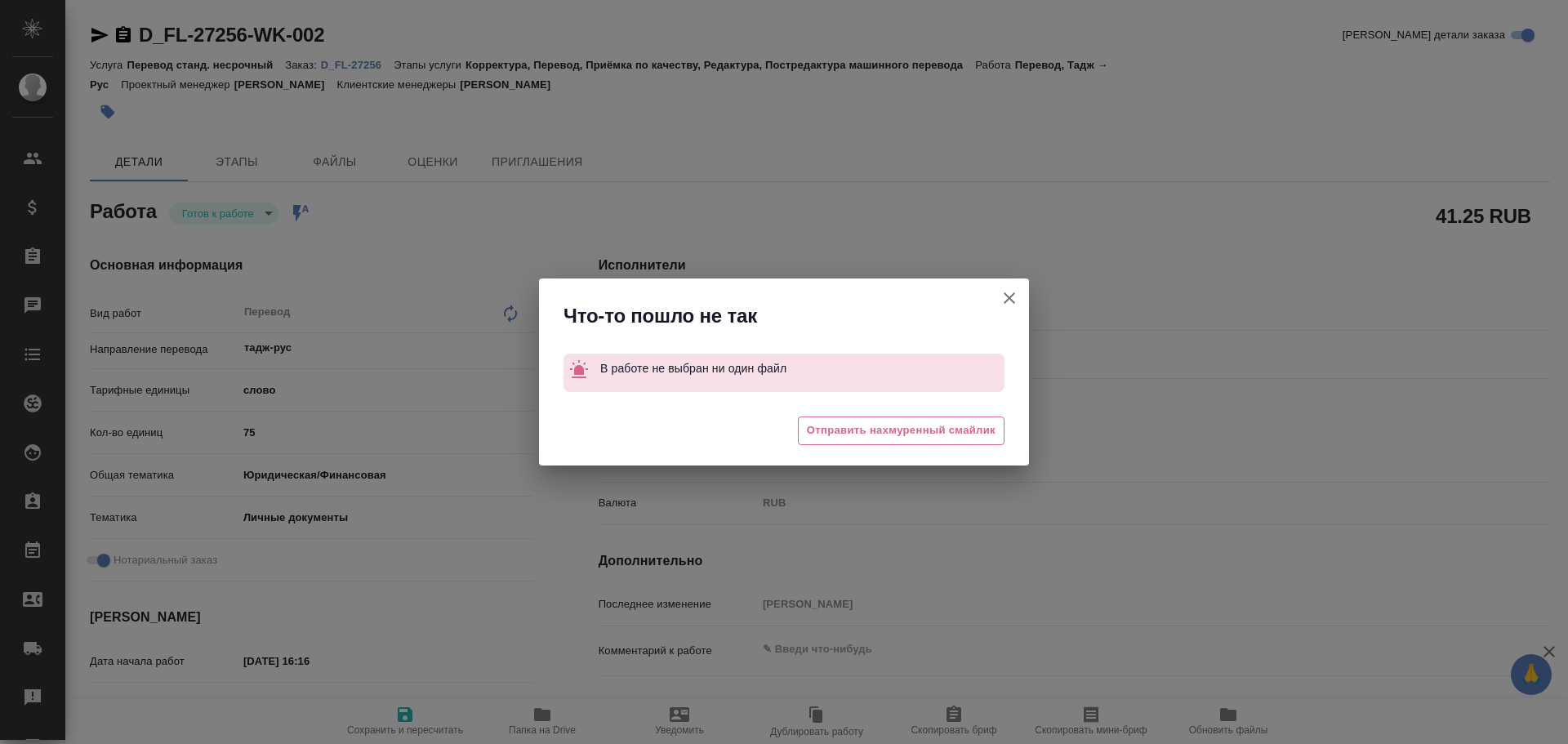
click at [1004, 285] on button "[PERSON_NAME] детали заказа" at bounding box center [1009, 297] width 39 height 39
type textarea "x"
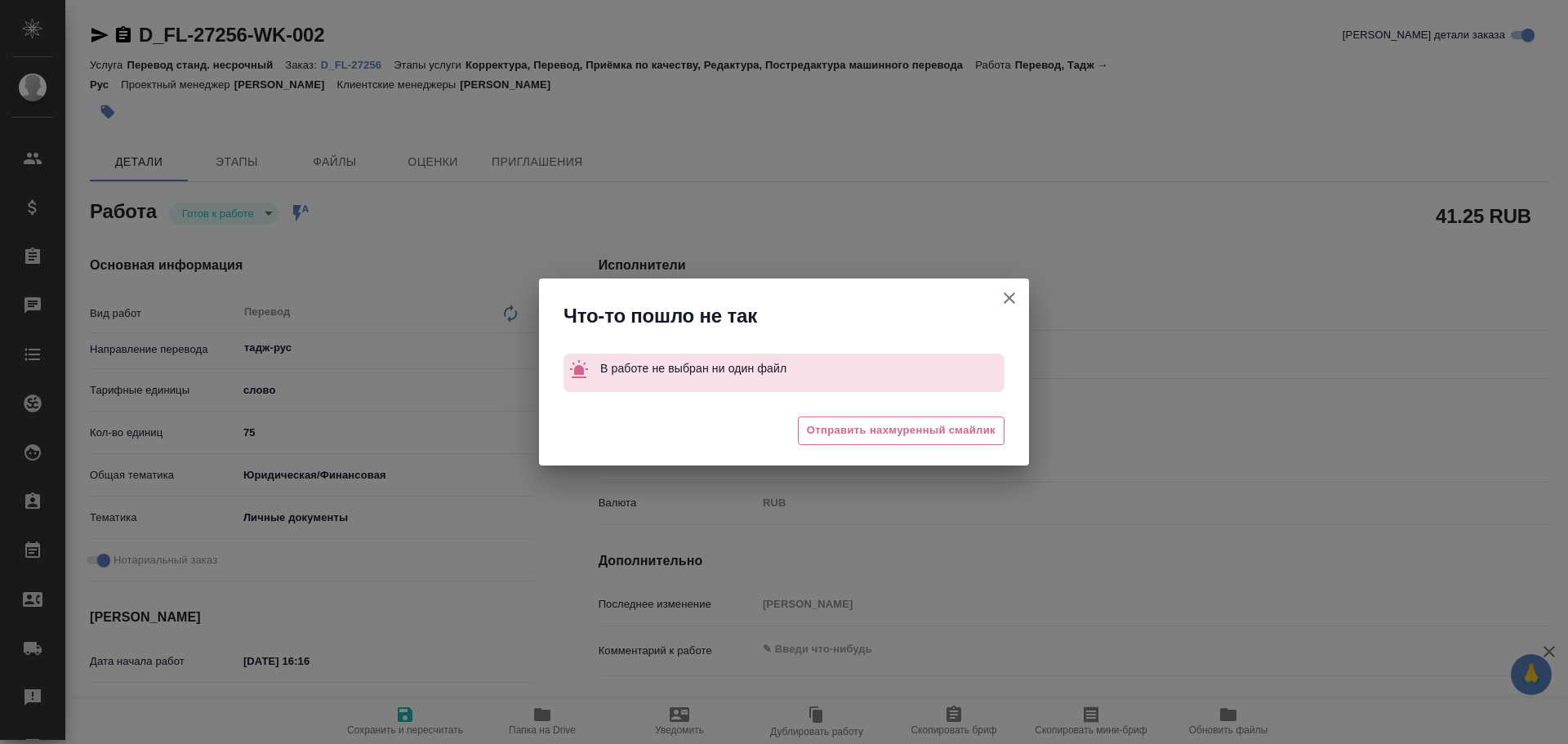
type textarea "x"
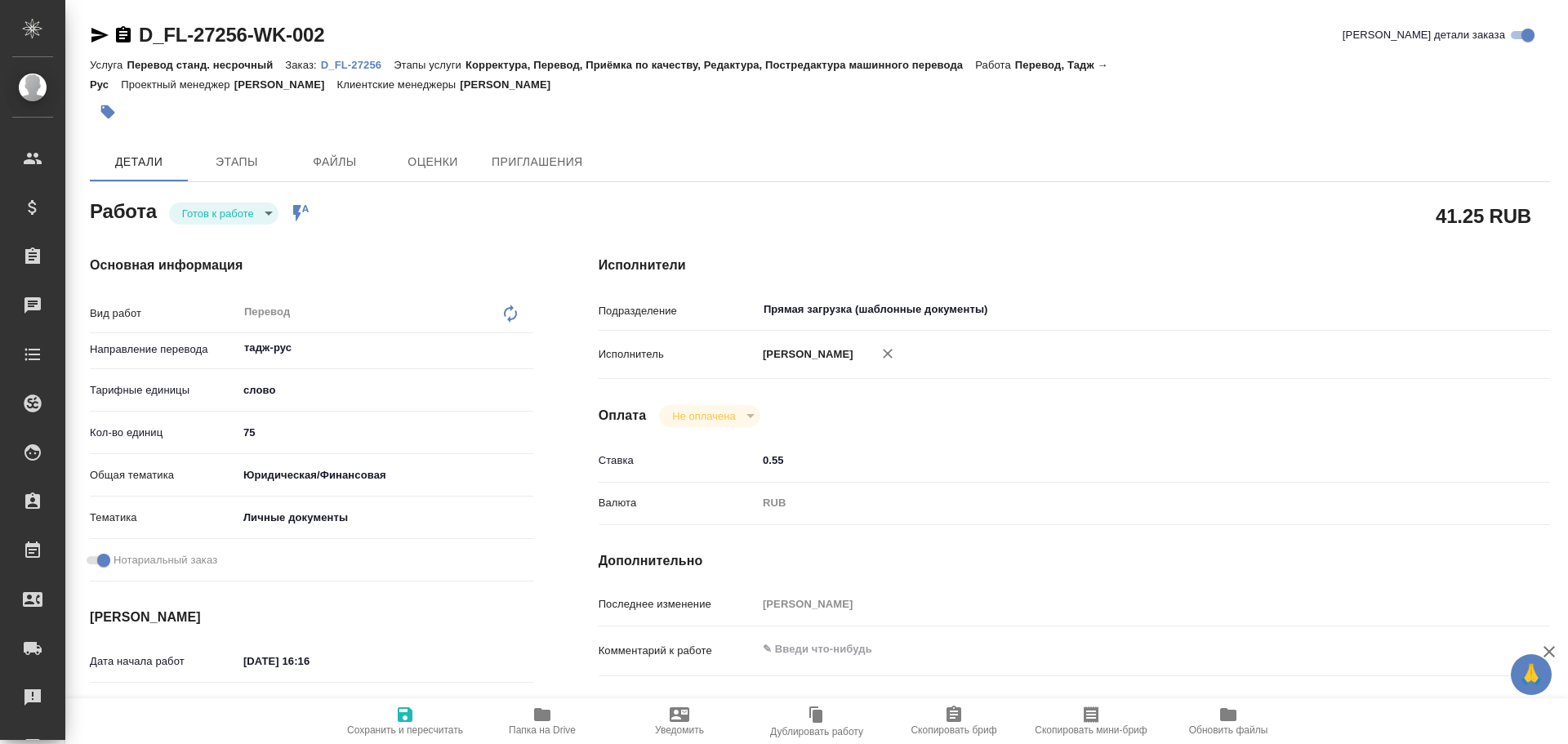
type textarea "x"
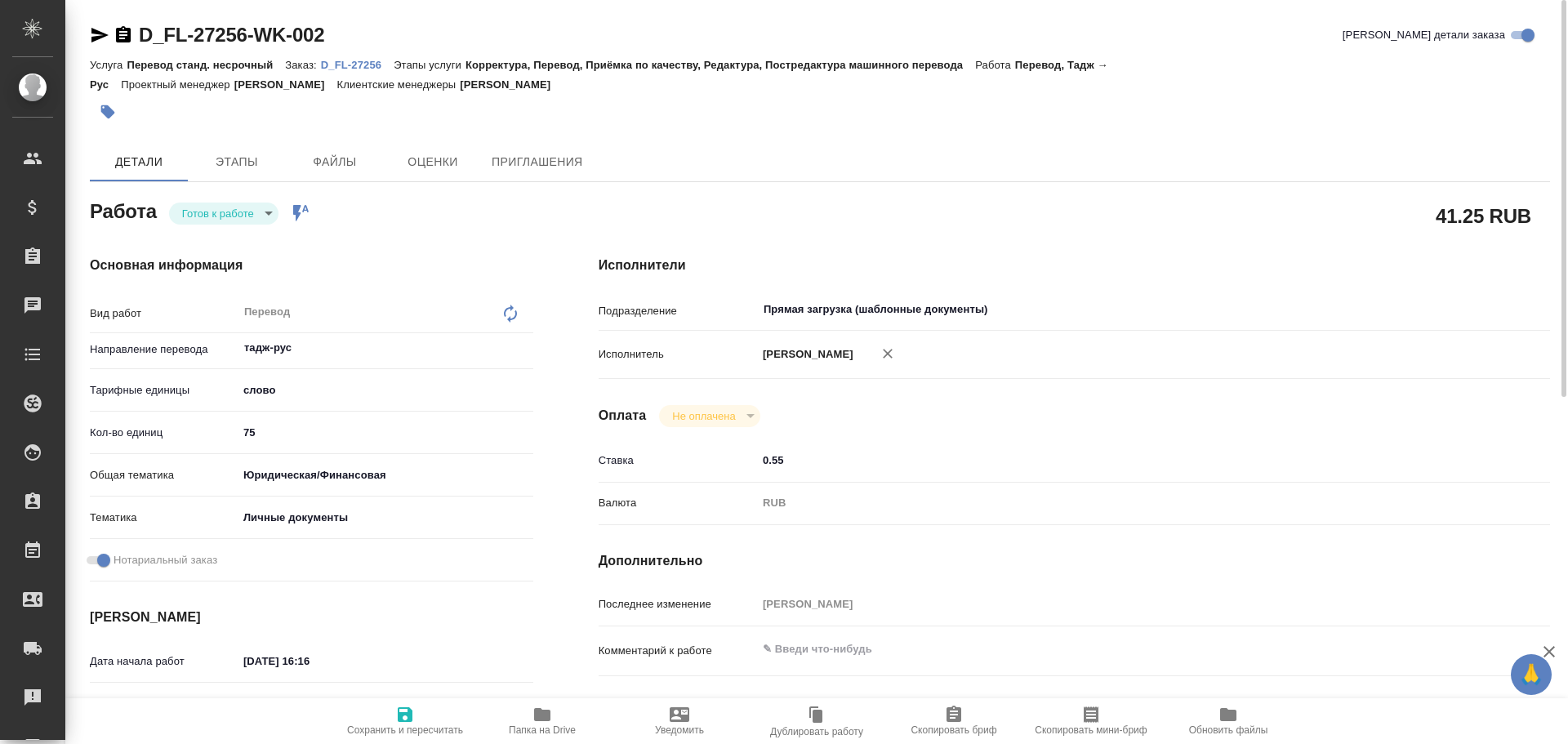
click at [349, 65] on p "D_FL-27256" at bounding box center [357, 65] width 73 height 12
click at [204, 212] on body "🙏 .cls-1 fill:#fff; AWATERA Gusev Alexandr Клиенты Спецификации Заказы 0 Чаты T…" at bounding box center [784, 372] width 1568 height 744
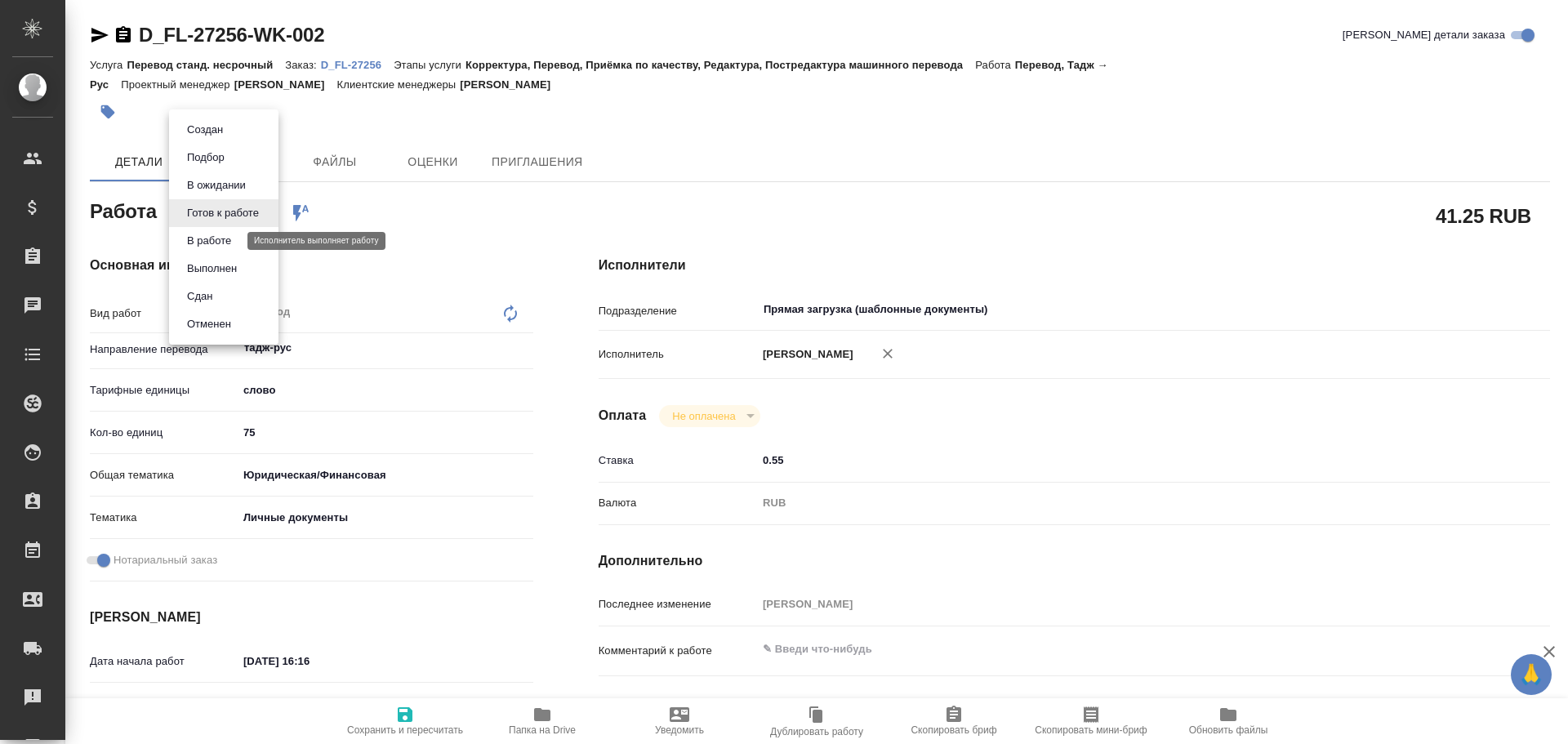
click at [203, 237] on button "В работе" at bounding box center [209, 240] width 54 height 18
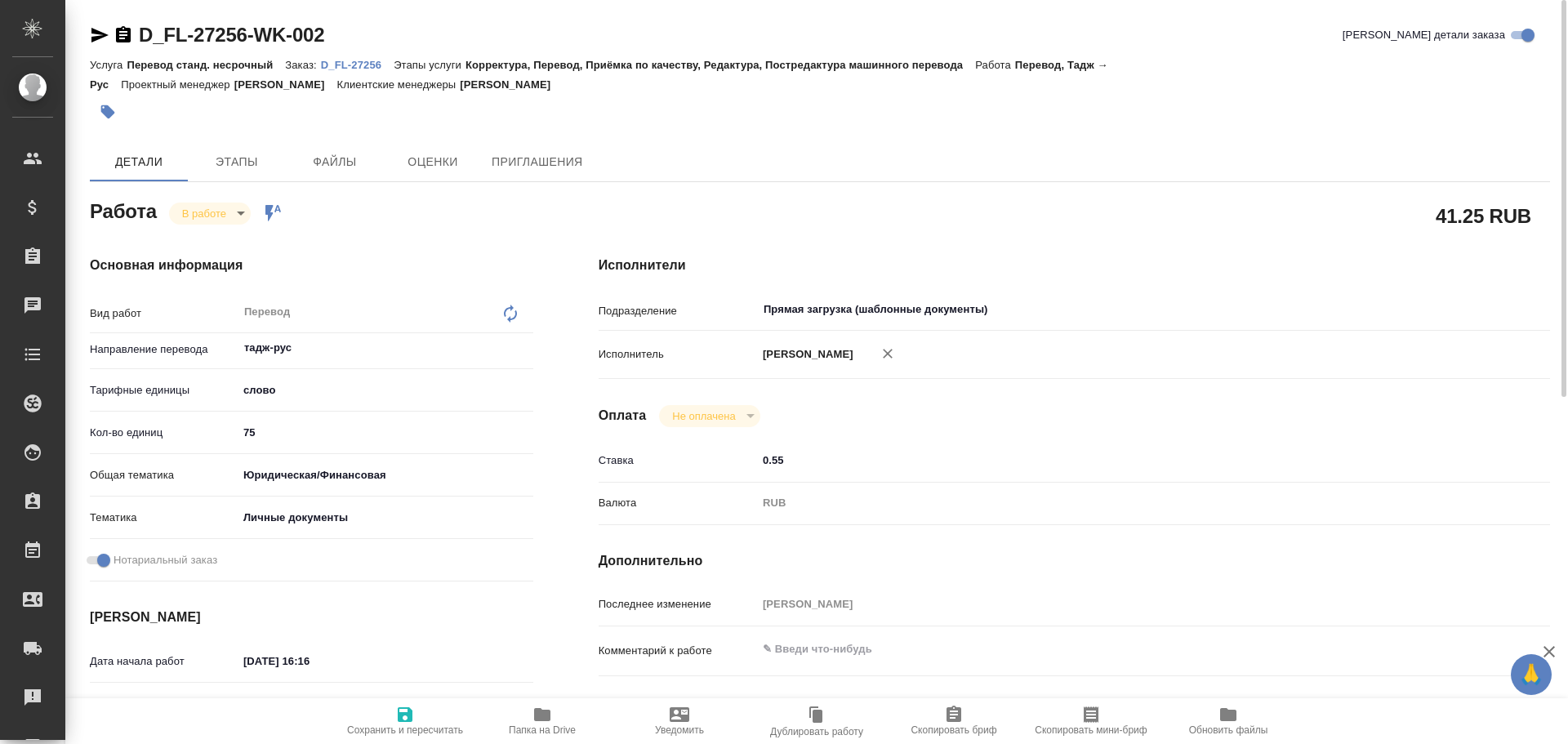
type textarea "x"
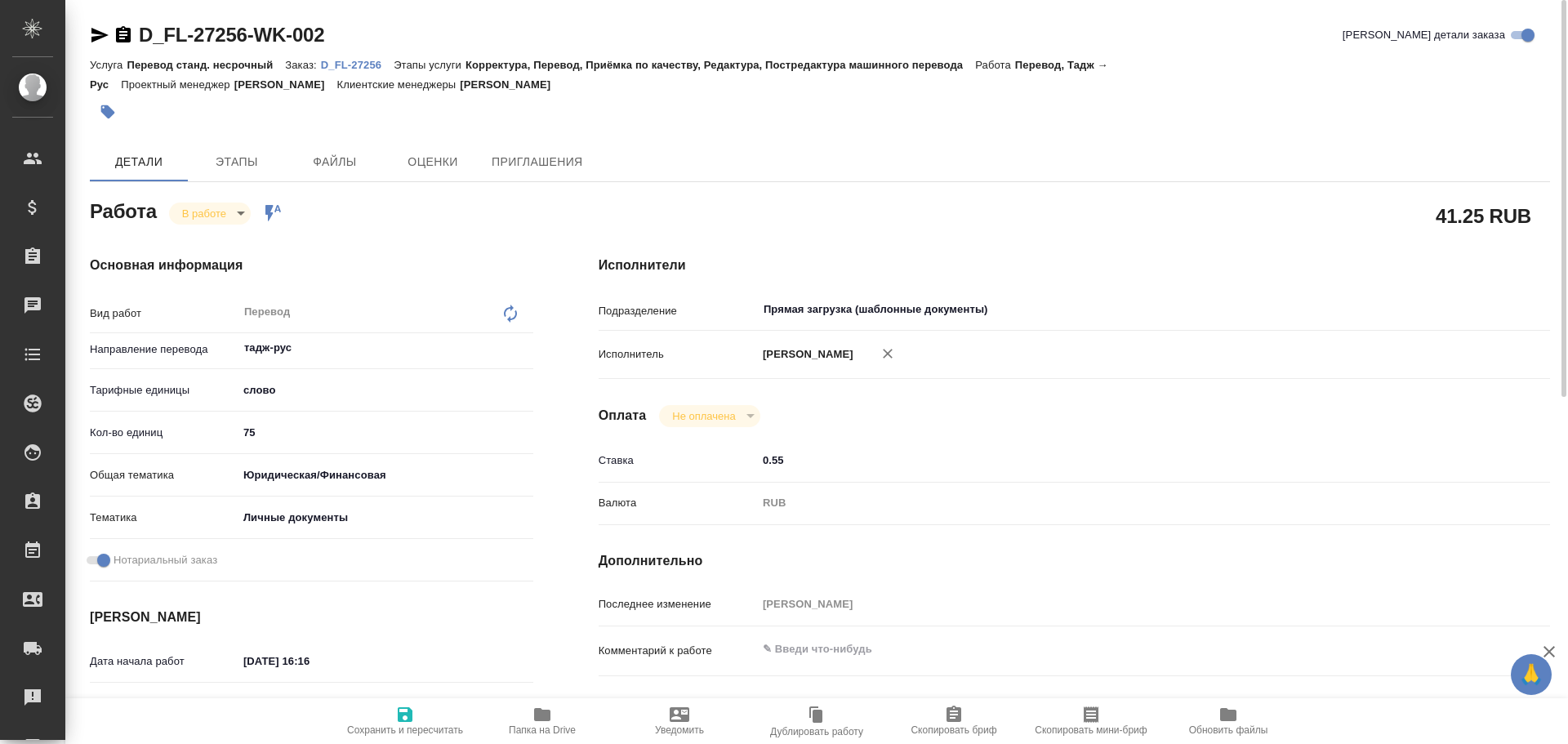
type textarea "x"
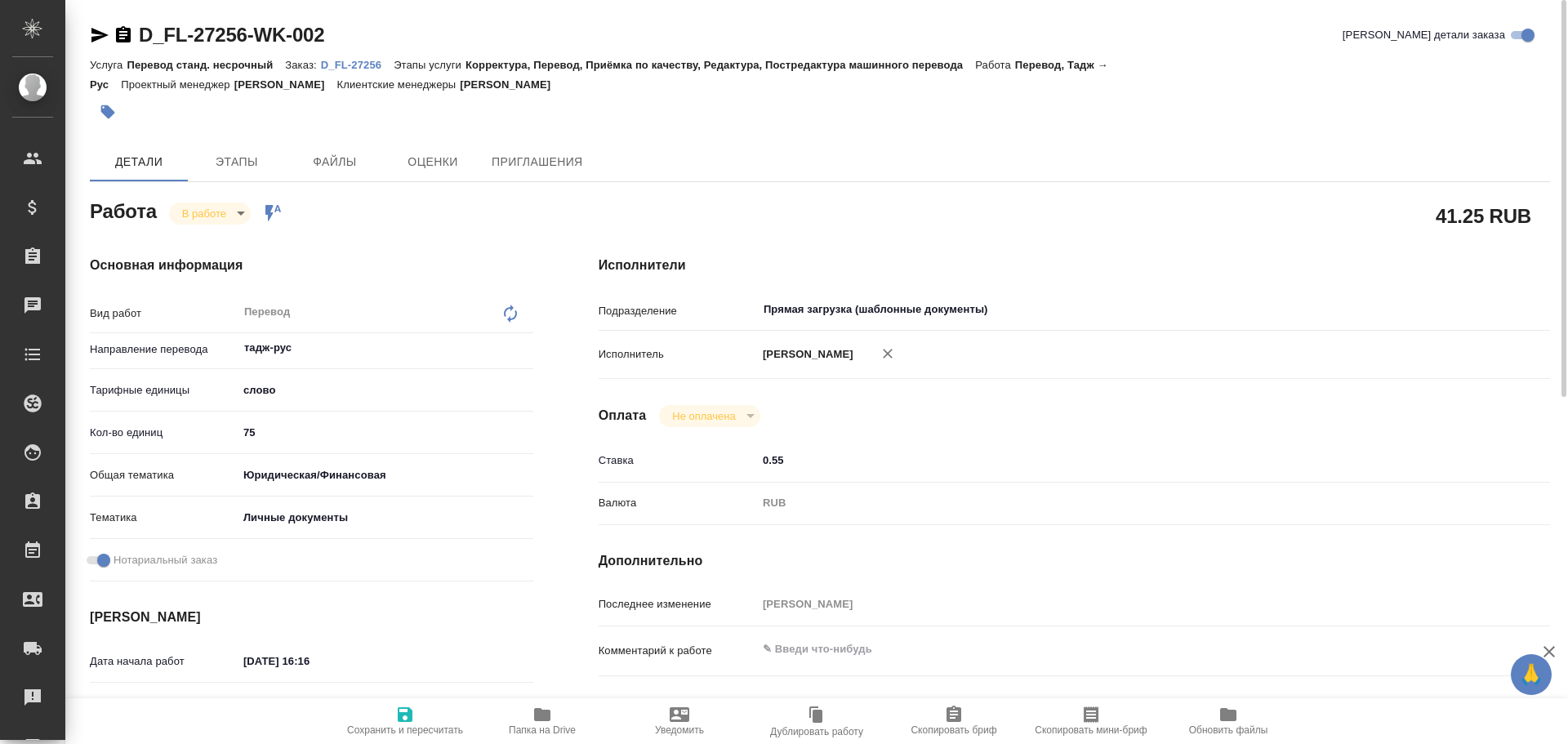
type textarea "x"
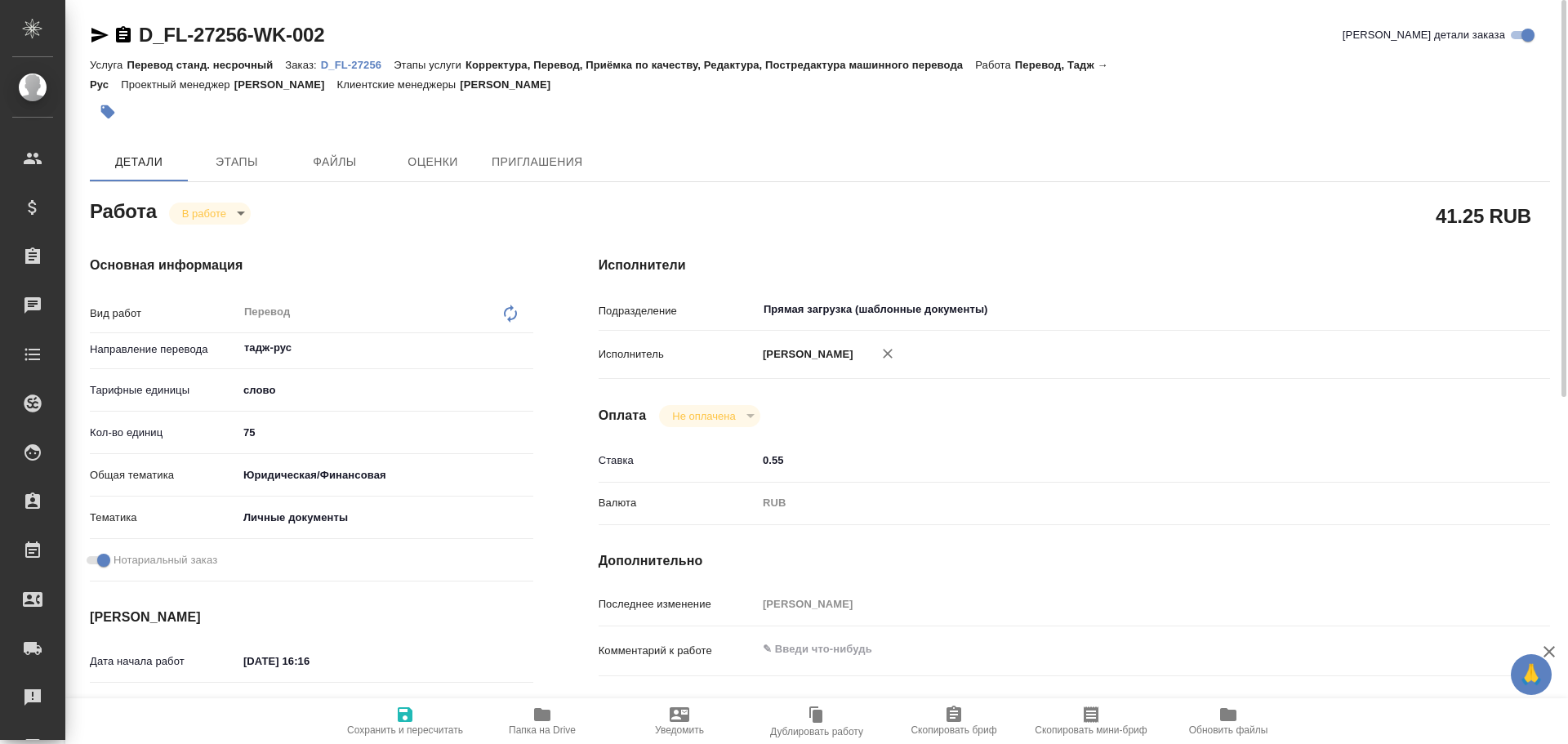
type textarea "x"
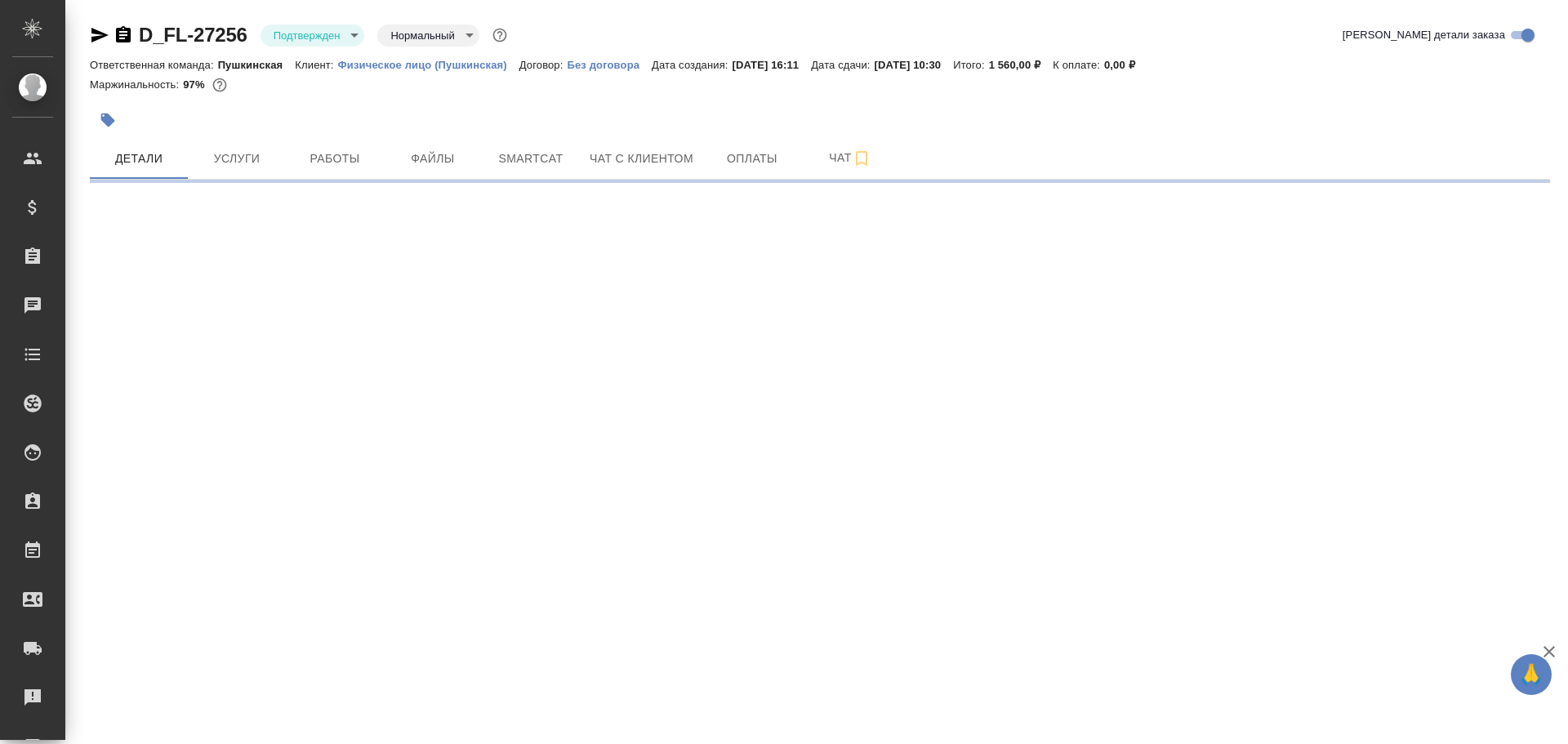
select select "RU"
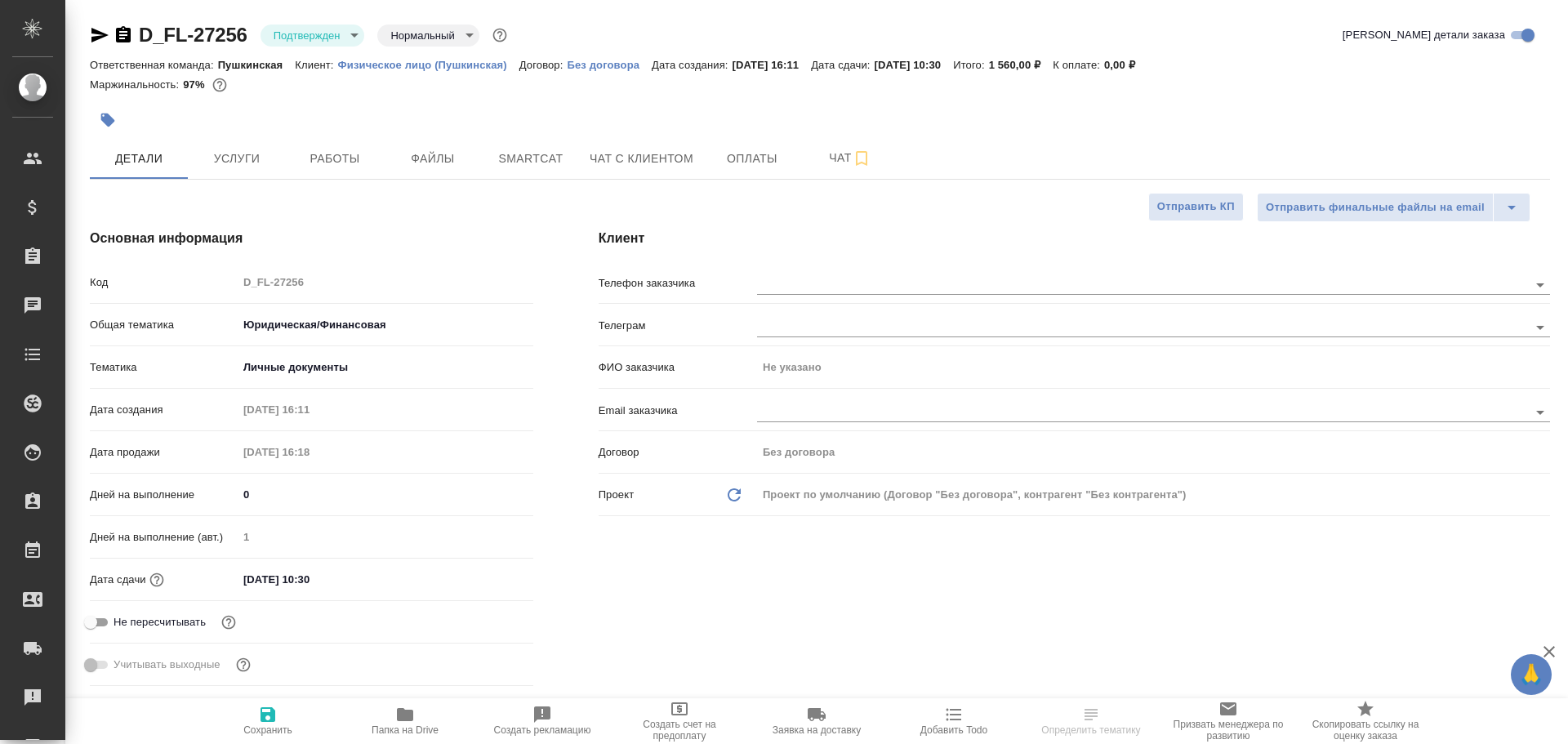
type textarea "x"
click at [328, 168] on span "Работы" at bounding box center [335, 158] width 79 height 20
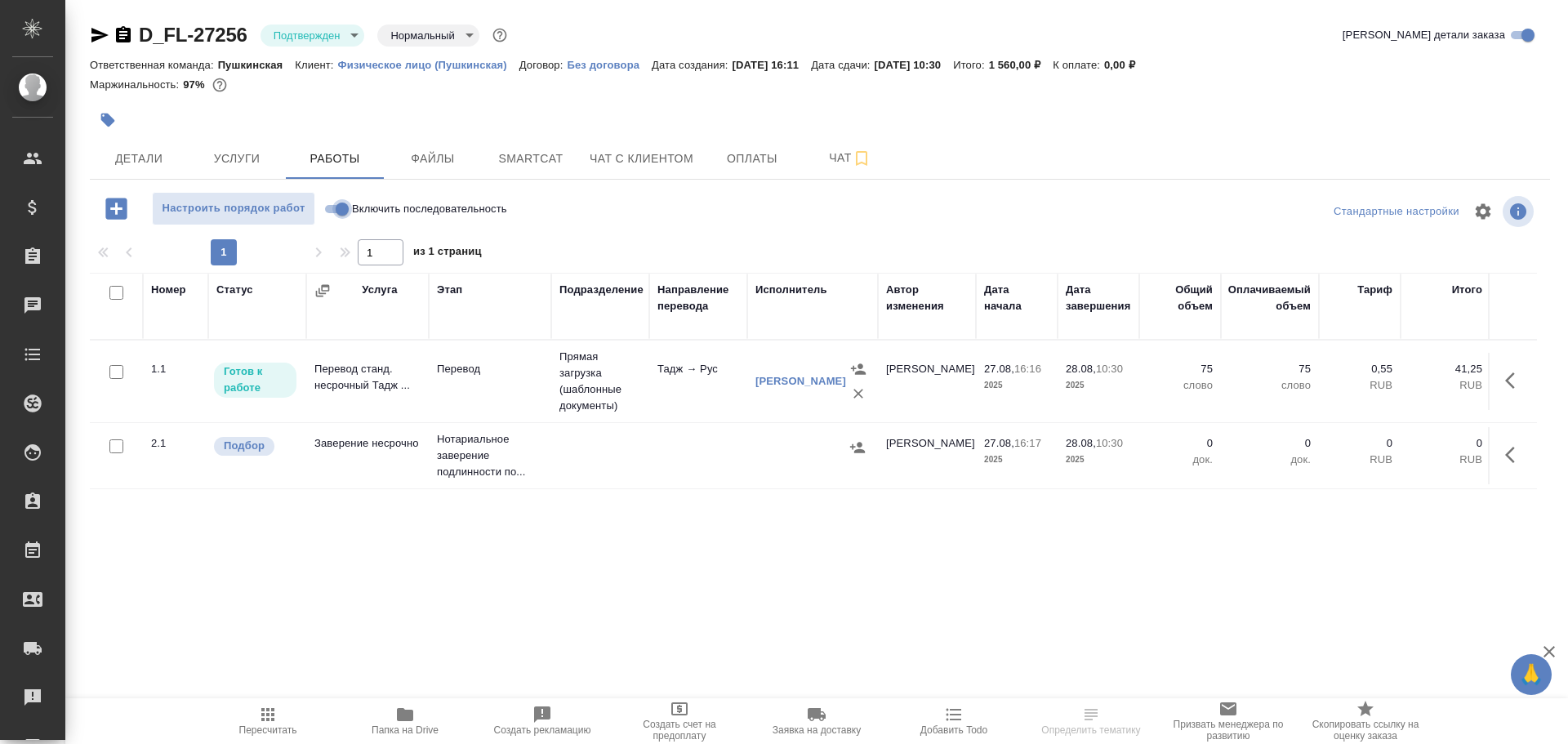
click at [342, 204] on input "Включить последовательность" at bounding box center [342, 209] width 59 height 19
checkbox input "true"
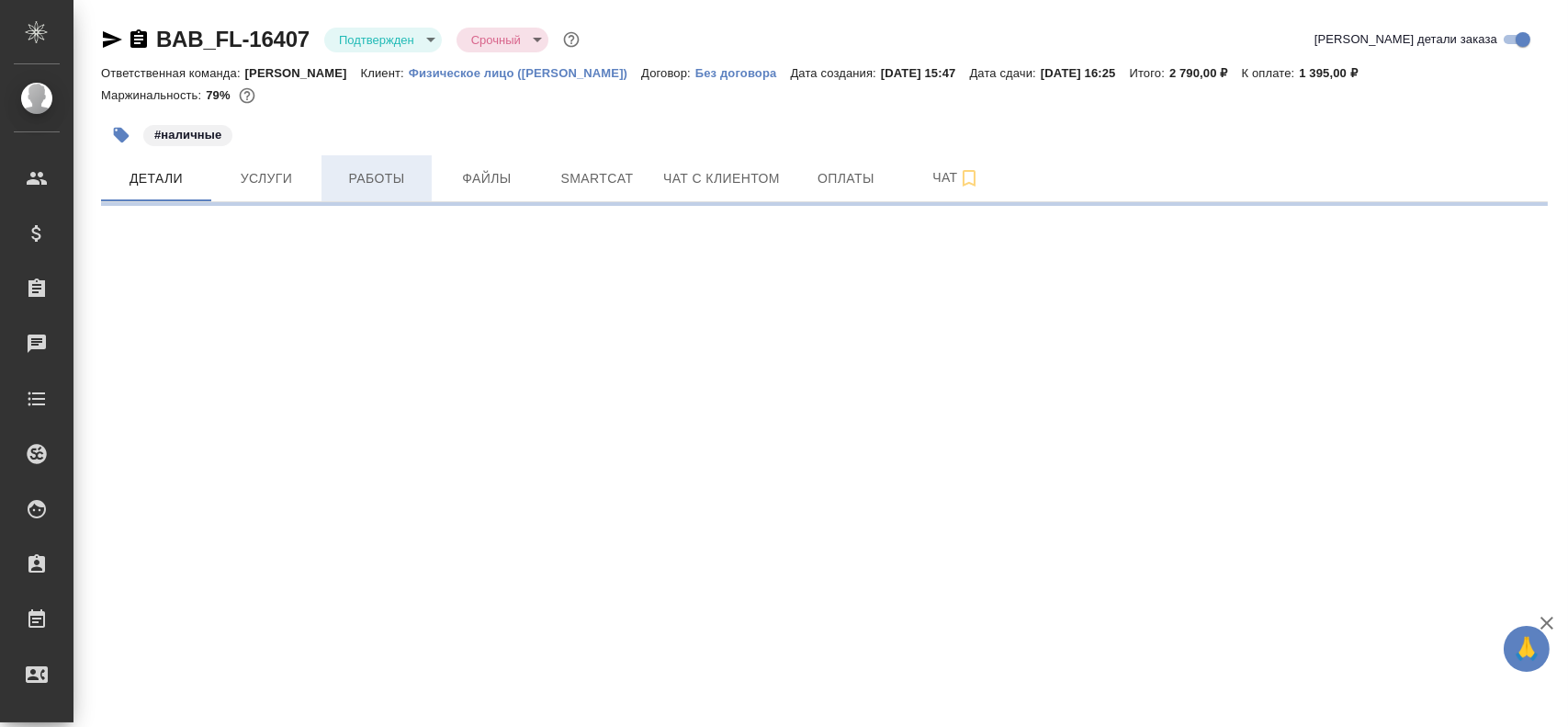
click at [343, 190] on button "Работы" at bounding box center [377, 178] width 110 height 46
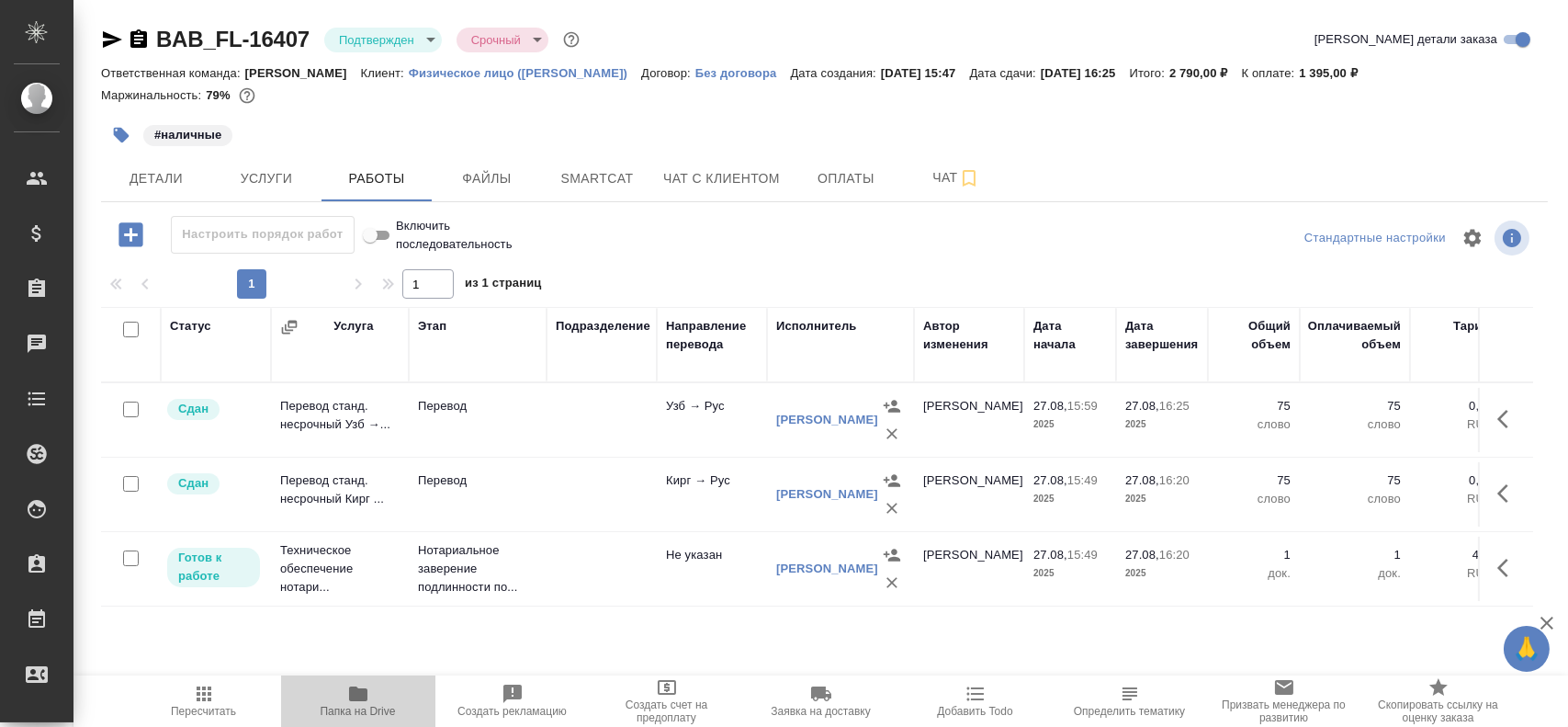
click at [361, 682] on button "Папка на Drive" at bounding box center [358, 700] width 154 height 51
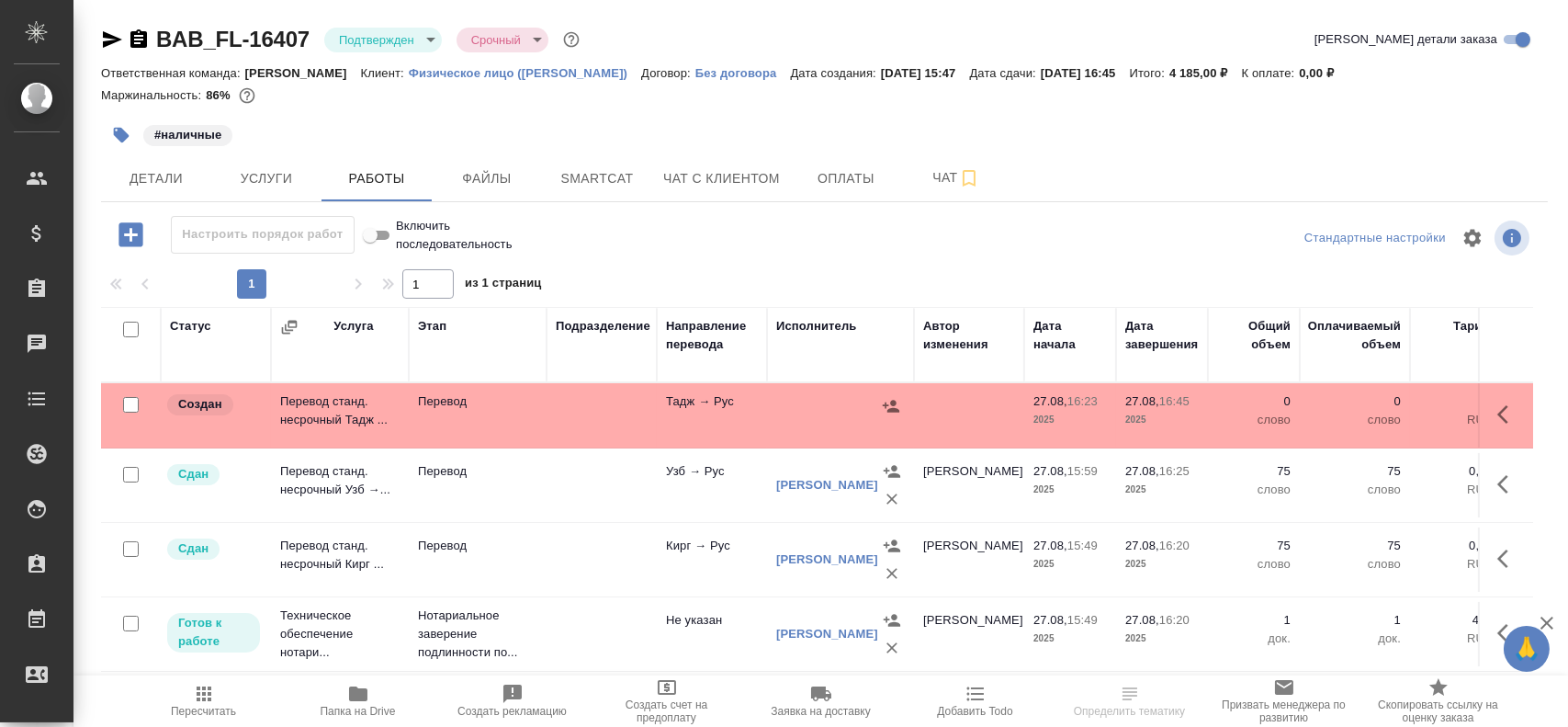
click at [375, 416] on td "Перевод станд. несрочный Тадж ..." at bounding box center [339, 414] width 138 height 64
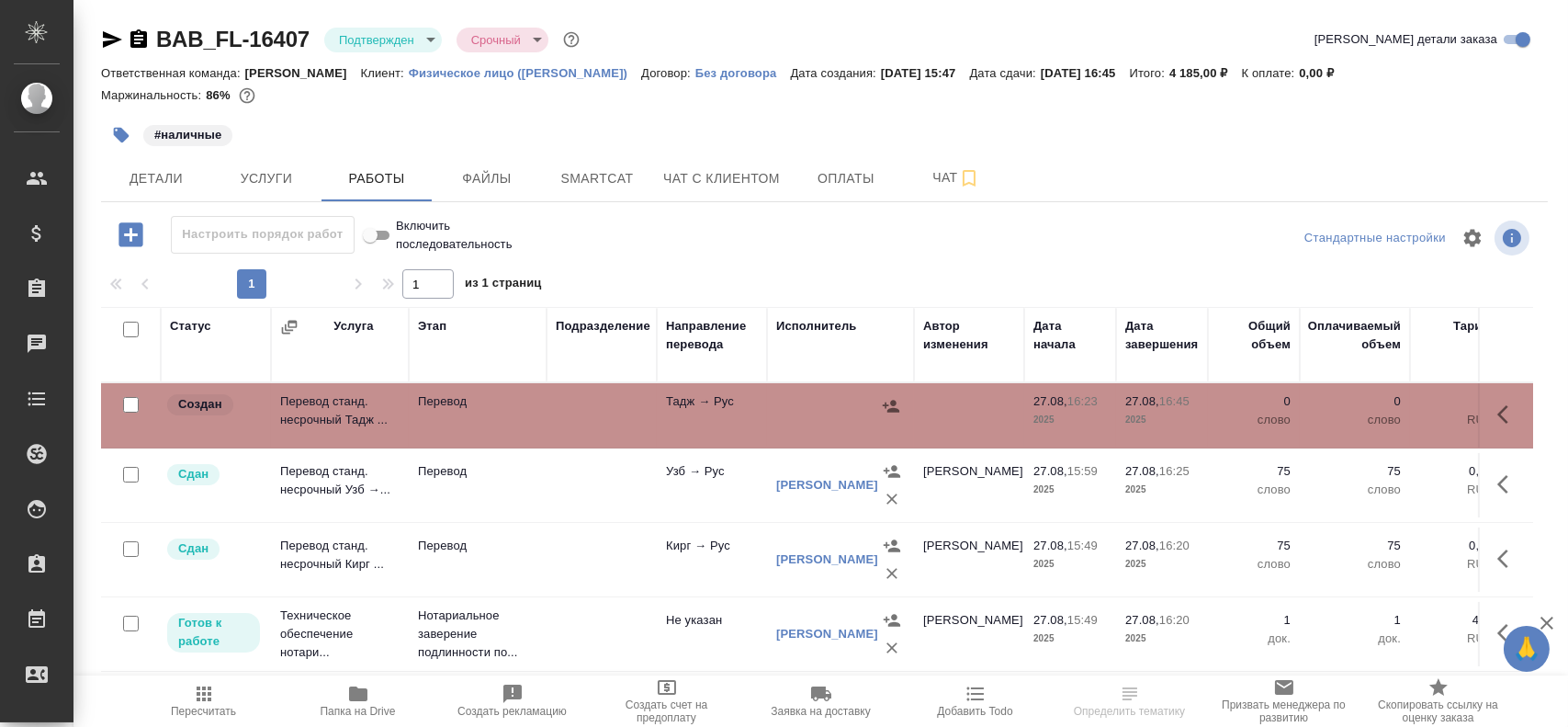
click at [375, 416] on td "Перевод станд. несрочный Тадж ..." at bounding box center [339, 414] width 138 height 64
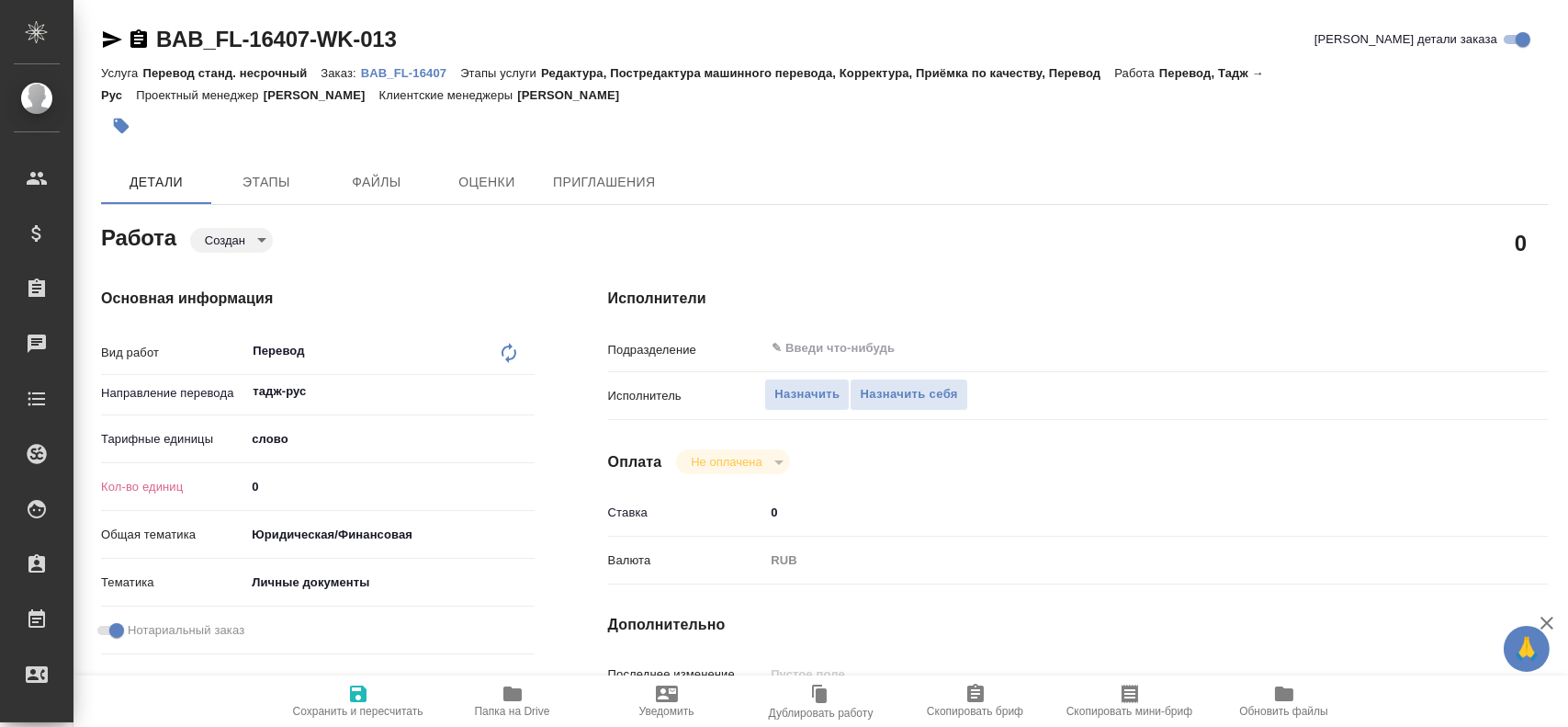
type textarea "x"
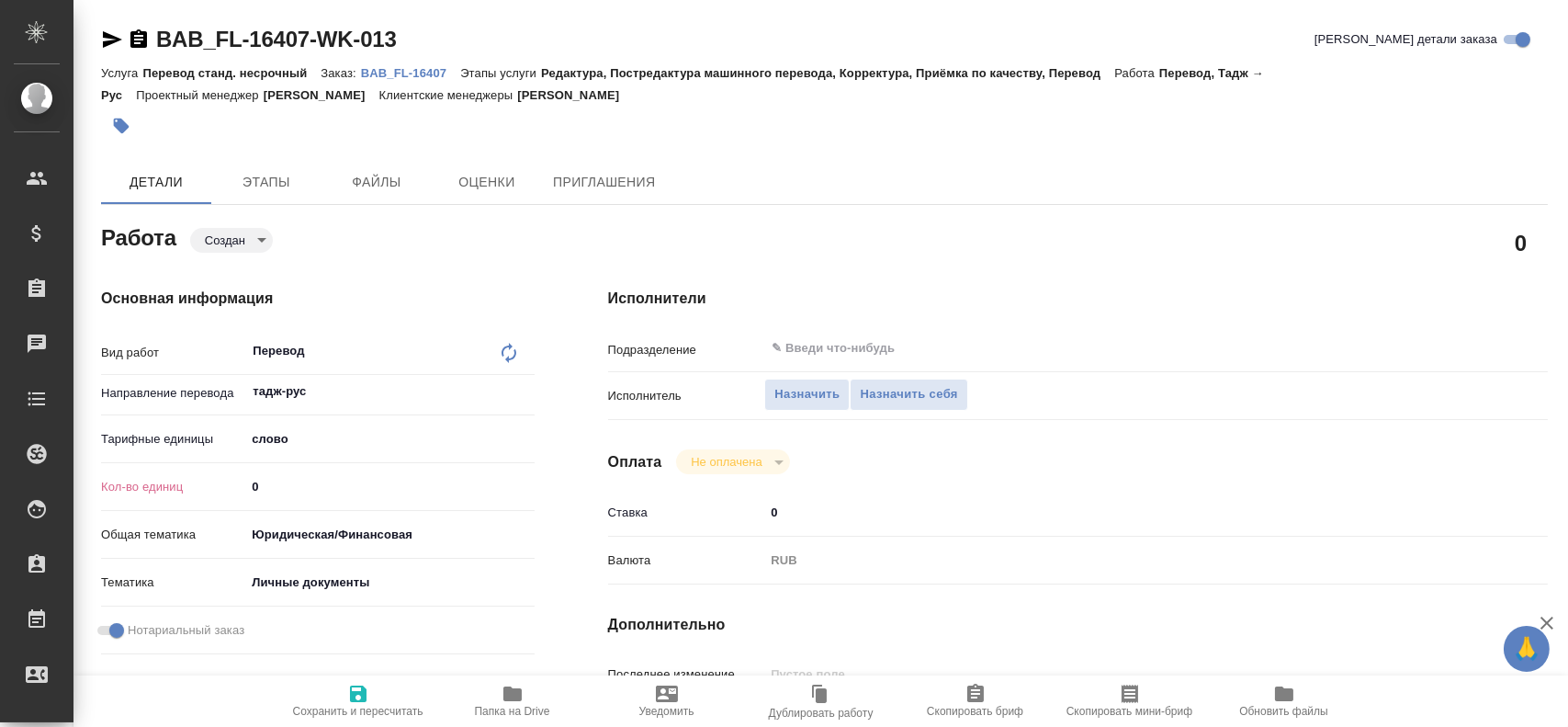
type textarea "x"
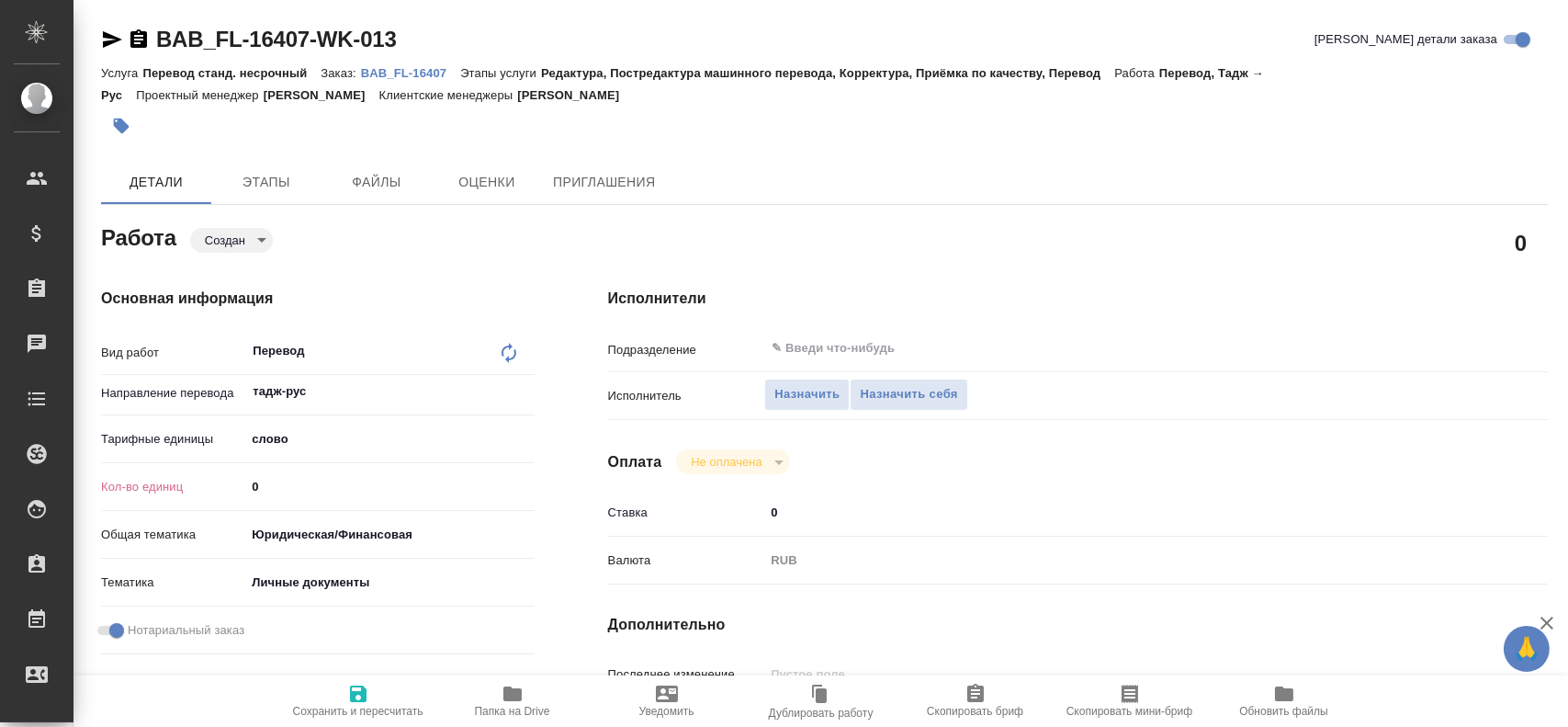
type textarea "x"
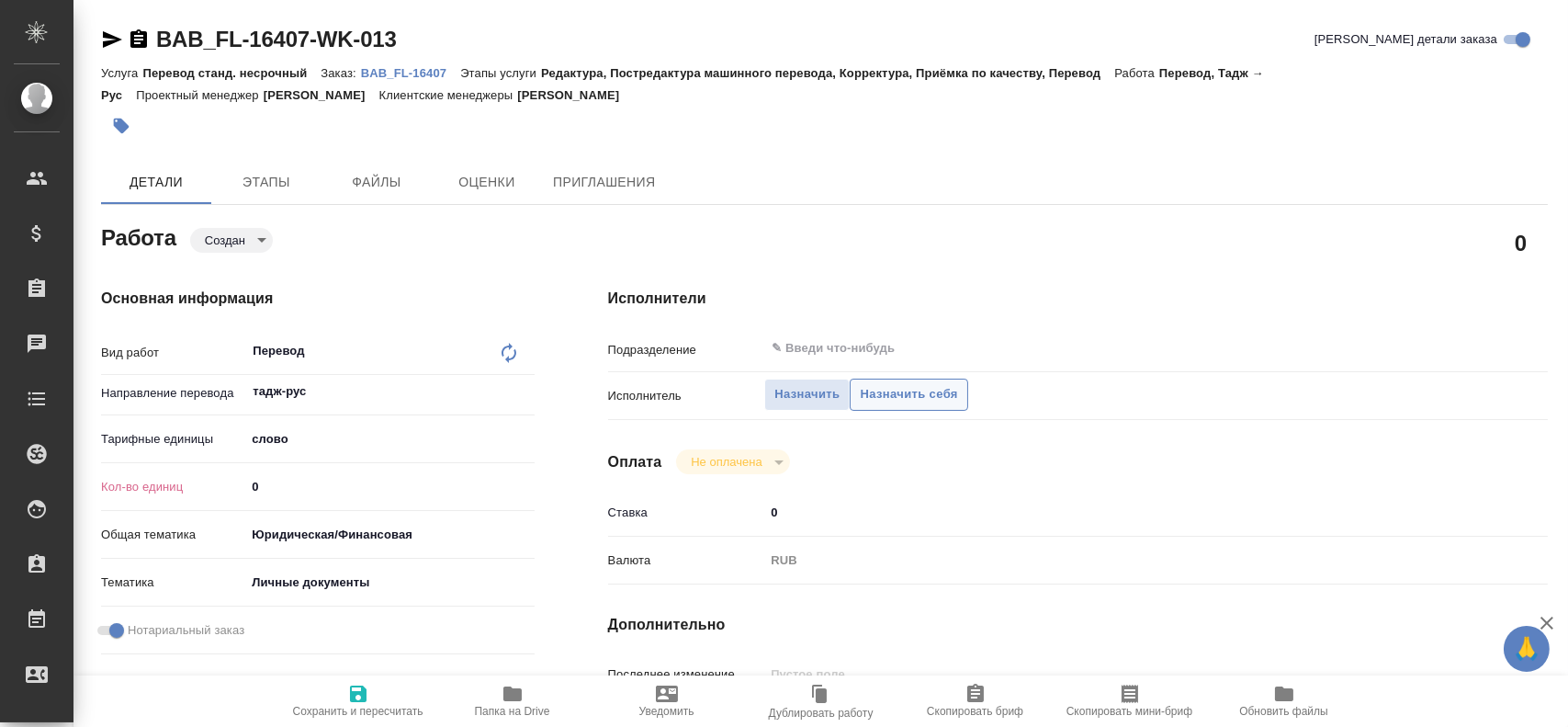
click at [946, 401] on span "Назначить себя" at bounding box center [908, 394] width 97 height 21
type textarea "x"
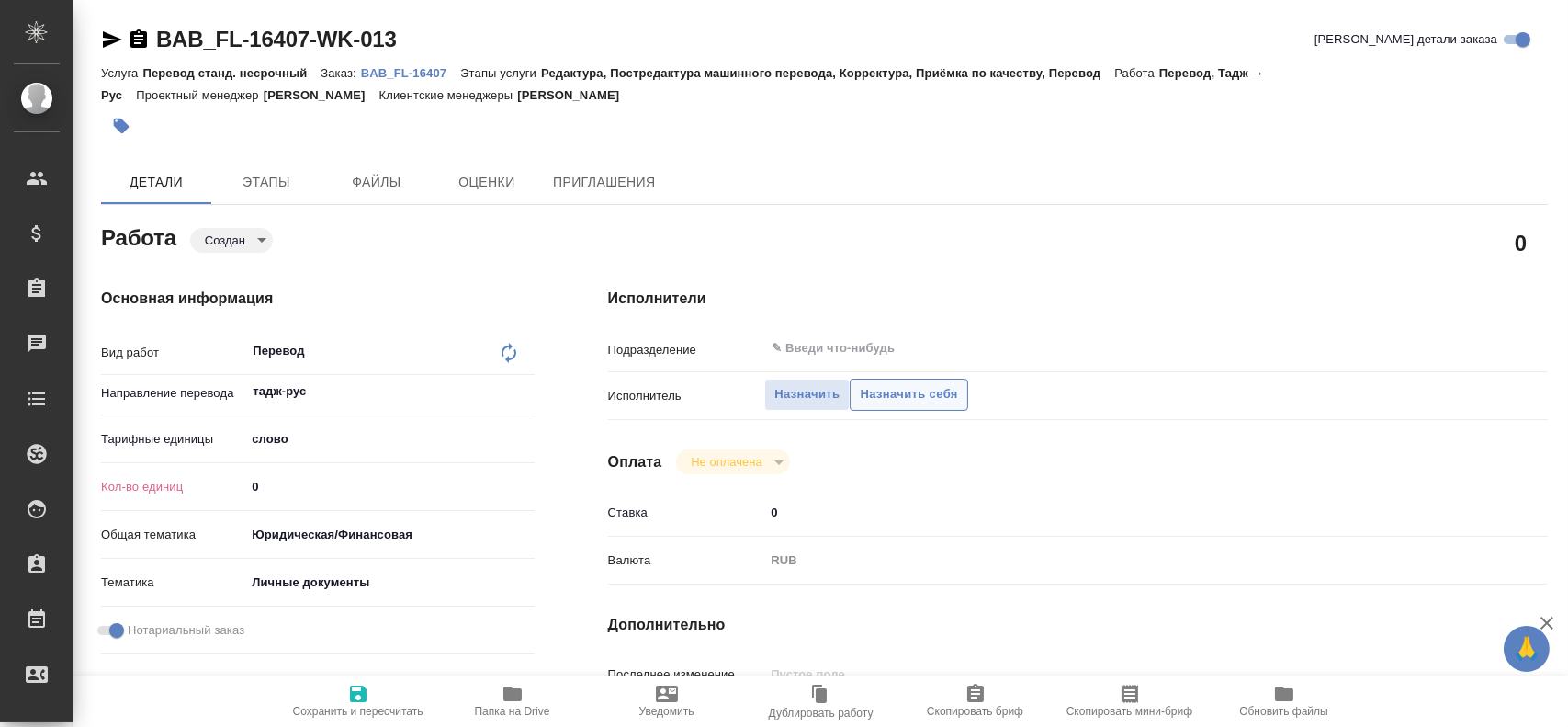
type textarea "x"
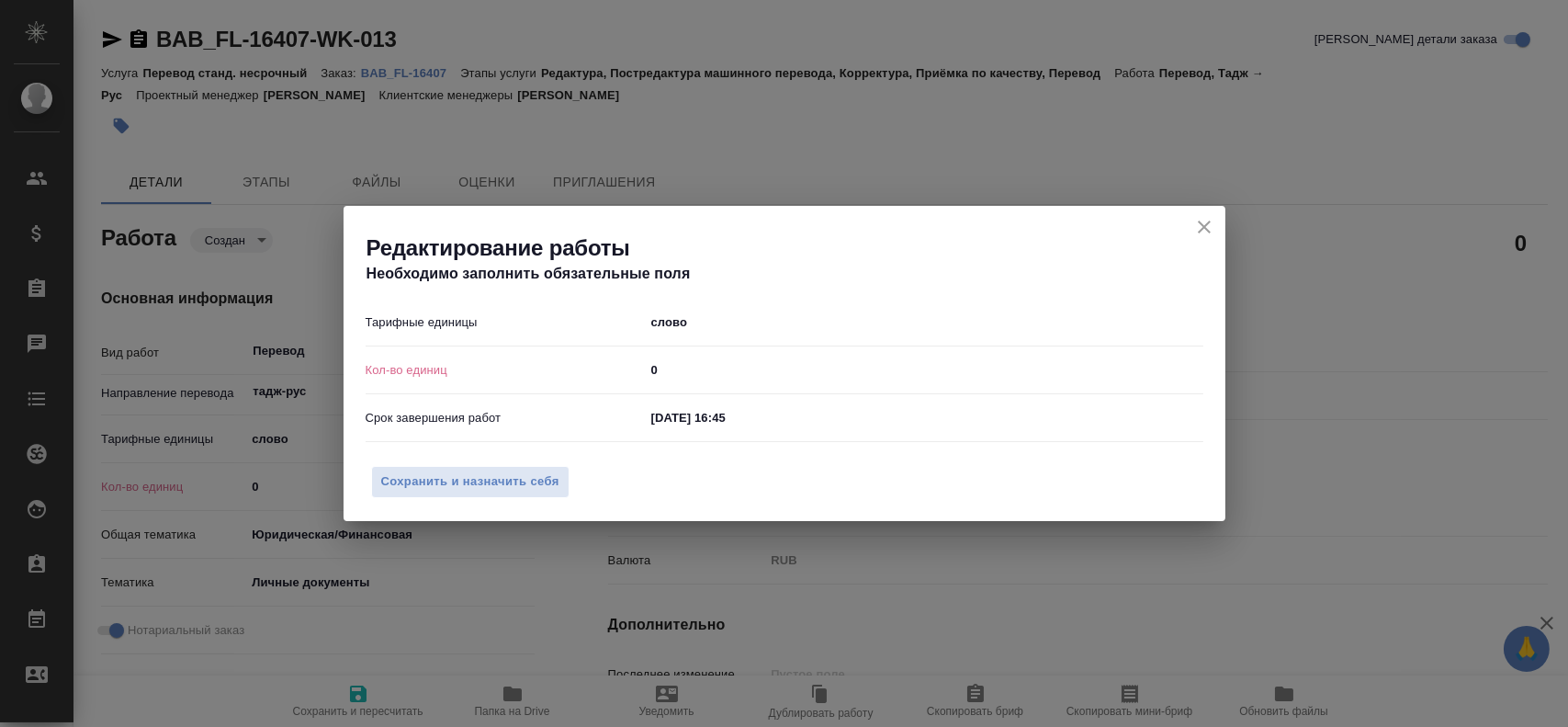
type textarea "x"
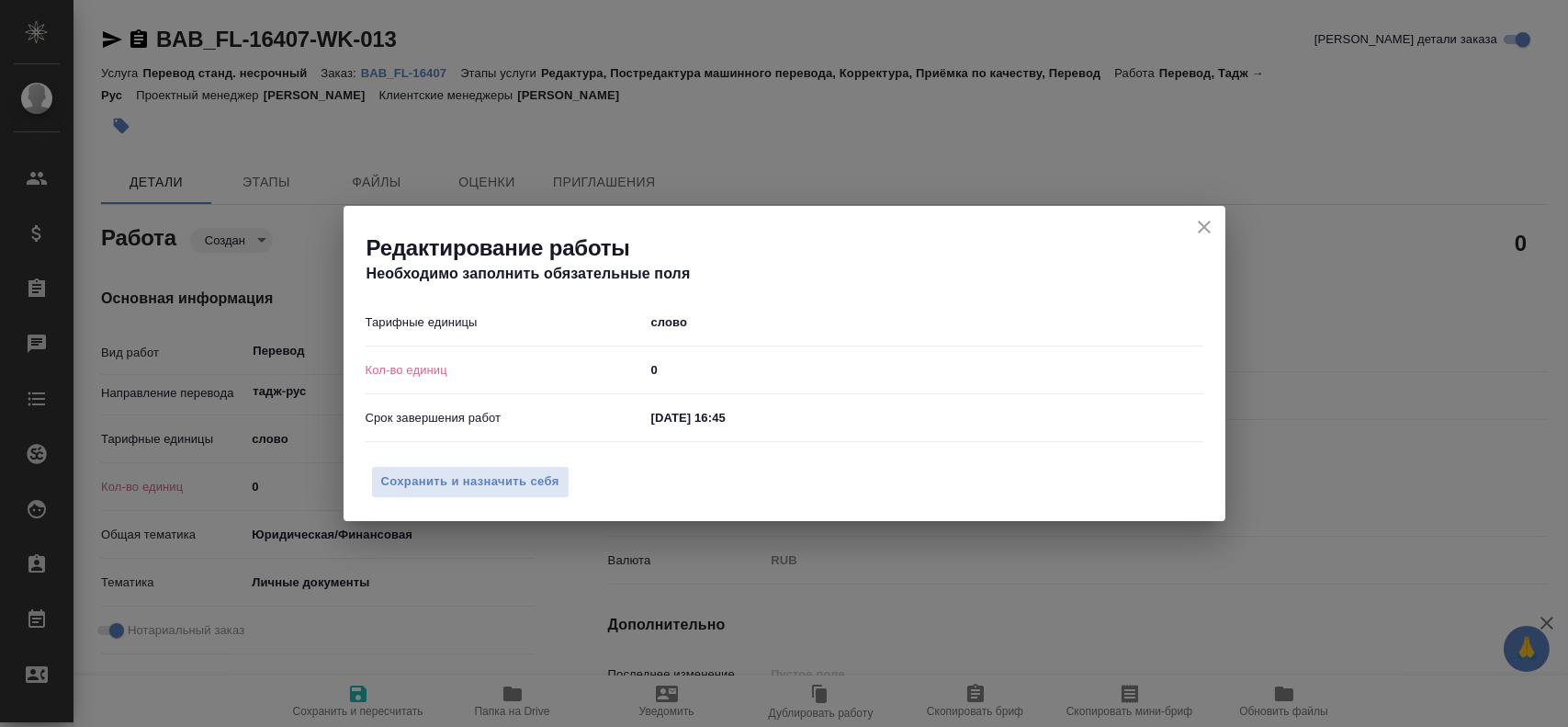
drag, startPoint x: 709, startPoint y: 371, endPoint x: 533, endPoint y: 372, distance: 176.0
click at [538, 372] on div "Кол-во единиц 0" at bounding box center [785, 370] width 838 height 32
type textarea "x"
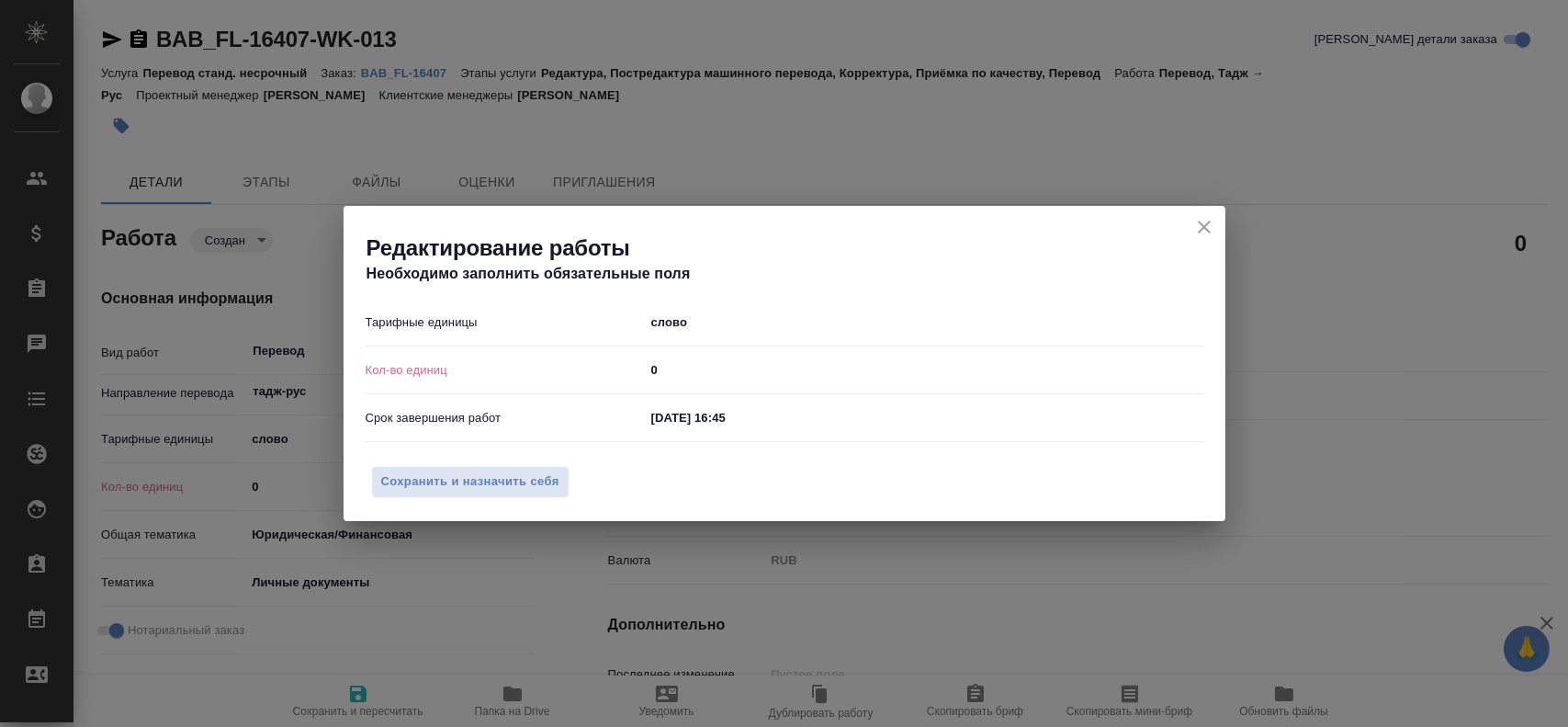
type textarea "x"
type input "7"
type textarea "x"
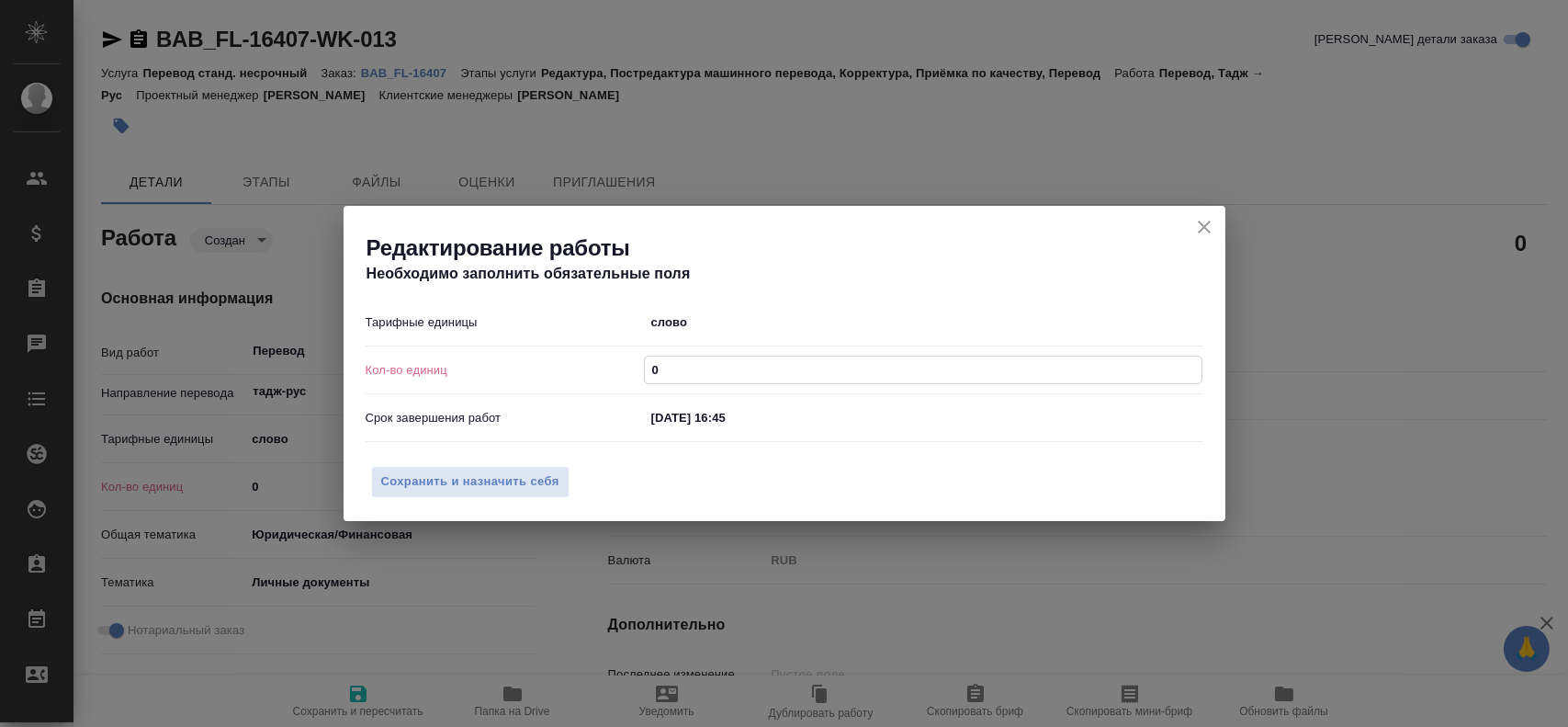
type textarea "x"
type input "7"
type textarea "x"
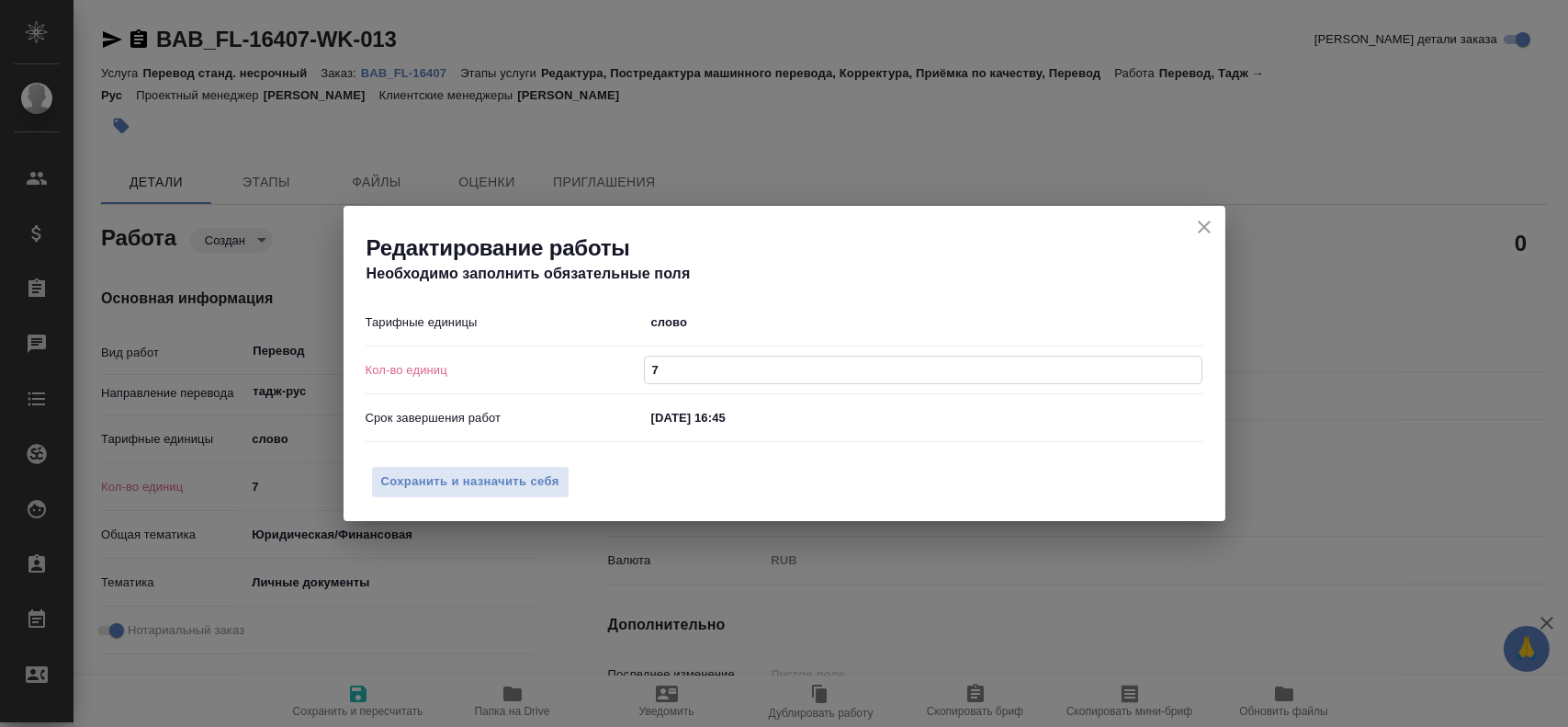
type input "75"
type textarea "x"
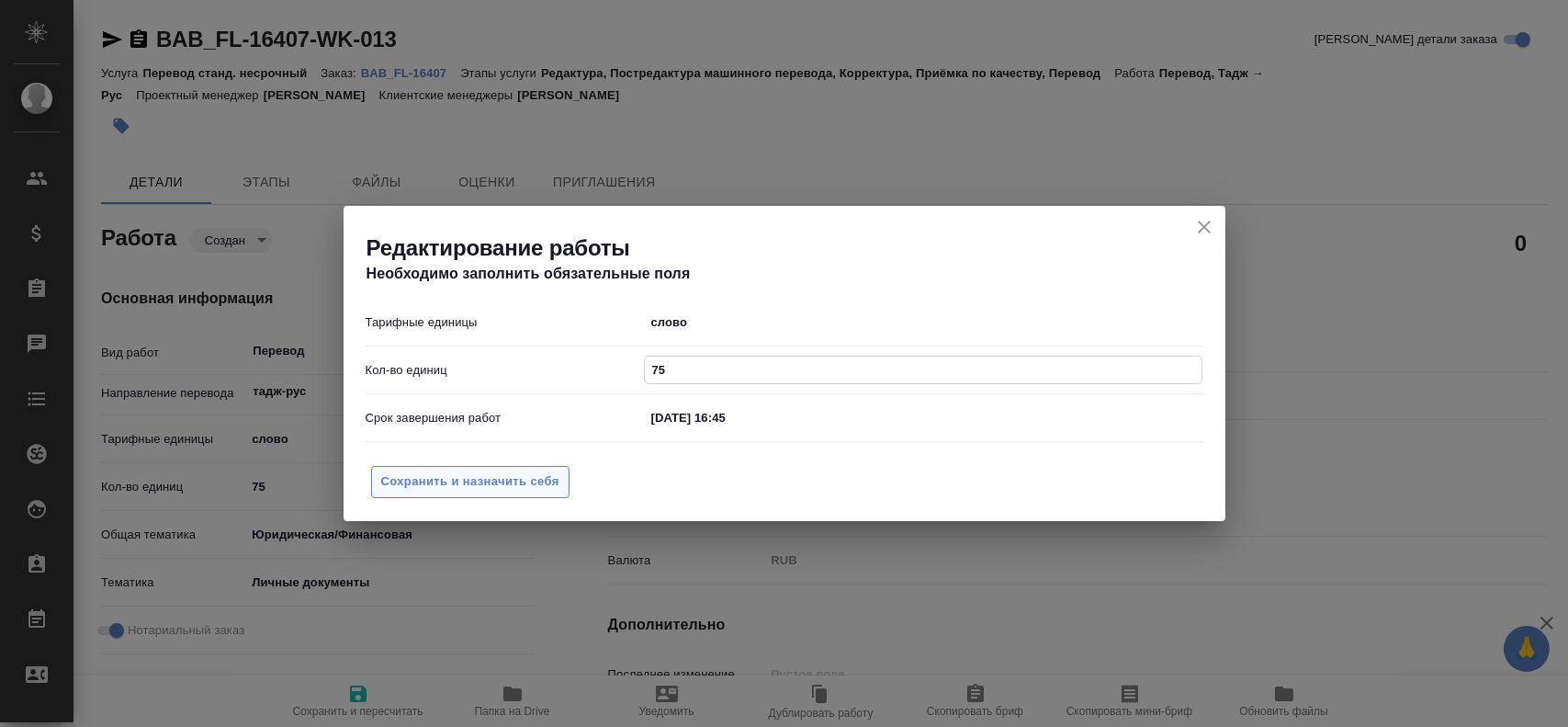
type input "75"
click at [493, 488] on span "Сохранить и назначить себя" at bounding box center [470, 481] width 178 height 21
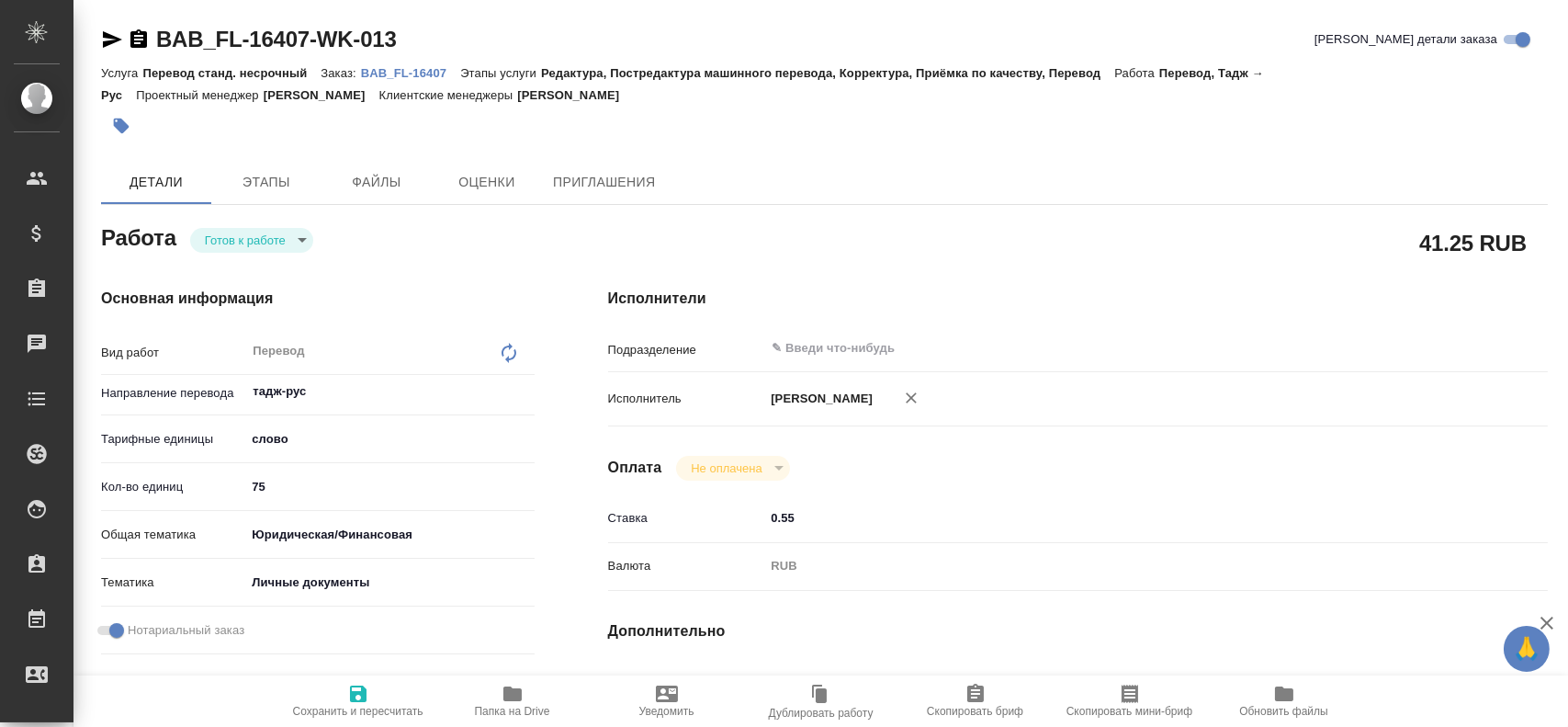
type textarea "x"
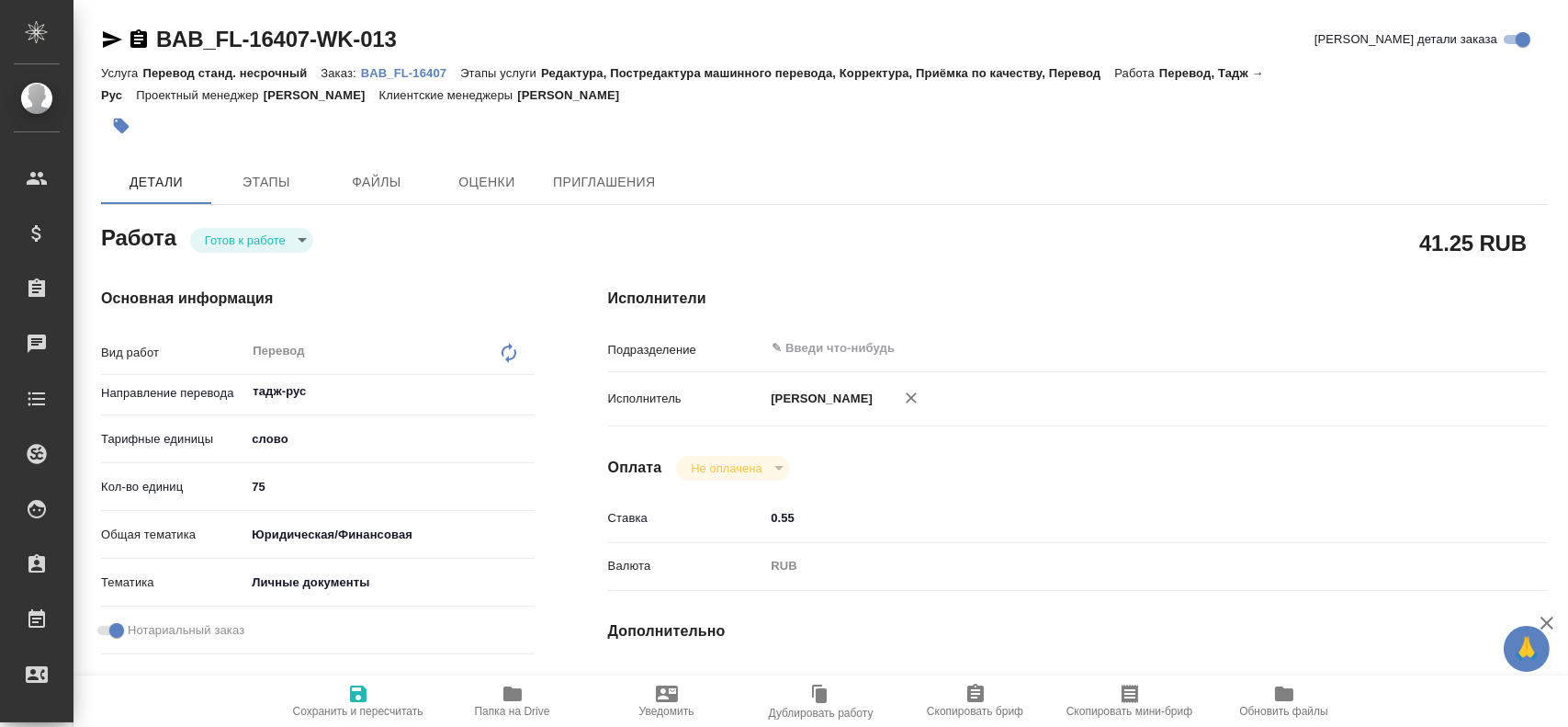
type textarea "x"
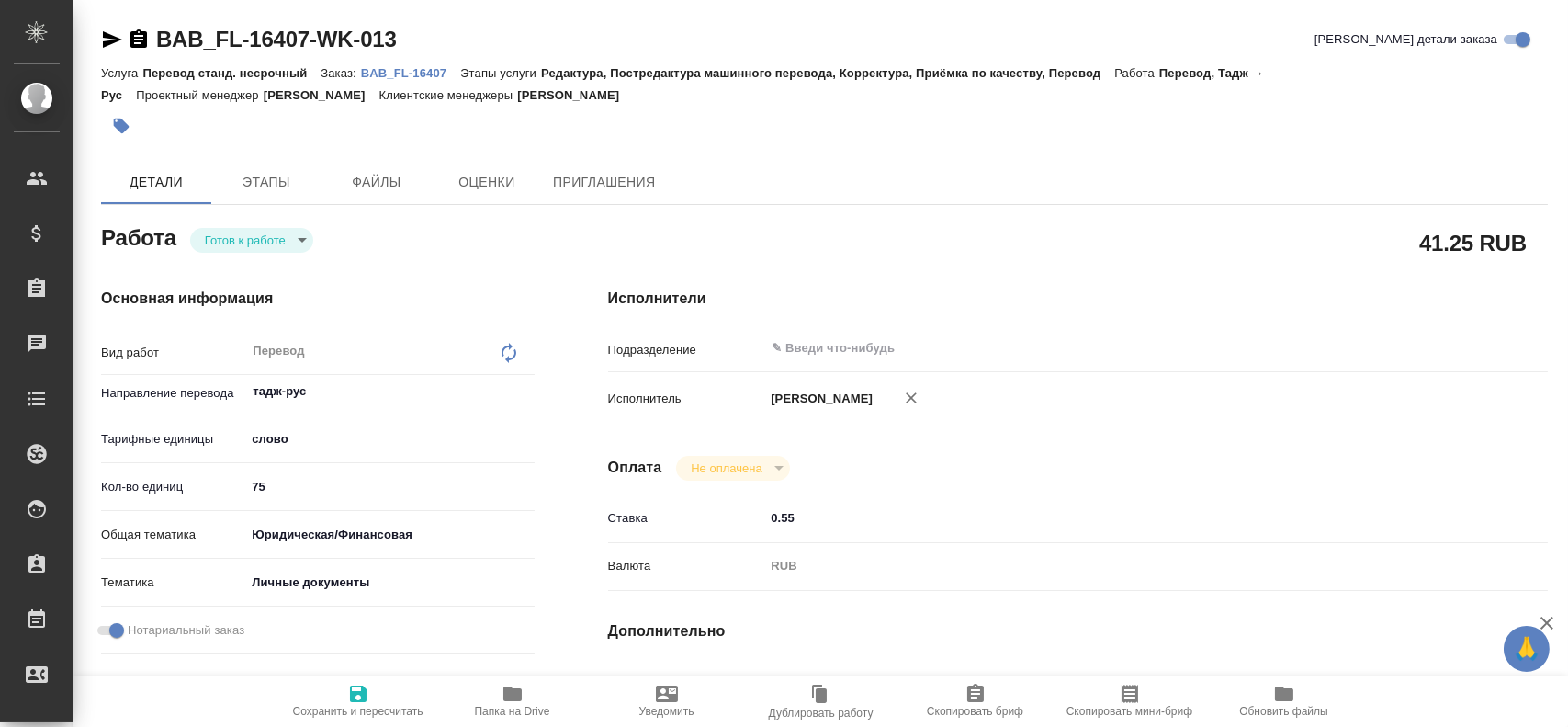
type textarea "x"
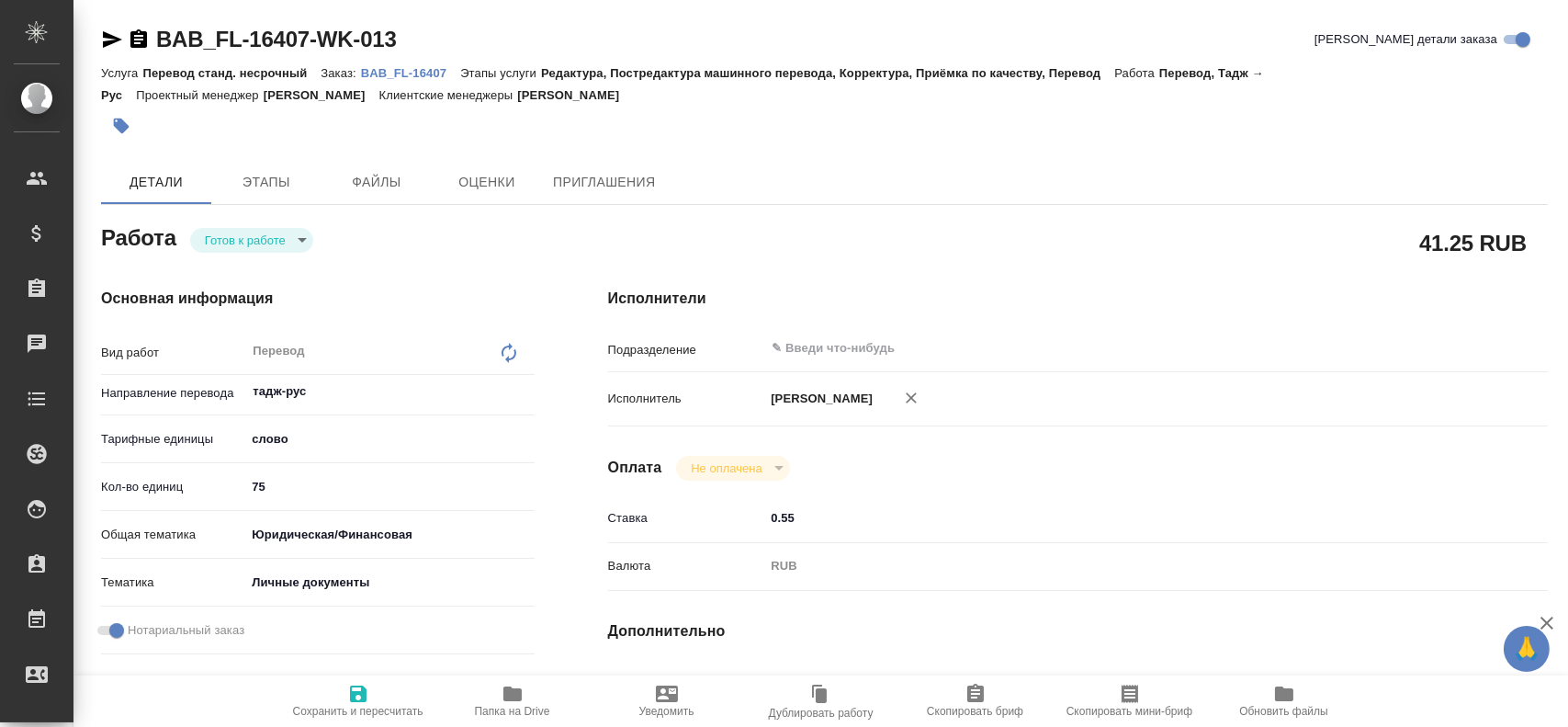
click at [251, 245] on body "🙏 .cls-1 fill:#fff; AWATERA Gusev Alexandr Клиенты Спецификации Заказы Чаты Tod…" at bounding box center [784, 363] width 1568 height 727
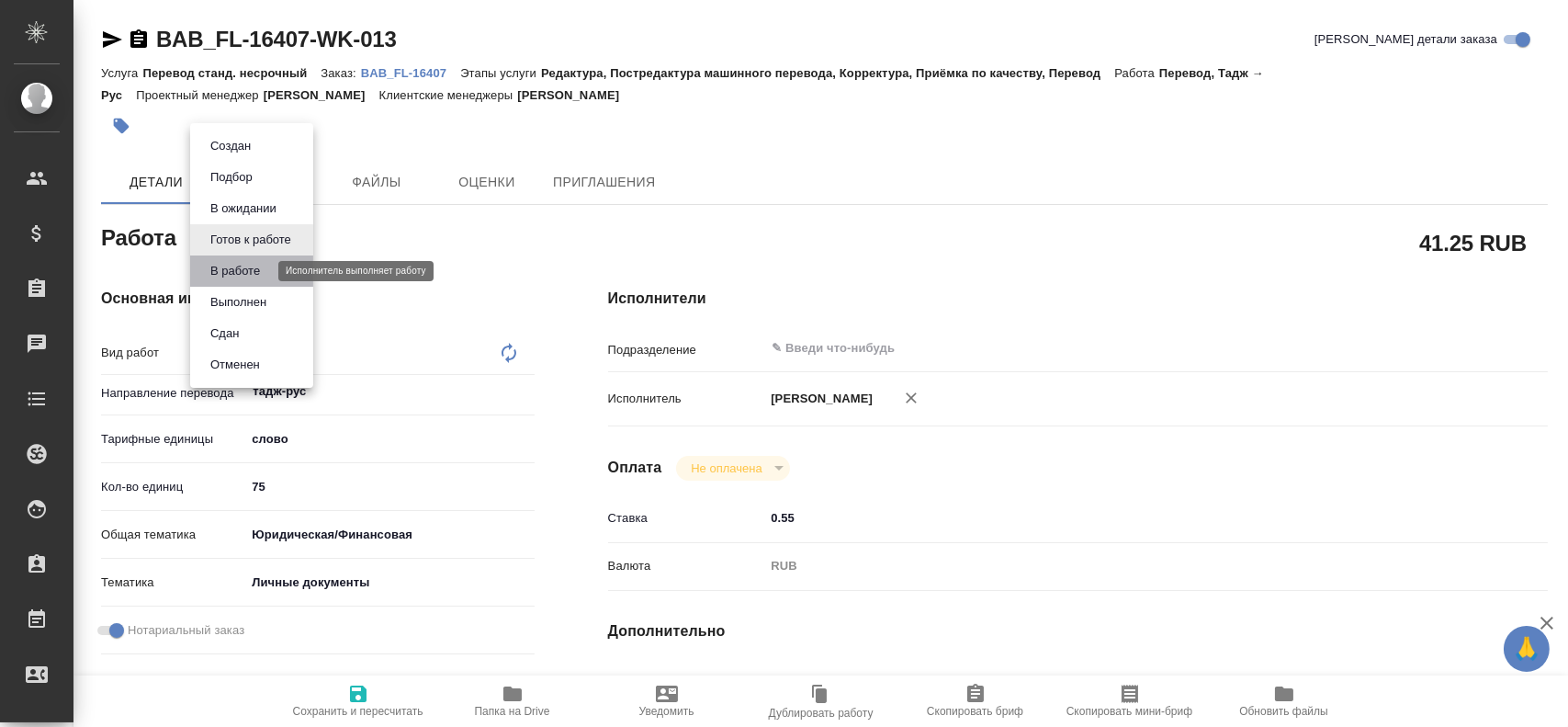
click at [248, 264] on button "В работе" at bounding box center [235, 271] width 61 height 21
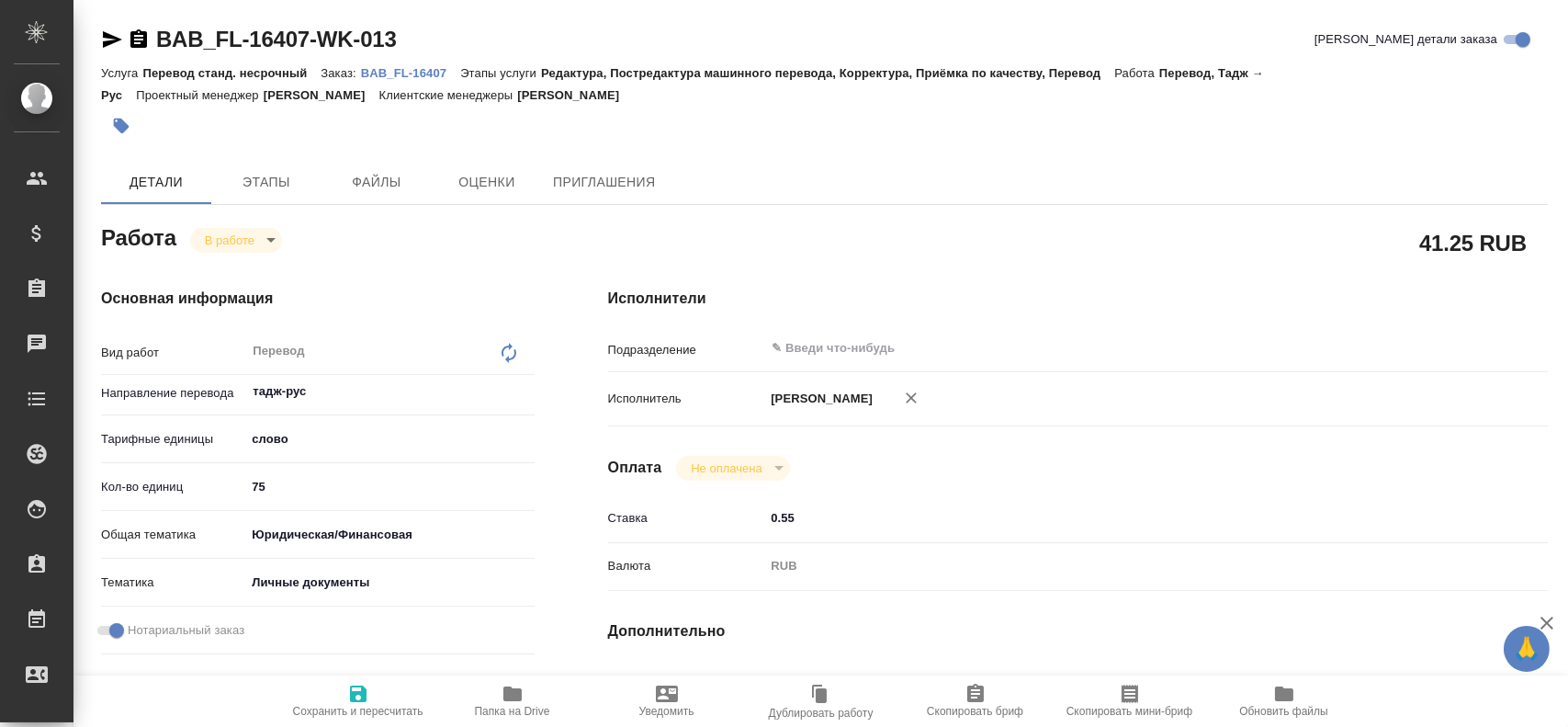
type textarea "x"
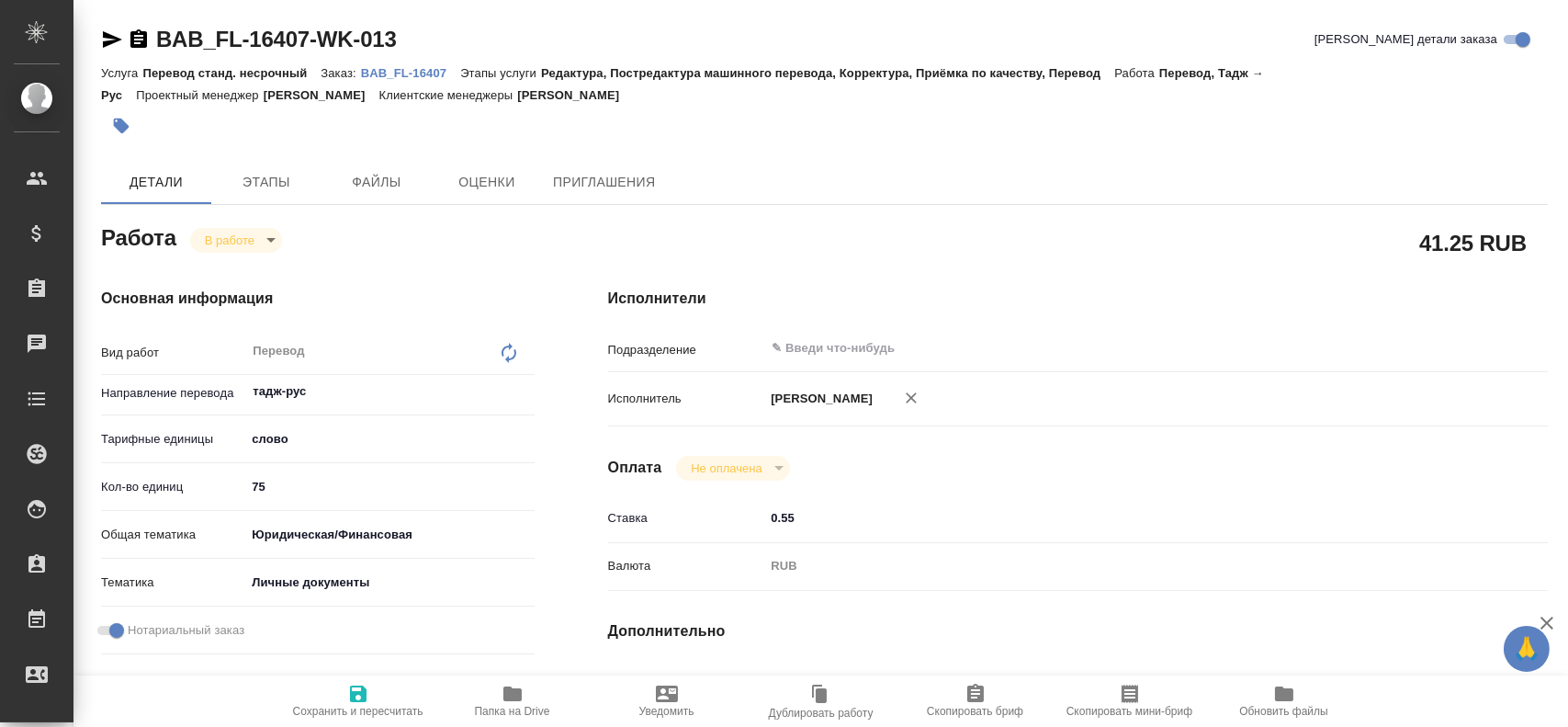
type textarea "x"
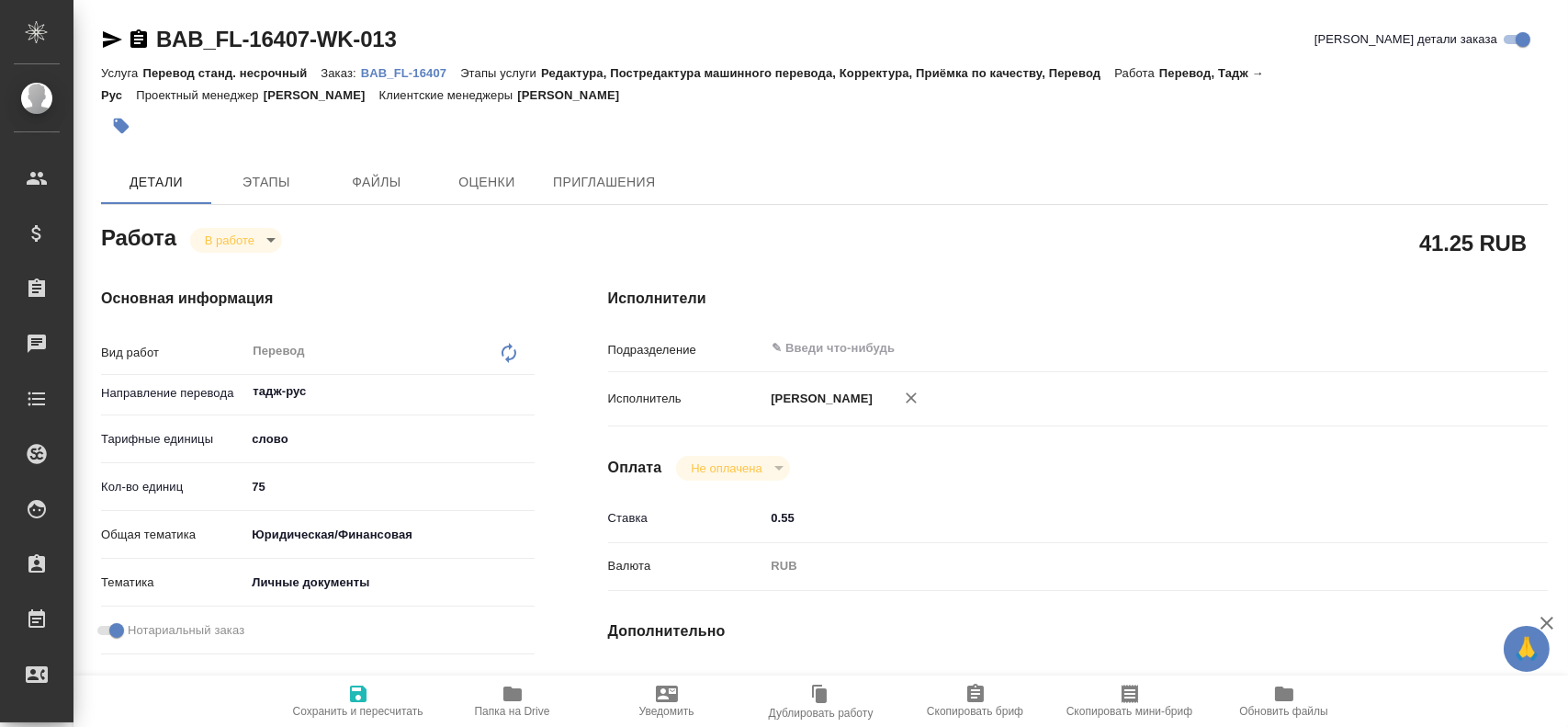
type textarea "x"
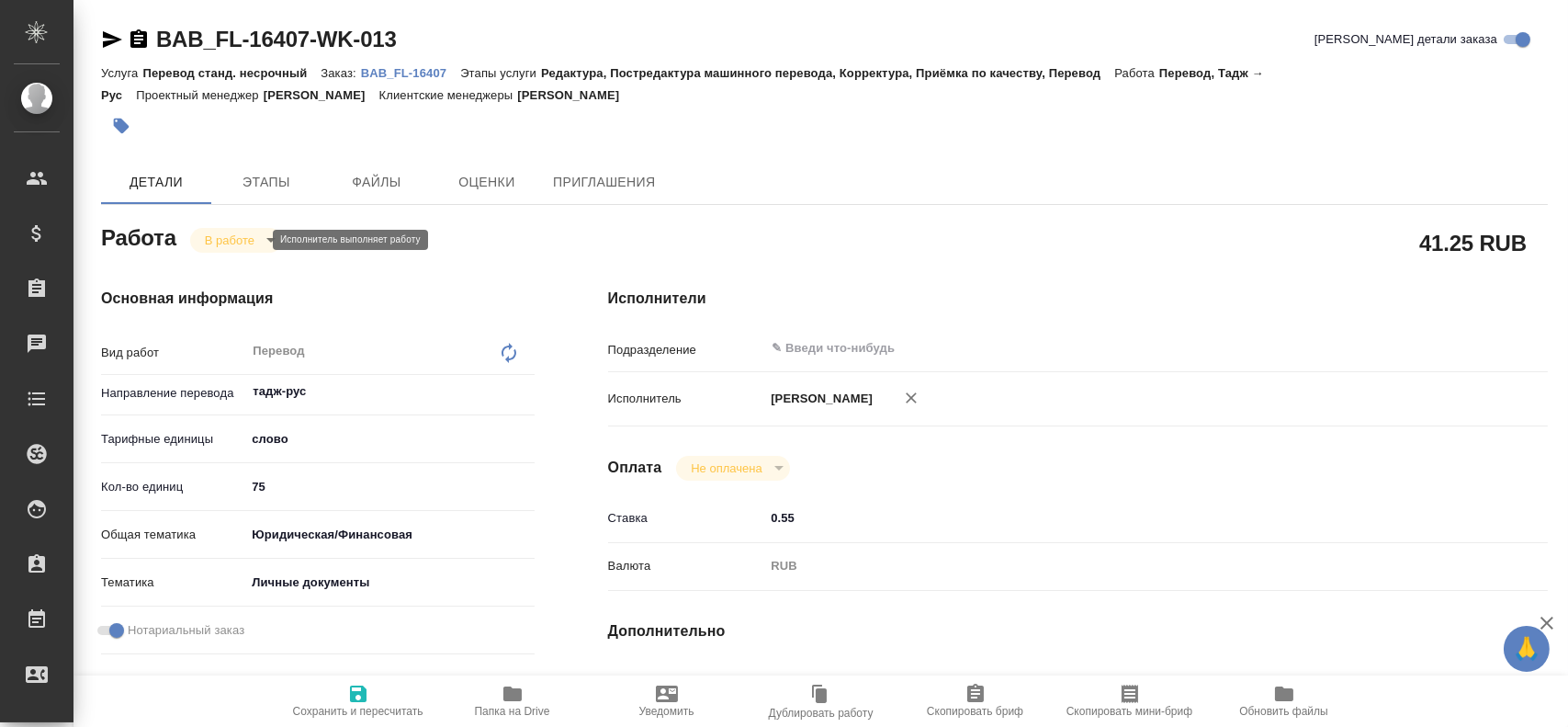
click at [246, 244] on body "🙏 .cls-1 fill:#fff; AWATERA Gusev Alexandr Клиенты Спецификации Заказы Чаты Tod…" at bounding box center [784, 363] width 1568 height 727
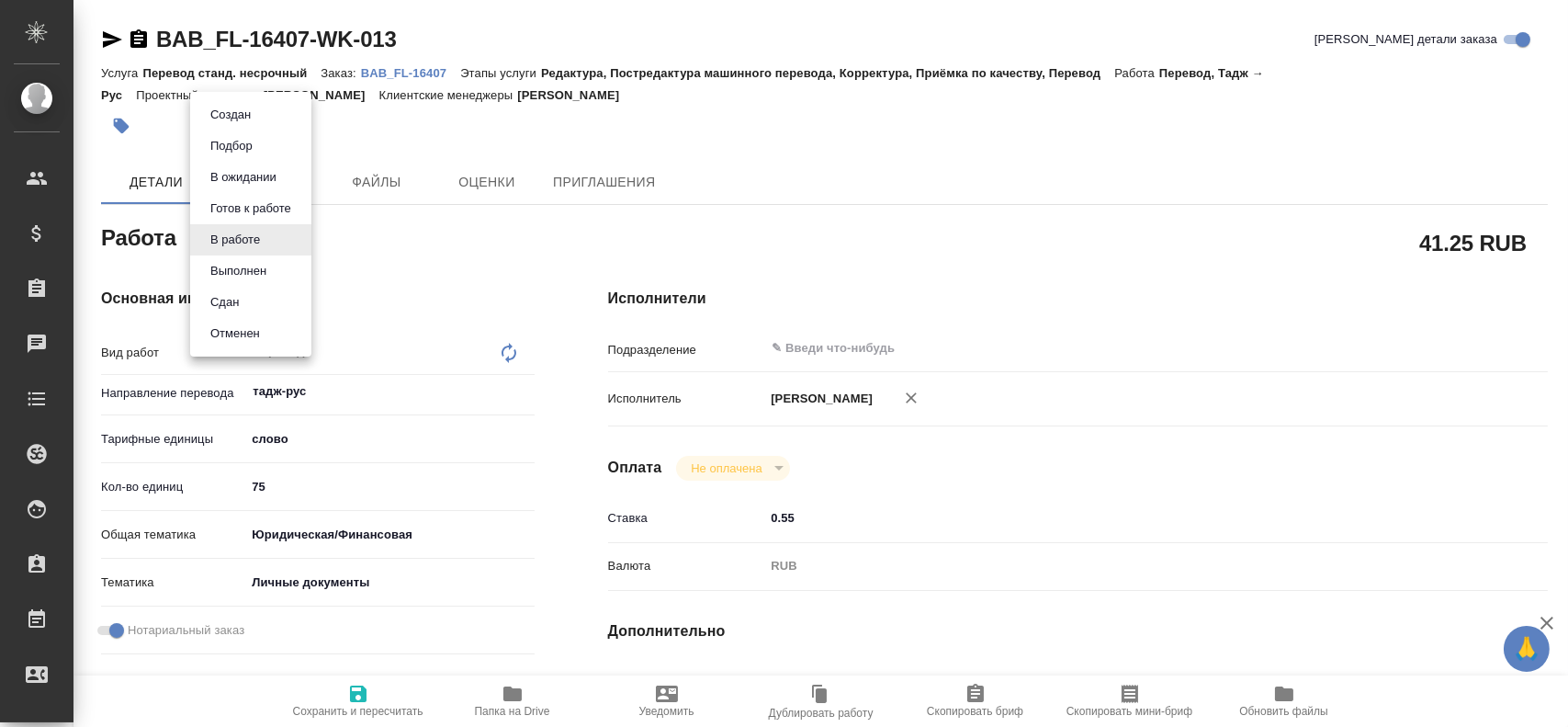
type textarea "x"
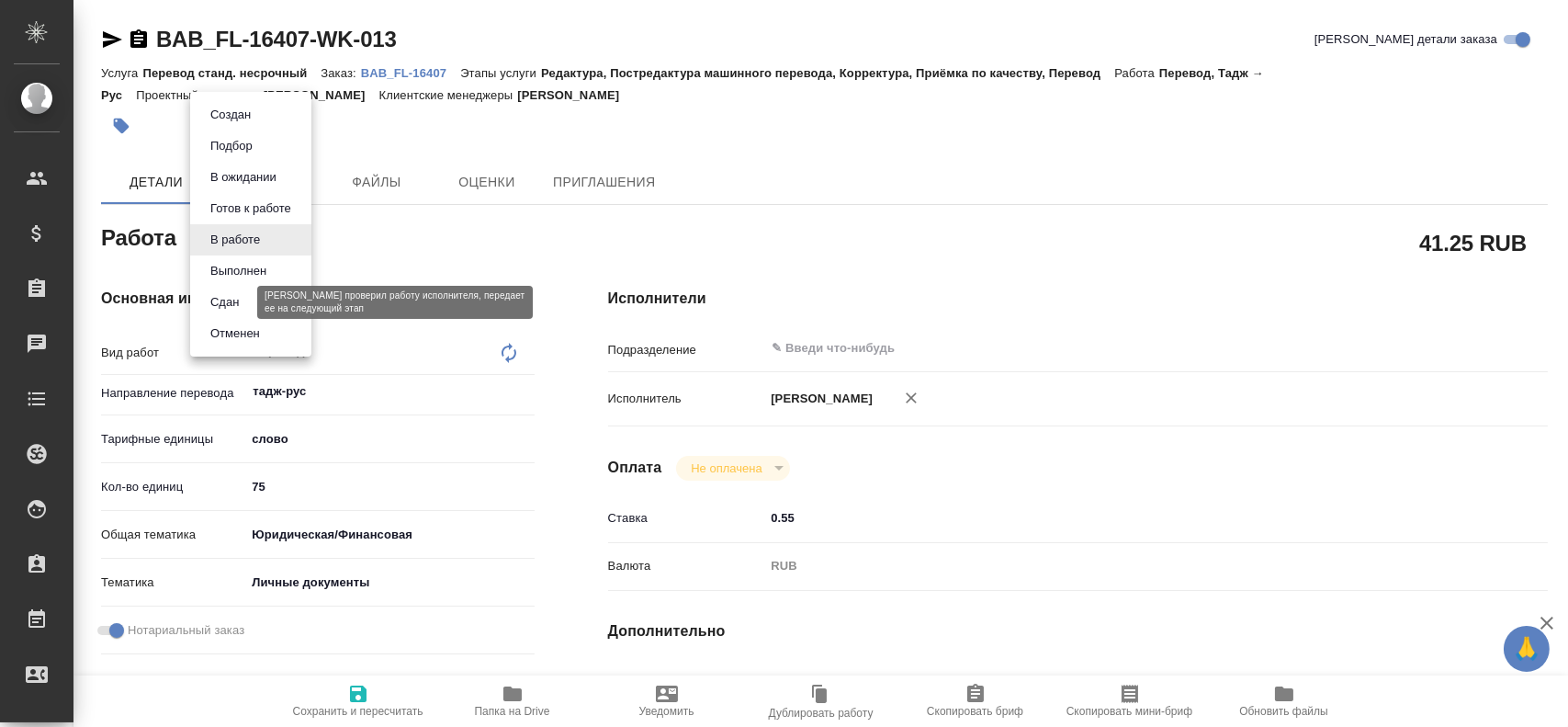
click at [236, 306] on button "Сдан" at bounding box center [224, 302] width 39 height 21
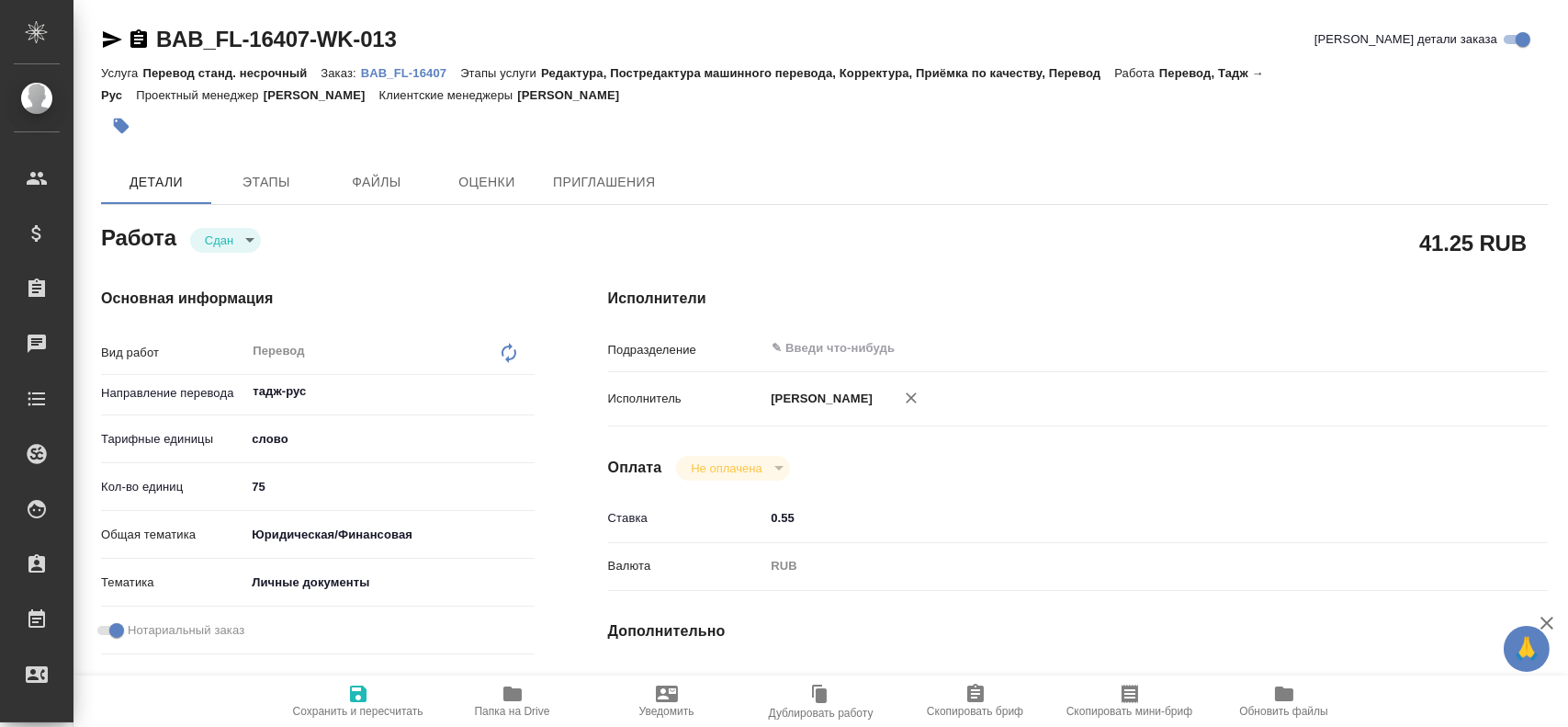
type textarea "x"
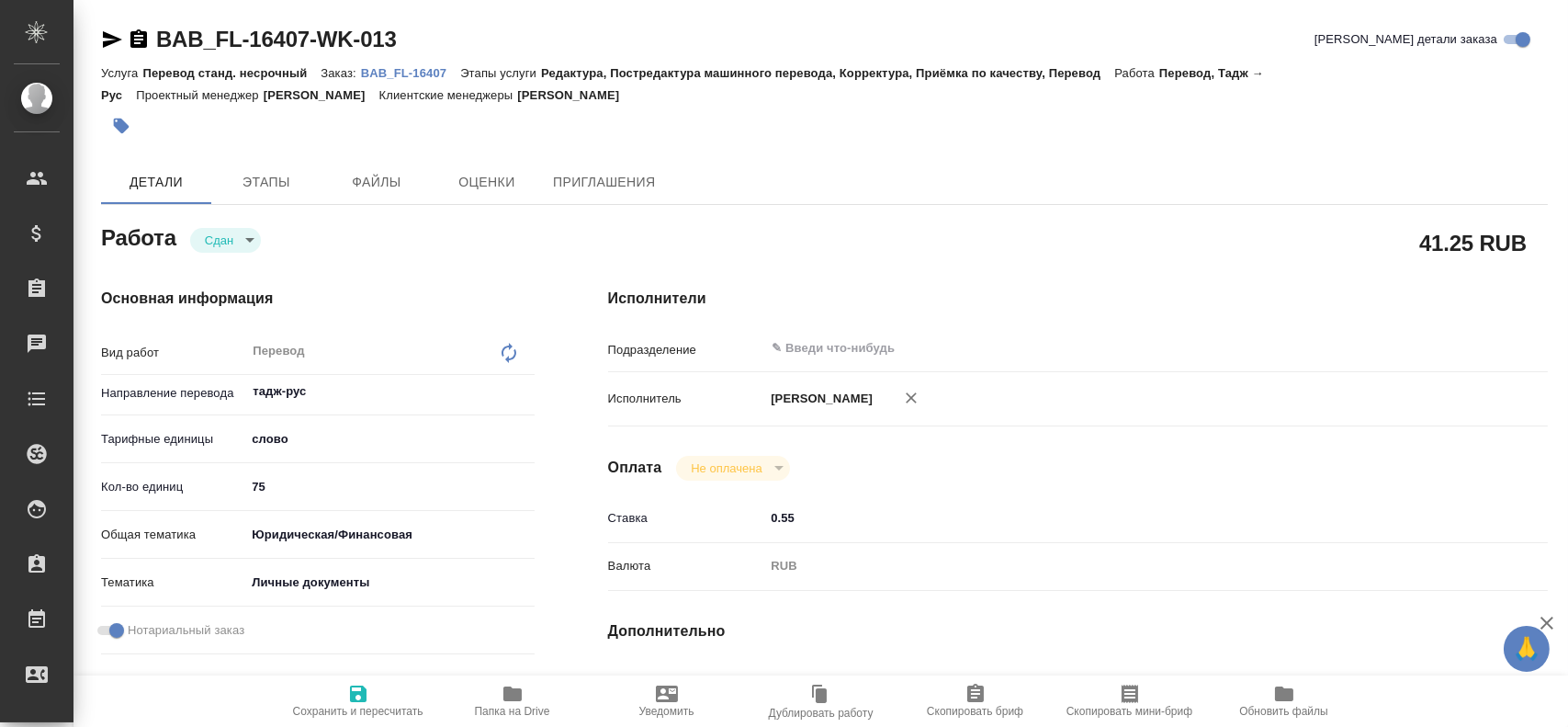
type textarea "x"
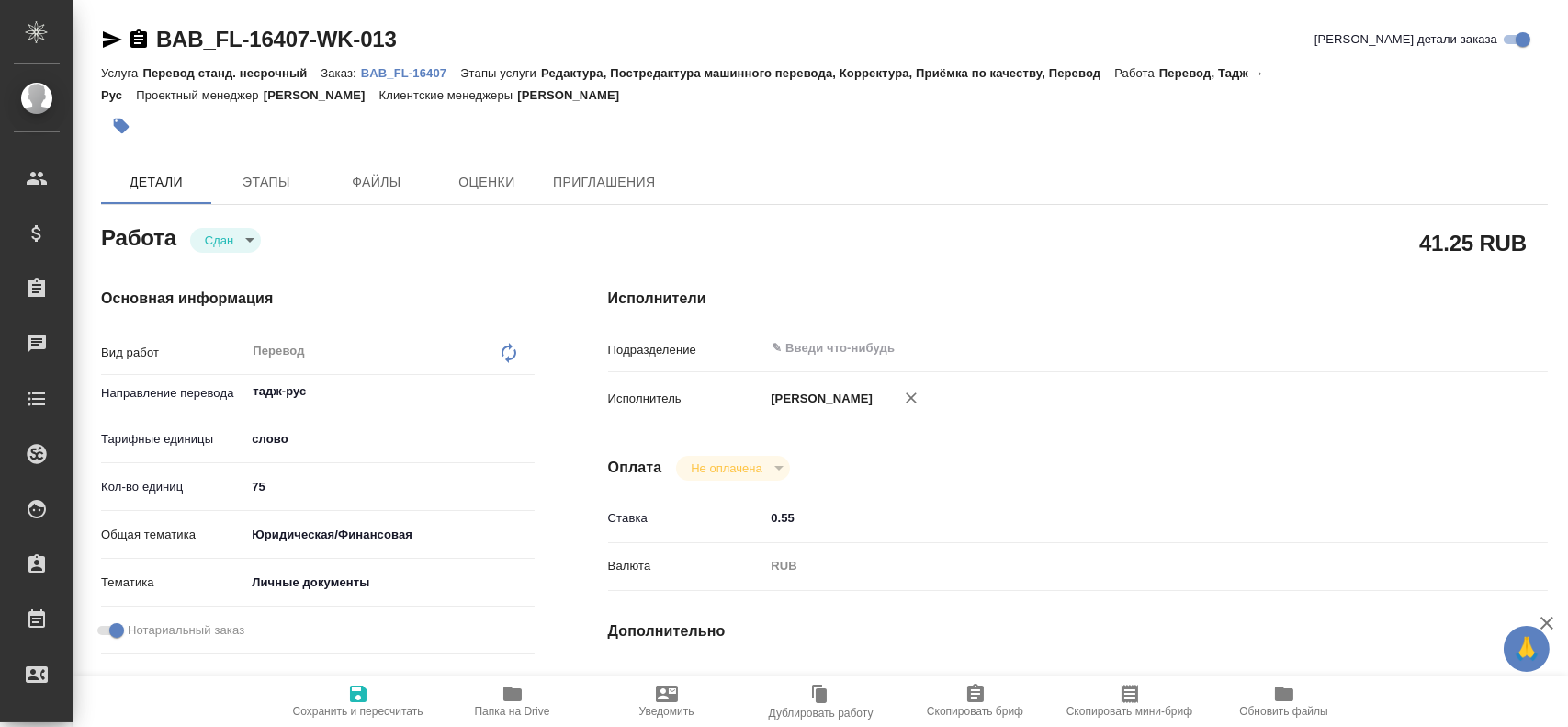
type textarea "x"
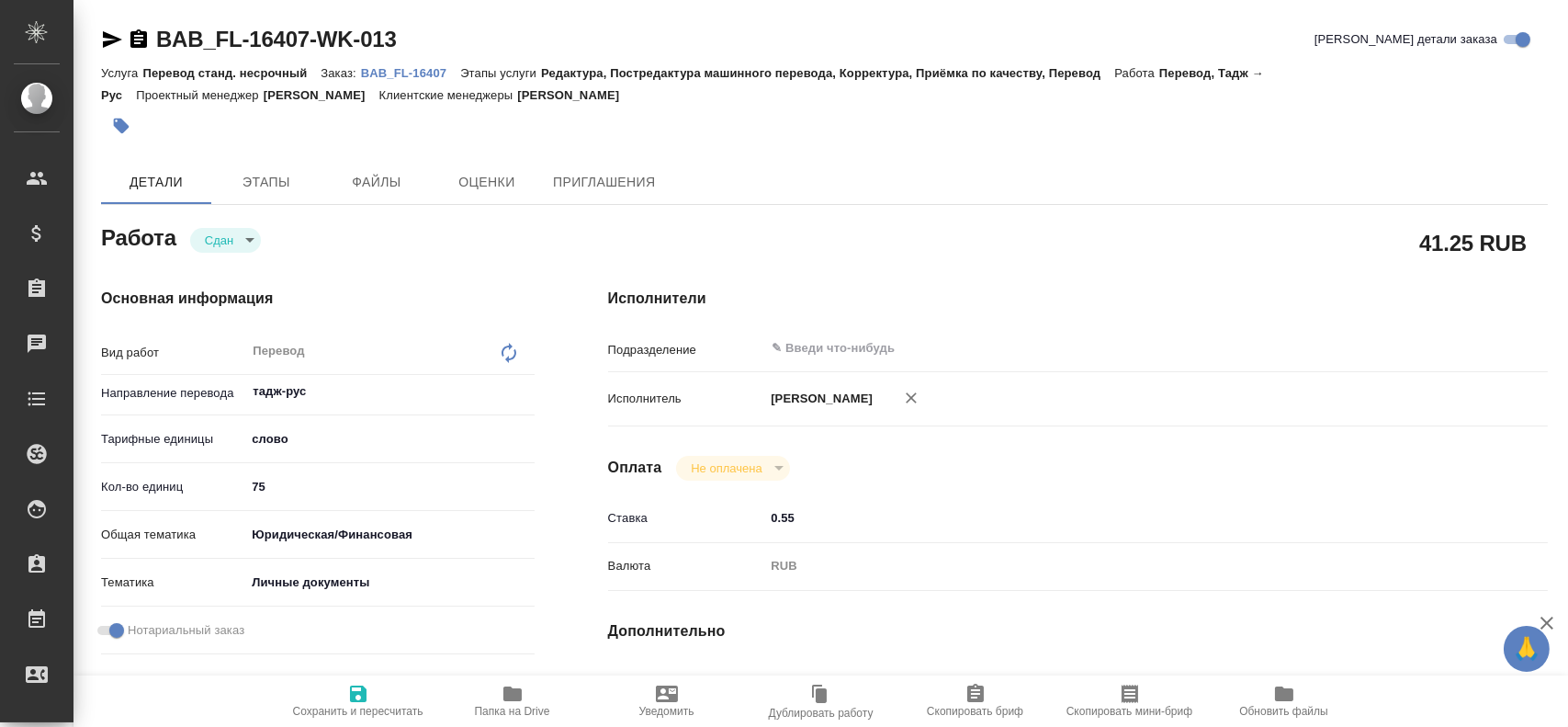
type textarea "x"
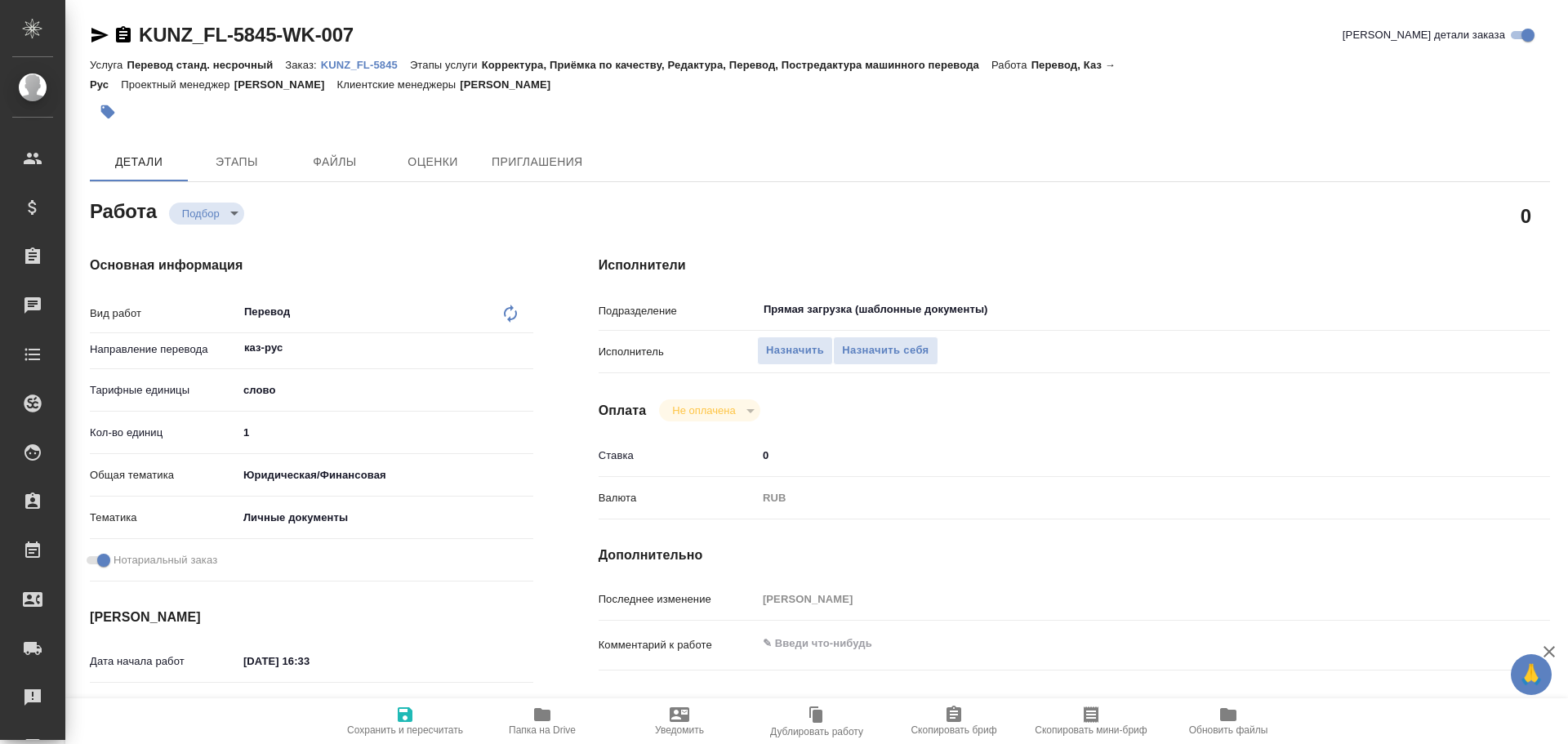
type textarea "x"
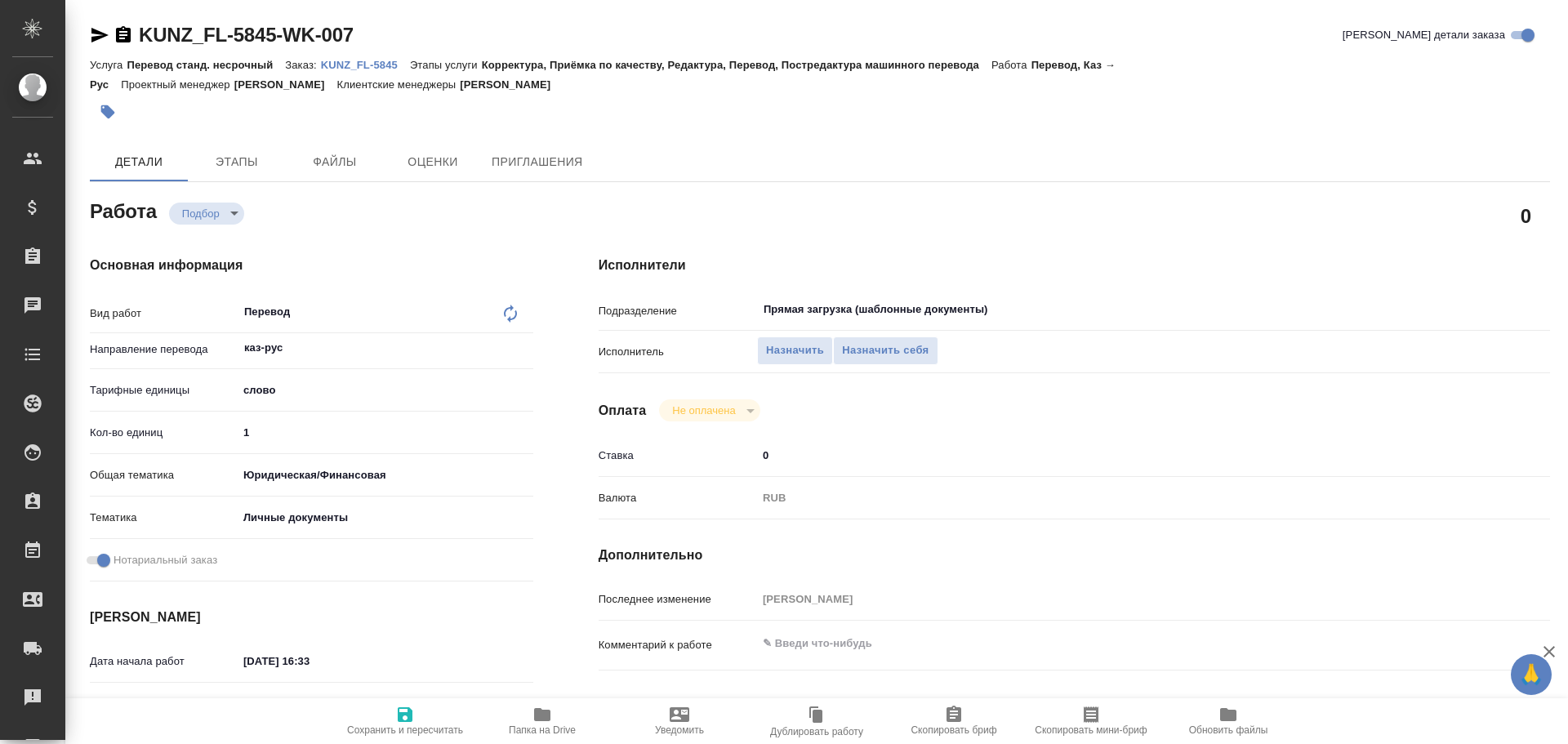
type textarea "x"
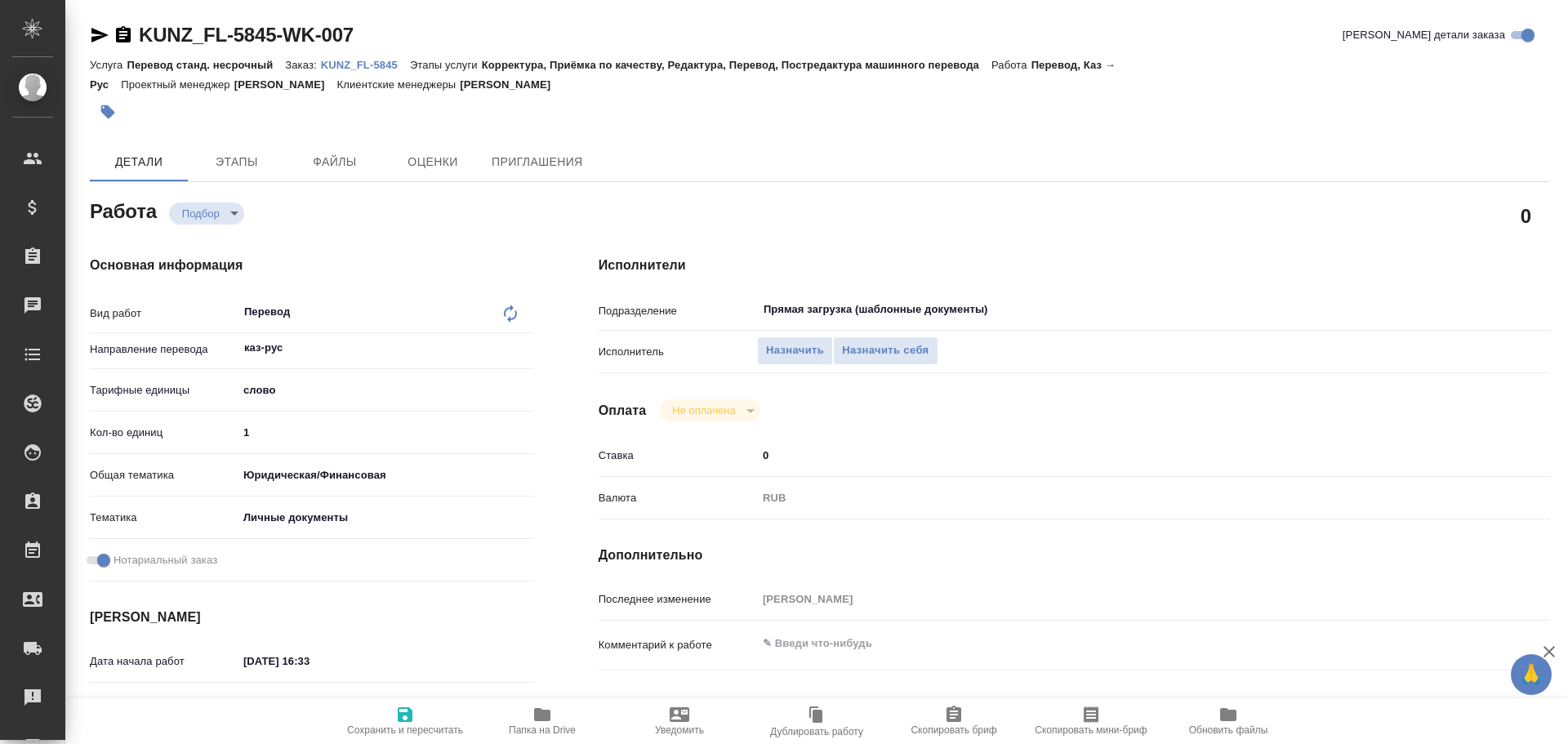
type textarea "x"
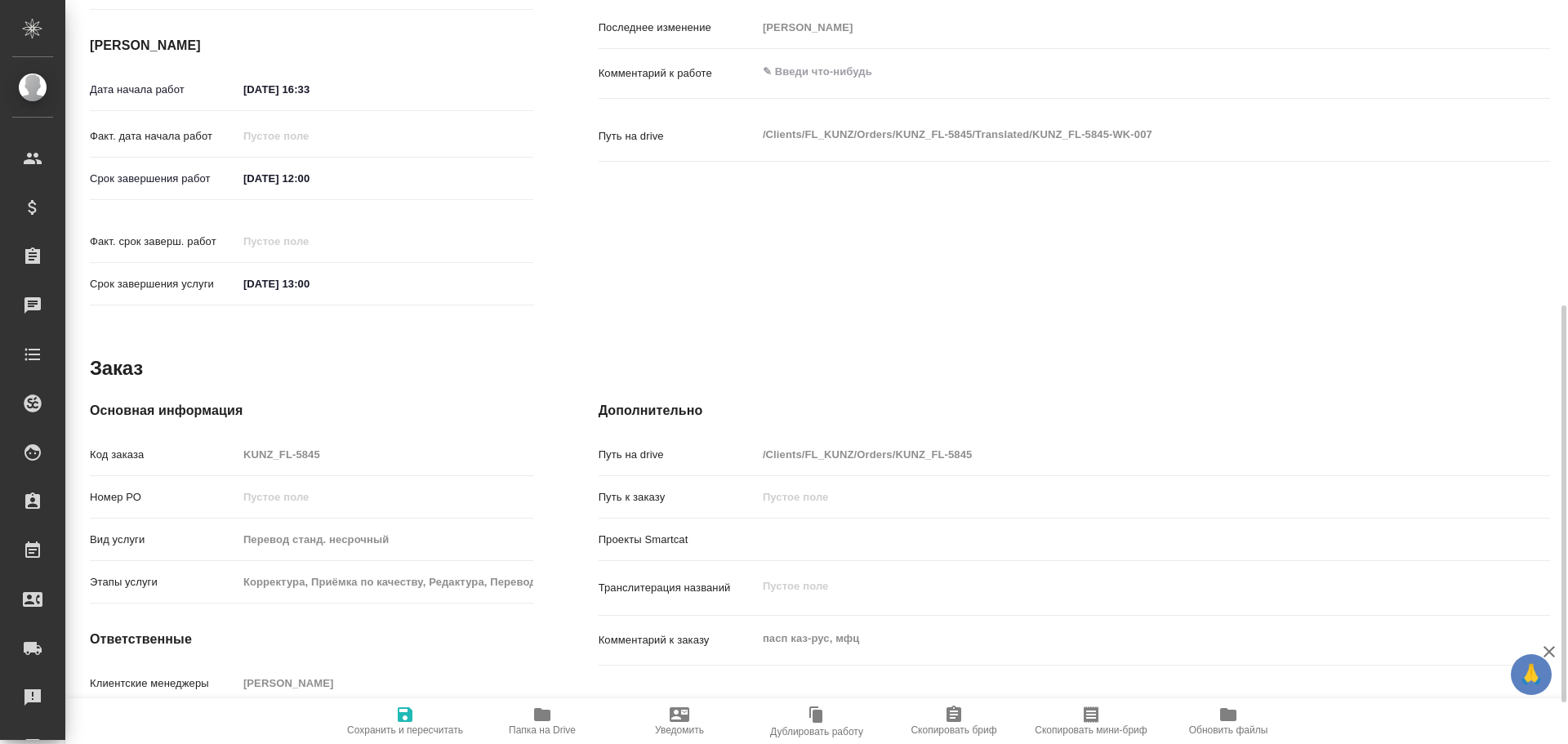
type textarea "x"
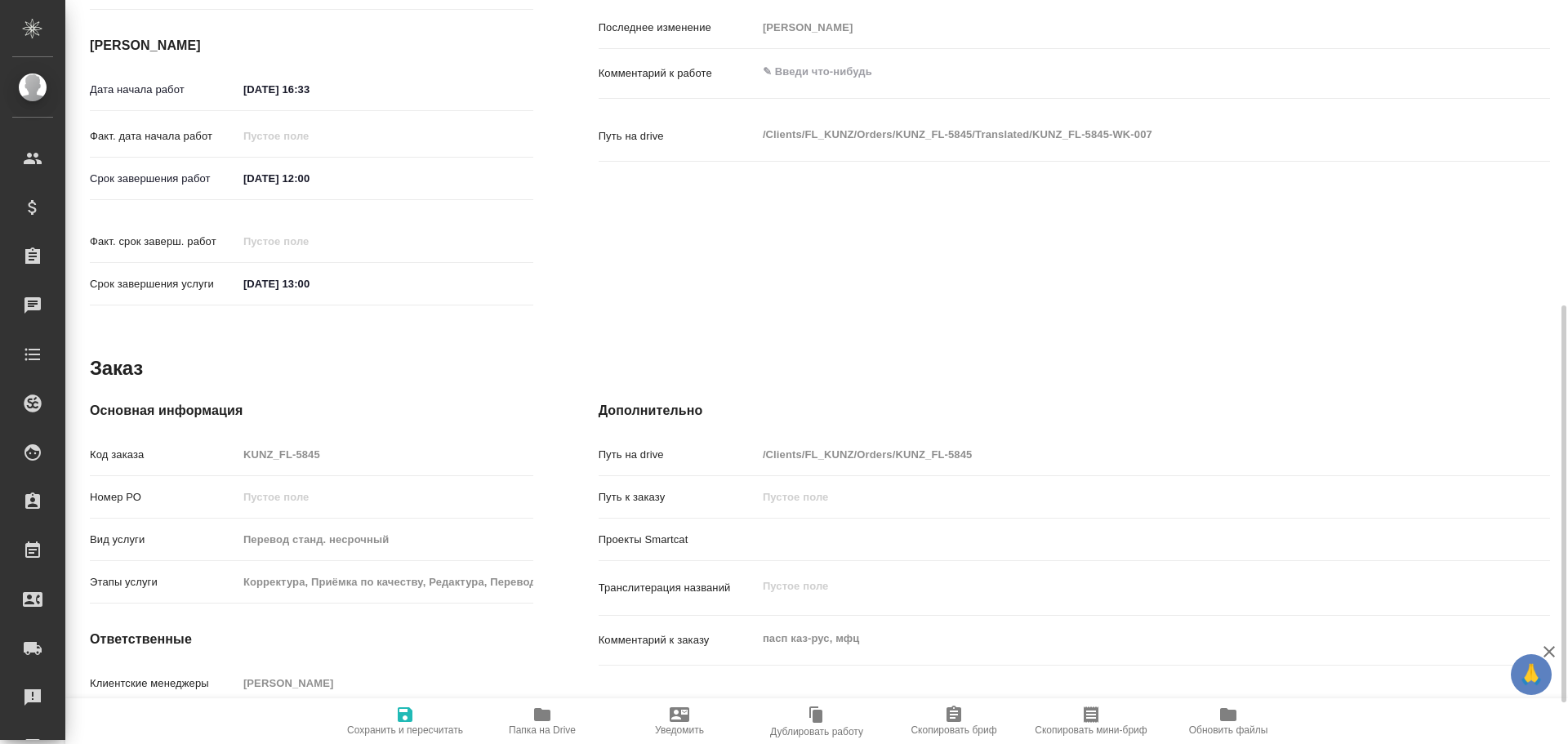
scroll to position [649, 0]
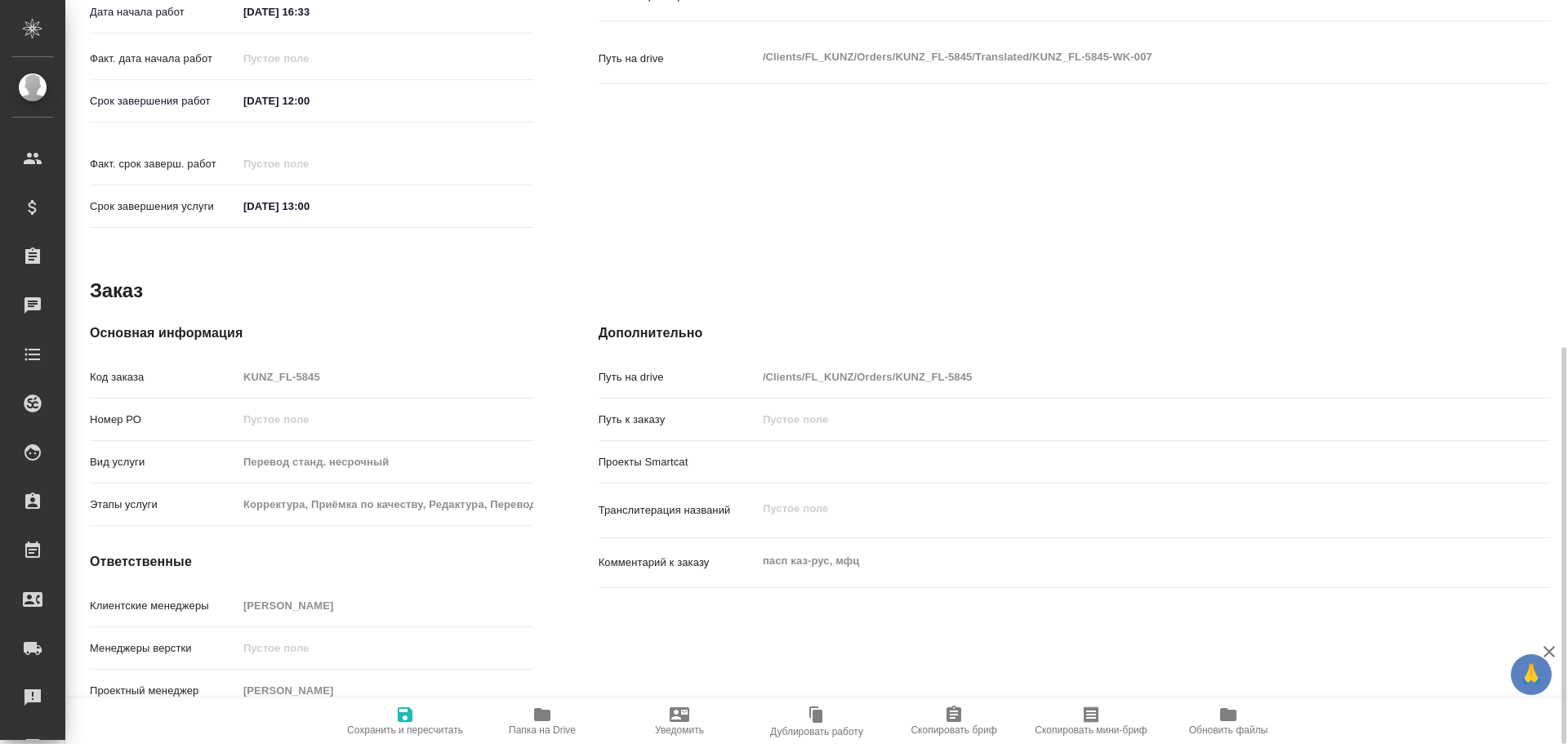
type textarea "x"
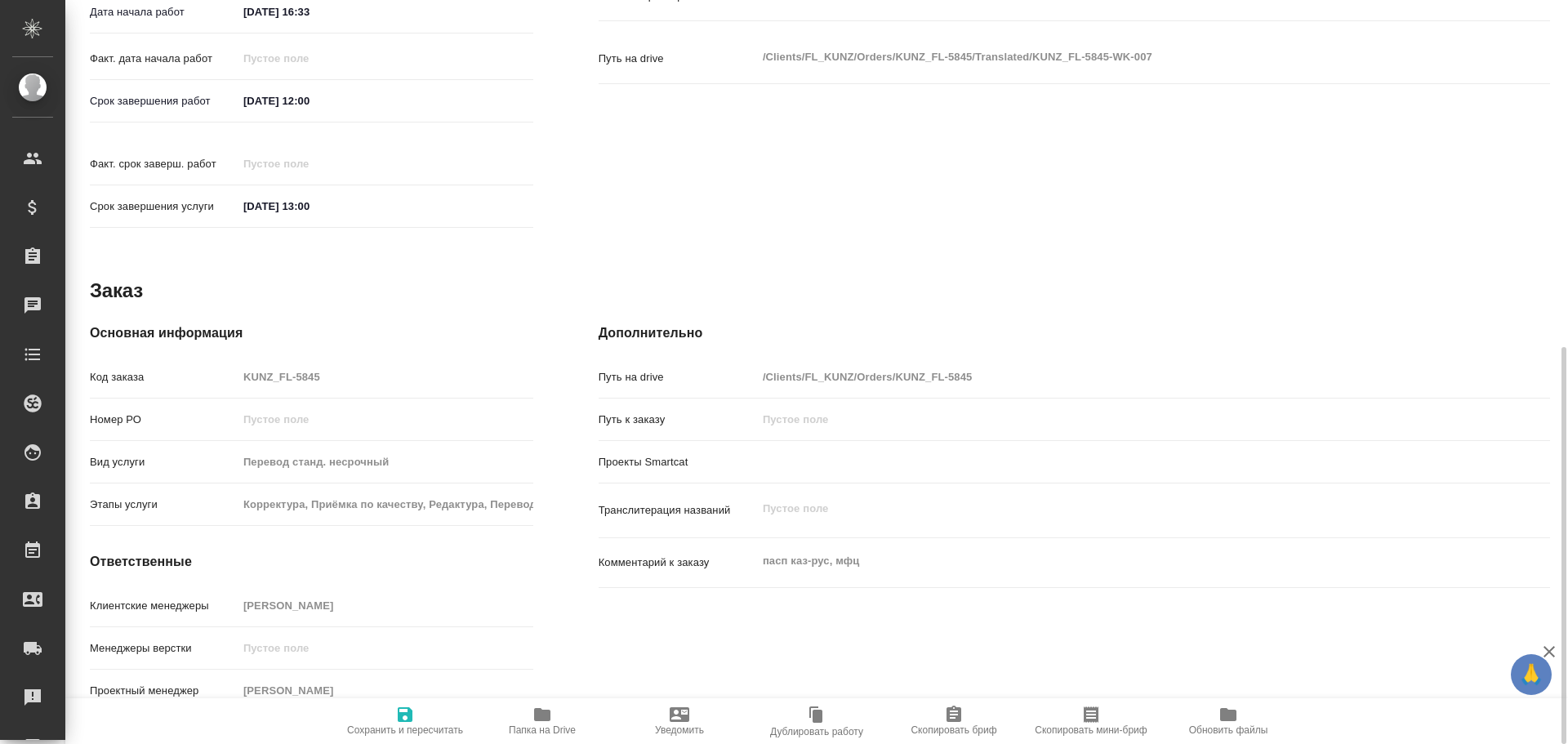
click at [541, 732] on span "Папка на Drive" at bounding box center [542, 729] width 67 height 11
type textarea "x"
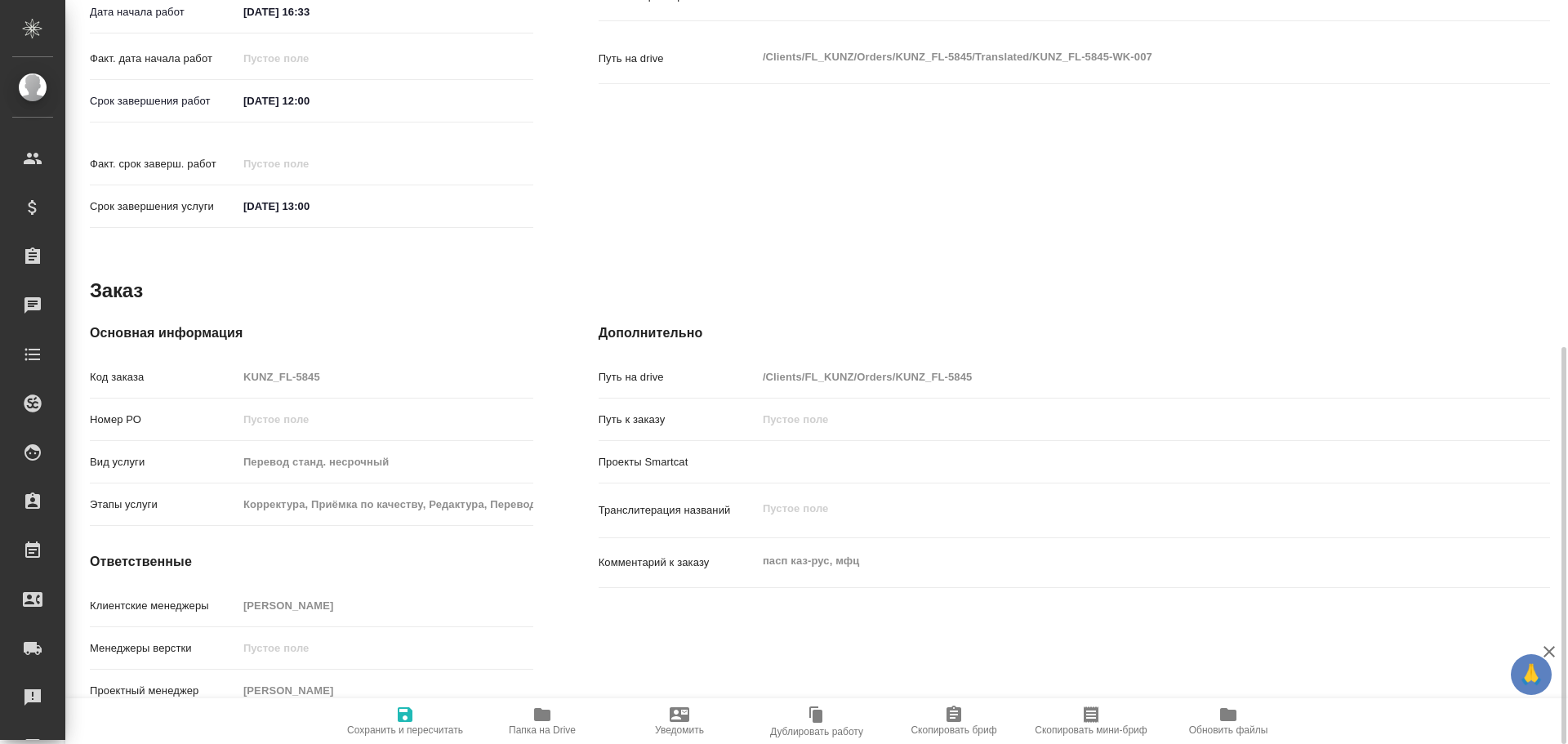
type textarea "x"
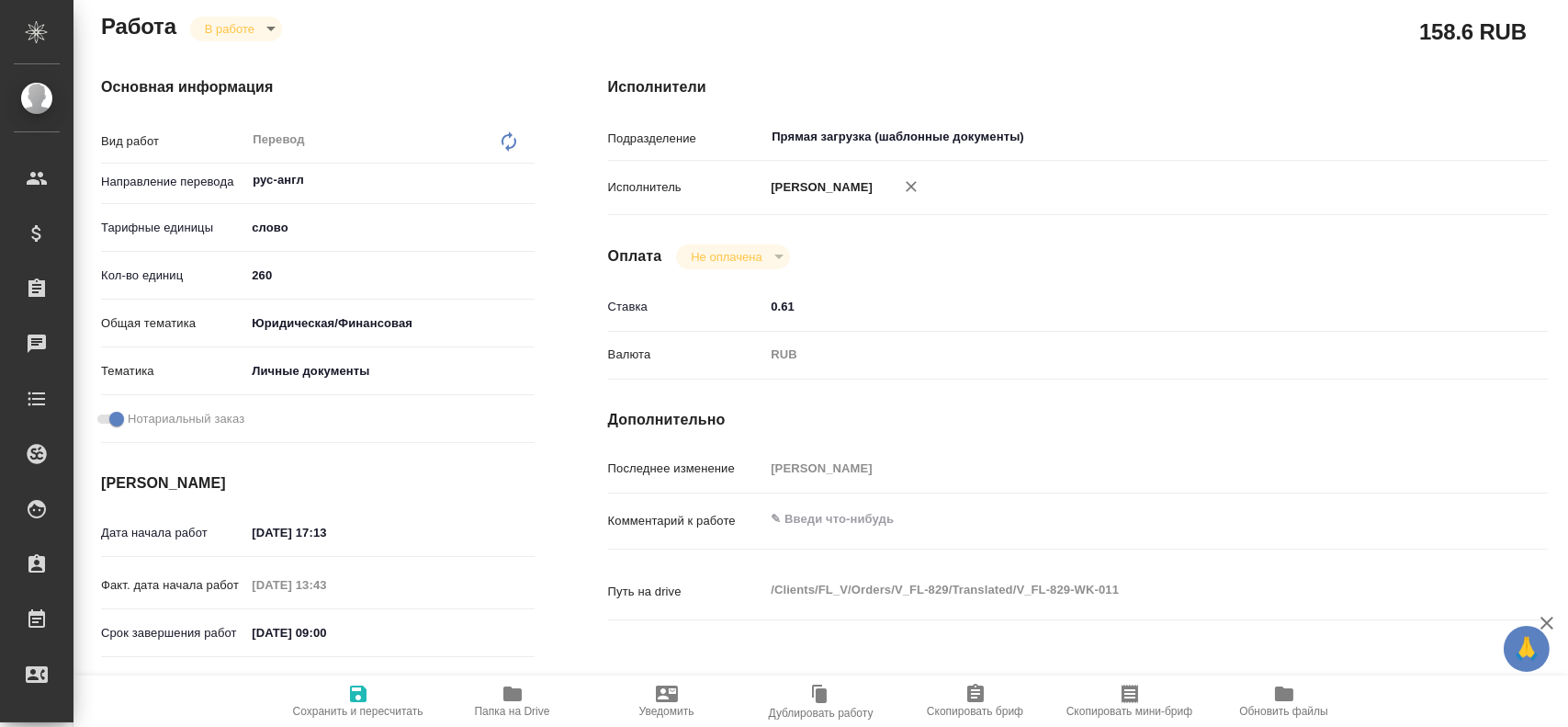
scroll to position [28, 0]
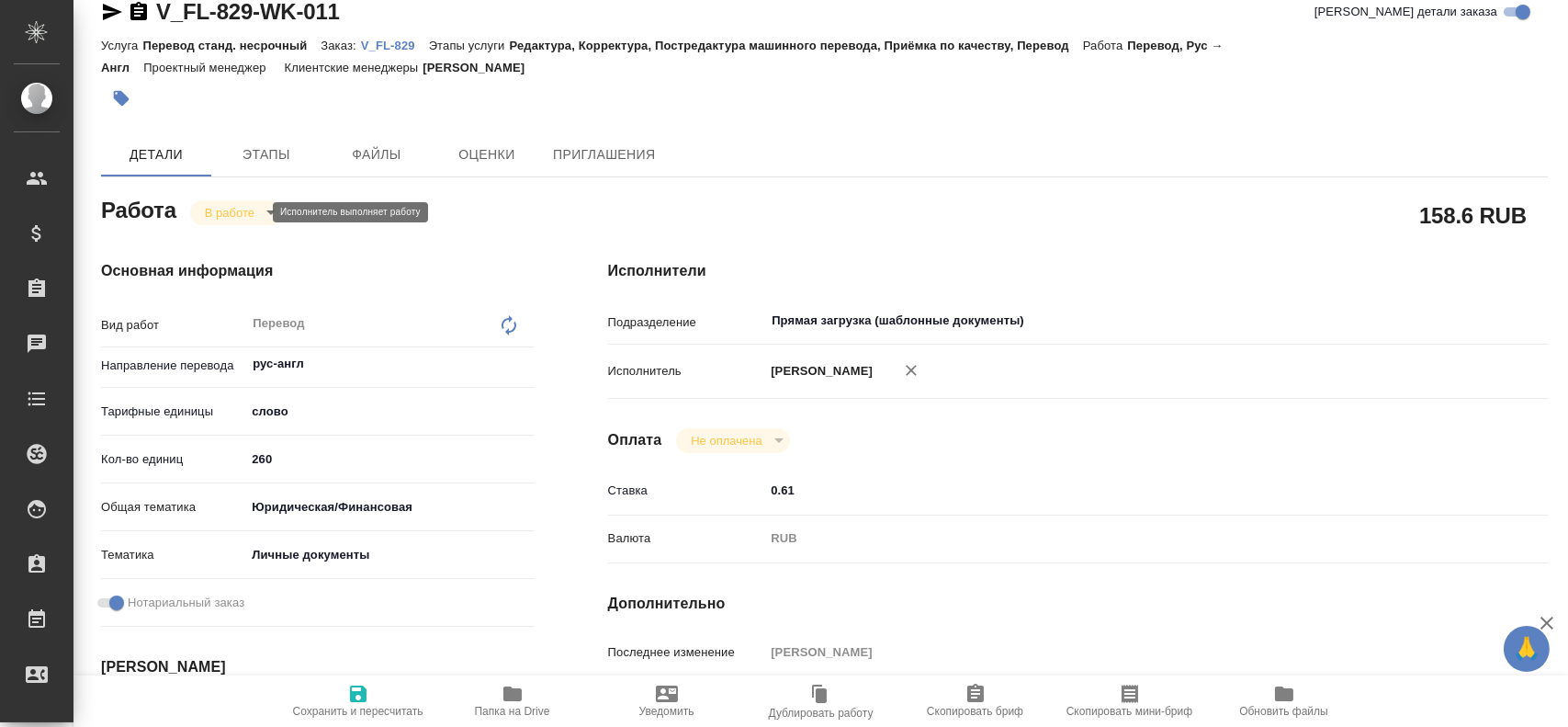
click at [240, 214] on body "🙏 .cls-1 fill:#fff; AWATERA [PERSON_NAME] Спецификации Заказы 0 Чаты Todo Проек…" at bounding box center [784, 363] width 1568 height 727
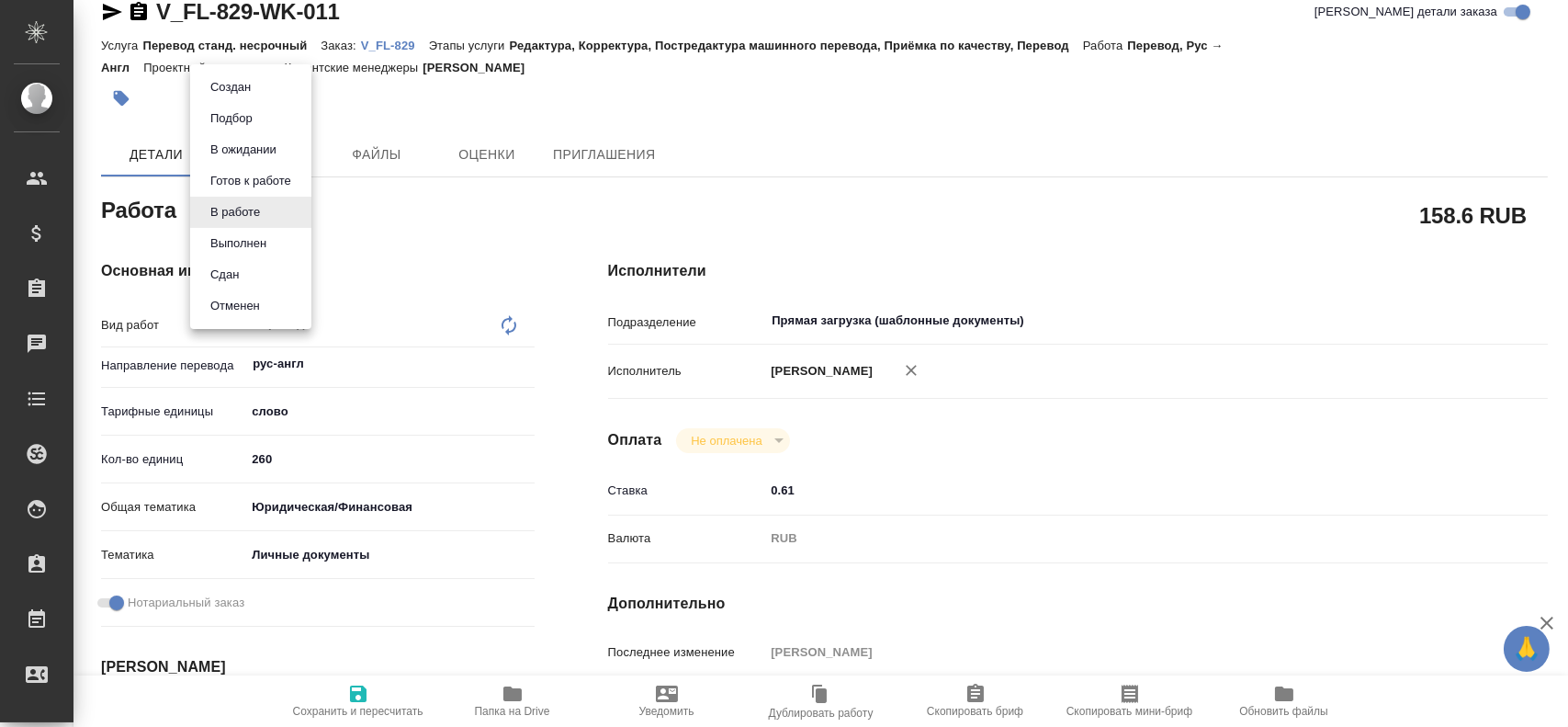
click at [918, 524] on div at bounding box center [784, 363] width 1568 height 727
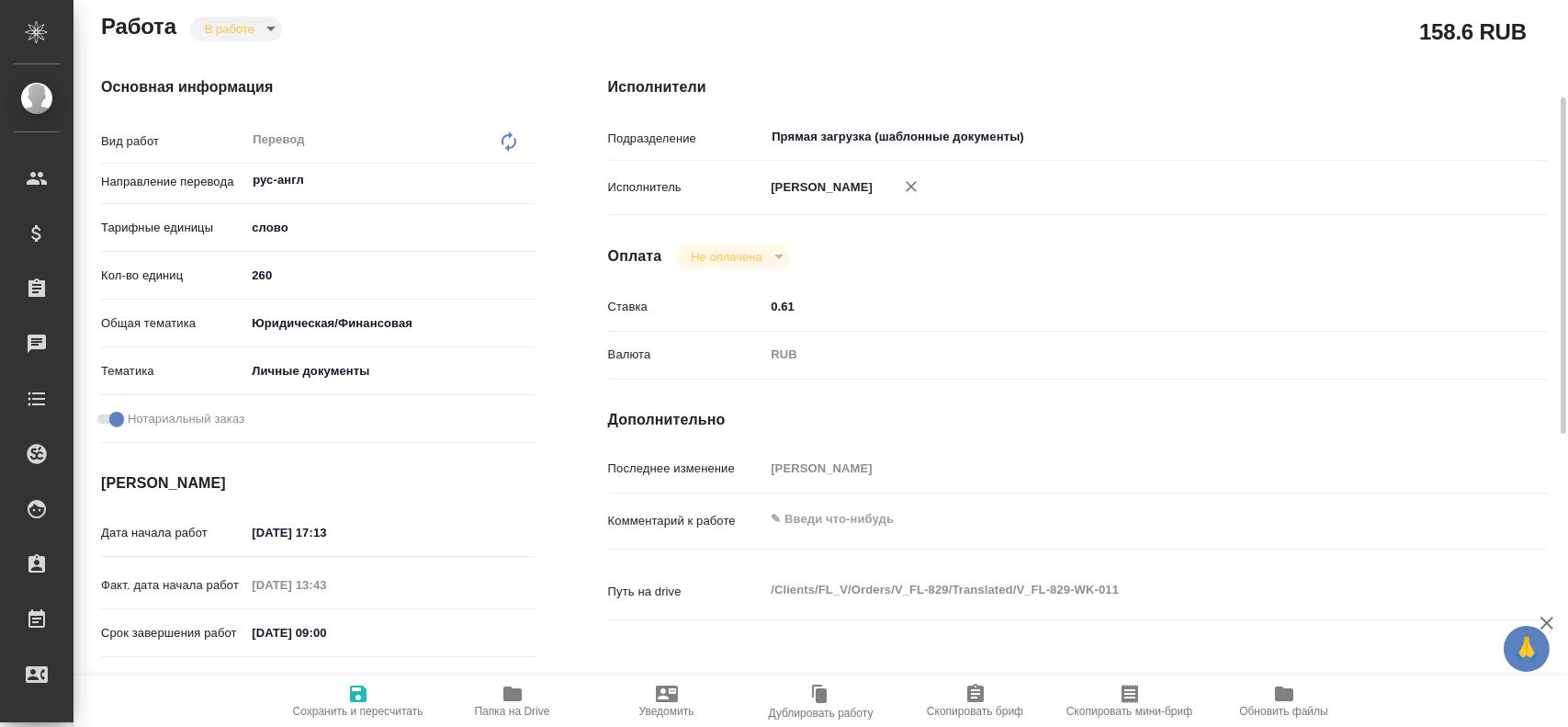
scroll to position [303, 0]
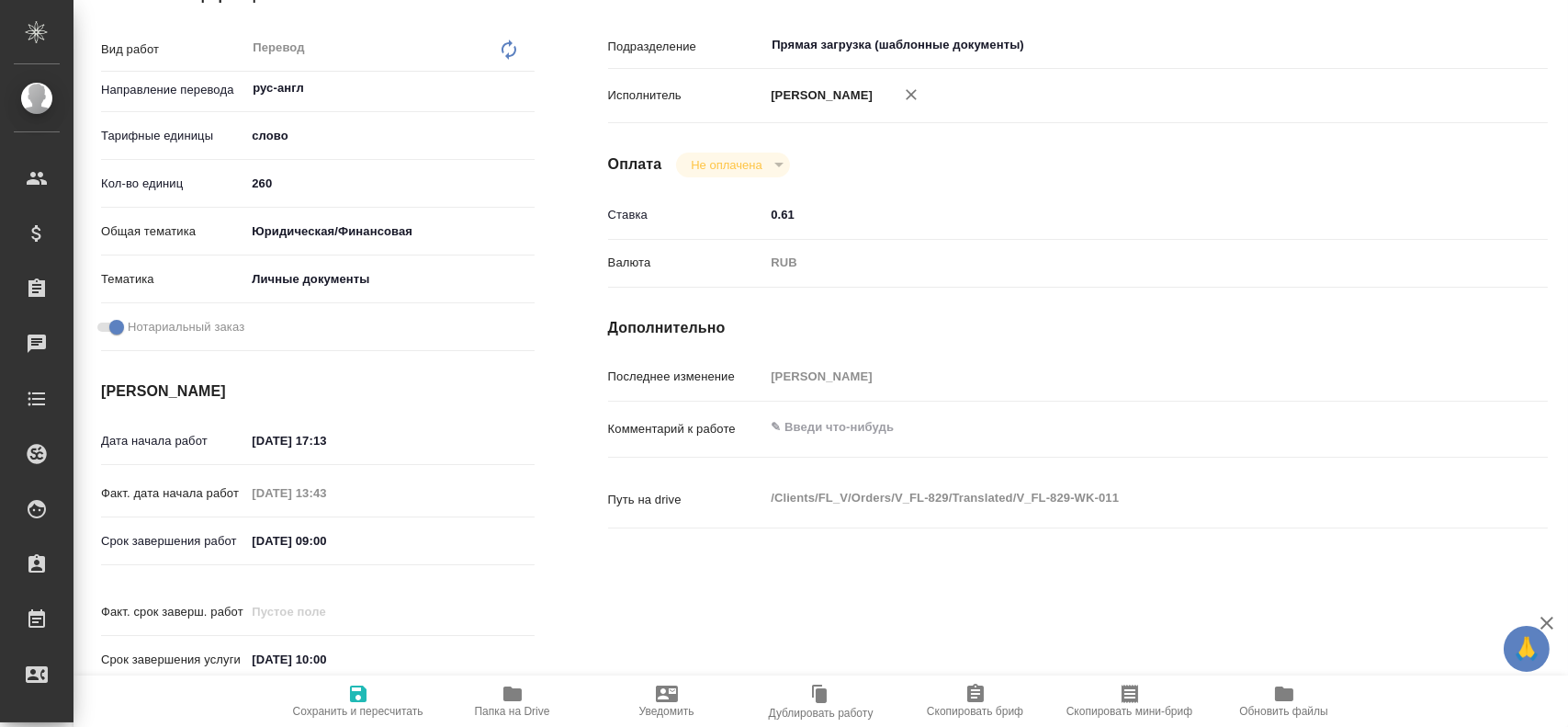
click at [800, 433] on textarea at bounding box center [1116, 427] width 704 height 31
type textarea "СОР + СОБ + 2 штампа"
click at [361, 689] on icon "button" at bounding box center [358, 694] width 17 height 17
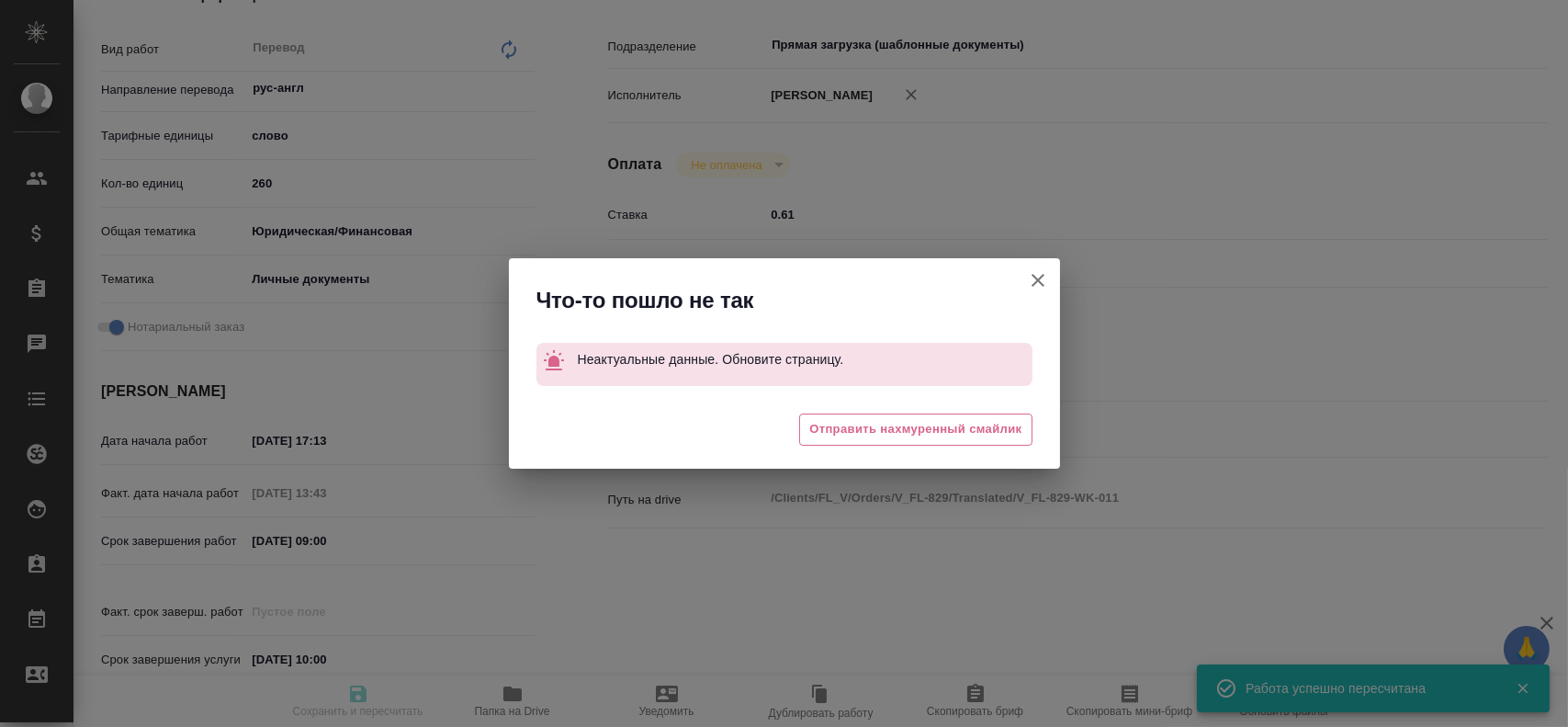
type input "inProgress"
type input "рус-англ"
type input "5a8b1489cc6b4906c91bfd90"
type input "260"
type input "yr-fn"
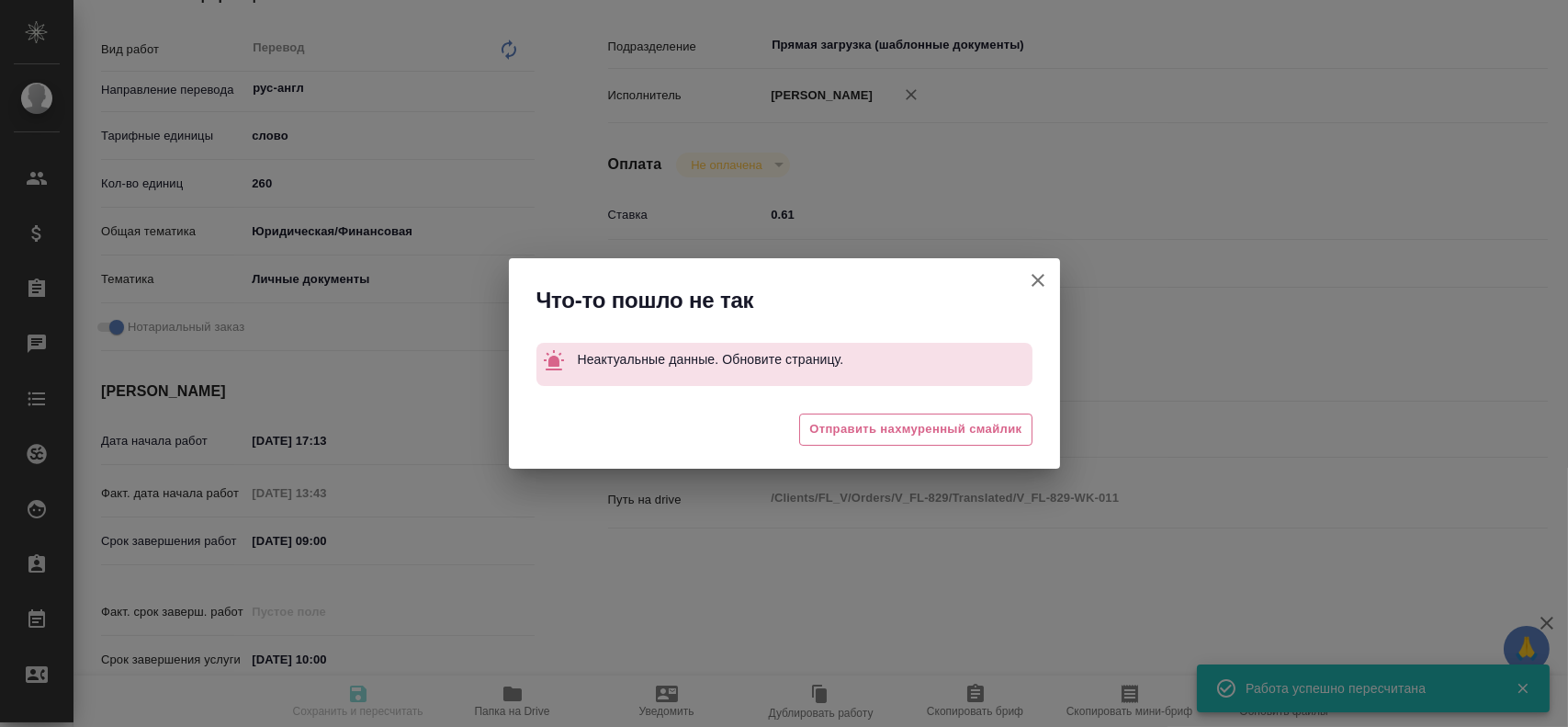
type input "5a8b8b956a9677013d343cfe"
checkbox input "true"
type input "[DATE] 17:13"
type input "[DATE] 13:43"
type input "[DATE] 09:00"
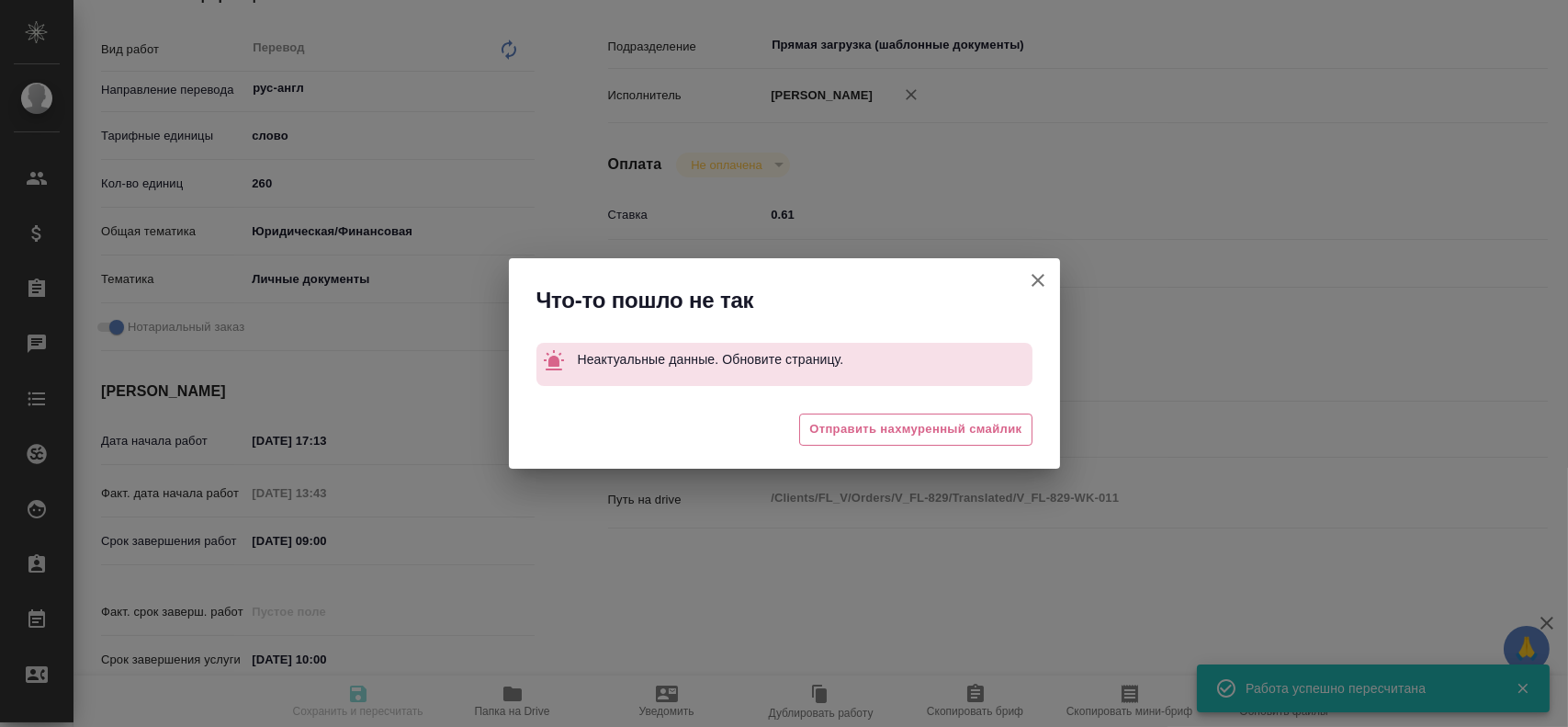
type input "[DATE] 10:00"
type input "Прямая загрузка (шаблонные документы)"
type input "notPayed"
type input "0.61"
type input "RUB"
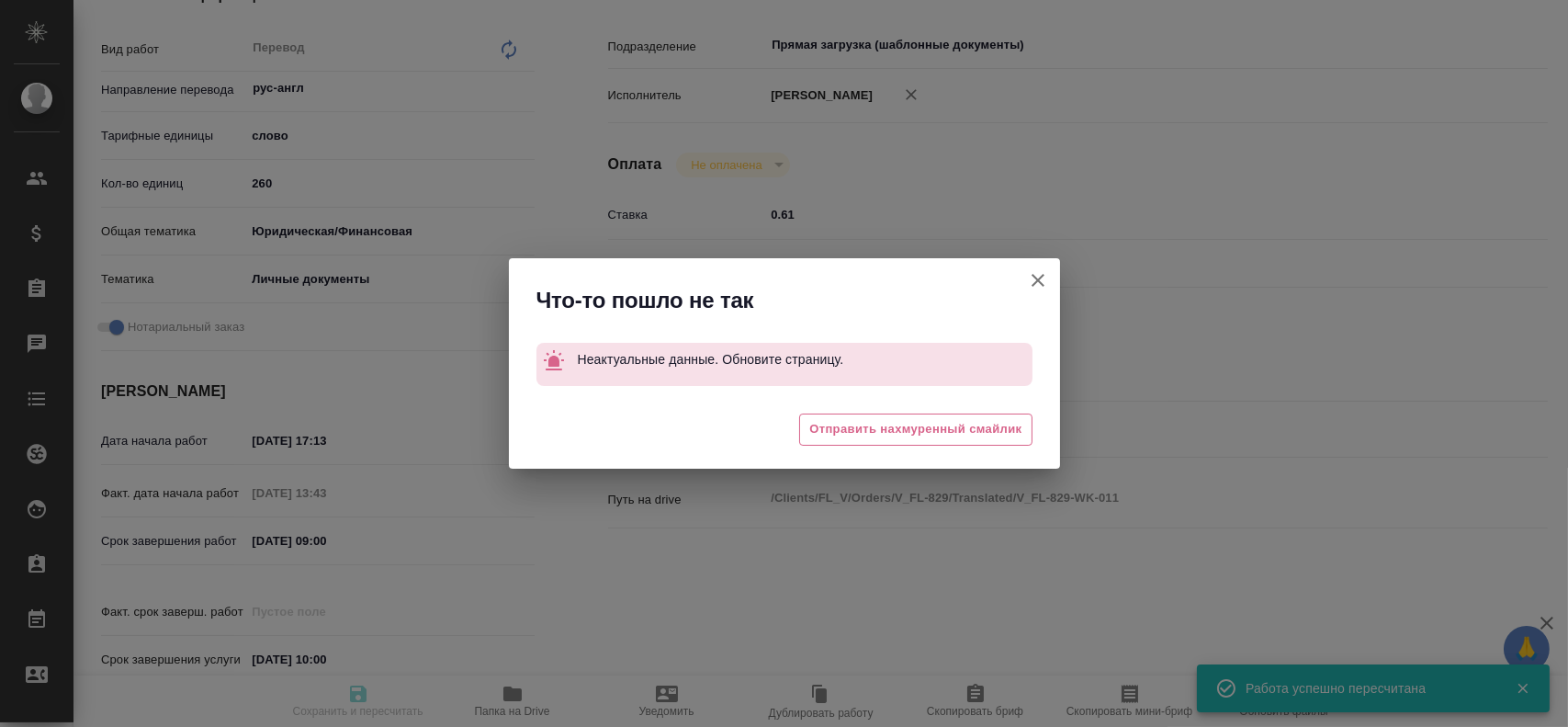
type input "[PERSON_NAME]"
type input "V_FL-829"
type input "Перевод станд. несрочный"
type input "Редактура, Корректура, Постредактура машинного перевода, Приёмка по качеству, П…"
type input "[PERSON_NAME]"
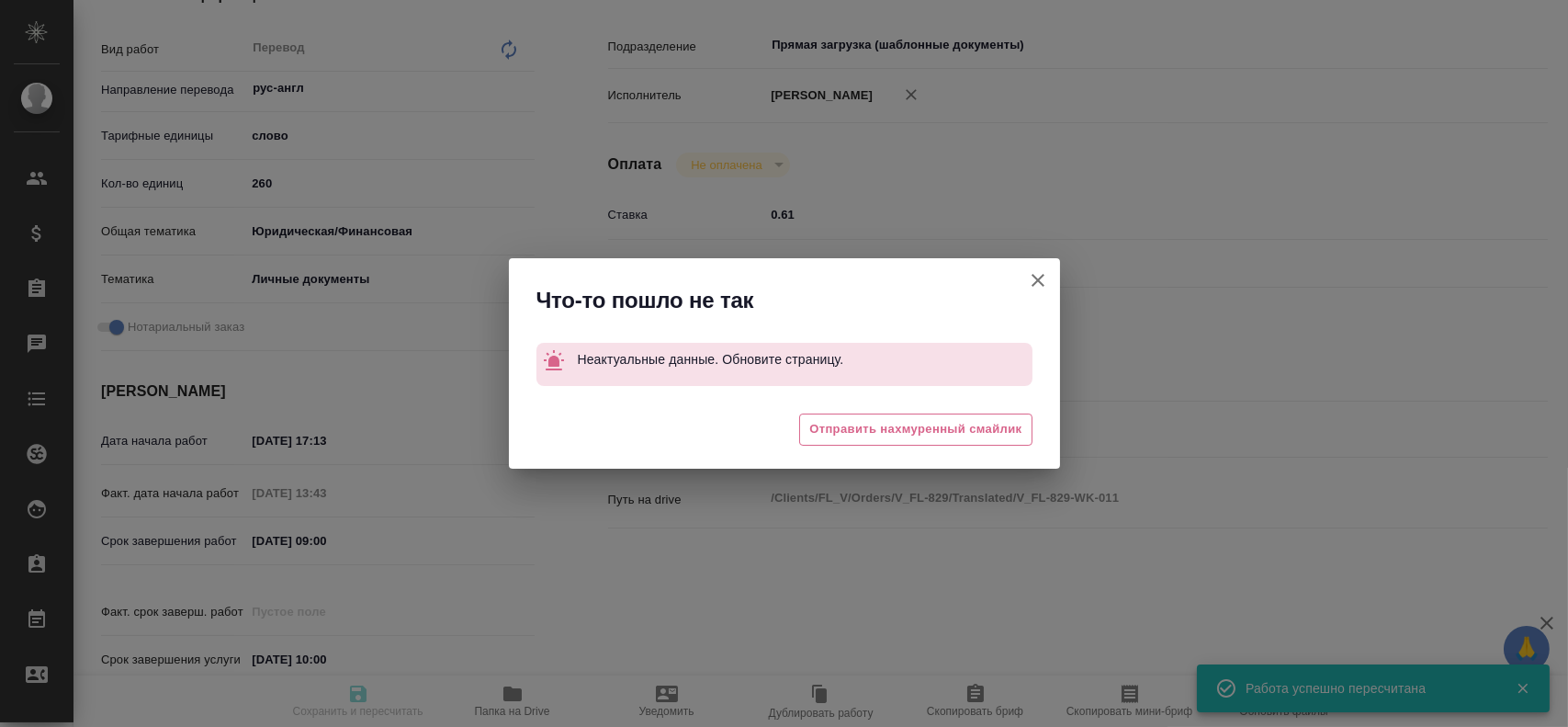
type input "[PERSON_NAME]"
type input "/Clients/FL_V/Orders/V_FL-829"
click at [1035, 285] on icon "button" at bounding box center [1038, 280] width 22 height 22
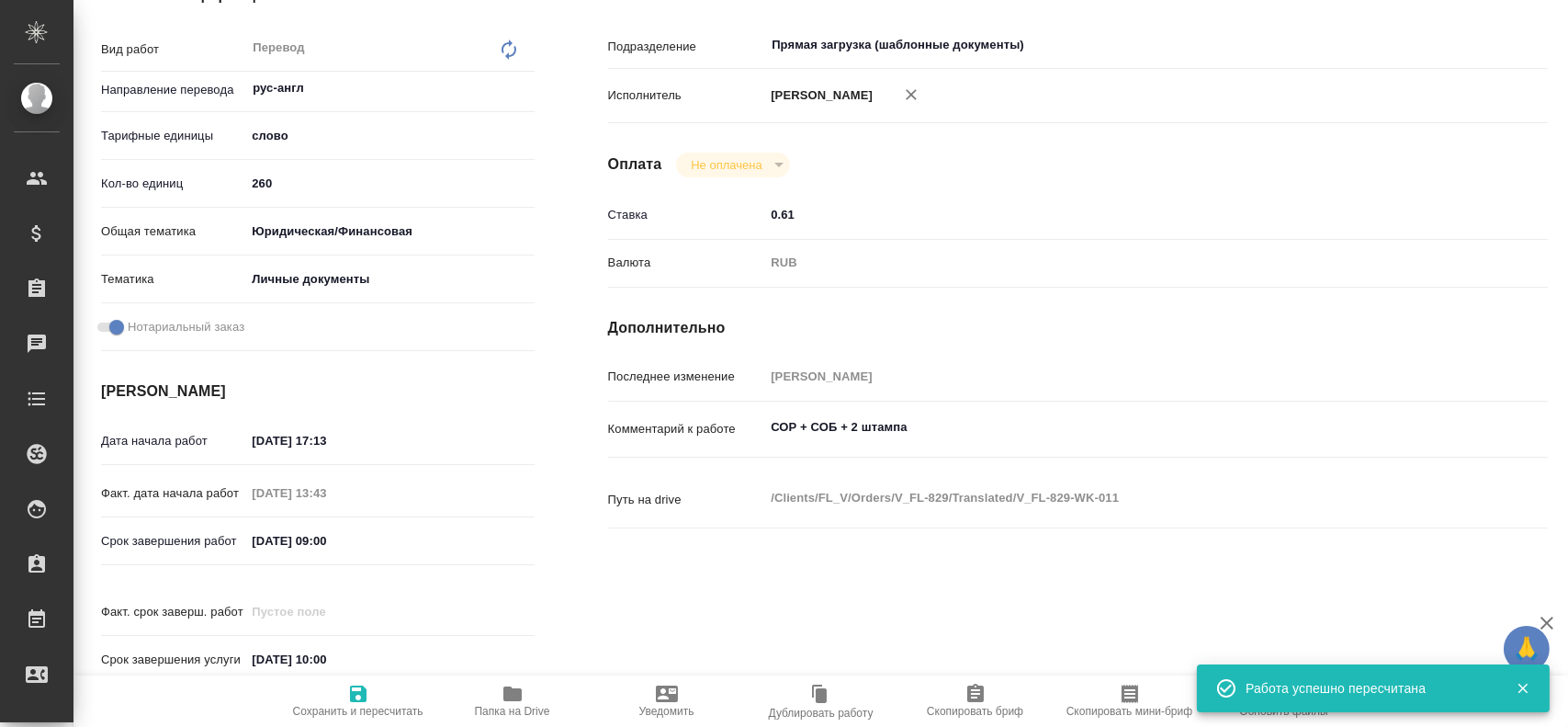
click at [827, 428] on textarea "СОР + СОБ + 2 штампа" at bounding box center [1116, 427] width 704 height 31
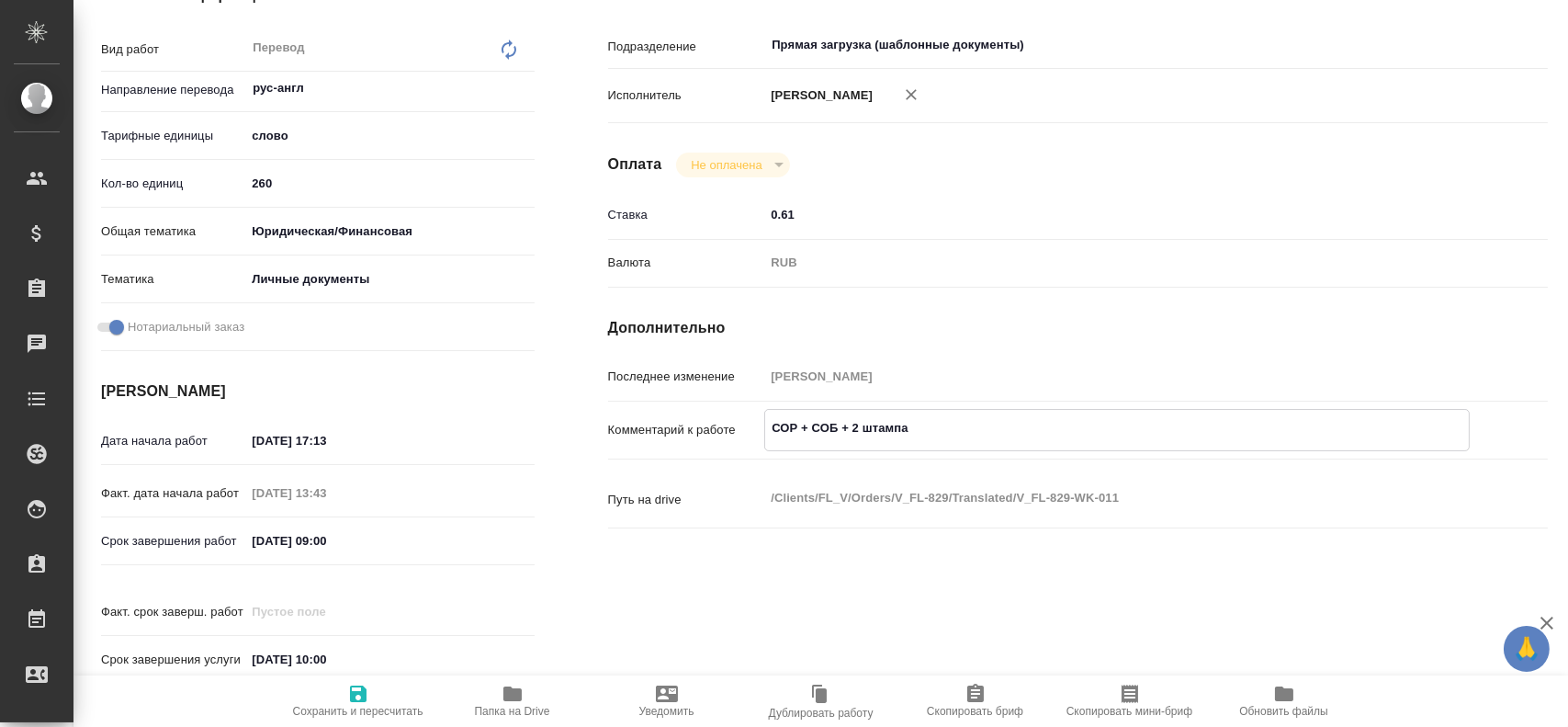
type textarea "СОР + СОБ + 2 штампа"
click at [356, 708] on span "Сохранить и пересчитать" at bounding box center [358, 710] width 131 height 13
type input "inProgress"
type input "рус-англ"
type input "5a8b1489cc6b4906c91bfd90"
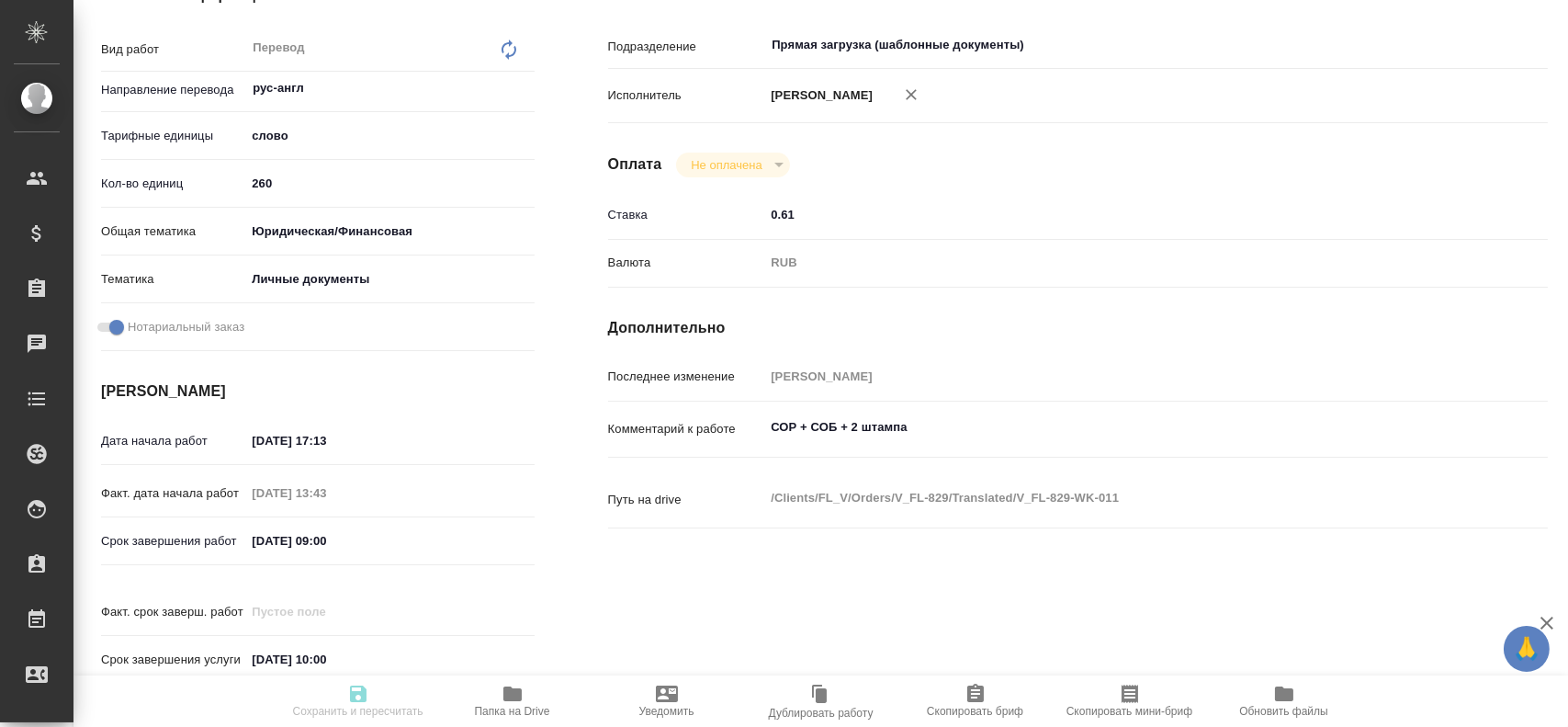
type input "260"
type input "yr-fn"
type input "5a8b8b956a9677013d343cfe"
checkbox input "true"
type input "26.08.2025 17:13"
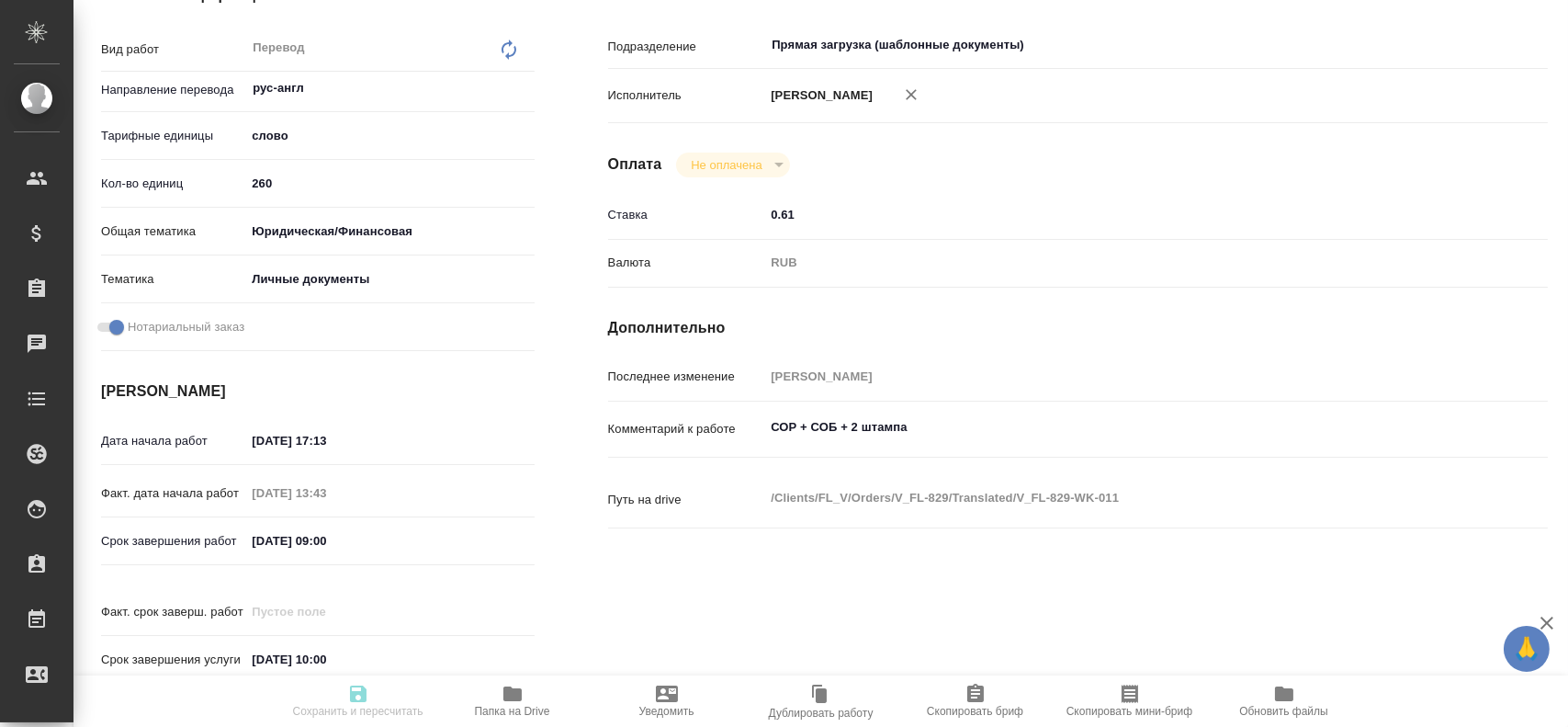
type input "27.08.2025 13:43"
type input "28.08.2025 09:00"
type input "28.08.2025 10:00"
type input "Прямая загрузка (шаблонные документы)"
type input "notPayed"
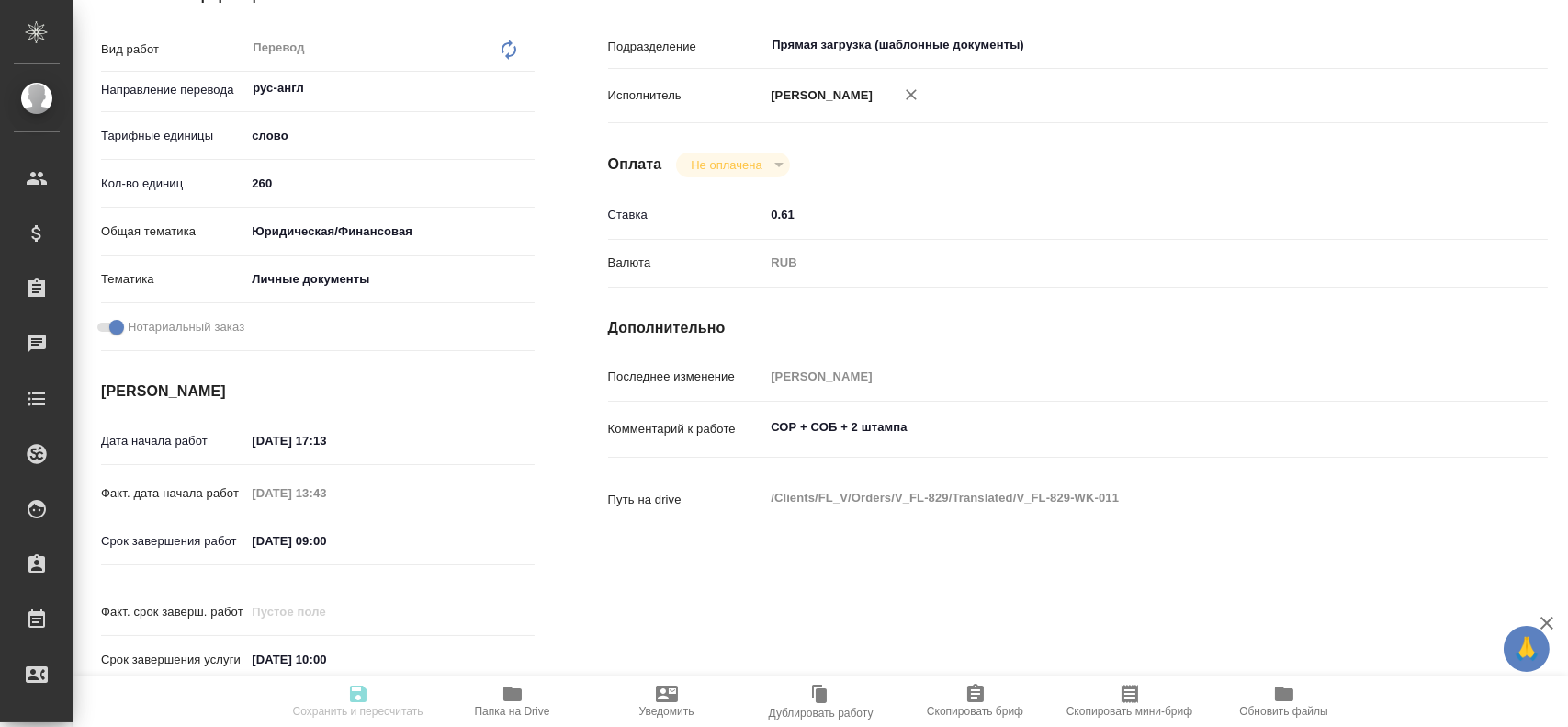
type input "0.61"
type input "RUB"
type input "[PERSON_NAME]"
type input "V_FL-829"
type input "Перевод станд. несрочный"
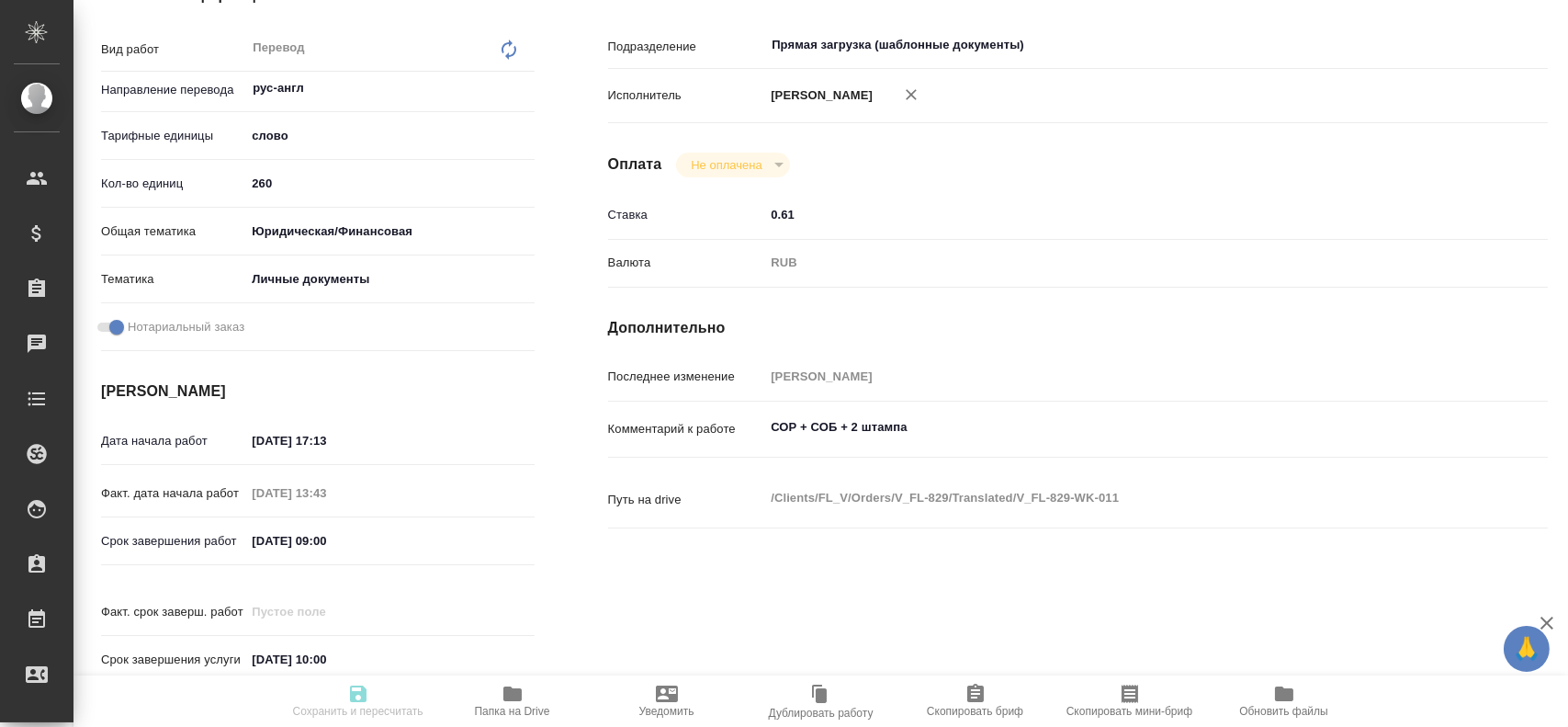
type input "Редактура, Корректура, Постредактура машинного перевода, Приёмка по качеству, П…"
type input "Касымов Тимур"
type input "/Clients/FL_V/Orders/V_FL-829"
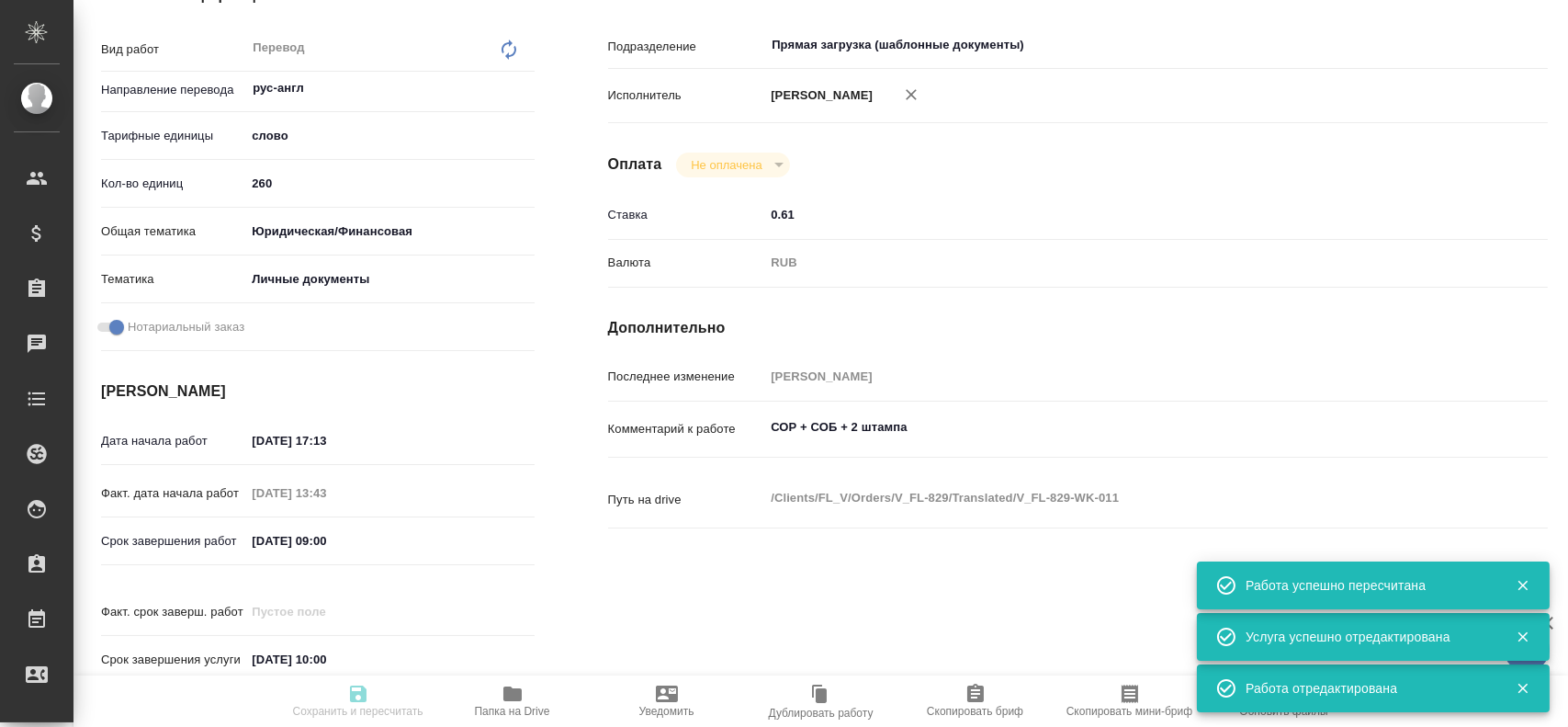
type input "inProgress"
type input "рус-англ"
type input "5a8b1489cc6b4906c91bfd90"
type input "260"
type input "yr-fn"
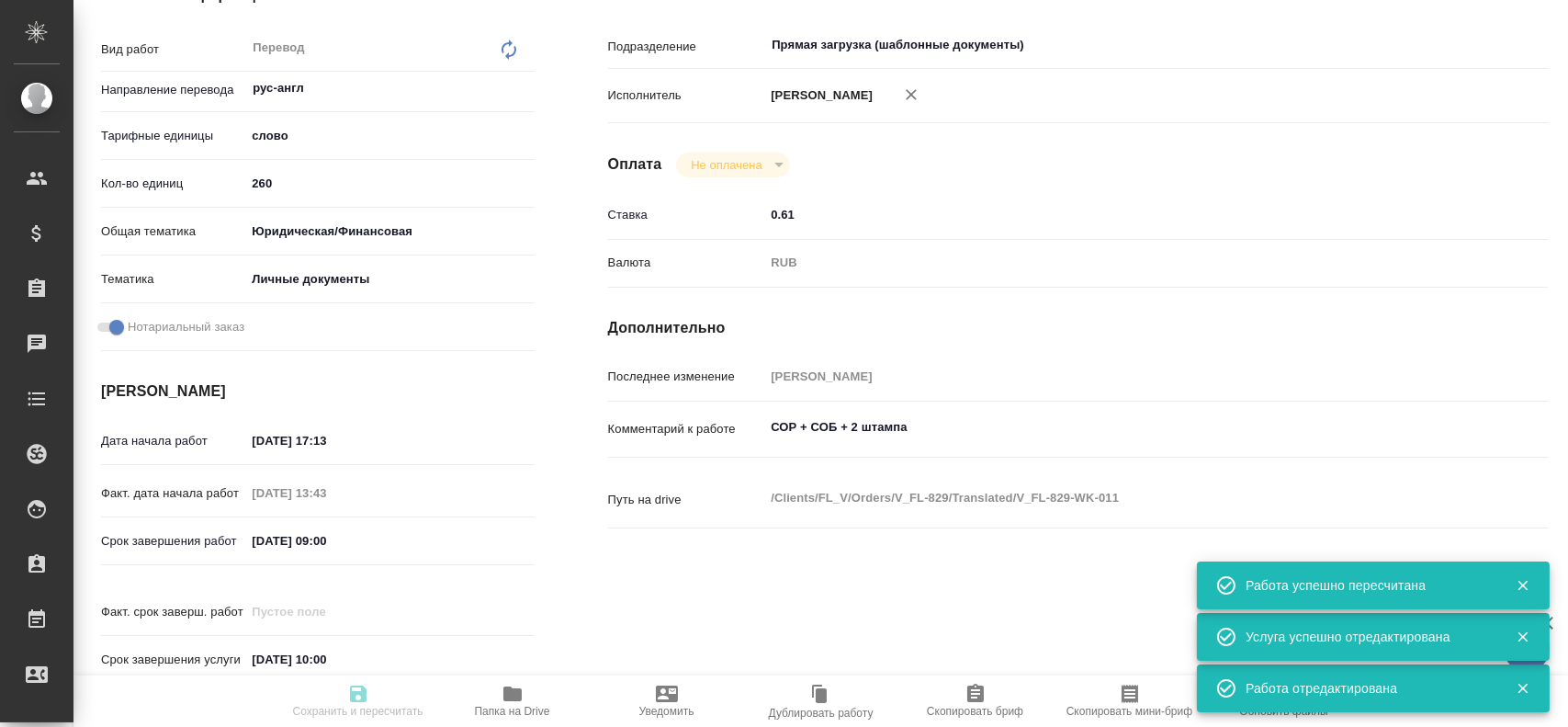
type input "5a8b8b956a9677013d343cfe"
checkbox input "true"
type input "26.08.2025 17:13"
type input "27.08.2025 13:43"
type input "28.08.2025 09:00"
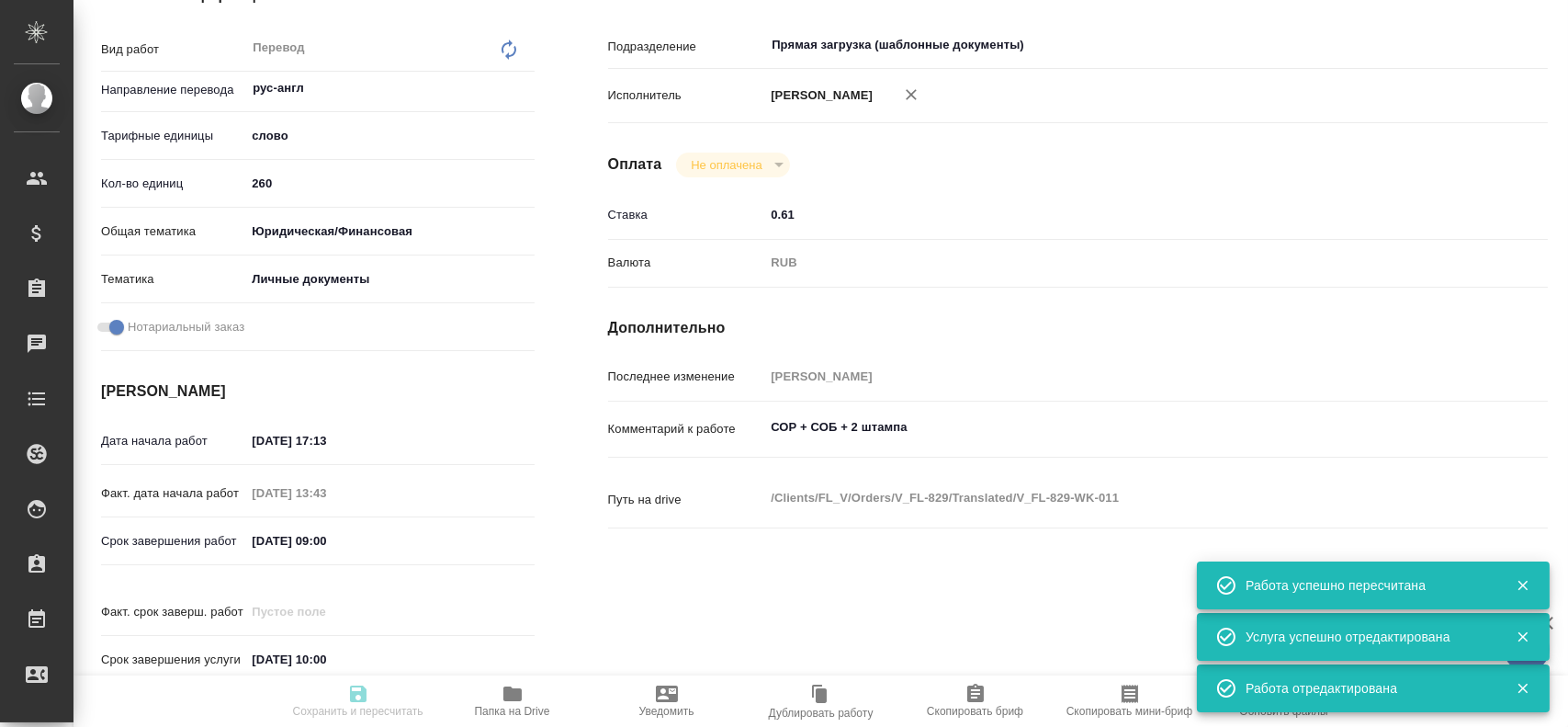
type input "28.08.2025 10:00"
type input "Прямая загрузка (шаблонные документы)"
type input "notPayed"
type input "0.61"
type input "RUB"
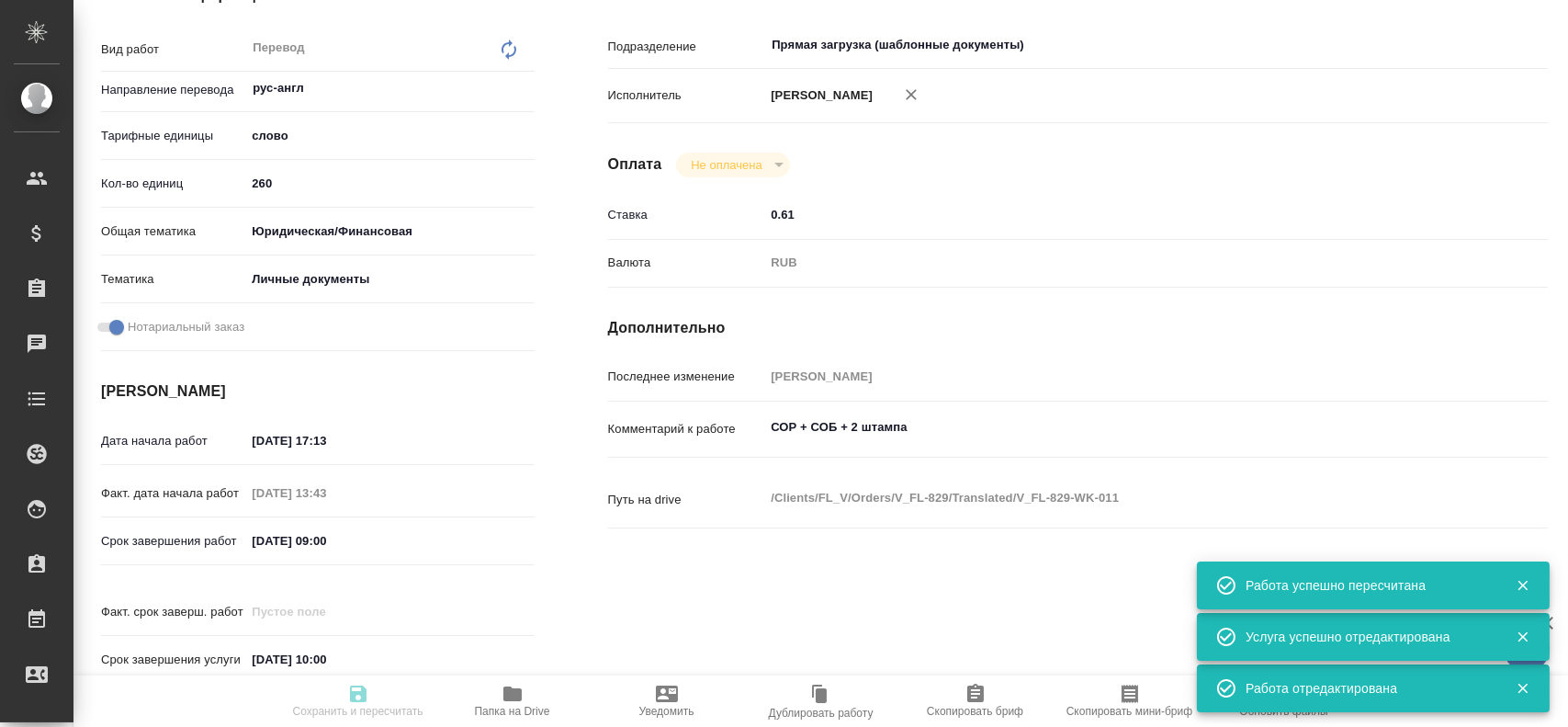
type input "[PERSON_NAME]"
type input "V_FL-829"
type input "Перевод станд. несрочный"
type input "Редактура, Корректура, Постредактура машинного перевода, Приёмка по качеству, П…"
type input "Касымов Тимур"
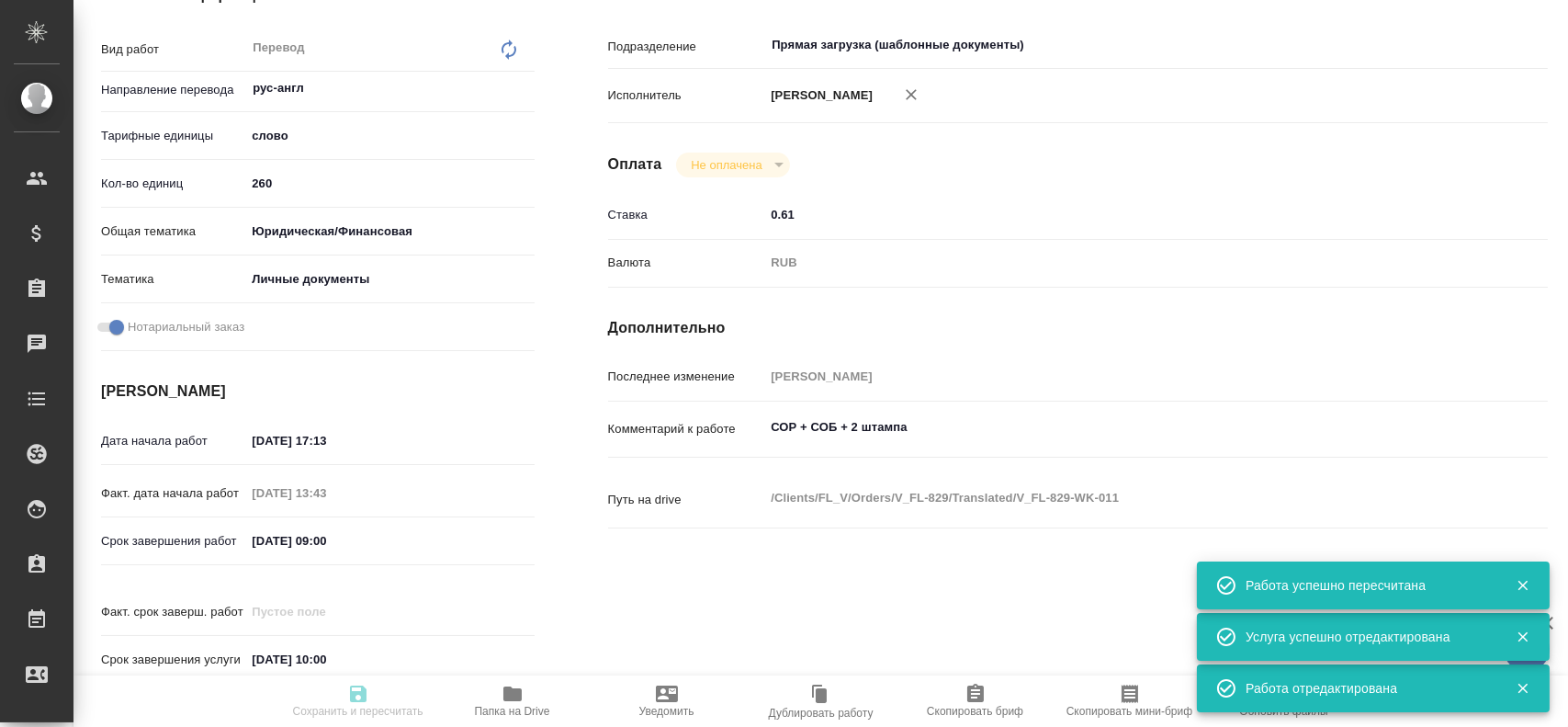
type input "/Clients/FL_V/Orders/V_FL-829"
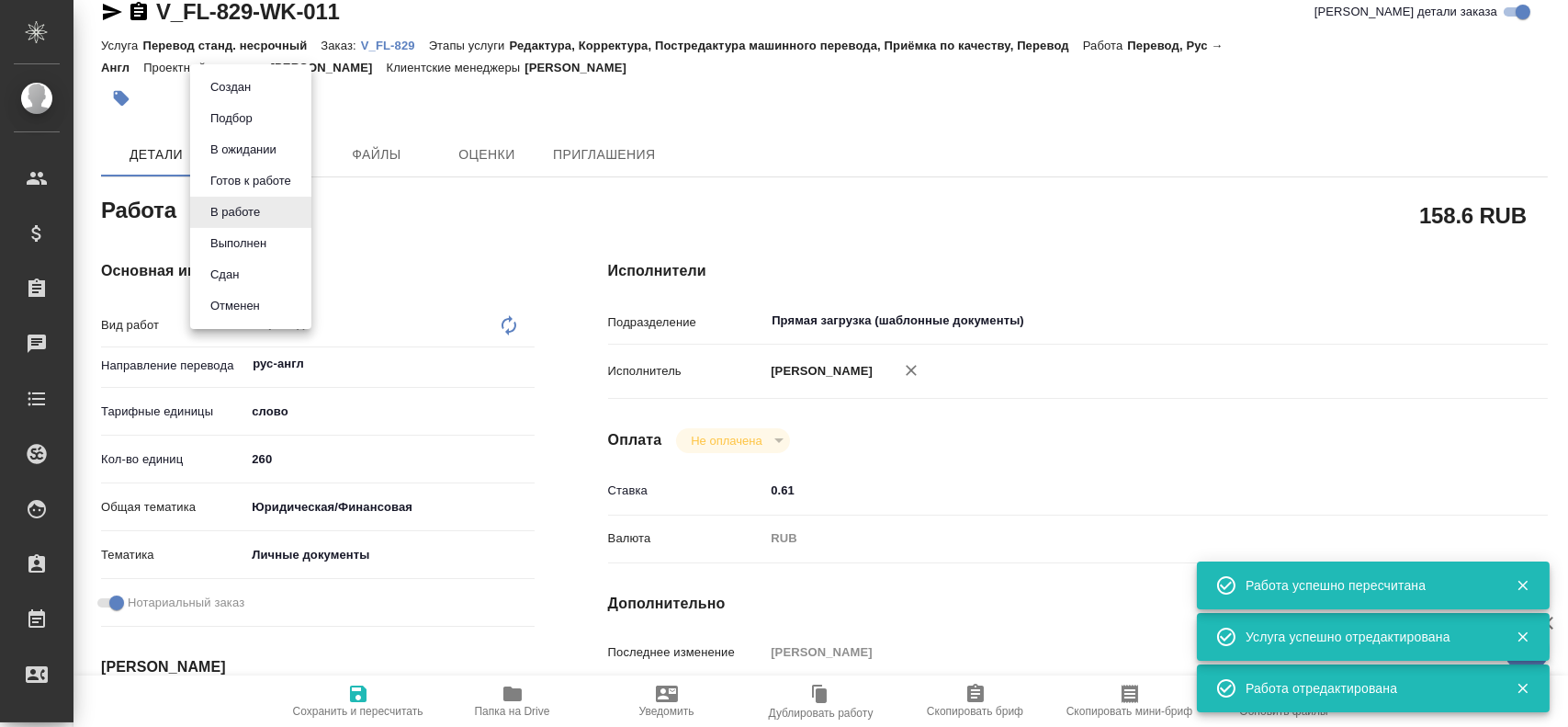
click at [246, 217] on body "🙏 .cls-1 fill:#fff; AWATERA Gusev Alexandr Клиенты Спецификации Заказы 0 Чаты T…" at bounding box center [784, 363] width 1568 height 727
click at [238, 281] on button "Сдан" at bounding box center [224, 274] width 39 height 21
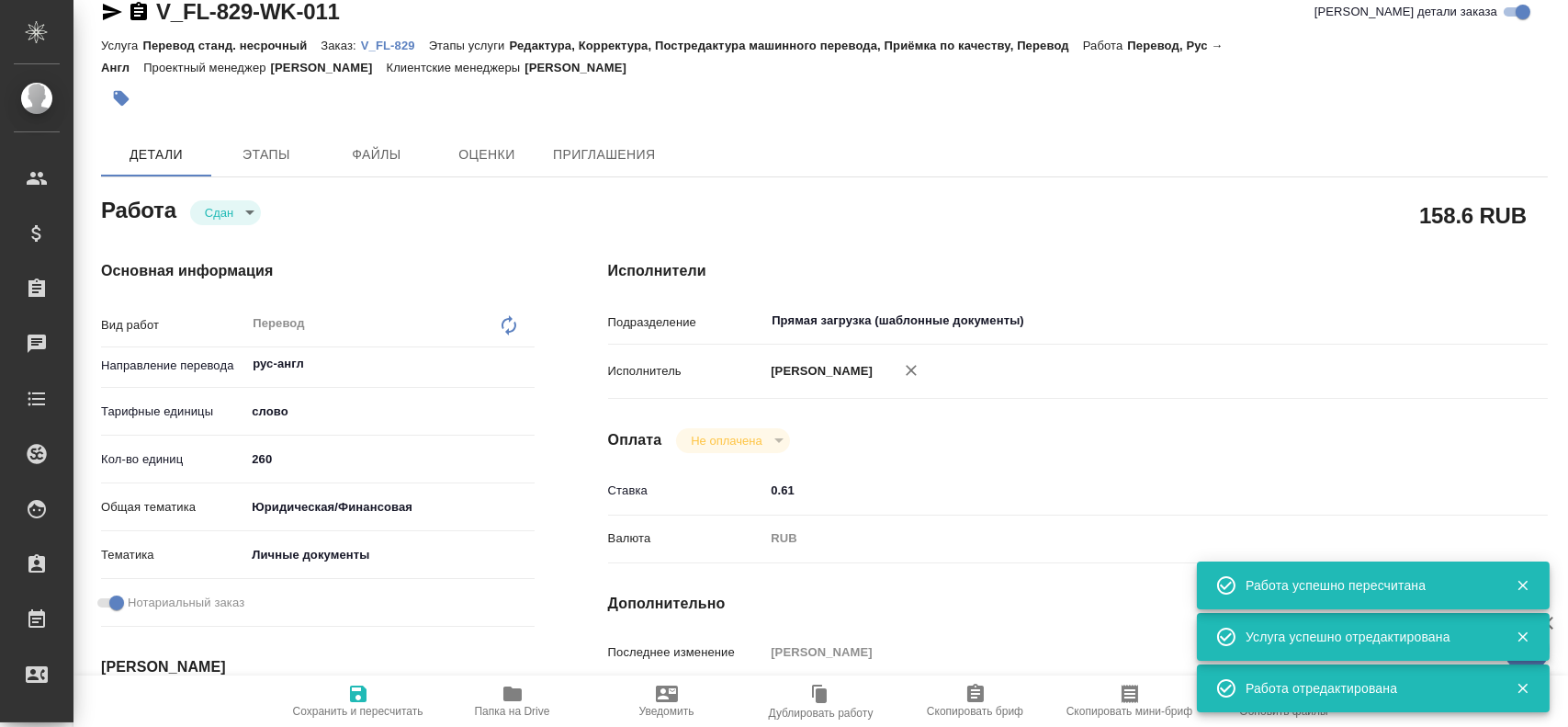
type textarea "x"
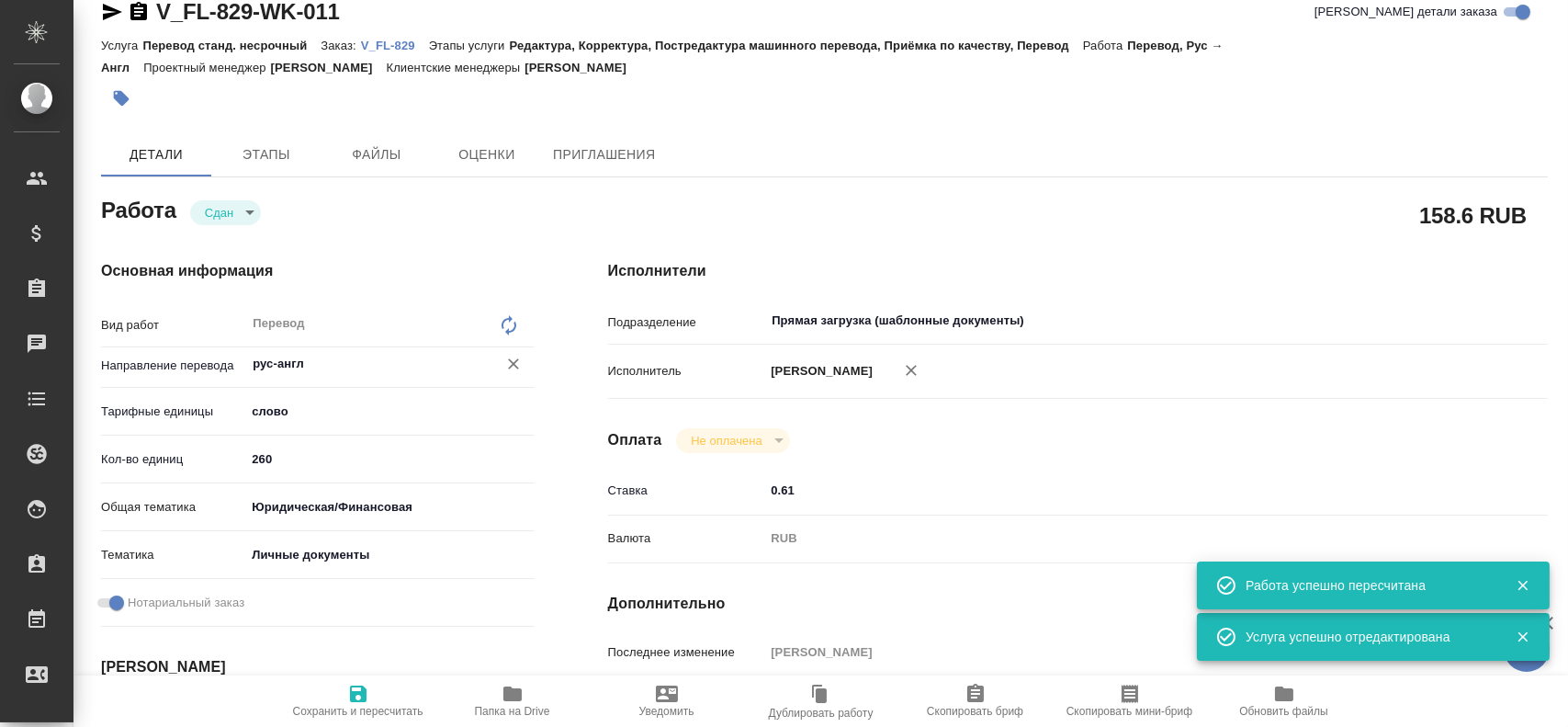
type textarea "x"
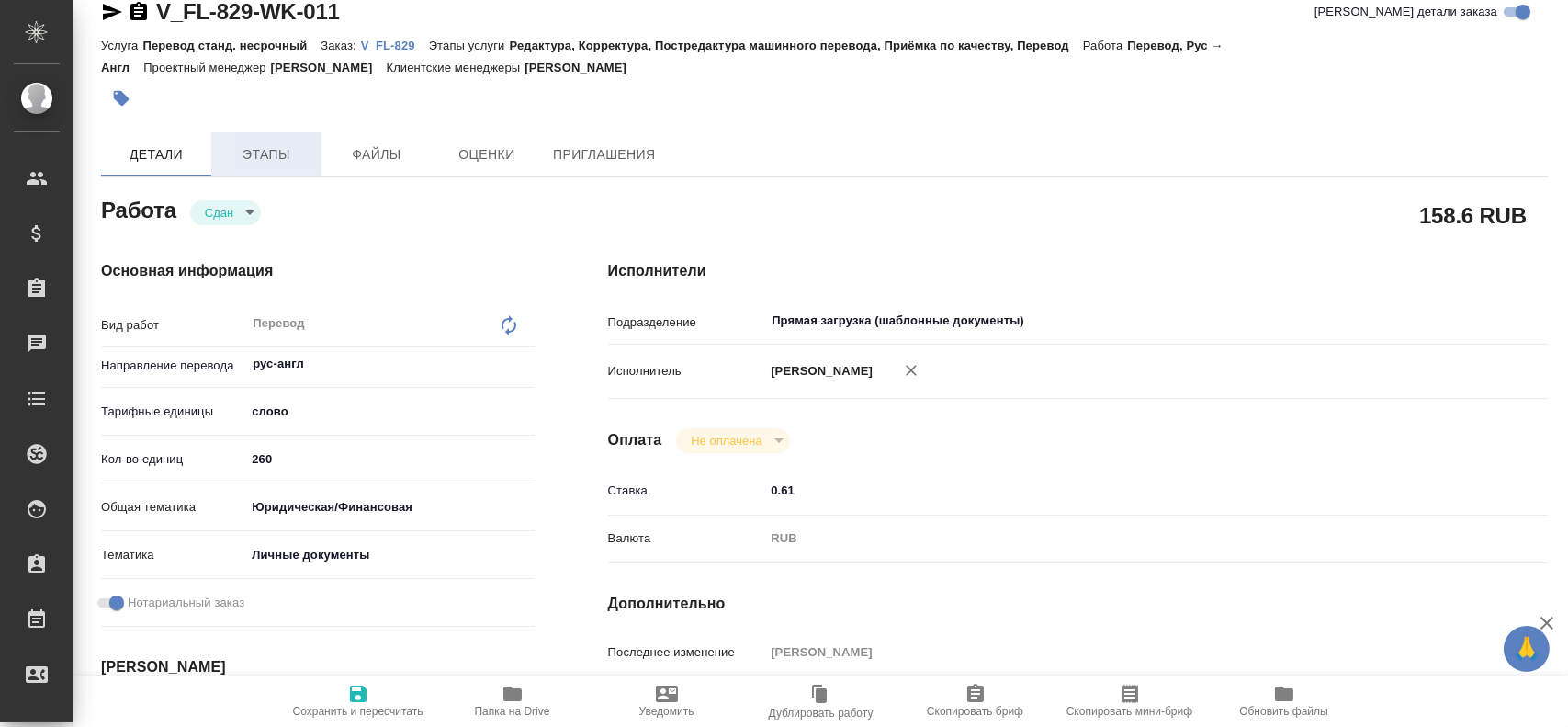
click at [270, 164] on span "Этапы" at bounding box center [267, 154] width 89 height 23
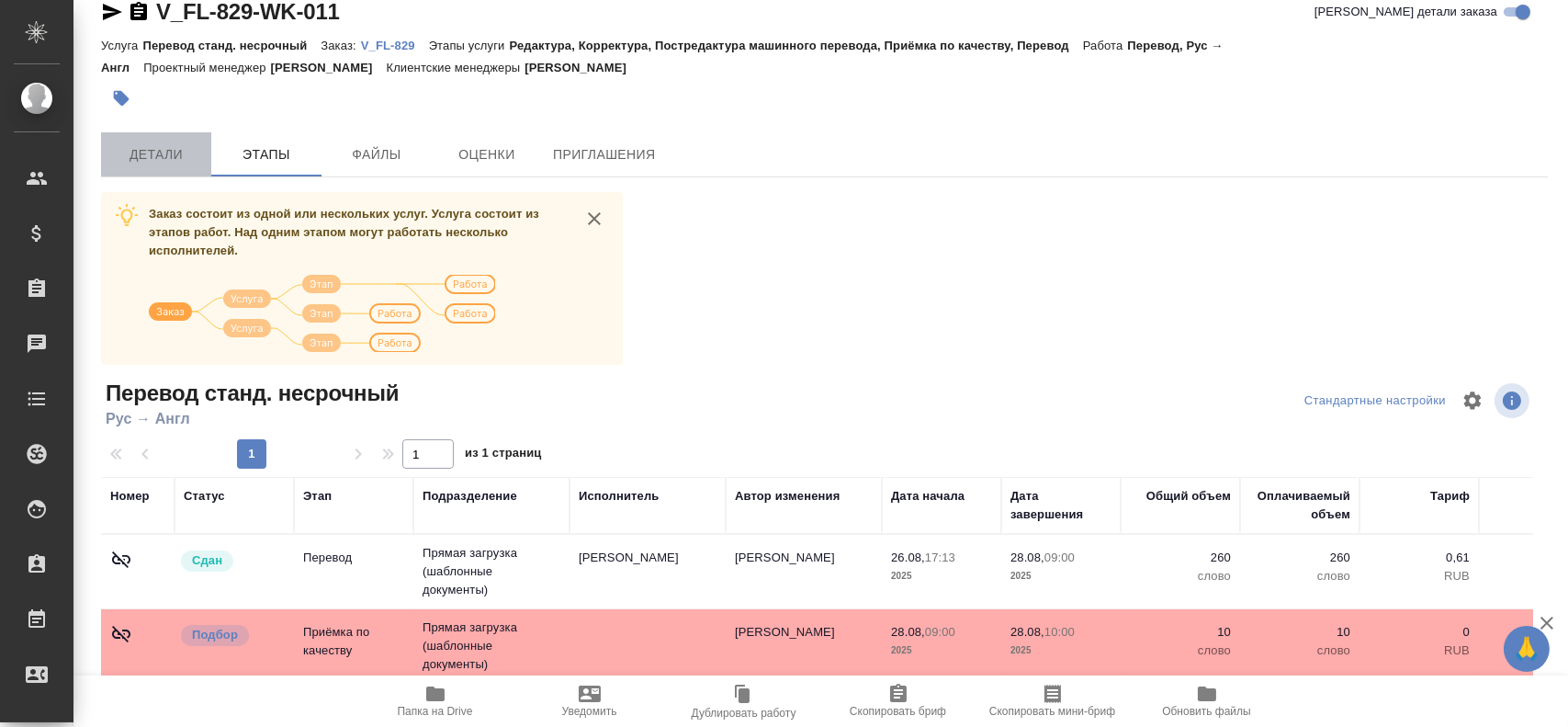
click at [194, 147] on span "Детали" at bounding box center [156, 154] width 89 height 23
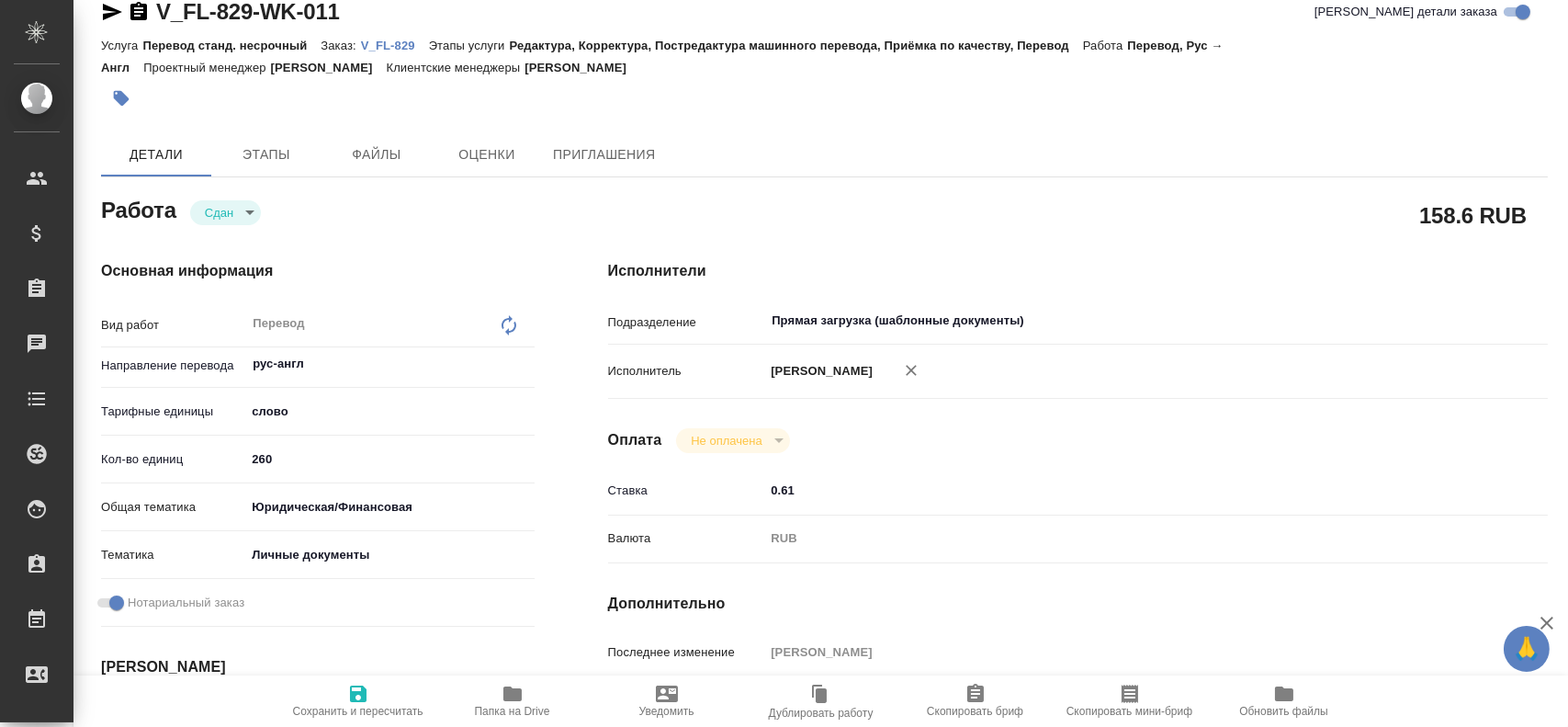
type textarea "x"
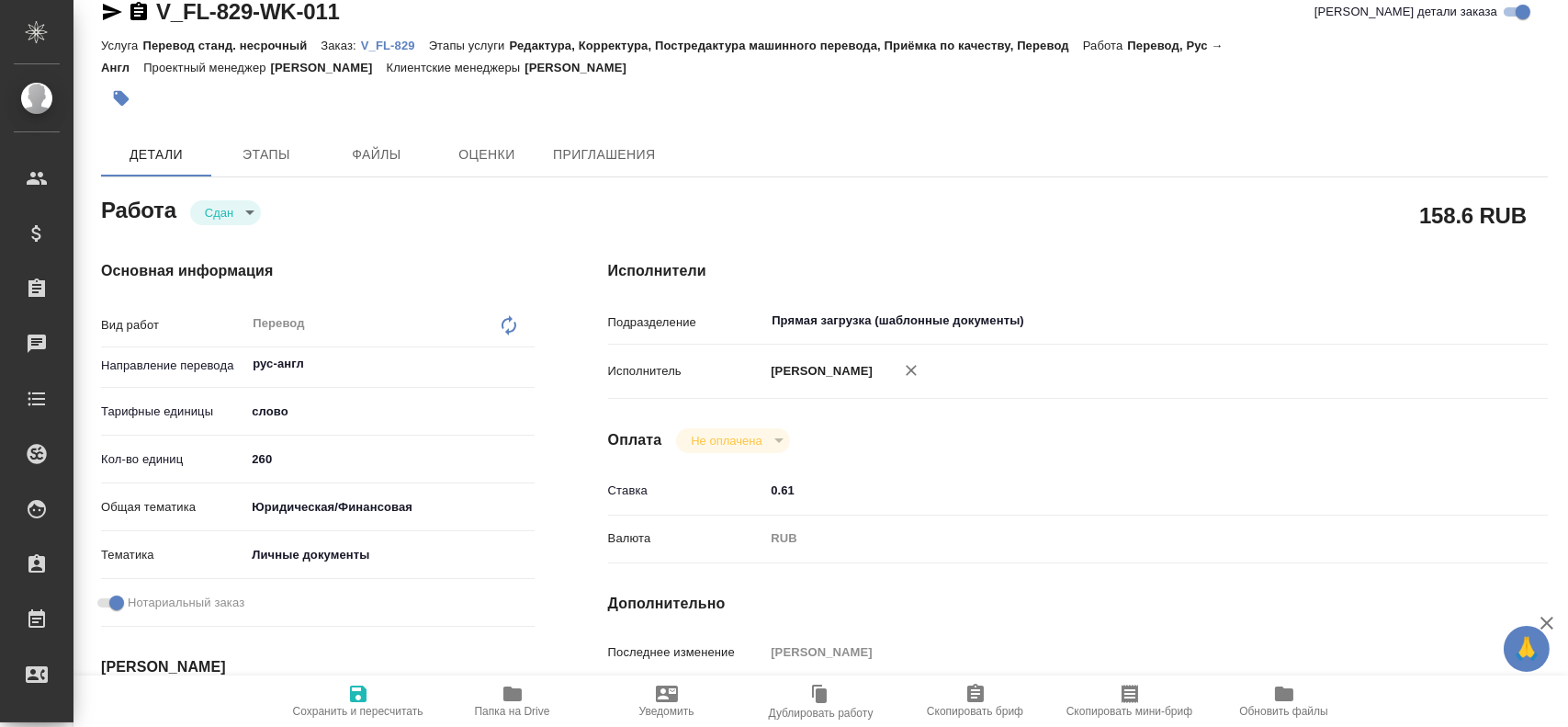
type textarea "x"
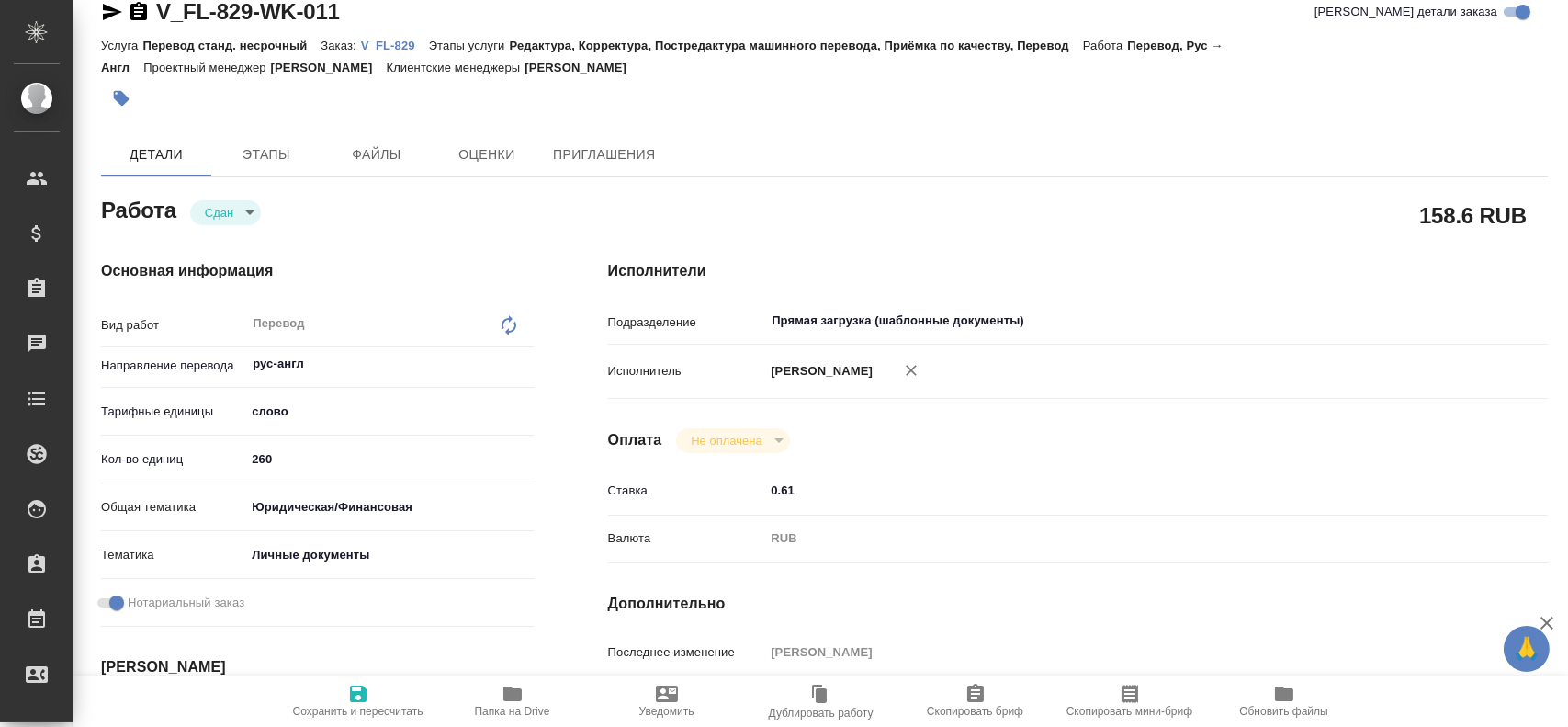
type textarea "x"
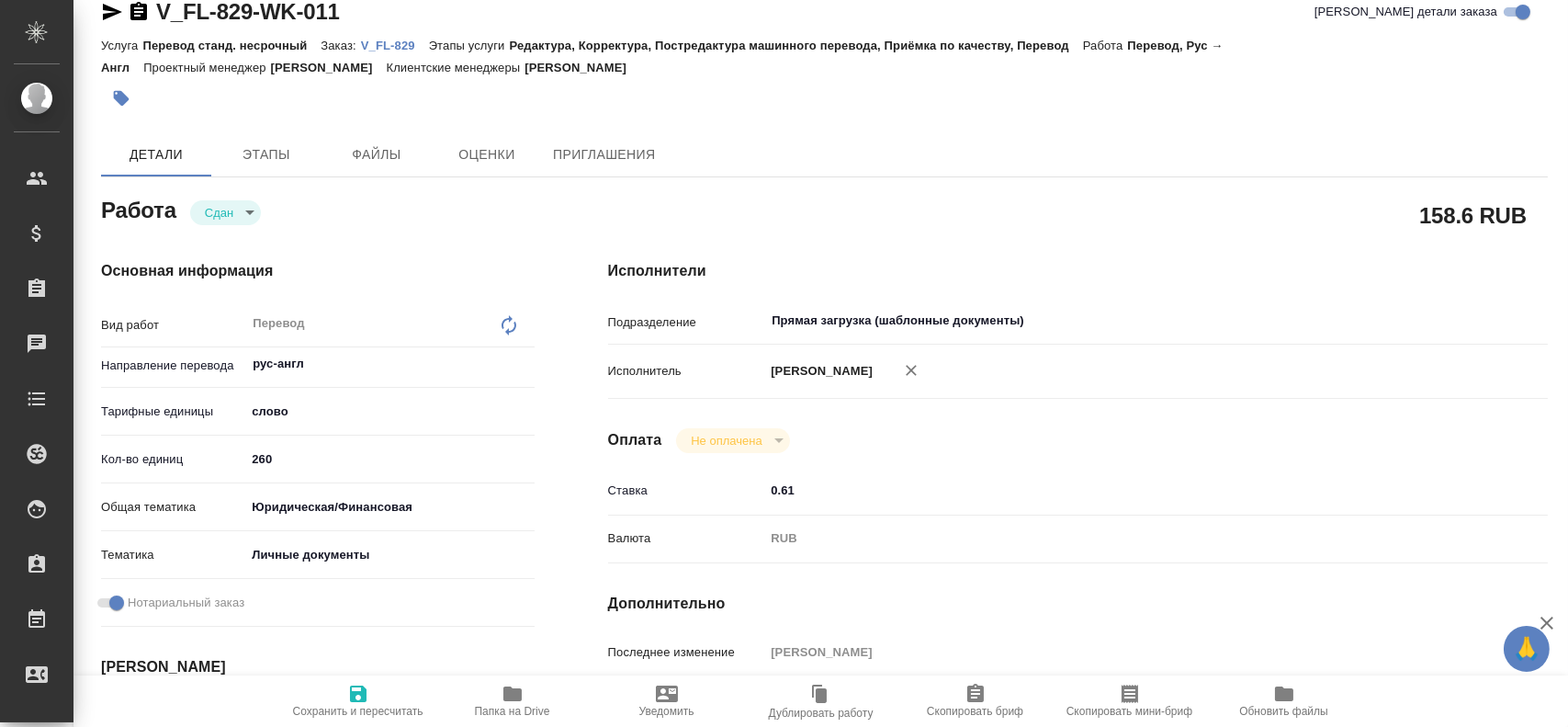
type textarea "x"
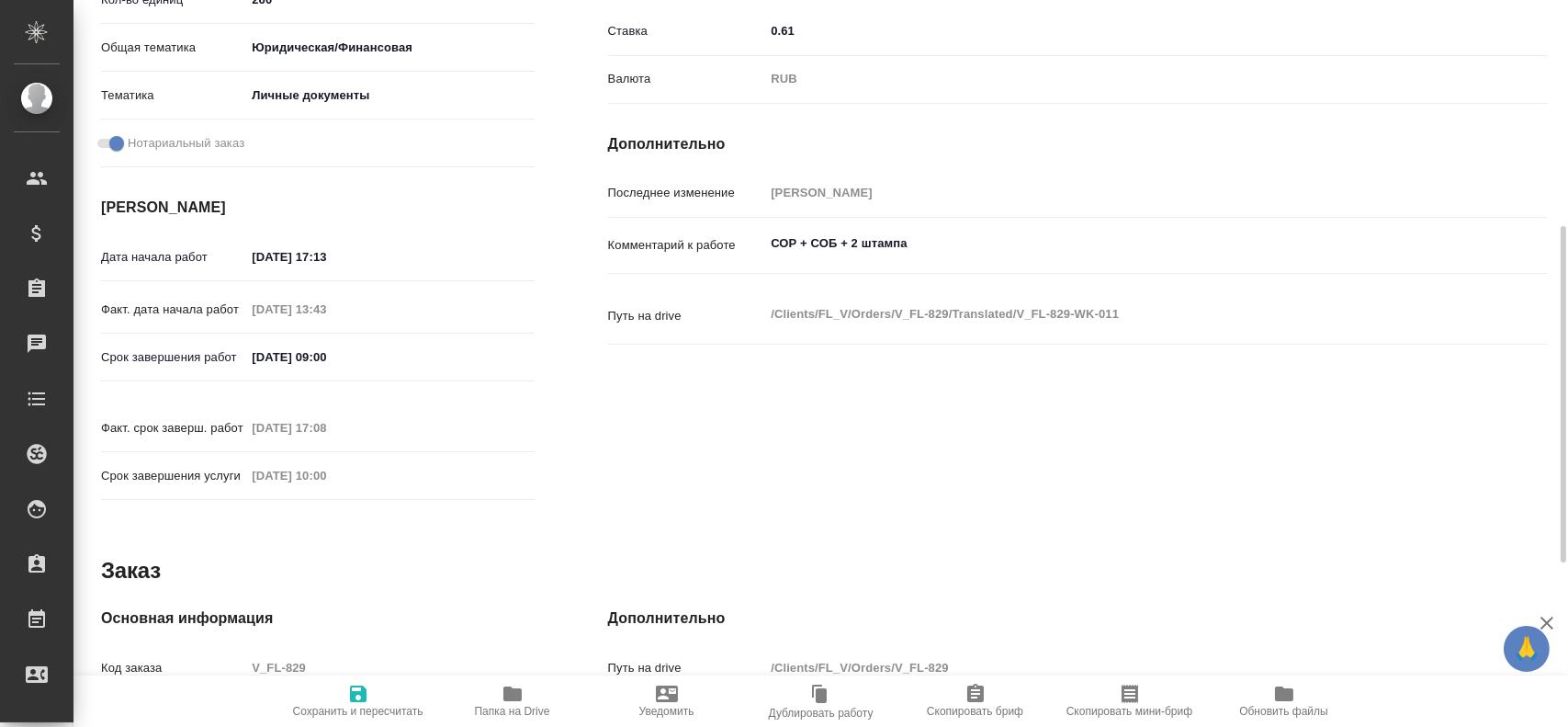
scroll to position [578, 0]
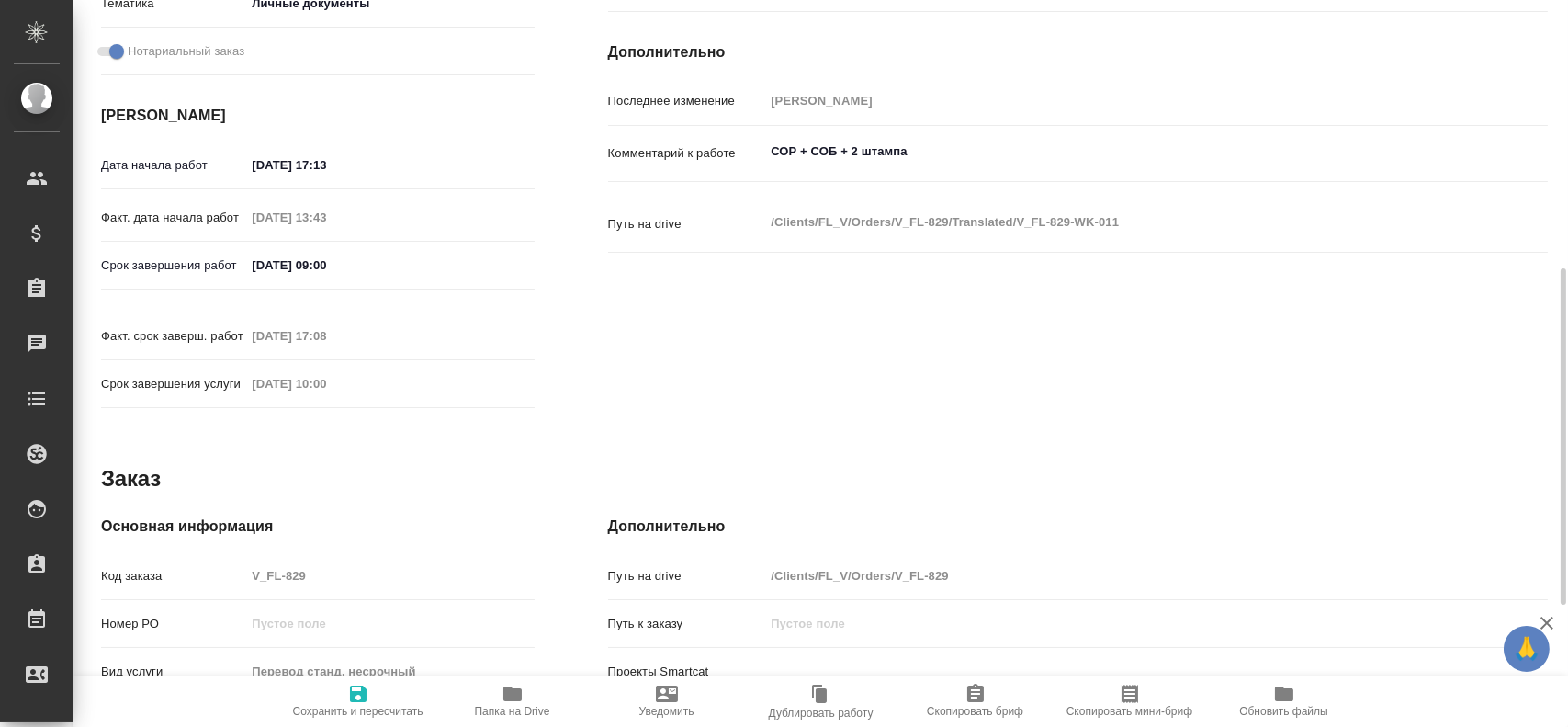
type textarea "x"
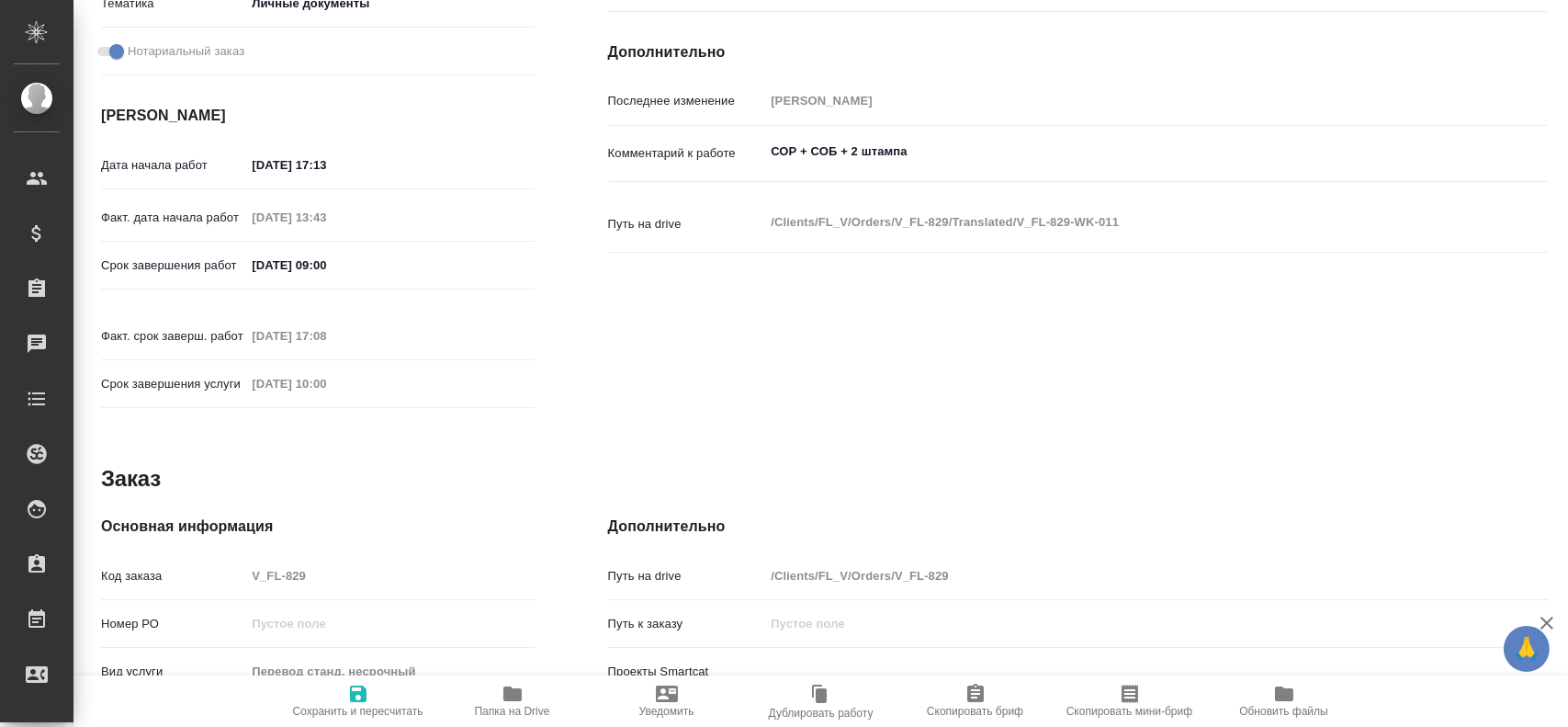
type textarea "x"
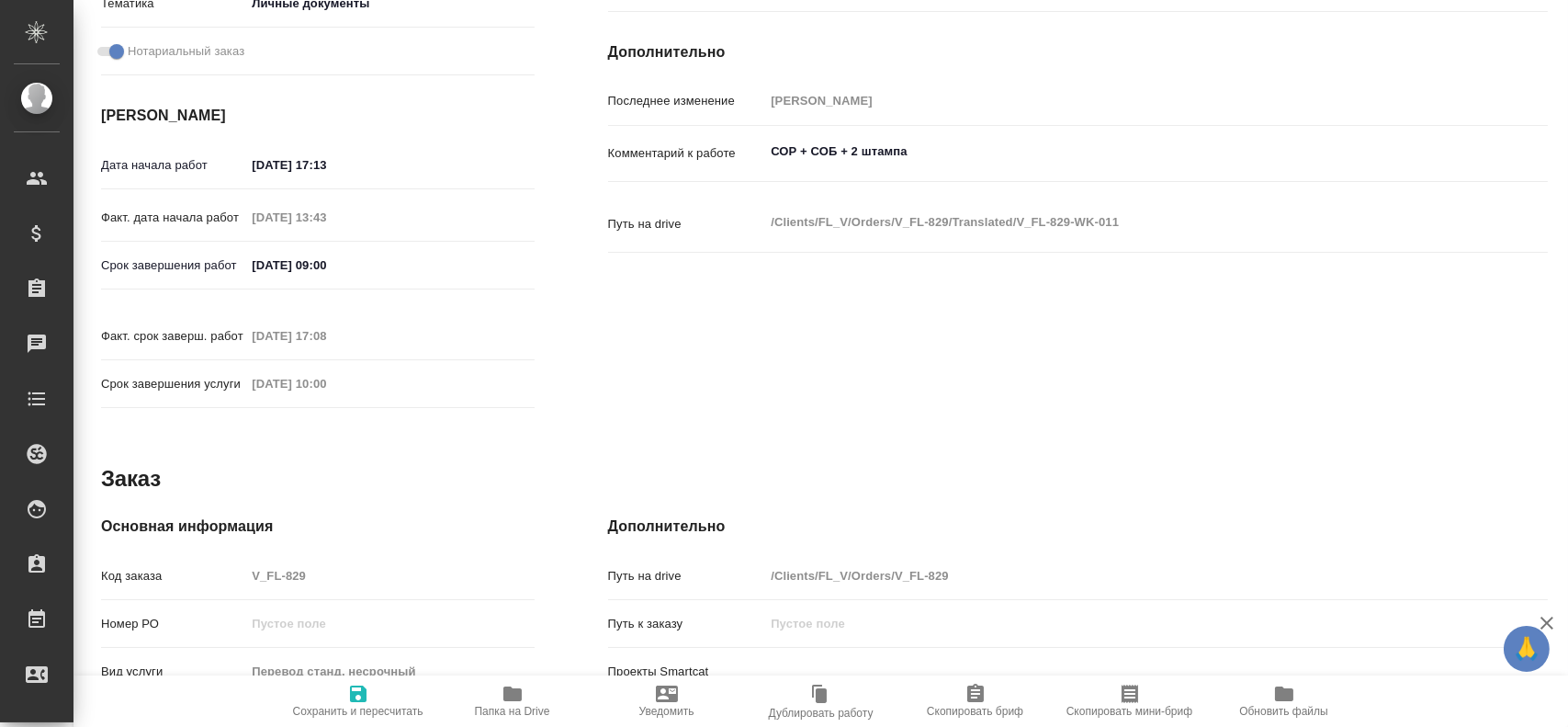
click at [217, 560] on div "Код заказа V_FL-829" at bounding box center [318, 576] width 434 height 32
type textarea "x"
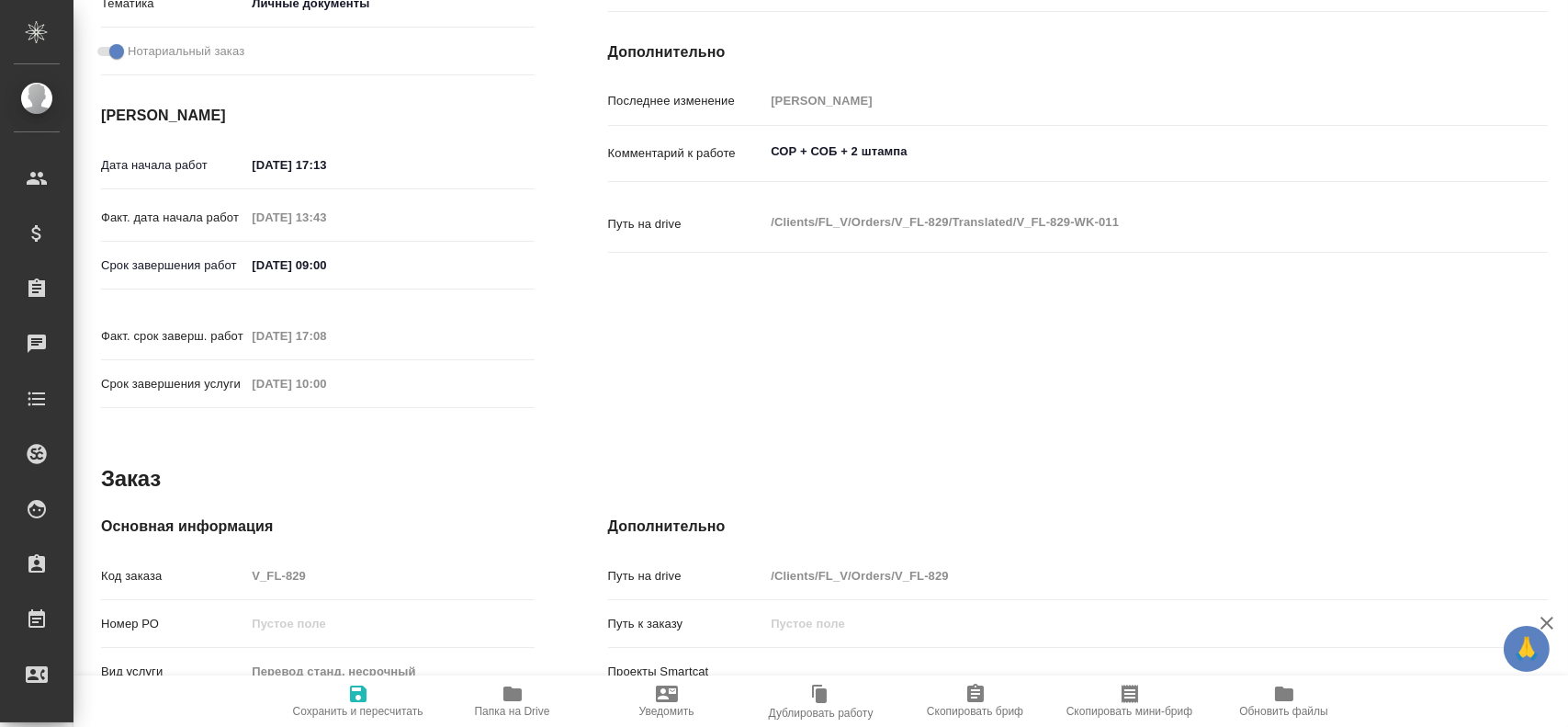
type textarea "x"
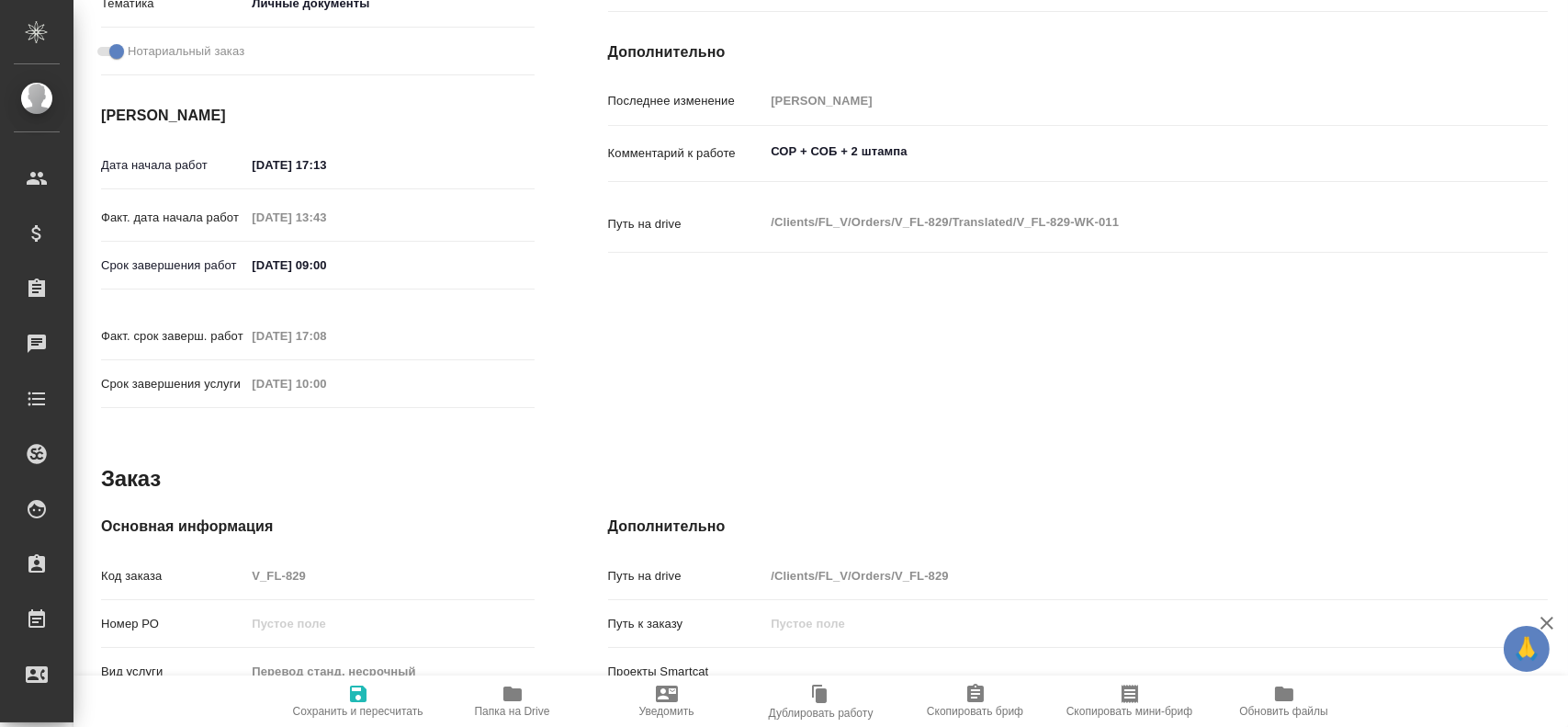
type textarea "x"
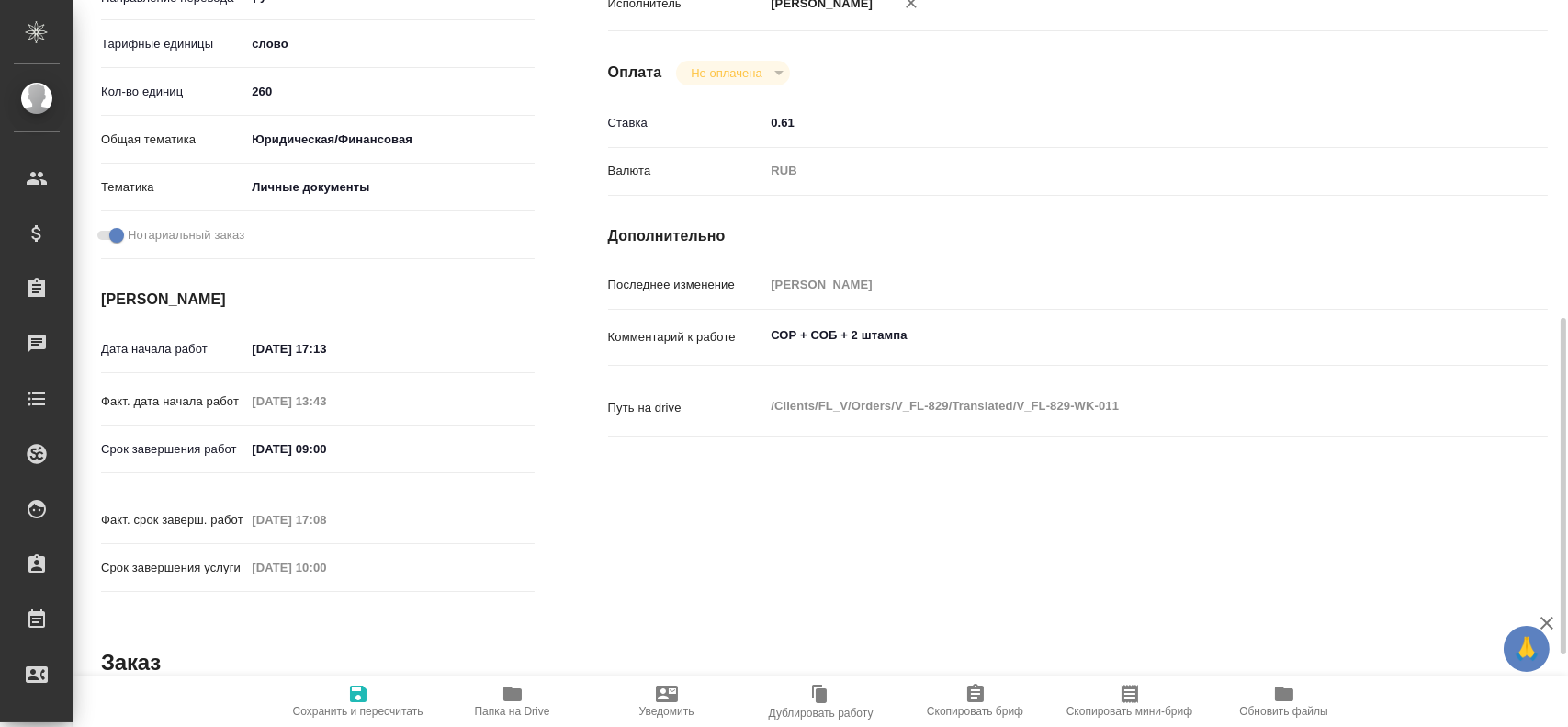
type textarea "x"
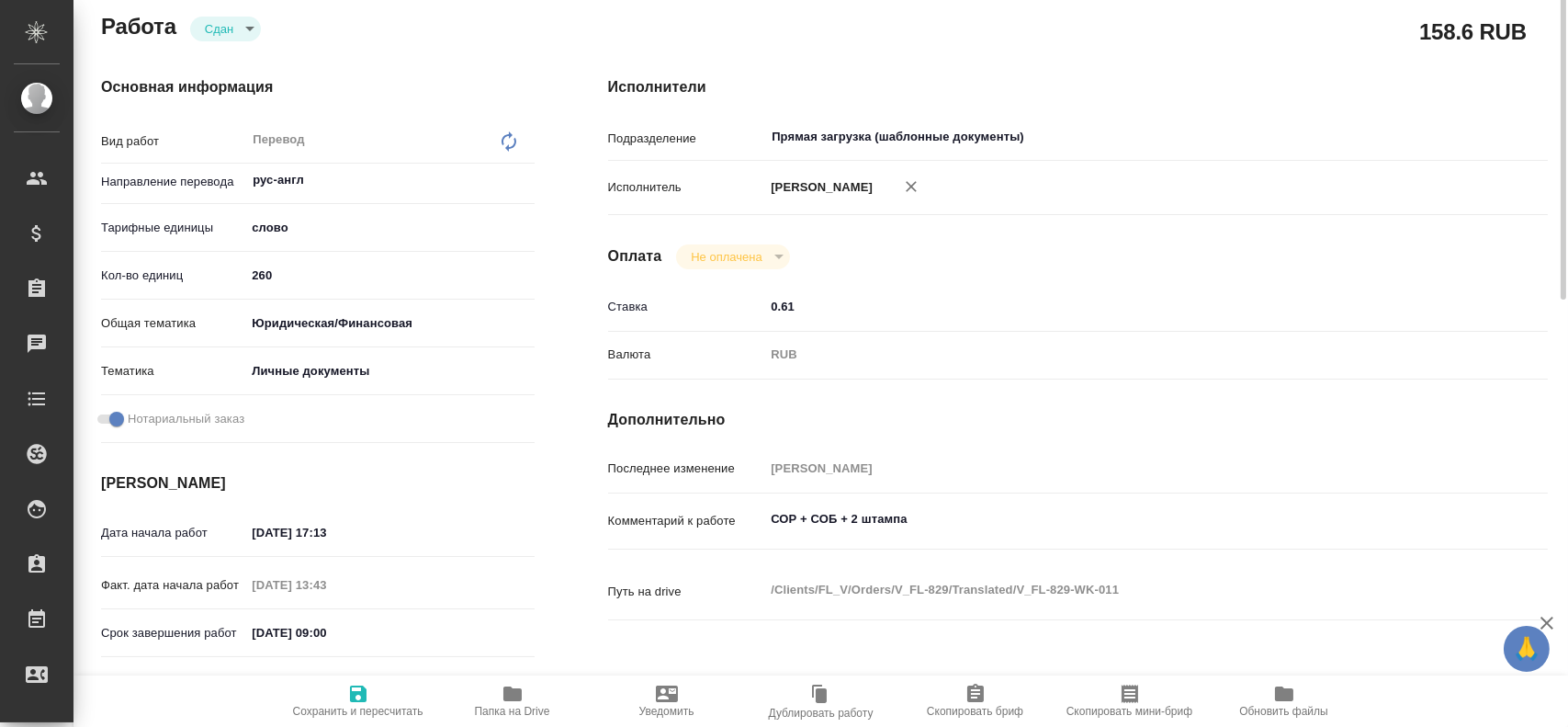
scroll to position [119, 0]
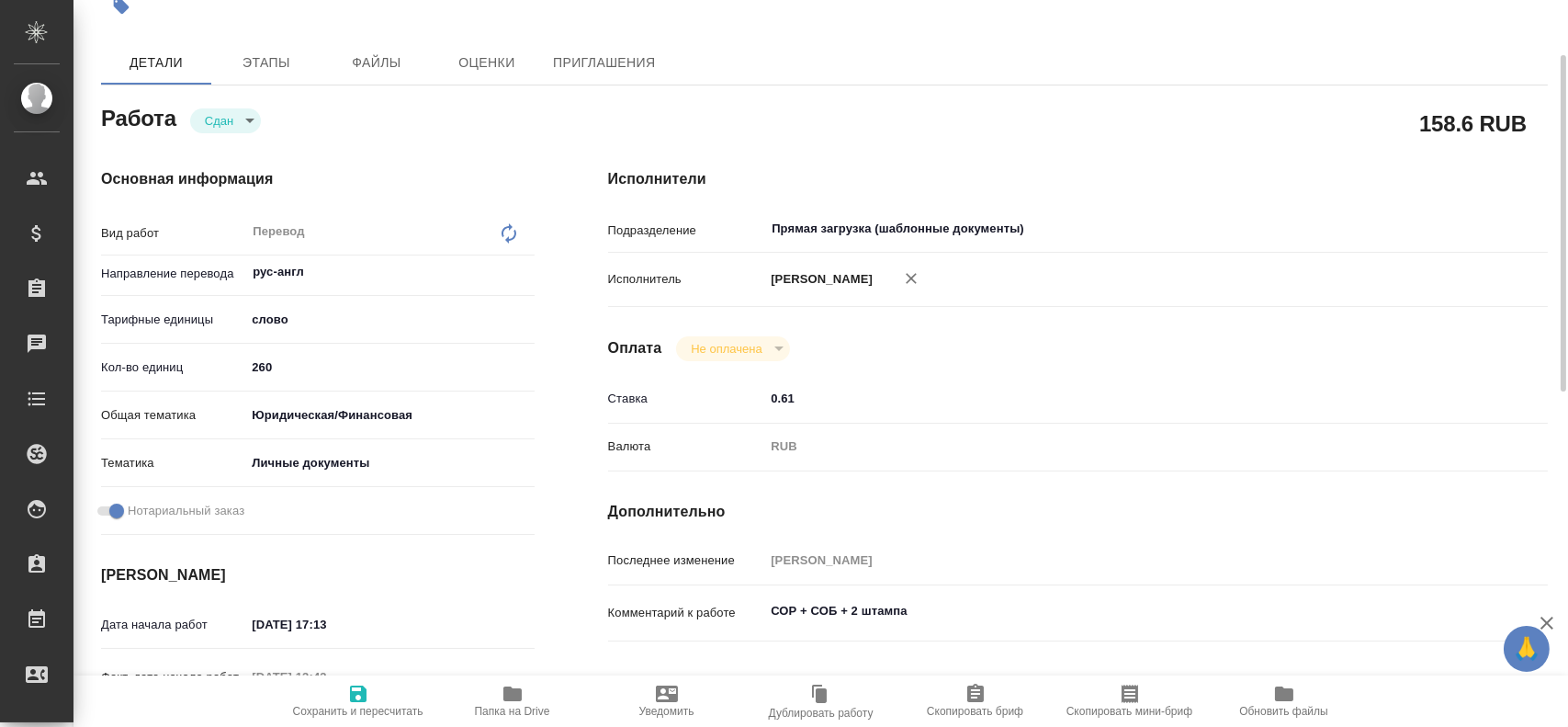
type textarea "x"
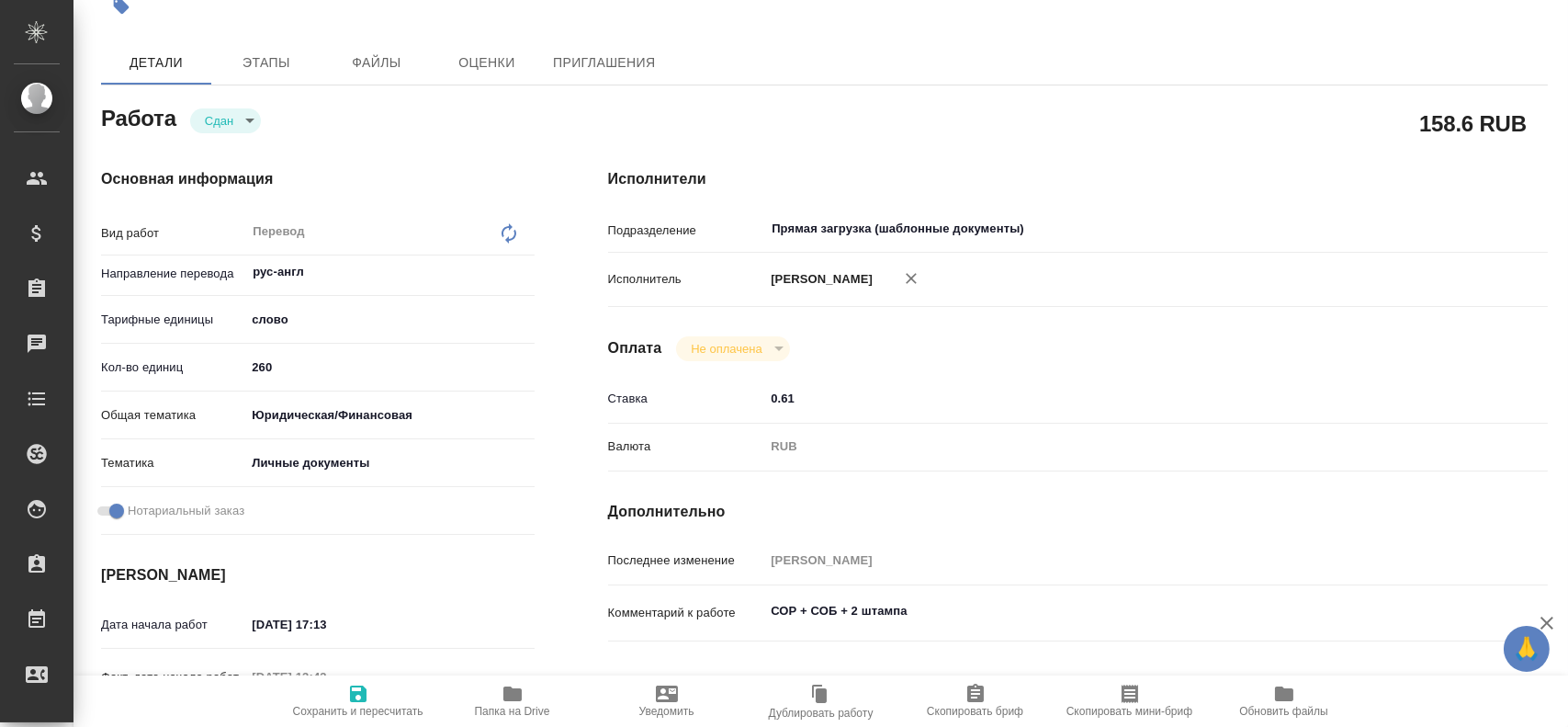
type textarea "x"
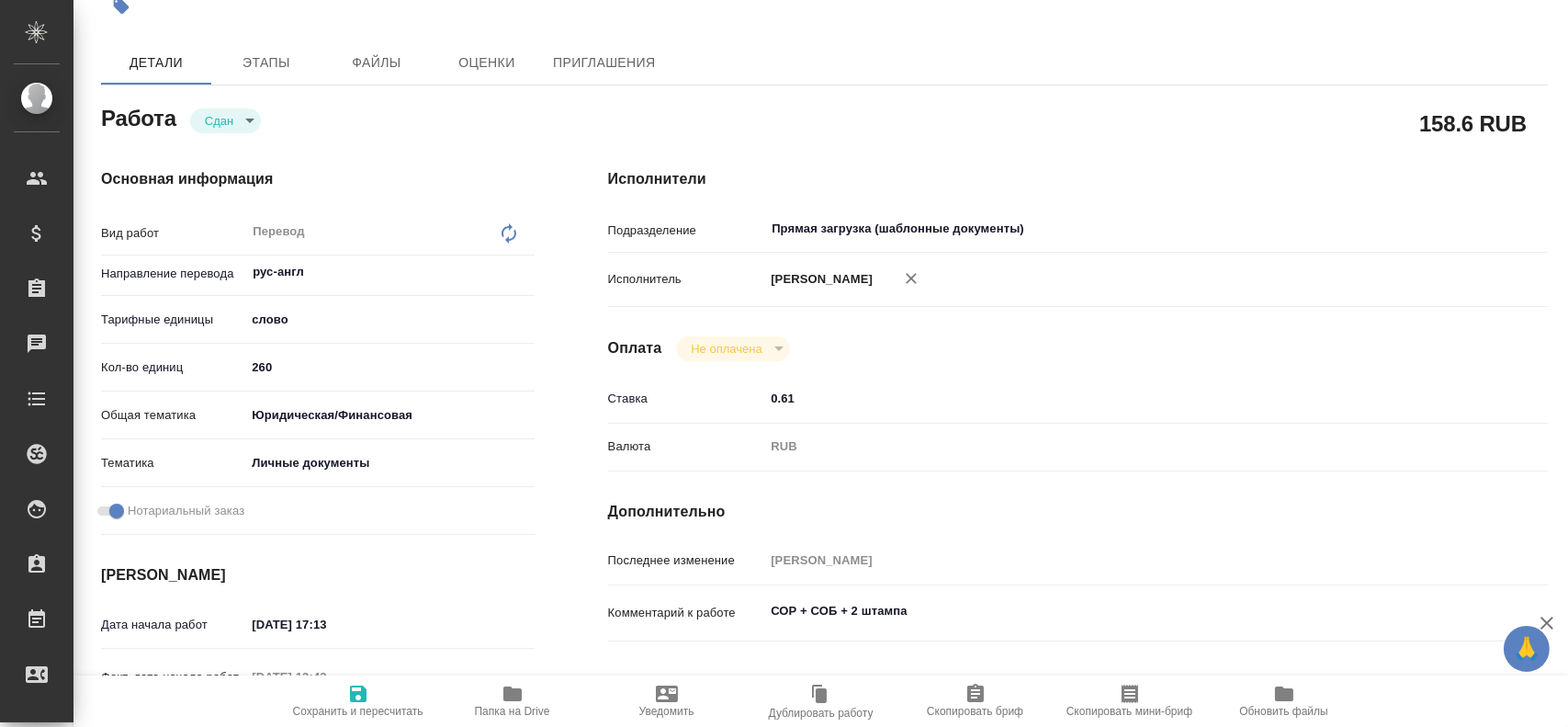
type textarea "x"
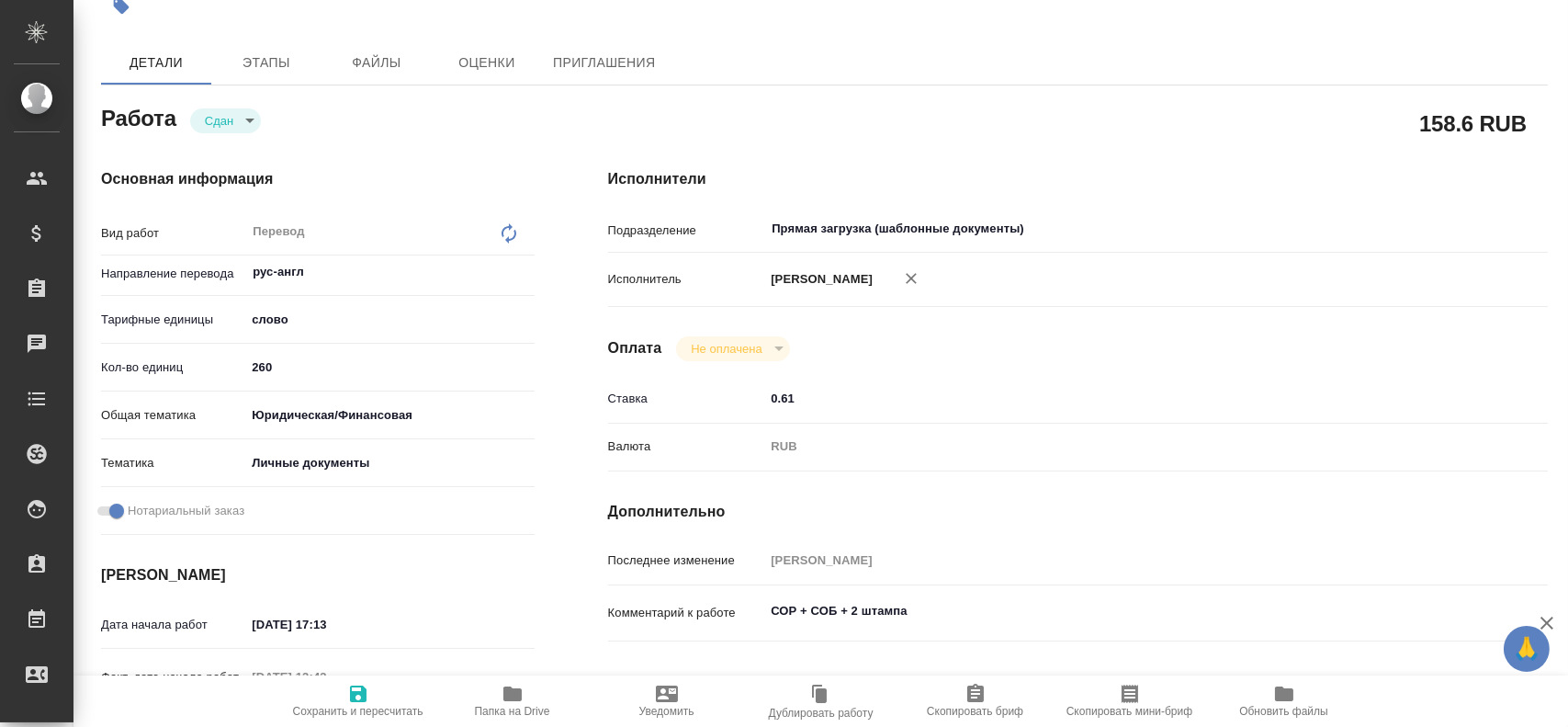
type textarea "x"
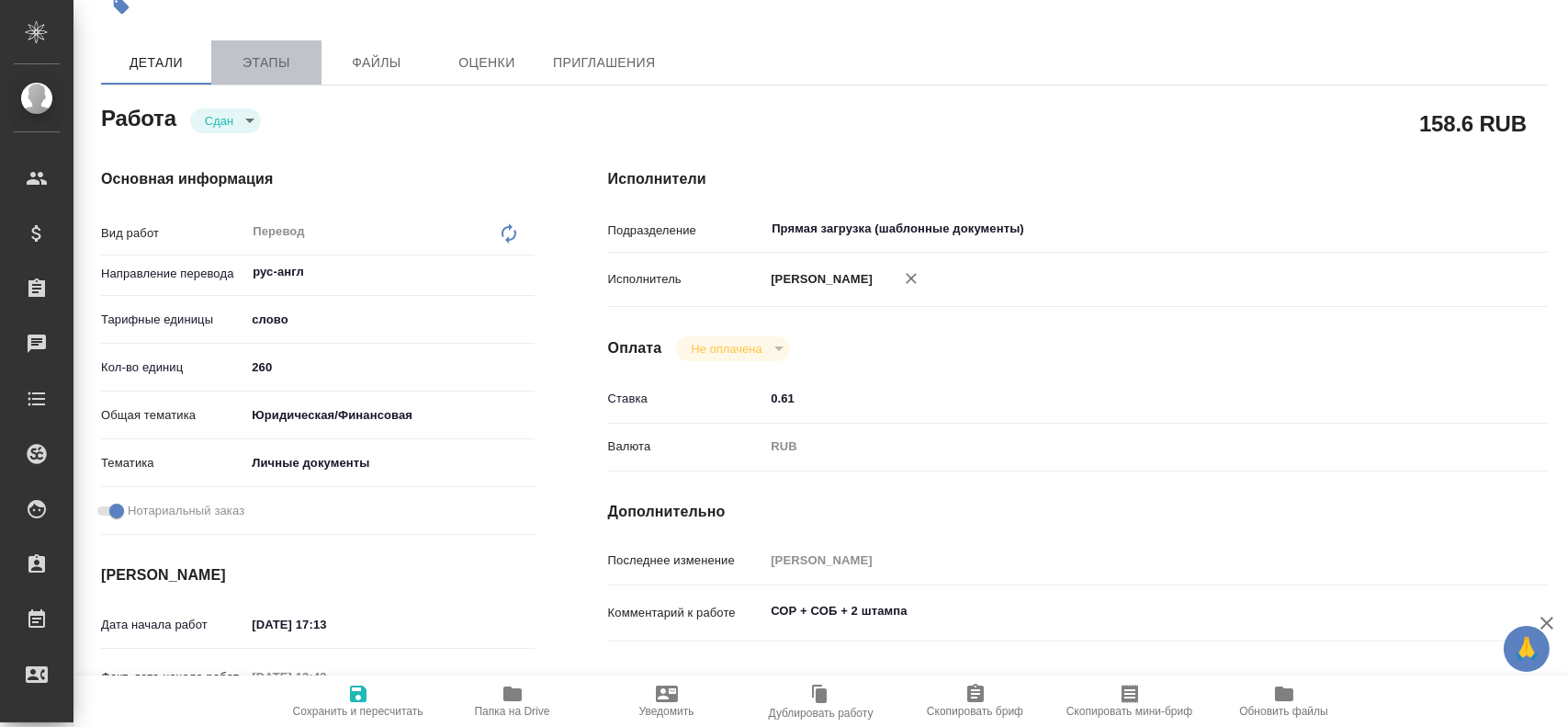
click at [280, 75] on button "Этапы" at bounding box center [267, 62] width 110 height 44
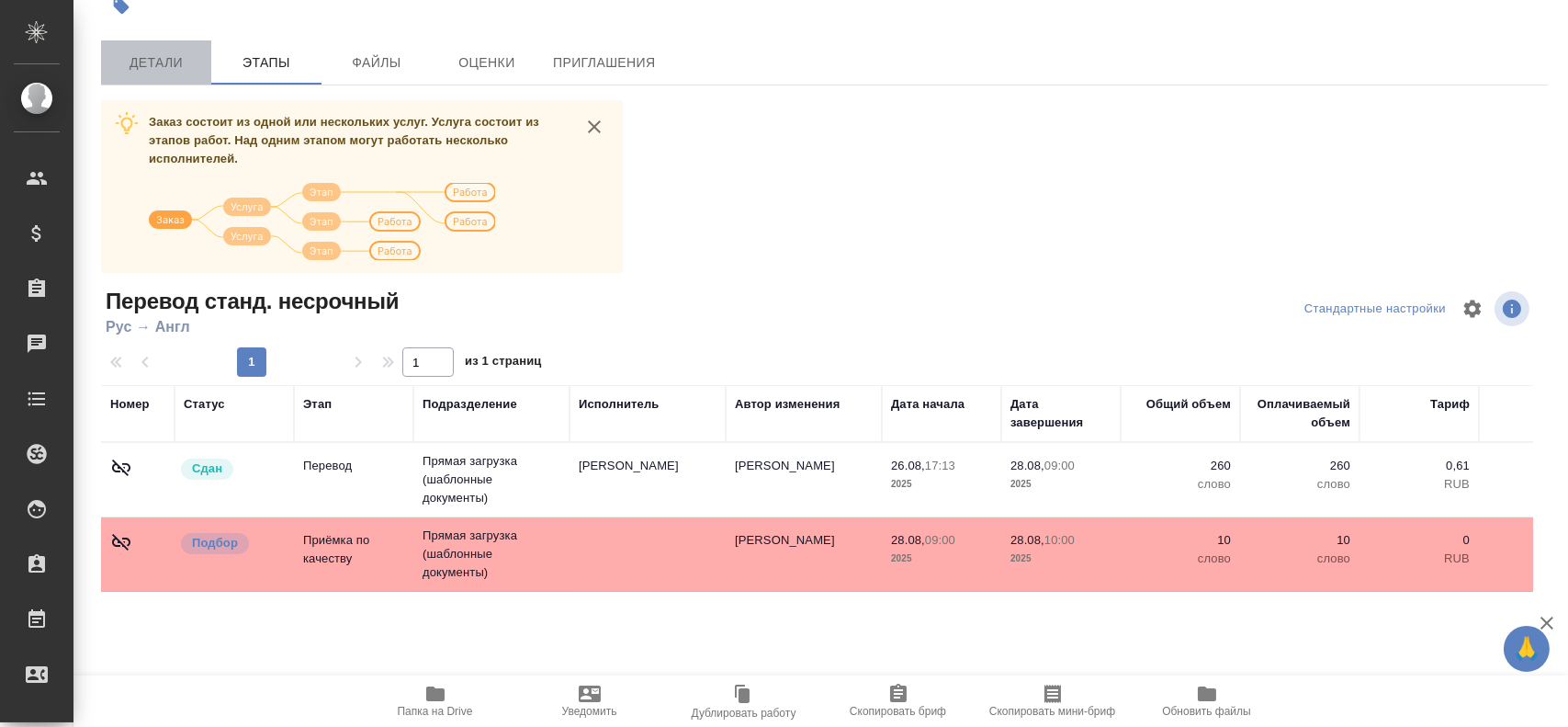
click at [147, 74] on button "Детали" at bounding box center [156, 62] width 110 height 44
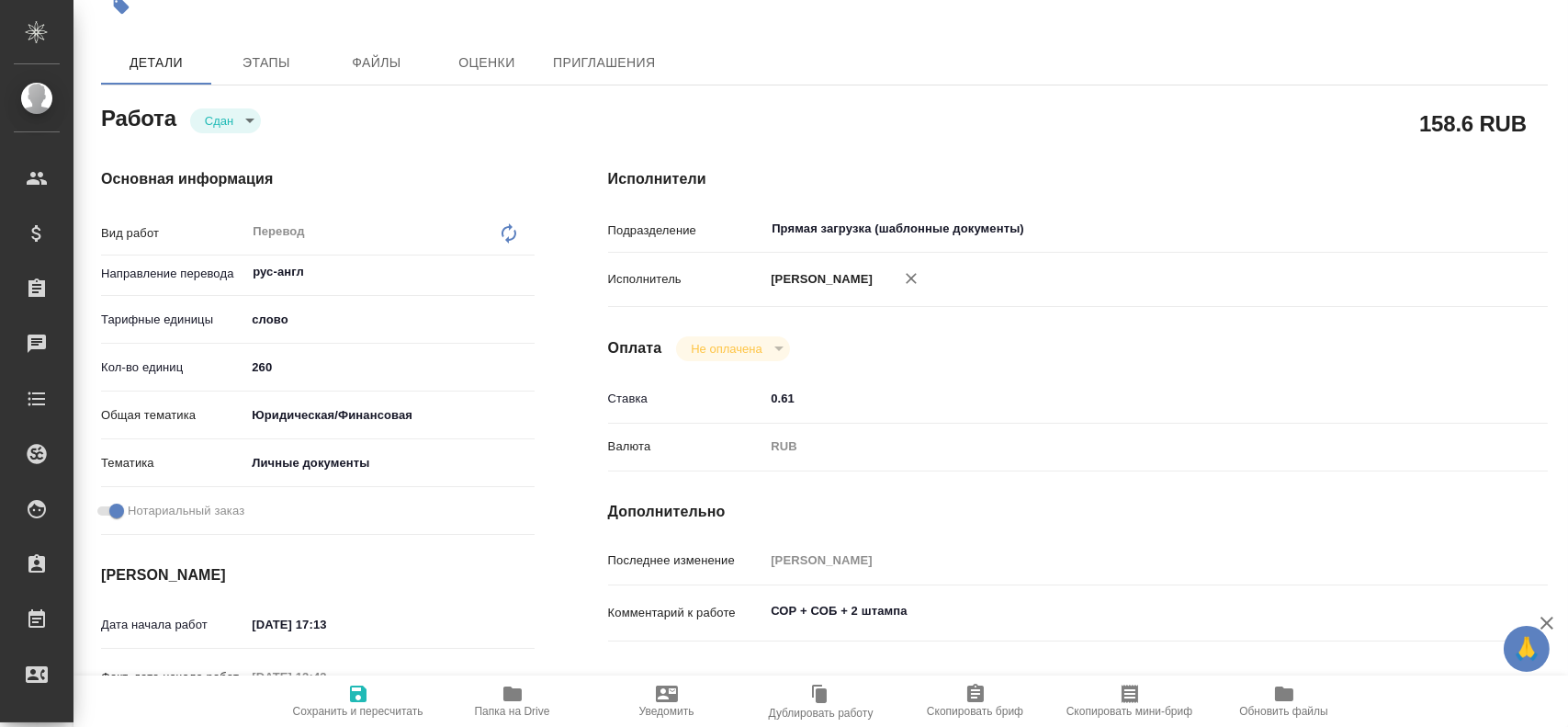
type textarea "x"
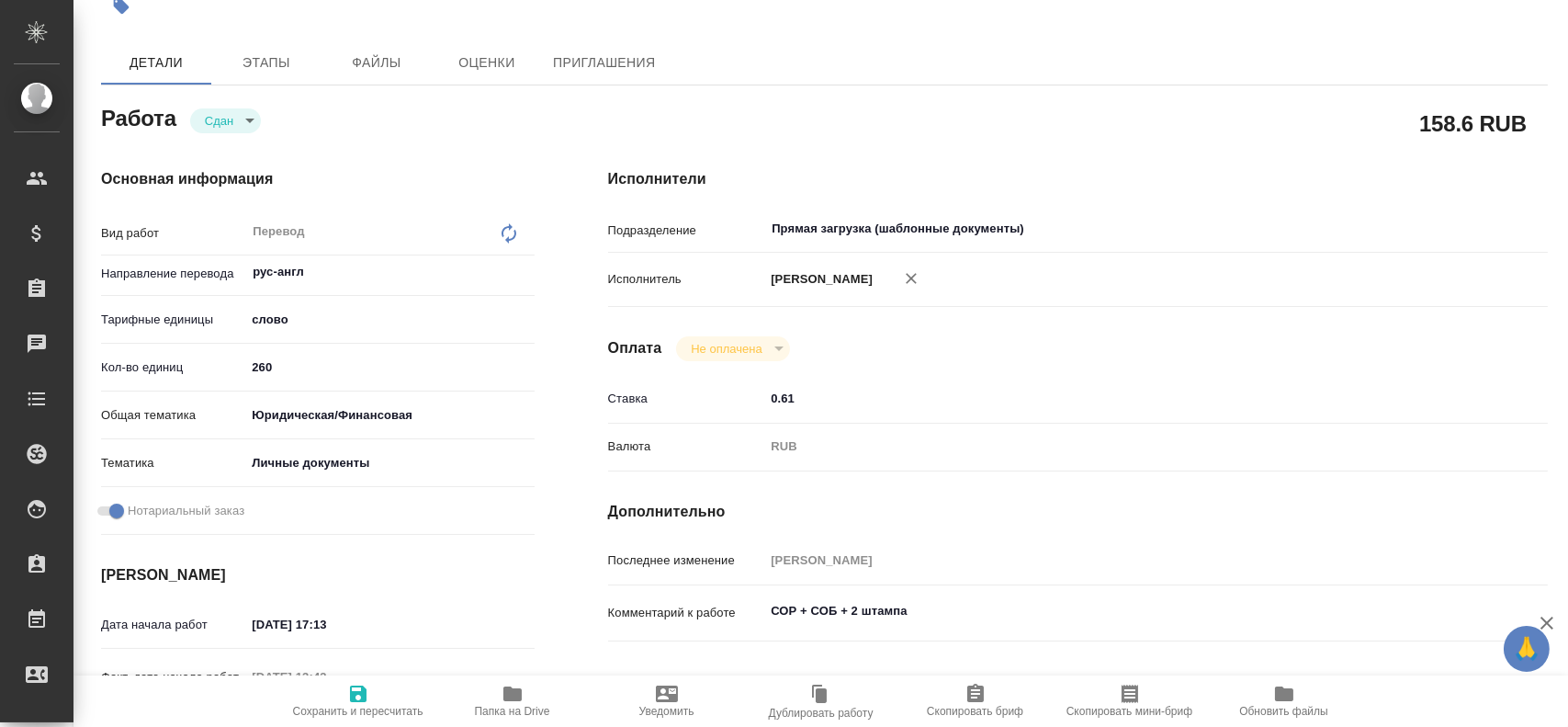
type textarea "x"
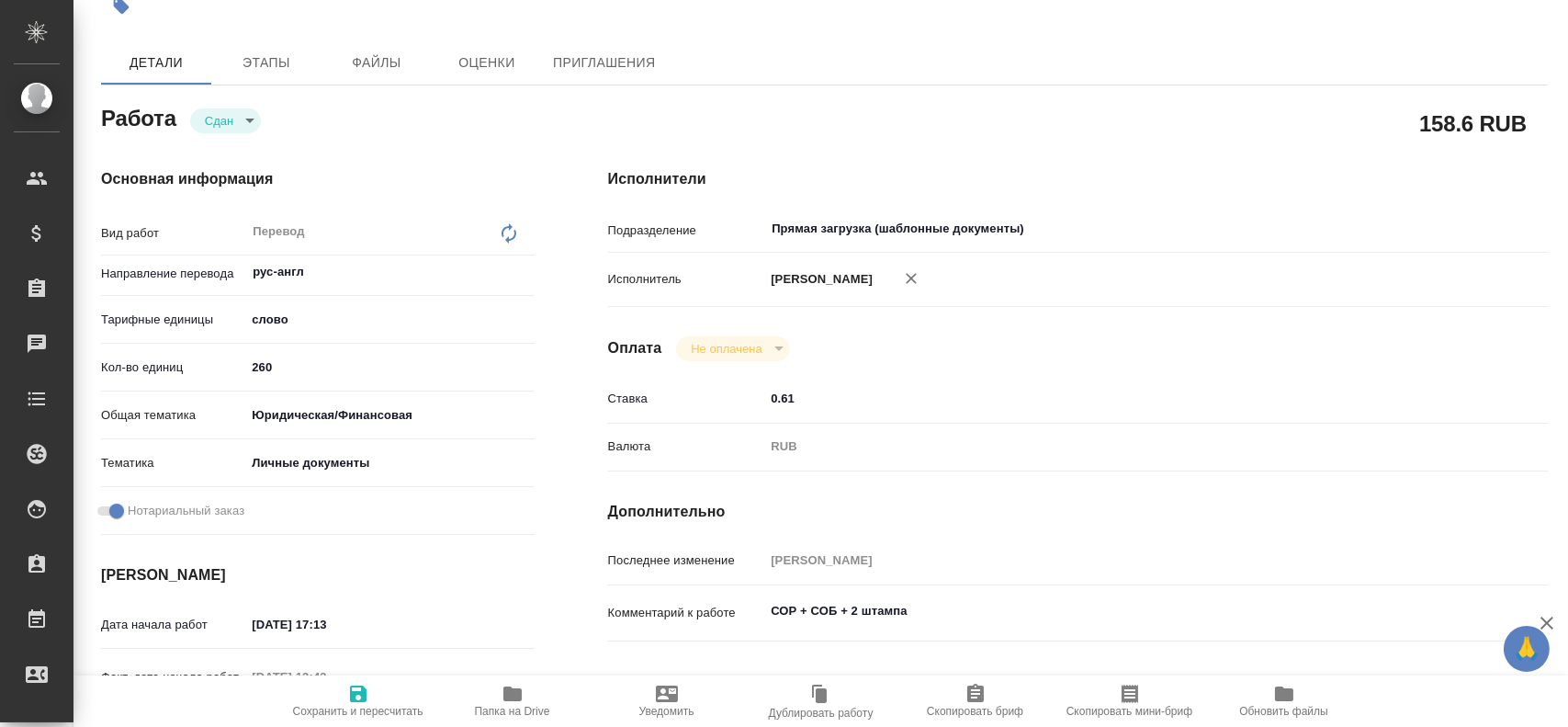
type textarea "x"
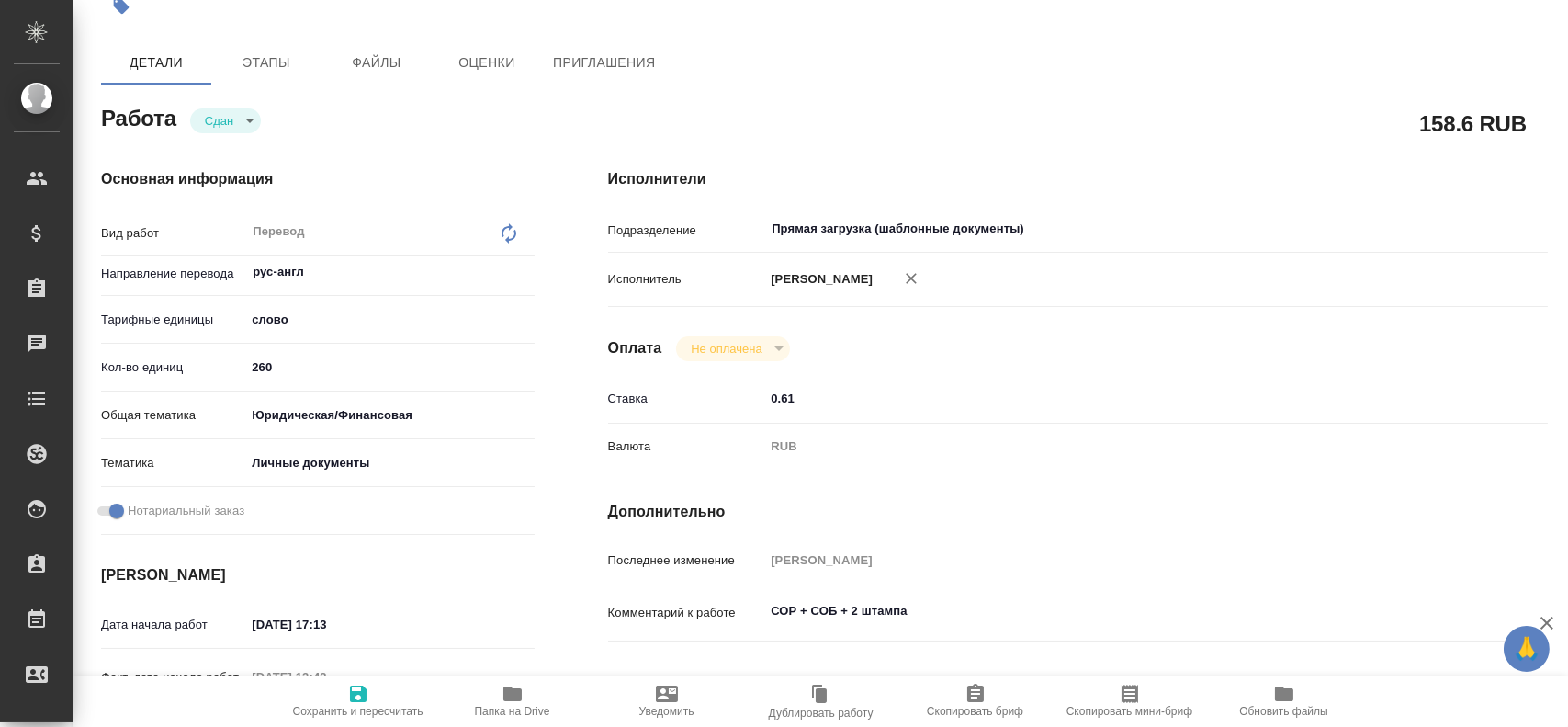
type textarea "x"
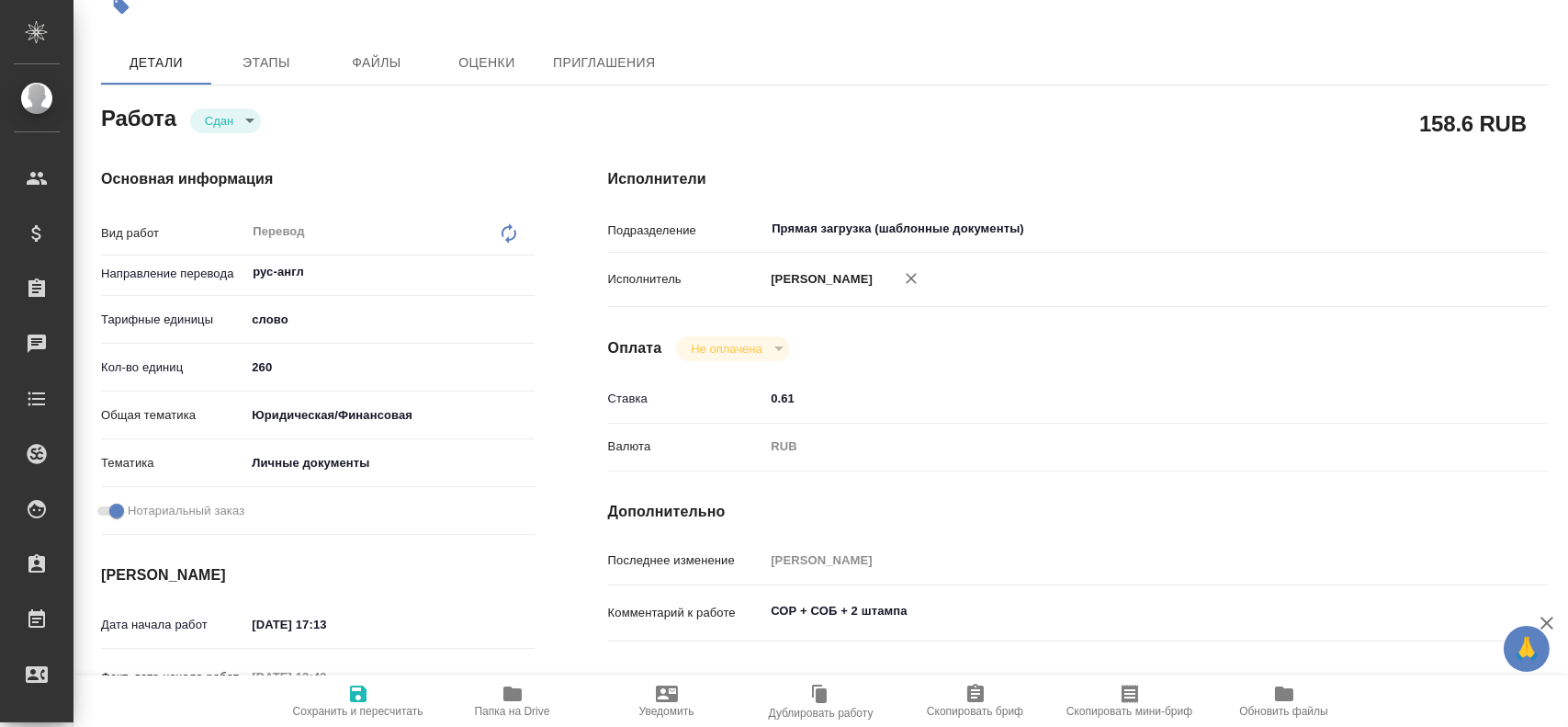
type textarea "x"
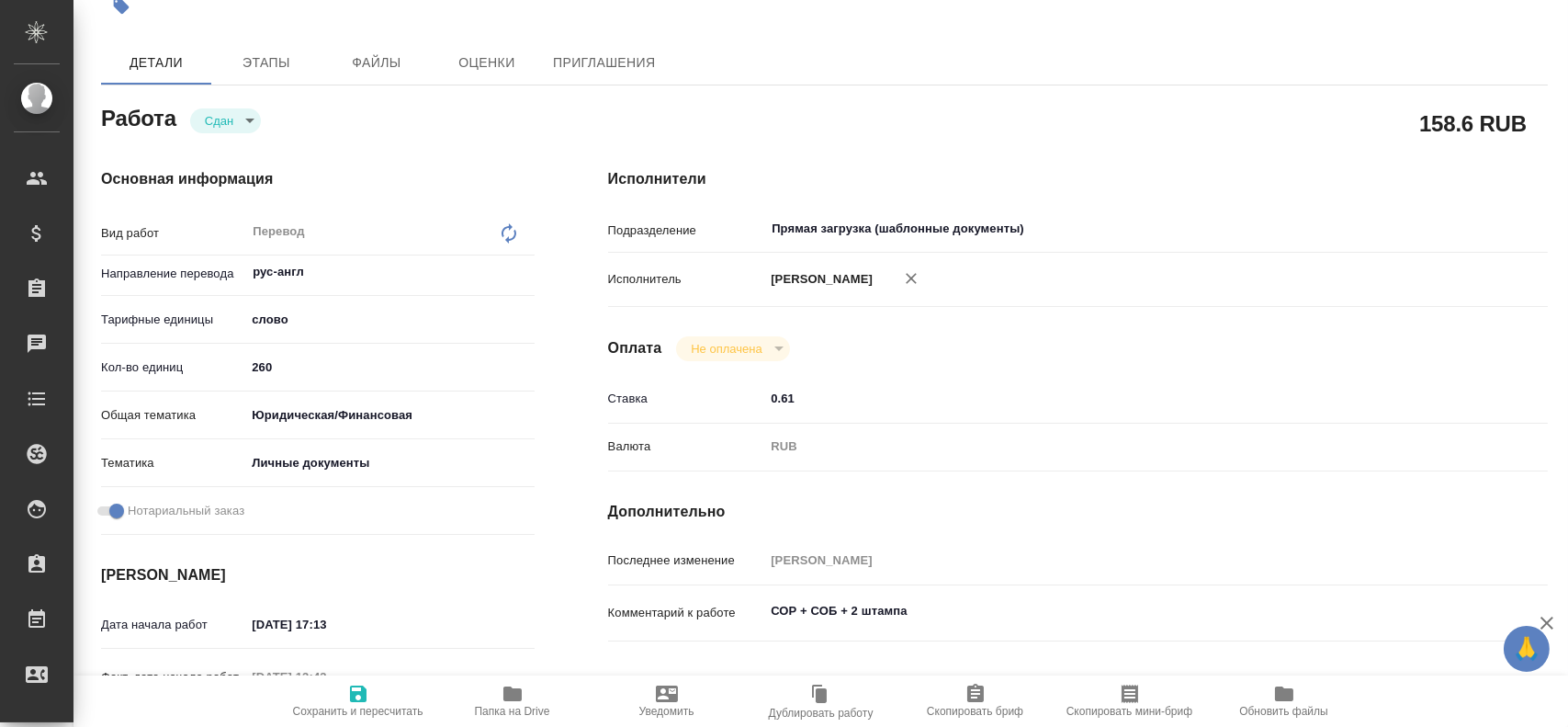
type textarea "x"
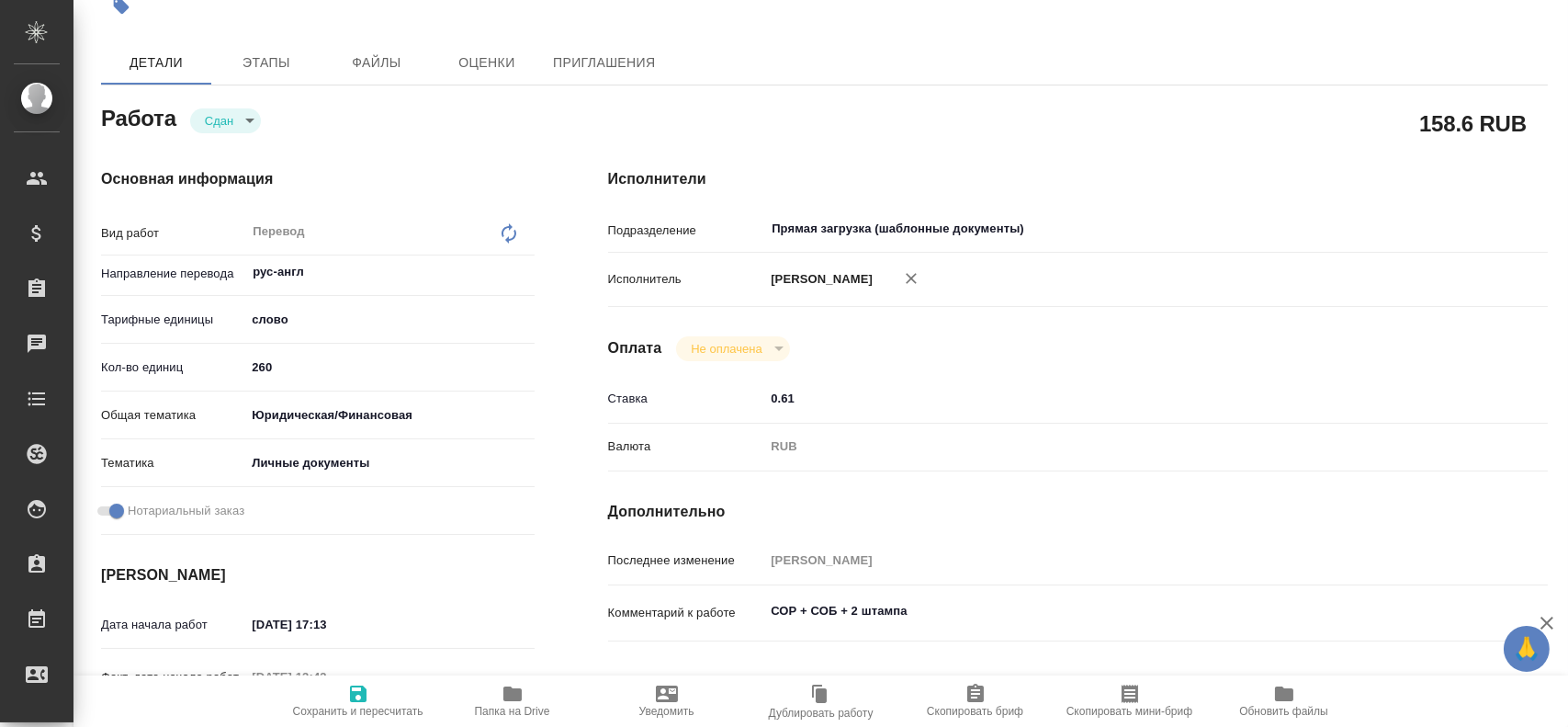
type textarea "x"
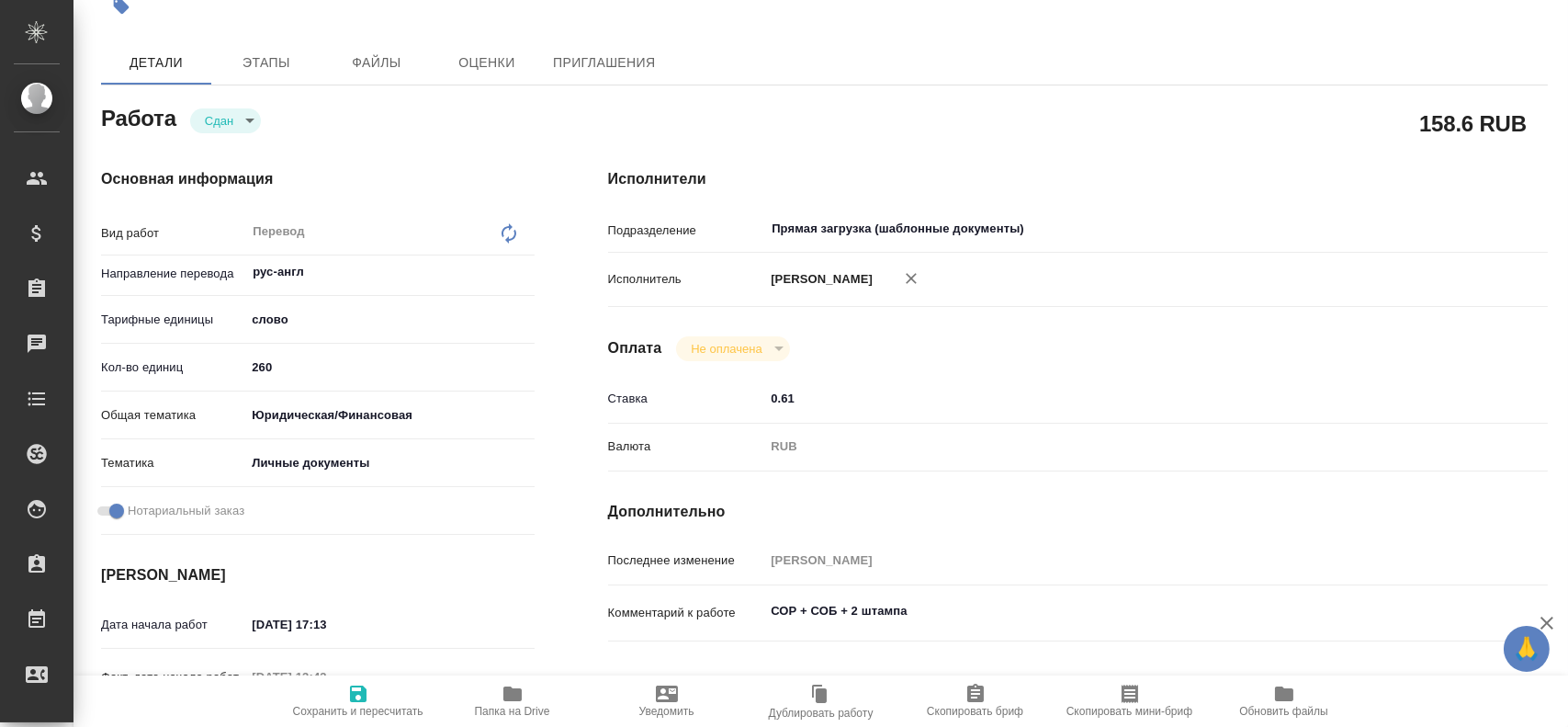
type textarea "x"
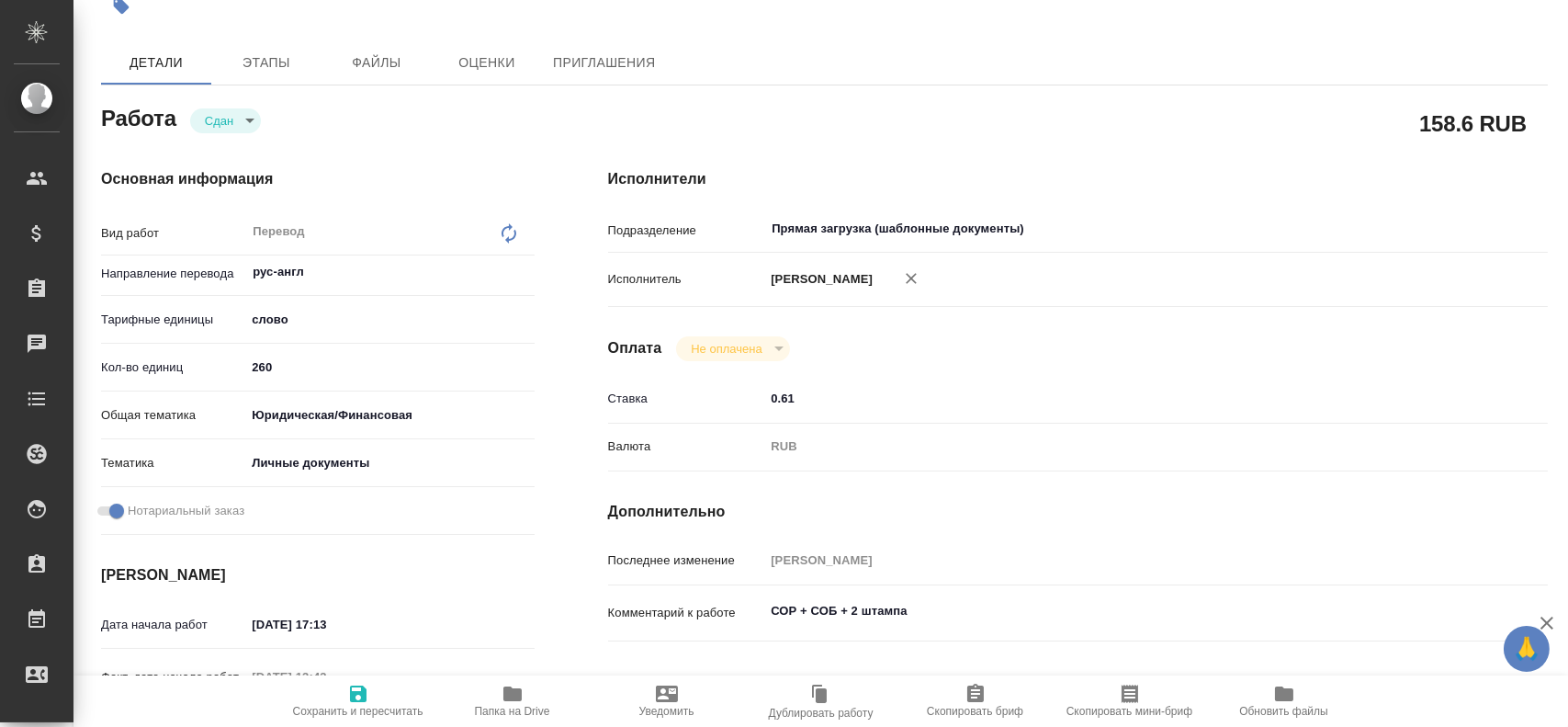
type textarea "x"
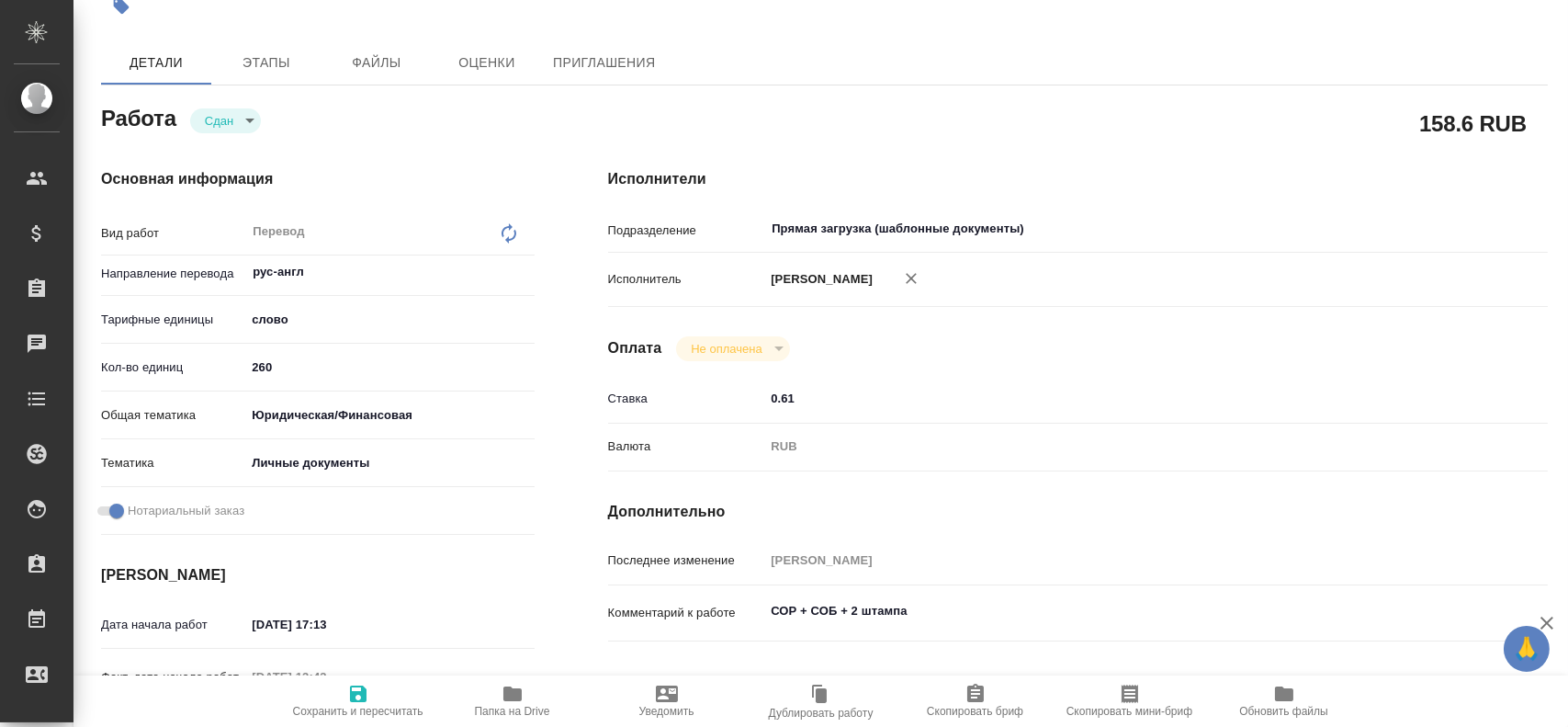
type textarea "x"
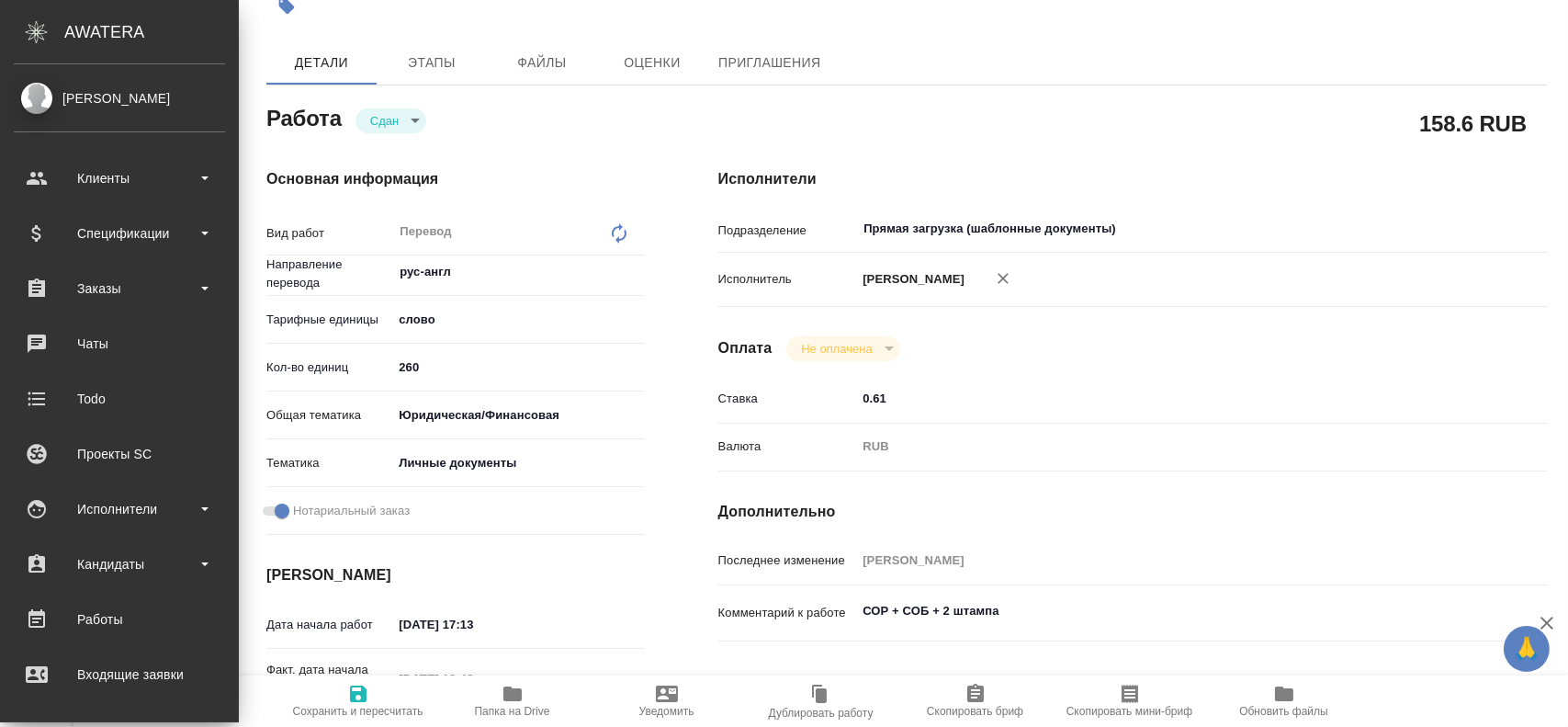
type textarea "x"
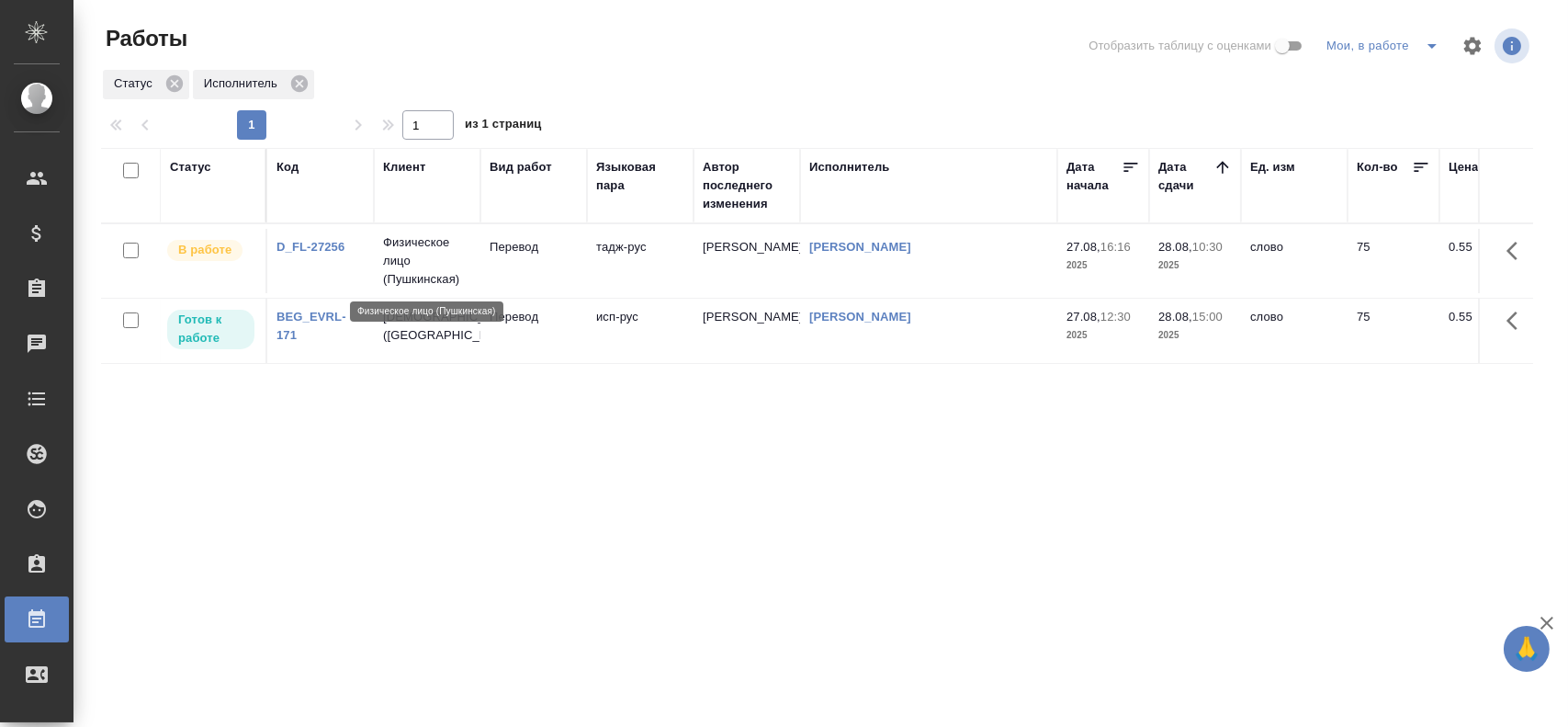
click at [446, 274] on p "Физическое лицо (Пушкинская)" at bounding box center [427, 261] width 89 height 55
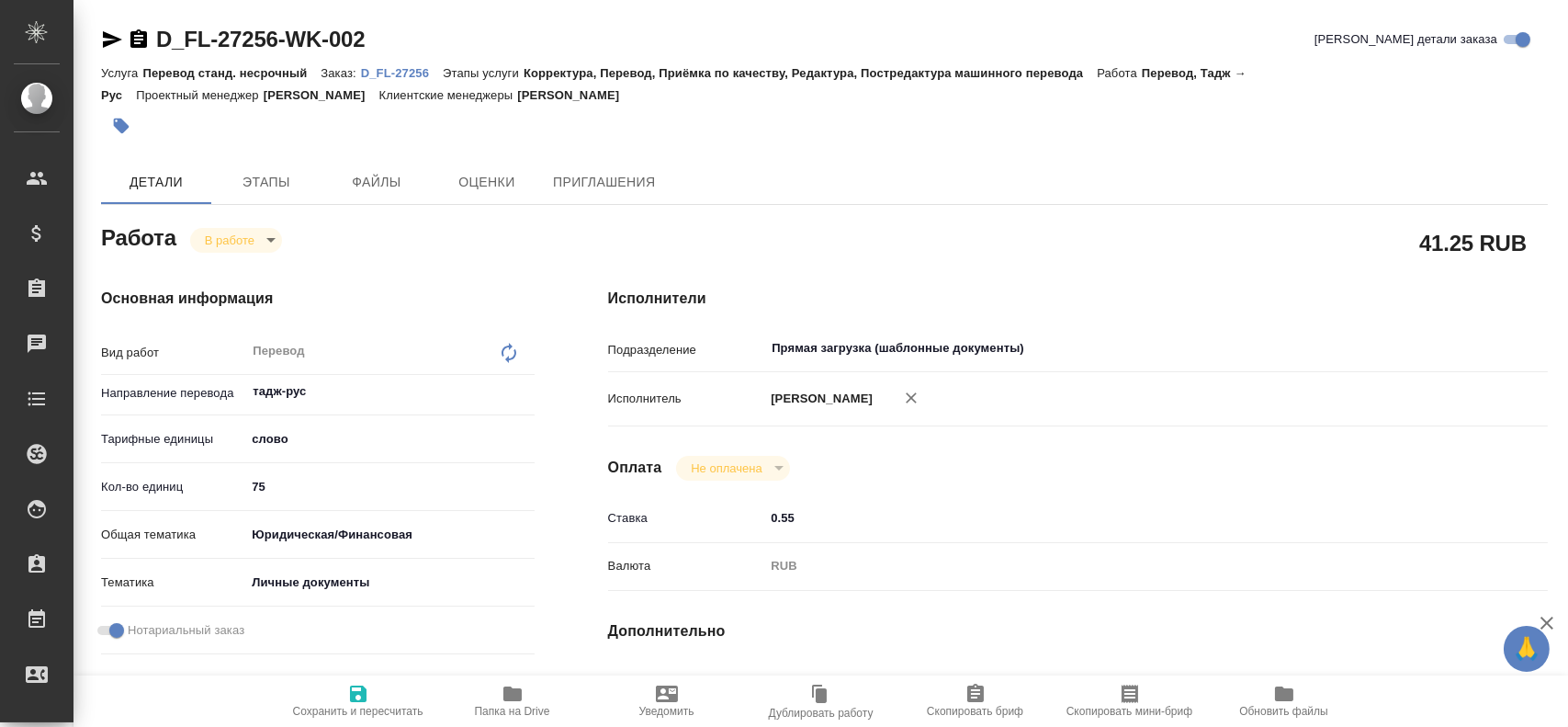
type textarea "x"
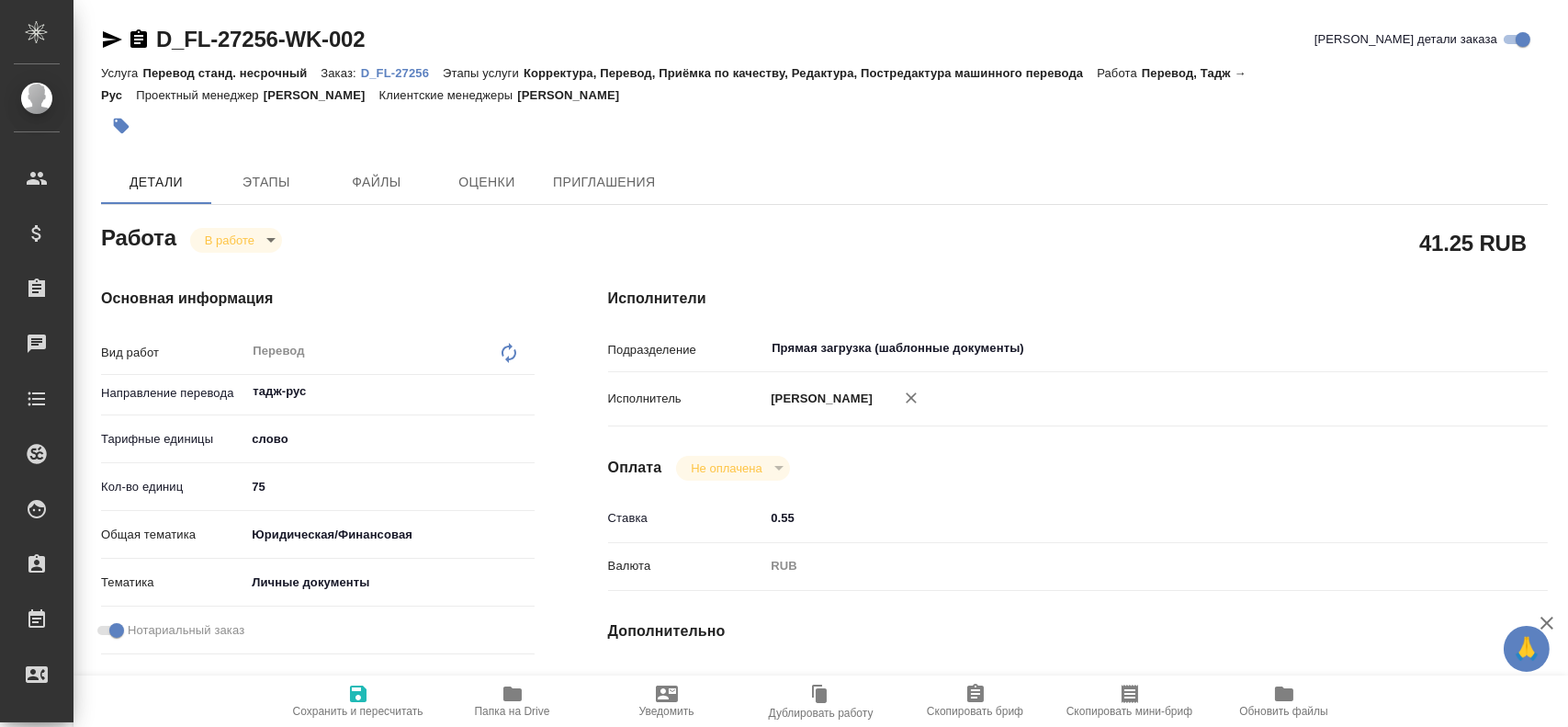
type textarea "x"
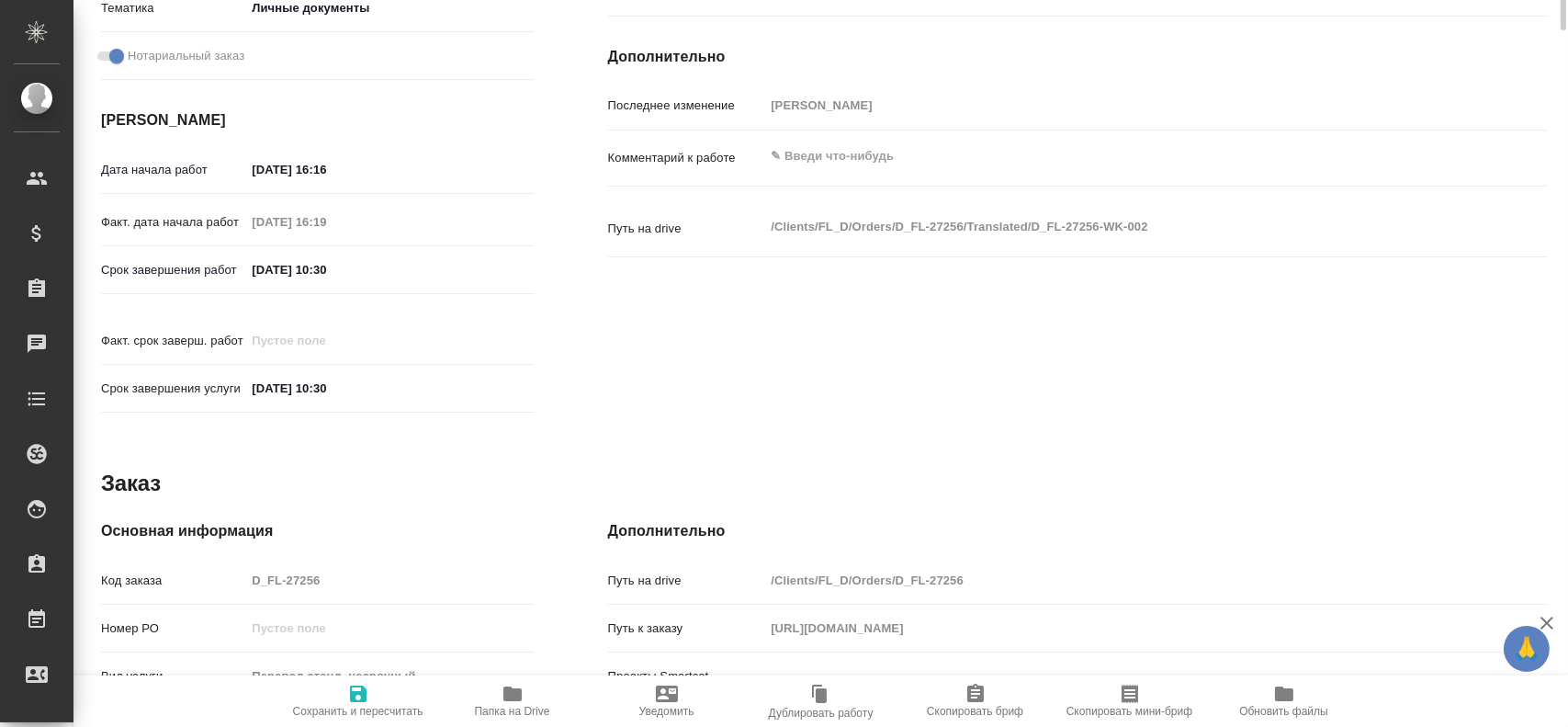
type textarea "x"
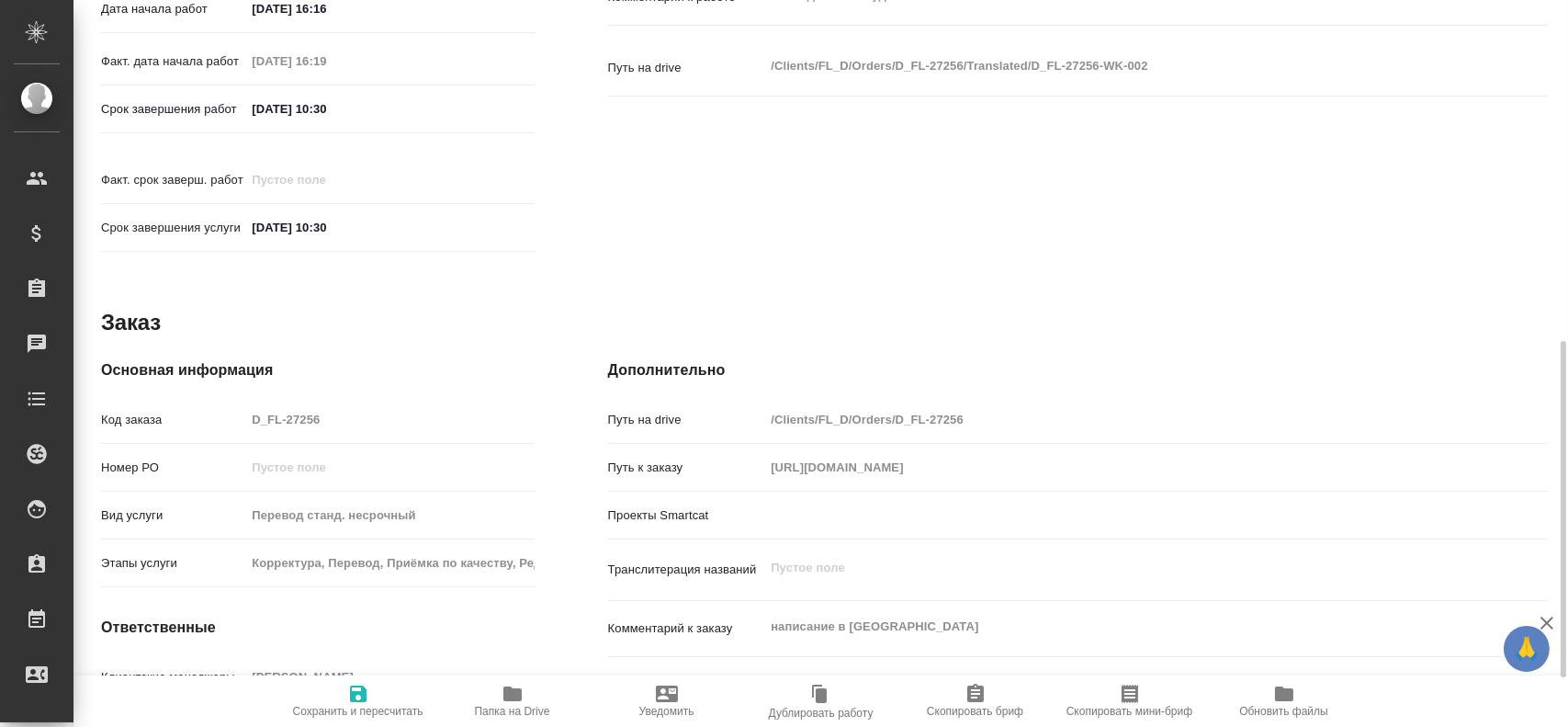
scroll to position [840, 0]
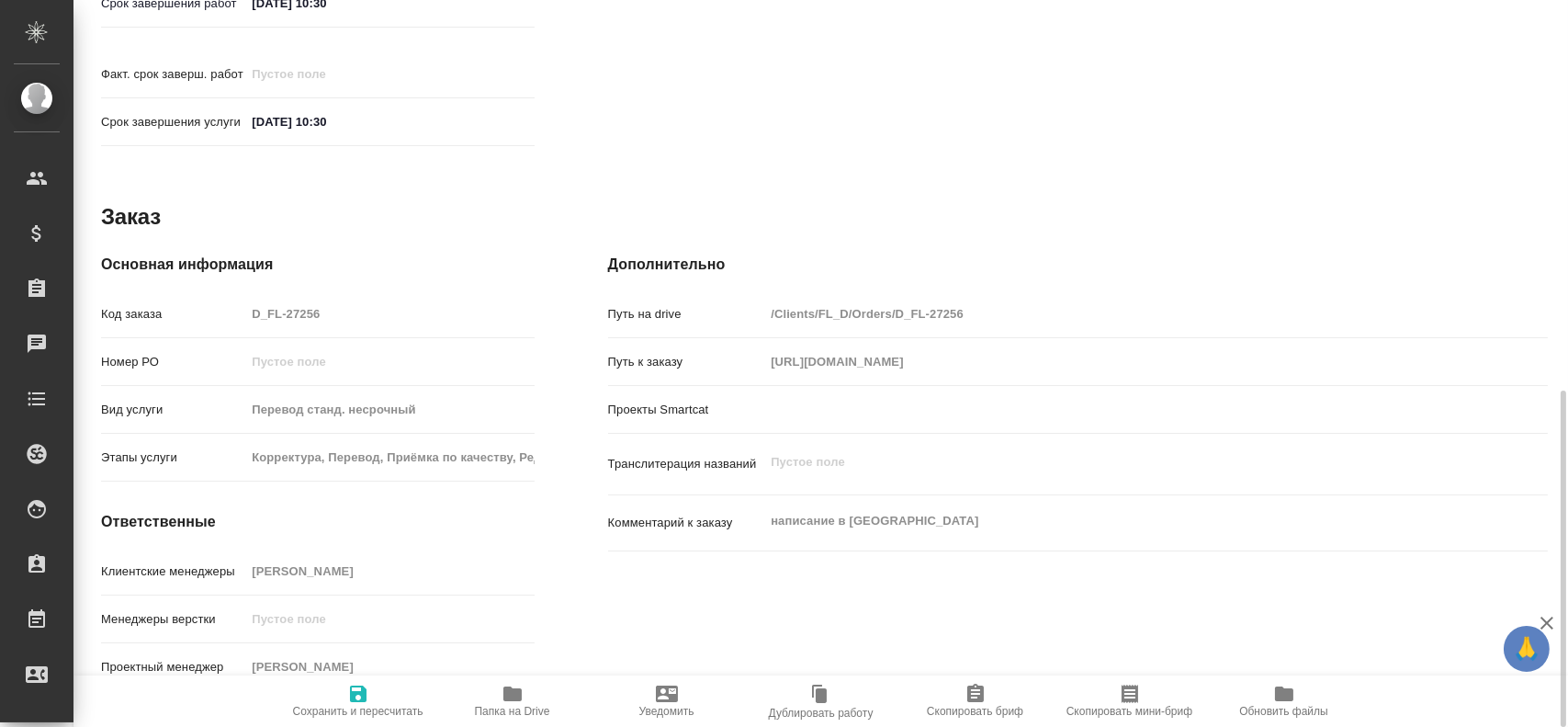
type textarea "x"
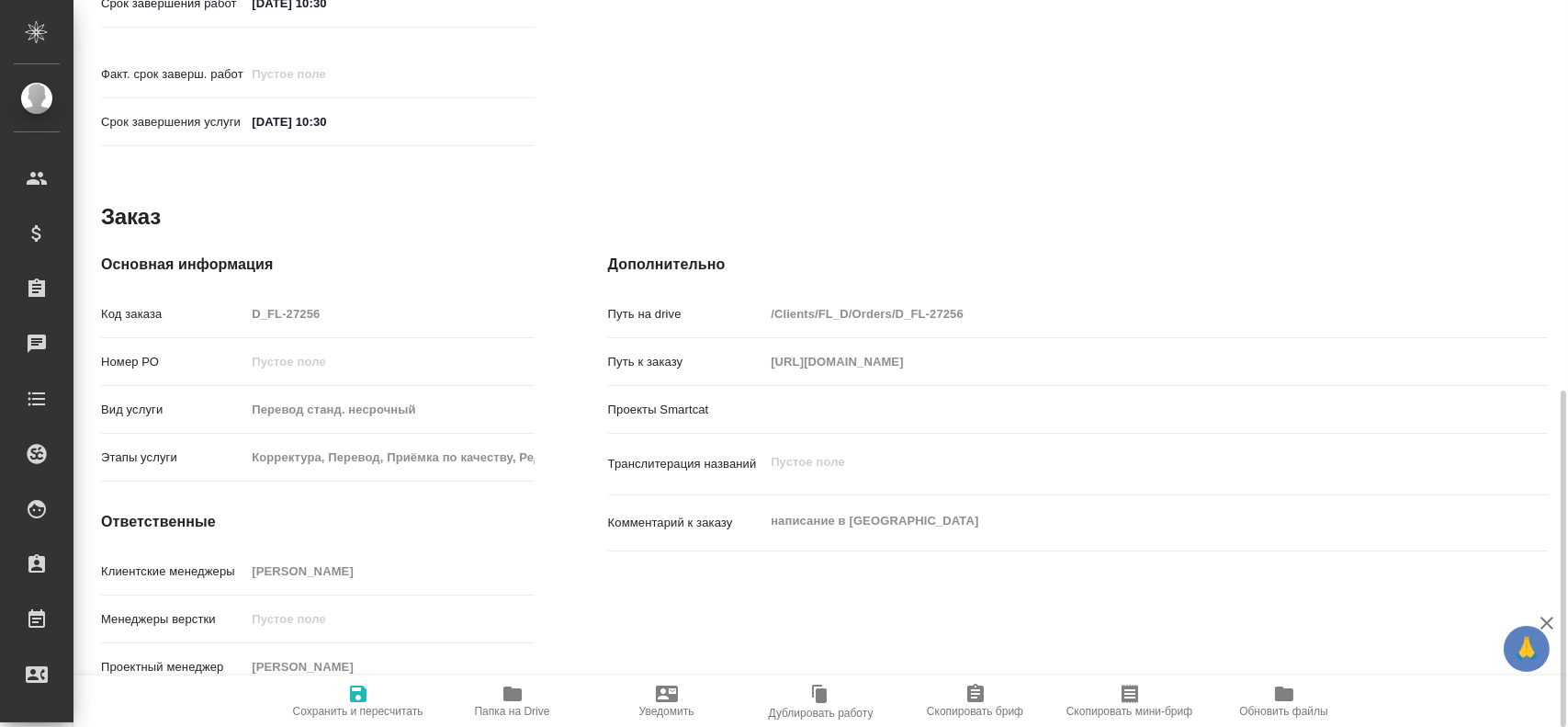
type textarea "x"
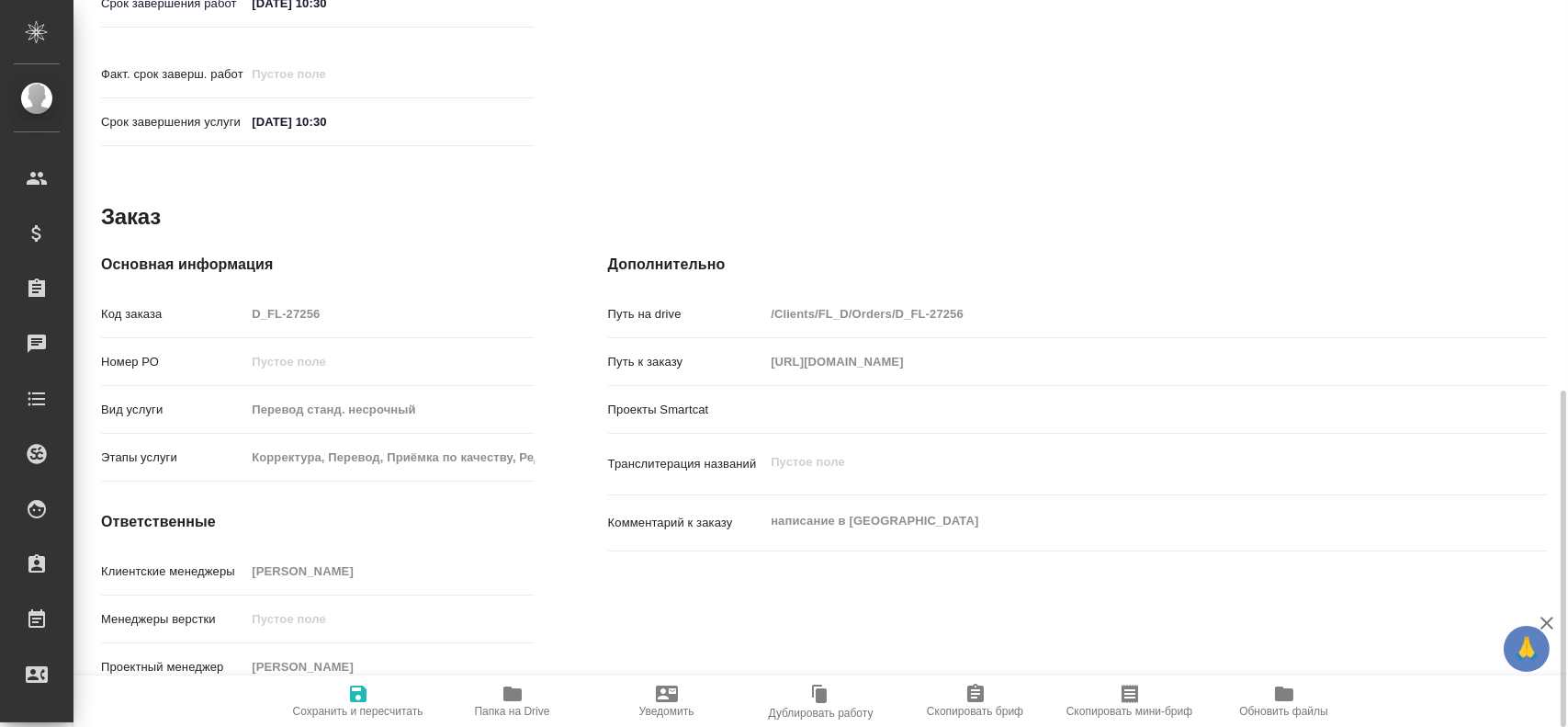
click at [508, 688] on icon "button" at bounding box center [513, 694] width 19 height 15
